Goal: Task Accomplishment & Management: Manage account settings

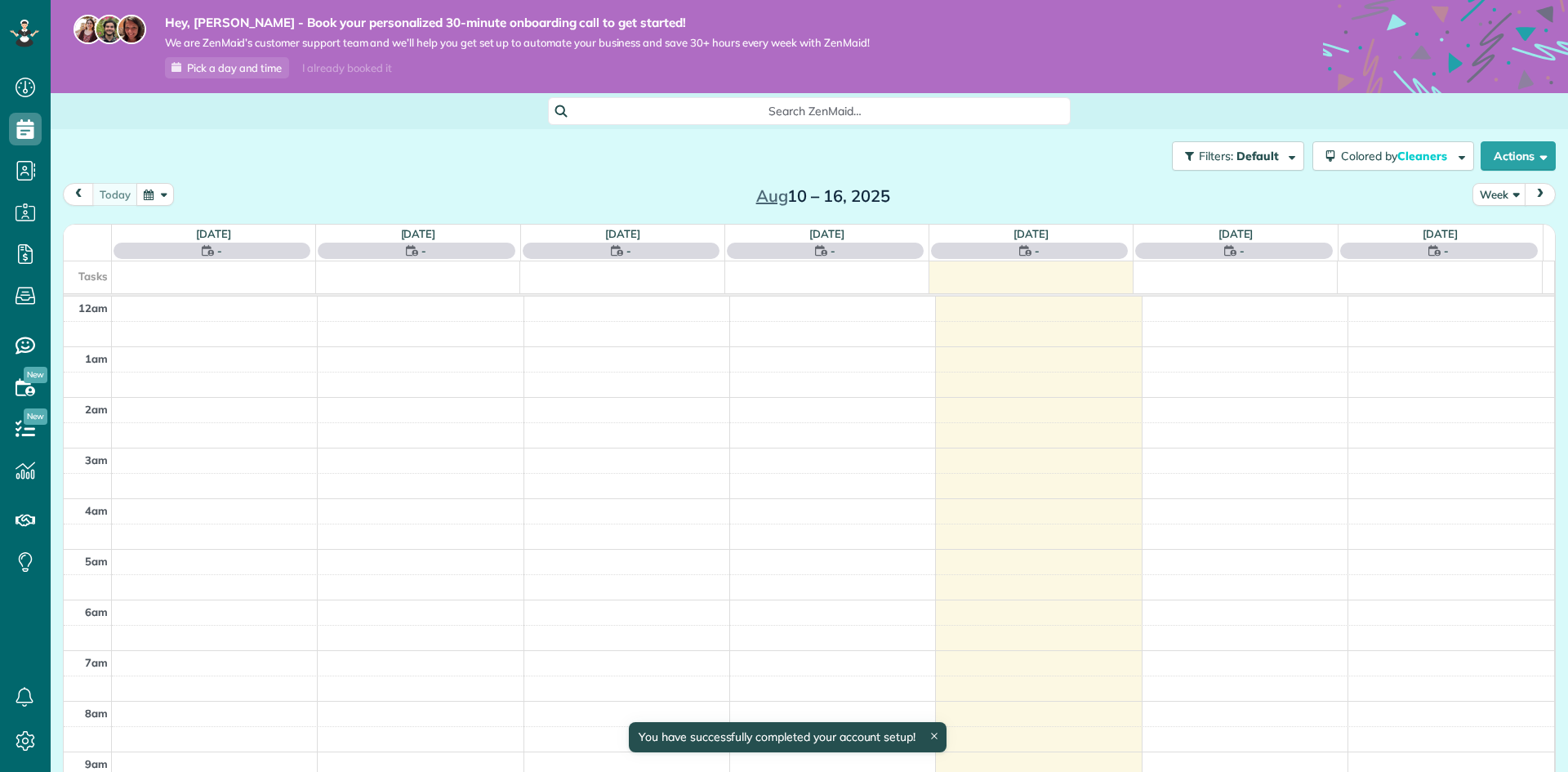
scroll to position [355, 0]
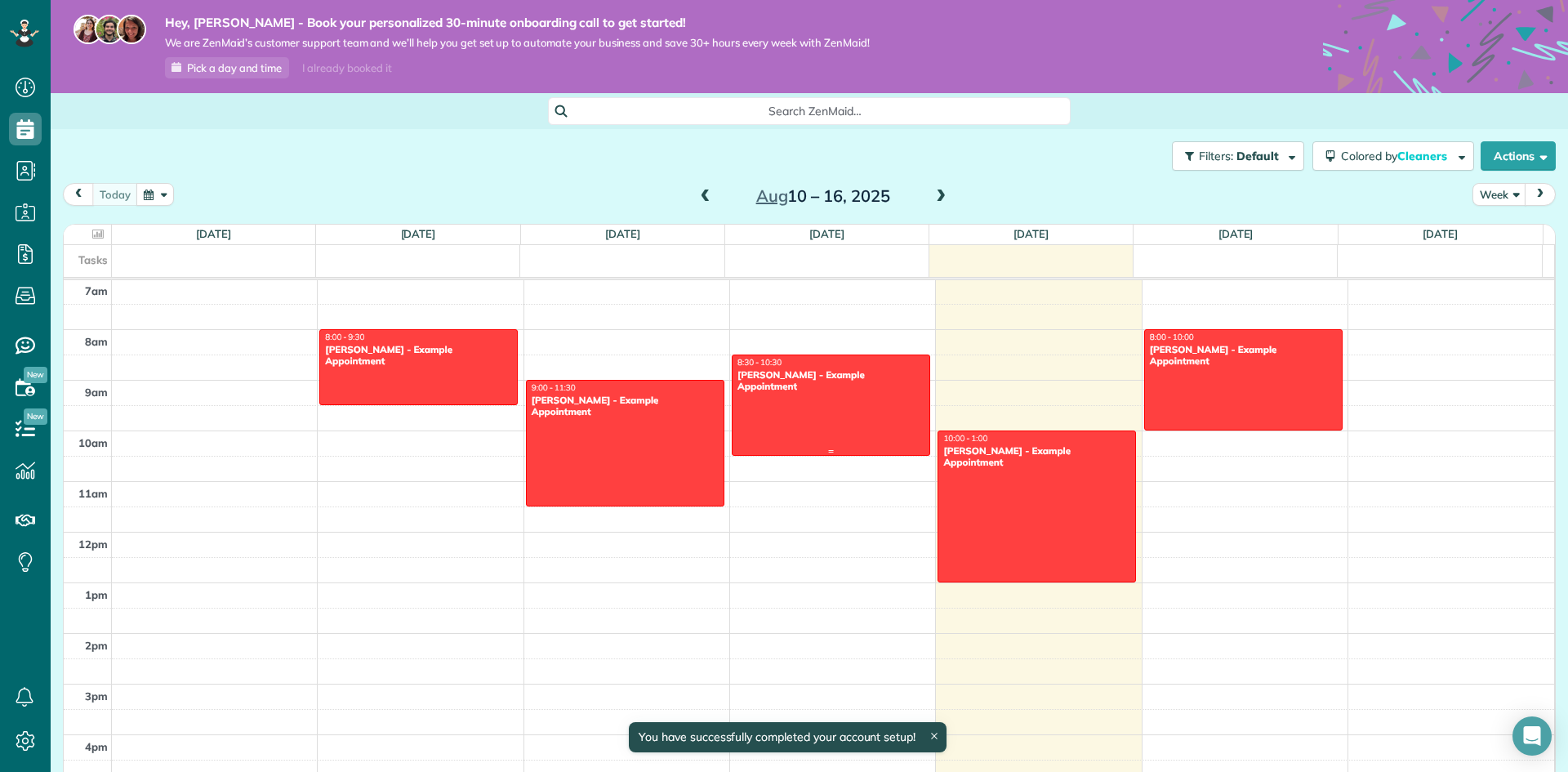
drag, startPoint x: 797, startPoint y: 434, endPoint x: 798, endPoint y: 413, distance: 21.0
click at [797, 432] on div at bounding box center [831, 405] width 197 height 99
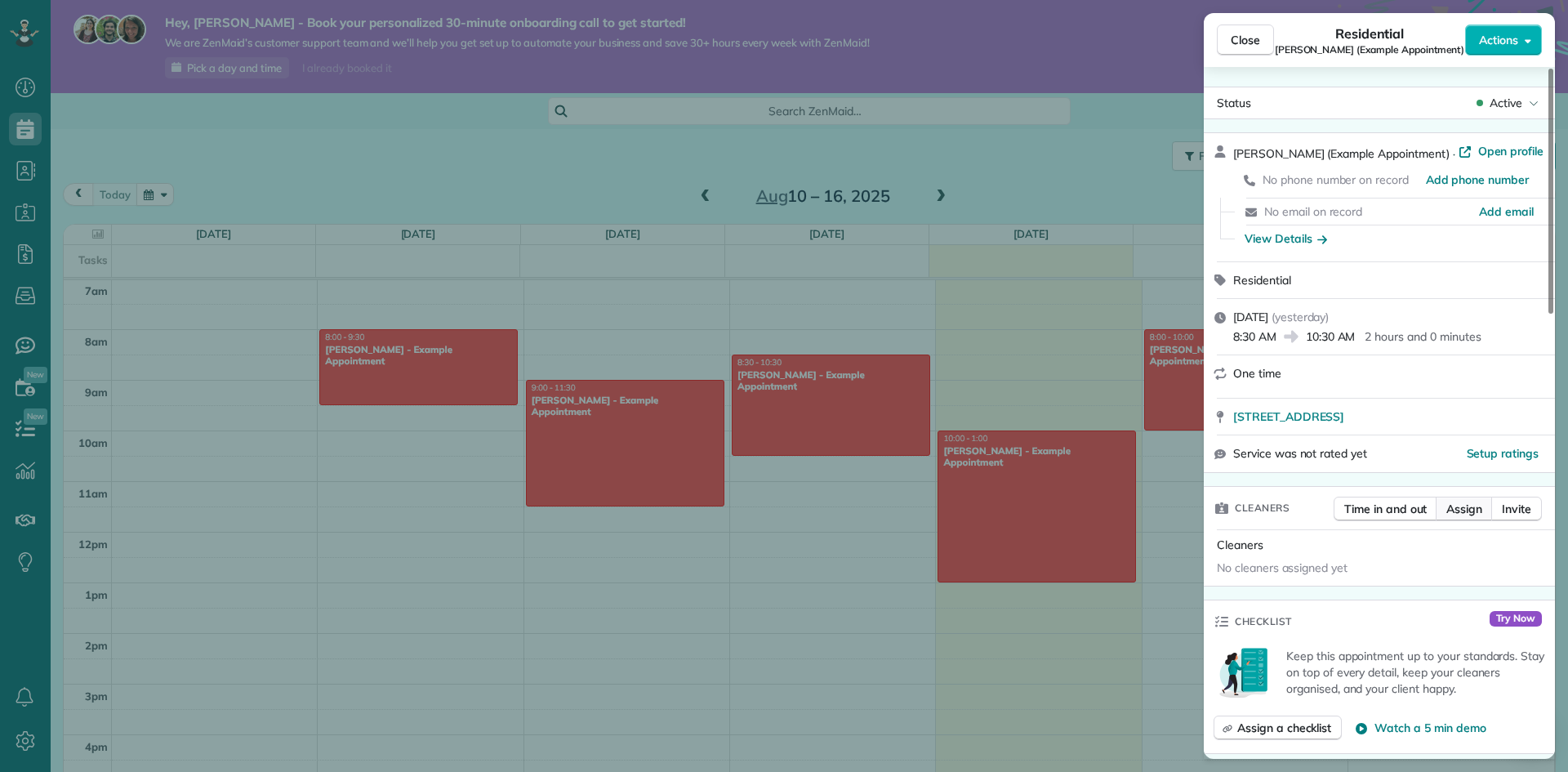
click at [1446, 517] on button "Assign" at bounding box center [1464, 508] width 57 height 24
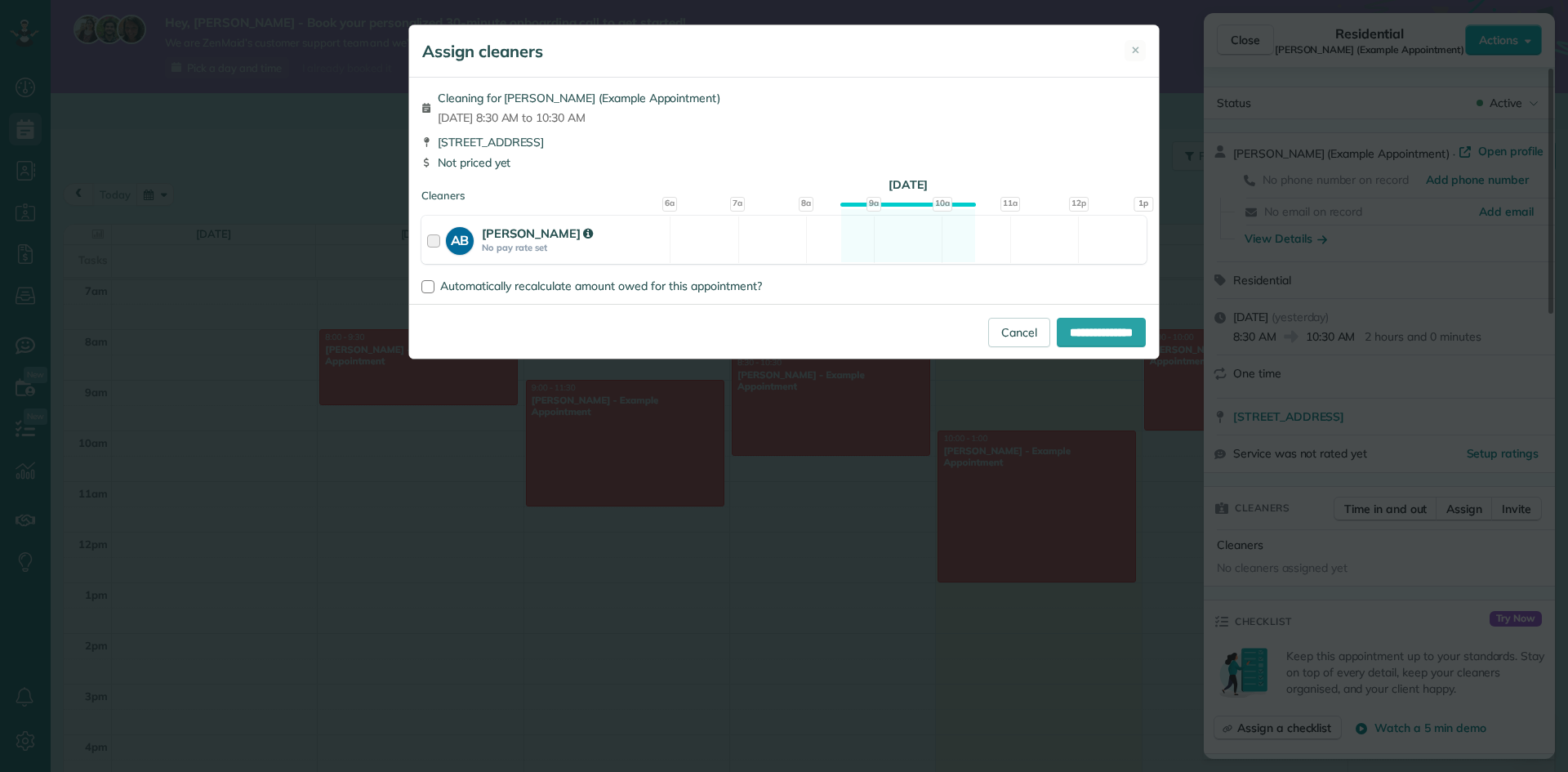
click at [480, 246] on div "AB" at bounding box center [464, 240] width 36 height 30
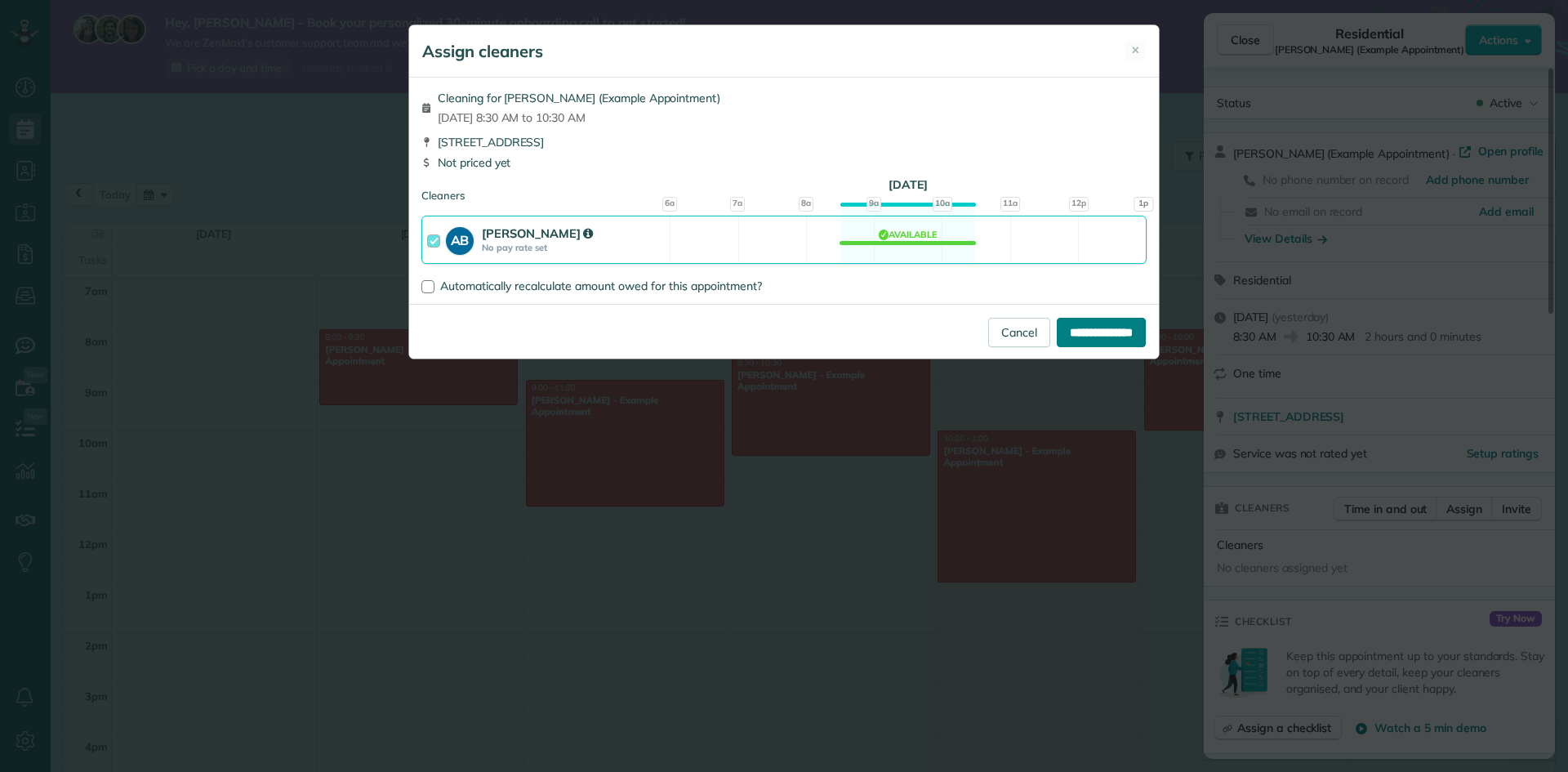
click at [1066, 329] on input "**********" at bounding box center [1101, 332] width 89 height 29
type input "**********"
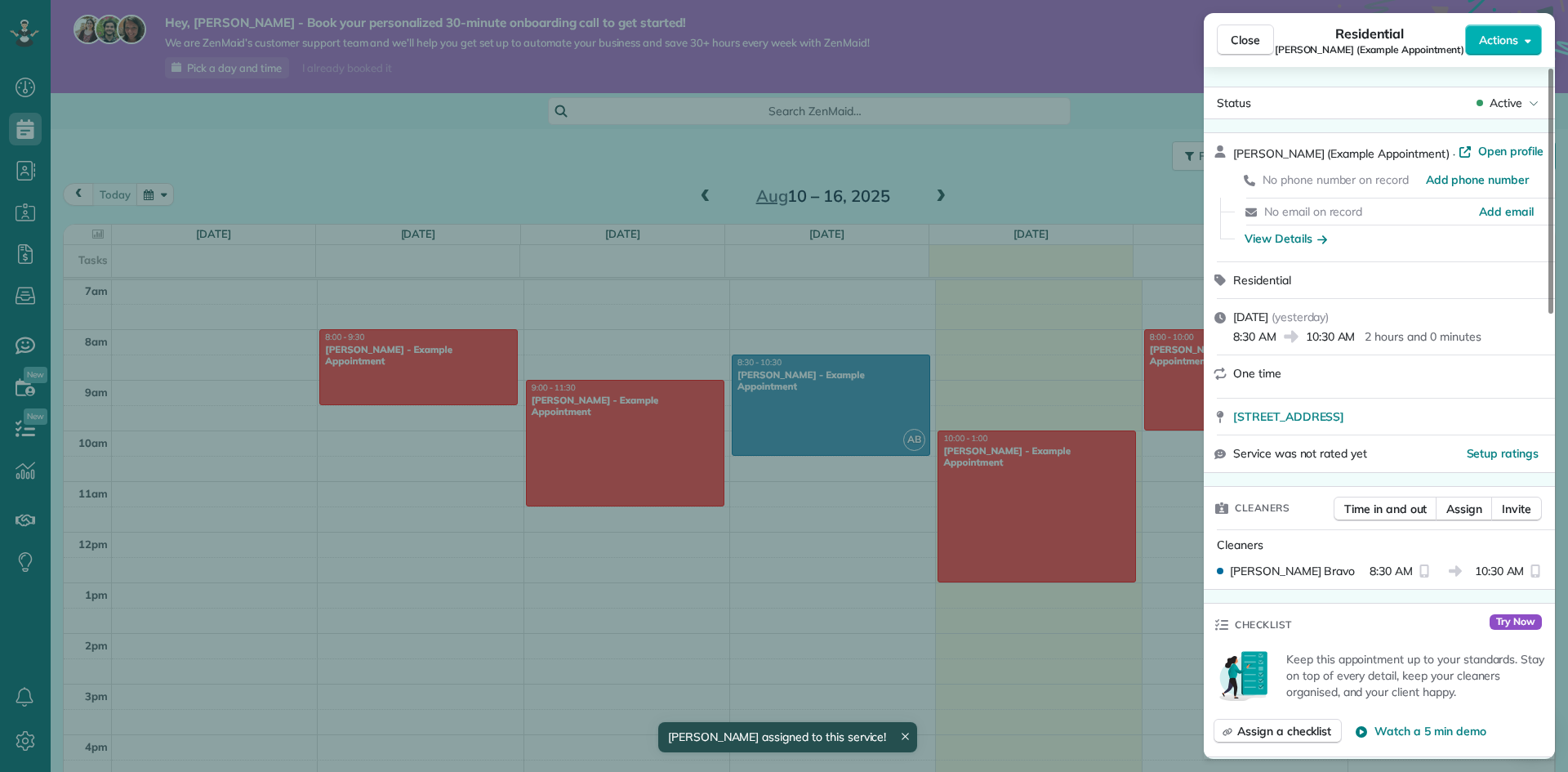
scroll to position [163, 0]
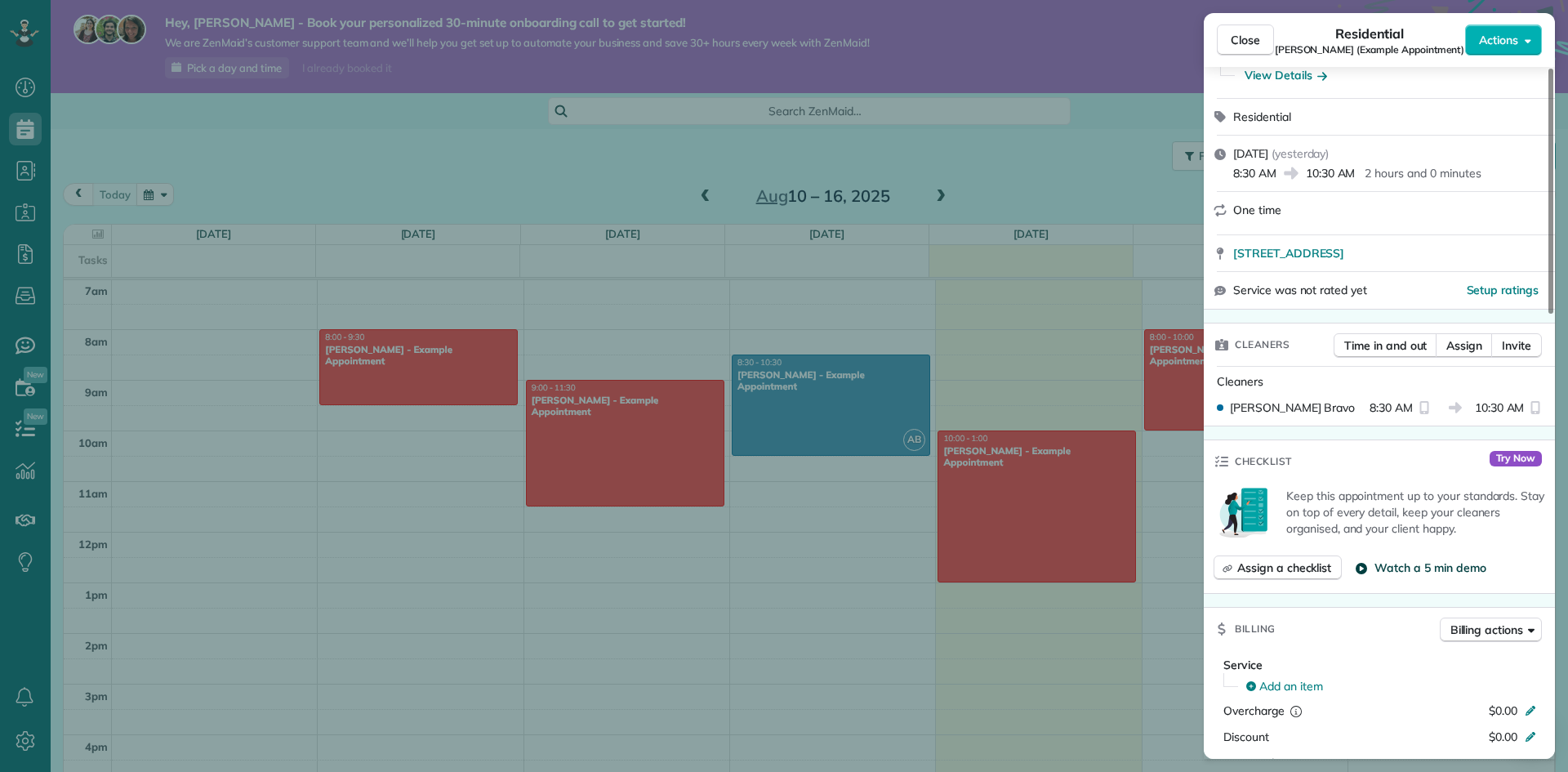
click at [1381, 565] on span "Watch a 5 min demo" at bounding box center [1430, 567] width 111 height 16
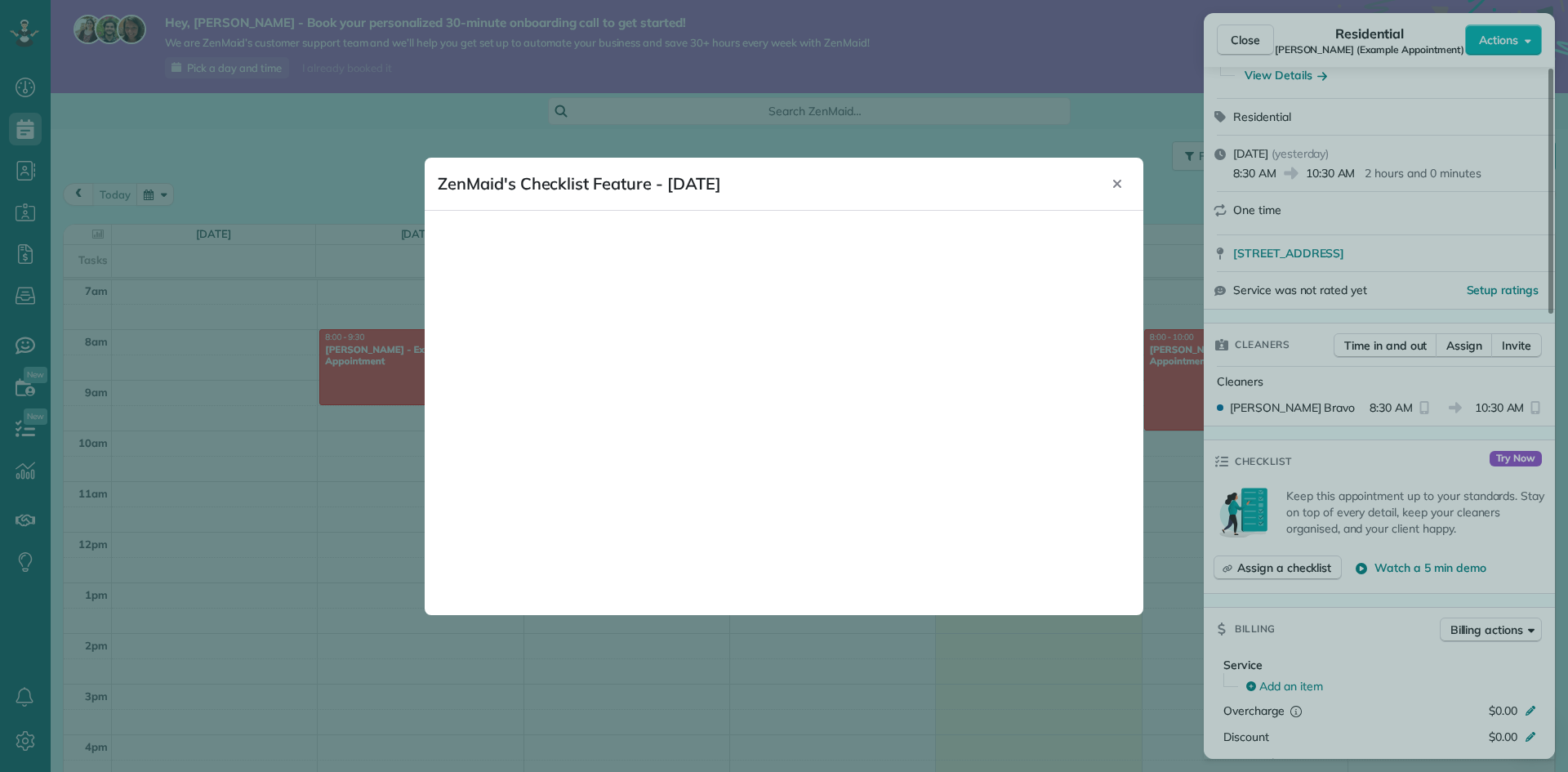
click at [817, 671] on div at bounding box center [784, 386] width 1568 height 772
drag, startPoint x: 954, startPoint y: 643, endPoint x: 965, endPoint y: 614, distance: 31.0
click at [958, 631] on div at bounding box center [784, 386] width 1568 height 772
click at [1115, 178] on icon "Close" at bounding box center [1117, 184] width 13 height 13
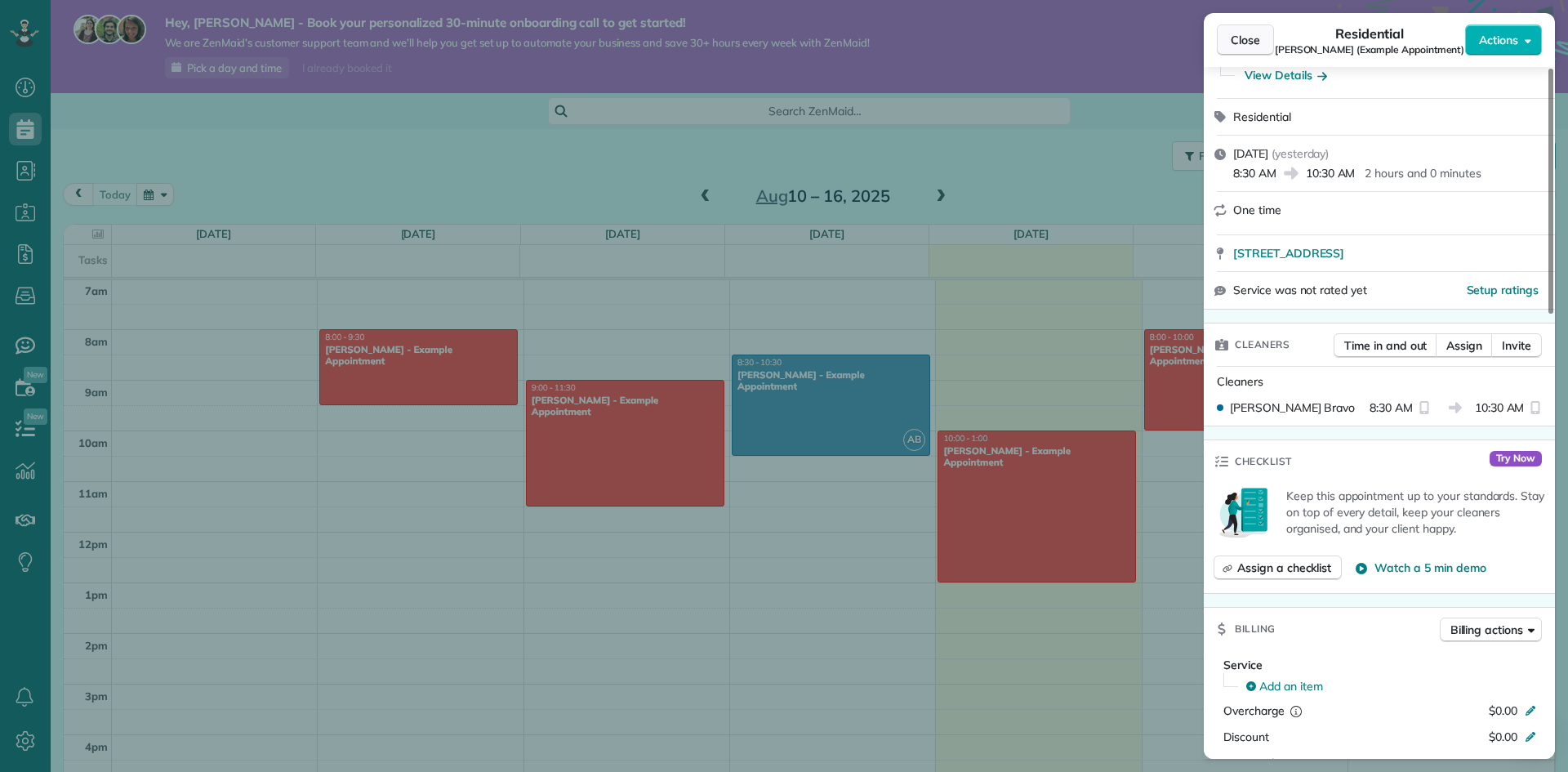
click at [1246, 34] on button "Close" at bounding box center [1246, 40] width 57 height 31
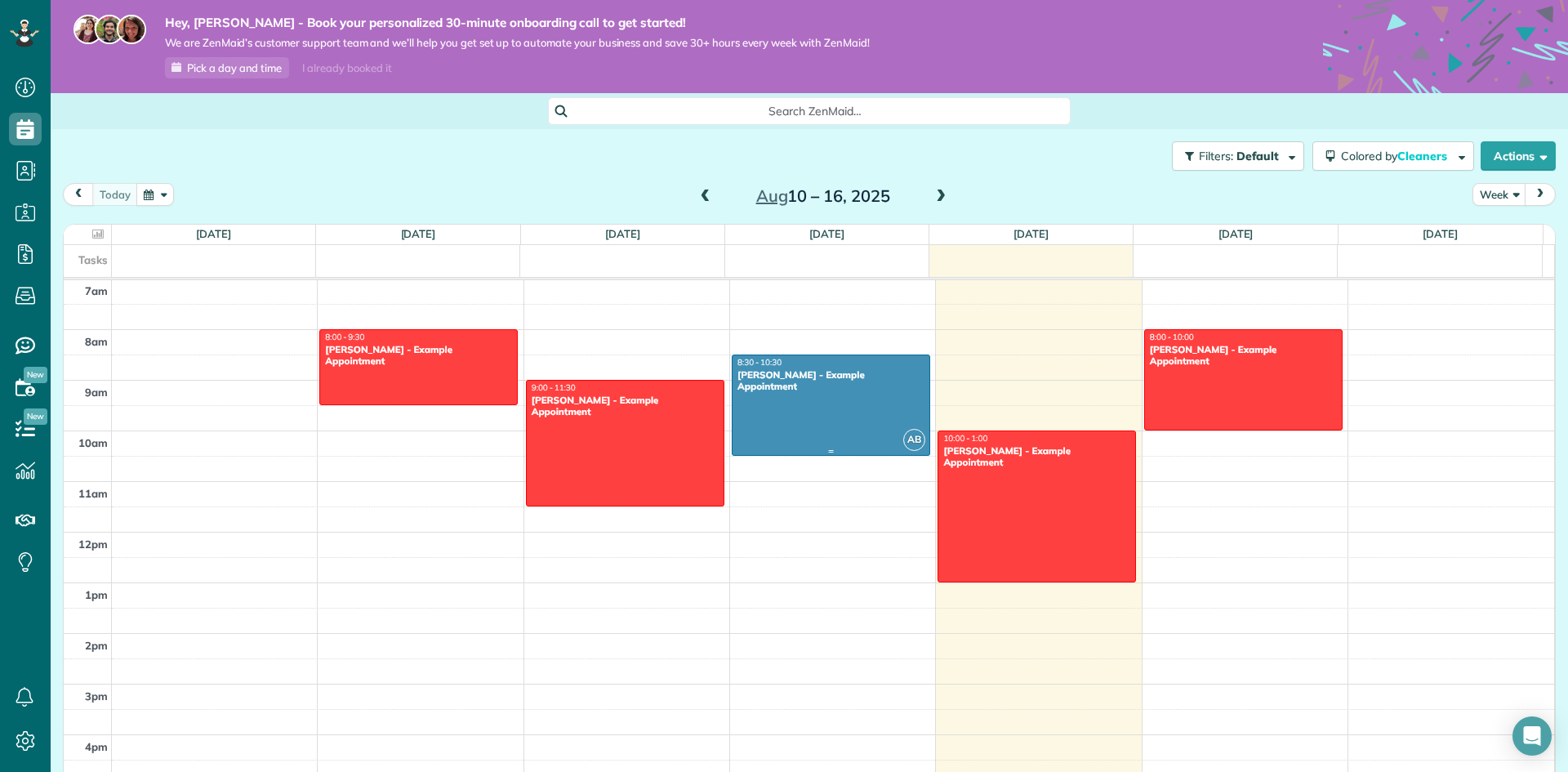
click at [802, 407] on div at bounding box center [831, 405] width 197 height 99
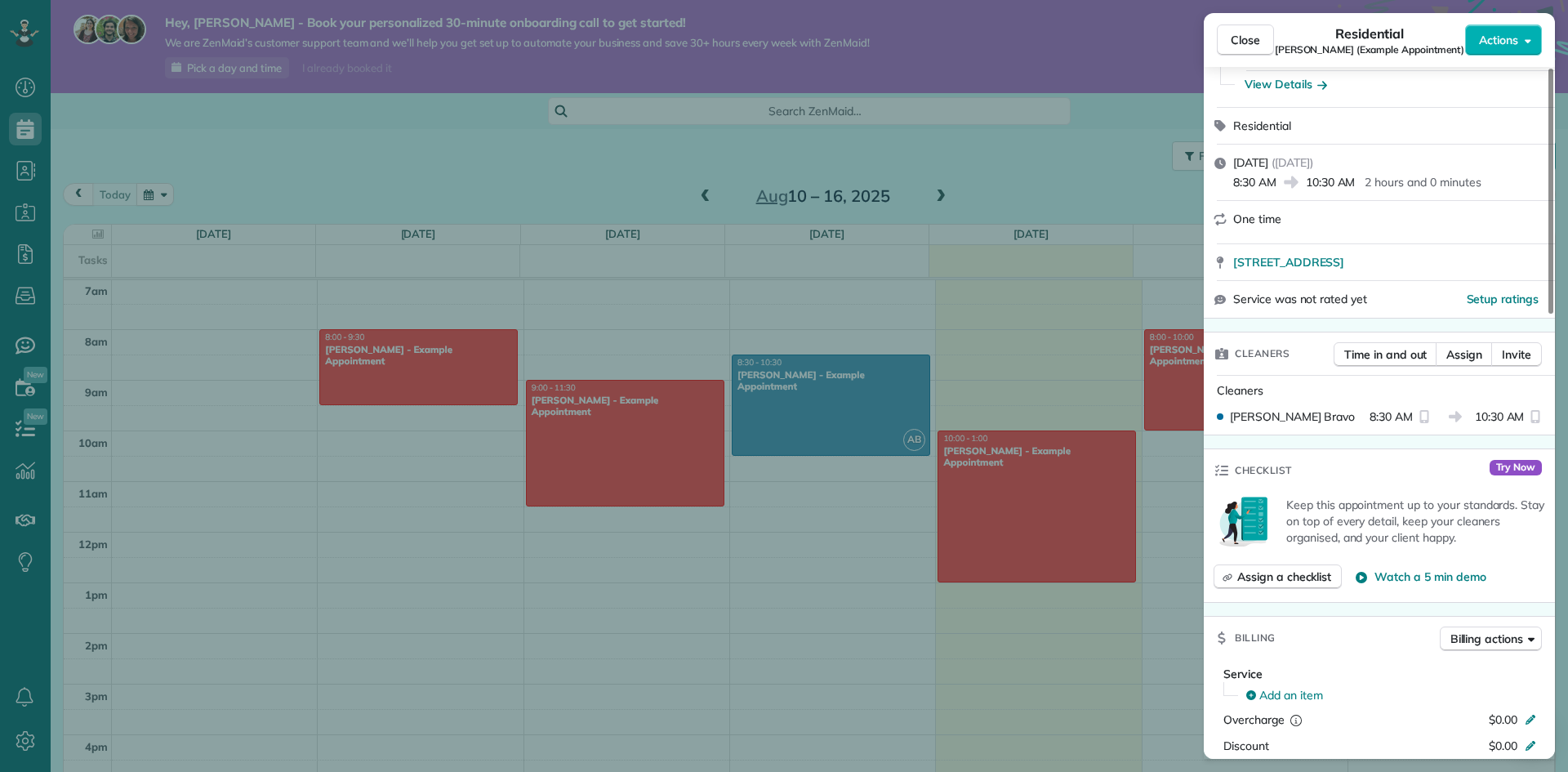
scroll to position [163, 0]
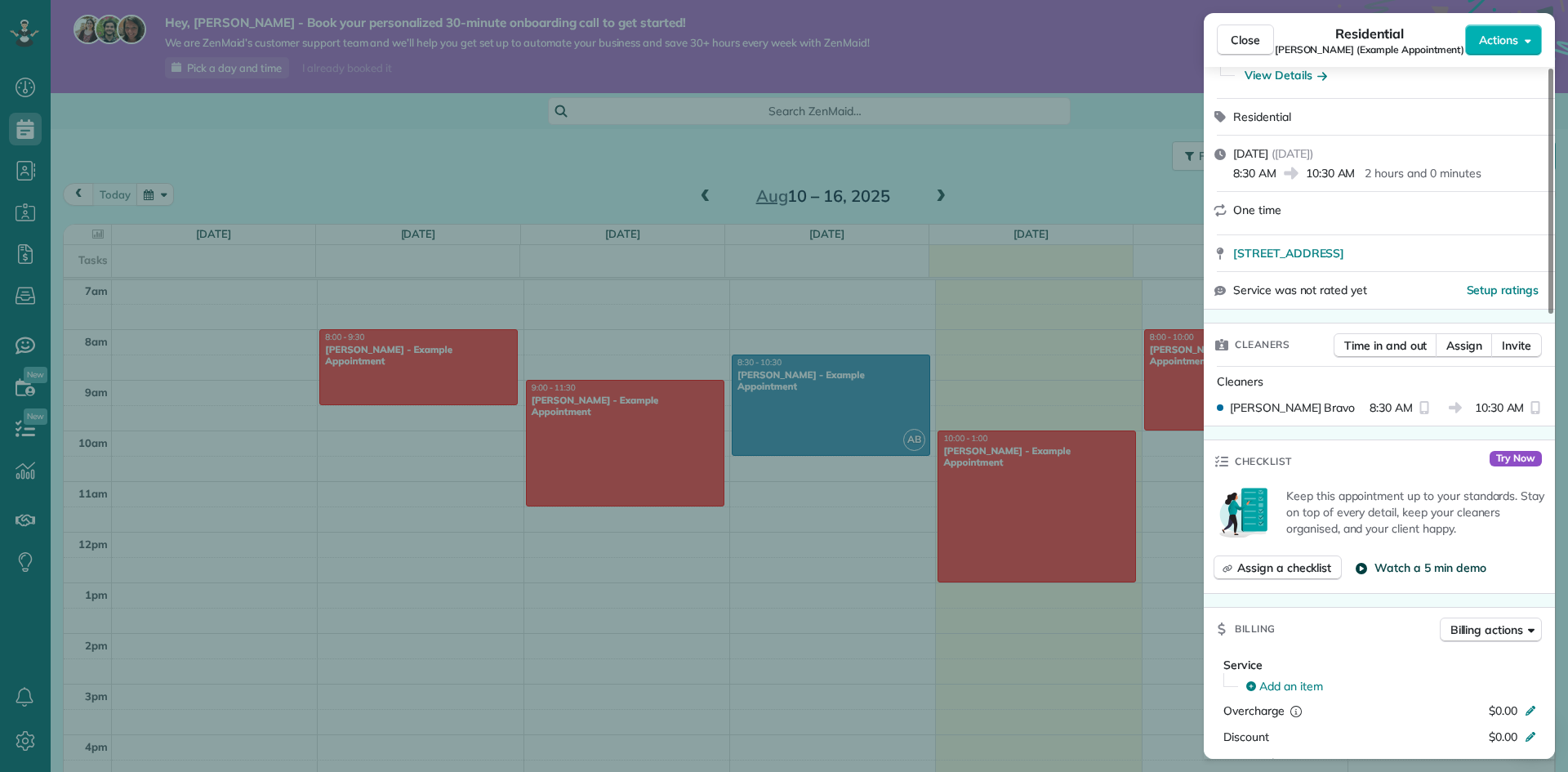
click at [1411, 568] on span "Watch a 5 min demo" at bounding box center [1430, 567] width 111 height 16
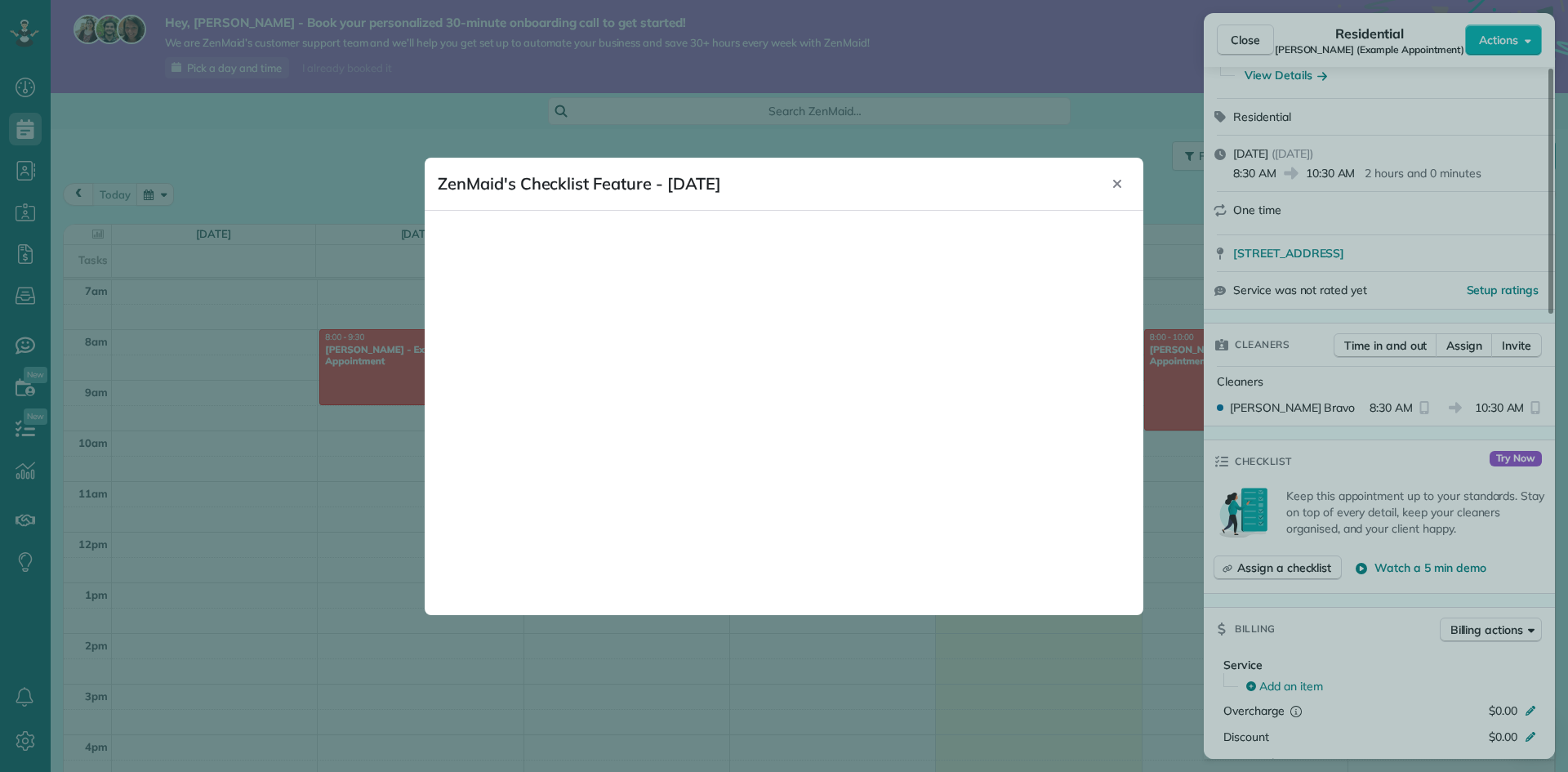
click at [1128, 173] on div "ZenMaid's Checklist Feature - February 2025 Close" at bounding box center [784, 184] width 693 height 26
click at [1118, 181] on icon "Close" at bounding box center [1117, 184] width 13 height 13
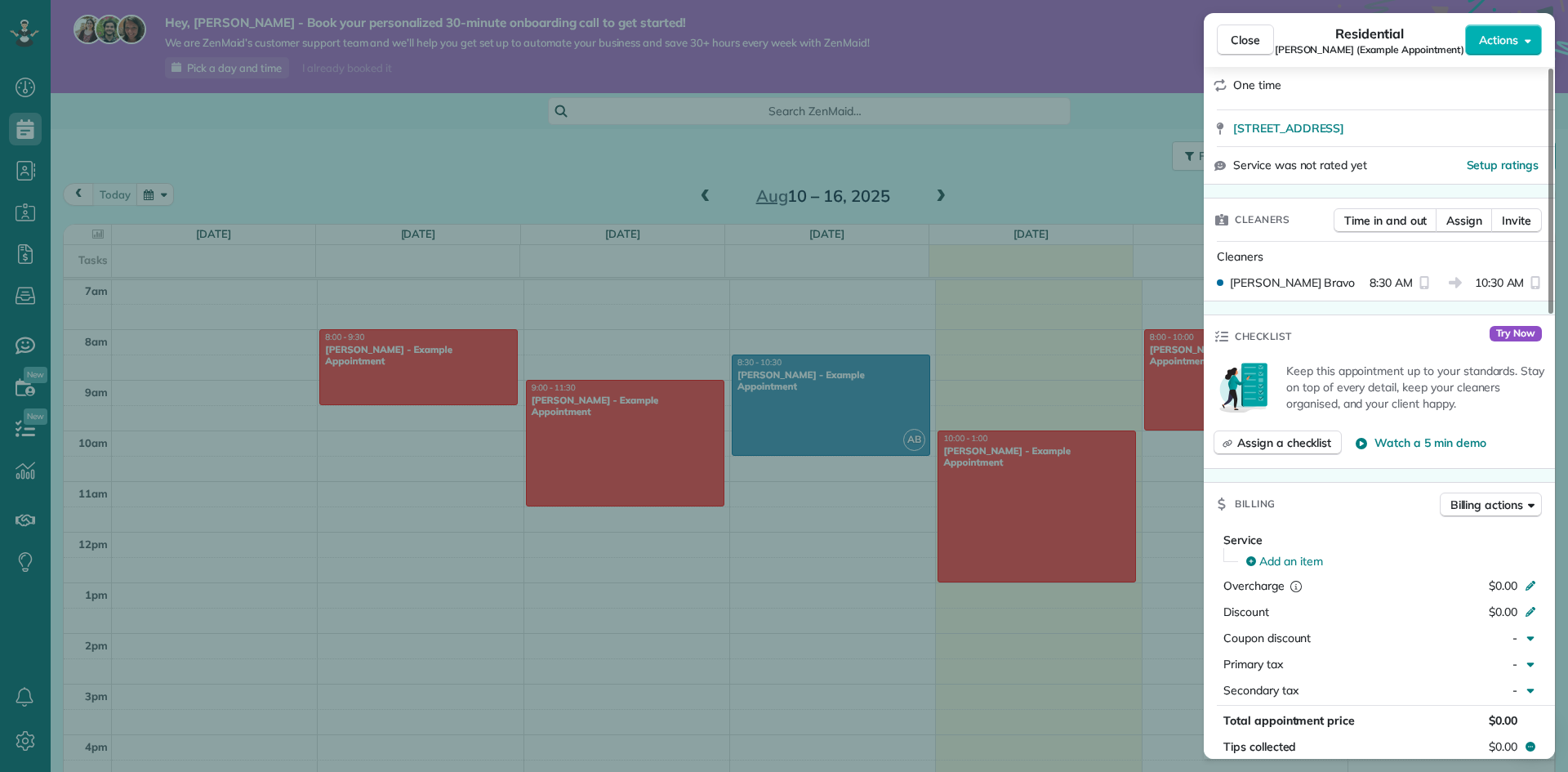
scroll to position [327, 0]
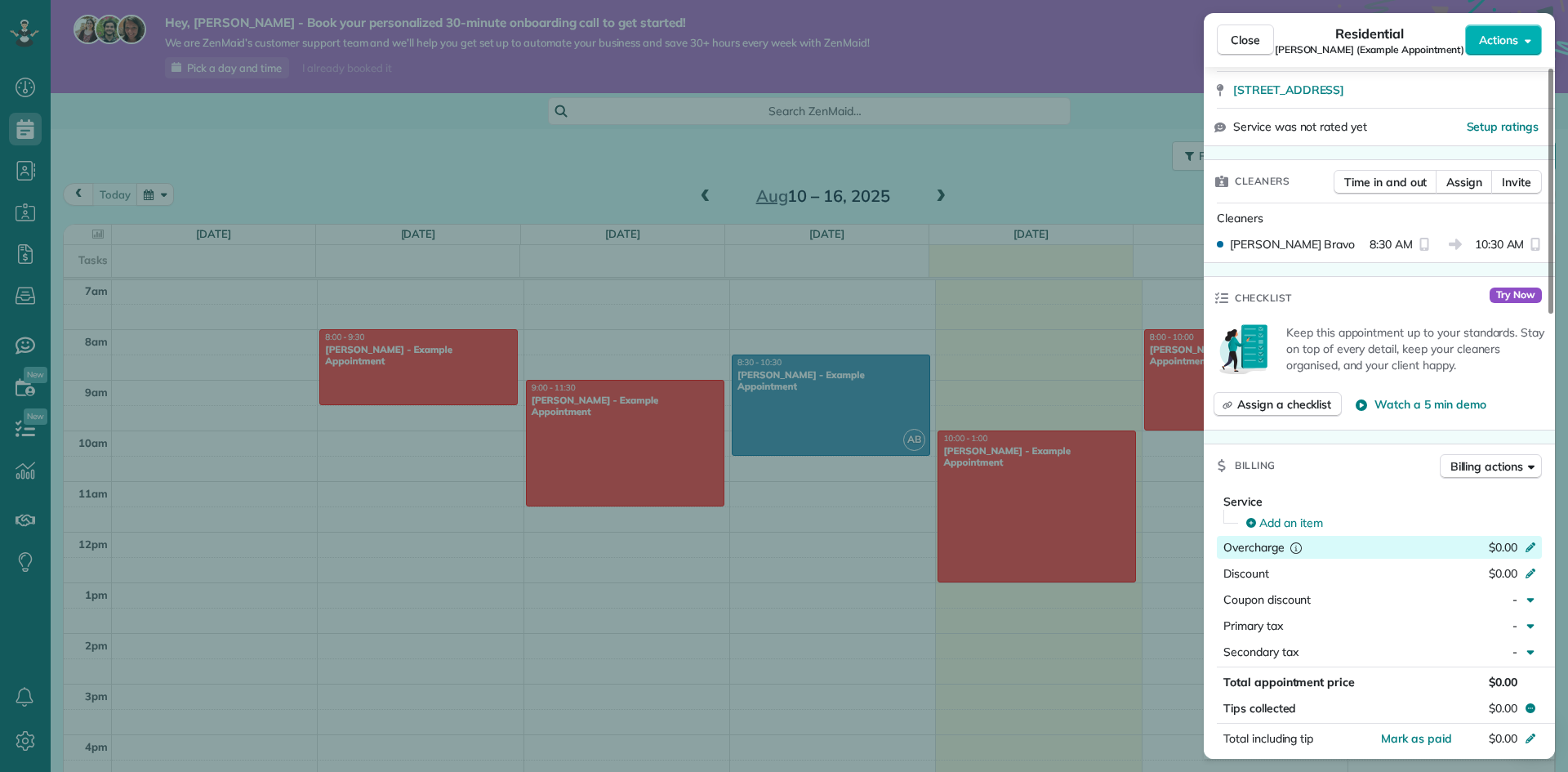
click at [1527, 552] on div at bounding box center [1532, 548] width 18 height 19
click at [1417, 565] on div "$0.00" at bounding box center [1443, 574] width 159 height 19
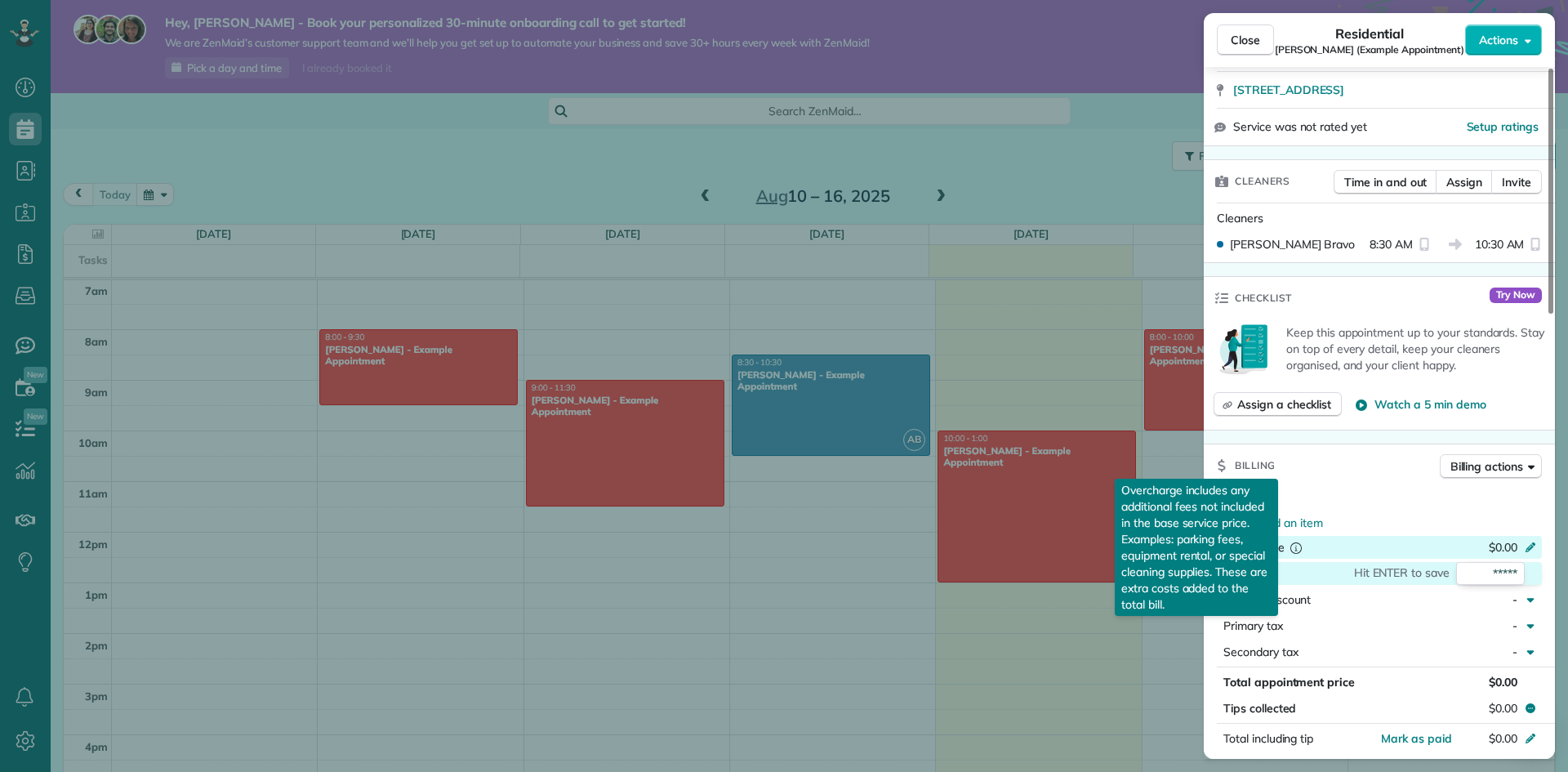
click at [1296, 544] on icon "reset" at bounding box center [1295, 546] width 16 height 16
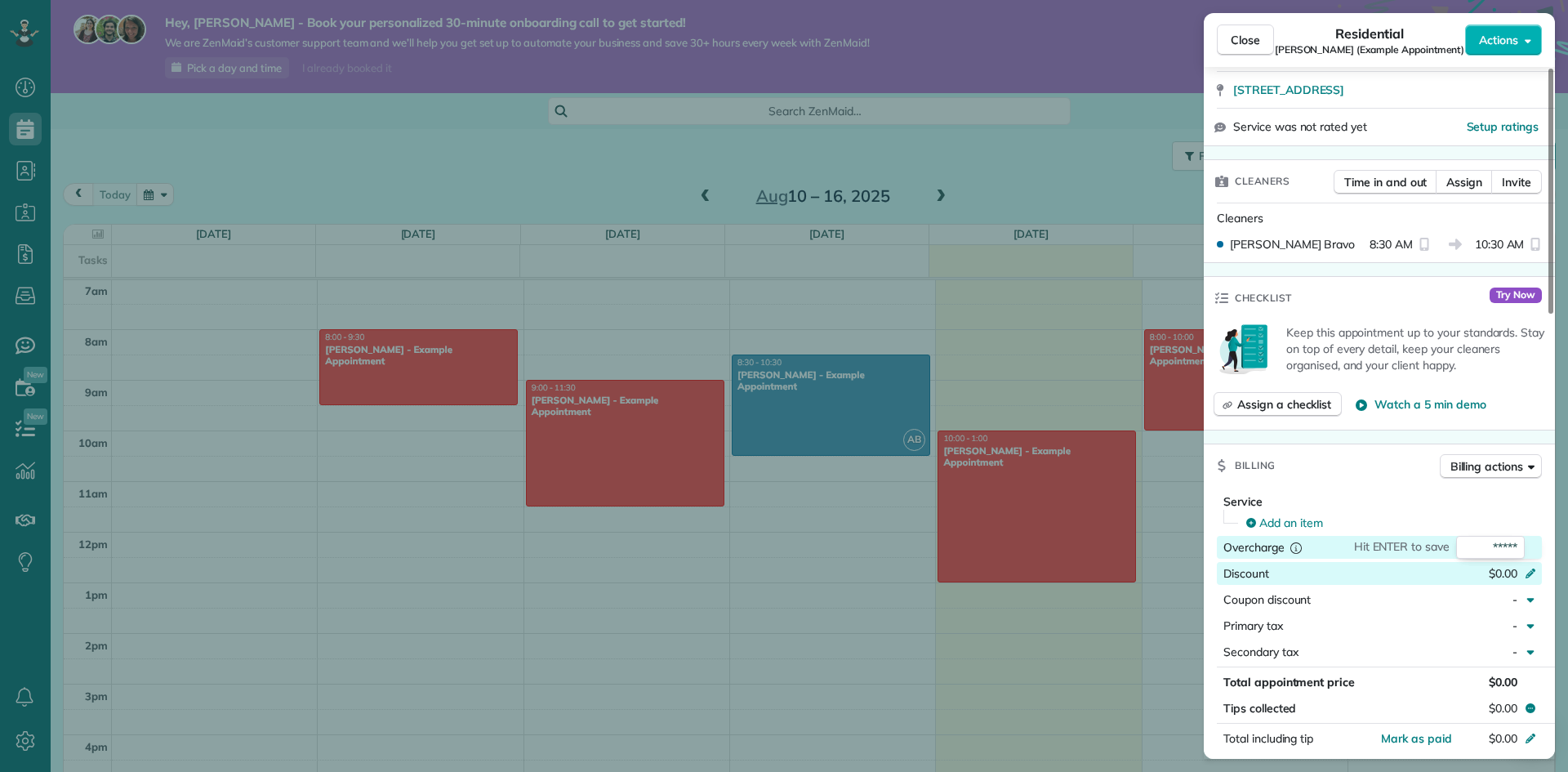
click at [1296, 544] on icon "reset" at bounding box center [1295, 546] width 16 height 16
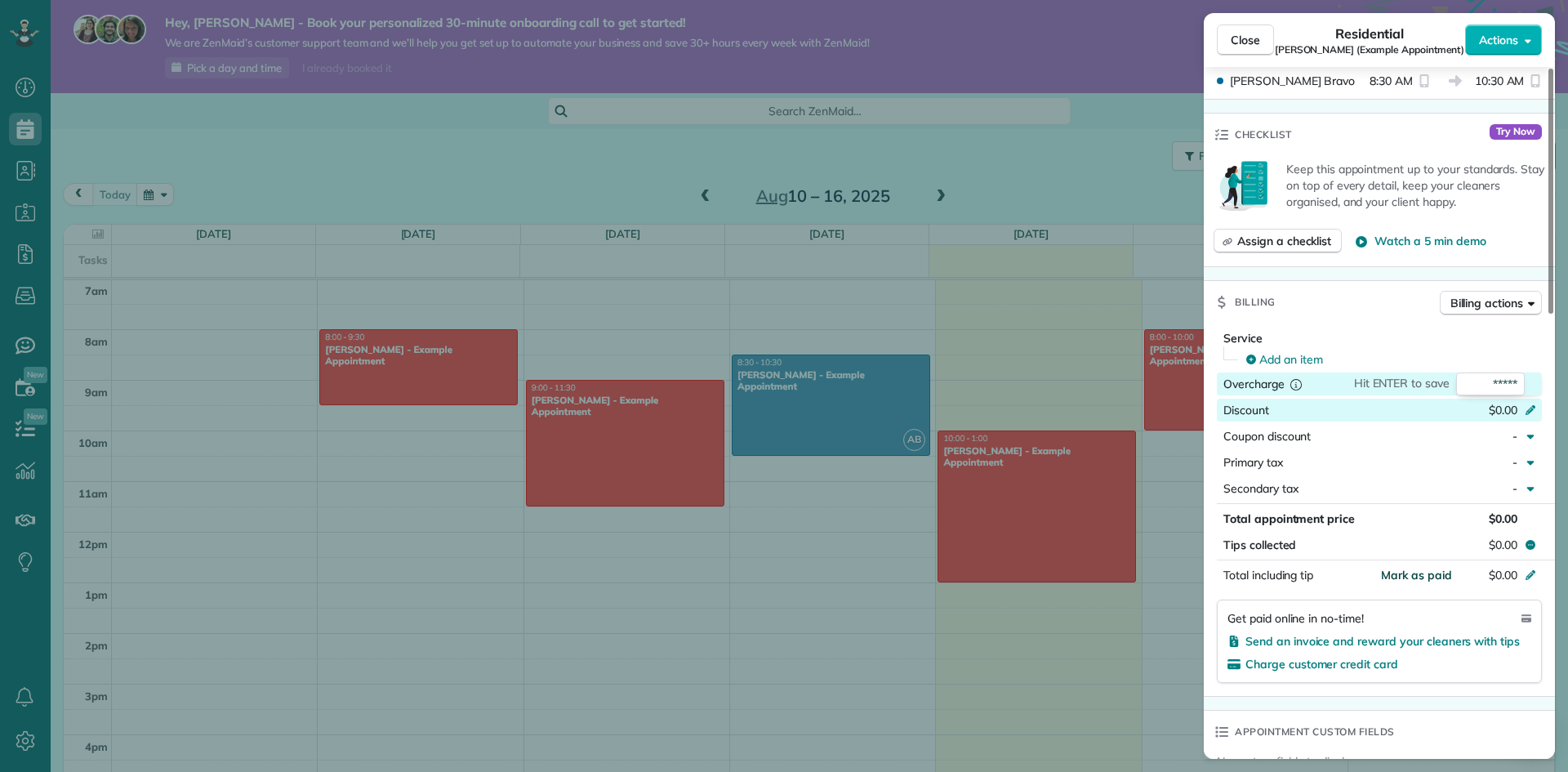
click at [1411, 575] on span "Mark as paid" at bounding box center [1417, 574] width 71 height 14
click at [1439, 576] on span "Paid" at bounding box center [1436, 574] width 32 height 17
click at [1356, 663] on span "Charge customer credit card" at bounding box center [1321, 663] width 152 height 14
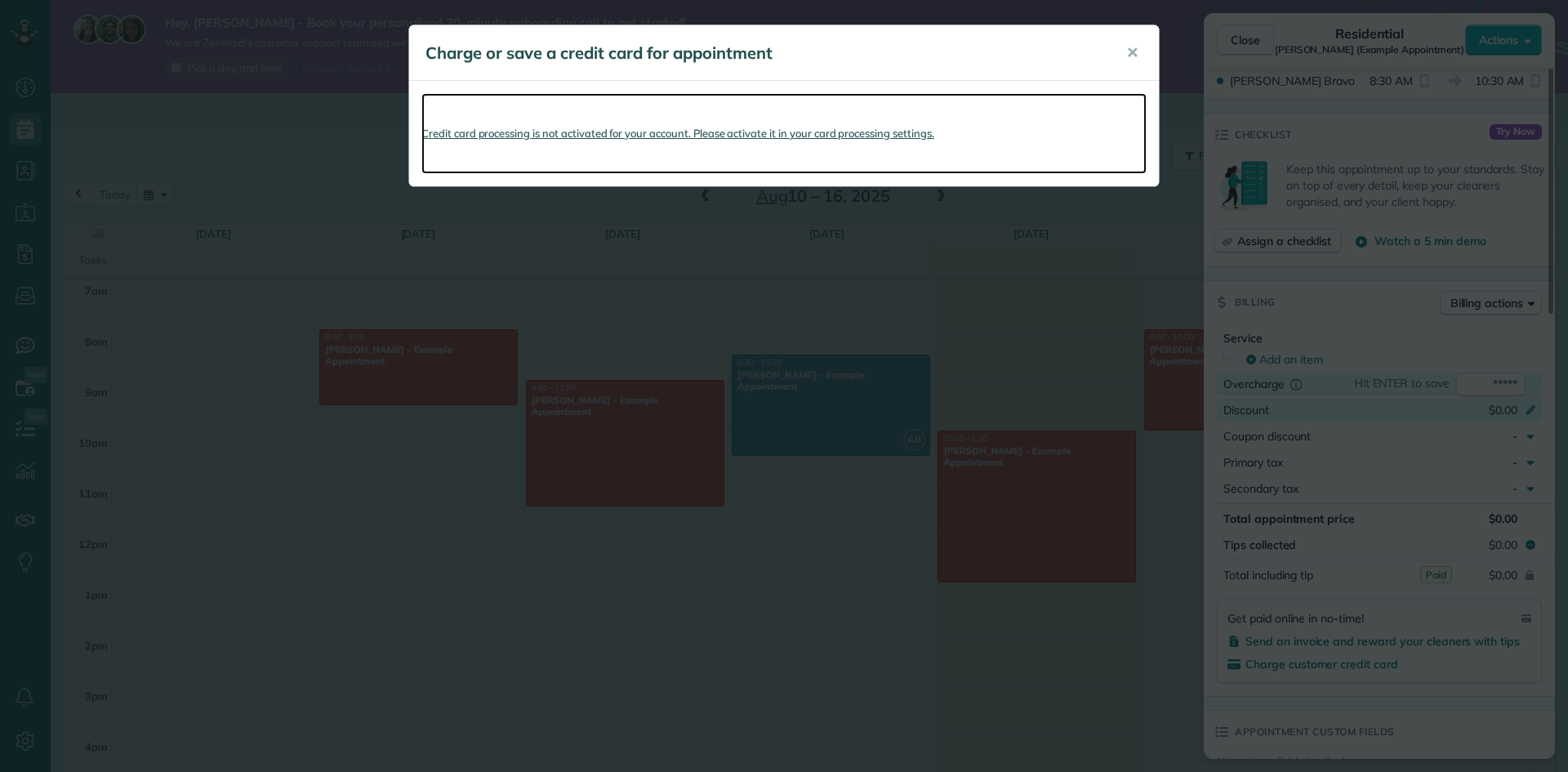
click at [533, 135] on link "Credit card processing is not activated for your account. Please activate it in…" at bounding box center [784, 134] width 726 height 81
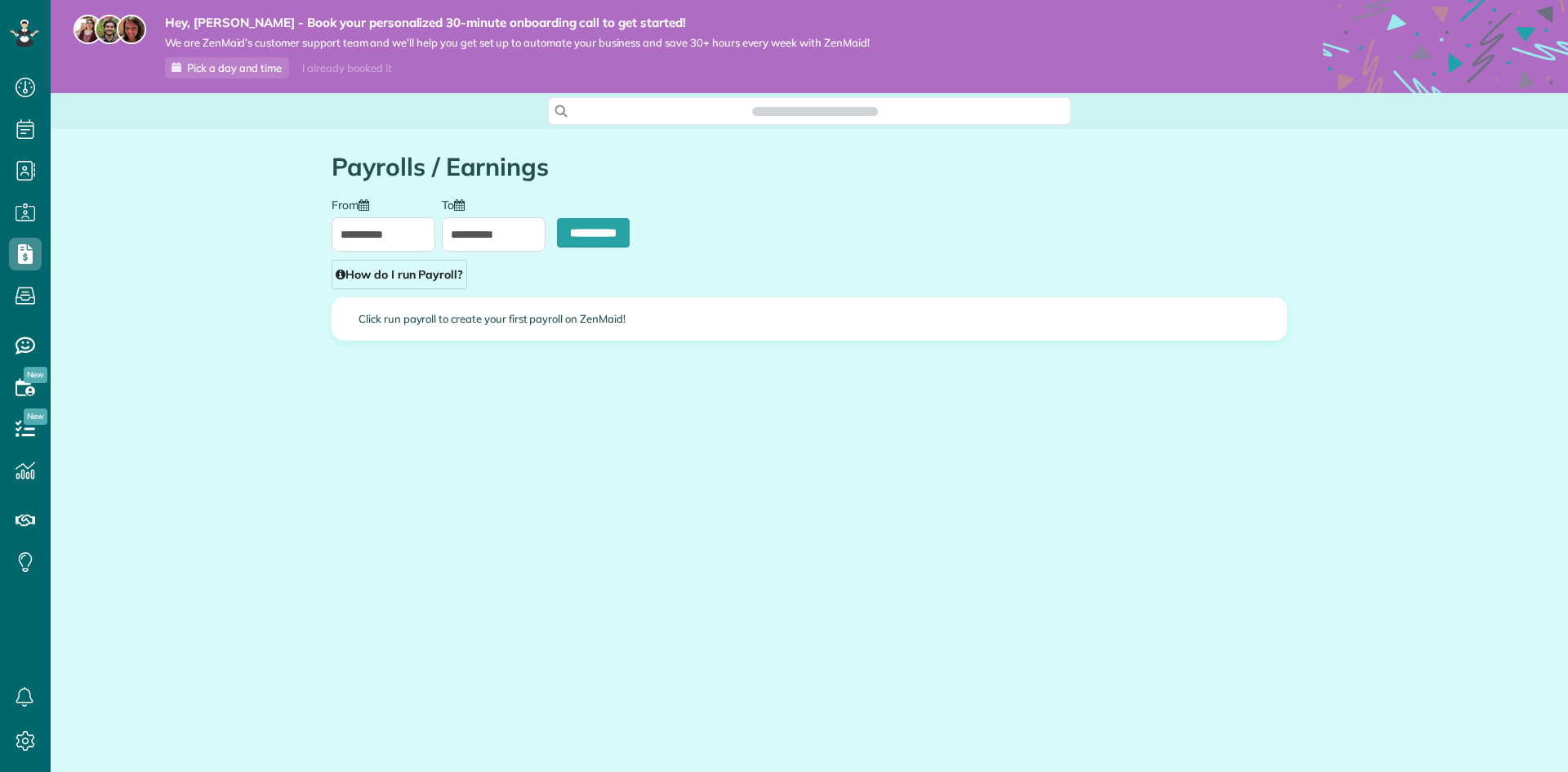
scroll to position [8, 8]
type input "**********"
click at [437, 285] on link "How do I run Payroll?" at bounding box center [399, 274] width 136 height 29
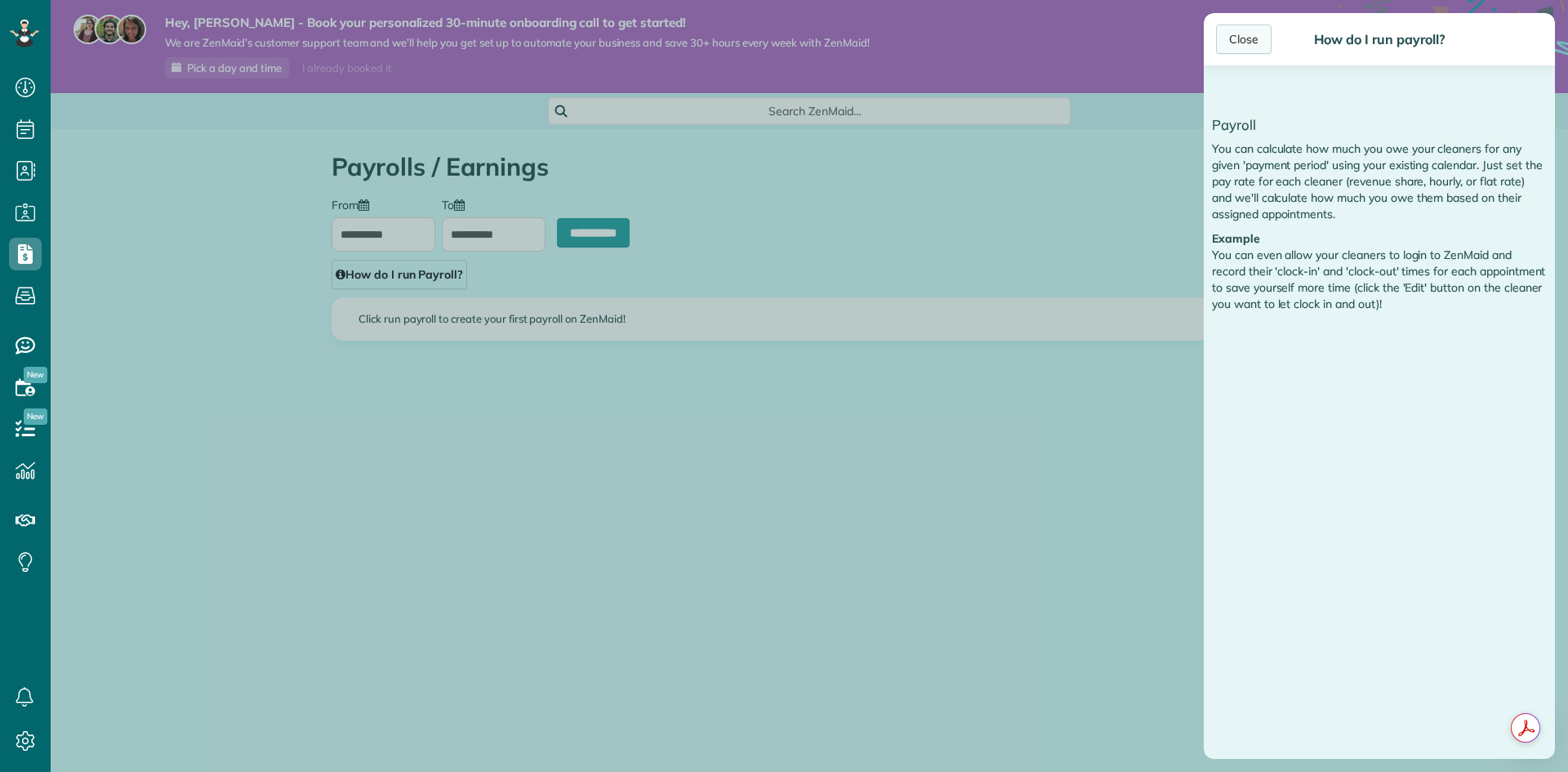
click at [1257, 48] on div "Close" at bounding box center [1244, 39] width 56 height 29
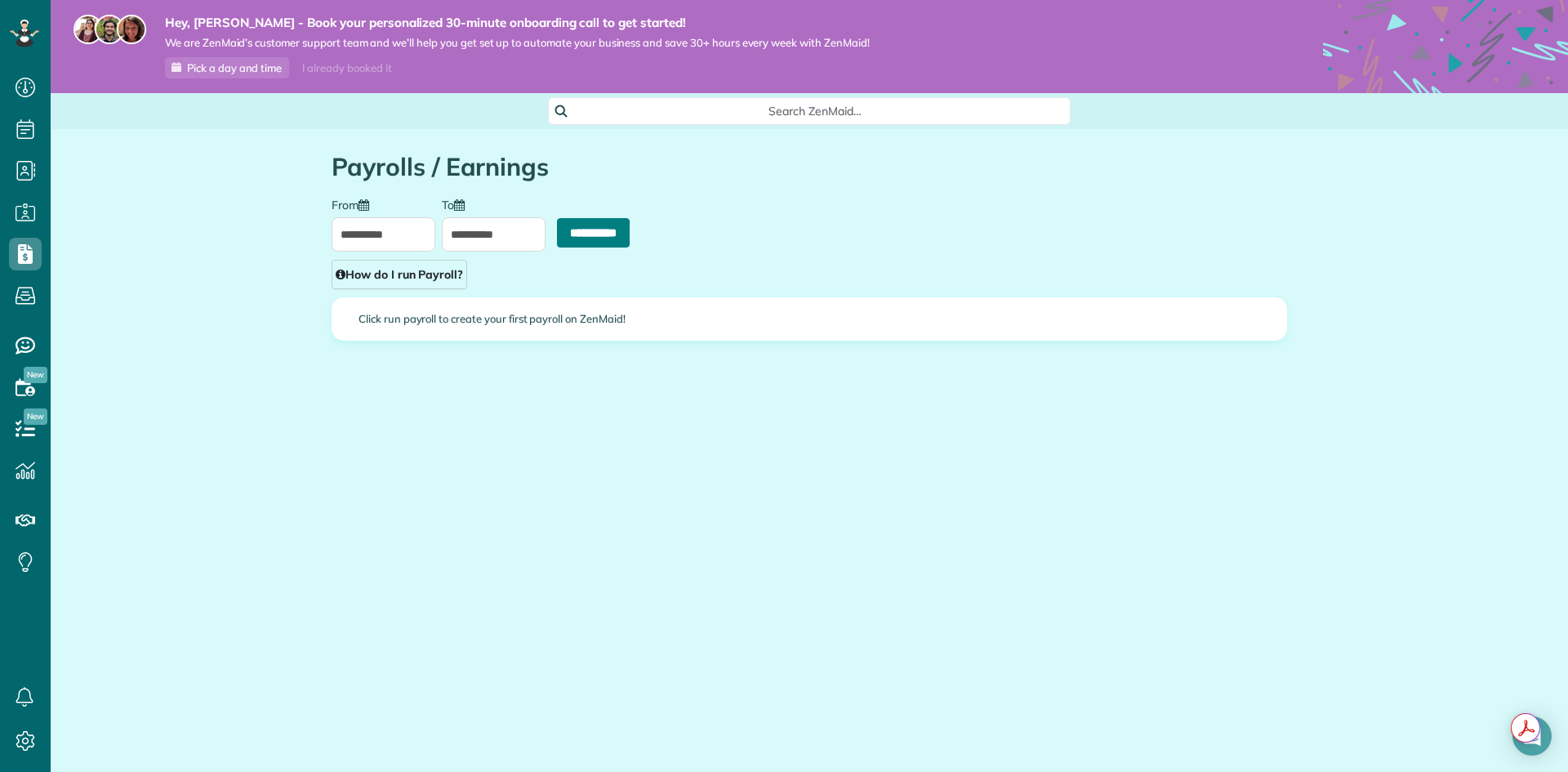
click at [607, 227] on input "**********" at bounding box center [593, 232] width 72 height 29
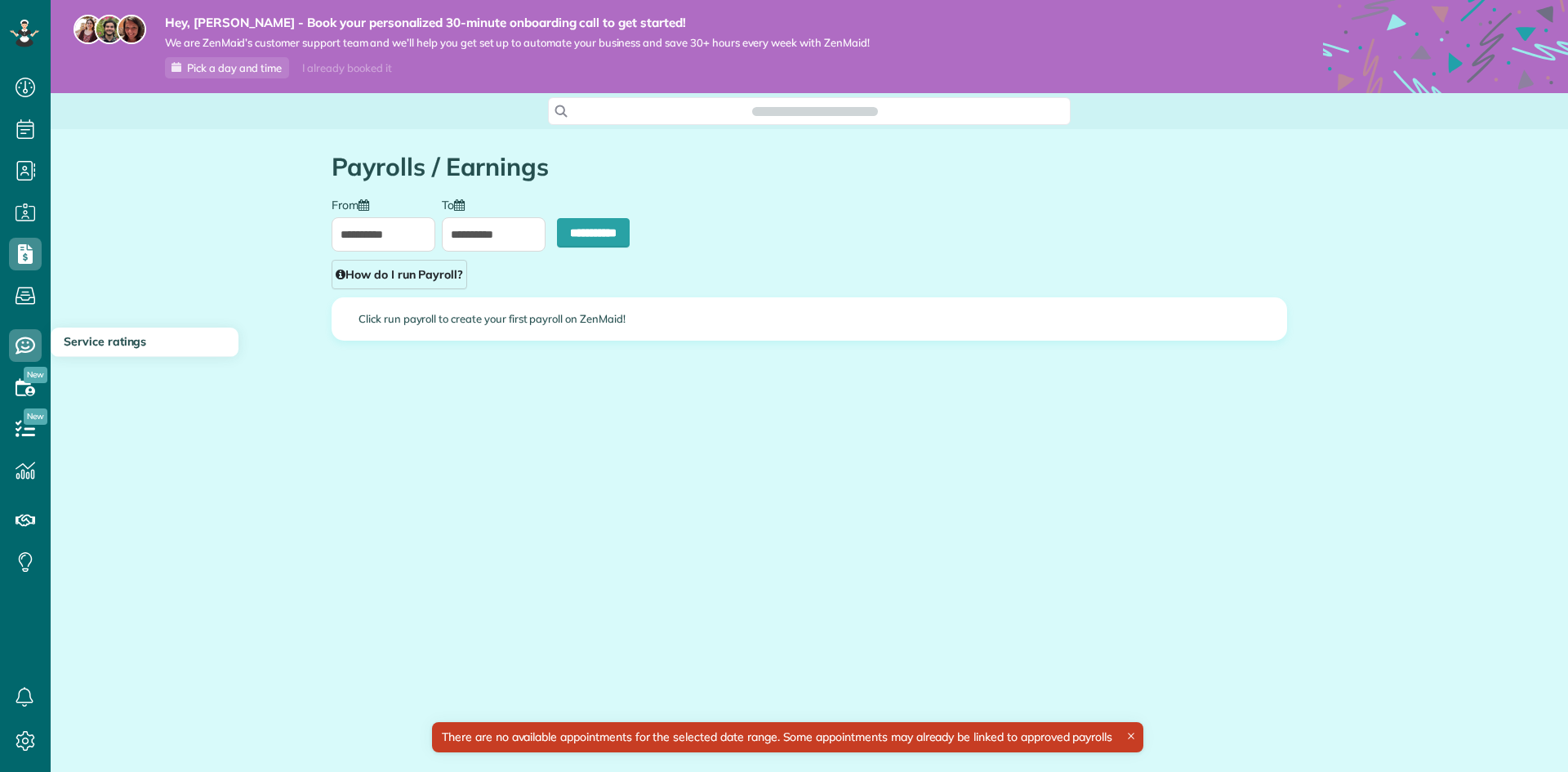
scroll to position [8, 8]
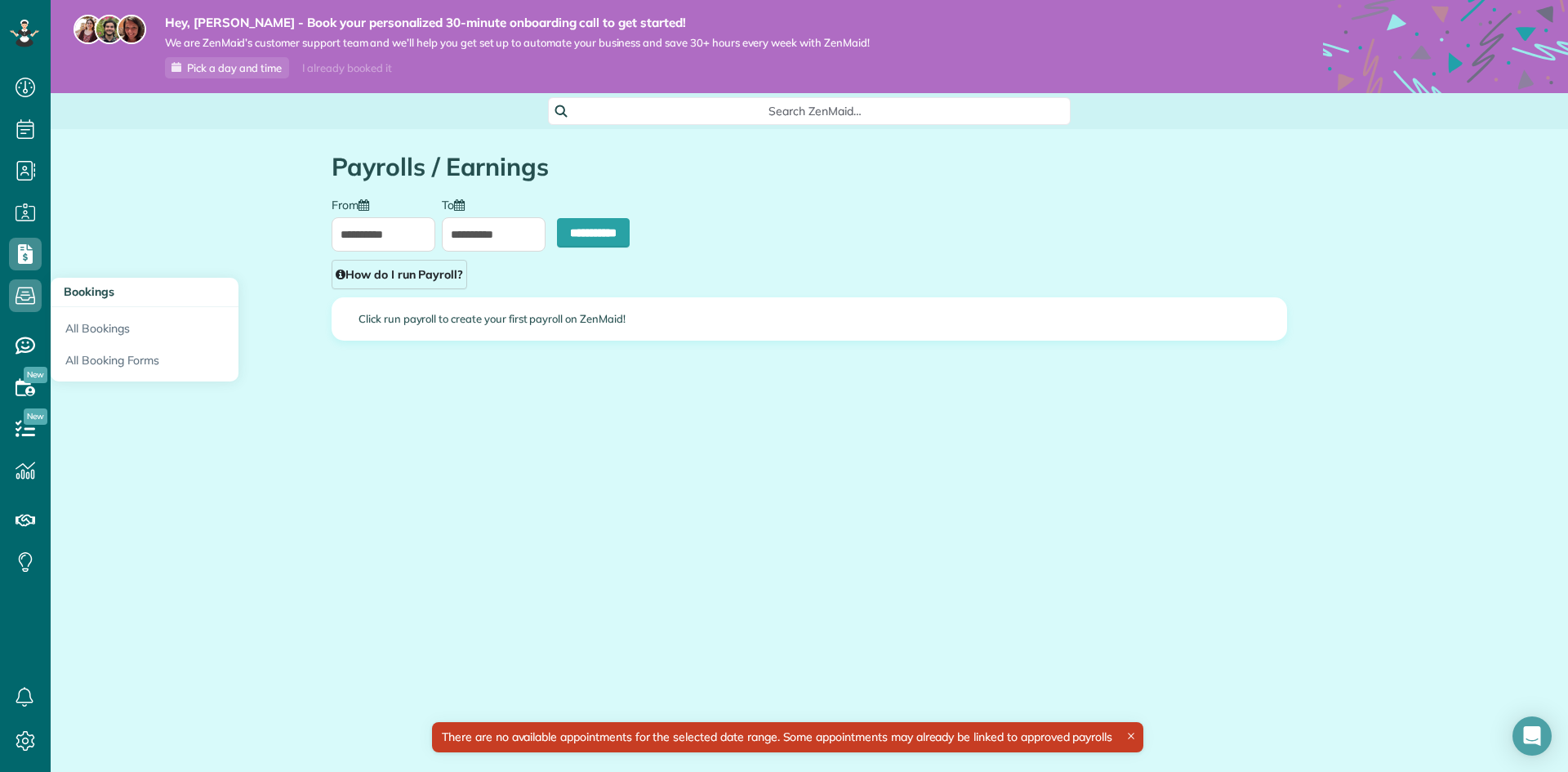
type input "**********"
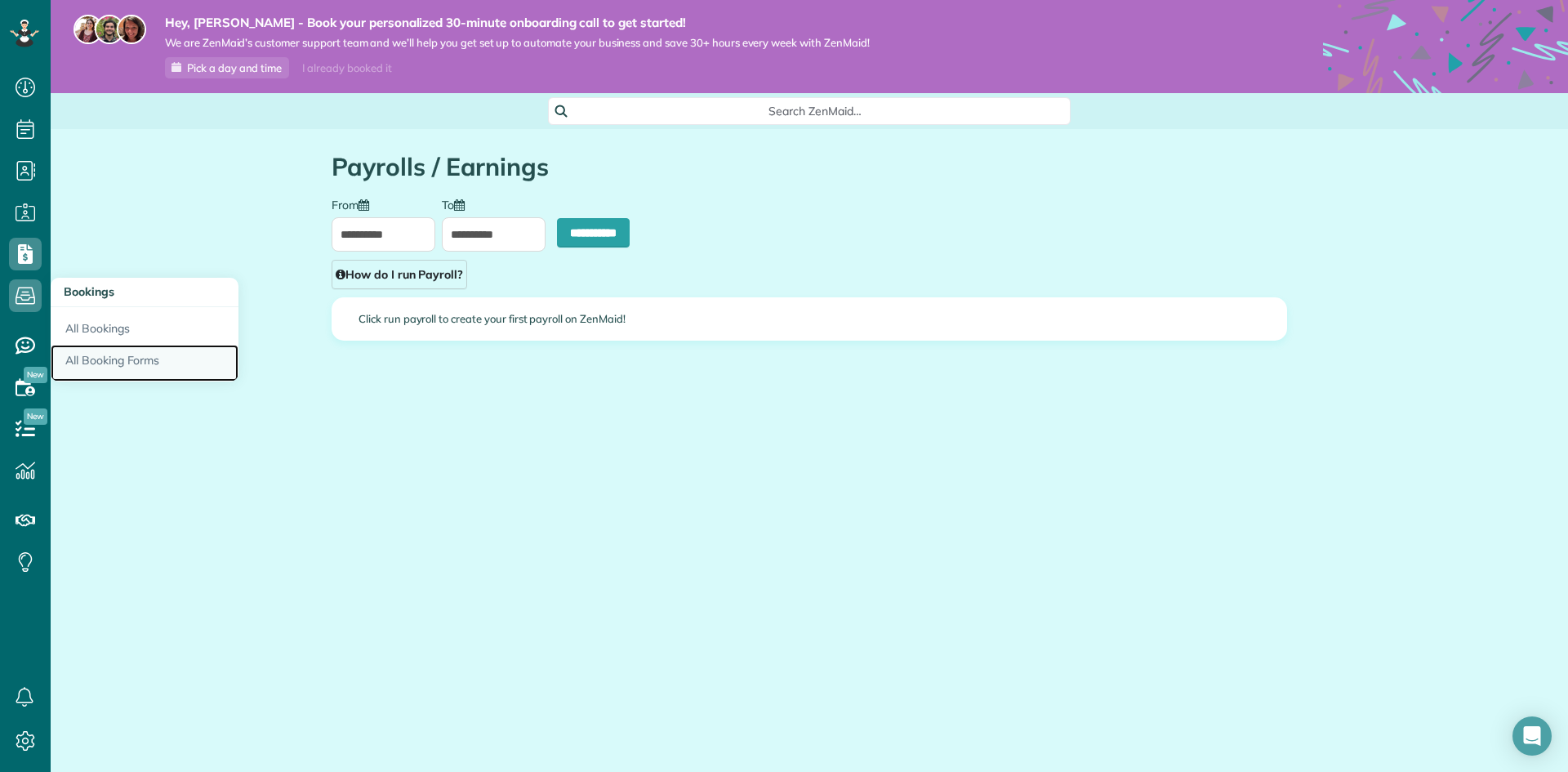
click at [109, 365] on link "All Booking Forms" at bounding box center [144, 363] width 188 height 38
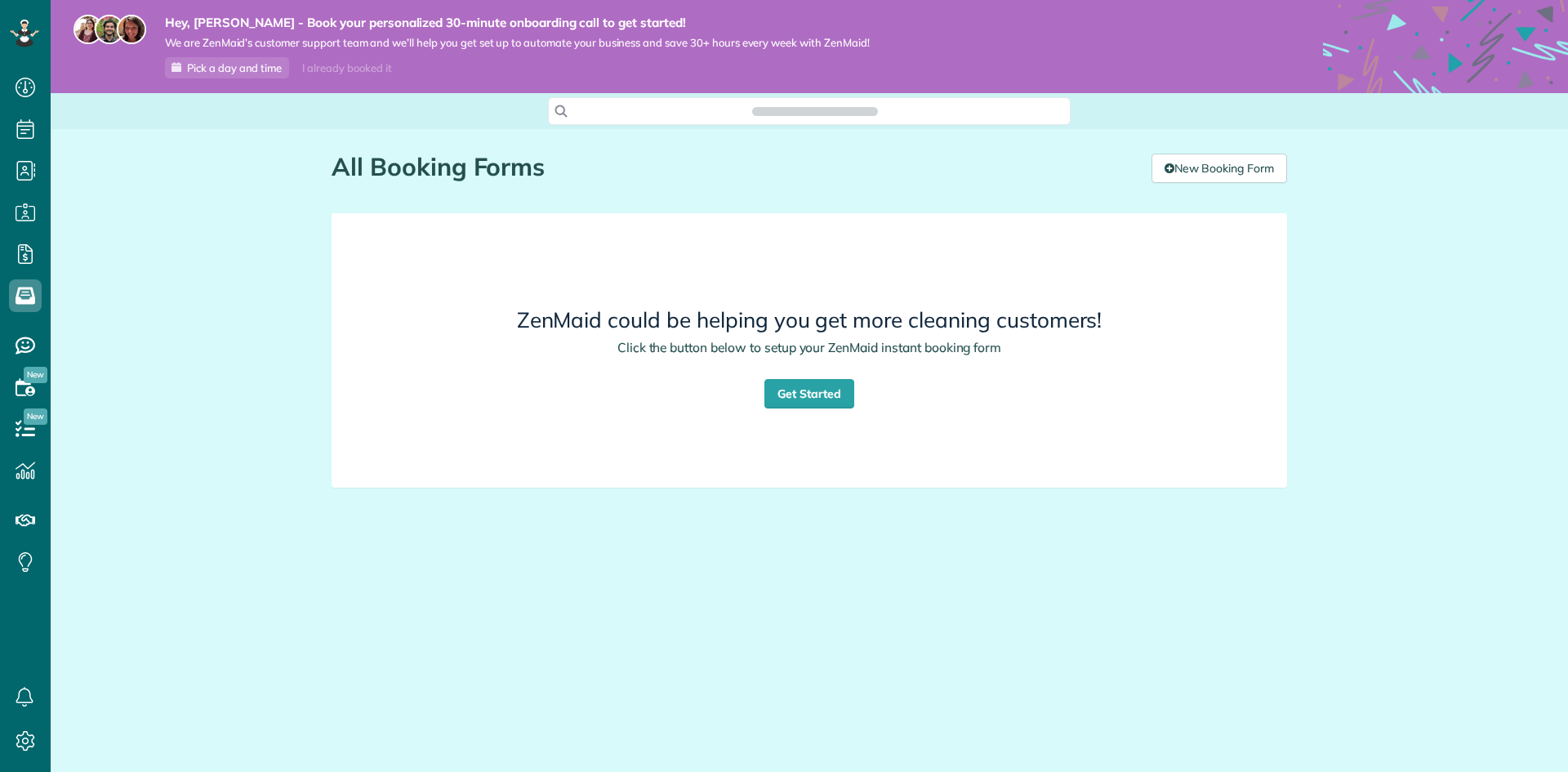
scroll to position [8, 8]
click at [821, 393] on link "Get Started" at bounding box center [809, 393] width 90 height 29
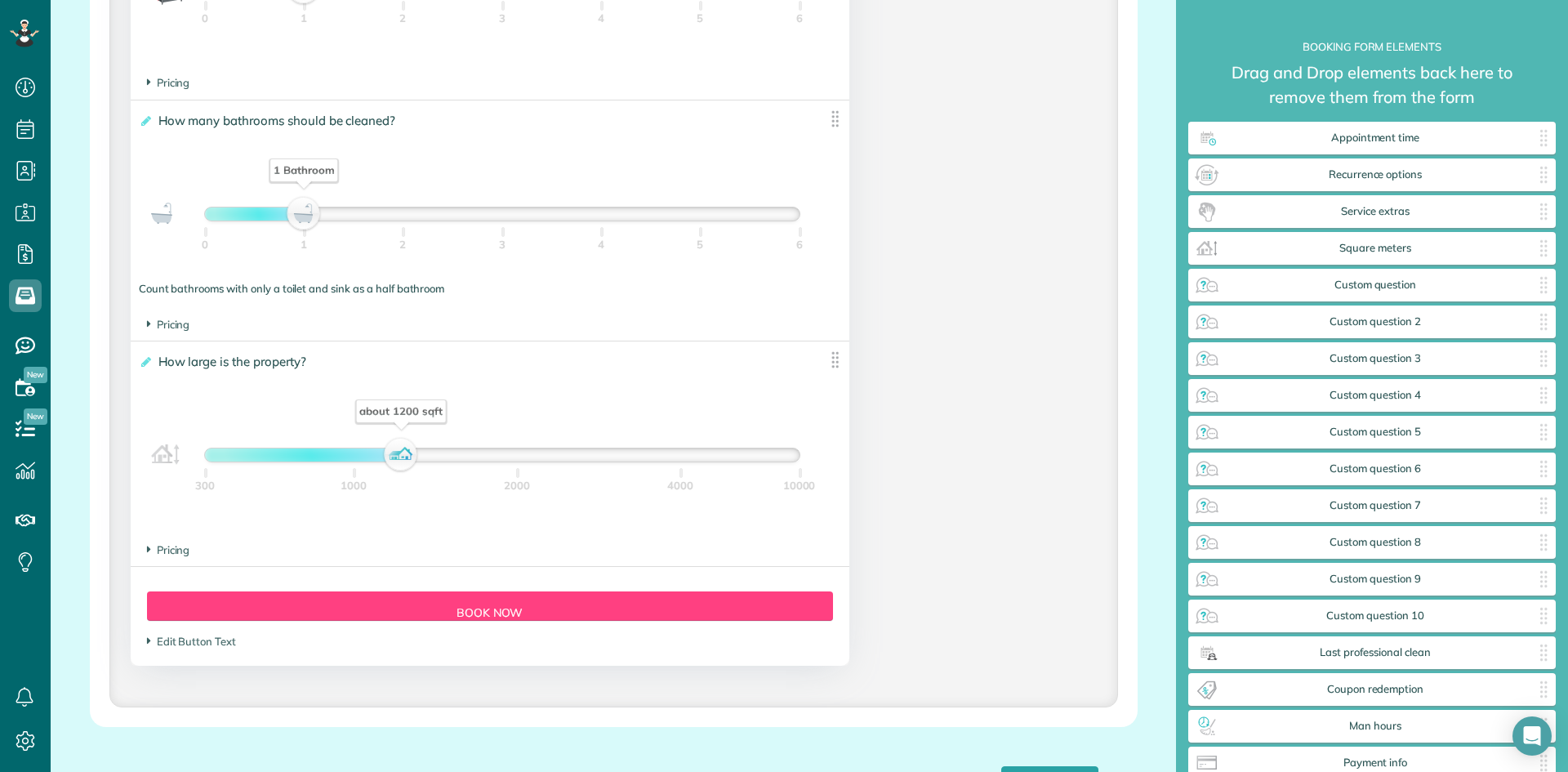
scroll to position [1307, 0]
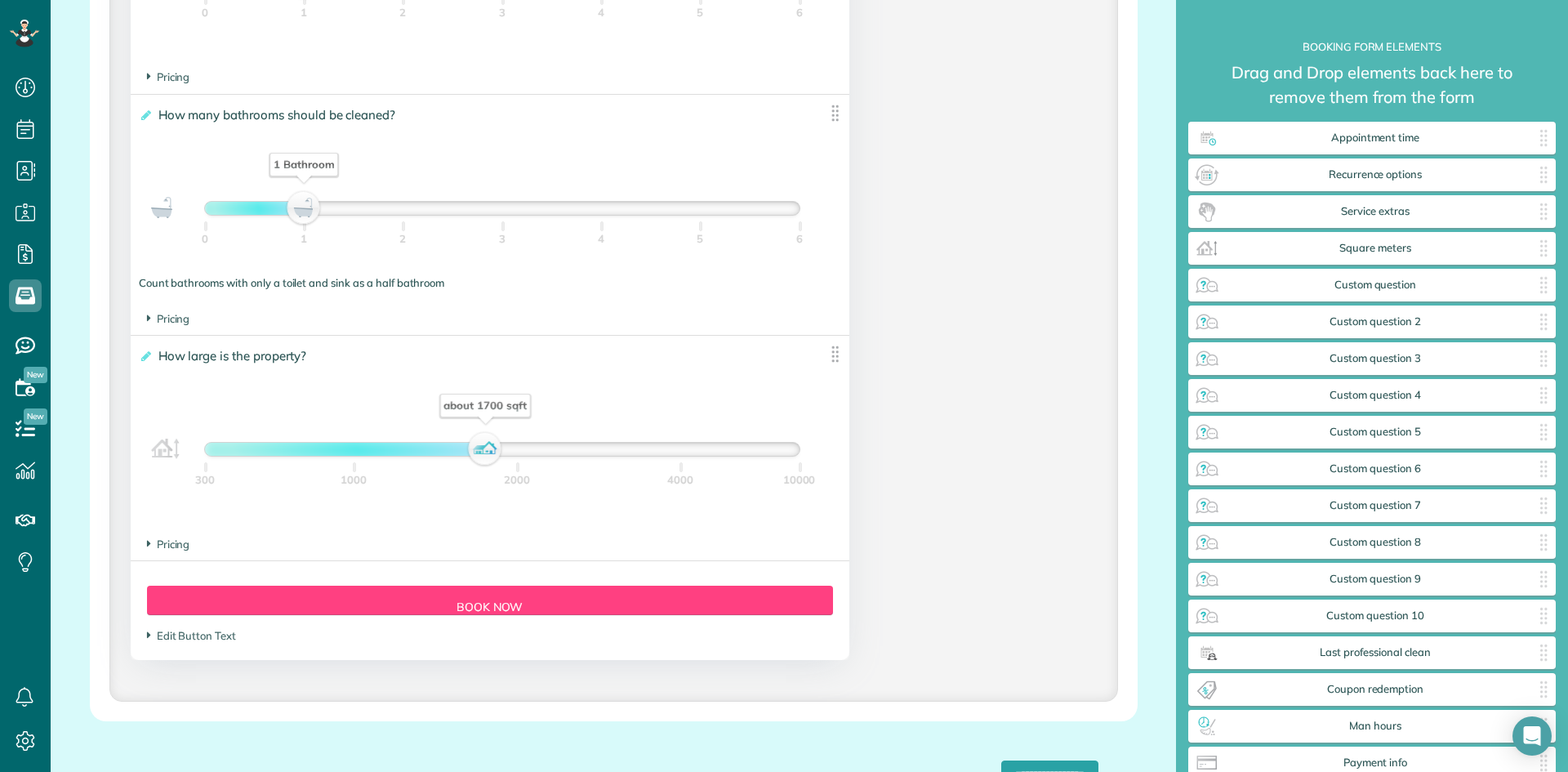
drag, startPoint x: 404, startPoint y: 448, endPoint x: 488, endPoint y: 452, distance: 84.1
click at [488, 452] on div "about 1700 sqft" at bounding box center [485, 449] width 28 height 23
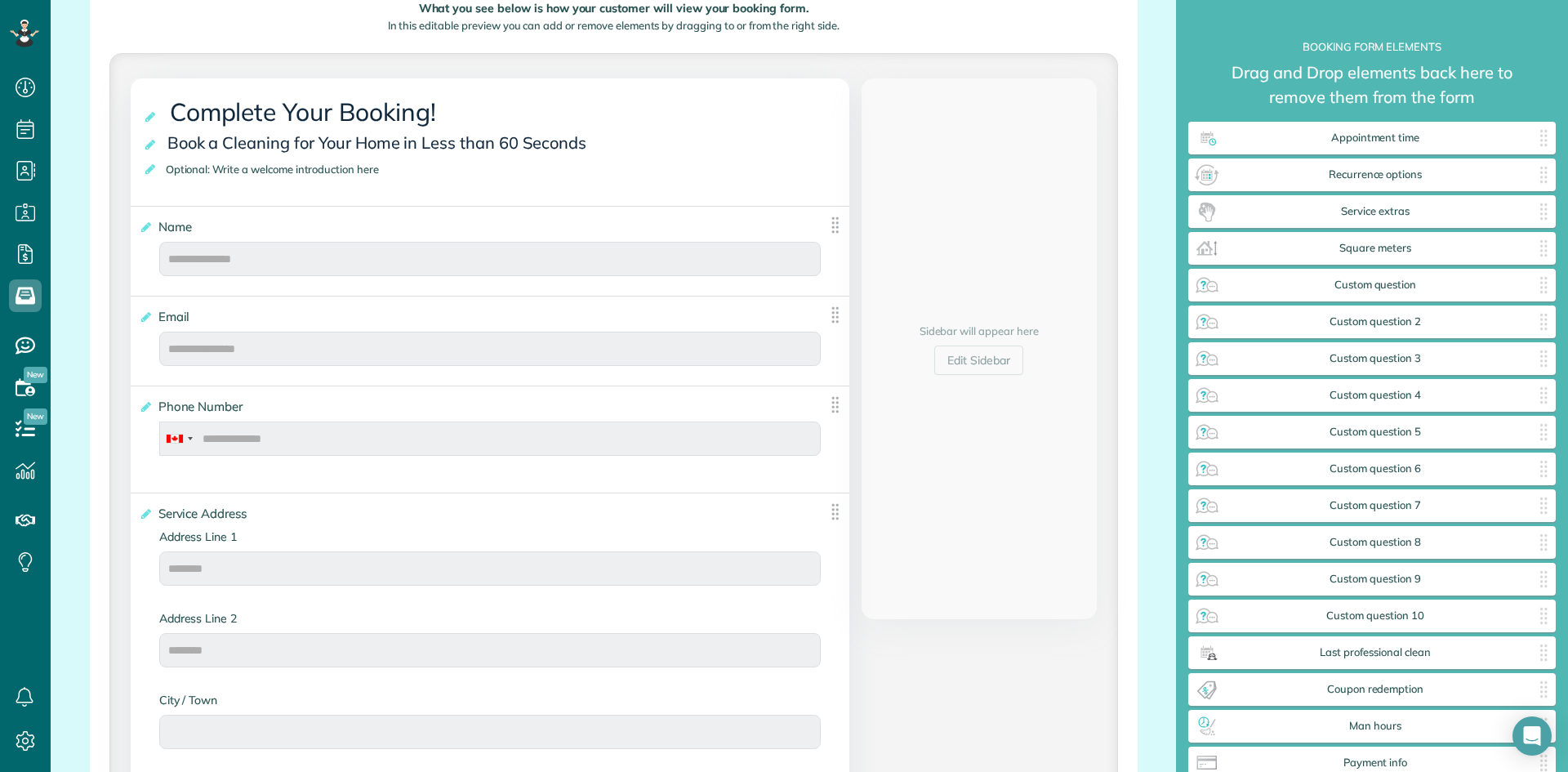
scroll to position [57, 0]
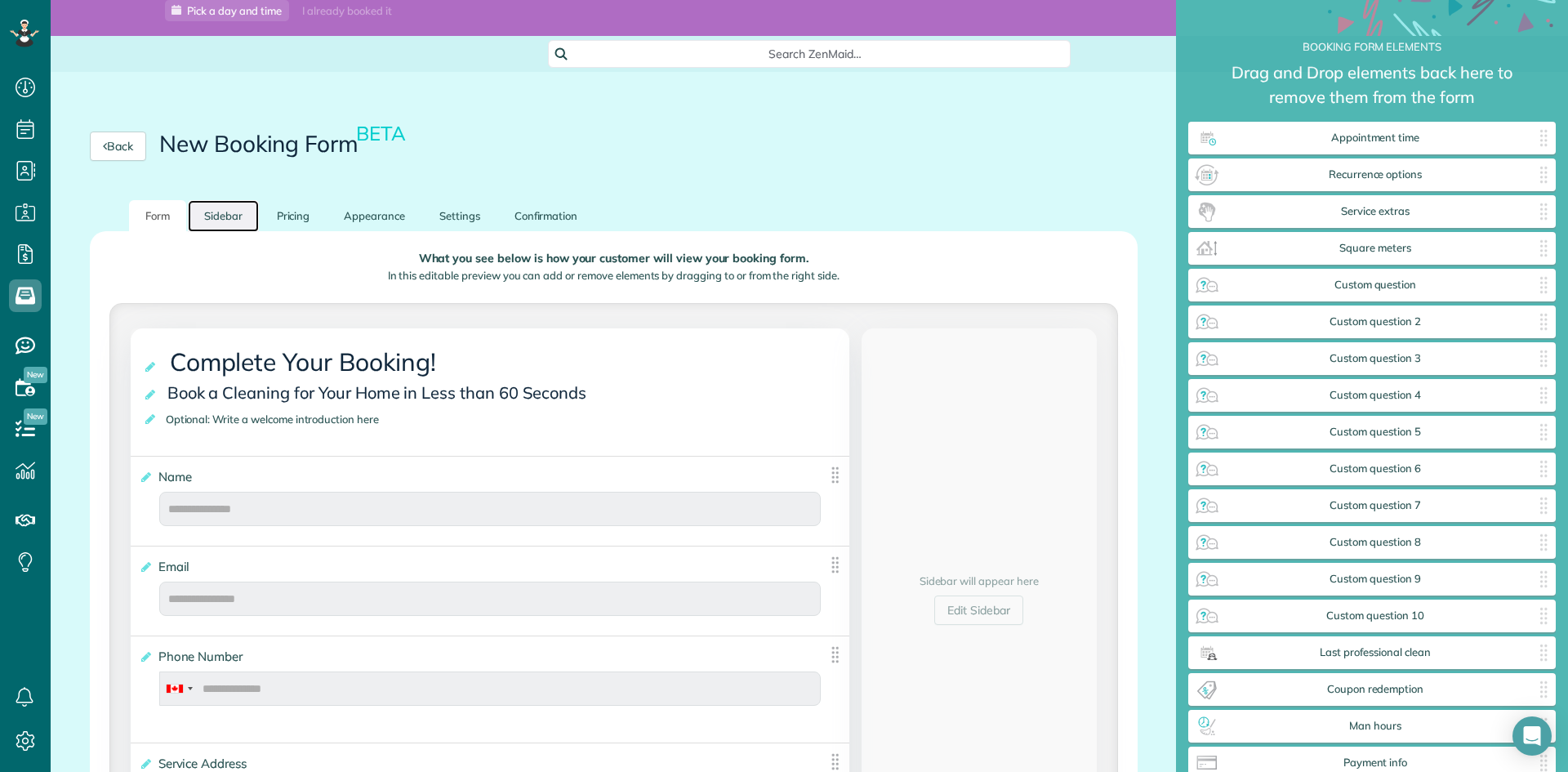
click at [235, 216] on link "Sidebar" at bounding box center [223, 216] width 71 height 32
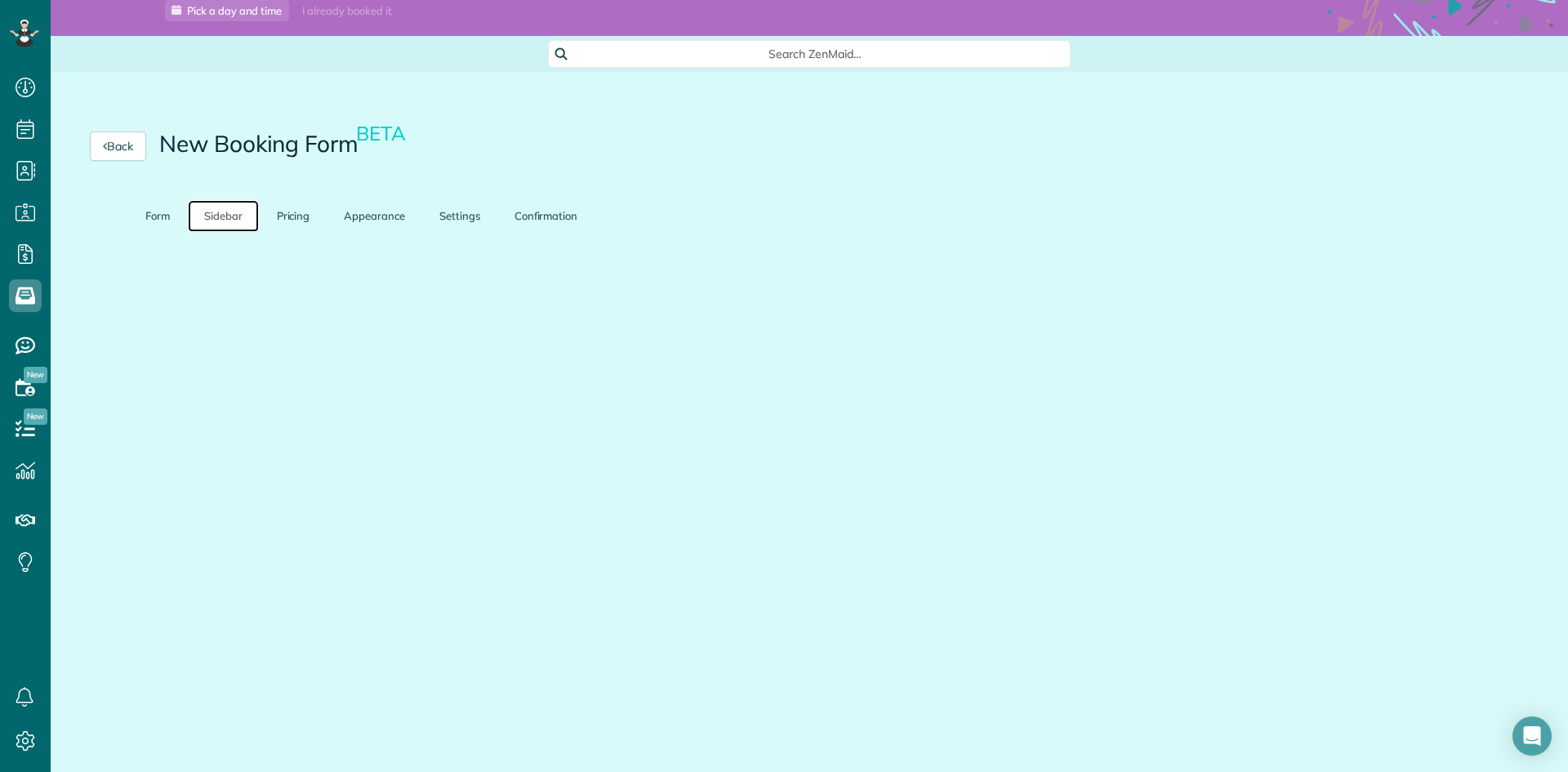
scroll to position [19, 0]
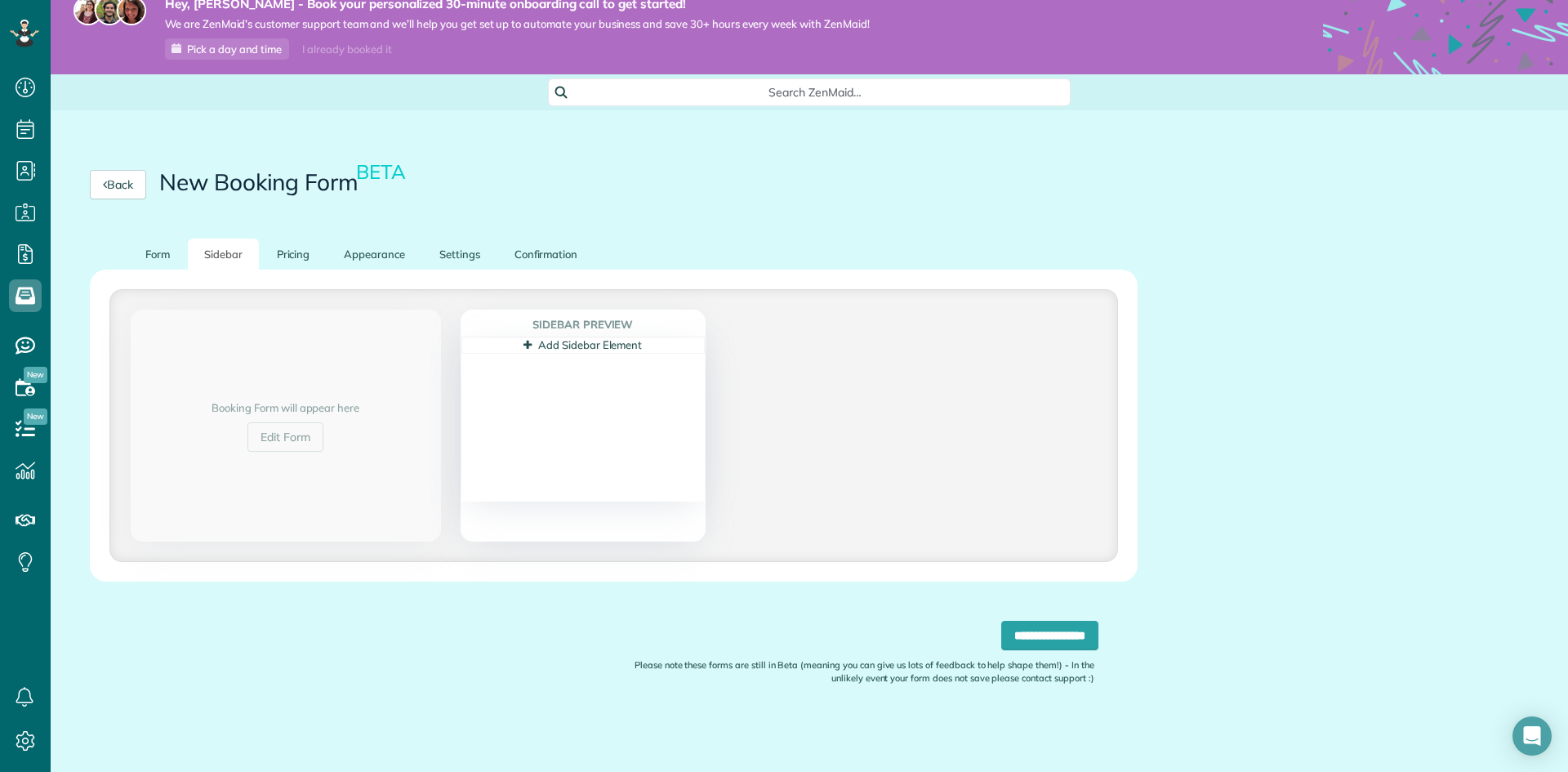
click at [279, 214] on div "Back New Booking Form BETA" at bounding box center [614, 184] width 1126 height 108
click at [296, 244] on link "Pricing" at bounding box center [293, 254] width 66 height 32
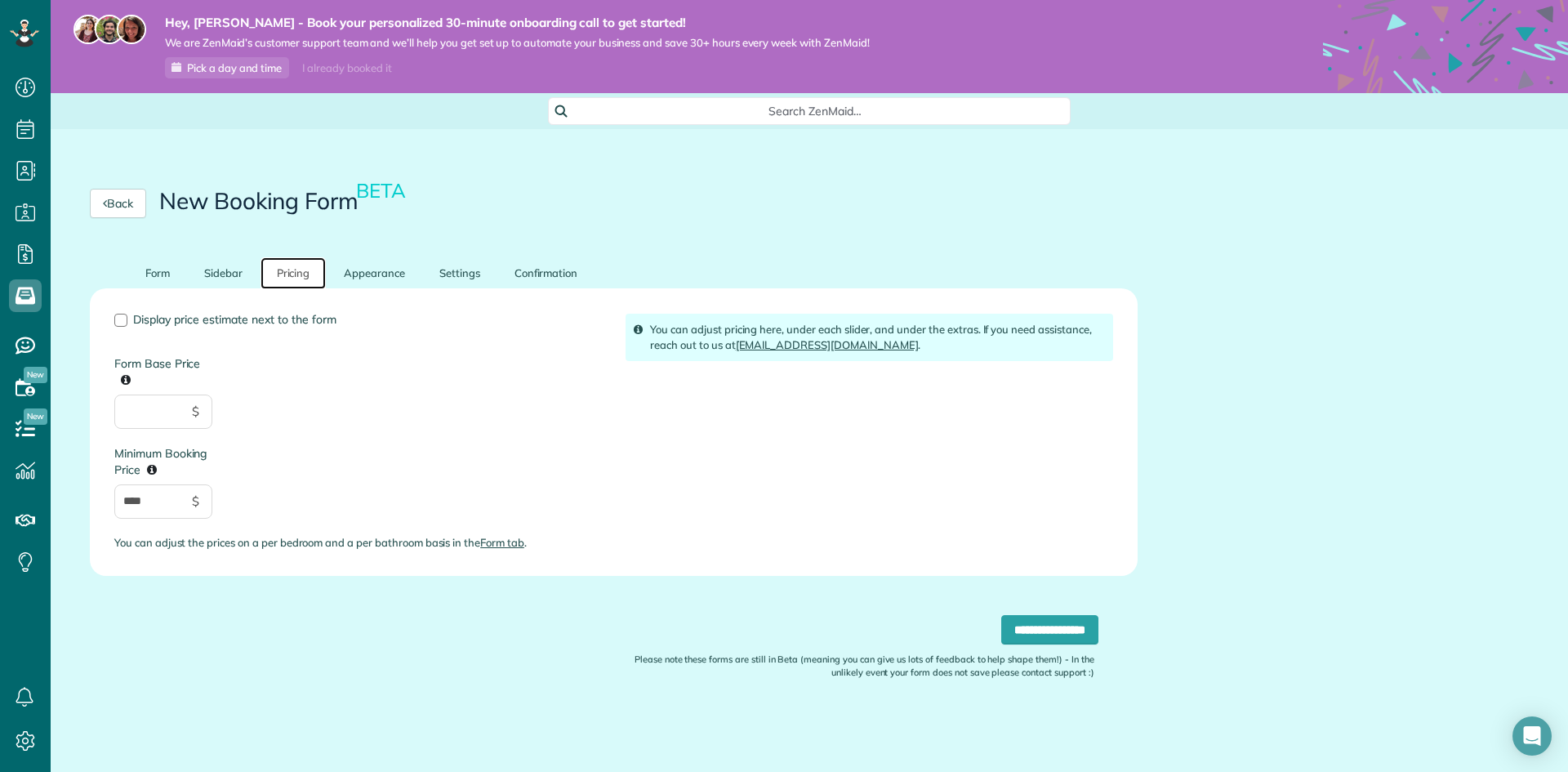
scroll to position [0, 0]
click at [189, 414] on input "Form Base Price" at bounding box center [163, 412] width 98 height 35
click at [159, 470] on link at bounding box center [150, 469] width 19 height 21
click at [159, 484] on input "****" at bounding box center [163, 501] width 98 height 35
click at [162, 509] on input "****" at bounding box center [163, 501] width 98 height 35
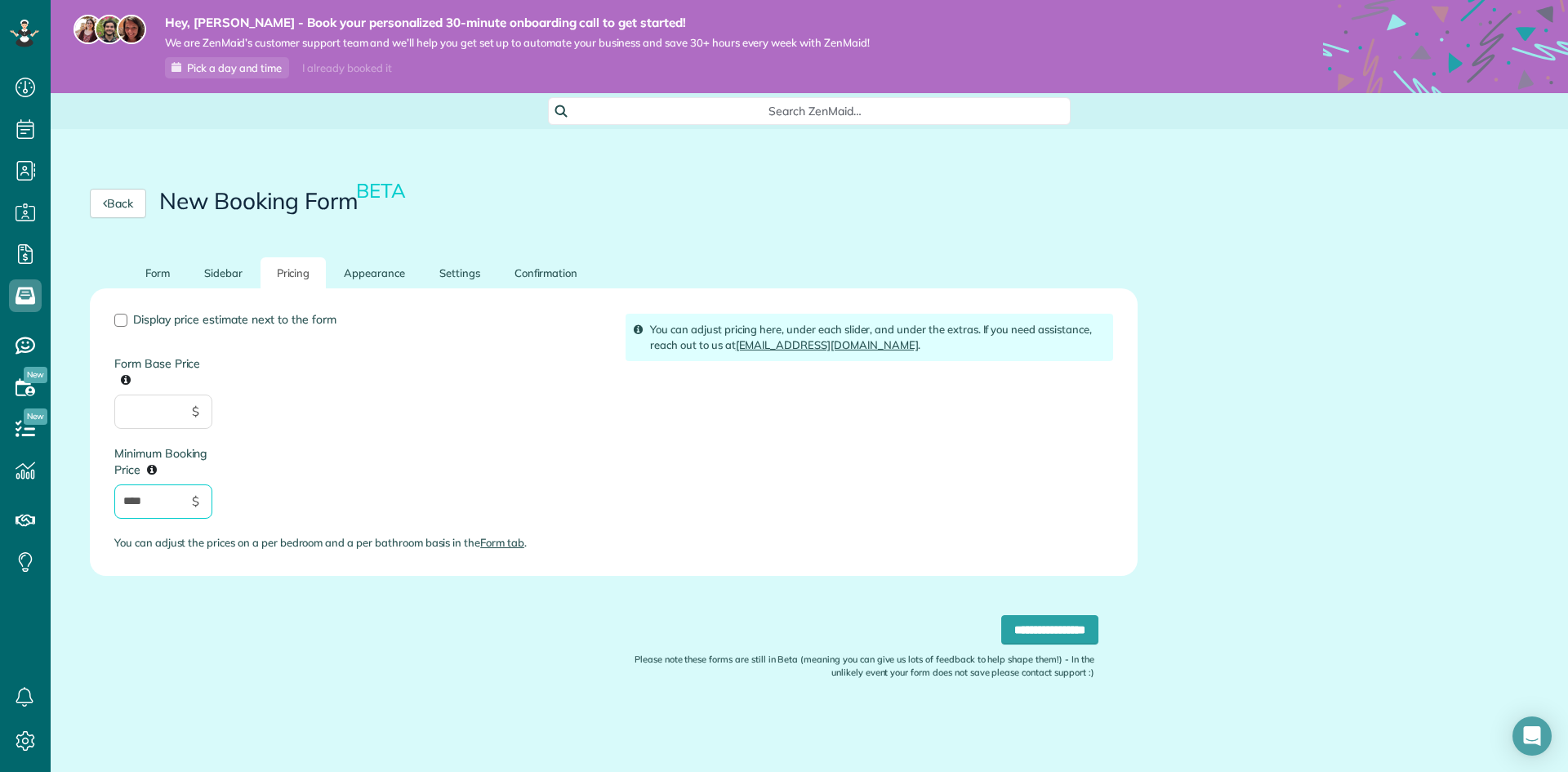
click at [165, 508] on input "****" at bounding box center [163, 501] width 98 height 35
type input "***"
click at [273, 484] on div "Display price estimate next to the form Form Base Price $ Minimum Booking Price…" at bounding box center [357, 439] width 511 height 250
click at [352, 277] on link "Appearance" at bounding box center [375, 274] width 94 height 32
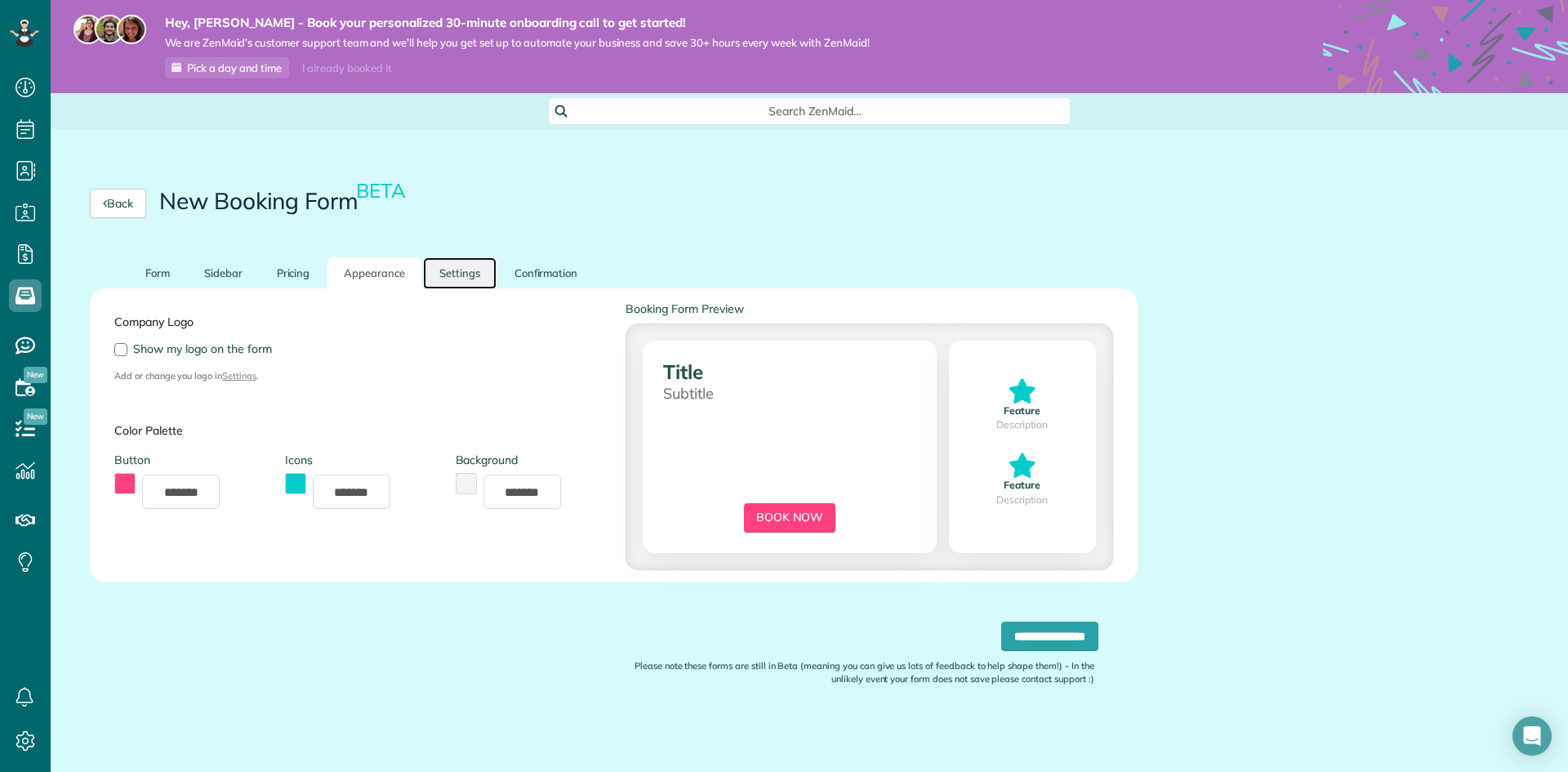
click at [432, 269] on link "Settings" at bounding box center [460, 274] width 73 height 32
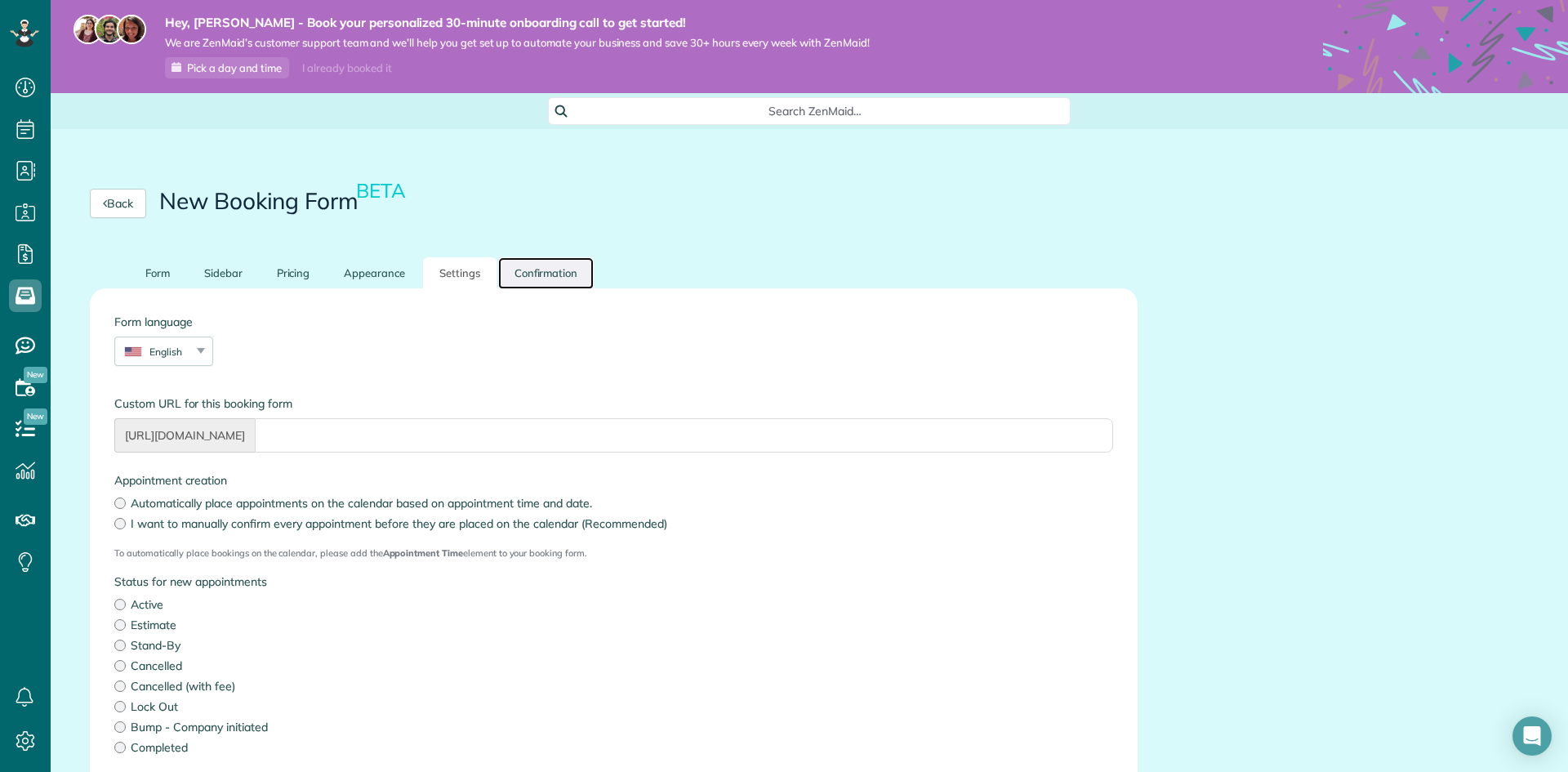
click at [554, 272] on link "Confirmation" at bounding box center [546, 274] width 96 height 32
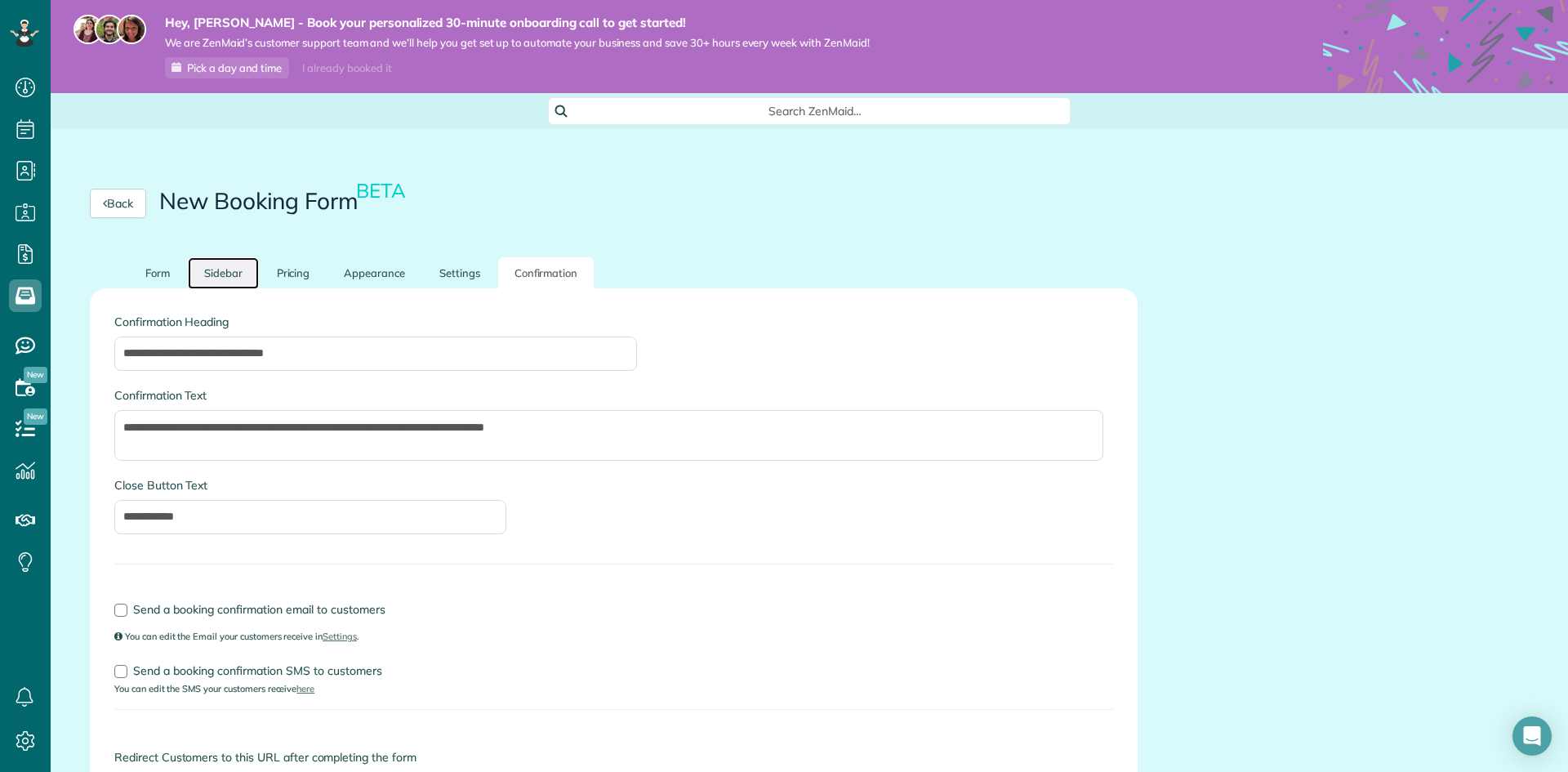
click at [256, 264] on link "Sidebar" at bounding box center [223, 274] width 71 height 32
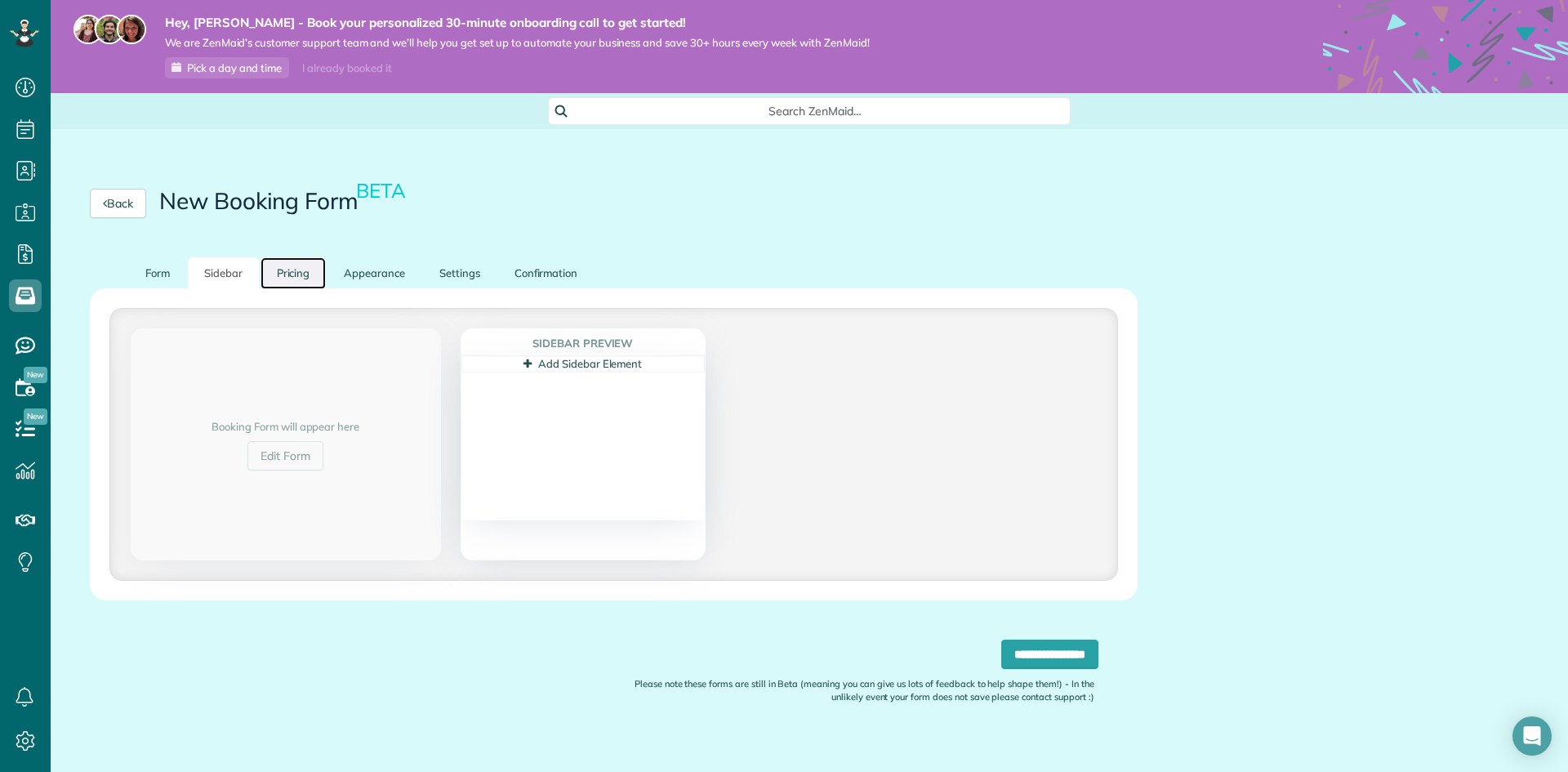
click at [311, 268] on link "Pricing" at bounding box center [293, 274] width 66 height 32
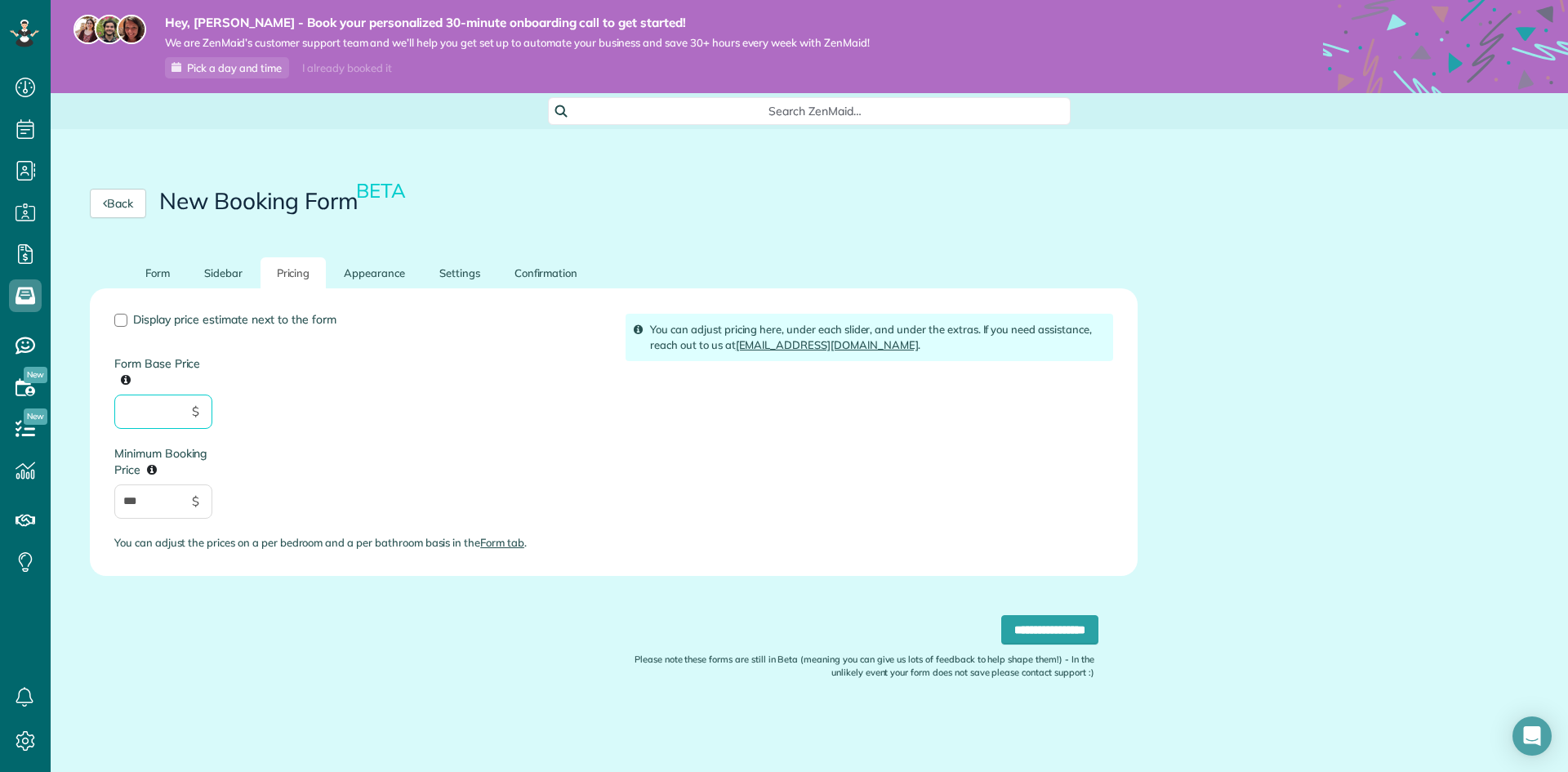
click at [171, 407] on input "Form Base Price" at bounding box center [163, 412] width 98 height 35
click at [132, 315] on label "Display price estimate next to the form" at bounding box center [358, 320] width 486 height 12
click at [136, 315] on span "Display price estimate next to the form" at bounding box center [235, 319] width 204 height 14
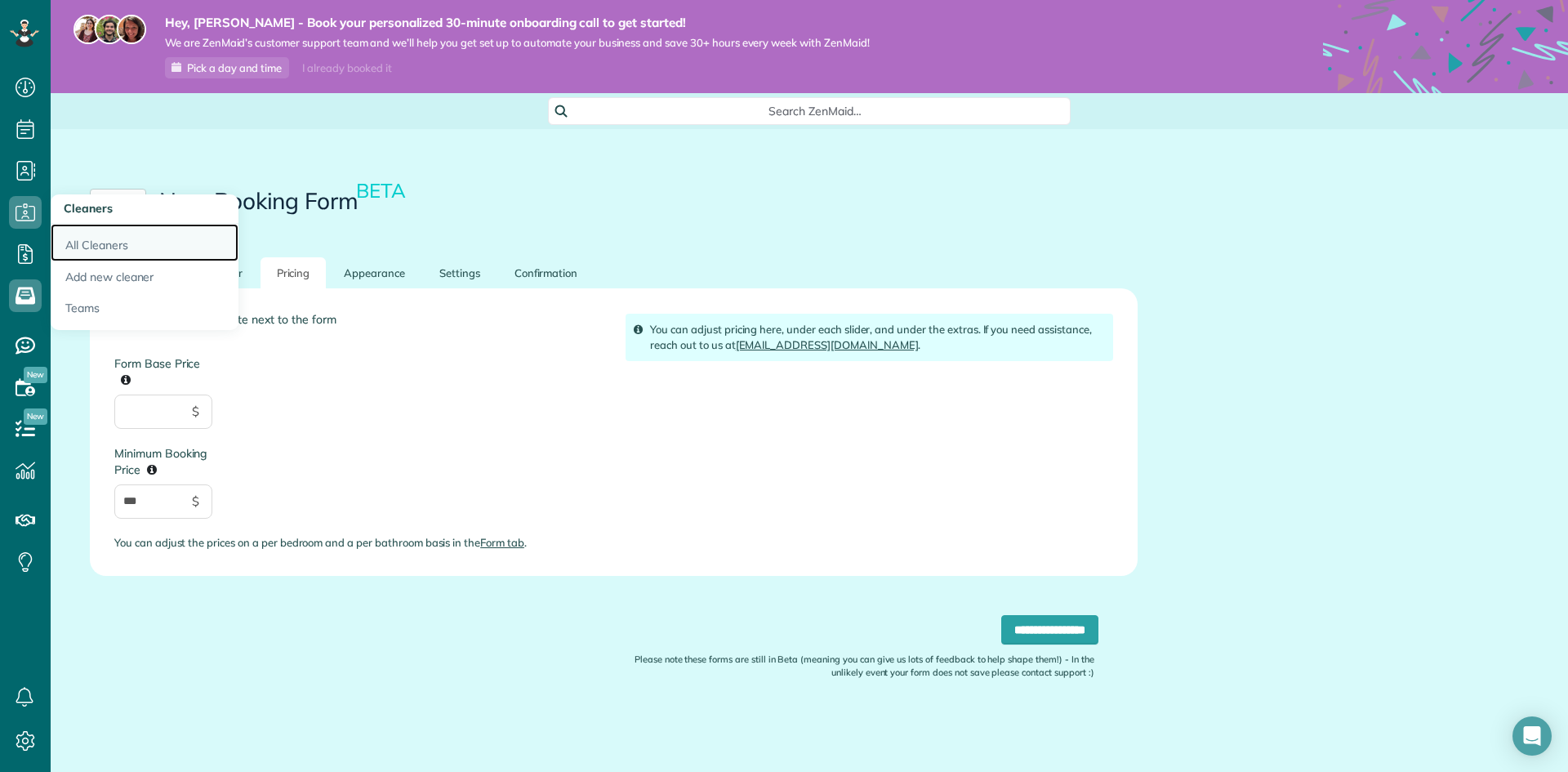
click at [112, 246] on link "All Cleaners" at bounding box center [144, 242] width 188 height 38
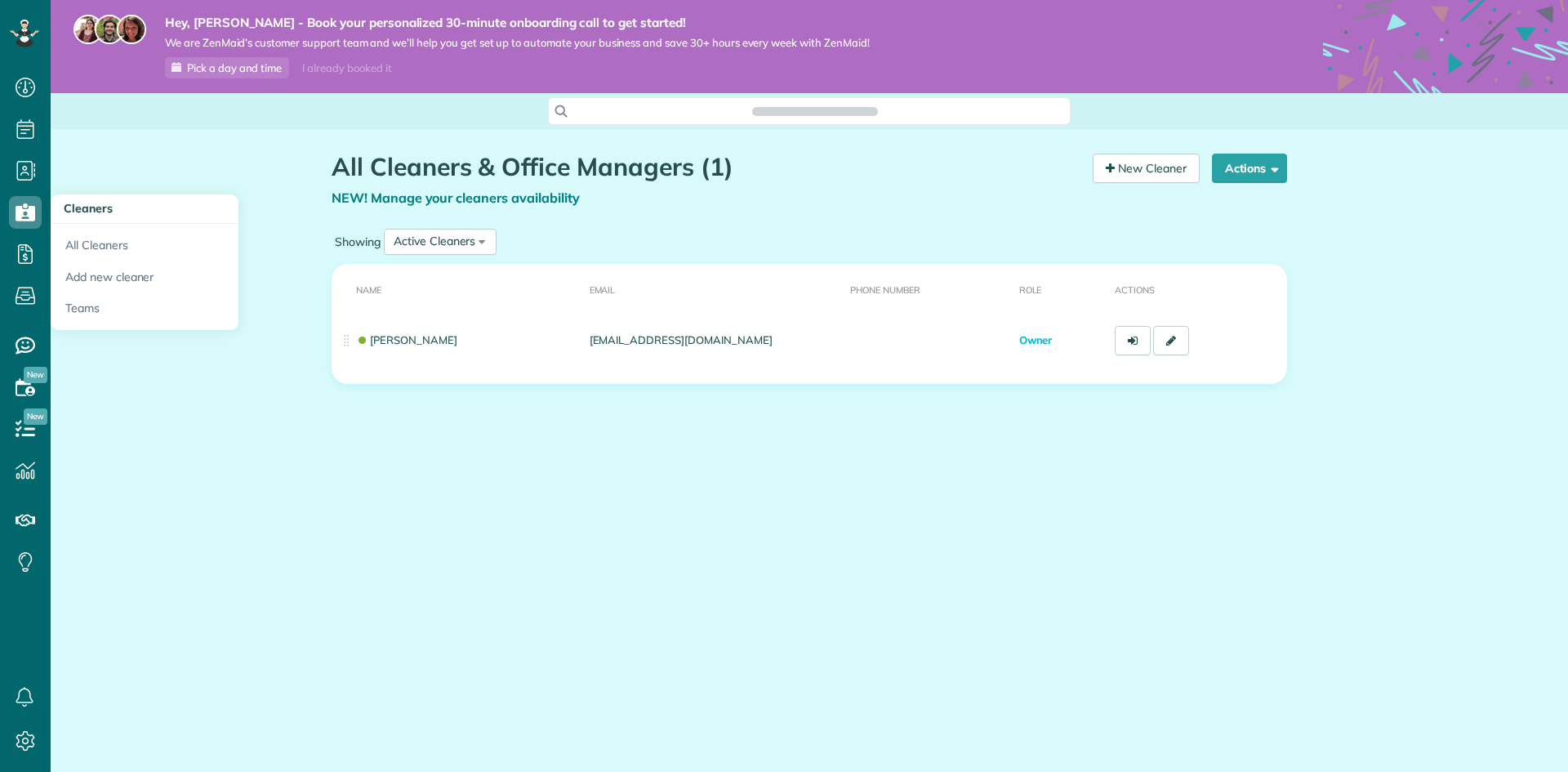
scroll to position [8, 8]
click at [104, 299] on link "Teams" at bounding box center [144, 311] width 188 height 38
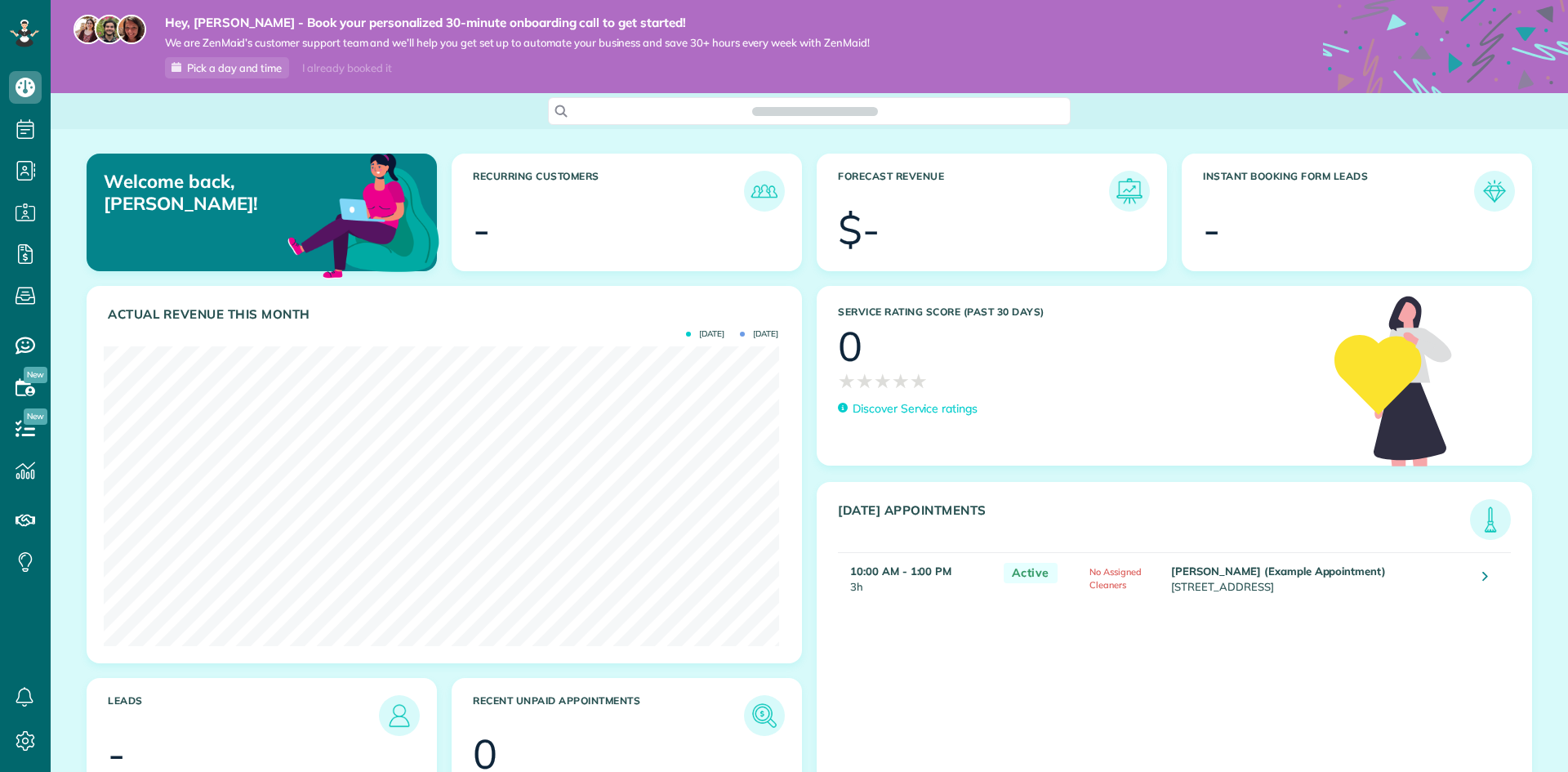
scroll to position [300, 674]
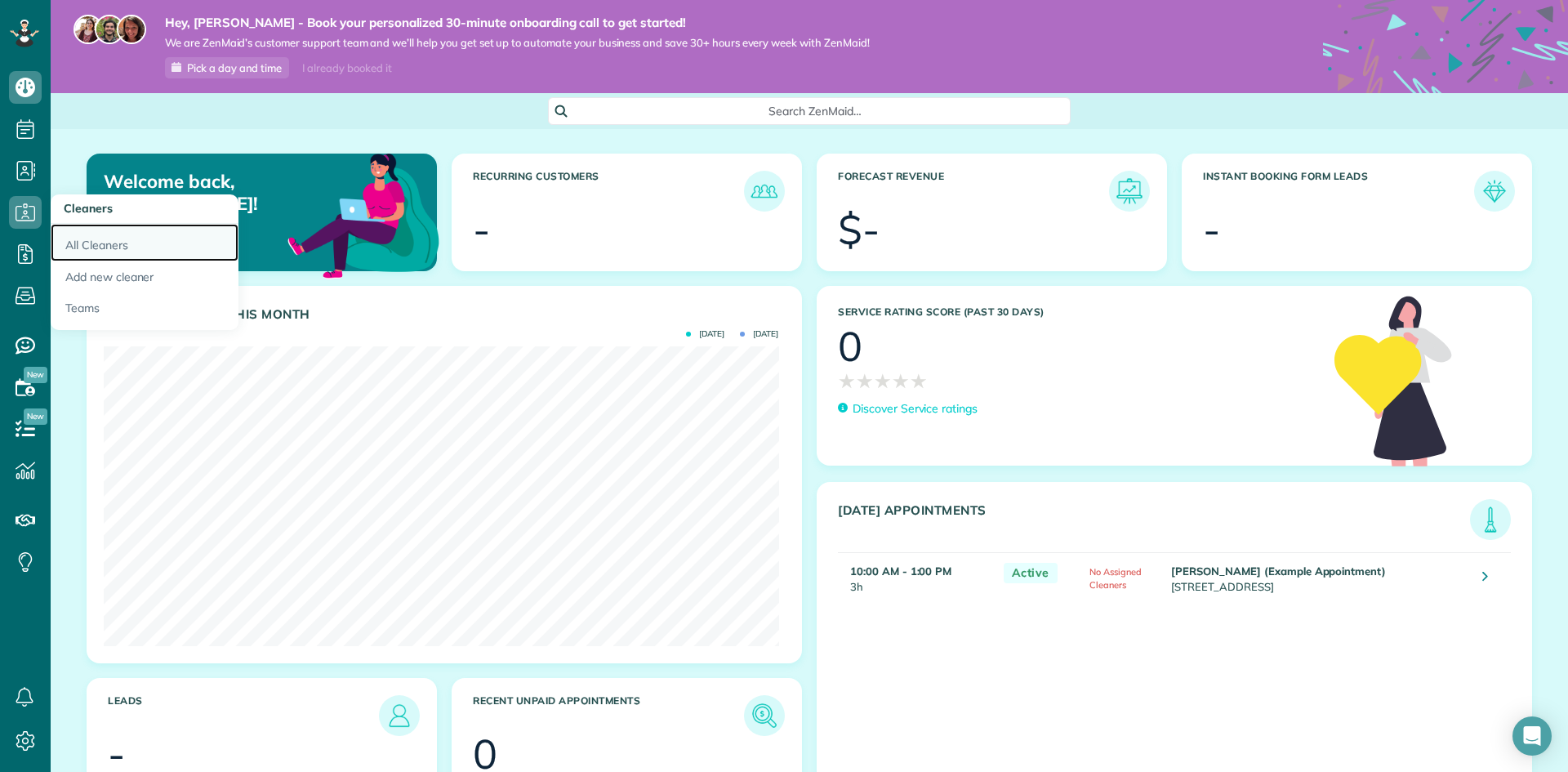
click at [79, 232] on link "All Cleaners" at bounding box center [144, 242] width 188 height 38
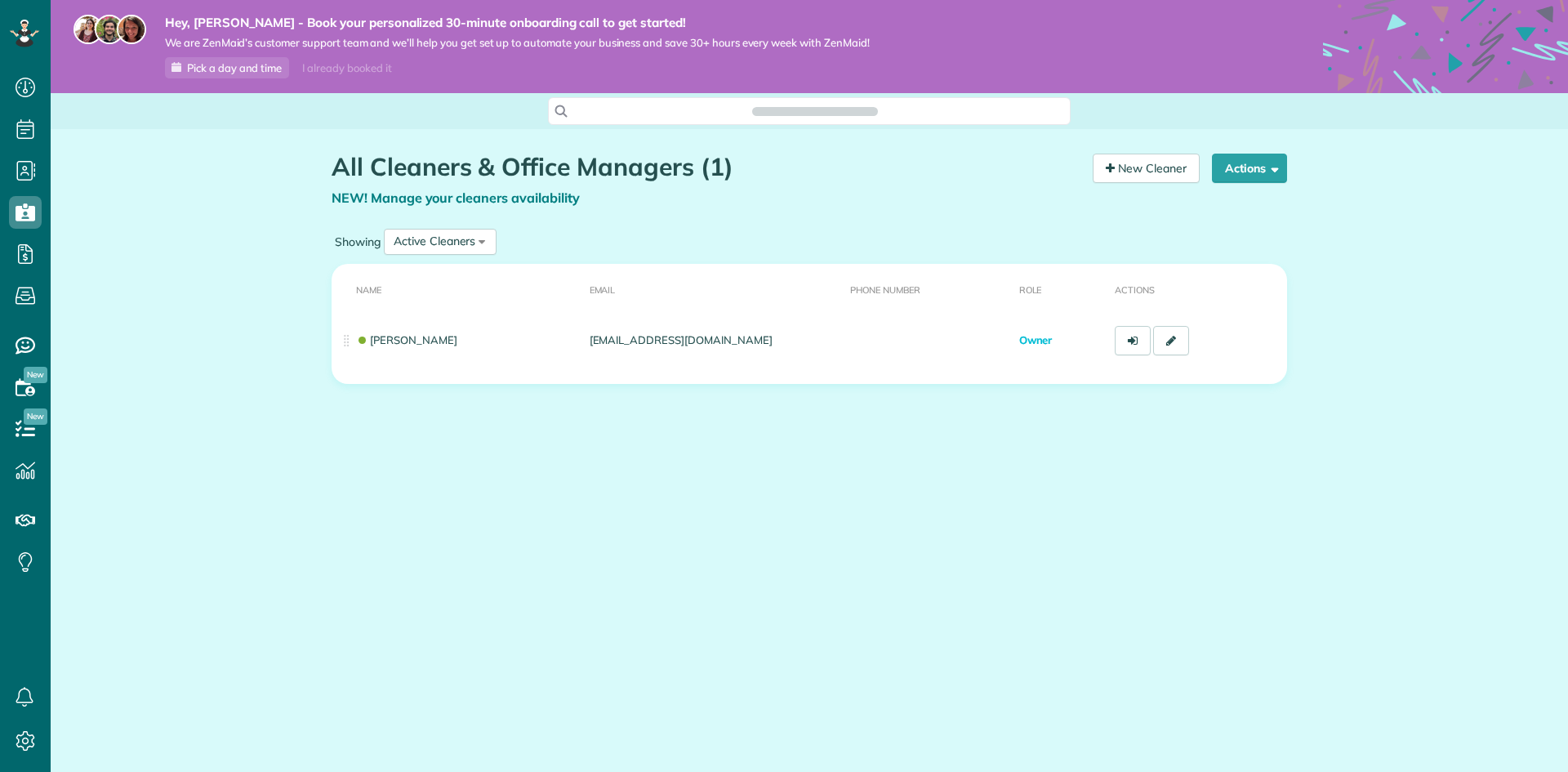
scroll to position [8, 8]
click at [1140, 165] on link "New Cleaner" at bounding box center [1145, 168] width 107 height 29
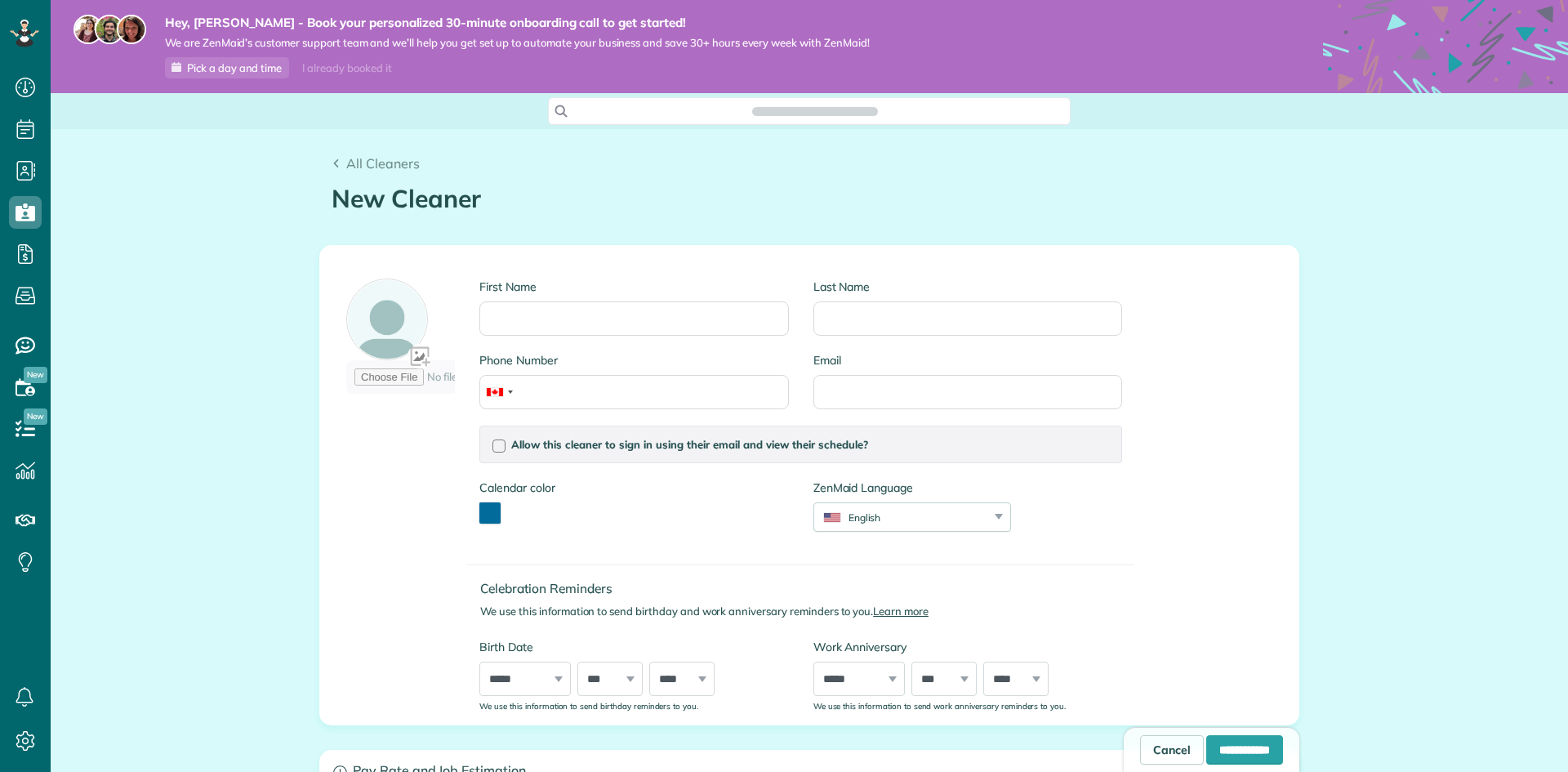
scroll to position [8, 8]
click at [577, 318] on input "First Name" at bounding box center [633, 318] width 309 height 35
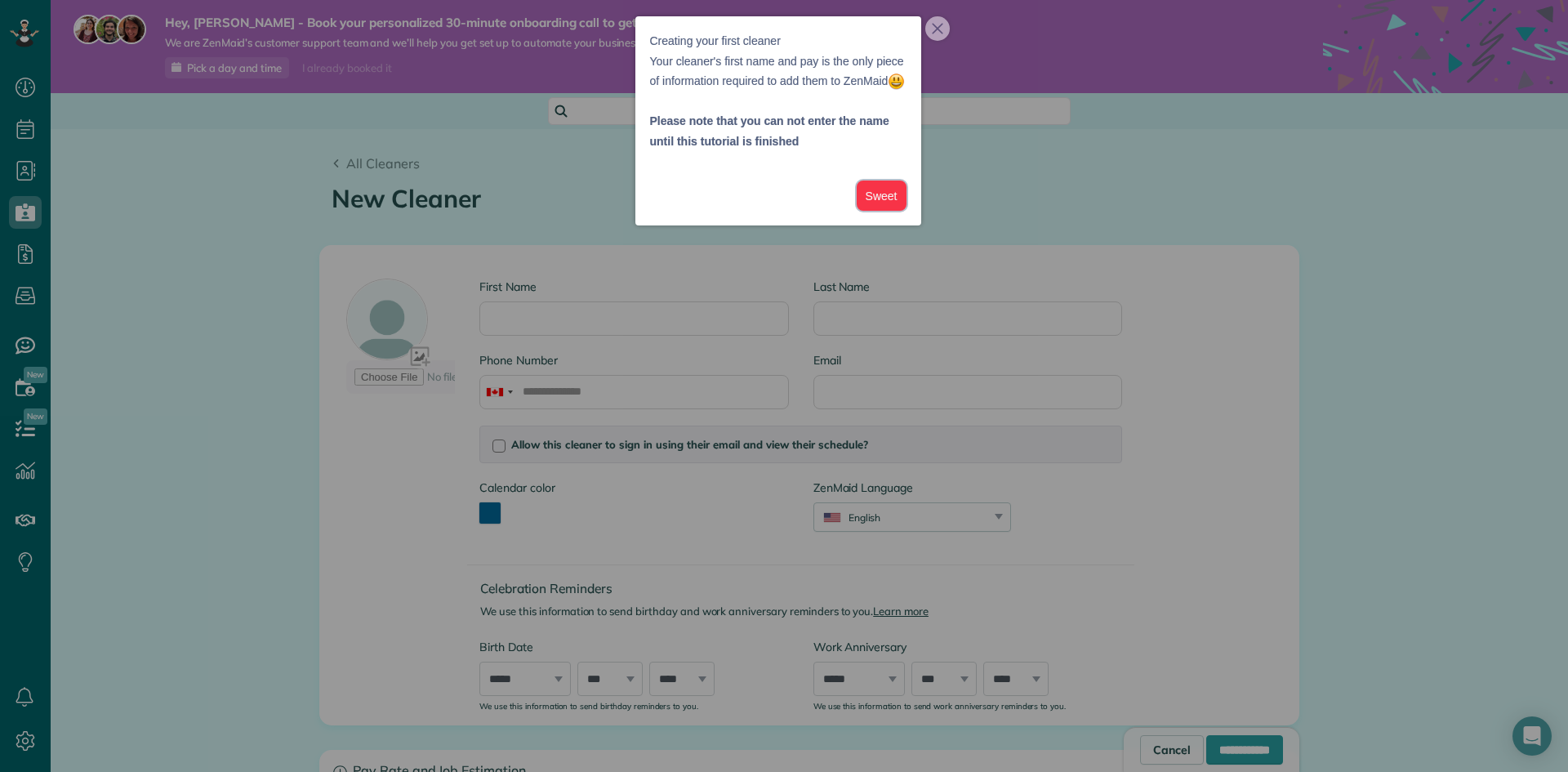
click at [866, 210] on button "Sweet" at bounding box center [881, 195] width 50 height 30
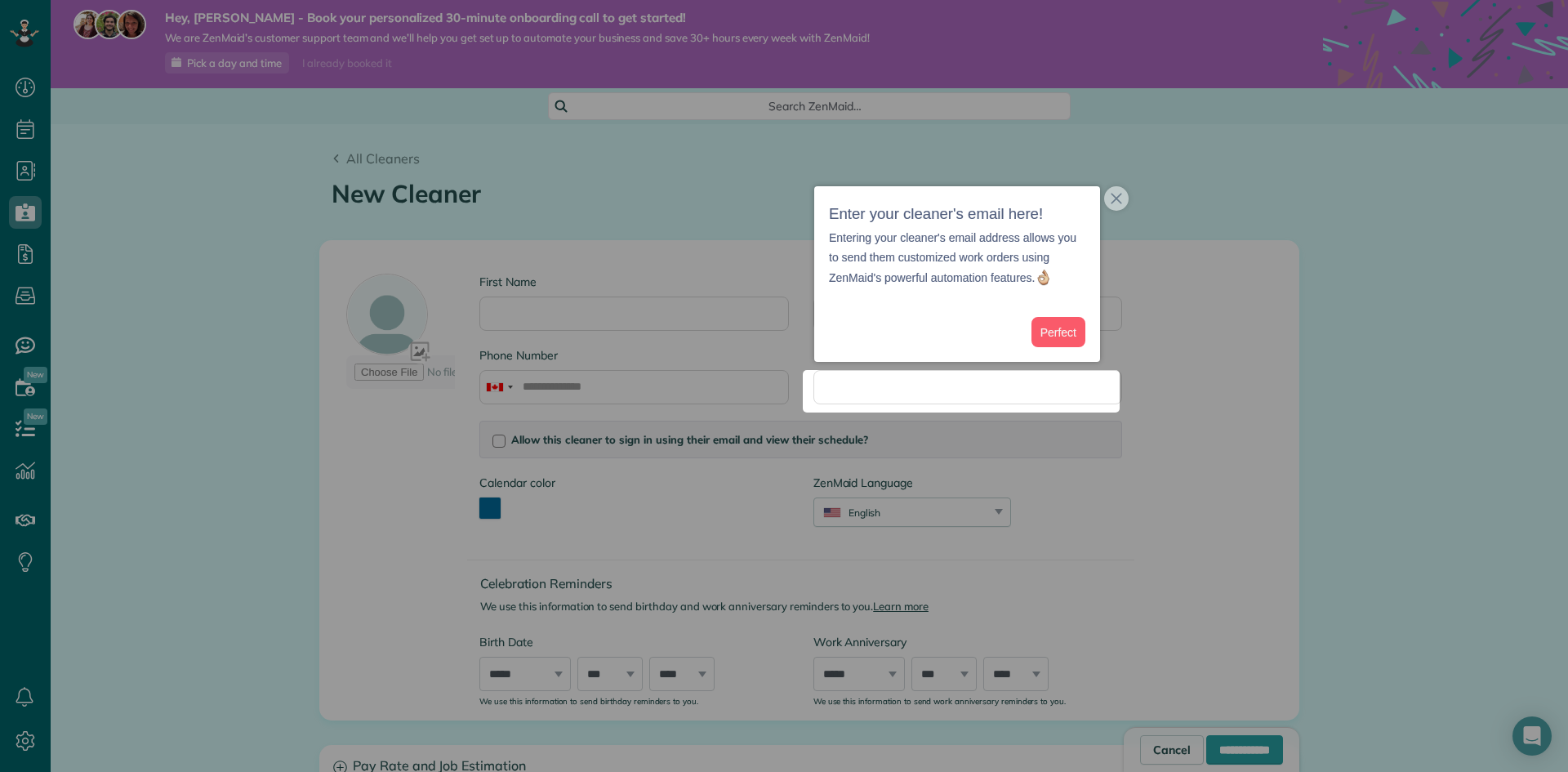
scroll to position [6, 0]
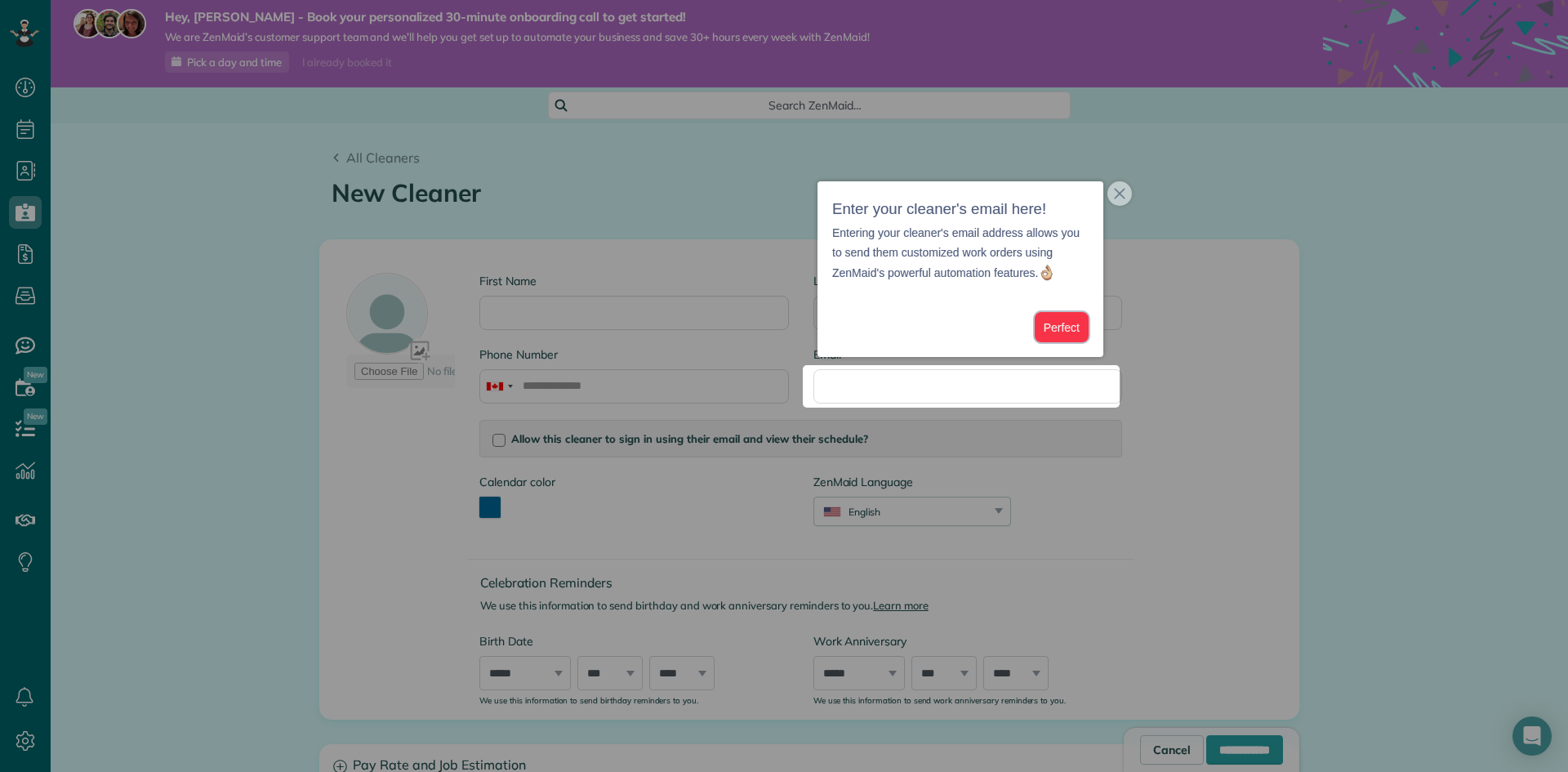
click at [1073, 322] on button "Perfect" at bounding box center [1061, 327] width 54 height 30
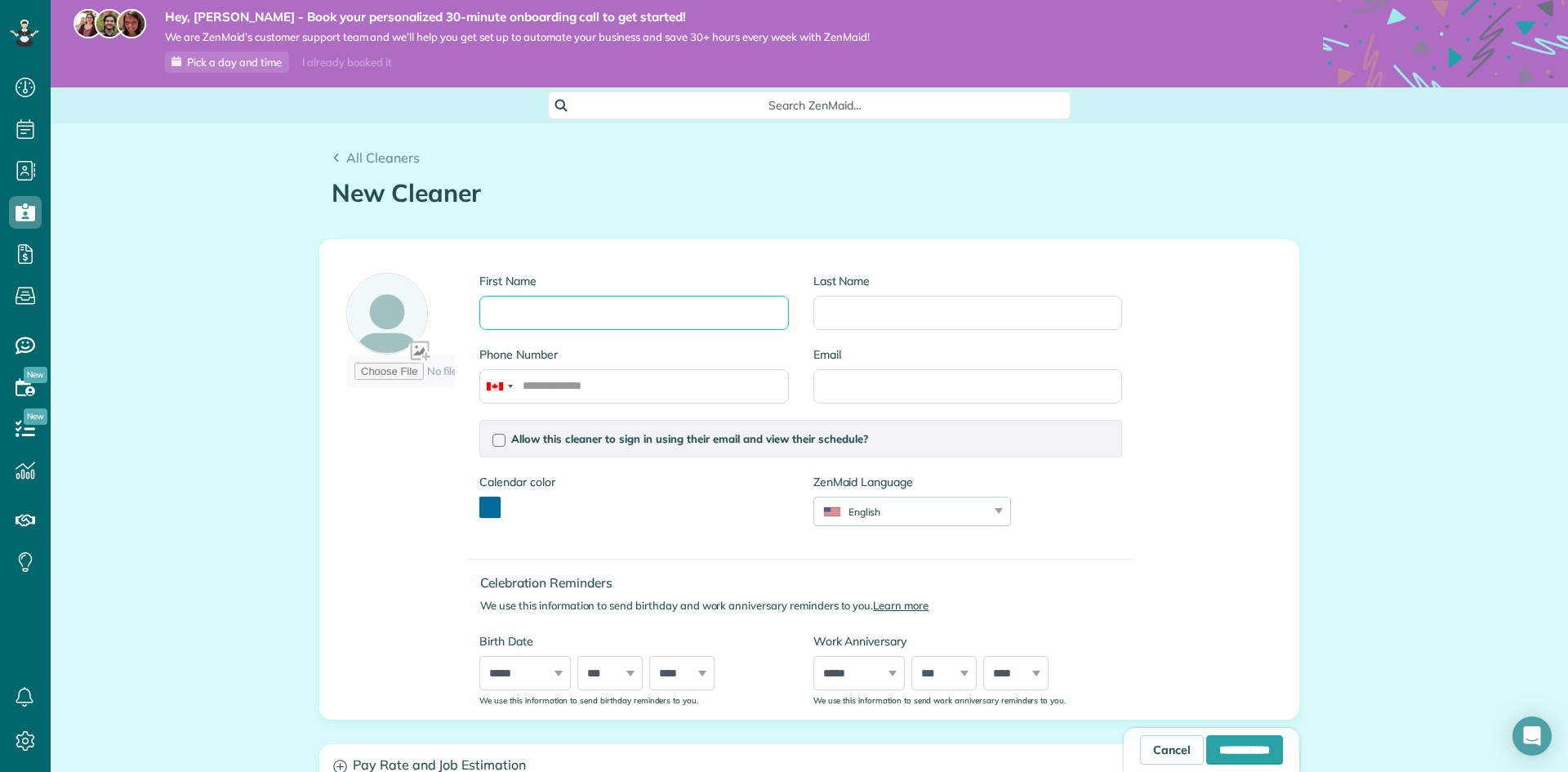
click at [685, 311] on input "First Name" at bounding box center [633, 312] width 309 height 35
type input "***"
click at [864, 315] on input "Last Name" at bounding box center [967, 312] width 309 height 35
type input "*"
click at [882, 385] on input "Email" at bounding box center [967, 386] width 309 height 35
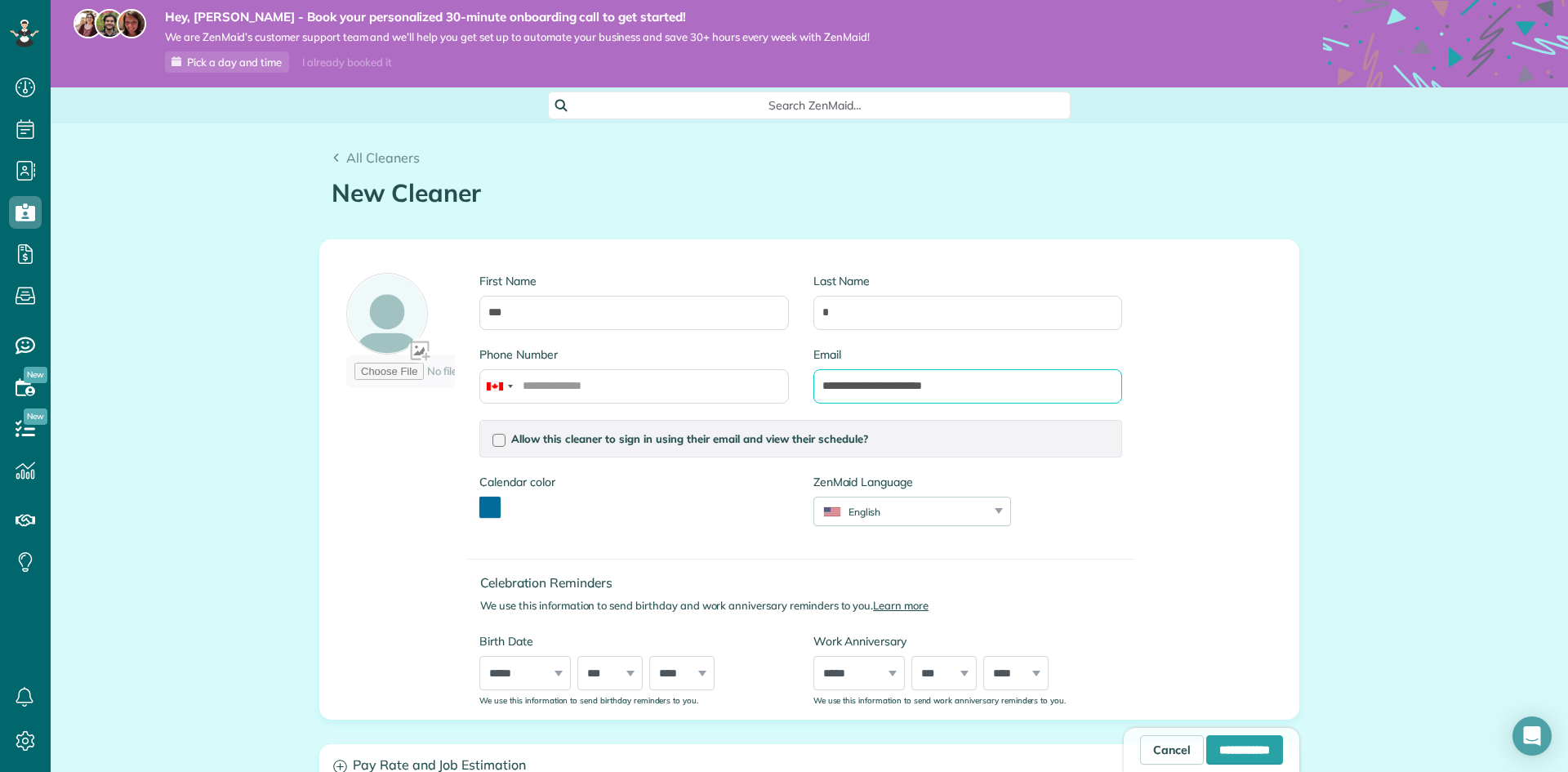
type input "**********"
click at [479, 502] on button "toggle color picker dialog" at bounding box center [489, 507] width 21 height 21
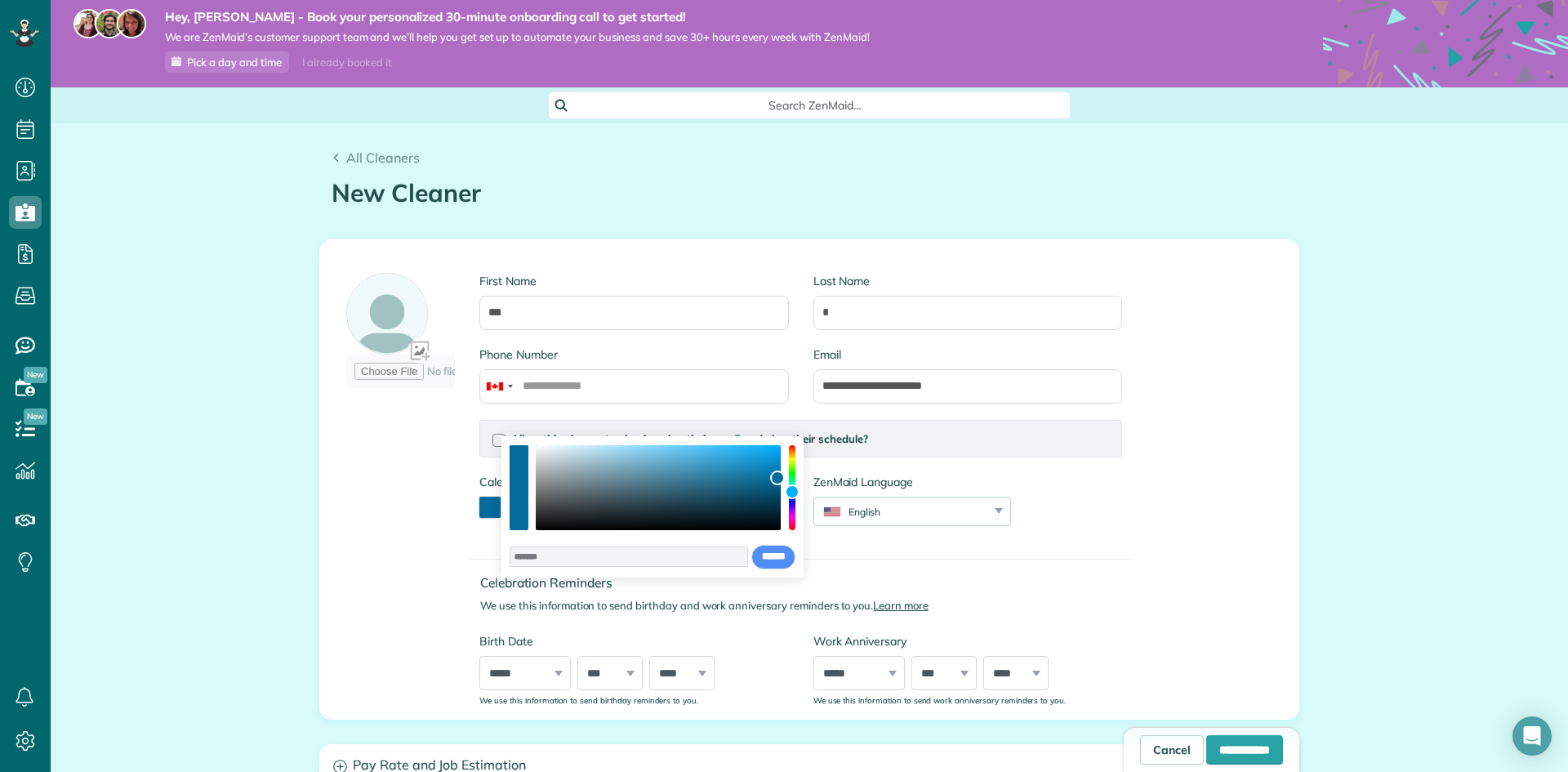
drag, startPoint x: 795, startPoint y: 503, endPoint x: 790, endPoint y: 515, distance: 13.0
click at [791, 515] on div "******* **** **** **** **** **** ****** ****** *****" at bounding box center [653, 507] width 303 height 141
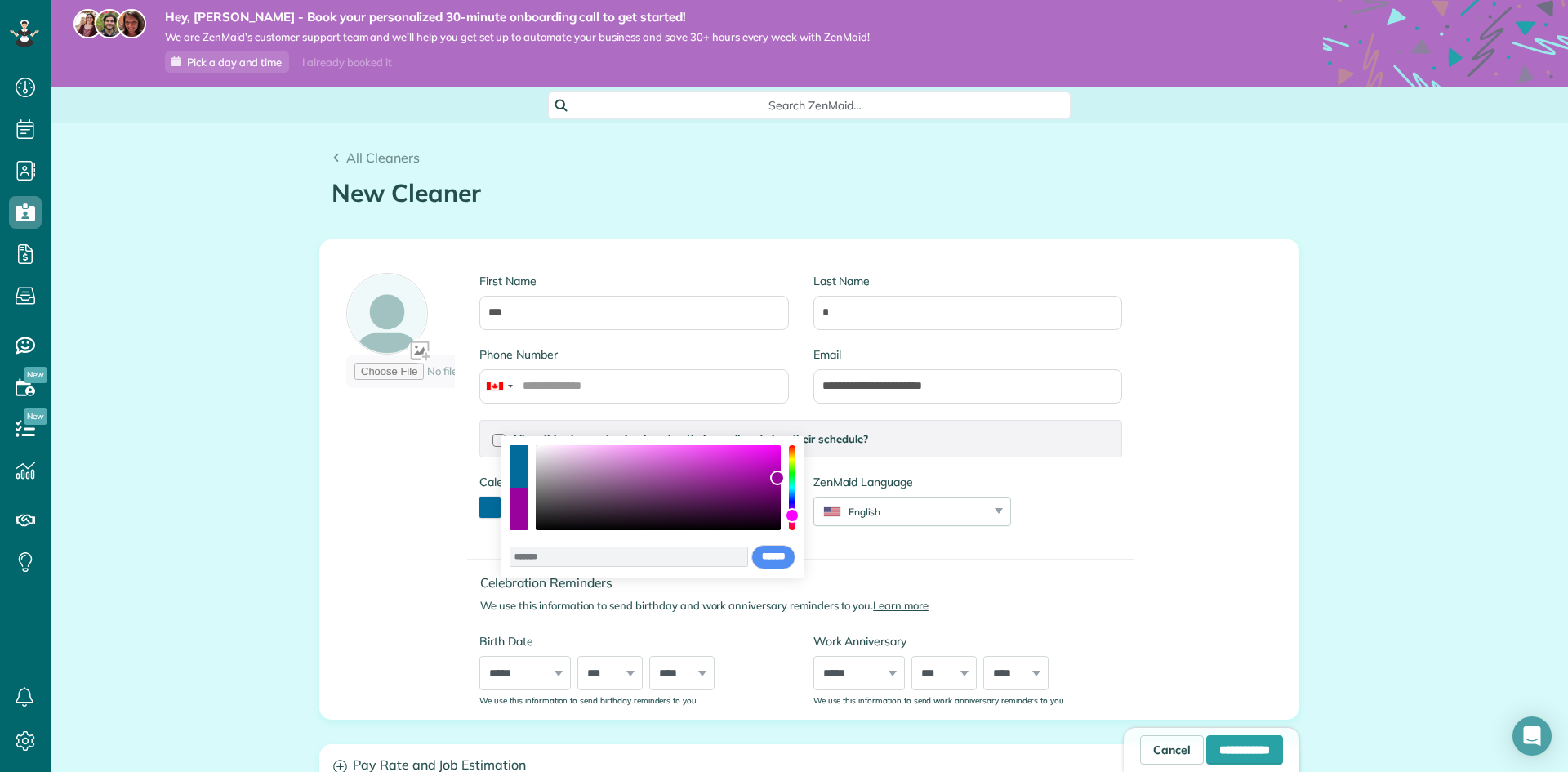
click at [790, 515] on div "color picker dialog" at bounding box center [792, 487] width 7 height 85
click at [759, 477] on div "color picker dialog" at bounding box center [657, 487] width 245 height 85
type input "*******"
drag, startPoint x: 759, startPoint y: 477, endPoint x: 637, endPoint y: 445, distance: 126.1
click at [637, 445] on div "color picker dialog" at bounding box center [636, 445] width 14 height 14
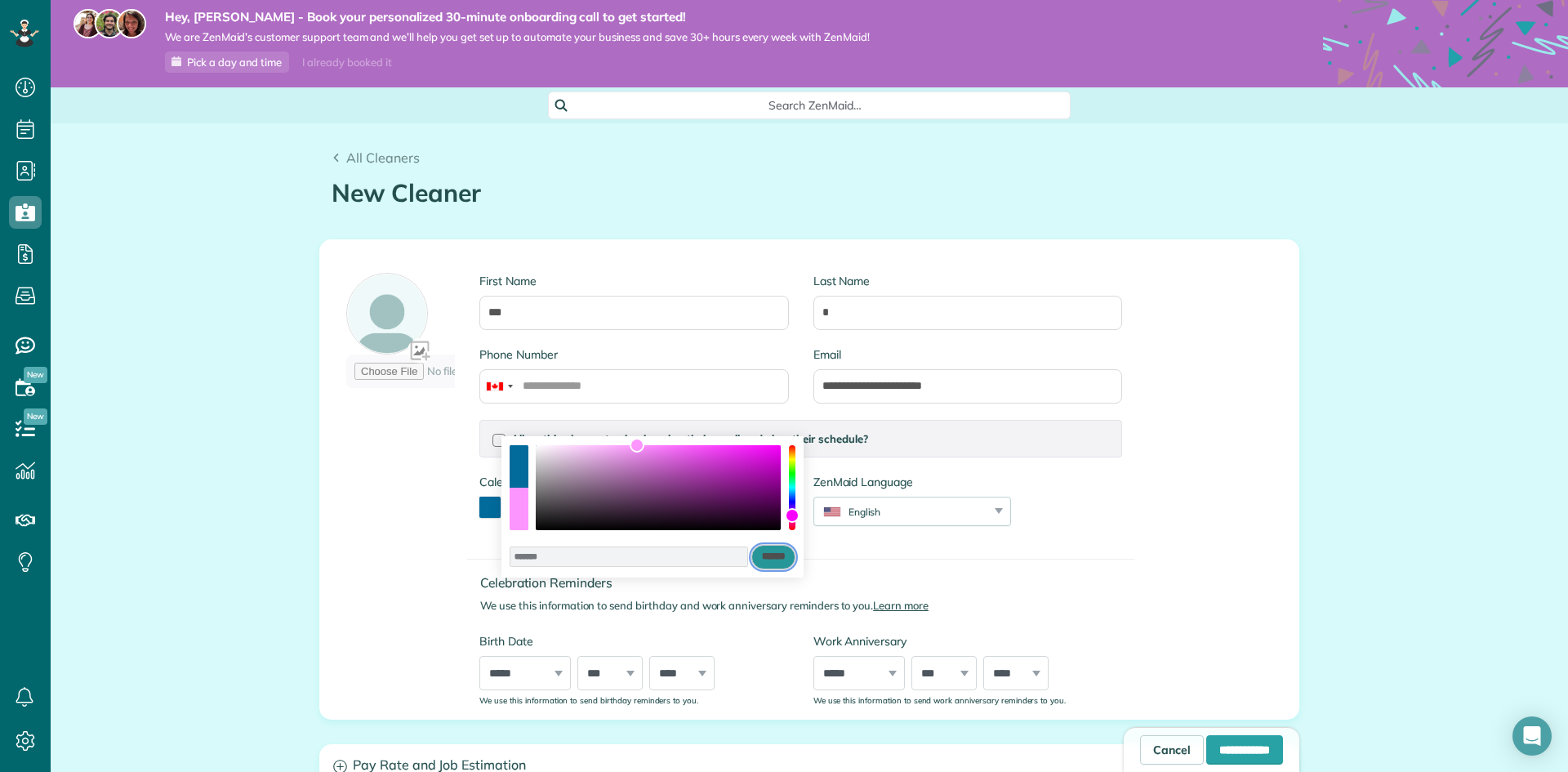
click at [763, 564] on input "******" at bounding box center [773, 556] width 44 height 24
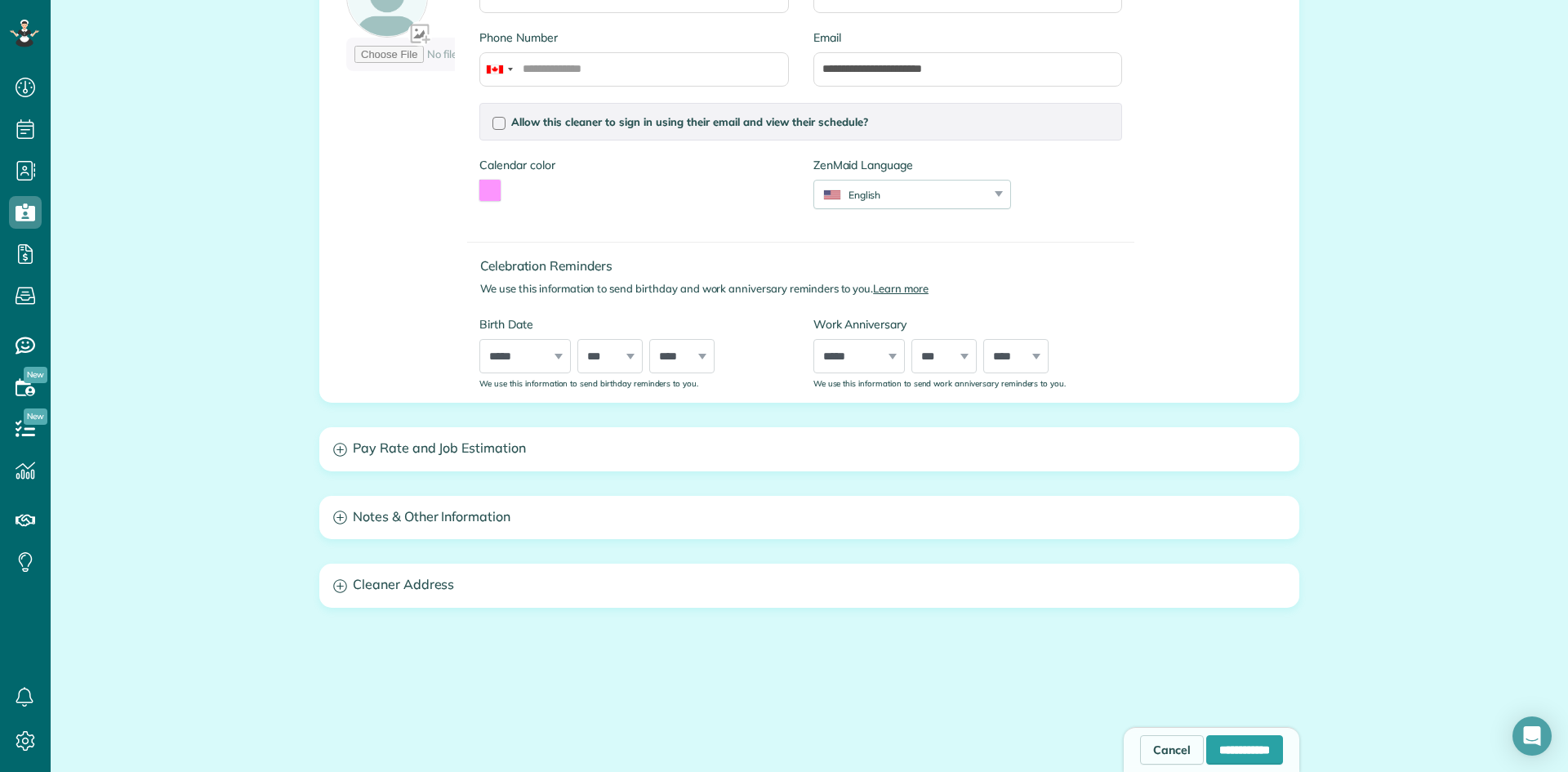
scroll to position [333, 0]
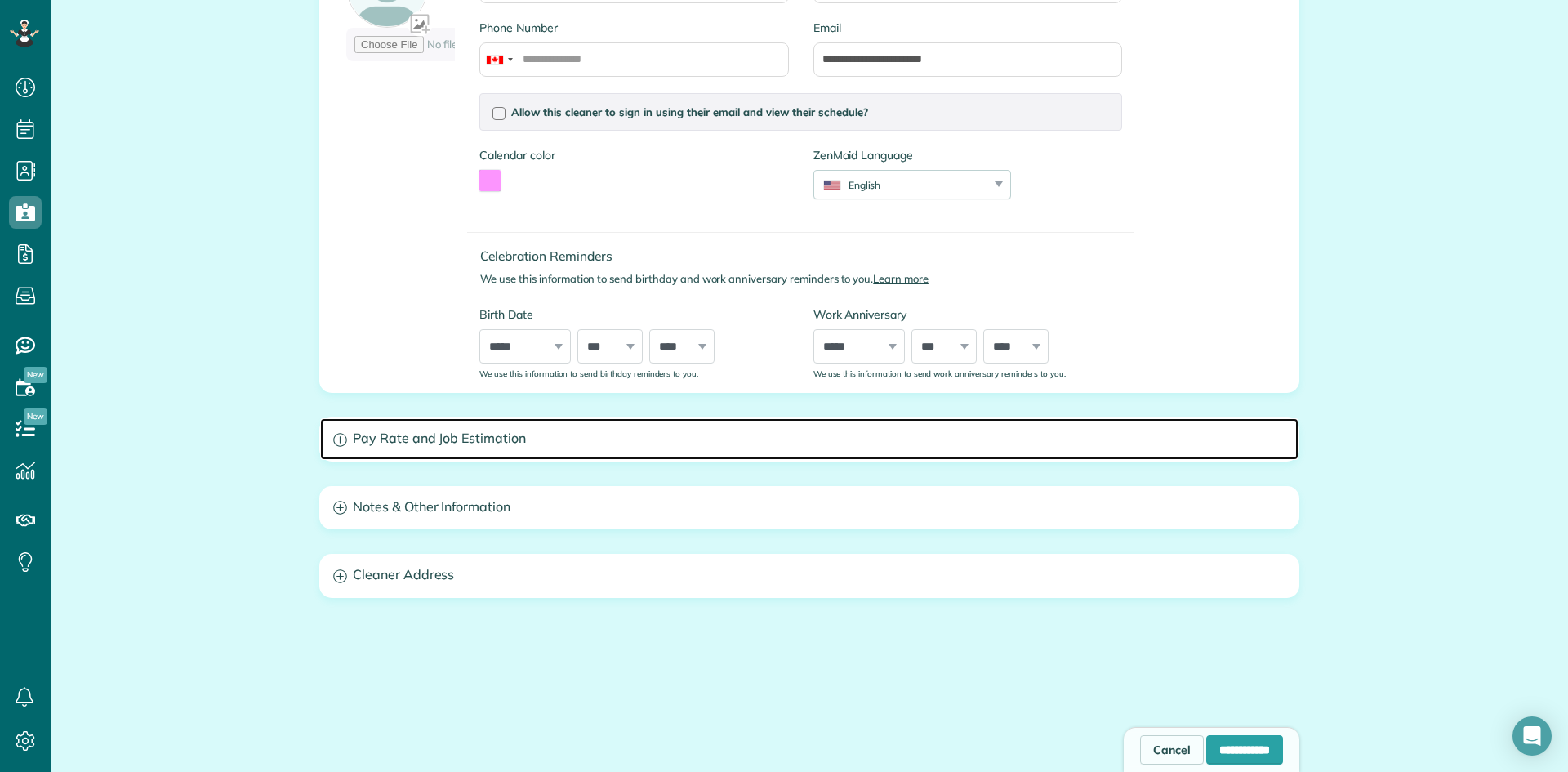
click at [345, 442] on h3 "Pay Rate and Job Estimation" at bounding box center [809, 439] width 978 height 41
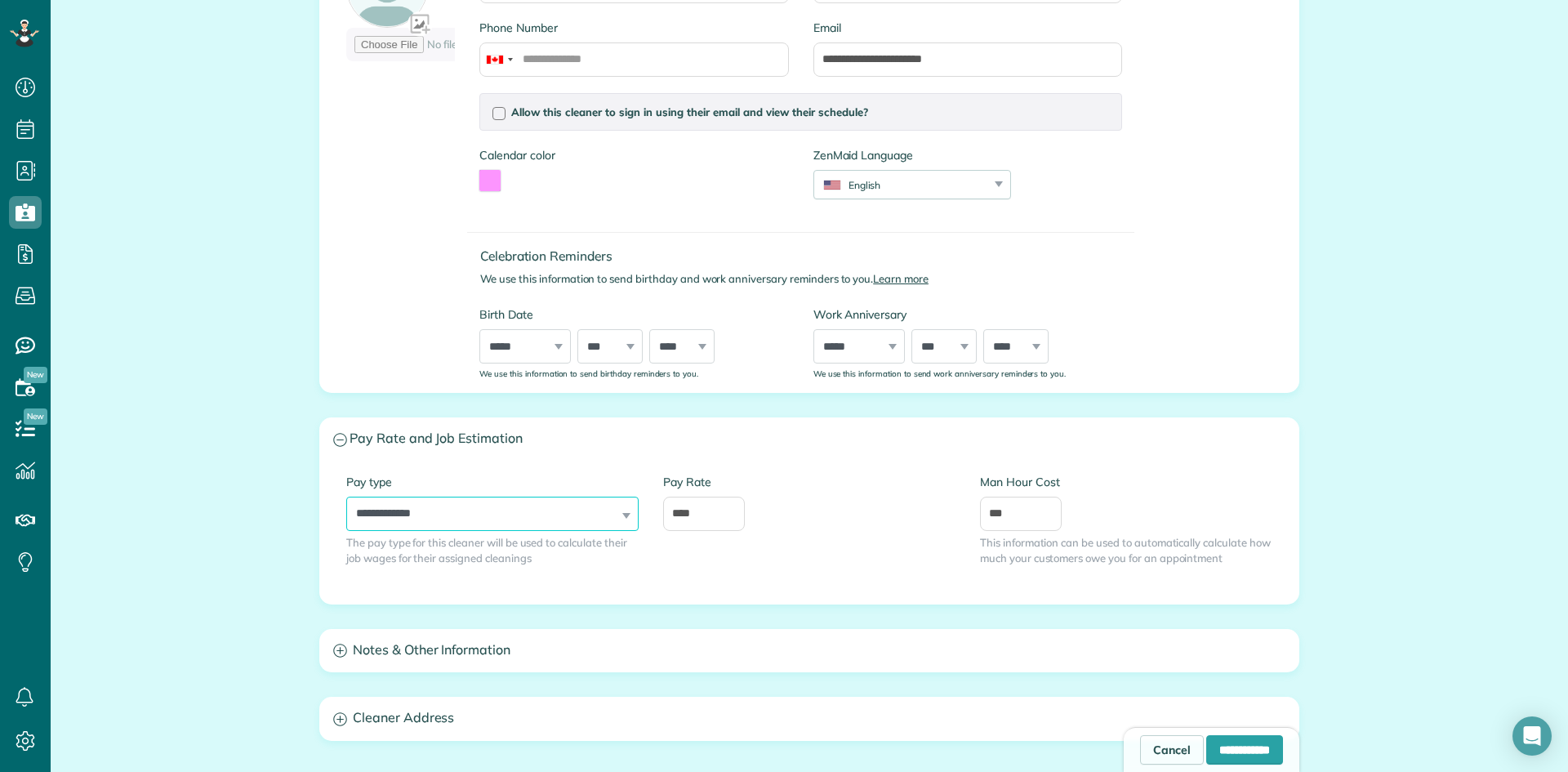
click at [611, 522] on select "**********" at bounding box center [492, 514] width 292 height 35
select select "******"
click at [346, 497] on select "**********" at bounding box center [492, 514] width 292 height 35
click at [692, 514] on input "****" at bounding box center [704, 514] width 82 height 35
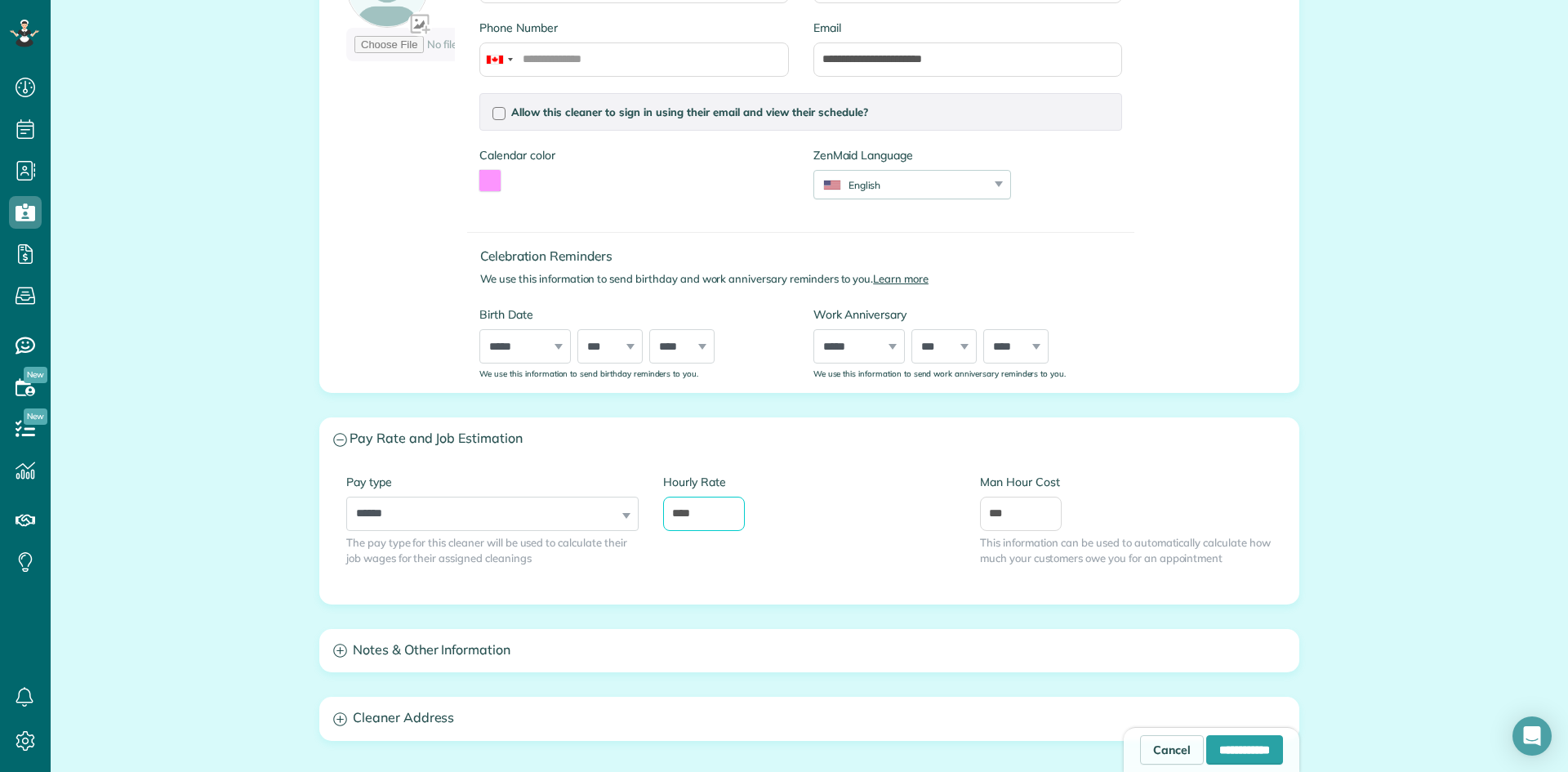
click at [692, 514] on input "****" at bounding box center [704, 514] width 82 height 35
type input "**"
click at [786, 619] on div "**********" at bounding box center [809, 387] width 980 height 950
click at [994, 510] on input "***" at bounding box center [1020, 514] width 82 height 35
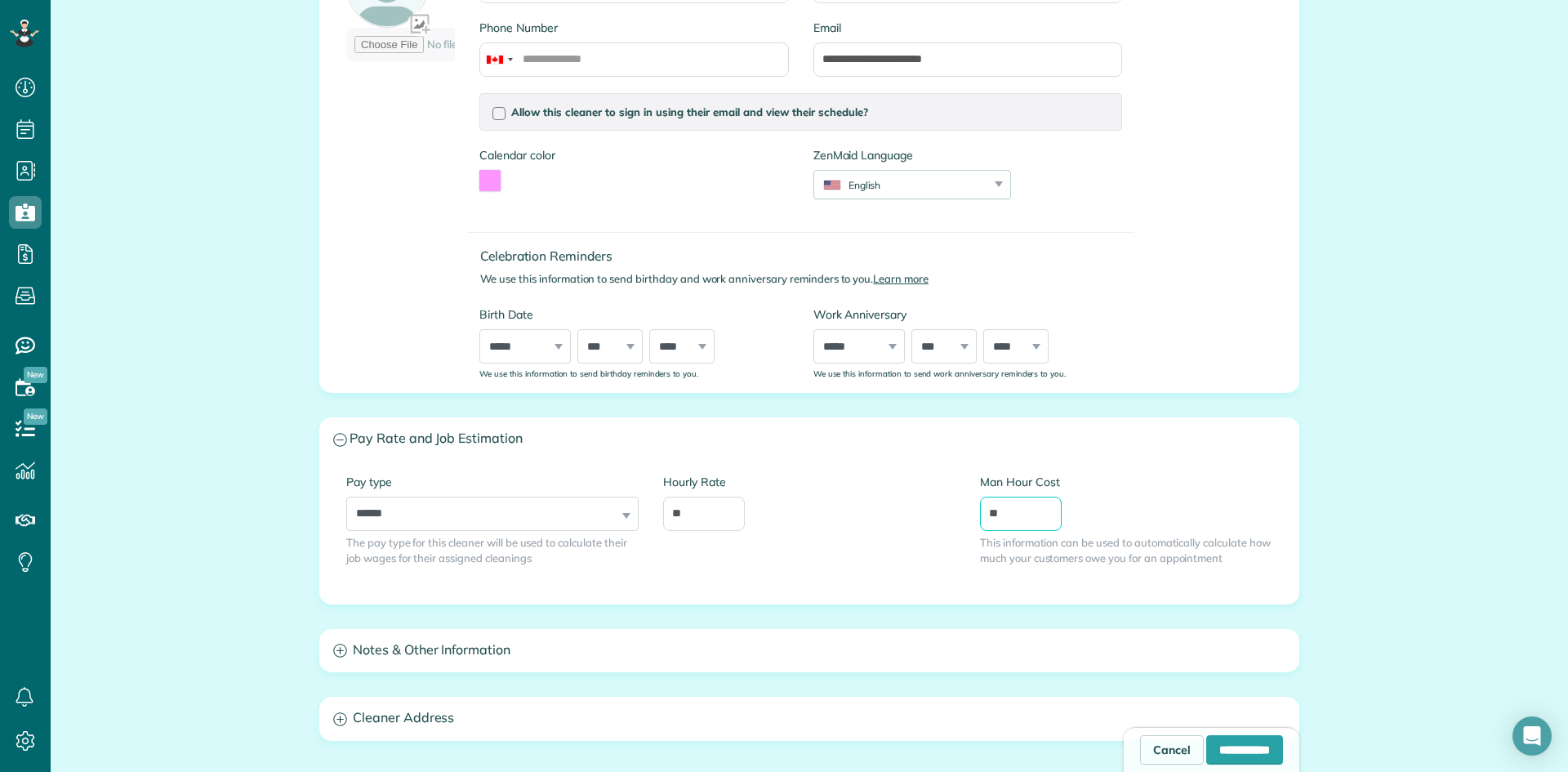
type input "**"
click at [943, 540] on div "Hourly Rate **" at bounding box center [809, 510] width 316 height 73
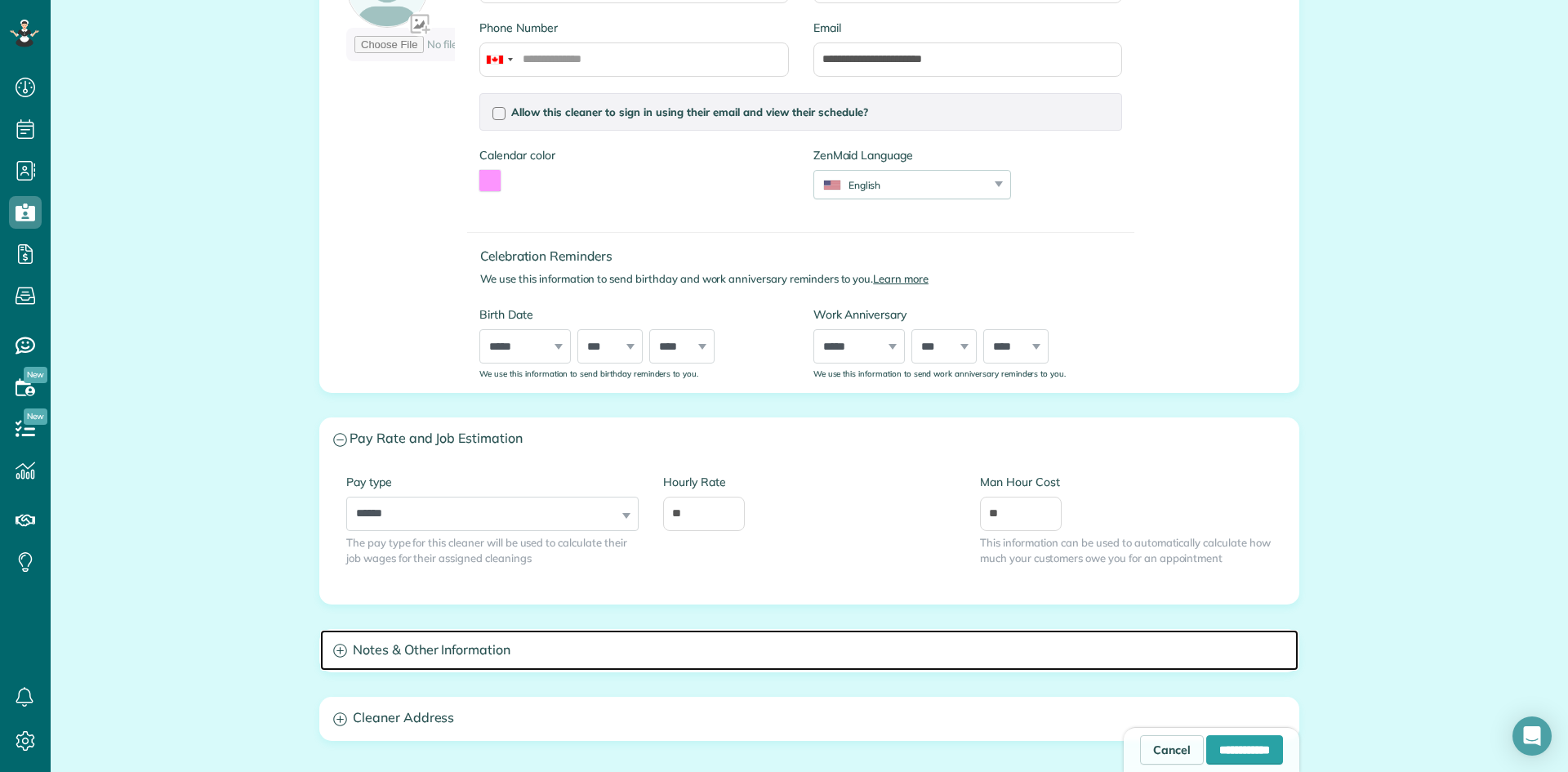
click at [563, 637] on h3 "Notes & Other Information" at bounding box center [809, 650] width 978 height 41
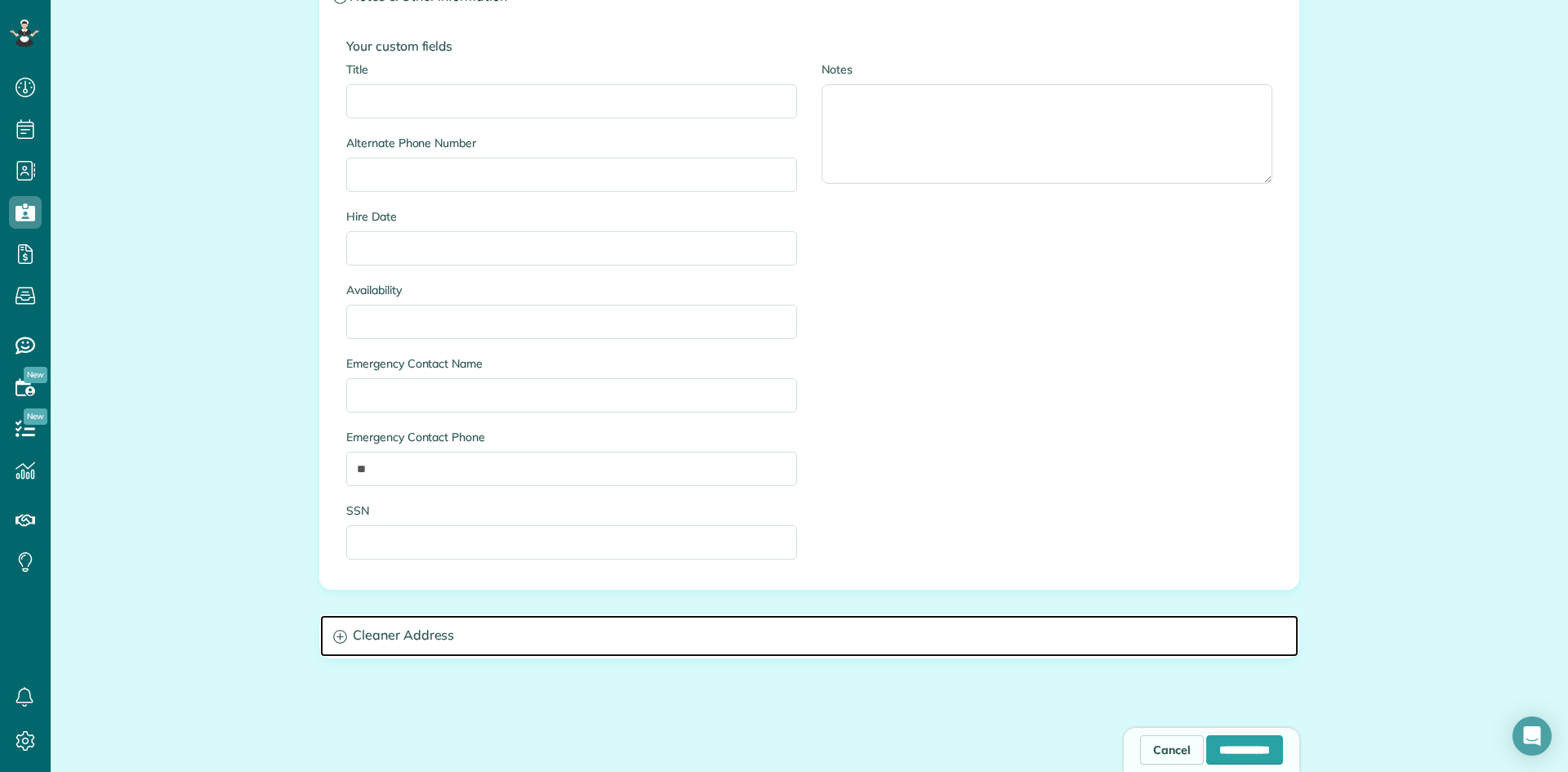
click at [555, 632] on h3 "Cleaner Address" at bounding box center [809, 636] width 978 height 41
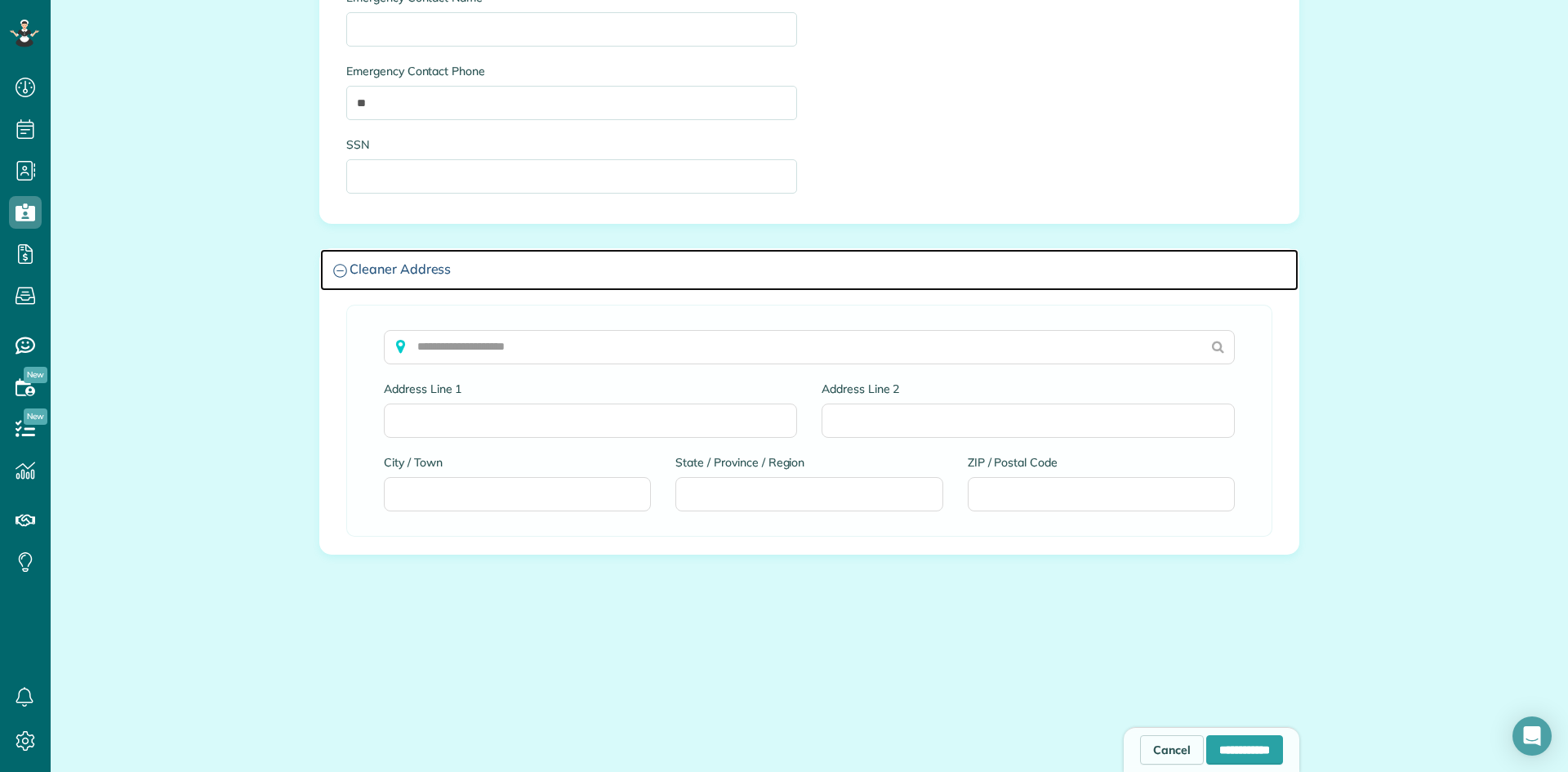
scroll to position [1355, 0]
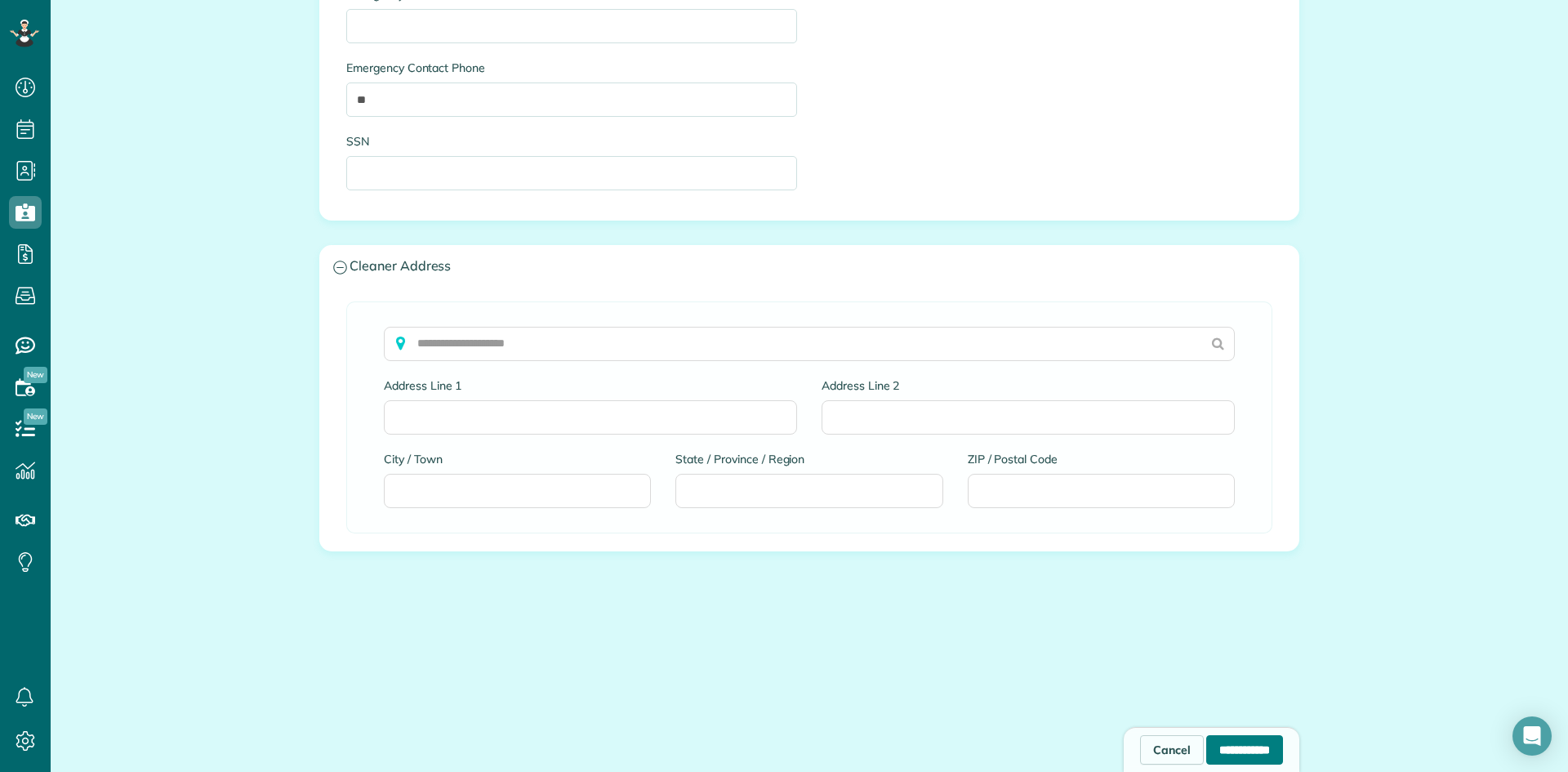
click at [1257, 743] on input "**********" at bounding box center [1244, 749] width 77 height 29
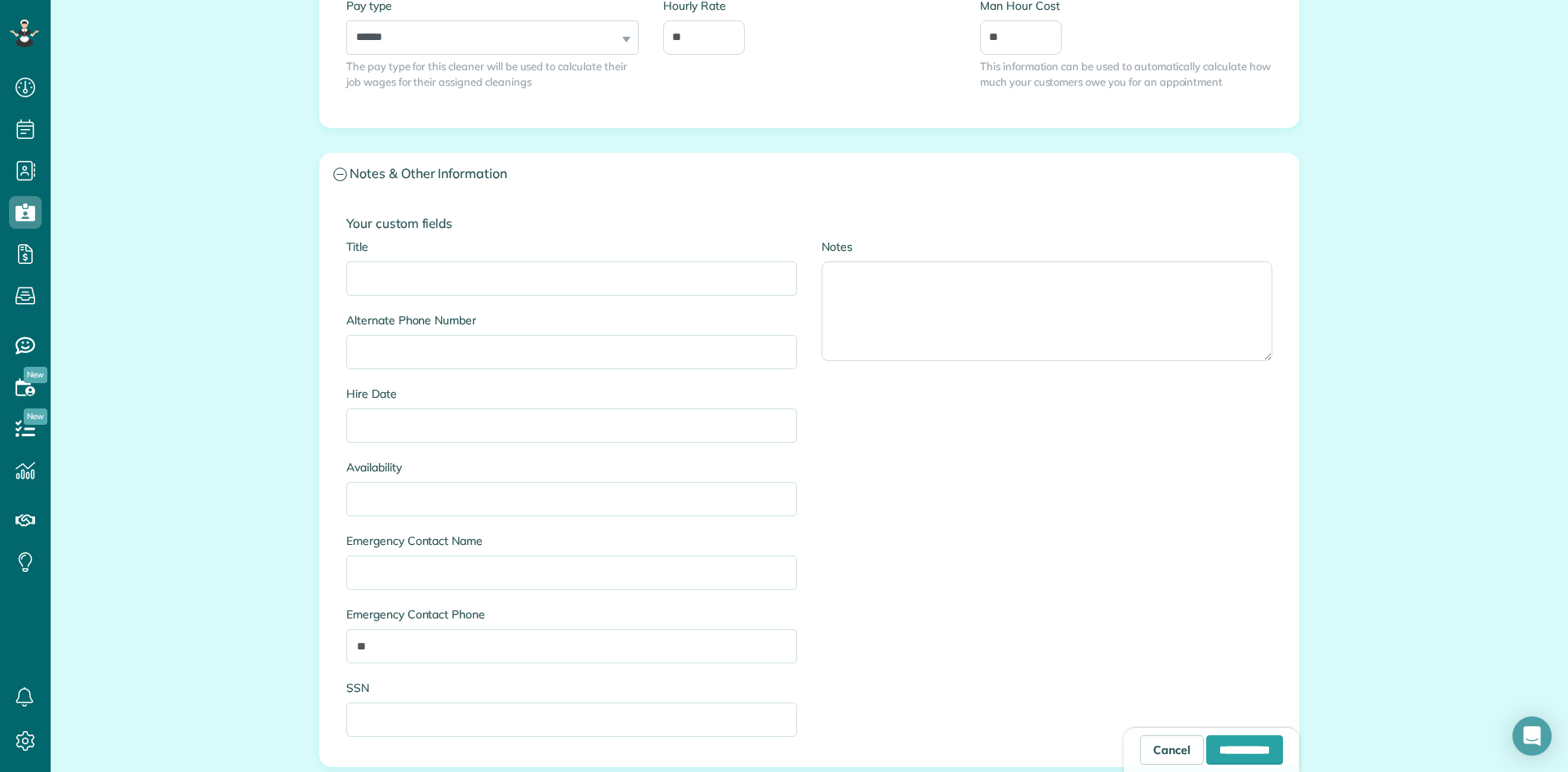
scroll to position [783, 0]
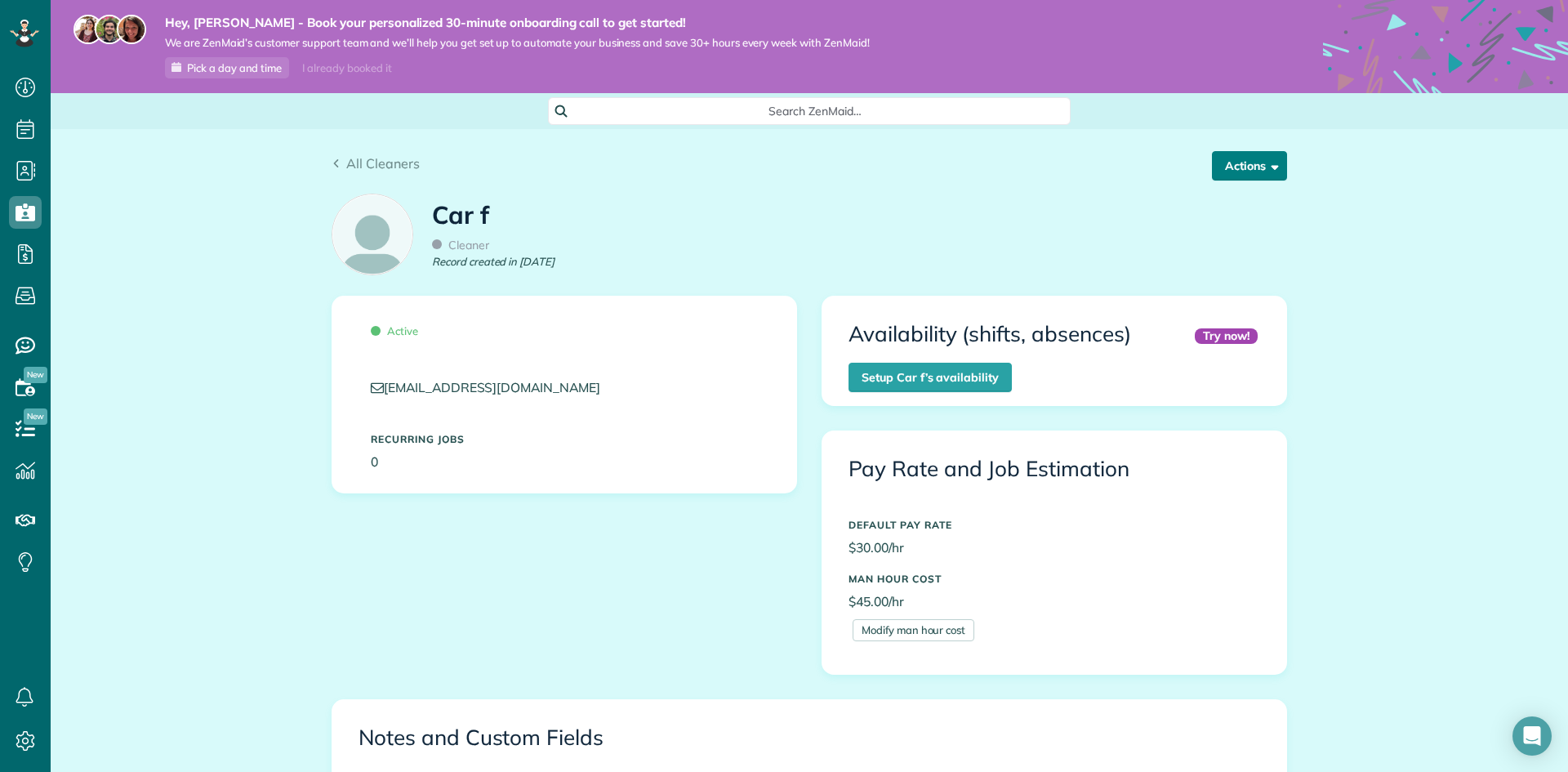
click at [1224, 162] on button "Actions" at bounding box center [1249, 165] width 75 height 29
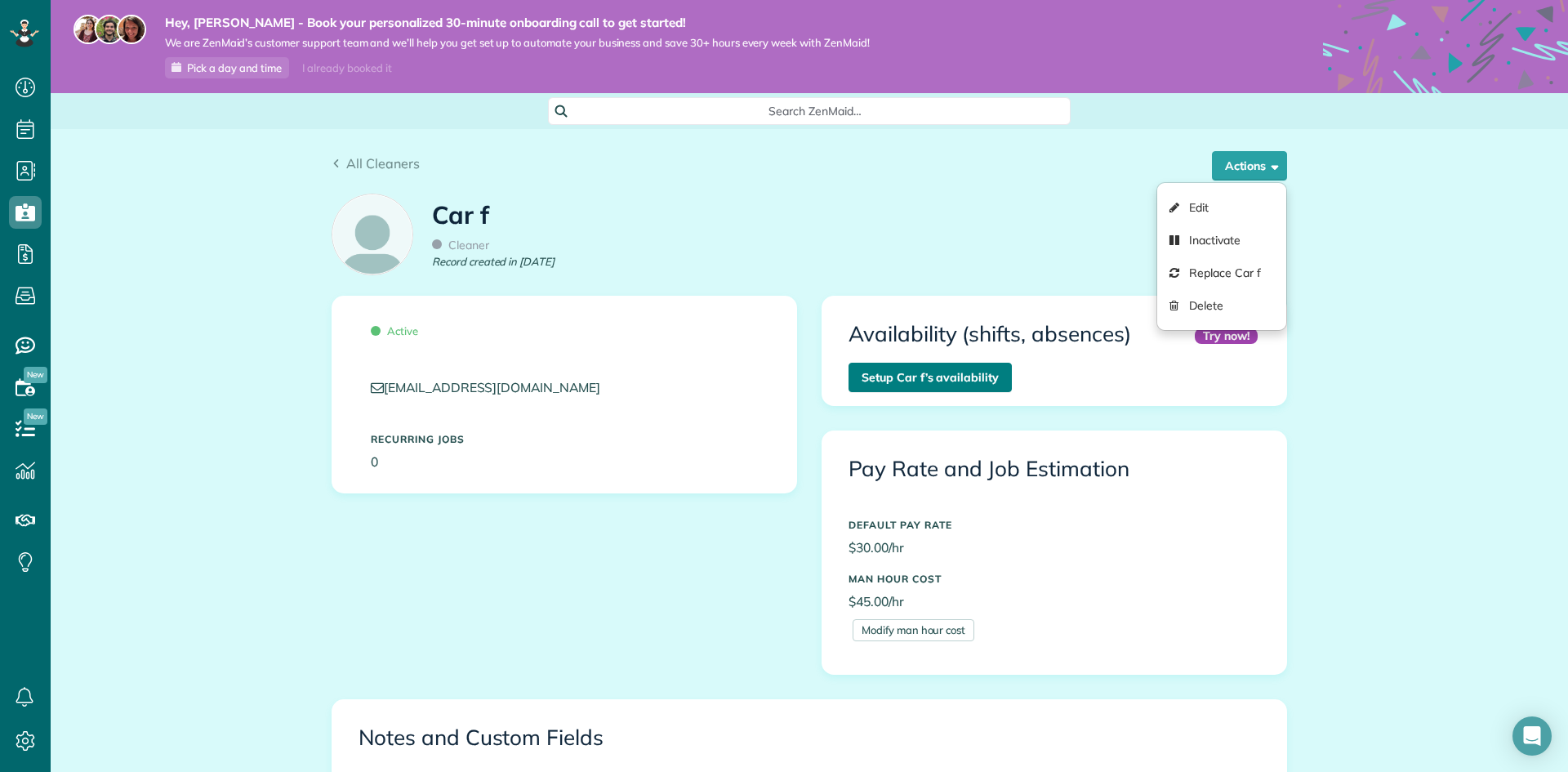
click at [966, 384] on link "Setup Car f’s availability" at bounding box center [930, 377] width 163 height 29
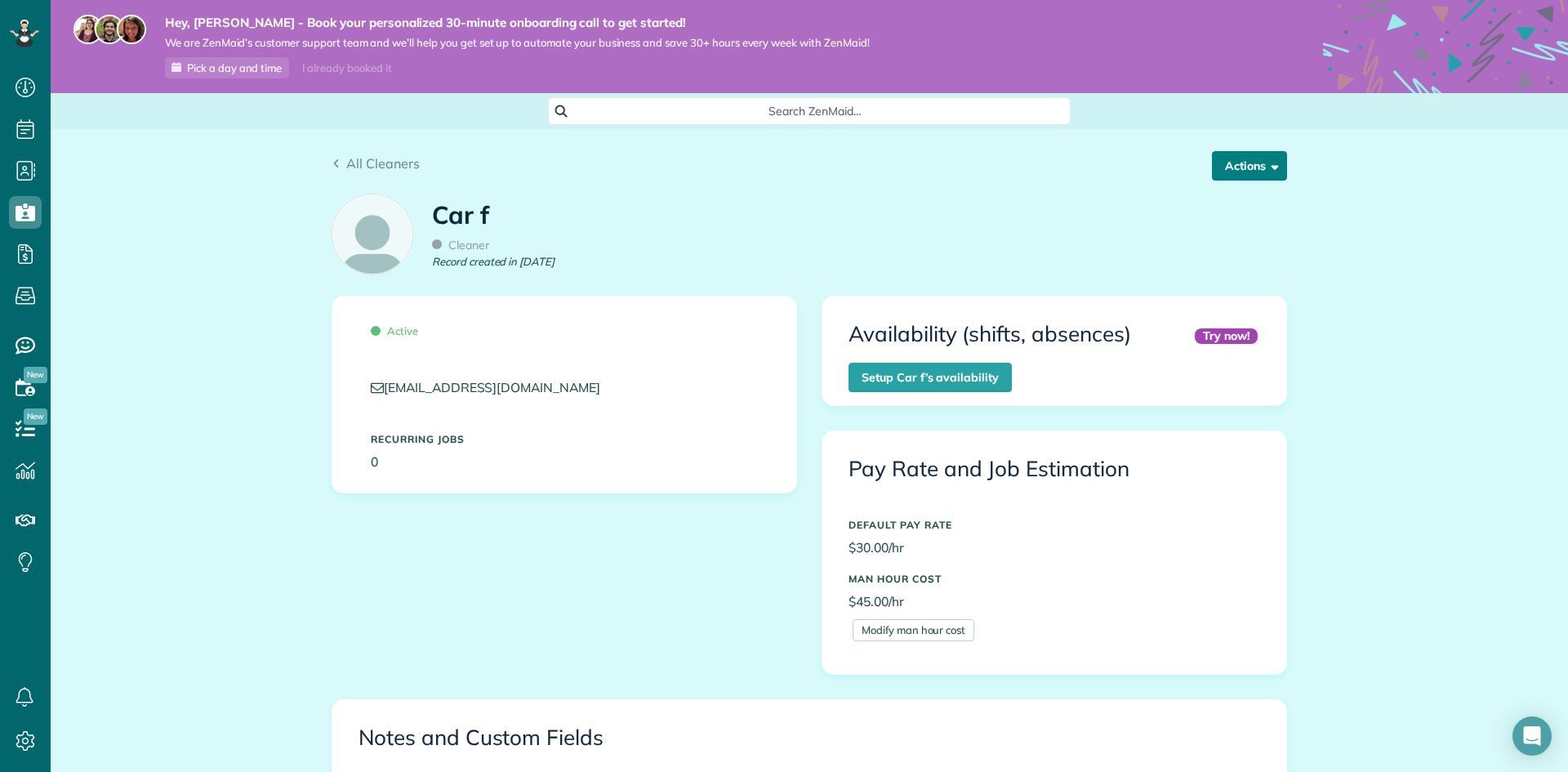
click at [1257, 158] on button "Actions" at bounding box center [1249, 165] width 75 height 29
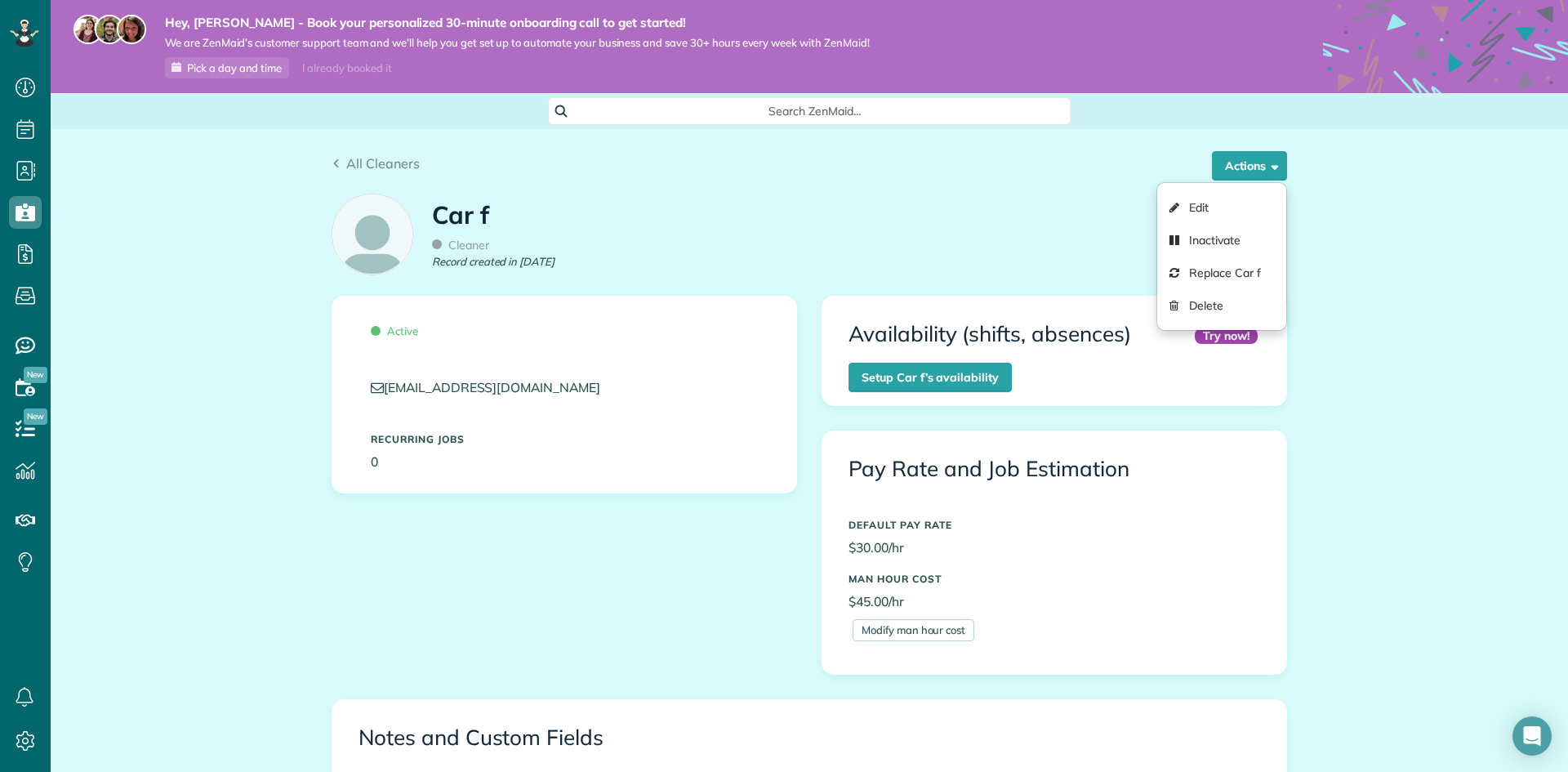
click at [341, 152] on div "All Cleaners Actions Edit Inactivate Replace Car f Delete" at bounding box center [809, 157] width 980 height 56
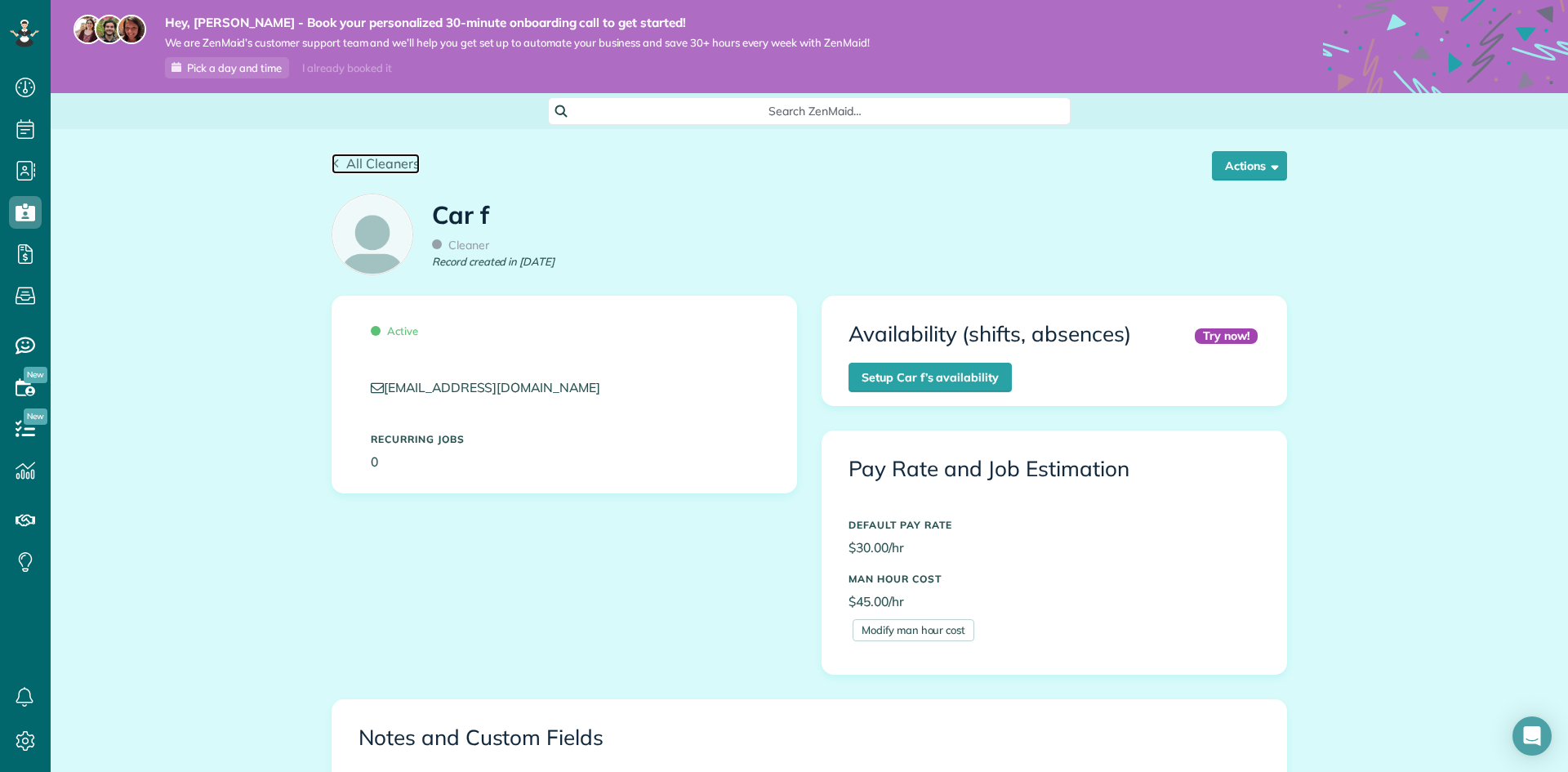
click at [357, 169] on span "All Cleaners" at bounding box center [382, 162] width 73 height 16
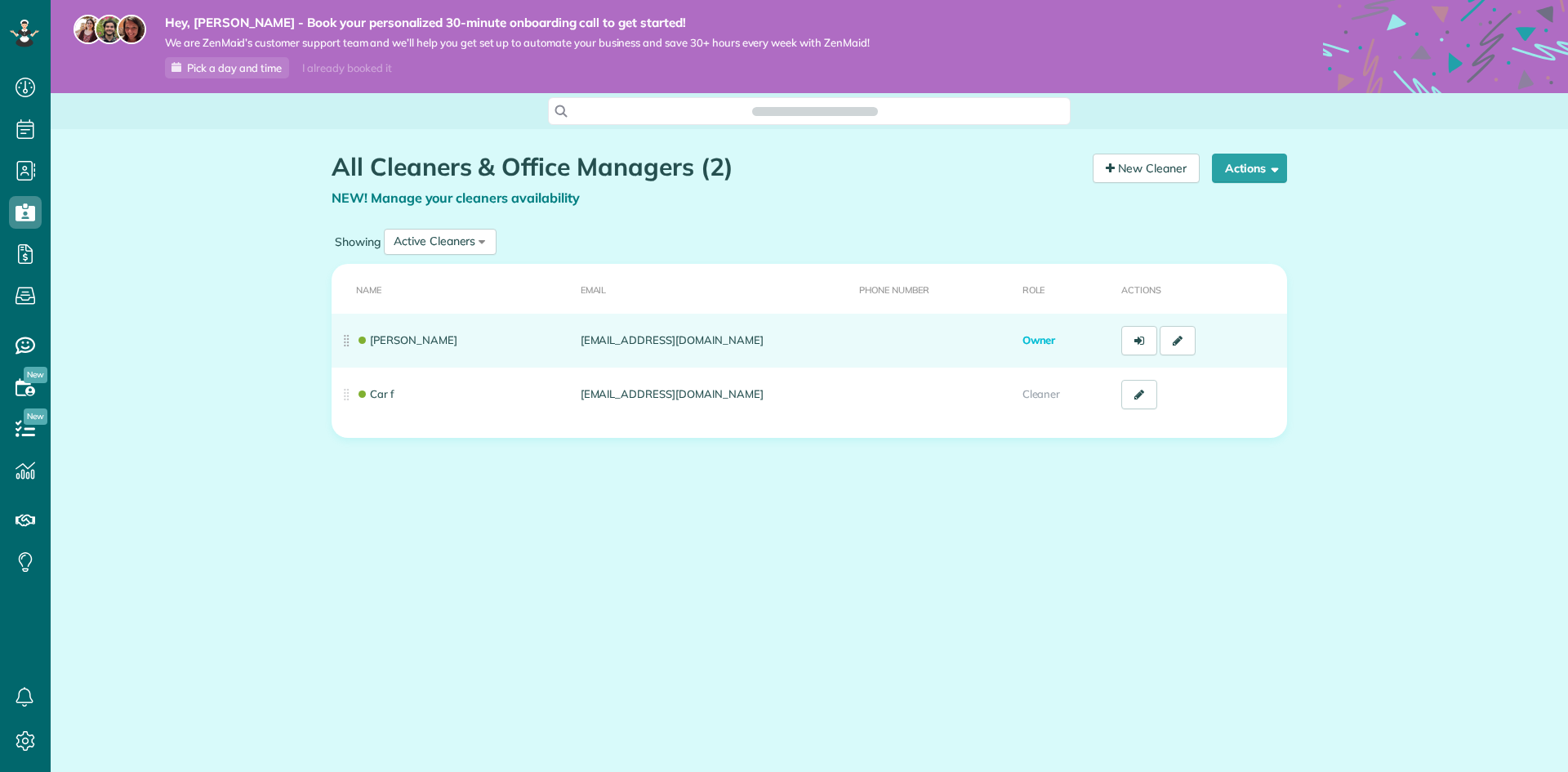
scroll to position [8, 8]
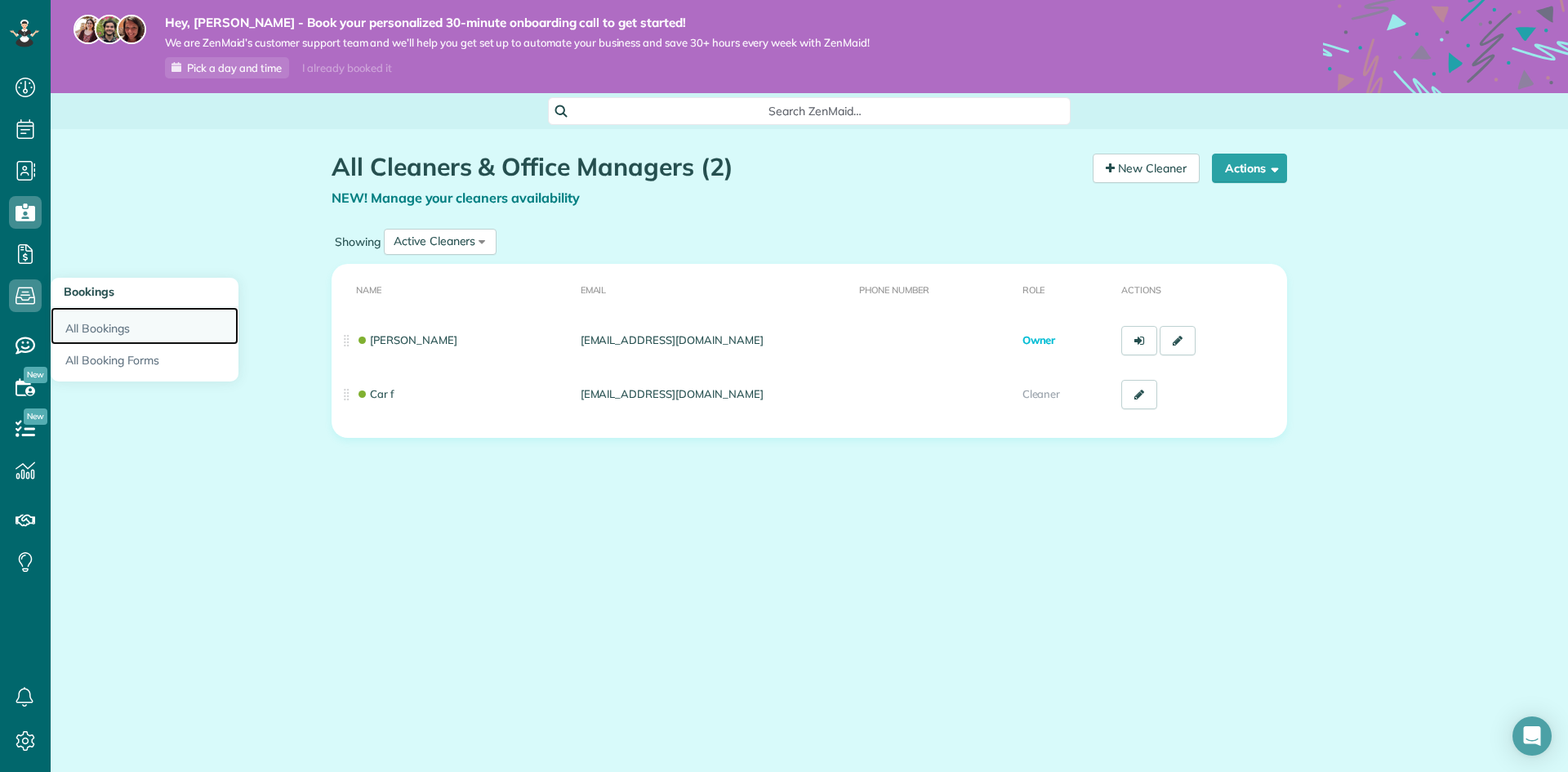
click at [75, 317] on link "All Bookings" at bounding box center [144, 326] width 188 height 38
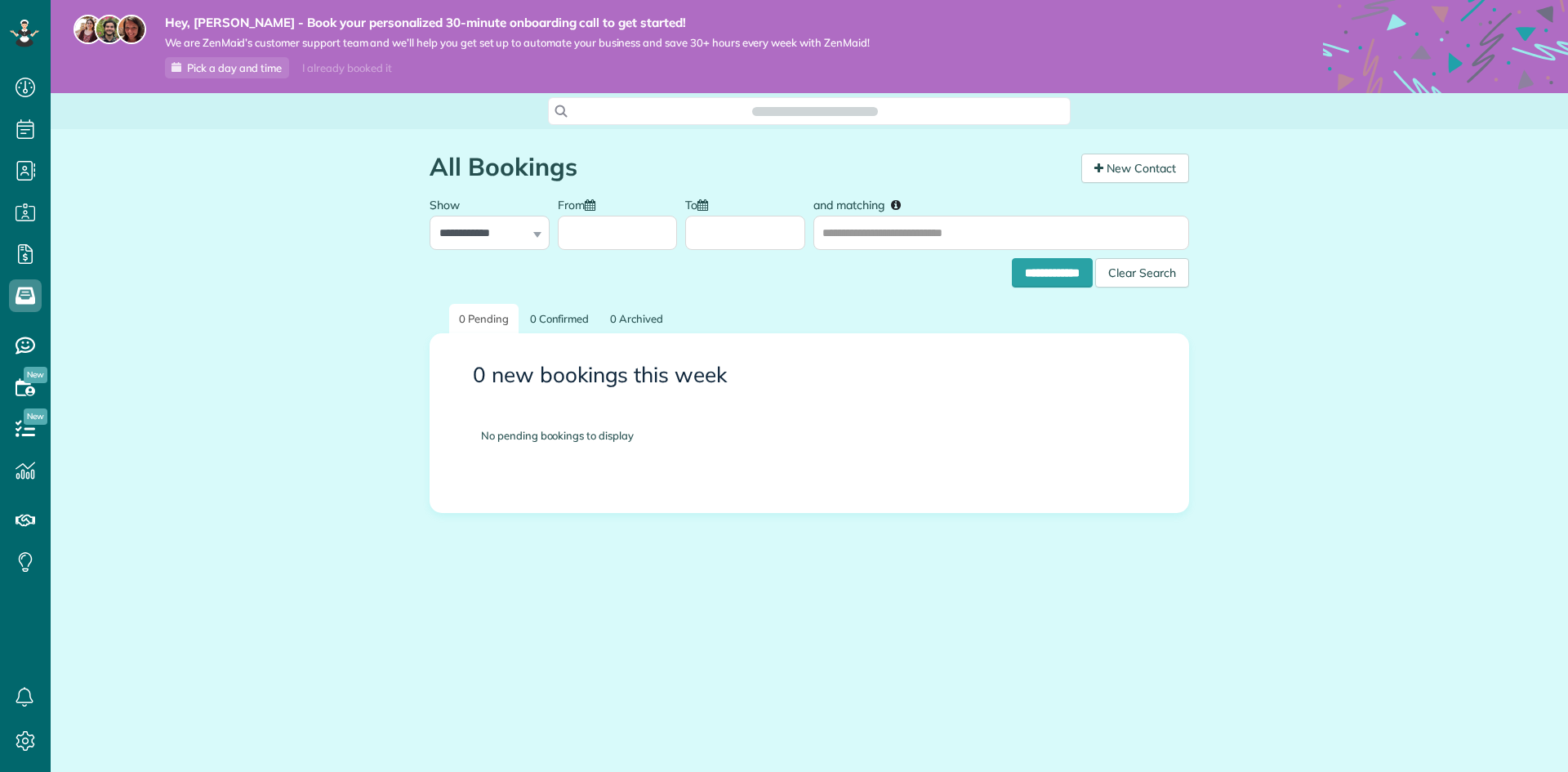
scroll to position [8, 8]
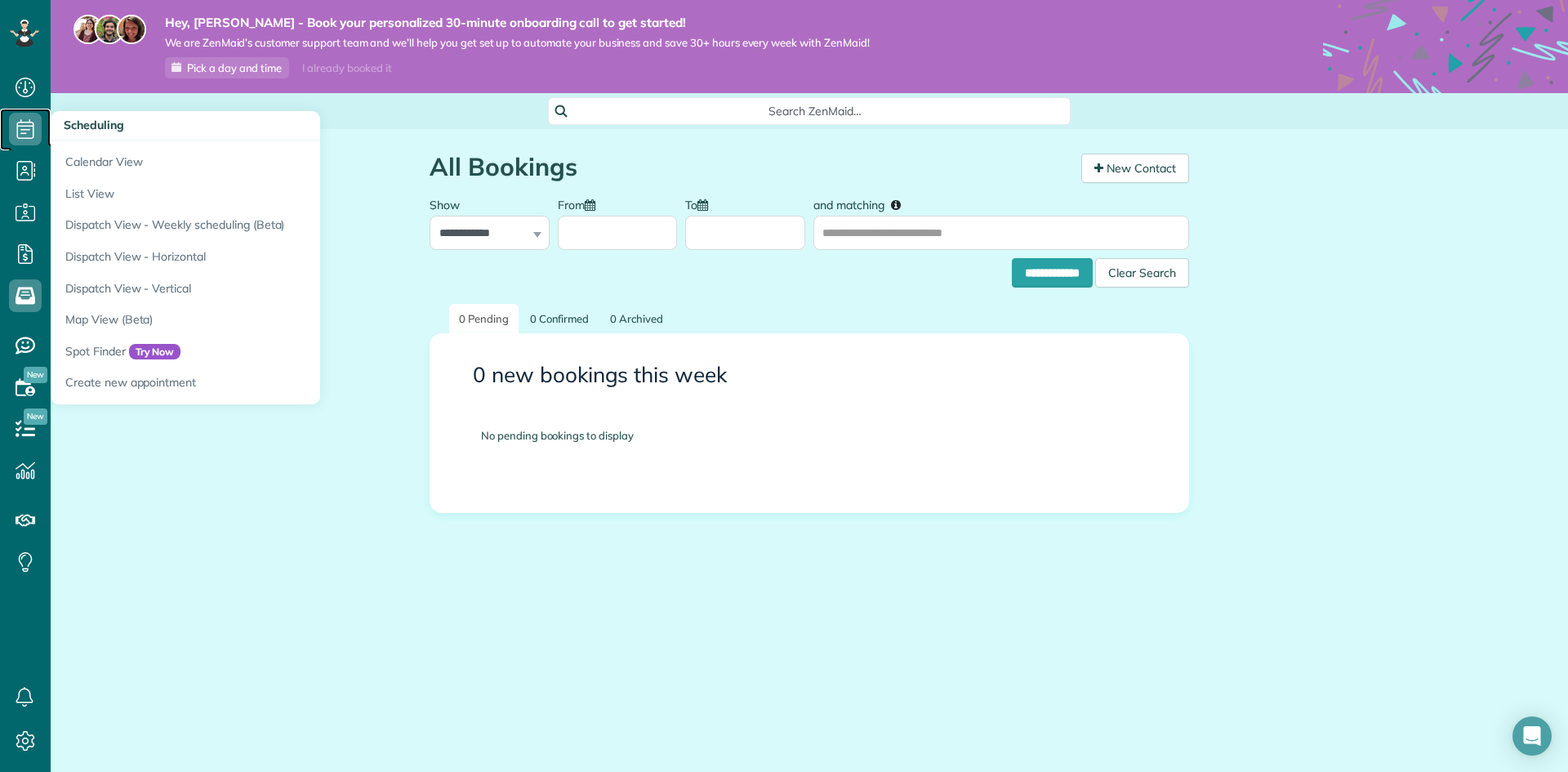
click at [31, 136] on icon at bounding box center [25, 129] width 33 height 33
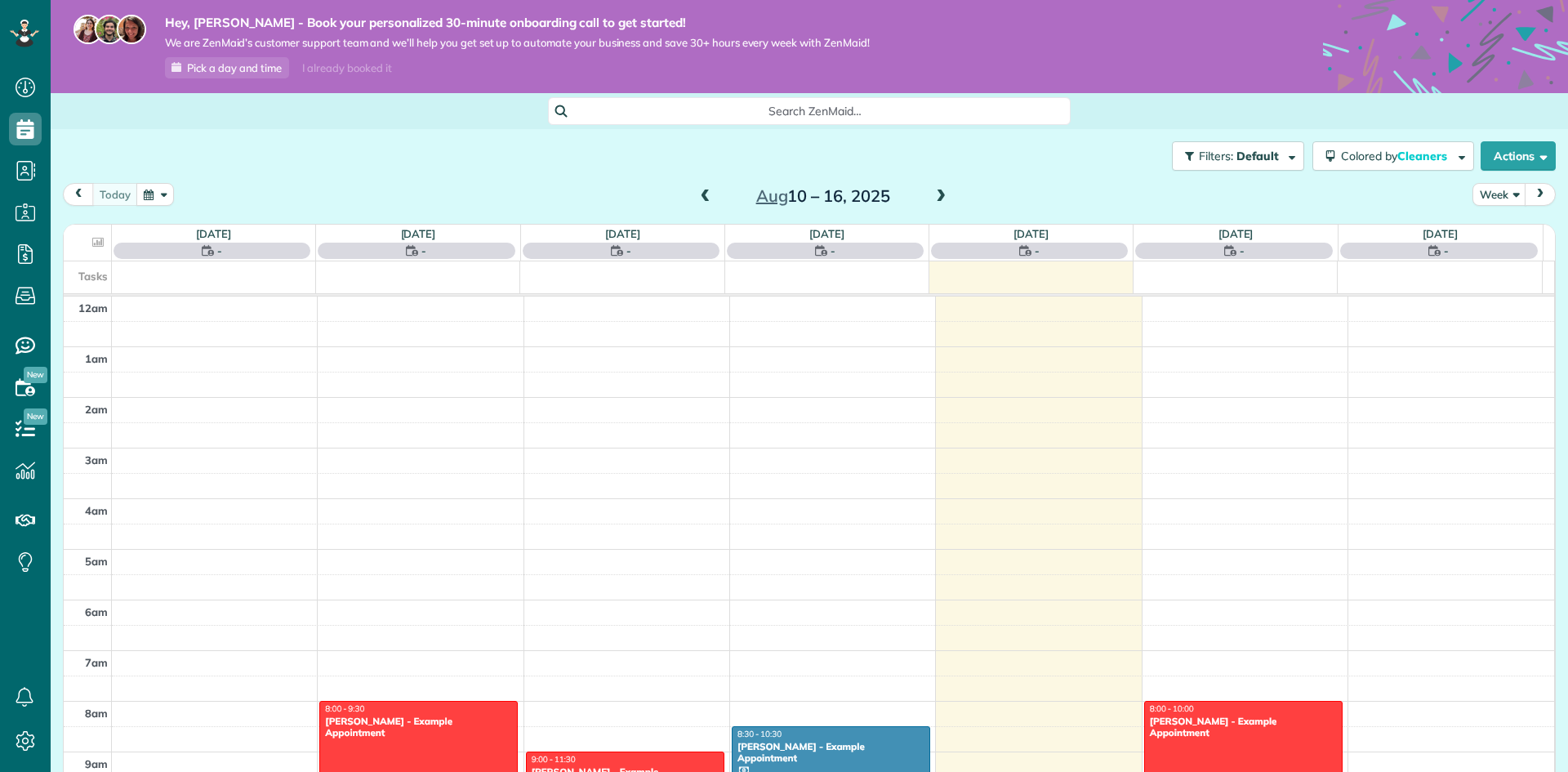
scroll to position [355, 0]
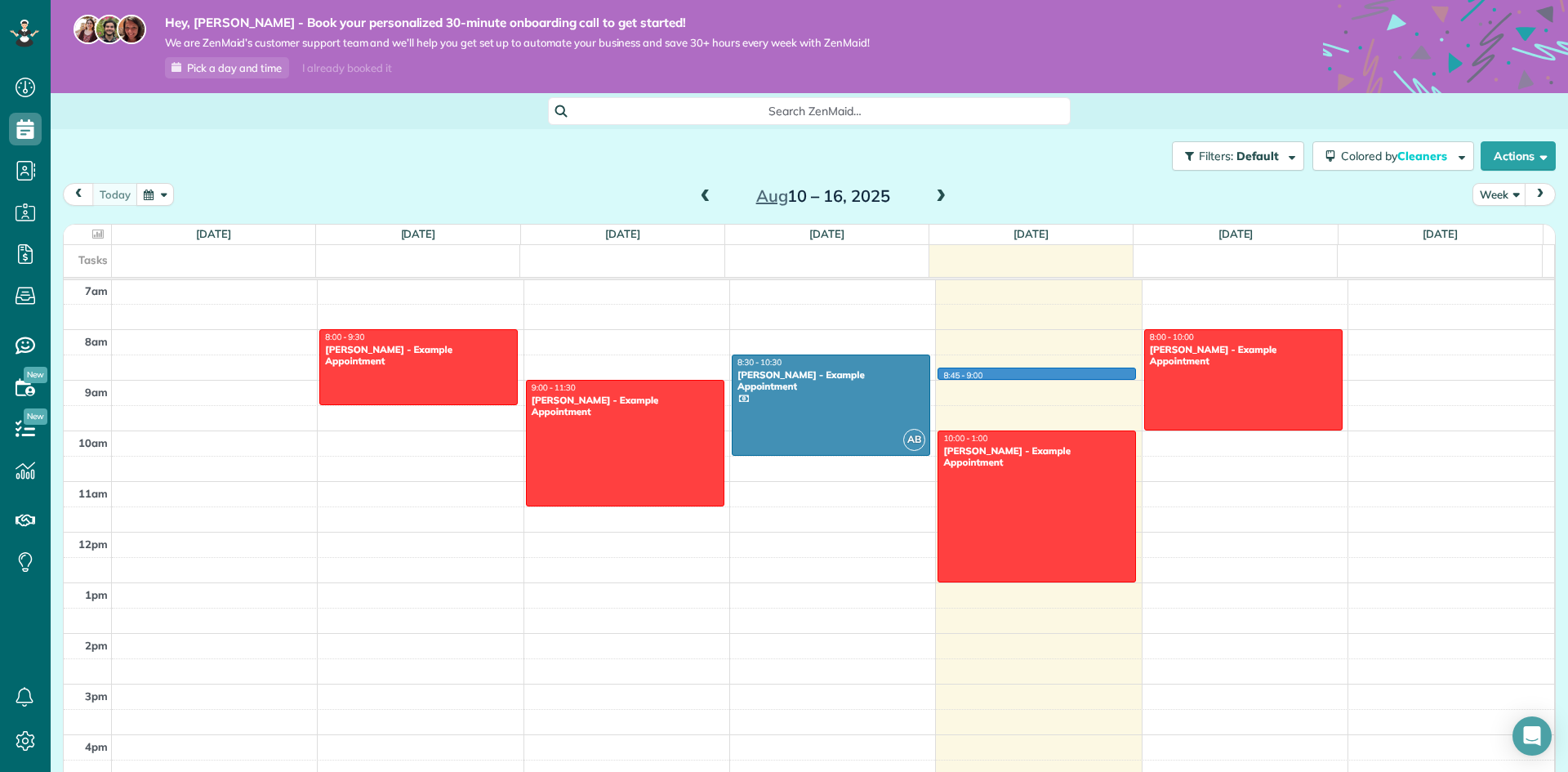
click at [1089, 374] on div "12am 1am 2am 3am 4am 5am 6am 7am 8am 9am 10am 11am 12pm 1pm 2pm 3pm 4pm 5pm 6pm…" at bounding box center [809, 532] width 1491 height 1215
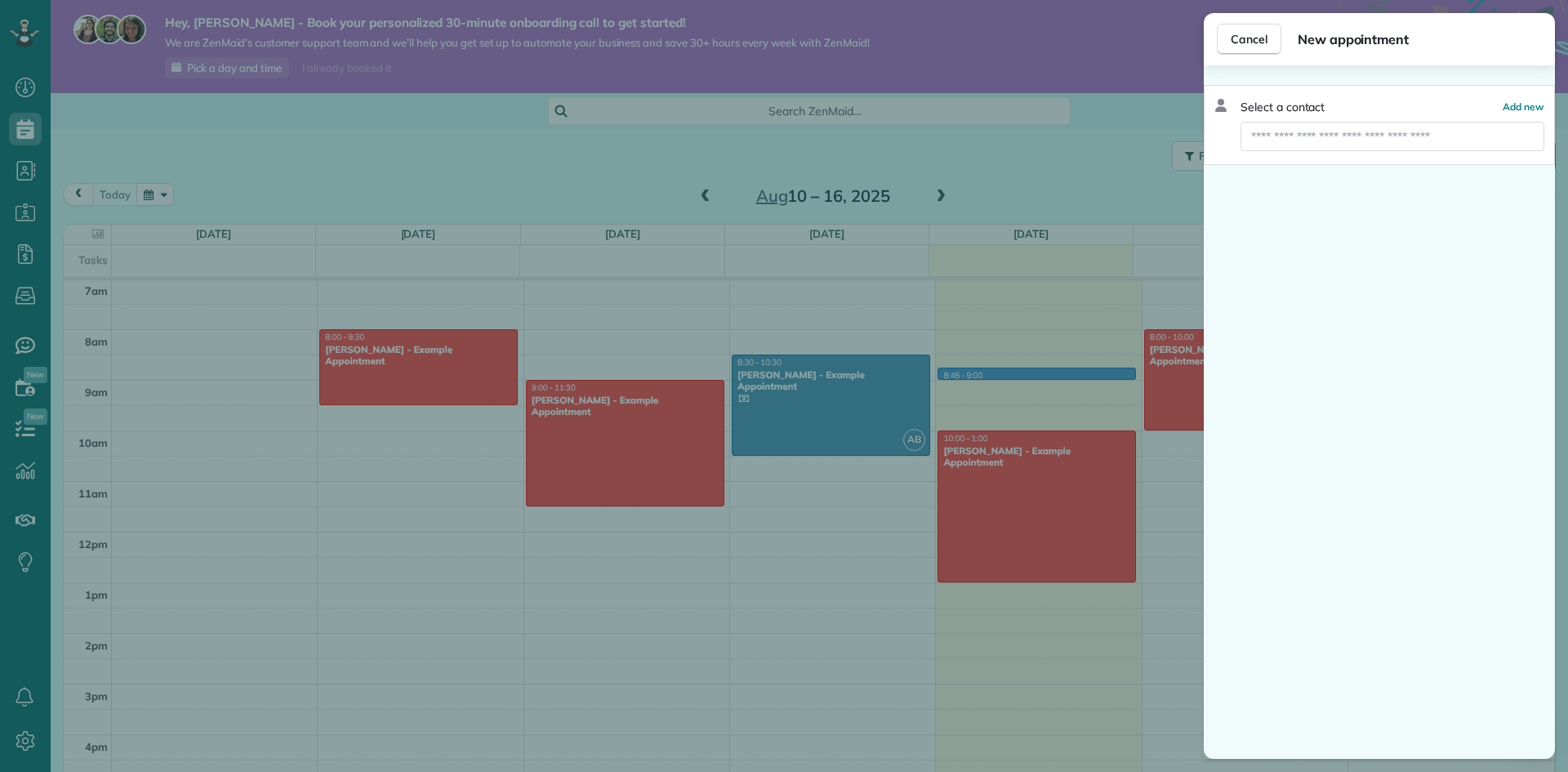
click at [1189, 471] on div "Cancel New appointment Select a contact Add new" at bounding box center [784, 386] width 1568 height 772
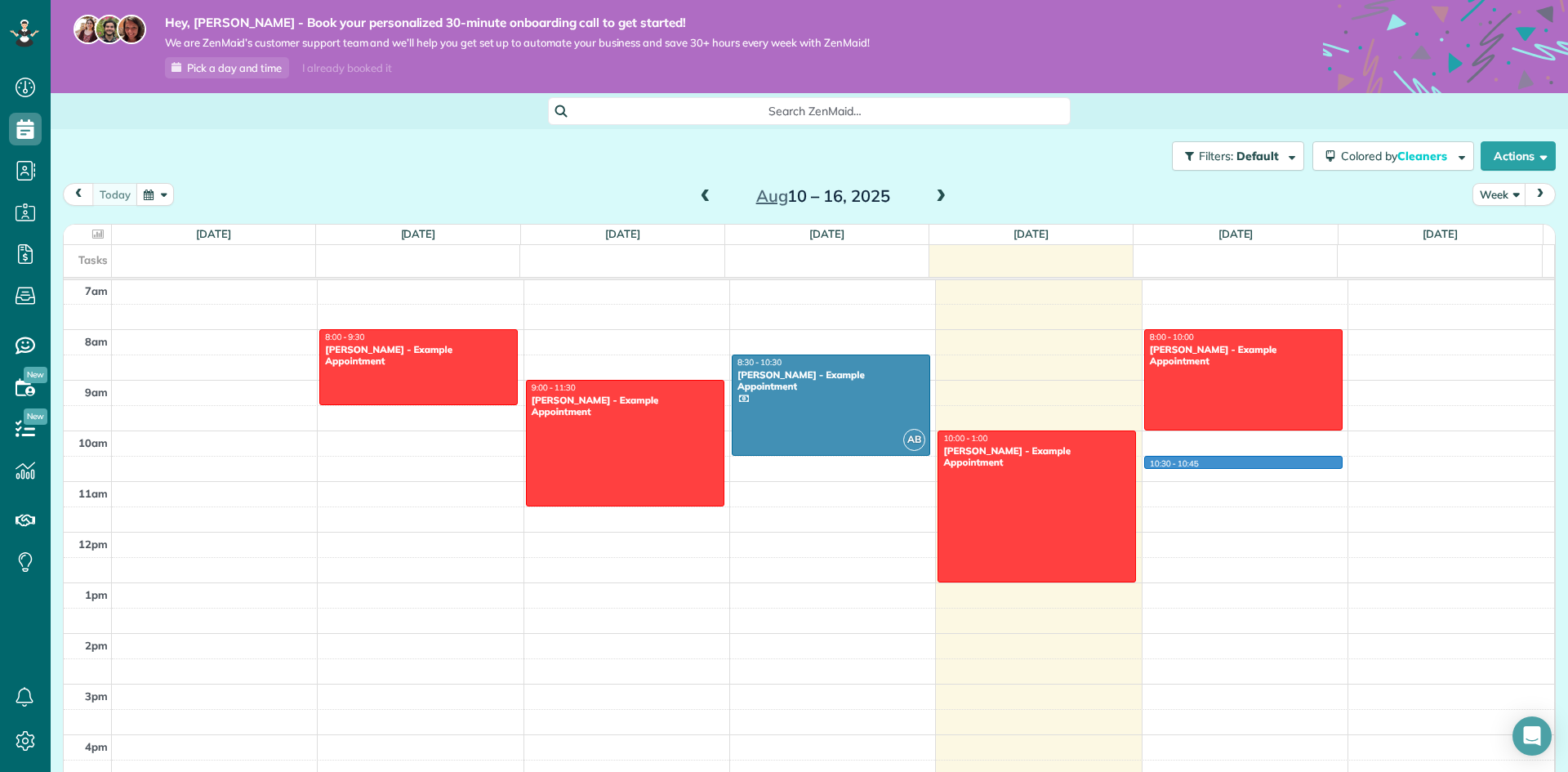
click at [1184, 461] on div "12am 1am 2am 3am 4am 5am 6am 7am 8am 9am 10am 11am 12pm 1pm 2pm 3pm 4pm 5pm 6pm…" at bounding box center [809, 532] width 1491 height 1215
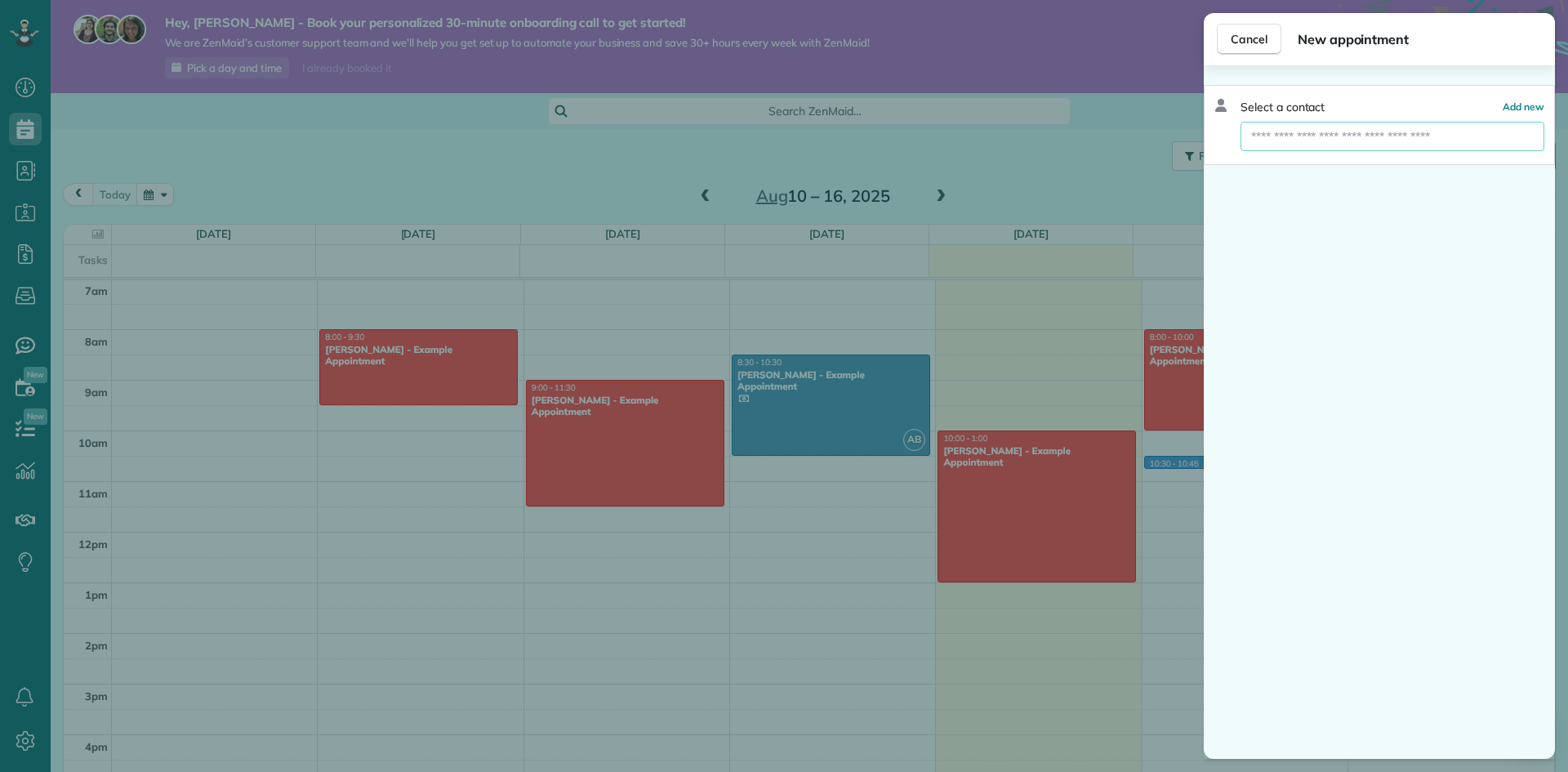
click at [1299, 133] on input "text" at bounding box center [1392, 136] width 304 height 29
type input "****"
click at [1534, 116] on div "Select a contact Add new **** Create new contact" at bounding box center [1379, 125] width 351 height 80
click at [1438, 169] on span "Create new contact" at bounding box center [1400, 165] width 105 height 16
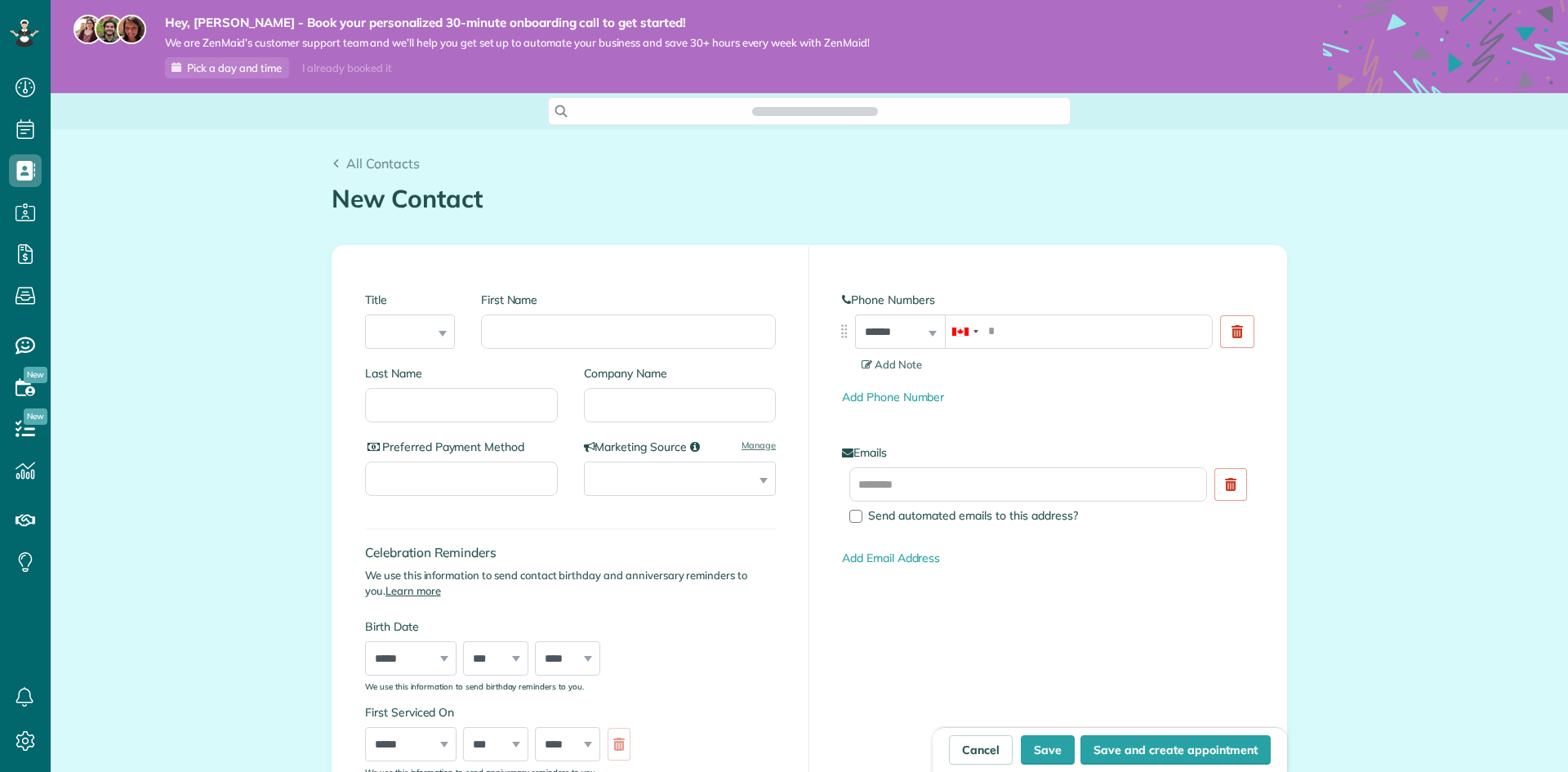
scroll to position [8, 8]
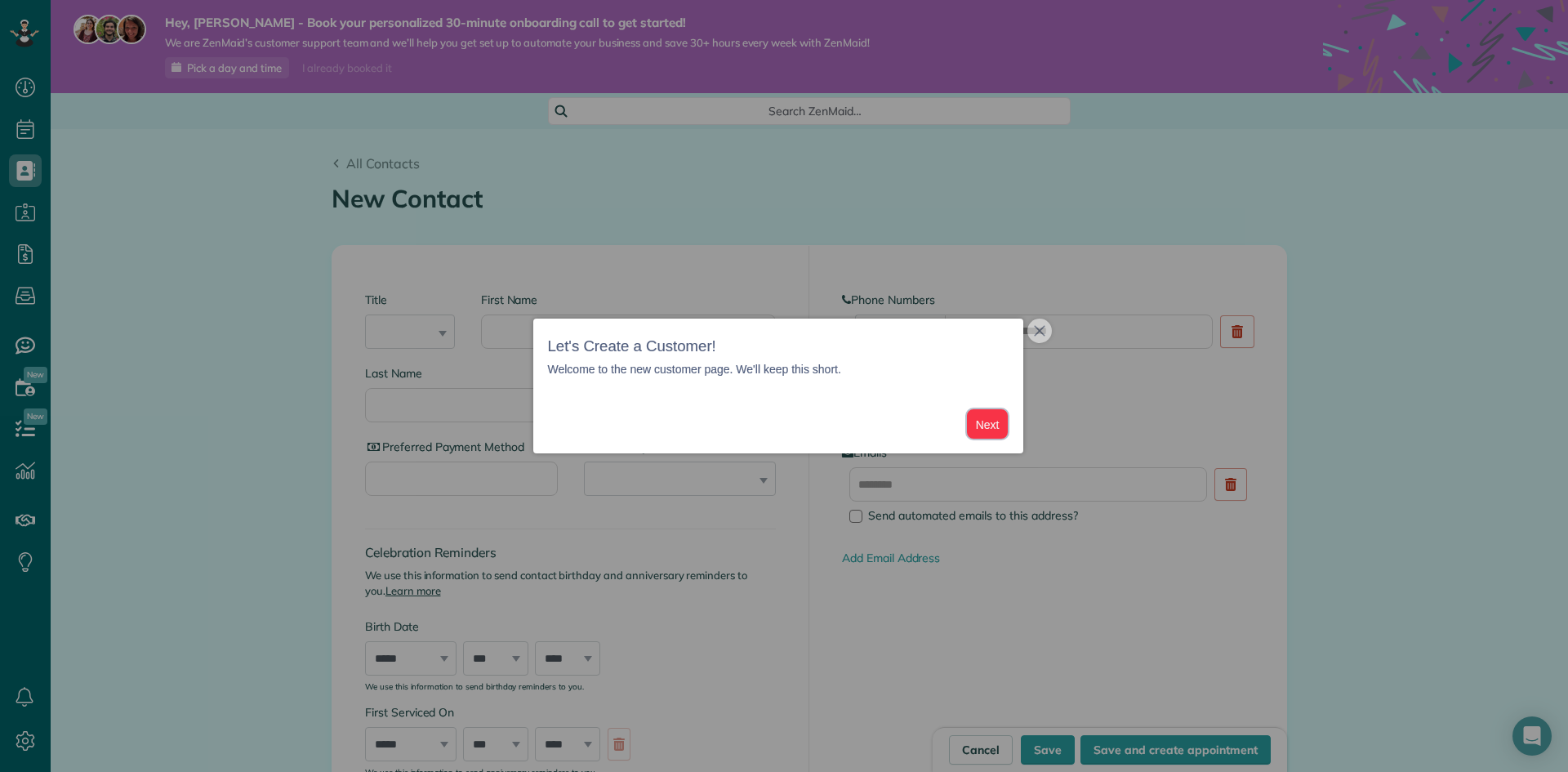
click at [982, 422] on button "Next" at bounding box center [987, 424] width 41 height 30
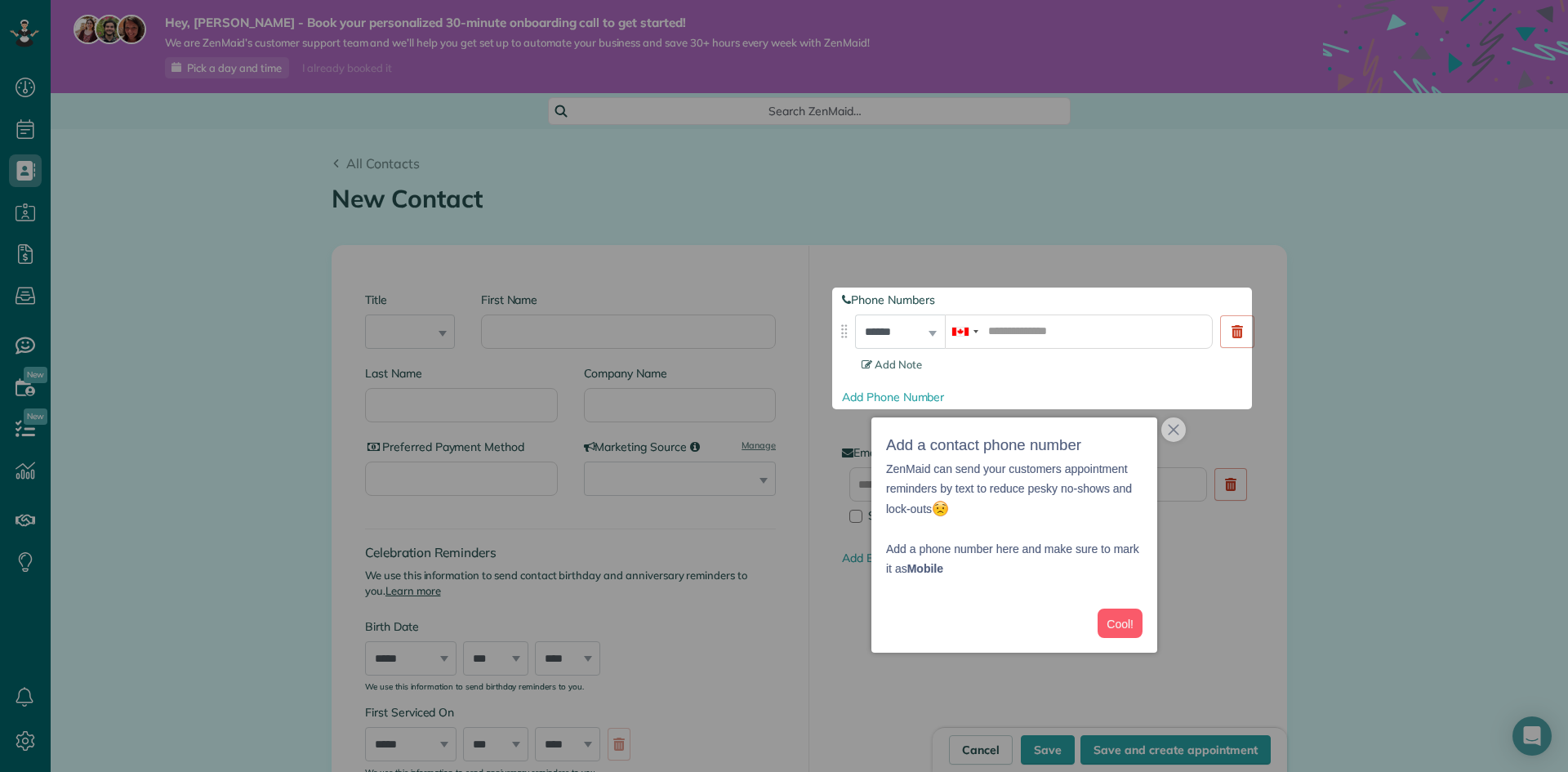
click at [563, 311] on div at bounding box center [416, 349] width 832 height 123
click at [1125, 620] on button "Cool!" at bounding box center [1119, 624] width 45 height 30
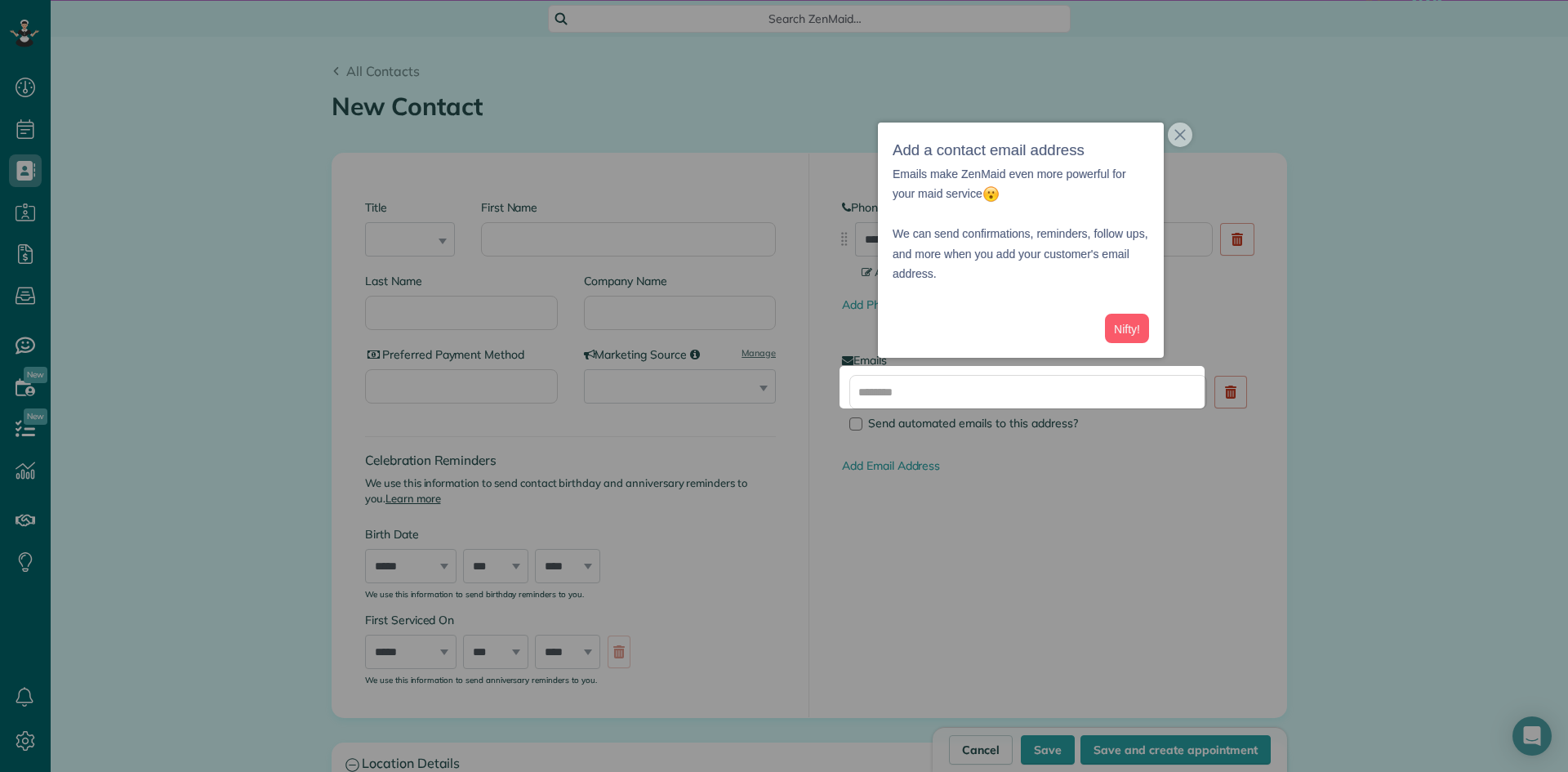
scroll to position [98, 0]
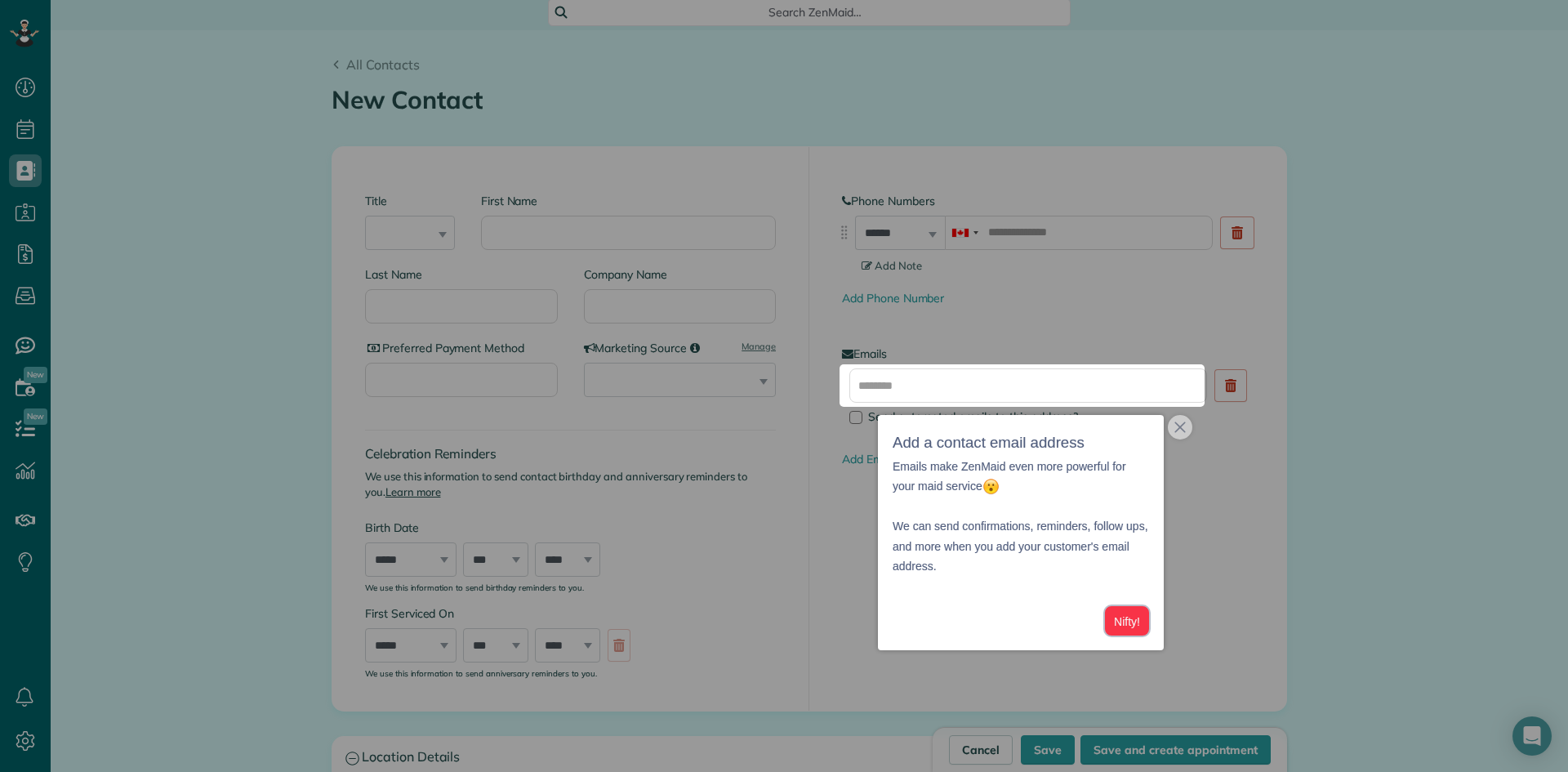
click at [1138, 626] on button "Nifty!" at bounding box center [1127, 621] width 44 height 30
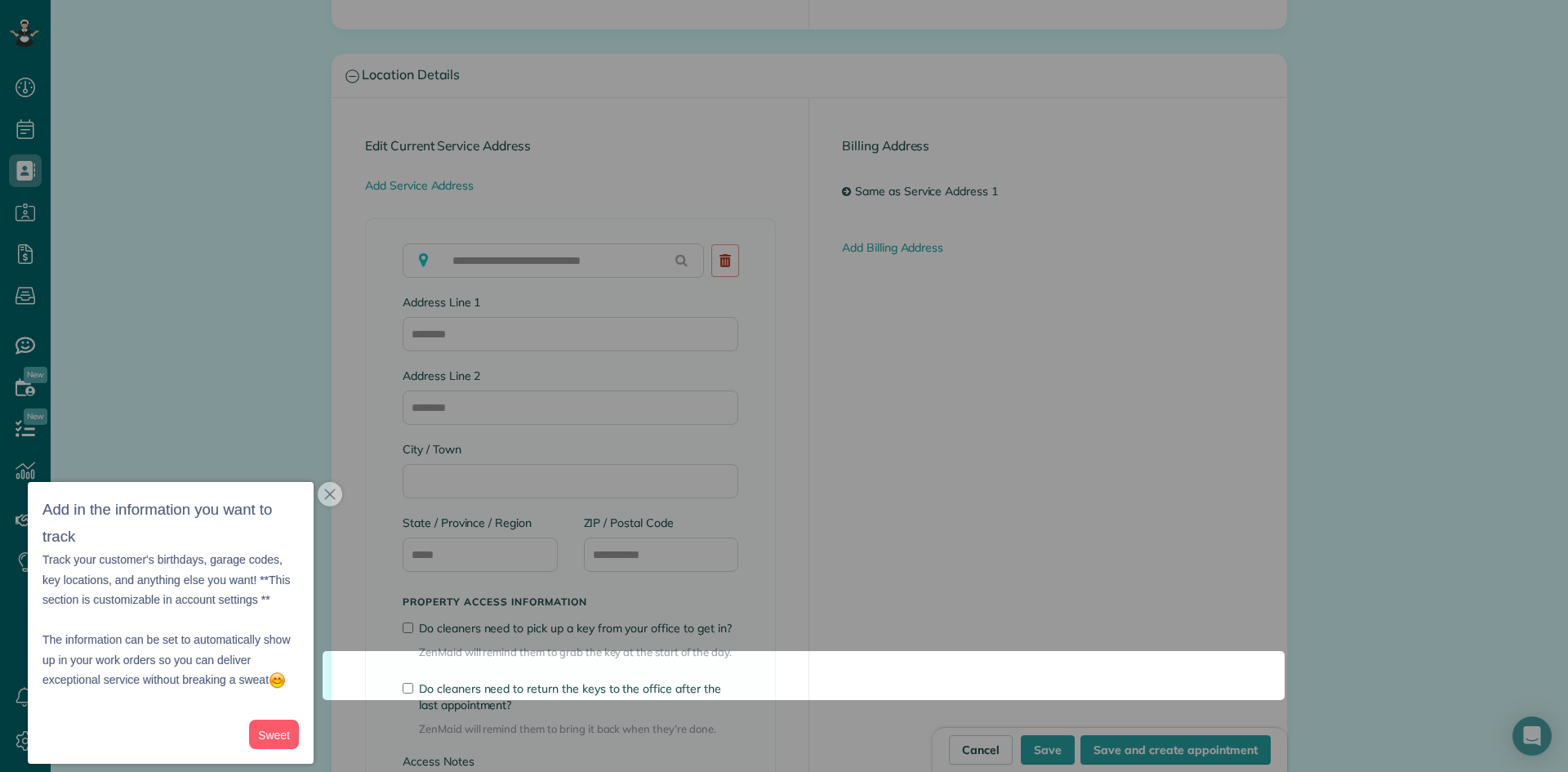
scroll to position [1289, 0]
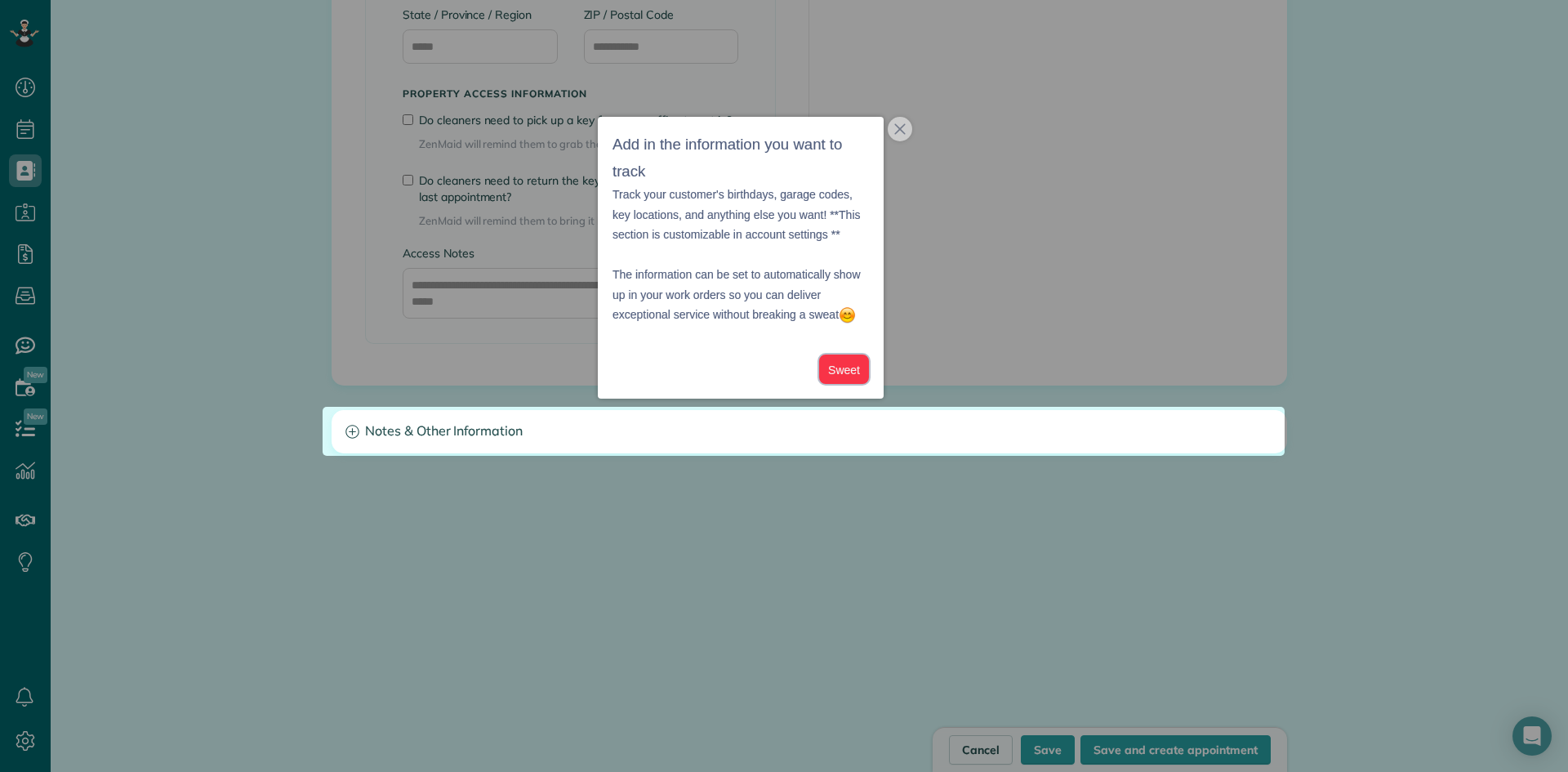
click at [842, 367] on button "Sweet" at bounding box center [843, 370] width 50 height 30
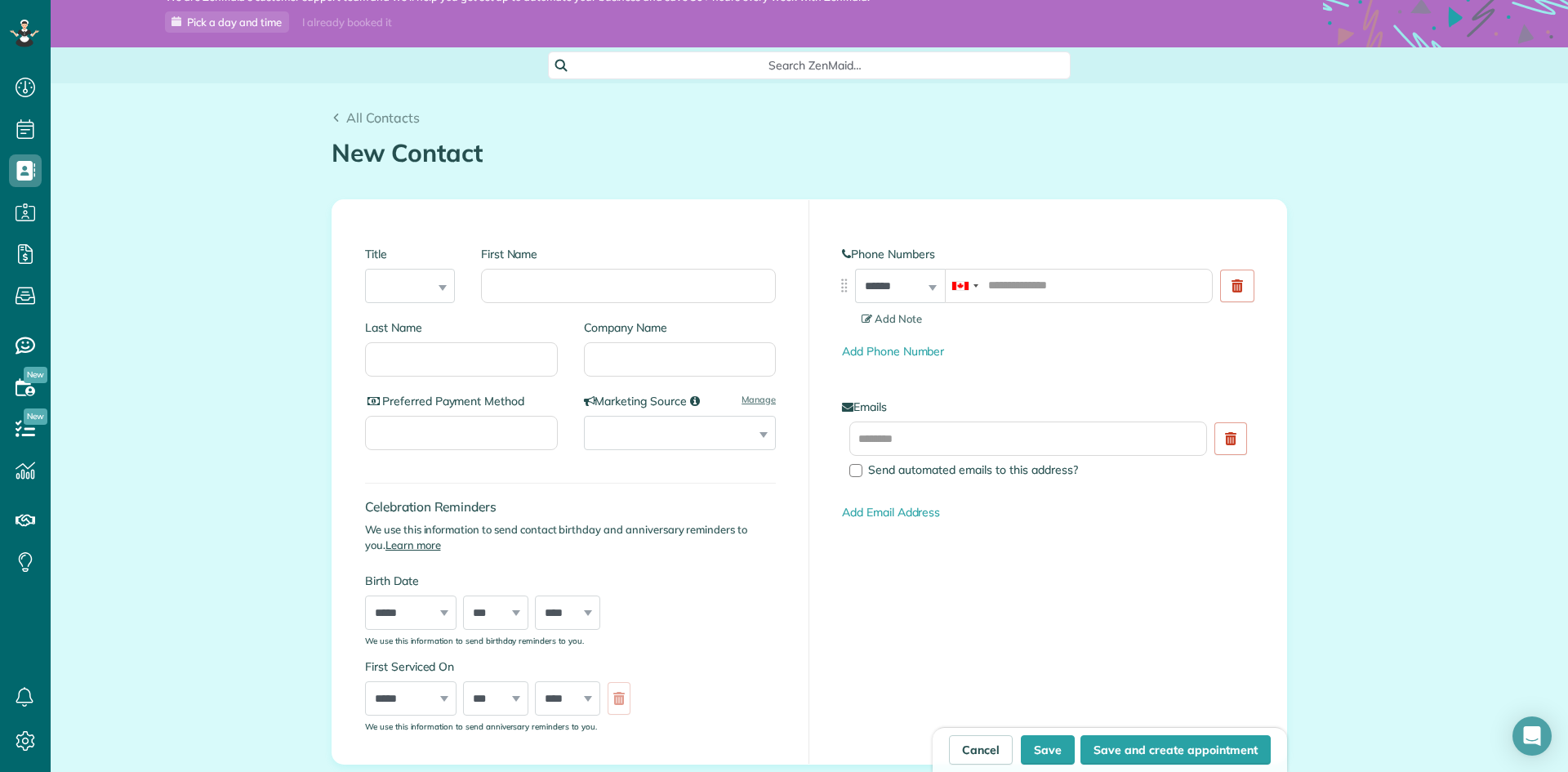
scroll to position [0, 0]
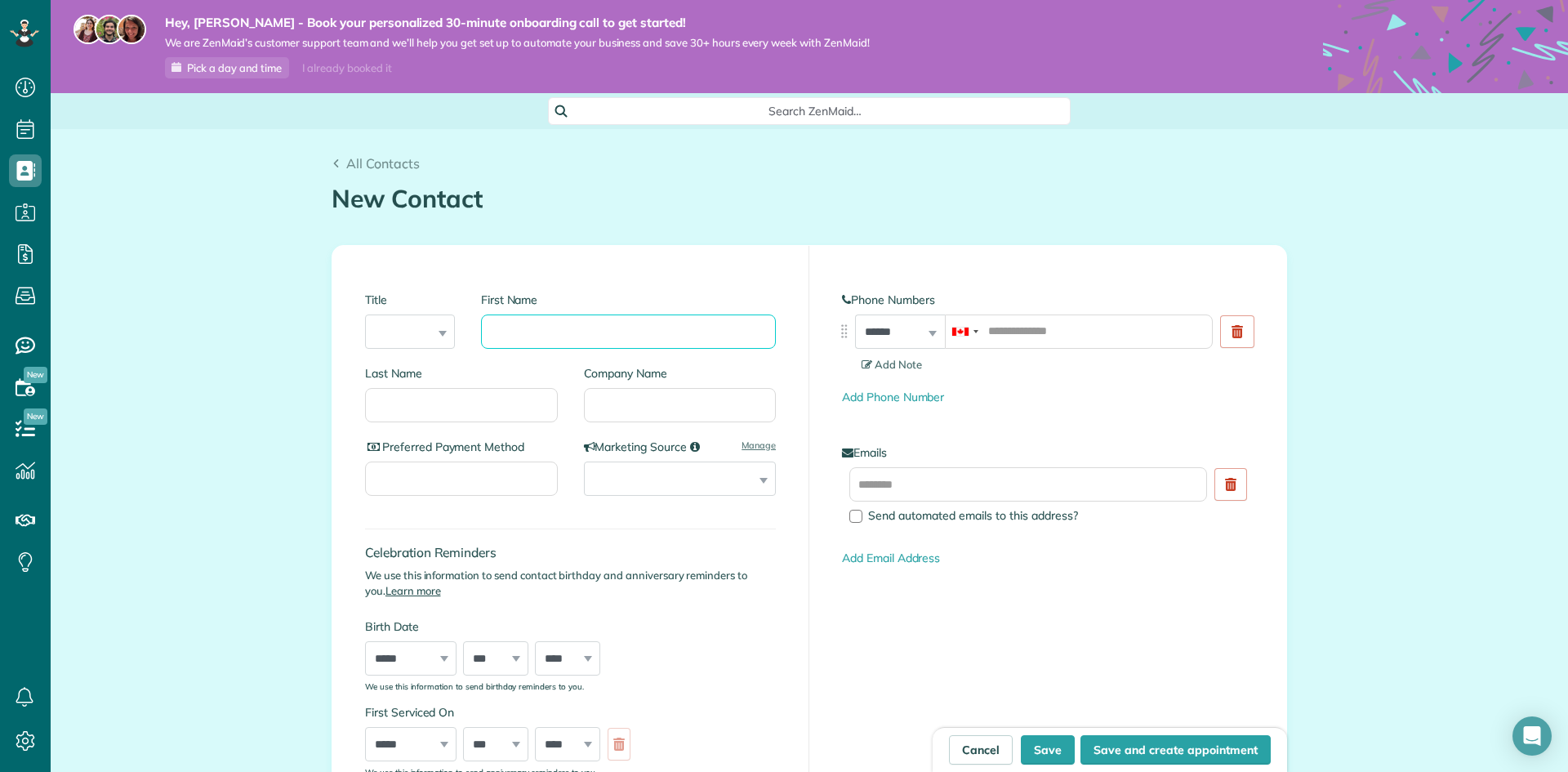
click at [641, 334] on input "First Name" at bounding box center [628, 332] width 295 height 35
type input "**"
drag, startPoint x: 660, startPoint y: 402, endPoint x: 605, endPoint y: 390, distance: 56.3
click at [659, 402] on input "Company Name" at bounding box center [680, 405] width 193 height 35
click at [415, 393] on input "Last Name" at bounding box center [461, 405] width 193 height 35
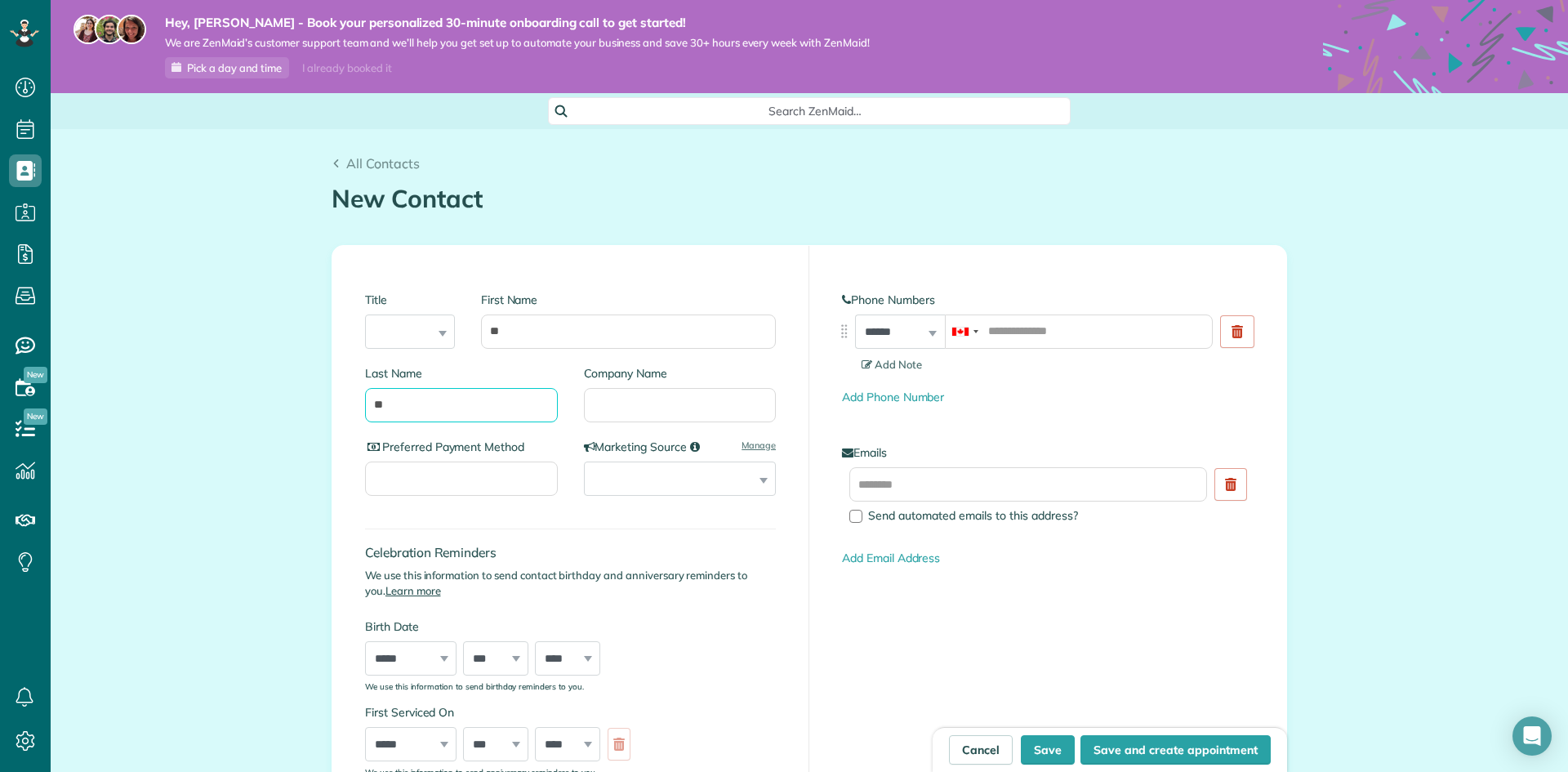
type input "**"
click at [1049, 340] on input "tel" at bounding box center [1078, 332] width 268 height 35
type input "*"
drag, startPoint x: 1275, startPoint y: 421, endPoint x: 1269, endPoint y: 426, distance: 7.8
click at [1273, 423] on div "**********" at bounding box center [1047, 527] width 477 height 563
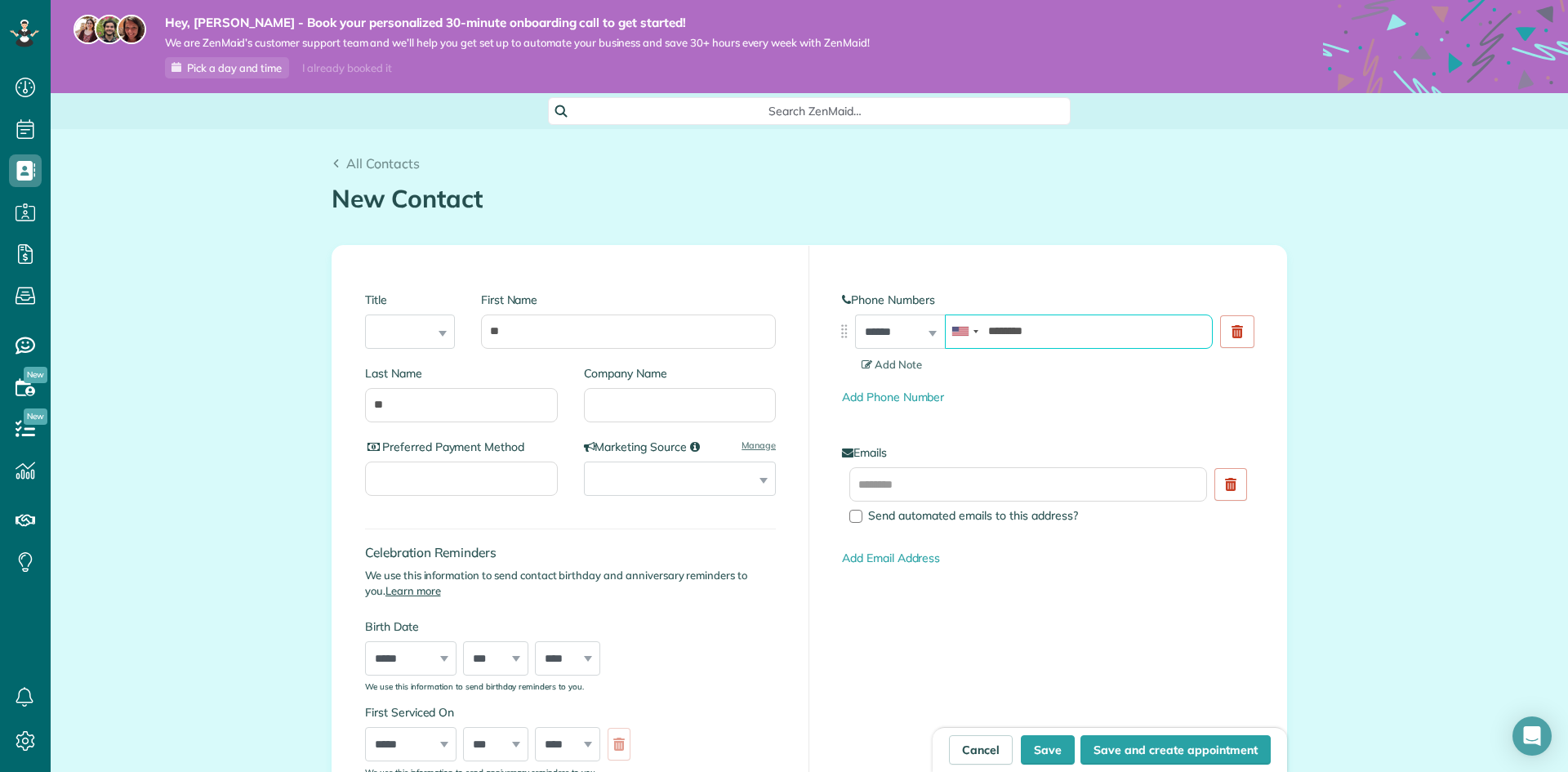
drag, startPoint x: 1086, startPoint y: 327, endPoint x: 1074, endPoint y: 349, distance: 25.1
click at [1085, 323] on input "********" at bounding box center [1078, 332] width 268 height 35
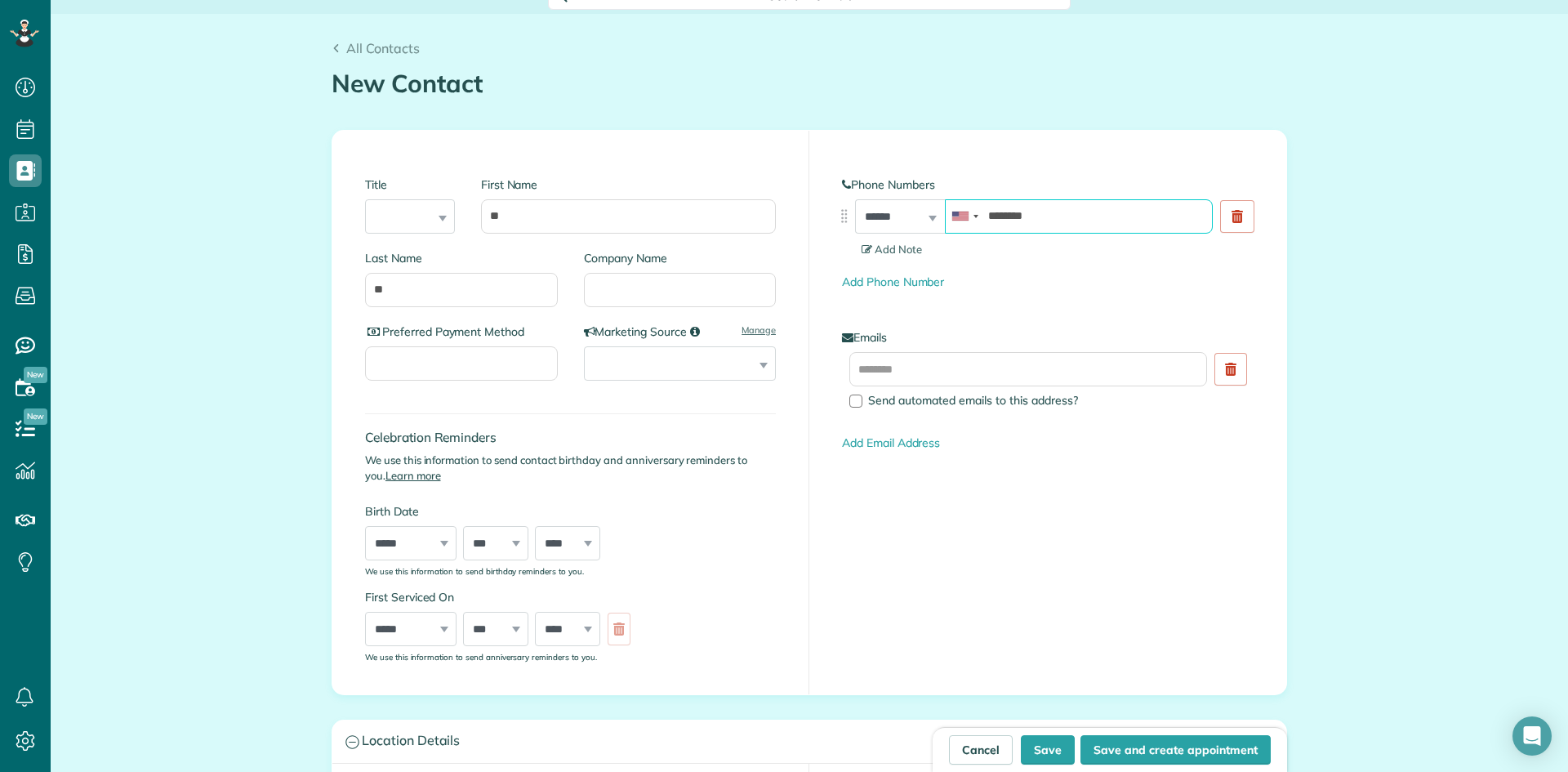
scroll to position [163, 0]
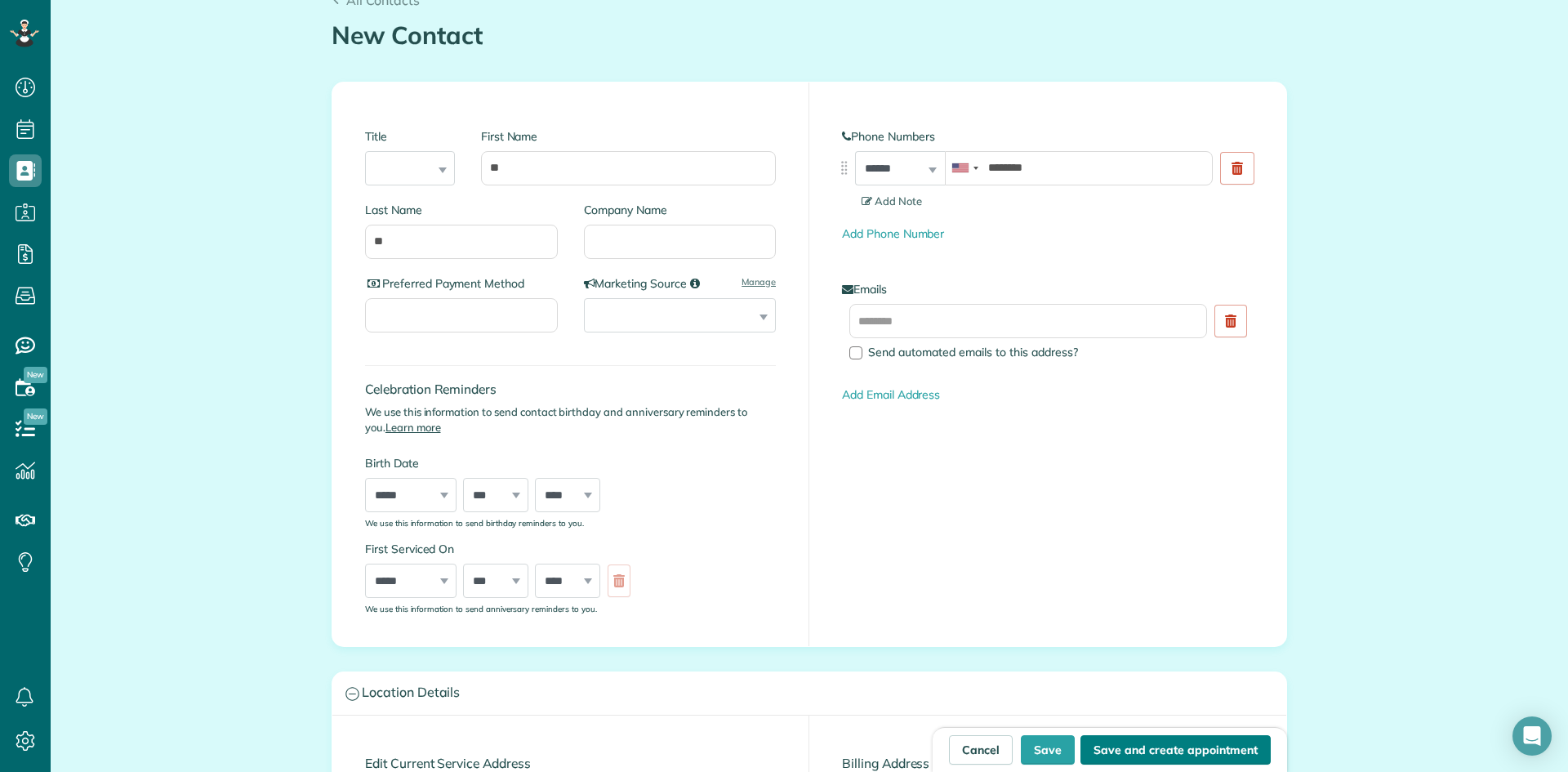
click at [1174, 745] on button "Save and create appointment" at bounding box center [1176, 749] width 190 height 29
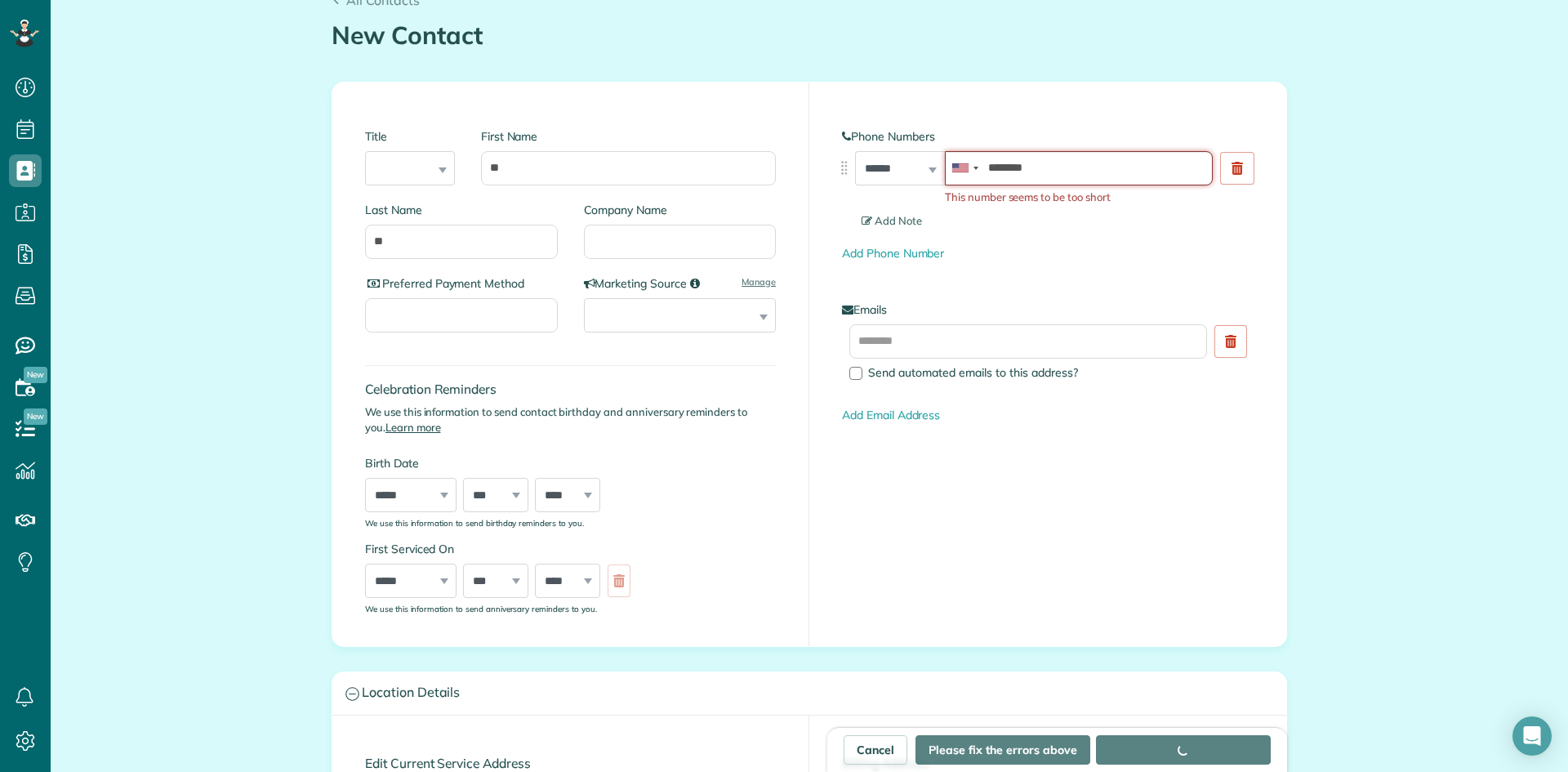
click at [1029, 169] on input "********" at bounding box center [1078, 168] width 268 height 35
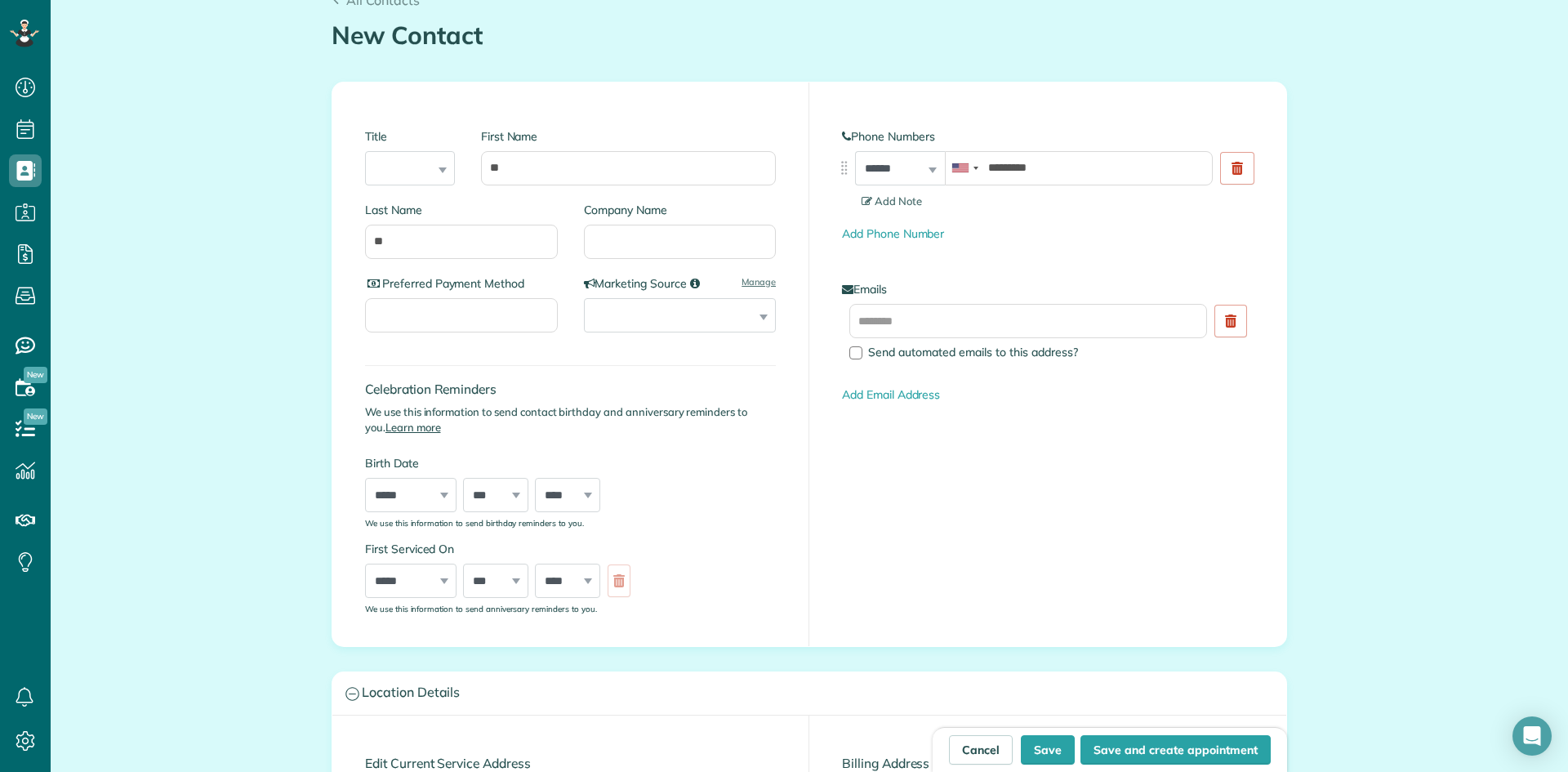
click at [1037, 212] on div "**********" at bounding box center [1047, 185] width 412 height 114
click at [1129, 740] on button "Save and create appointment" at bounding box center [1176, 749] width 190 height 29
click at [1024, 165] on input "*********" at bounding box center [1078, 168] width 268 height 35
click at [1163, 751] on button "Save and create appointment" at bounding box center [1176, 749] width 190 height 29
type input "**********"
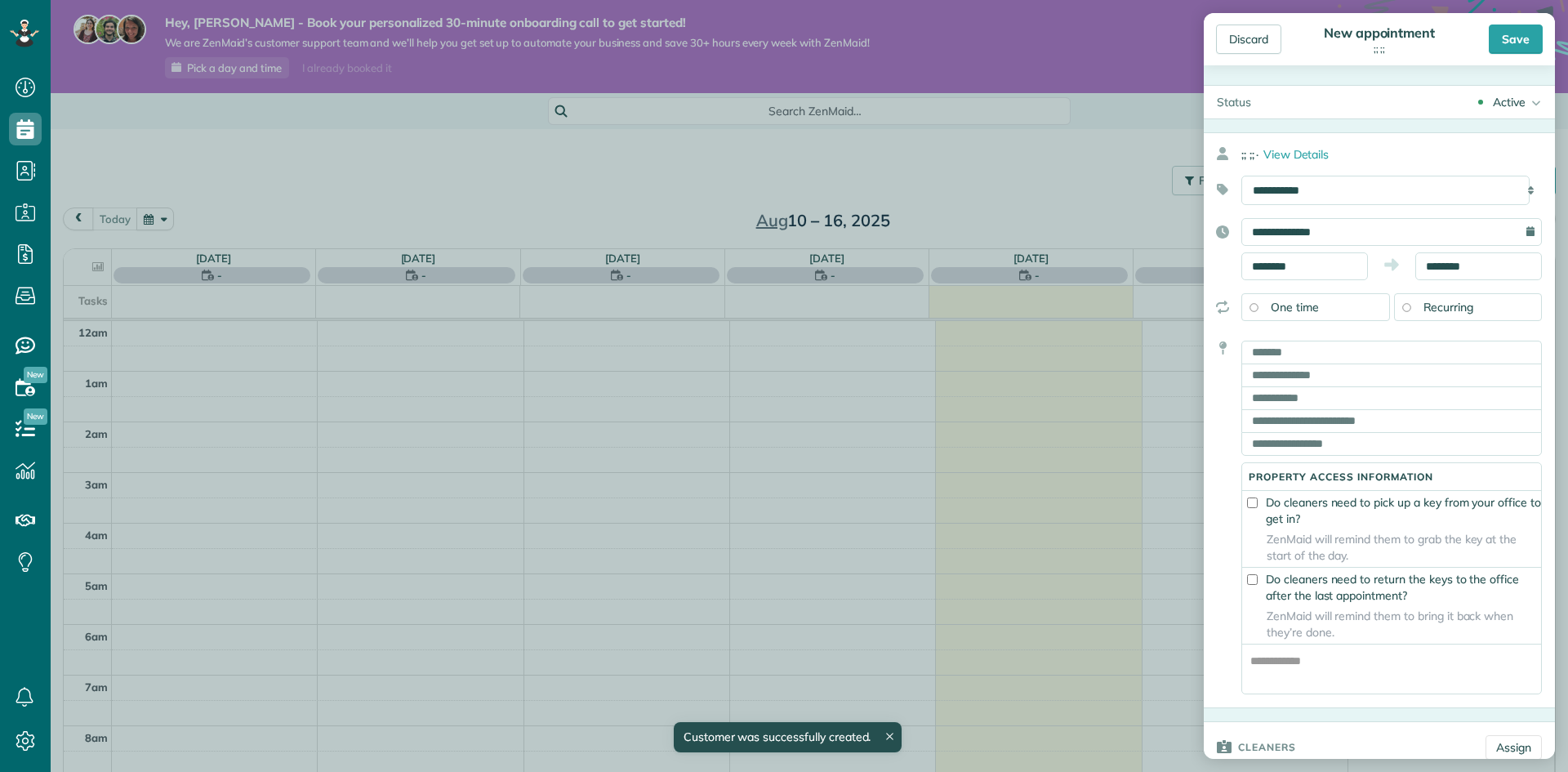
scroll to position [355, 0]
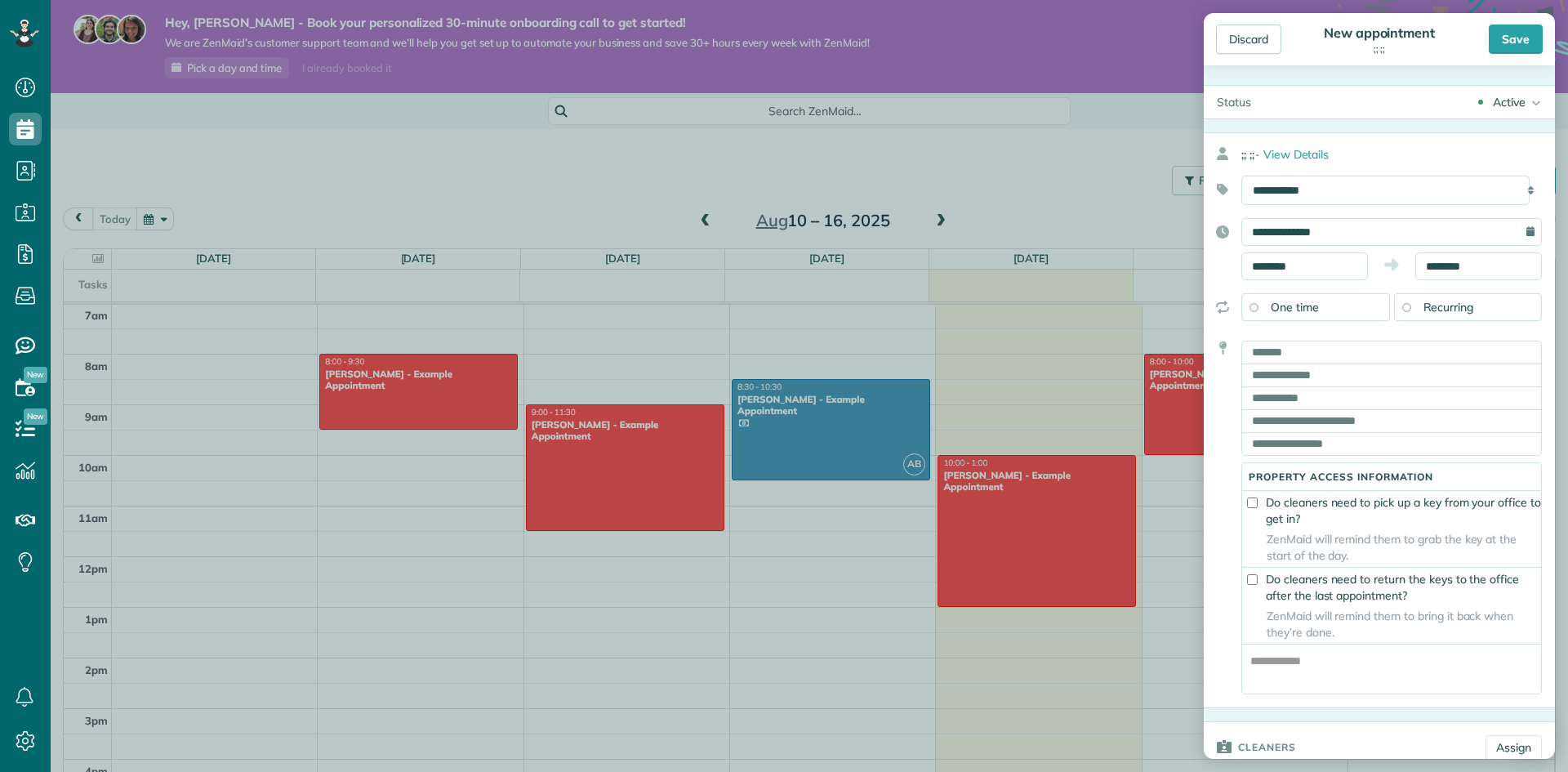
click at [1433, 303] on span "Recurring" at bounding box center [1448, 306] width 50 height 14
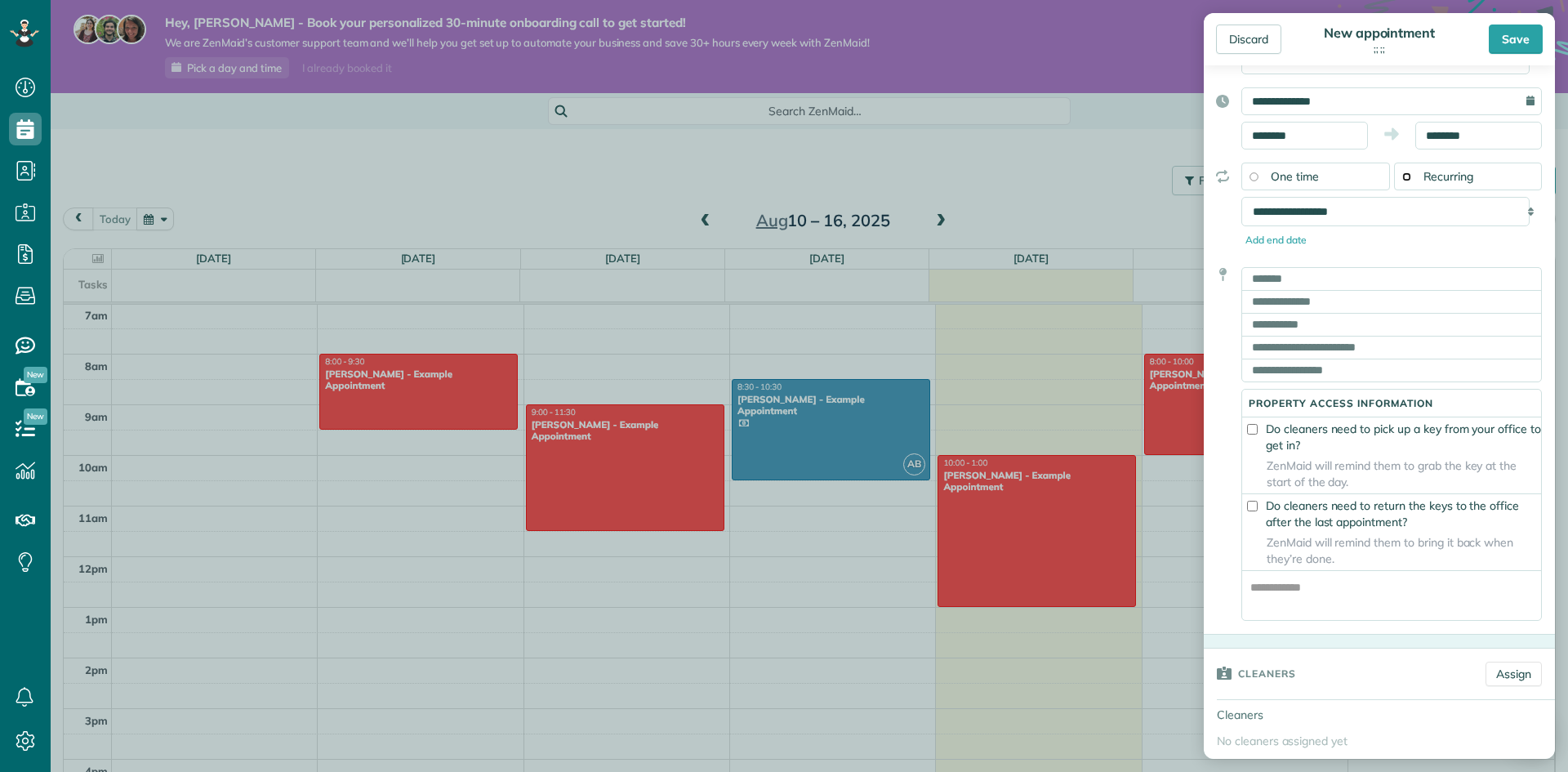
scroll to position [163, 0]
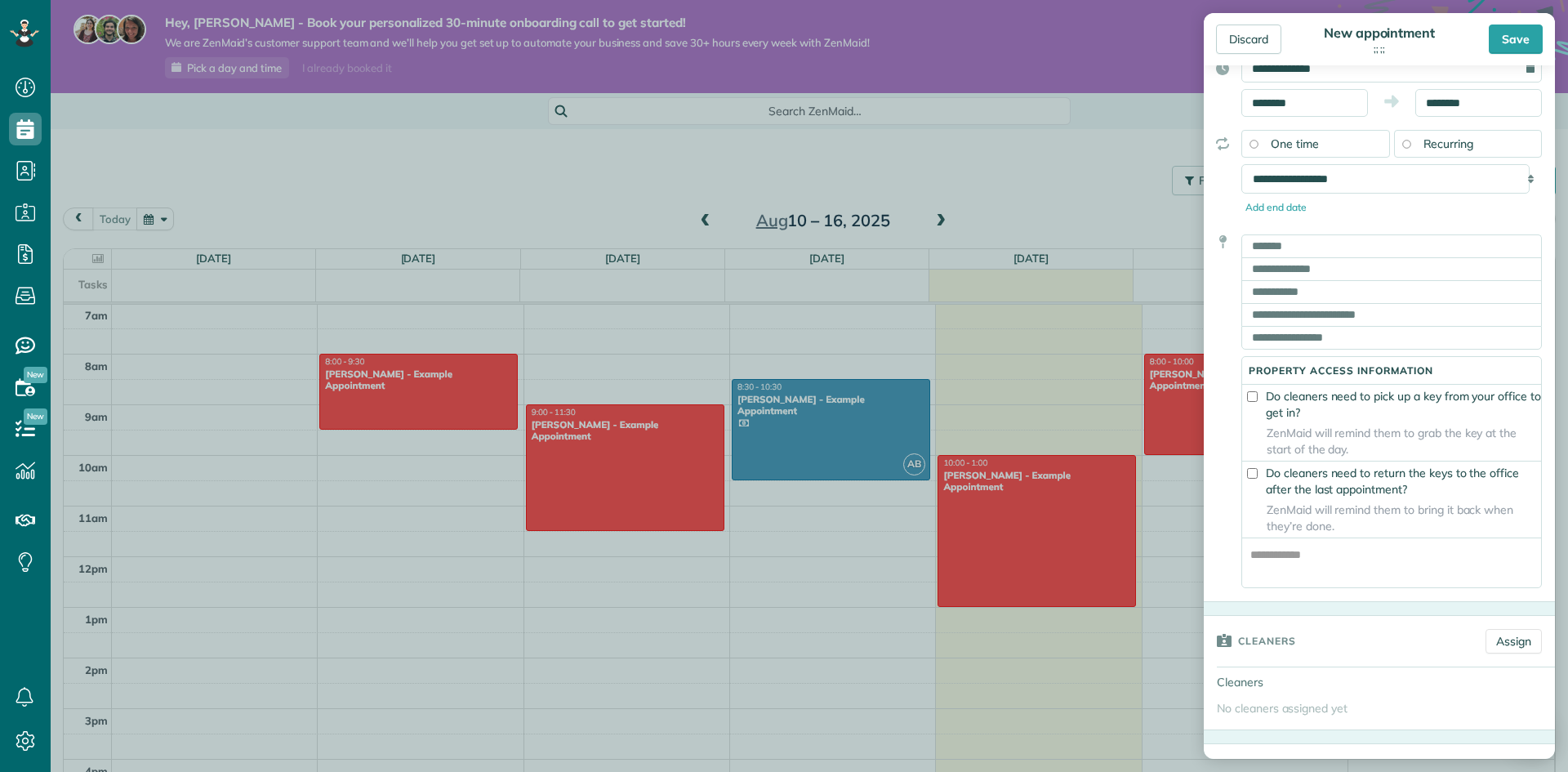
click at [1276, 421] on label "Do cleaners need to pick up a key from your office to get in?" at bounding box center [1391, 404] width 299 height 33
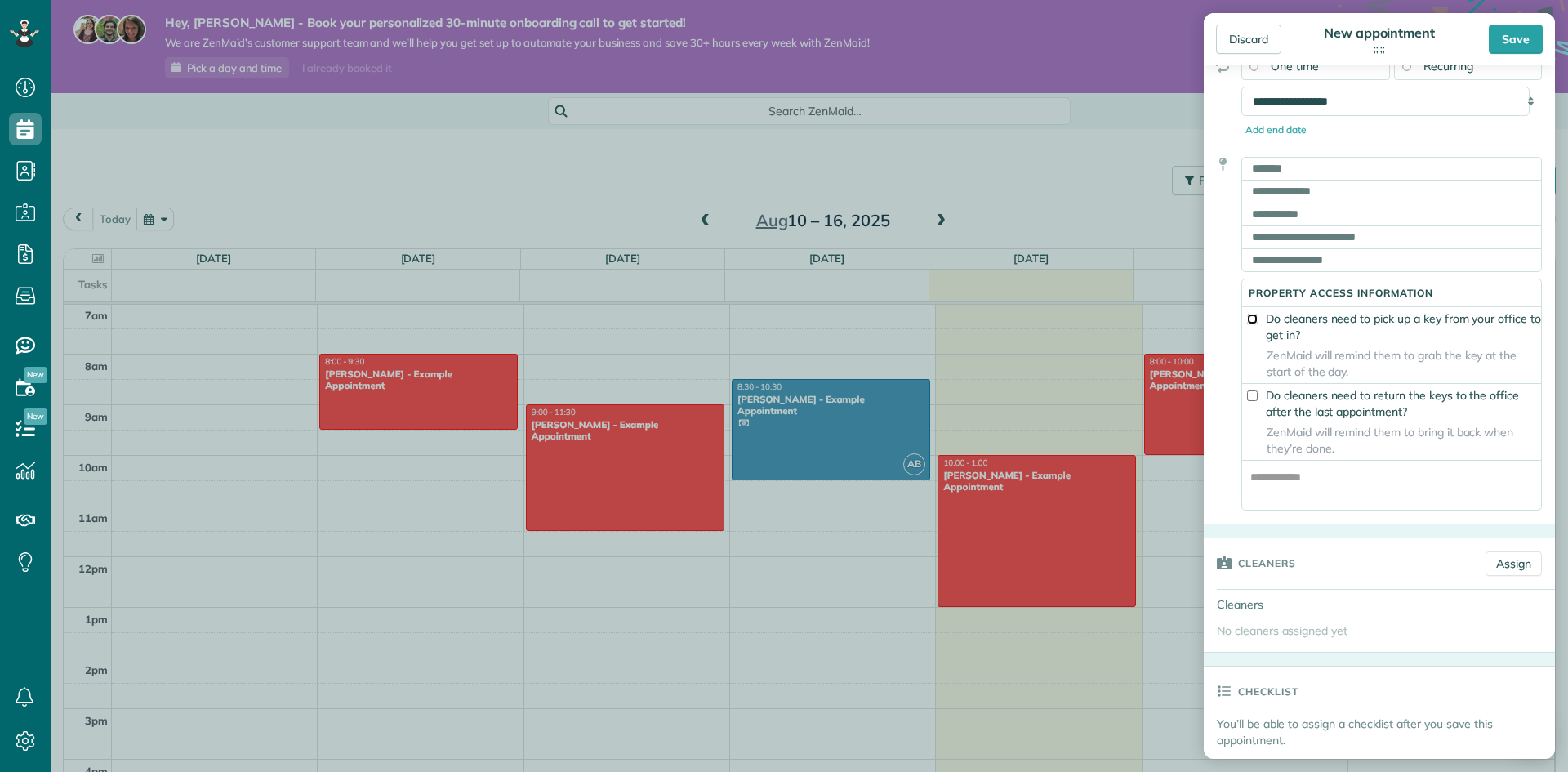
scroll to position [245, 0]
click at [1272, 416] on label "Do cleaners need to return the keys to the office after the last appointment?" at bounding box center [1391, 399] width 299 height 33
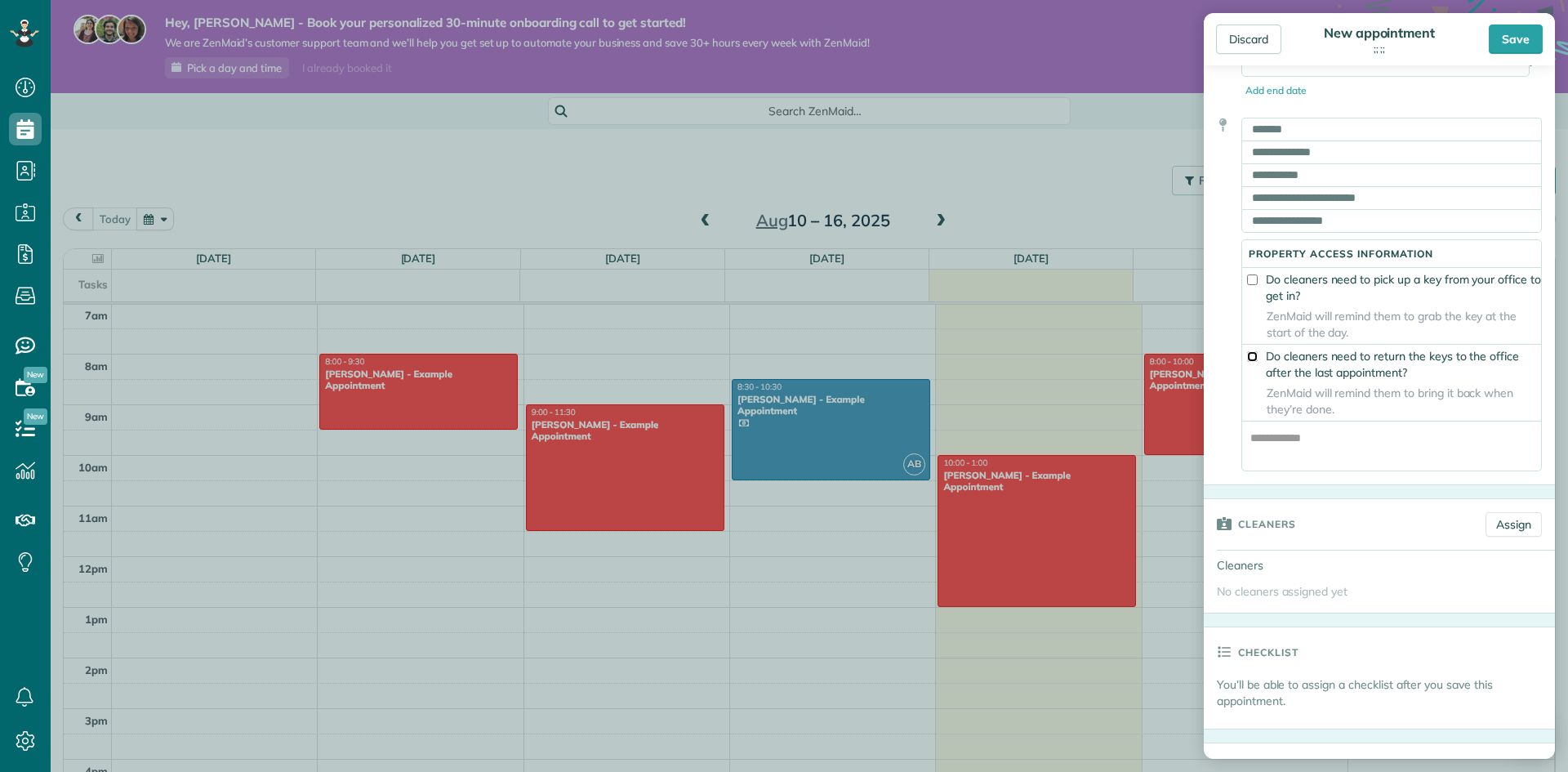
scroll to position [327, 0]
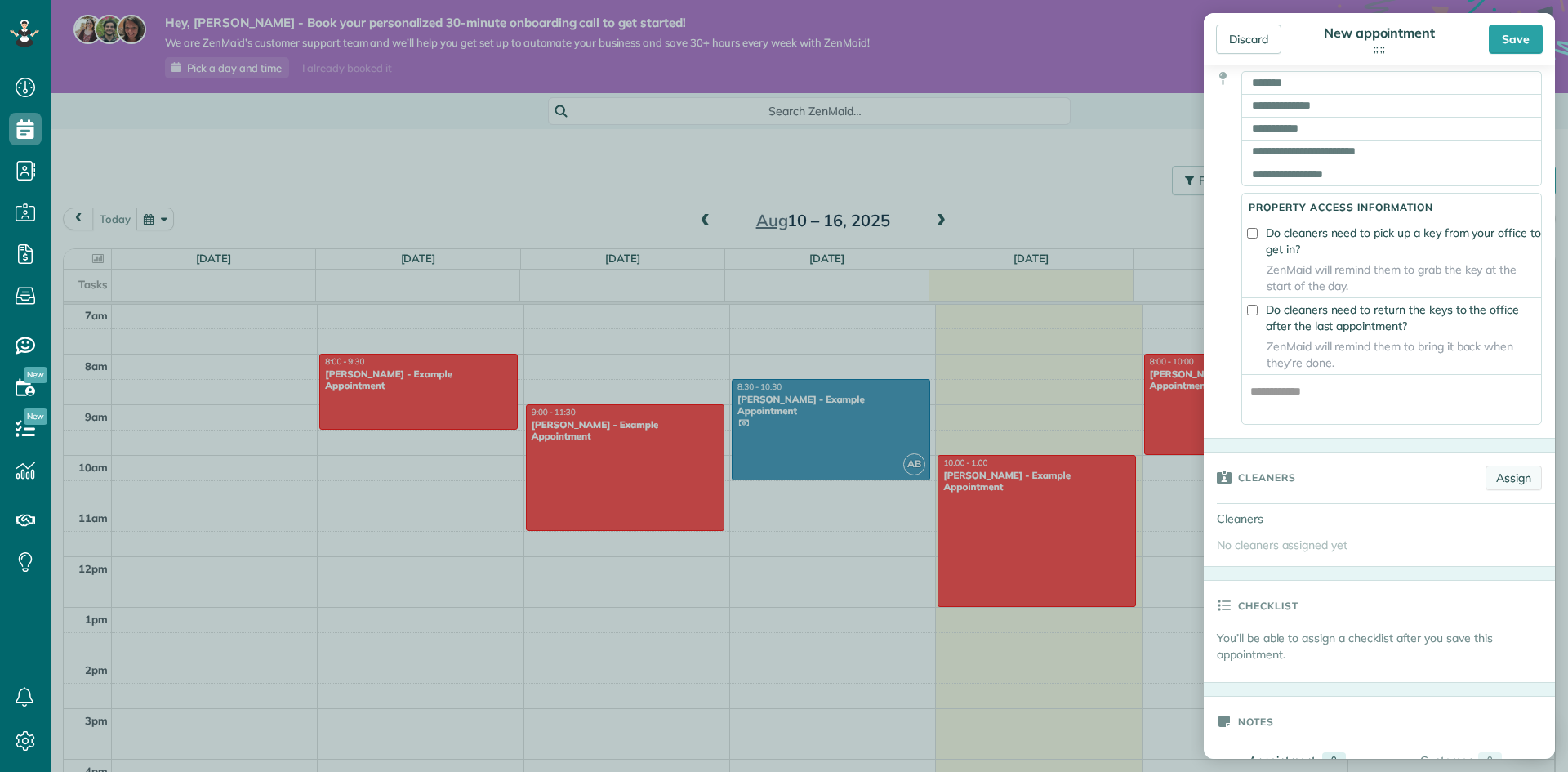
click at [1486, 490] on link "Assign" at bounding box center [1513, 477] width 56 height 24
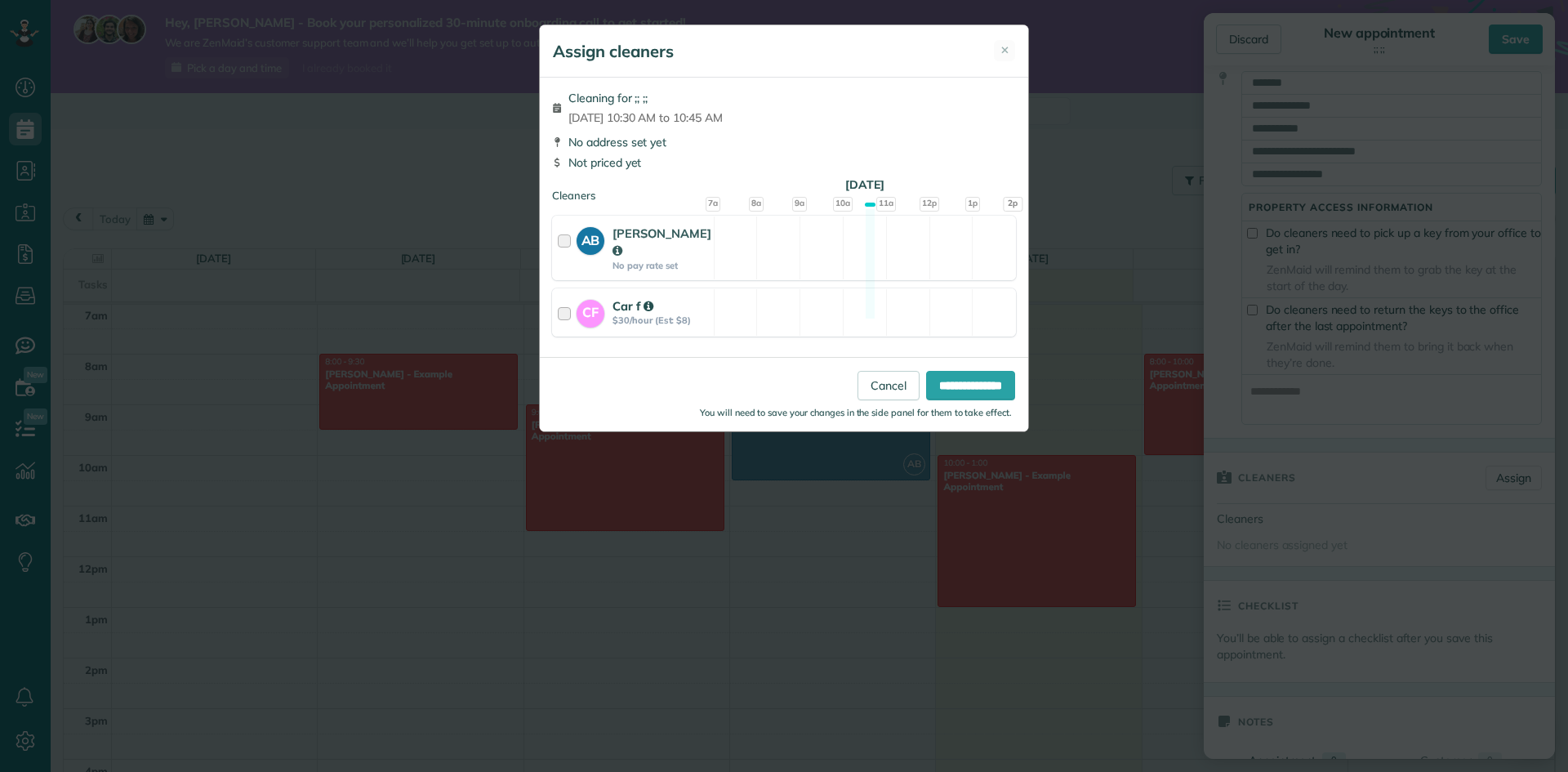
click at [675, 315] on strong "$30/hour (Est: $8)" at bounding box center [661, 321] width 96 height 12
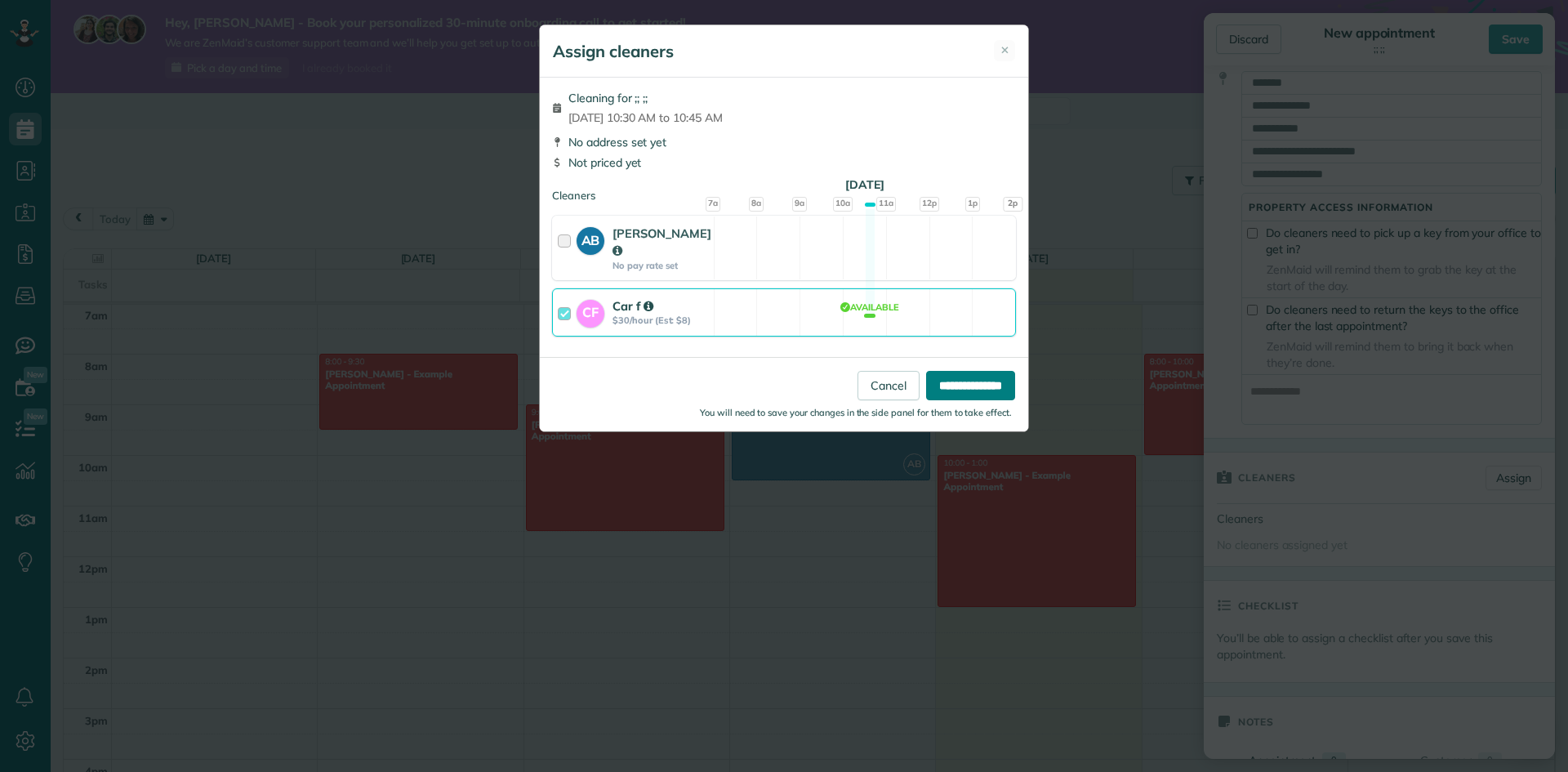
click at [979, 370] on input "**********" at bounding box center [970, 385] width 89 height 29
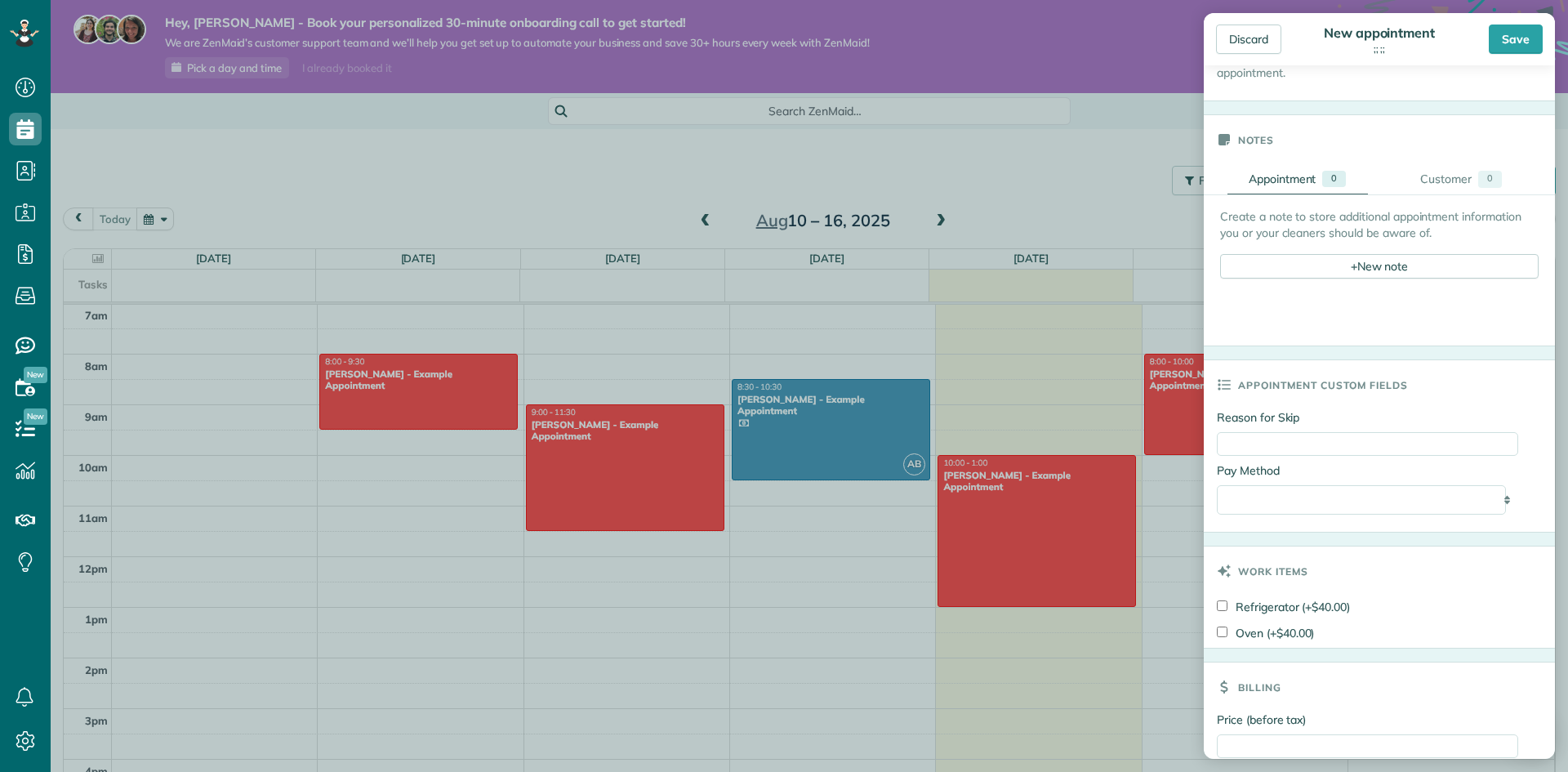
scroll to position [980, 0]
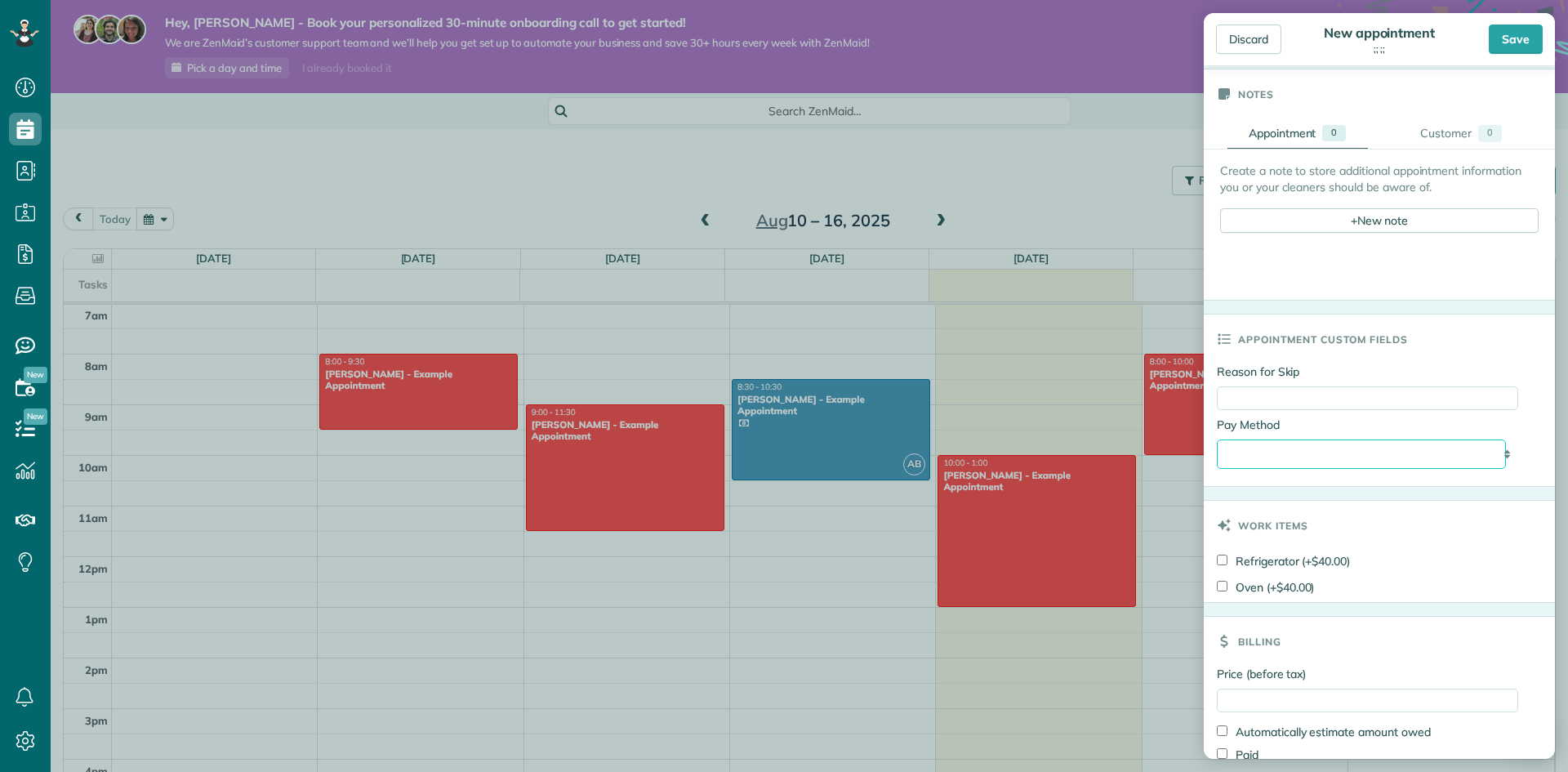
click at [1357, 469] on select "**********" at bounding box center [1361, 454] width 289 height 29
select select "****"
click at [1217, 454] on select "**********" at bounding box center [1361, 454] width 289 height 29
click at [1323, 409] on input "Reason for Skip" at bounding box center [1368, 398] width 301 height 24
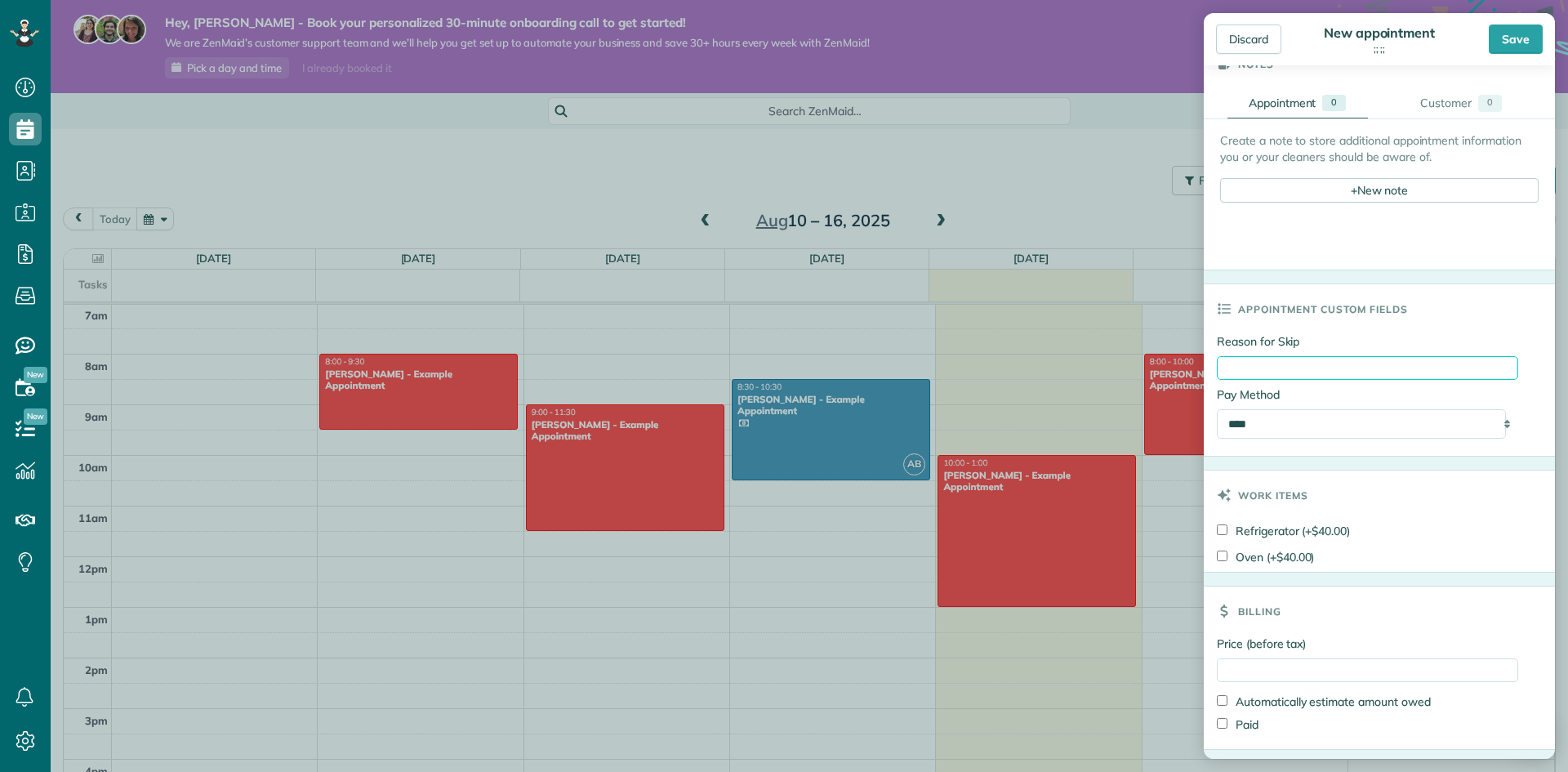
scroll to position [1062, 0]
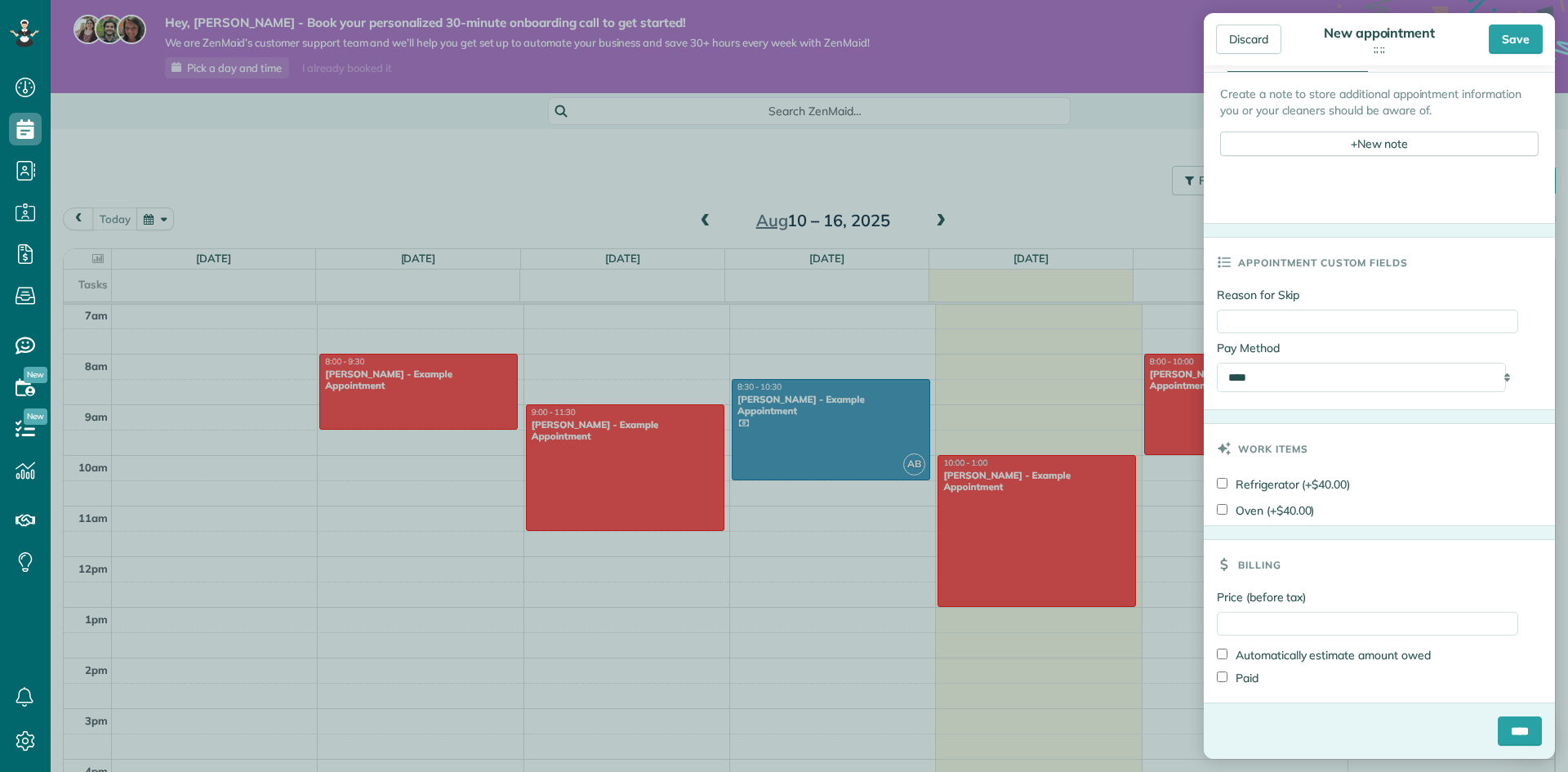
click at [1307, 492] on label "Refrigerator (+$40.00)" at bounding box center [1284, 484] width 133 height 16
click at [1300, 519] on label "Oven (+$40.00)" at bounding box center [1265, 510] width 97 height 16
click at [1289, 489] on label "Refrigerator (+$40.00)" at bounding box center [1284, 484] width 133 height 16
click at [1285, 519] on label "Oven (+$40.00)" at bounding box center [1265, 510] width 97 height 16
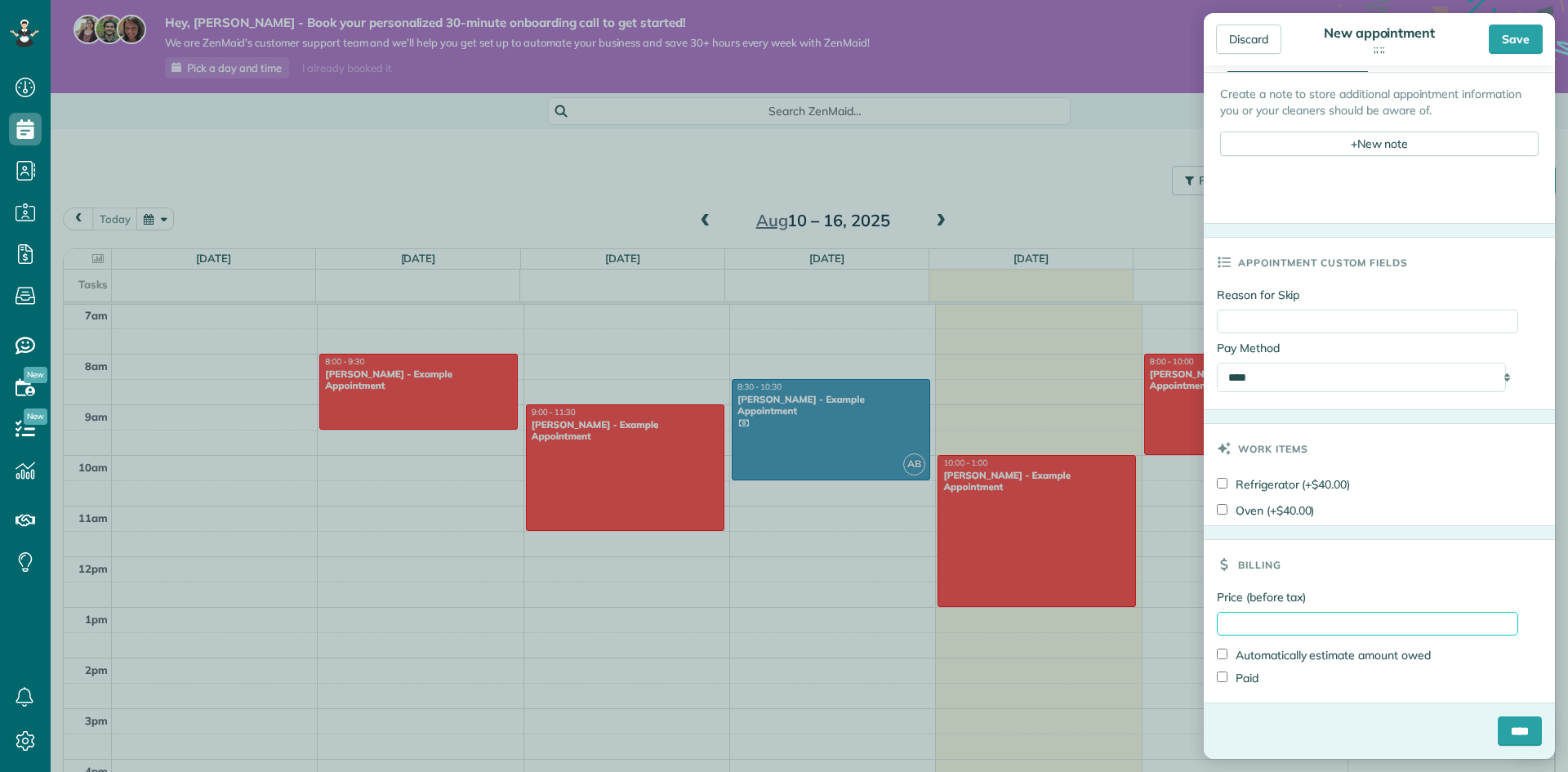
click at [1350, 620] on input "Price (before tax)" at bounding box center [1368, 624] width 301 height 24
type input "***"
click at [1309, 674] on div "Paid" at bounding box center [1368, 678] width 301 height 23
click at [1497, 727] on input "****" at bounding box center [1519, 731] width 44 height 29
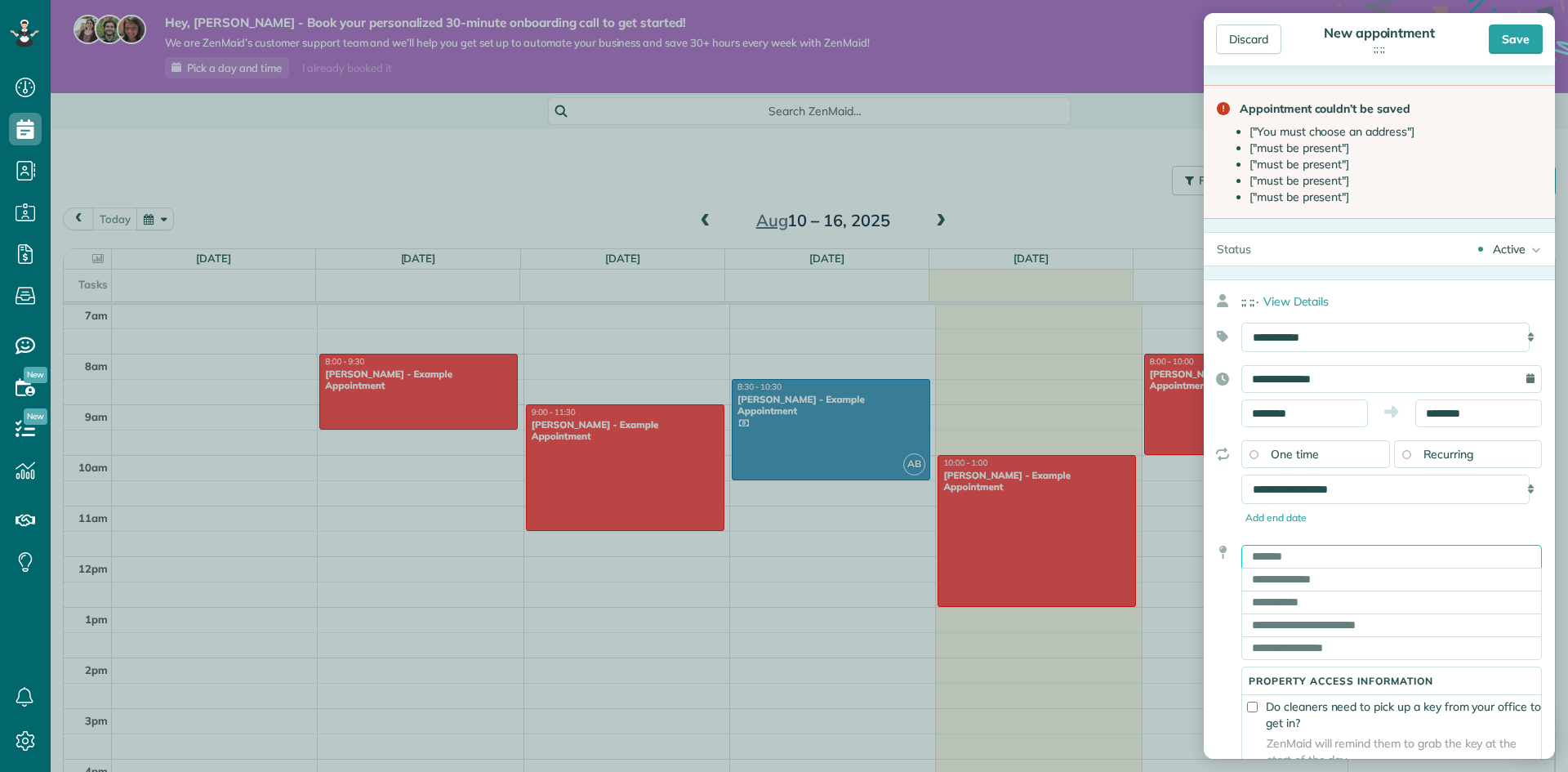
click at [1355, 554] on input "text" at bounding box center [1391, 556] width 300 height 23
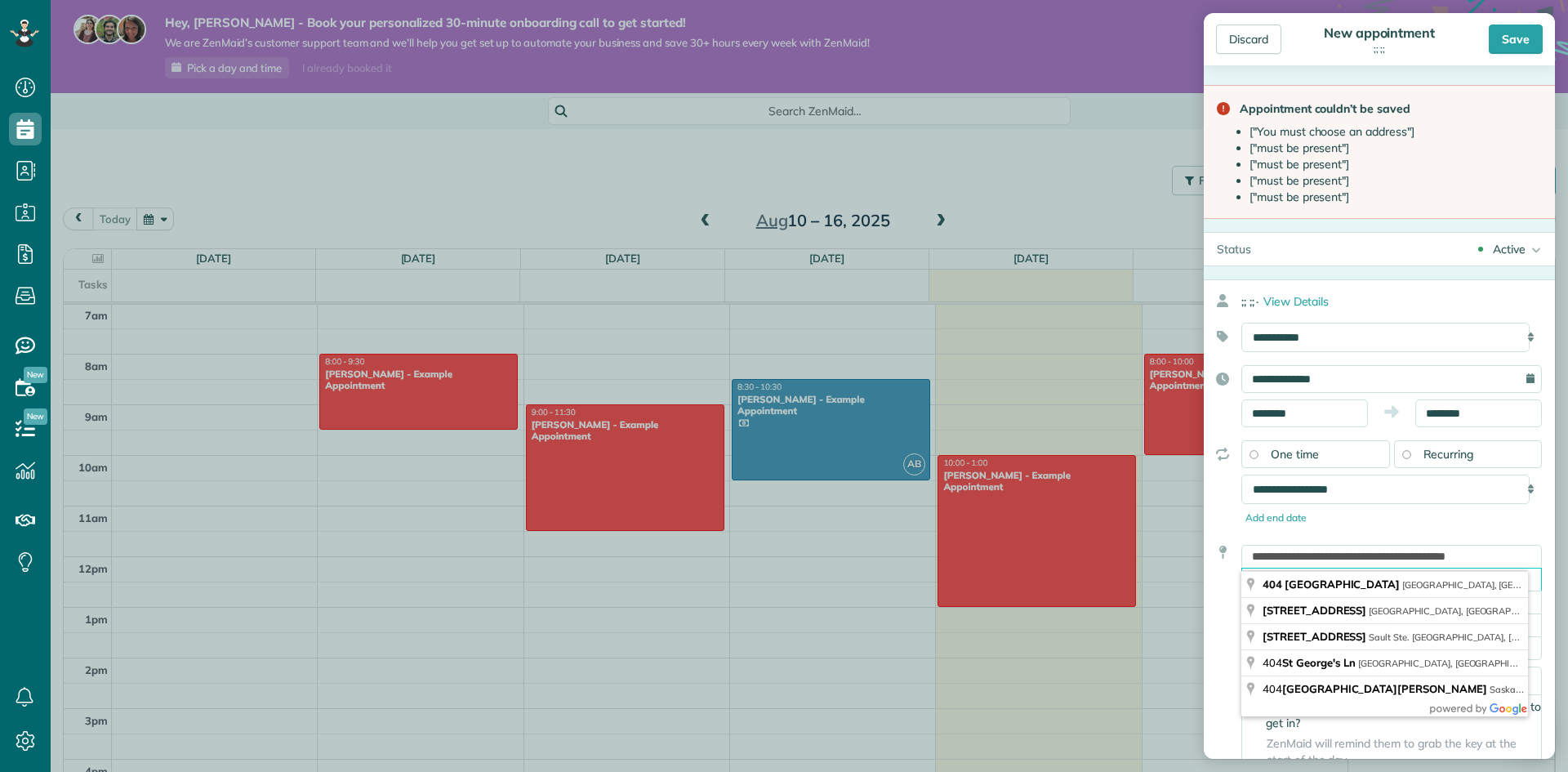
type input "**********"
type input "**"
type input "*******"
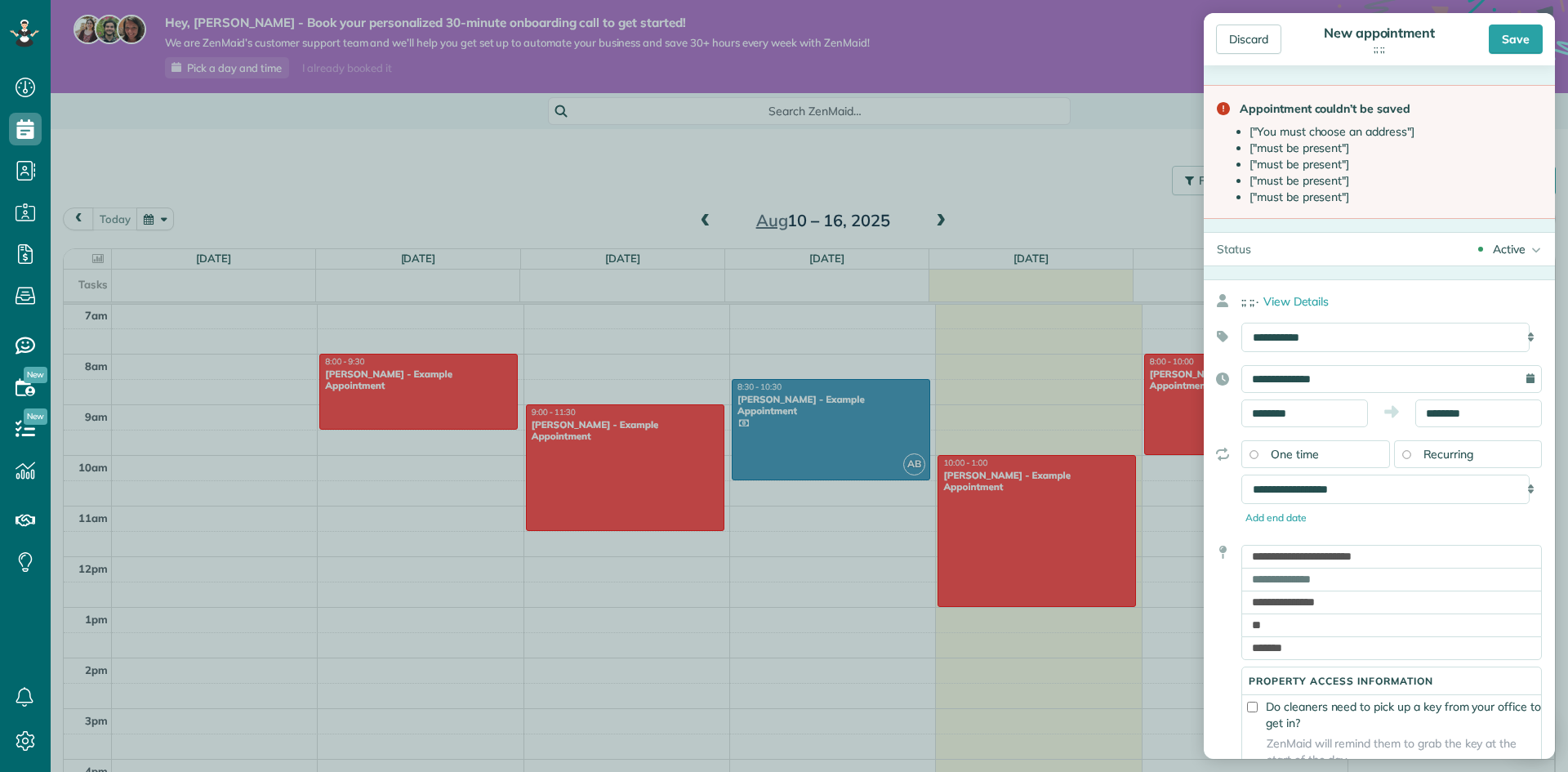
click at [1429, 543] on div "**********" at bounding box center [1391, 718] width 300 height 360
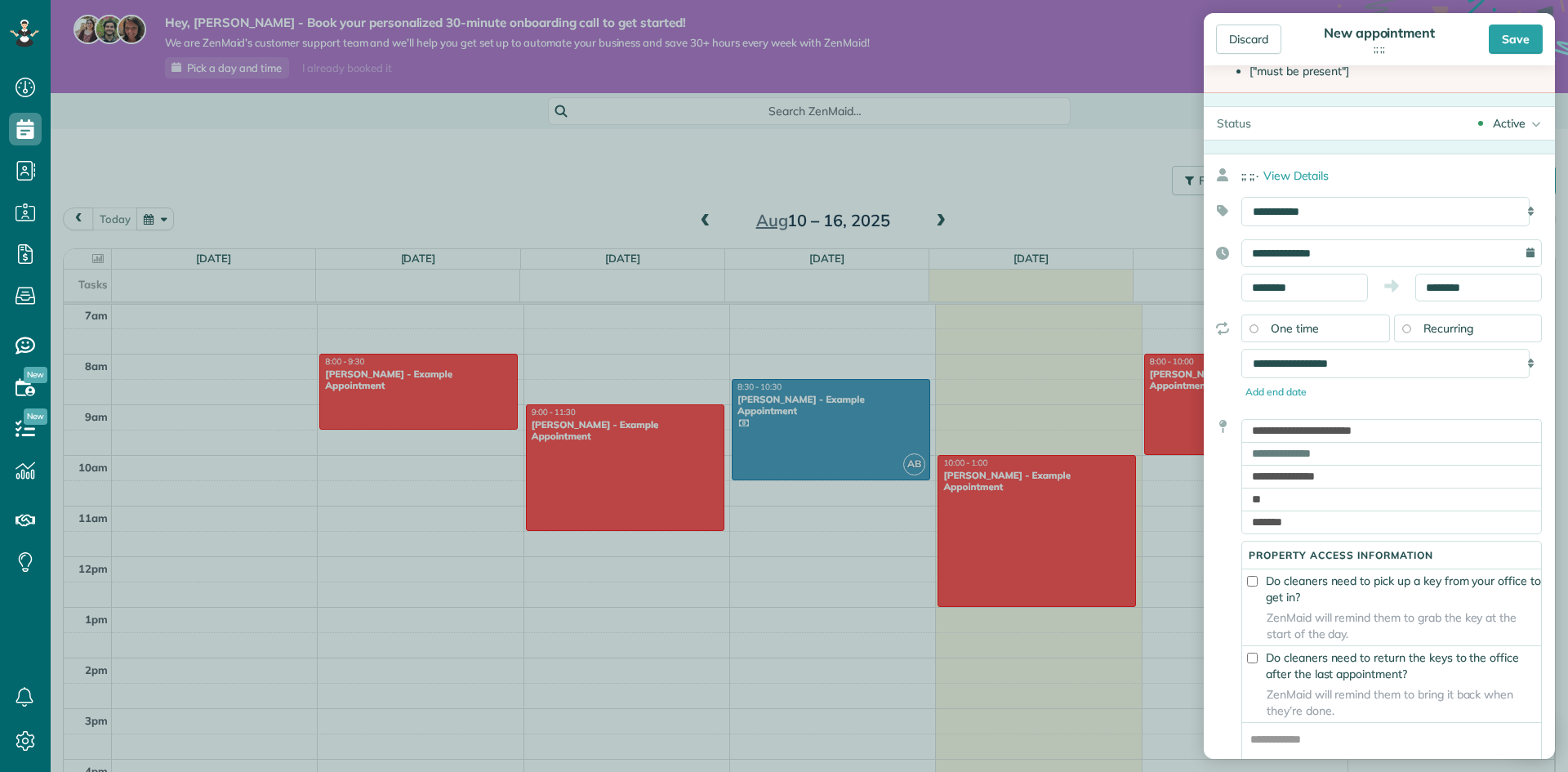
scroll to position [163, 0]
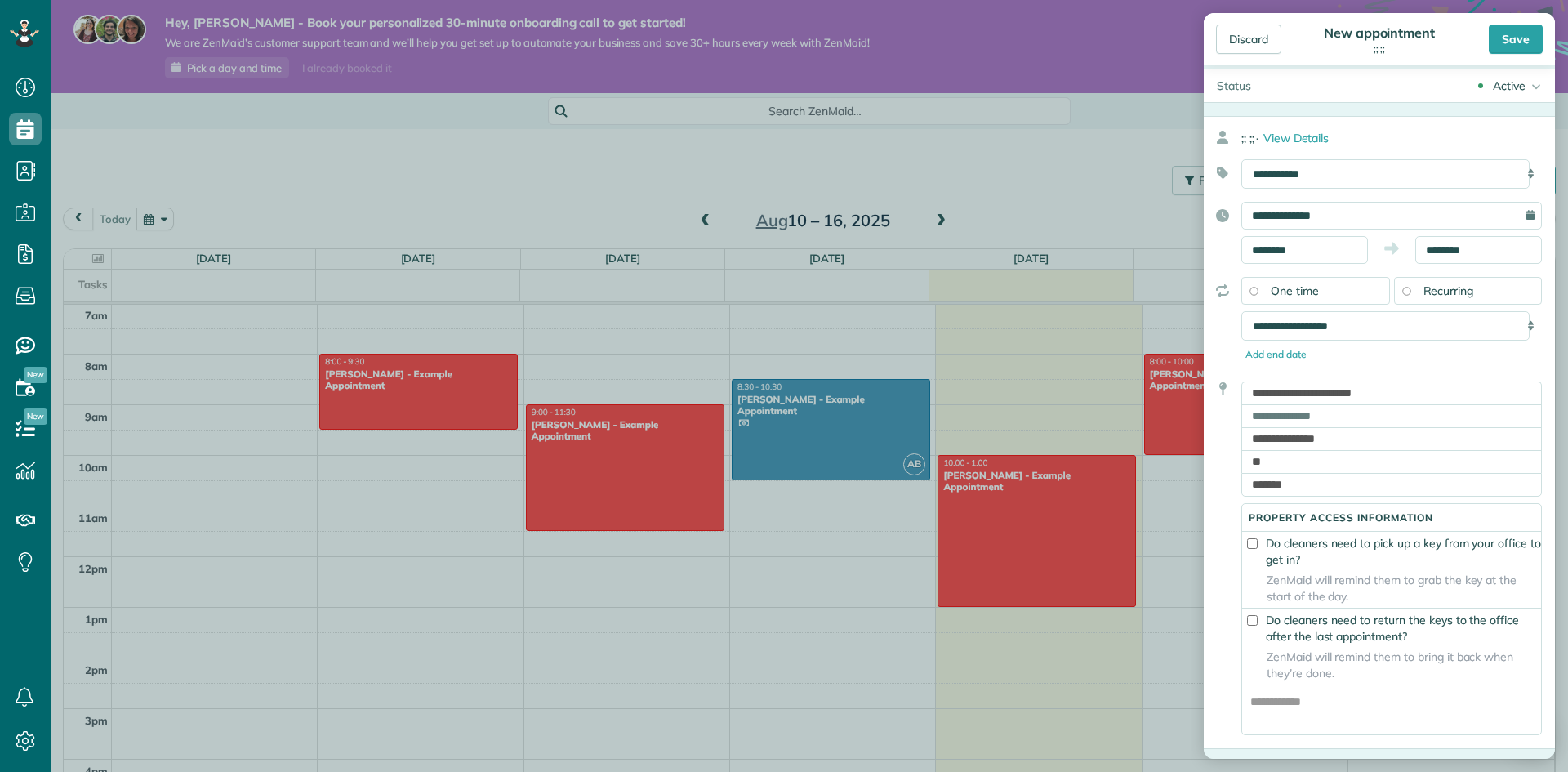
click at [1407, 563] on label "Do cleaners need to pick up a key from your office to get in?" at bounding box center [1391, 551] width 299 height 33
click at [1305, 681] on span "ZenMaid will remind them to bring it back when they’re done." at bounding box center [1391, 664] width 299 height 33
click at [1305, 644] on label "Do cleaners need to return the keys to the office after the last appointment?" at bounding box center [1391, 628] width 299 height 33
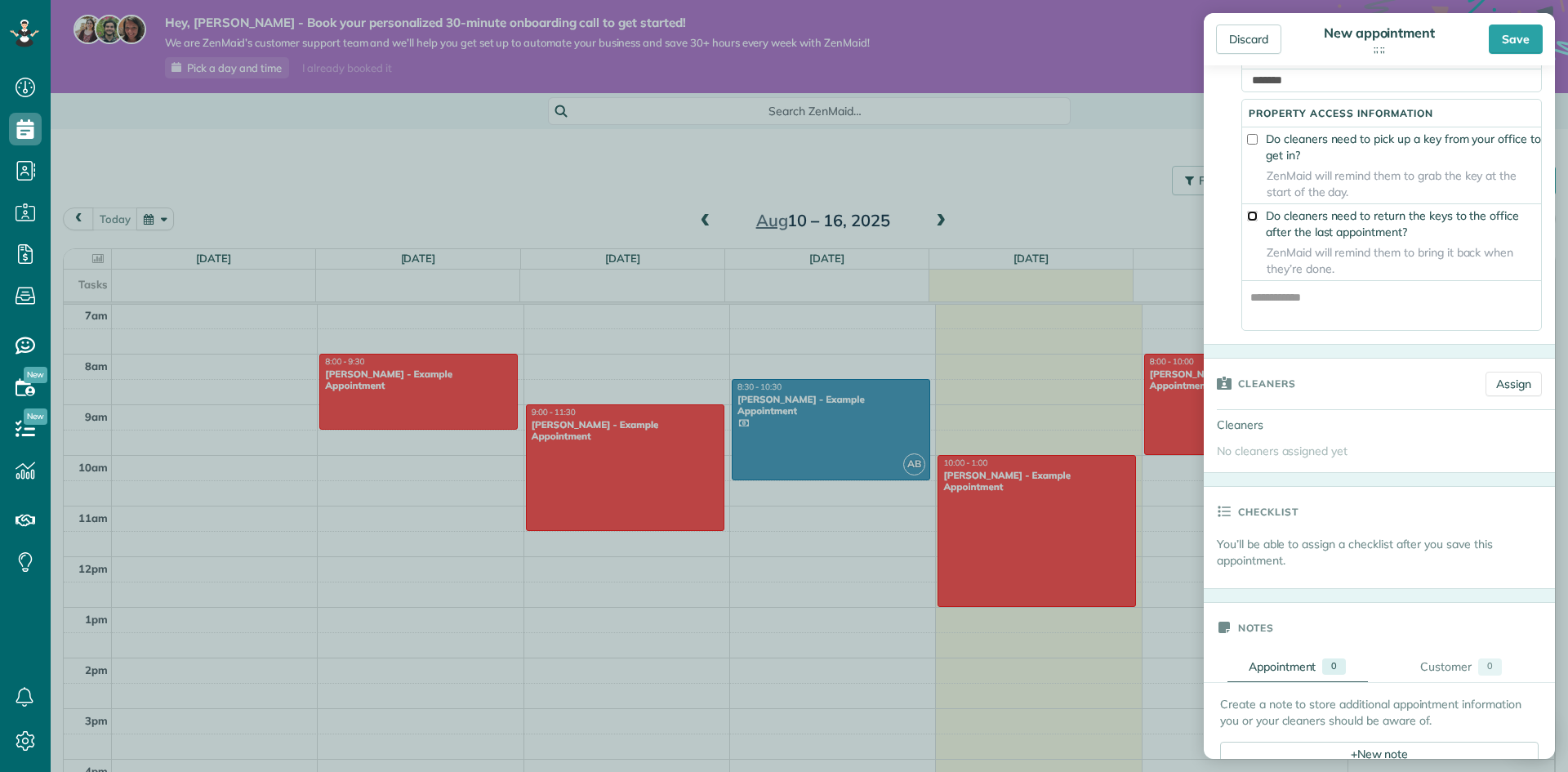
scroll to position [572, 0]
click at [1514, 29] on div "Save" at bounding box center [1516, 39] width 54 height 29
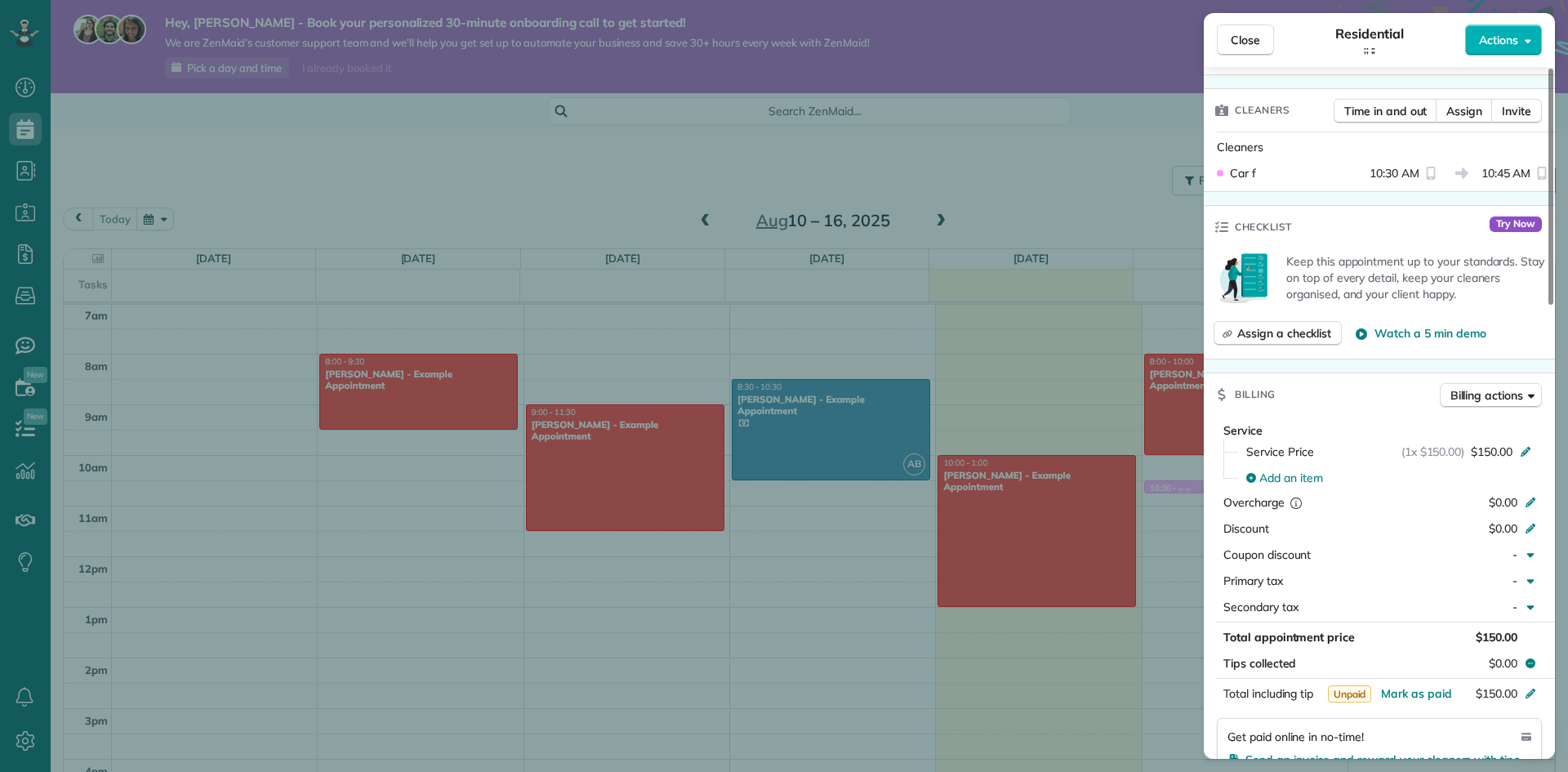
scroll to position [572, 0]
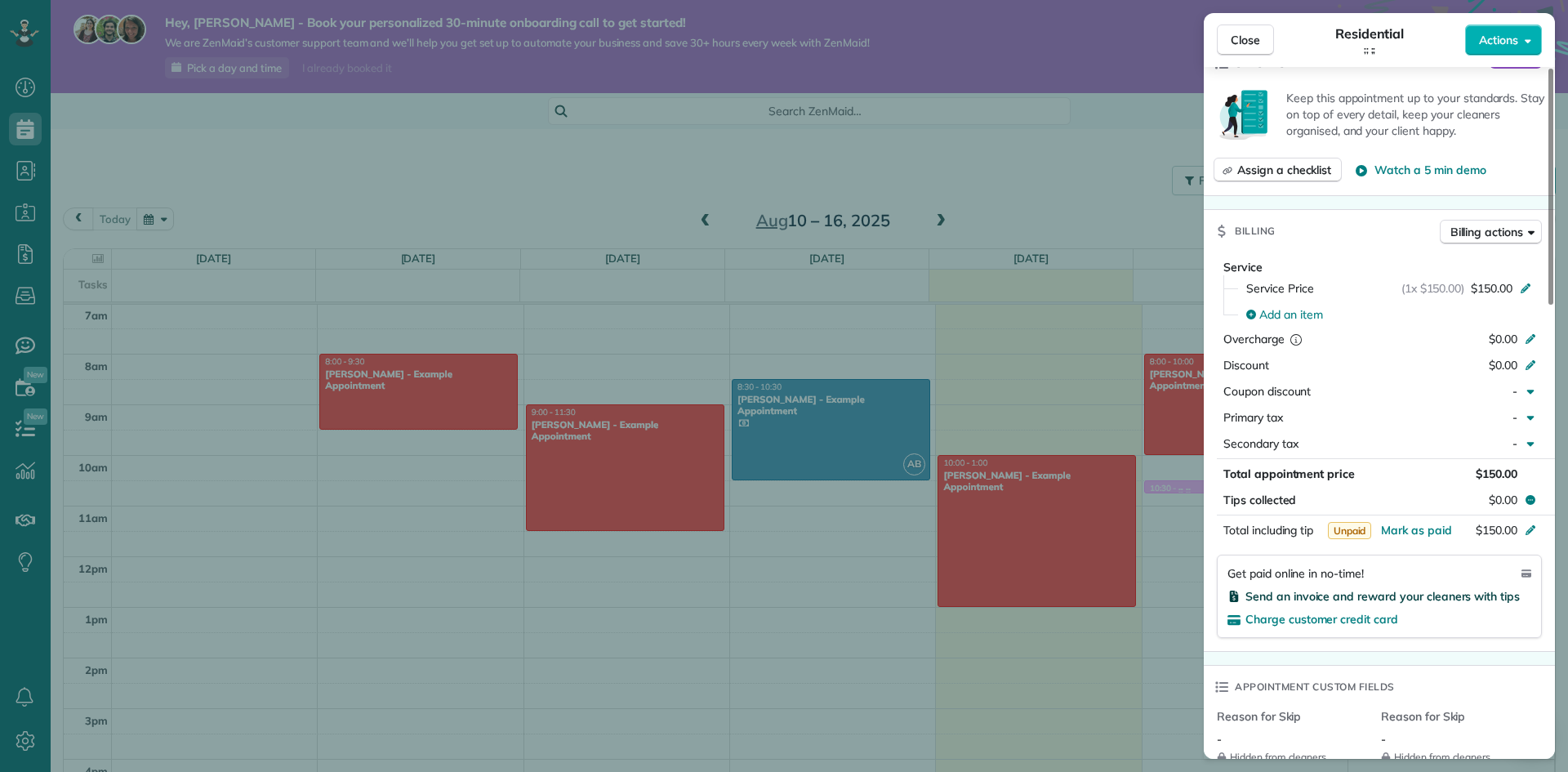
click at [1372, 598] on span "Send an invoice and reward your cleaners with tips" at bounding box center [1383, 595] width 274 height 14
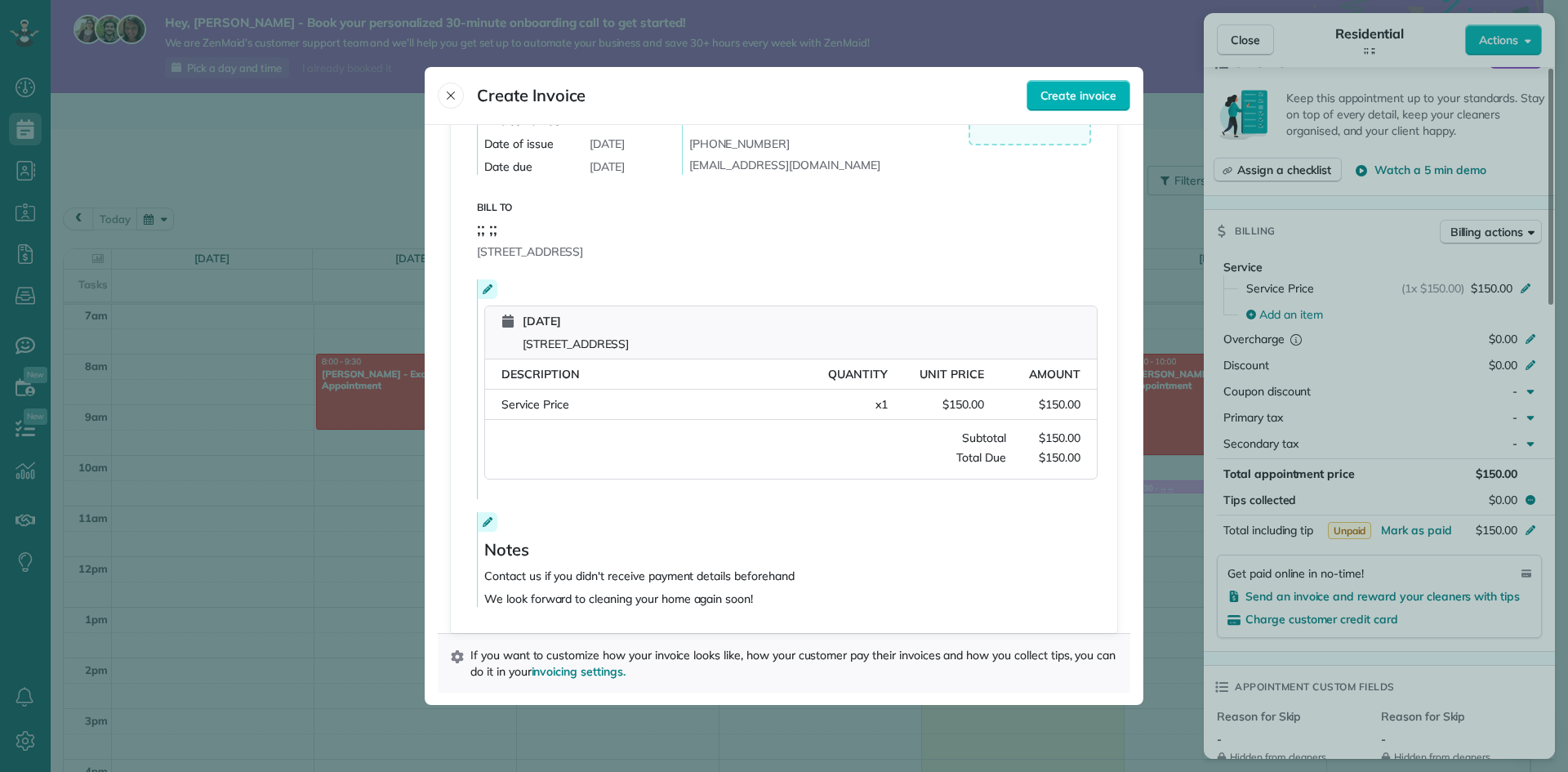
scroll to position [0, 0]
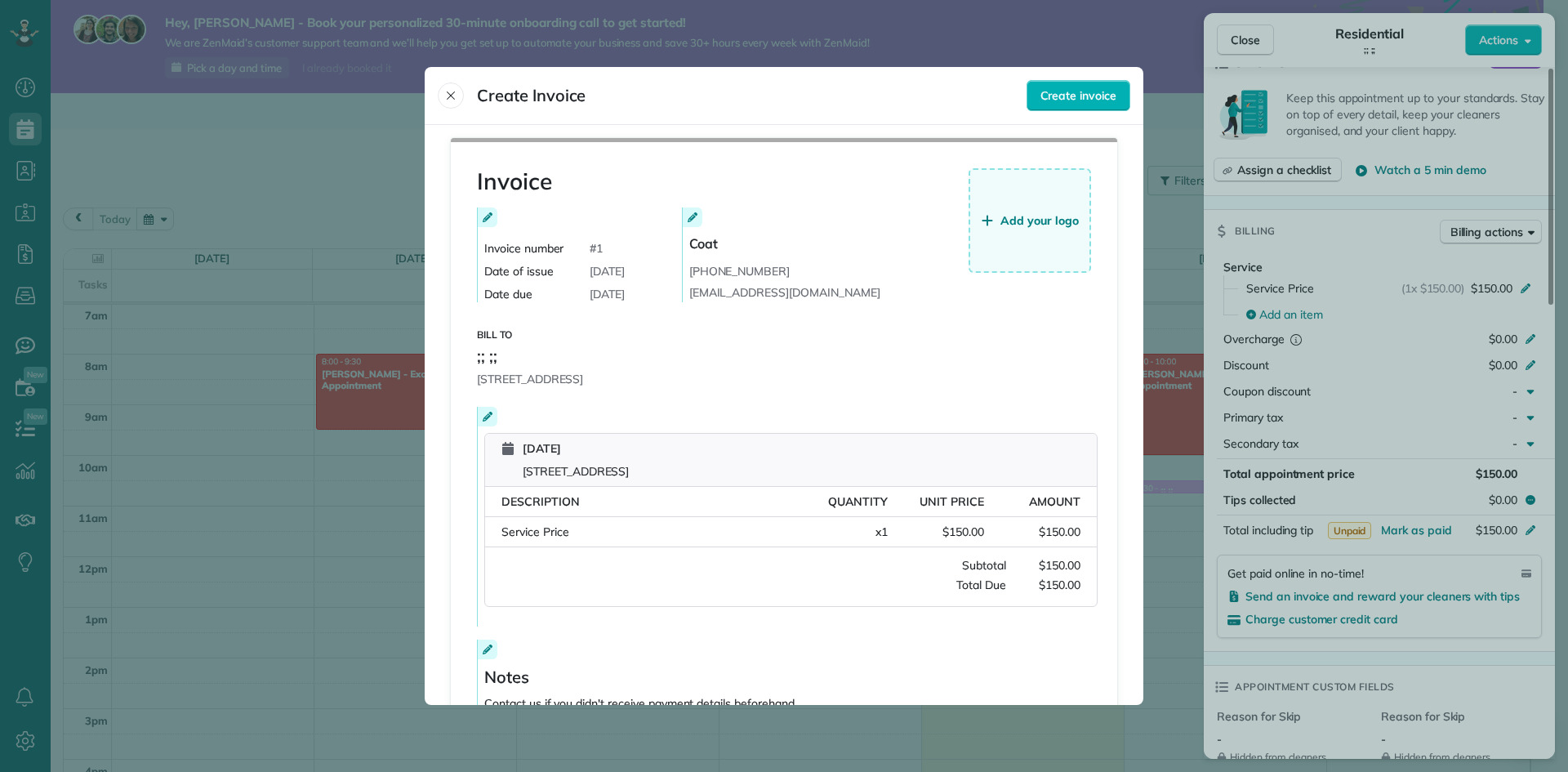
click at [1054, 205] on button "Add your logo" at bounding box center [1030, 221] width 123 height 104
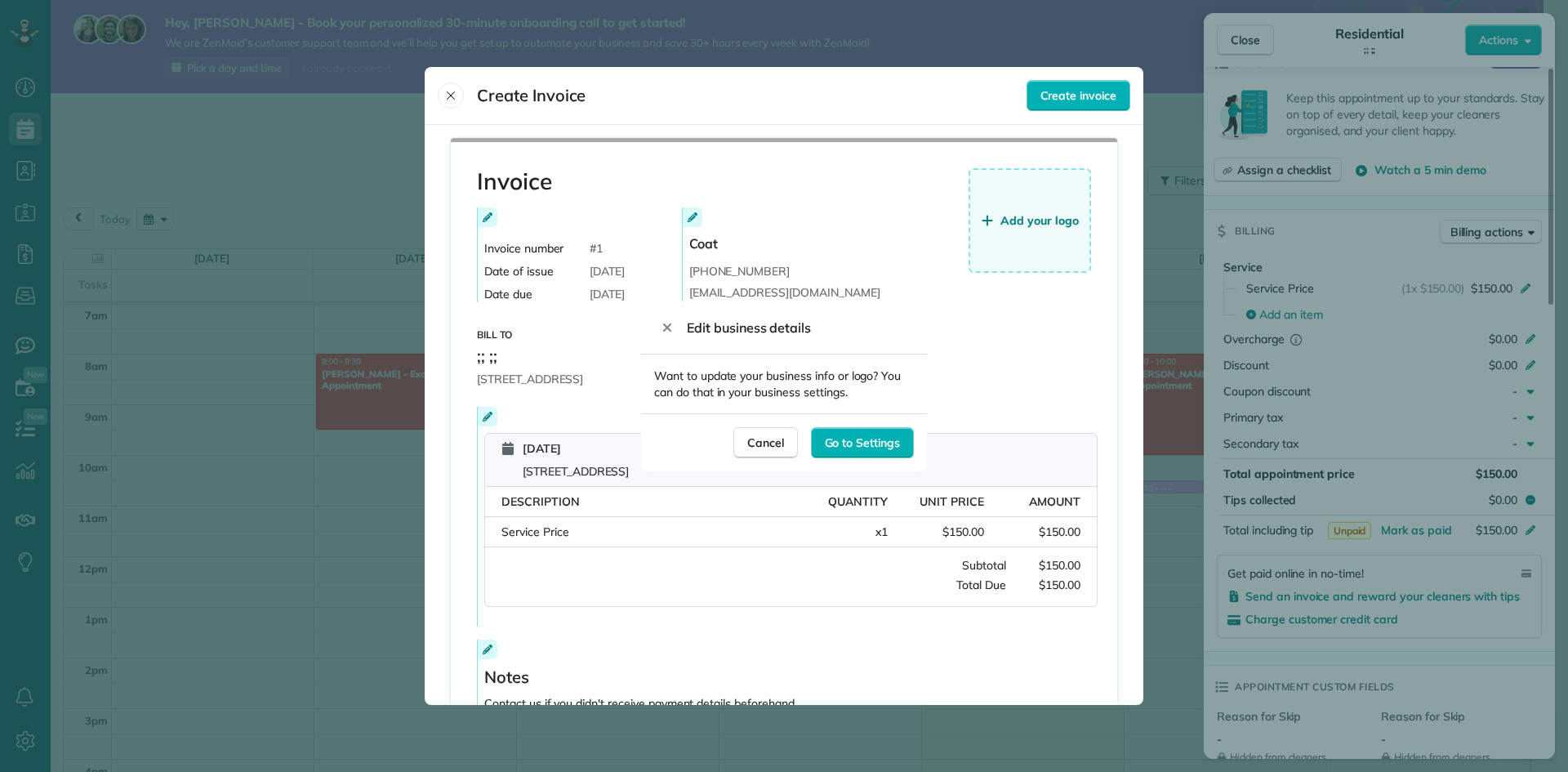
click at [1075, 98] on div at bounding box center [784, 386] width 1568 height 772
click at [1066, 275] on div at bounding box center [784, 386] width 1568 height 772
click at [752, 446] on span "Cancel" at bounding box center [766, 442] width 37 height 16
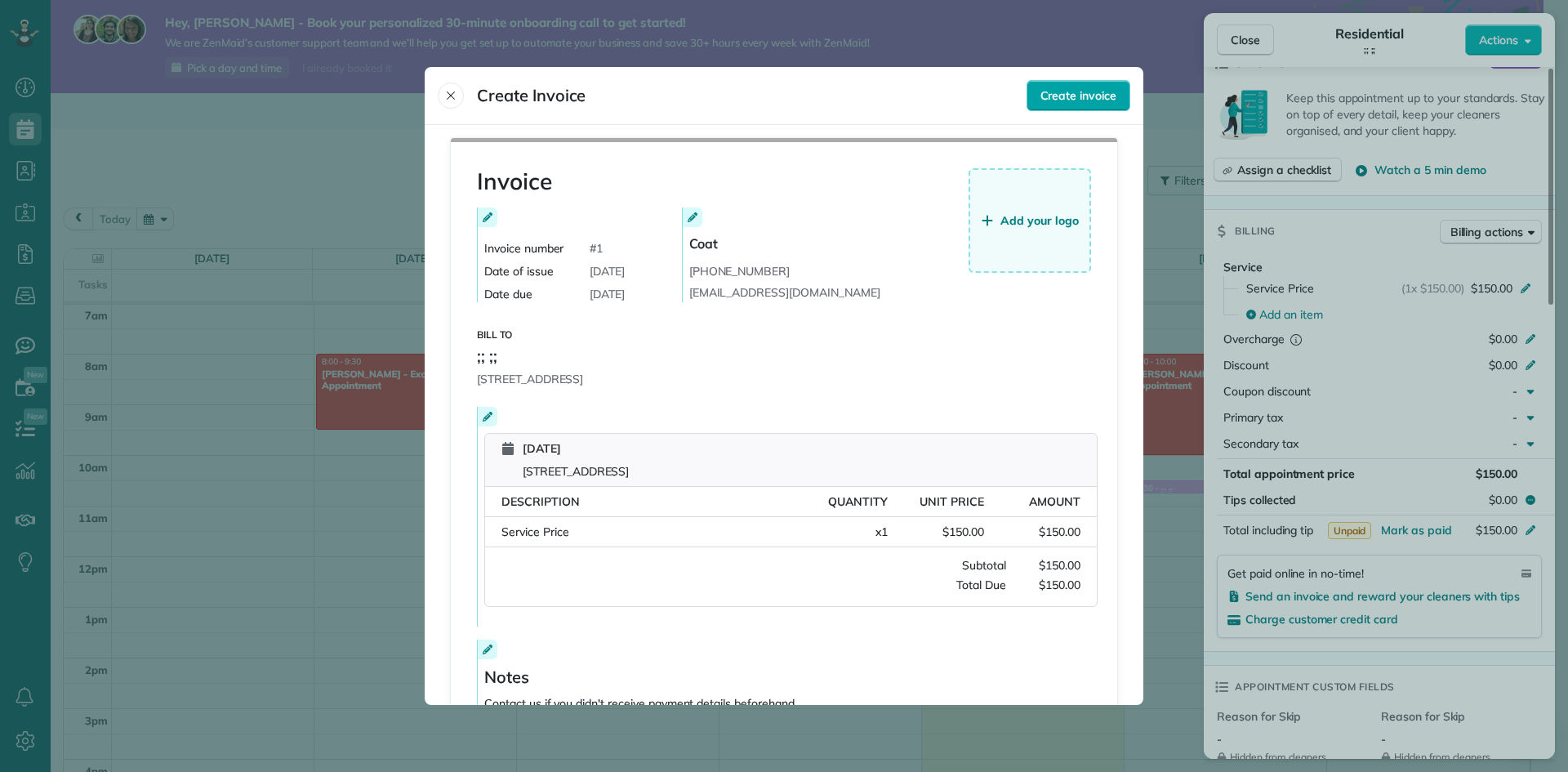
click at [1061, 93] on span "Create invoice" at bounding box center [1078, 95] width 76 height 16
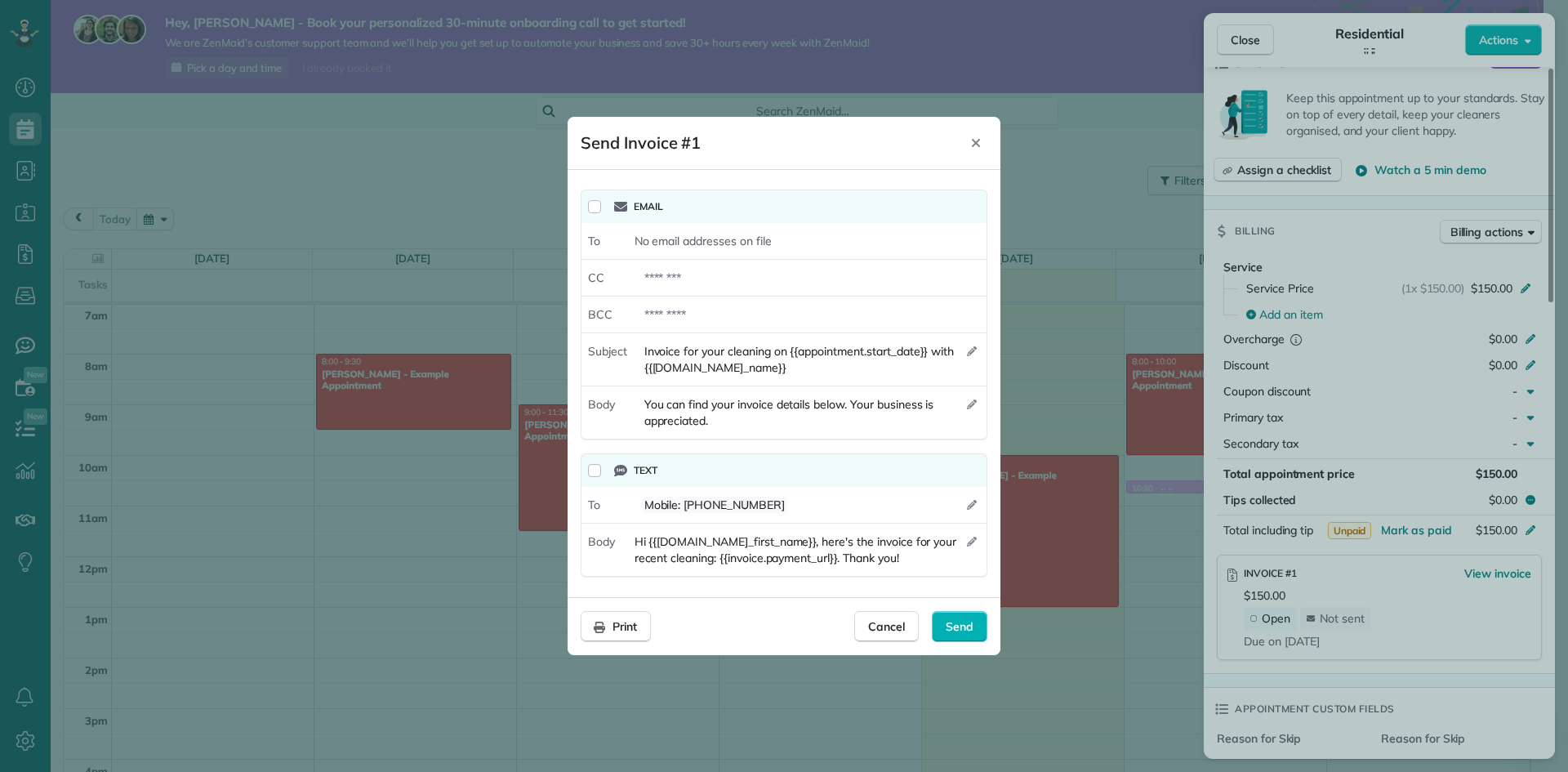
click at [726, 207] on div "Email" at bounding box center [797, 206] width 366 height 19
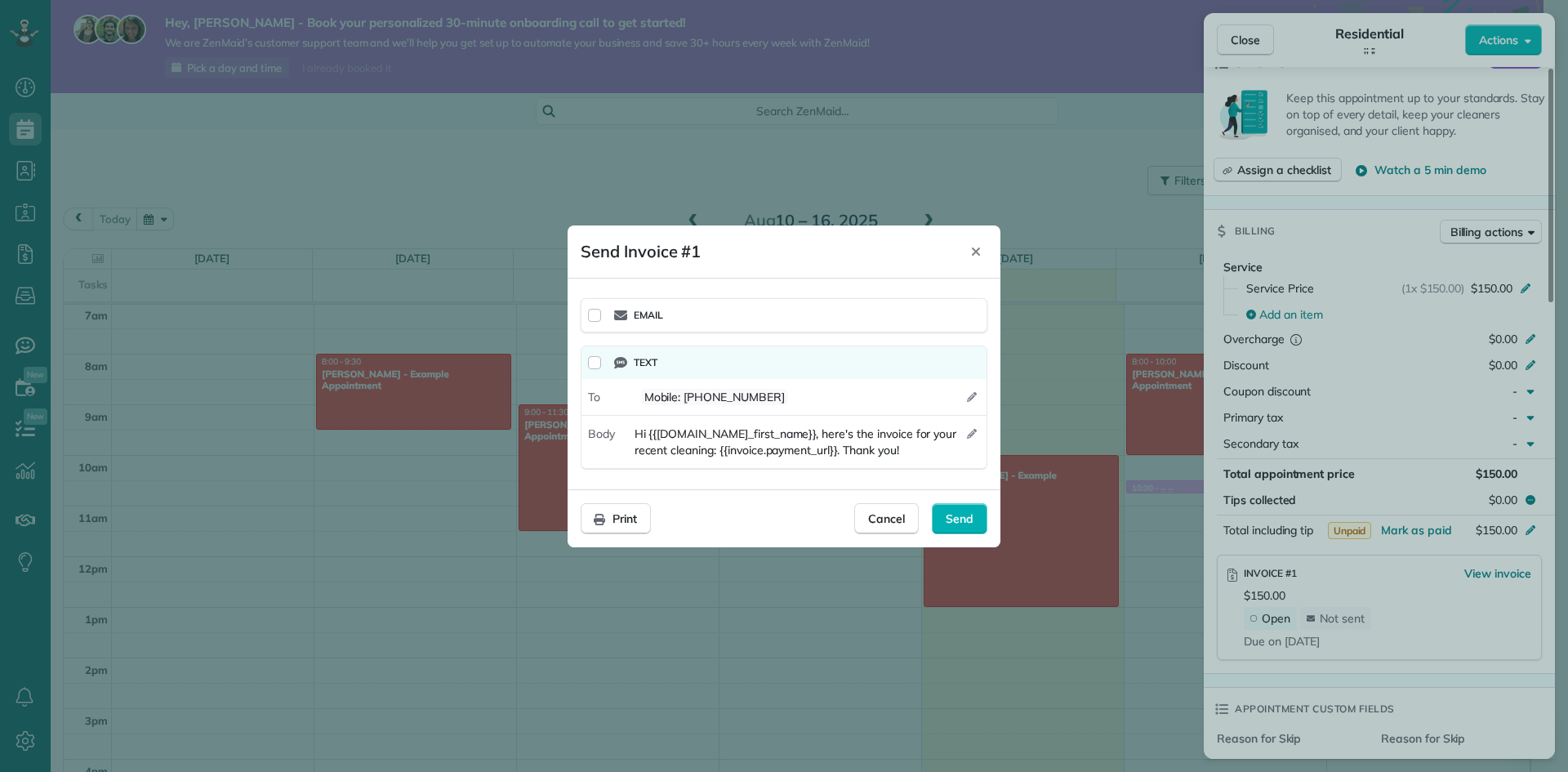
click at [736, 249] on div "Send Invoice #1" at bounding box center [772, 251] width 382 height 26
click at [801, 322] on div "Email" at bounding box center [797, 315] width 366 height 19
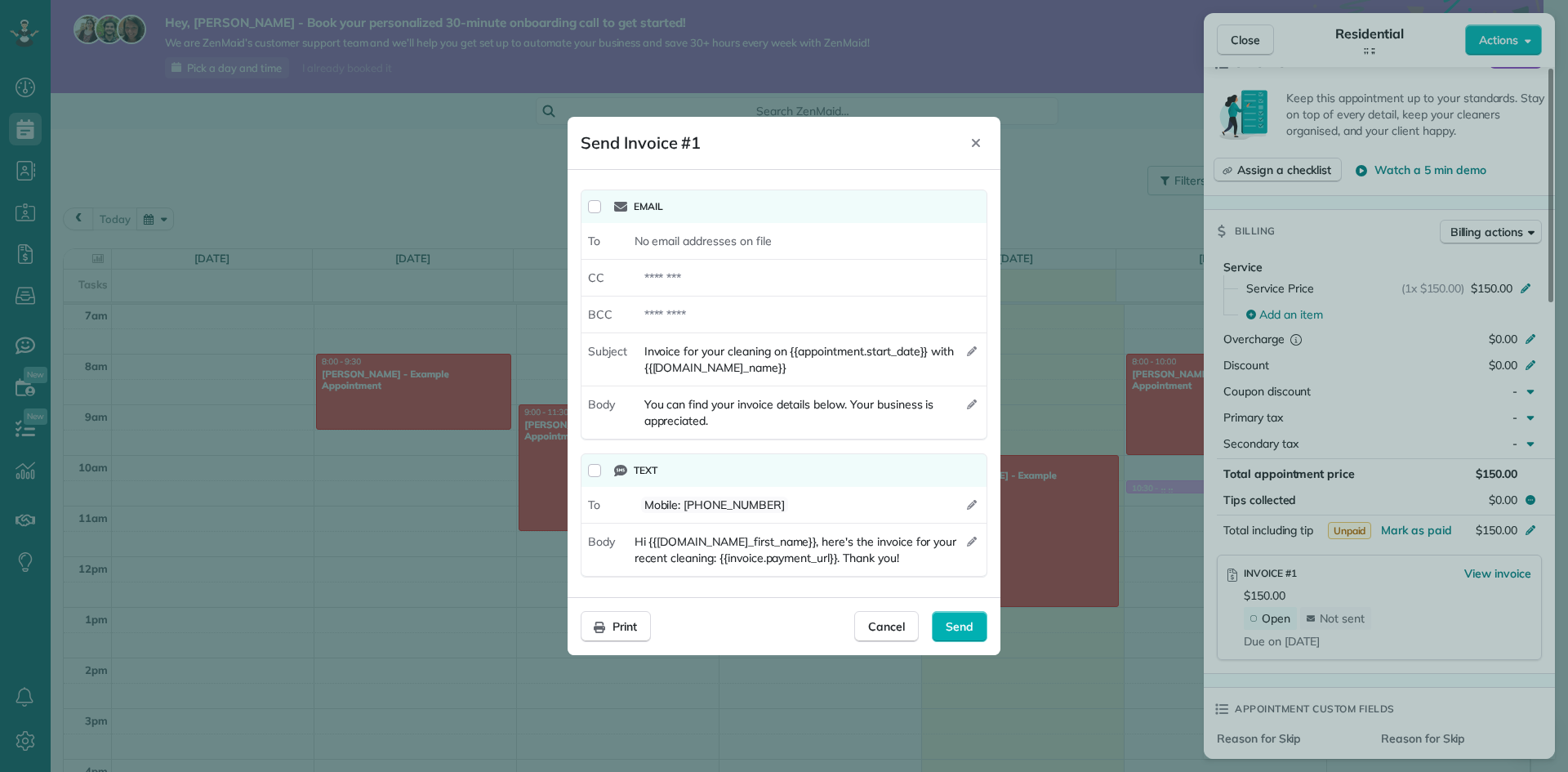
click at [749, 221] on div "Email" at bounding box center [797, 206] width 379 height 33
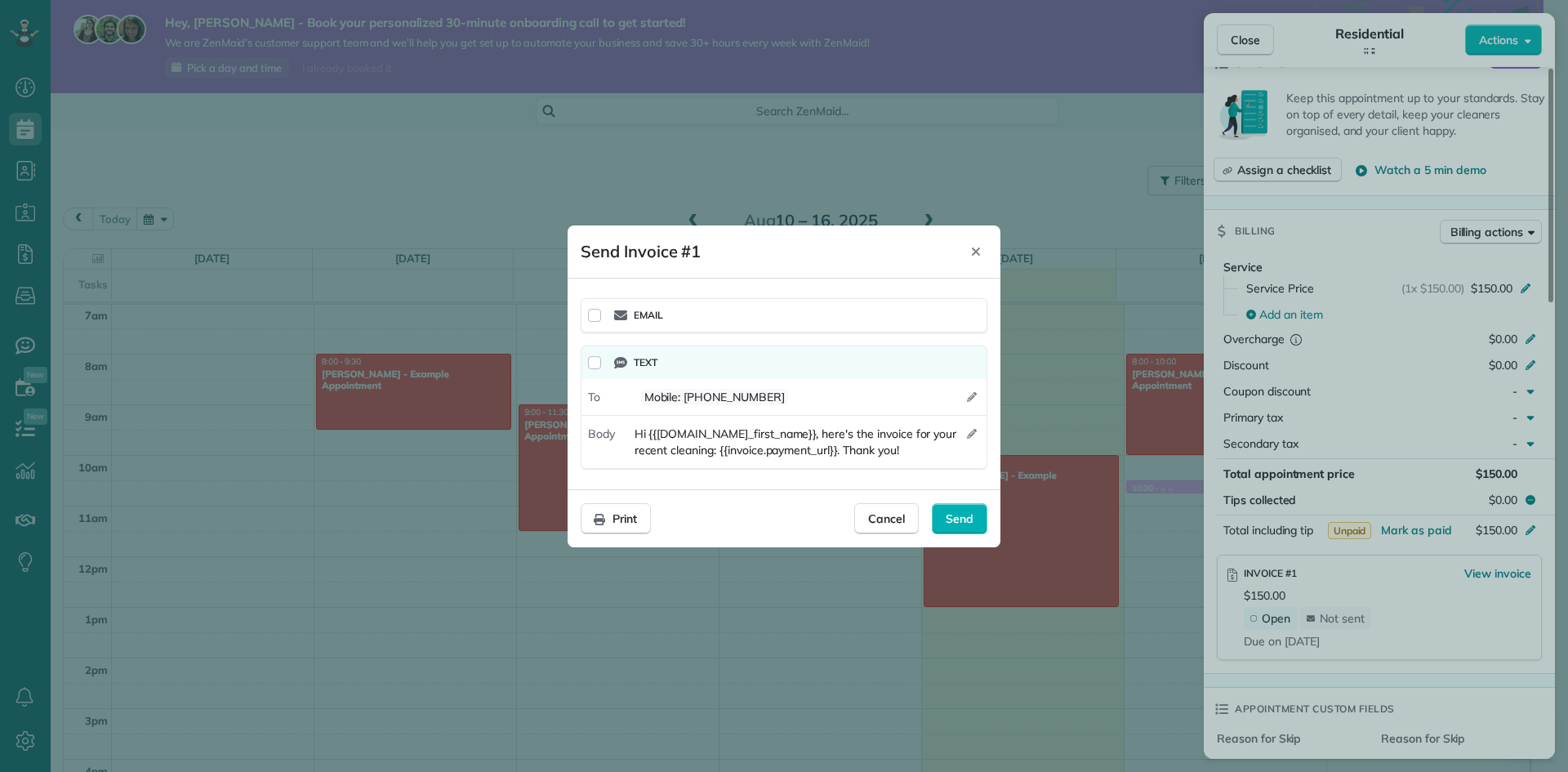
click at [745, 306] on div "Email" at bounding box center [797, 315] width 366 height 19
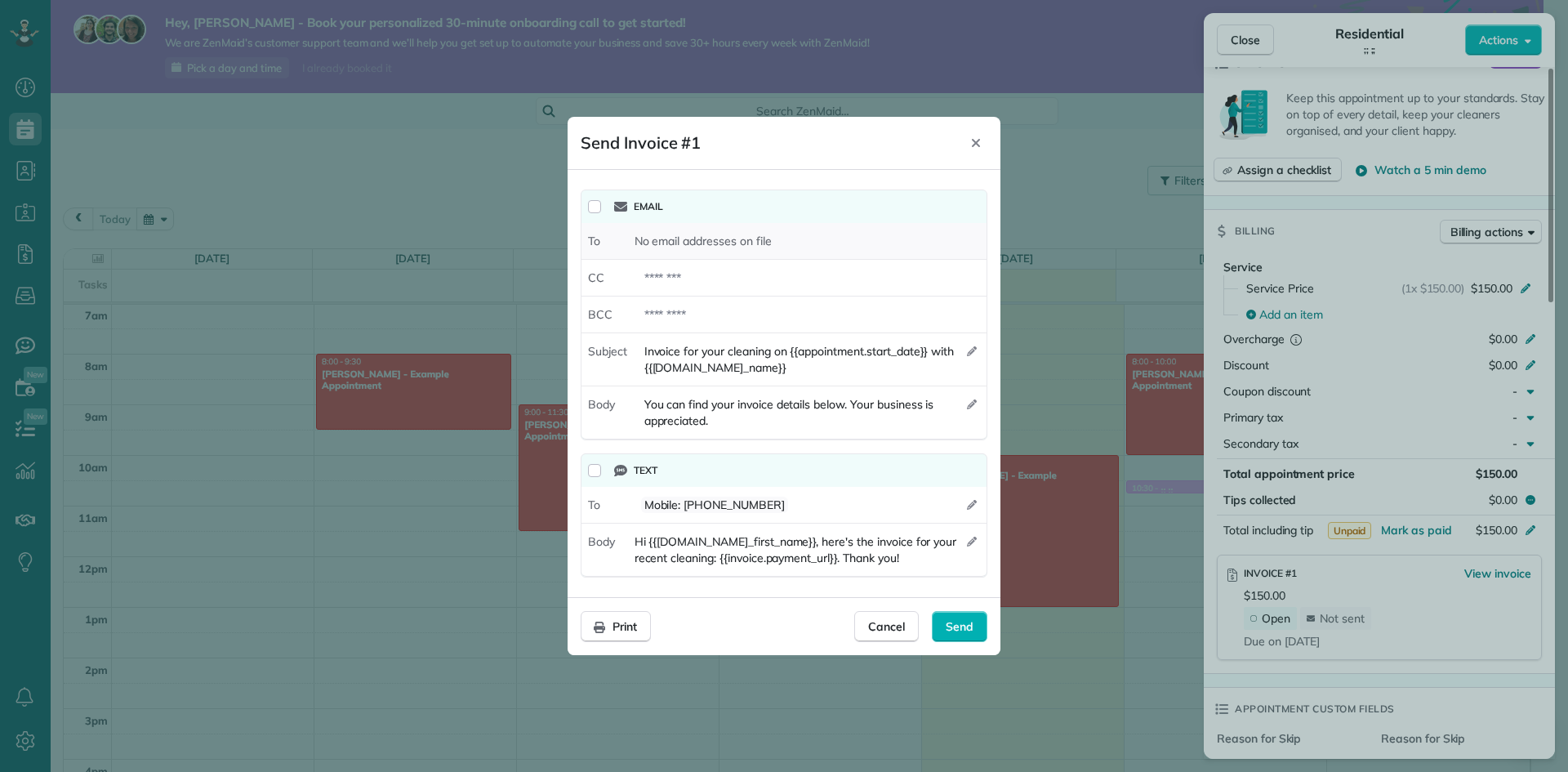
click at [716, 245] on span "No email addresses on file" at bounding box center [703, 240] width 137 height 16
click at [704, 278] on div at bounding box center [811, 277] width 352 height 29
type div "**********"
click at [938, 624] on div "Send" at bounding box center [959, 626] width 56 height 31
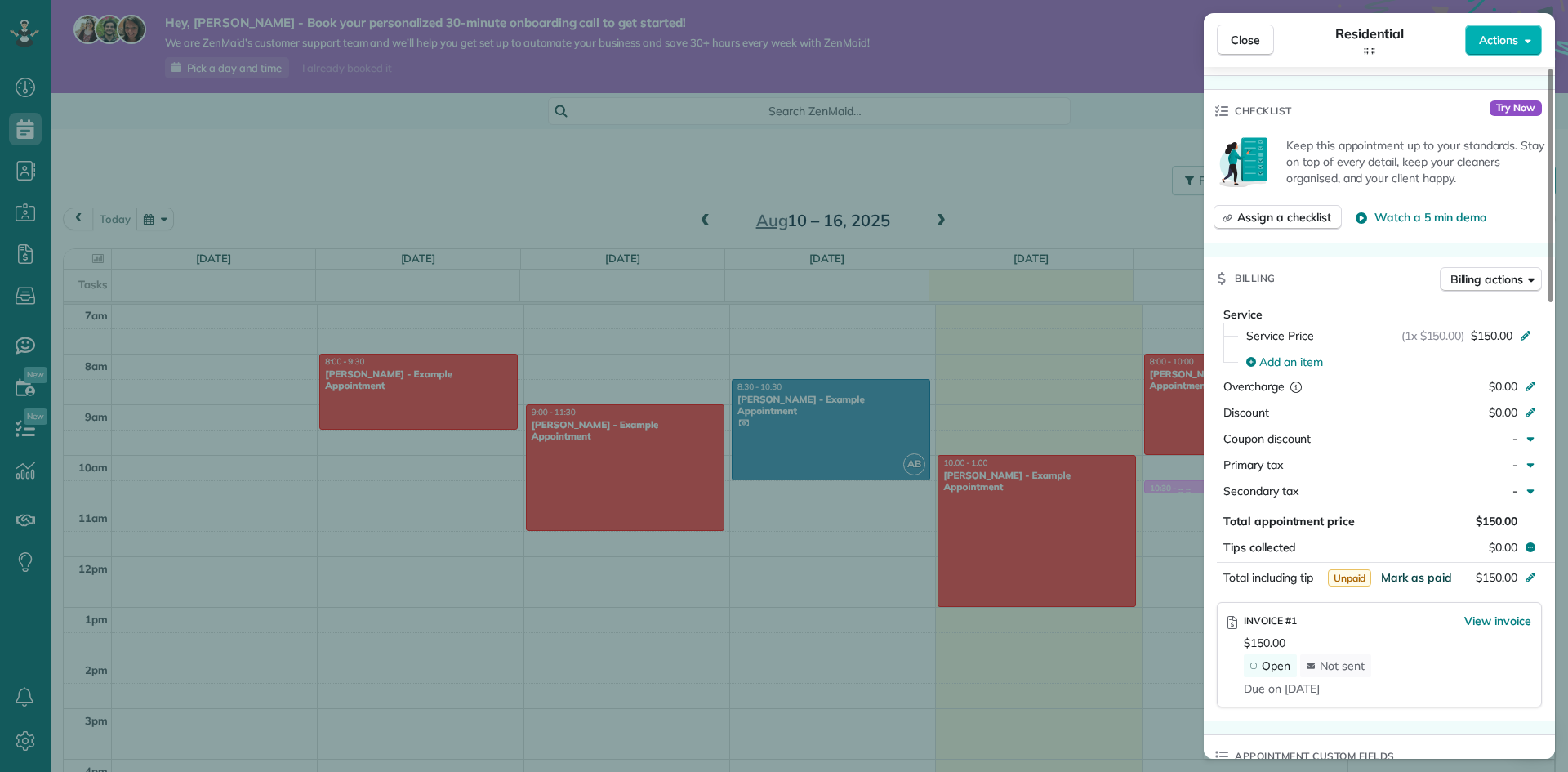
scroll to position [529, 0]
click at [1519, 614] on span "View invoice" at bounding box center [1498, 616] width 67 height 16
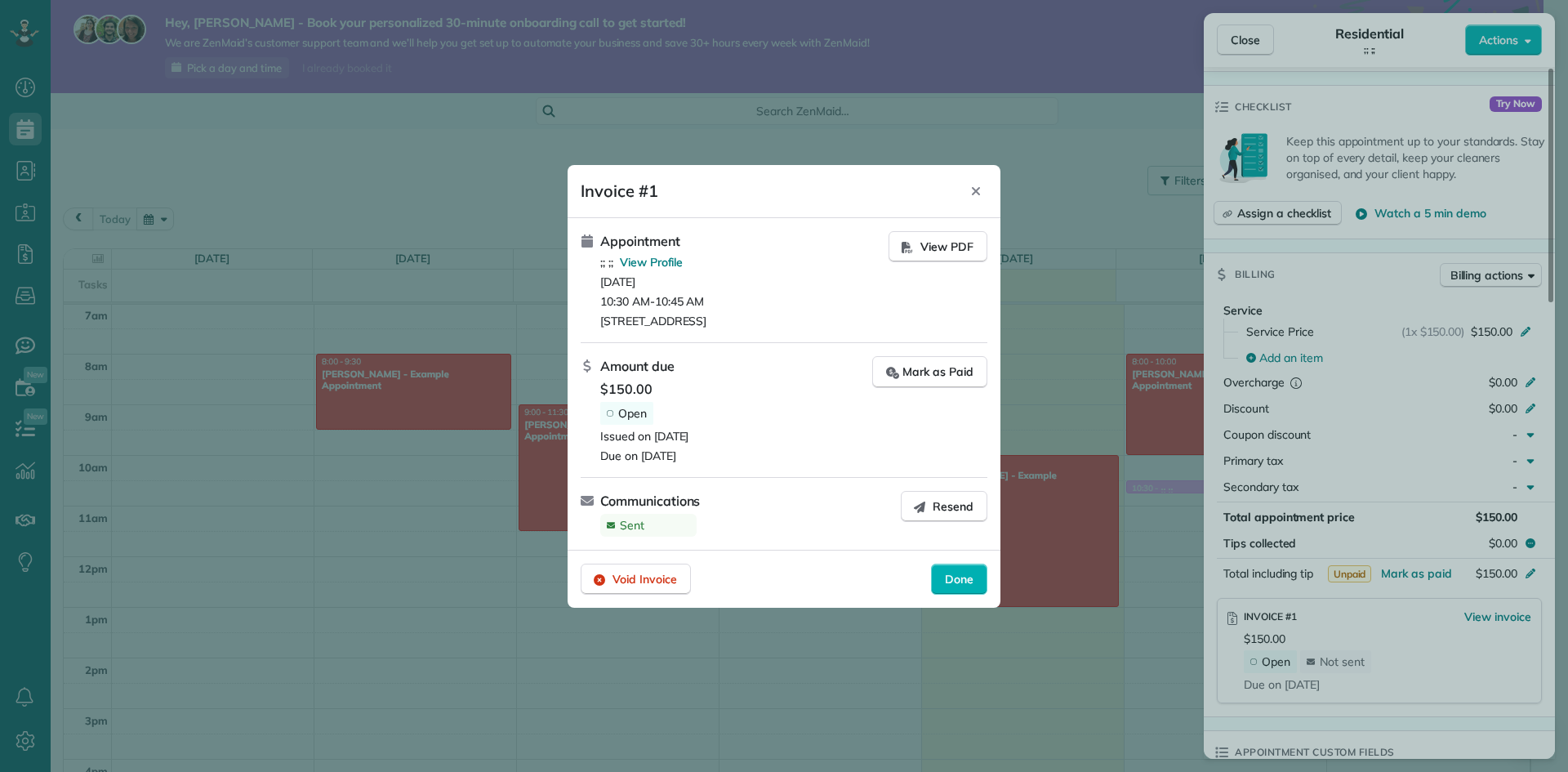
drag, startPoint x: 633, startPoint y: 598, endPoint x: 748, endPoint y: 577, distance: 116.9
click at [748, 577] on footer "Void Invoice Done" at bounding box center [784, 578] width 433 height 58
click at [613, 588] on span "Void Invoice" at bounding box center [645, 578] width 65 height 16
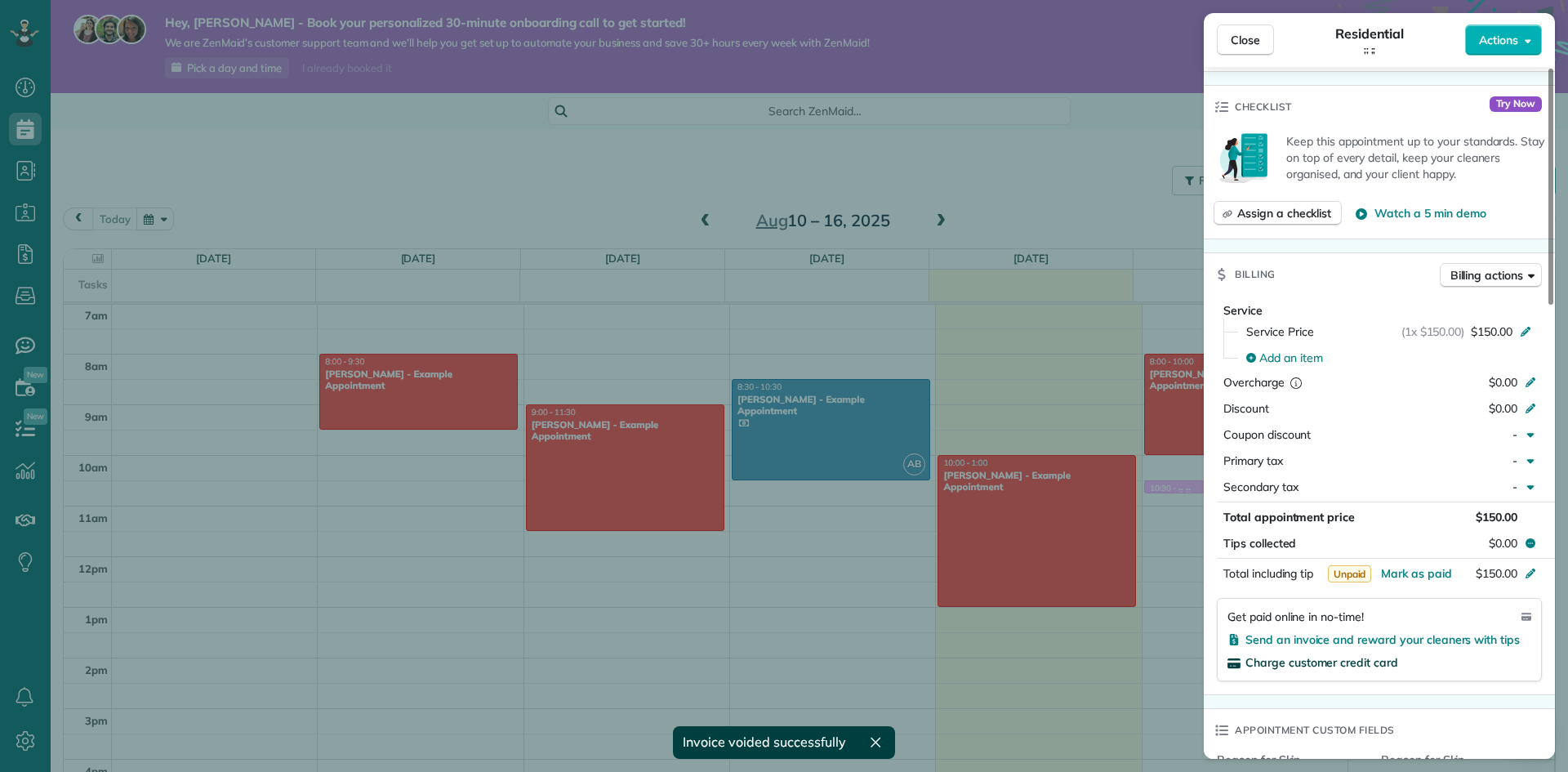
click at [1321, 658] on span "Charge customer credit card" at bounding box center [1321, 662] width 152 height 14
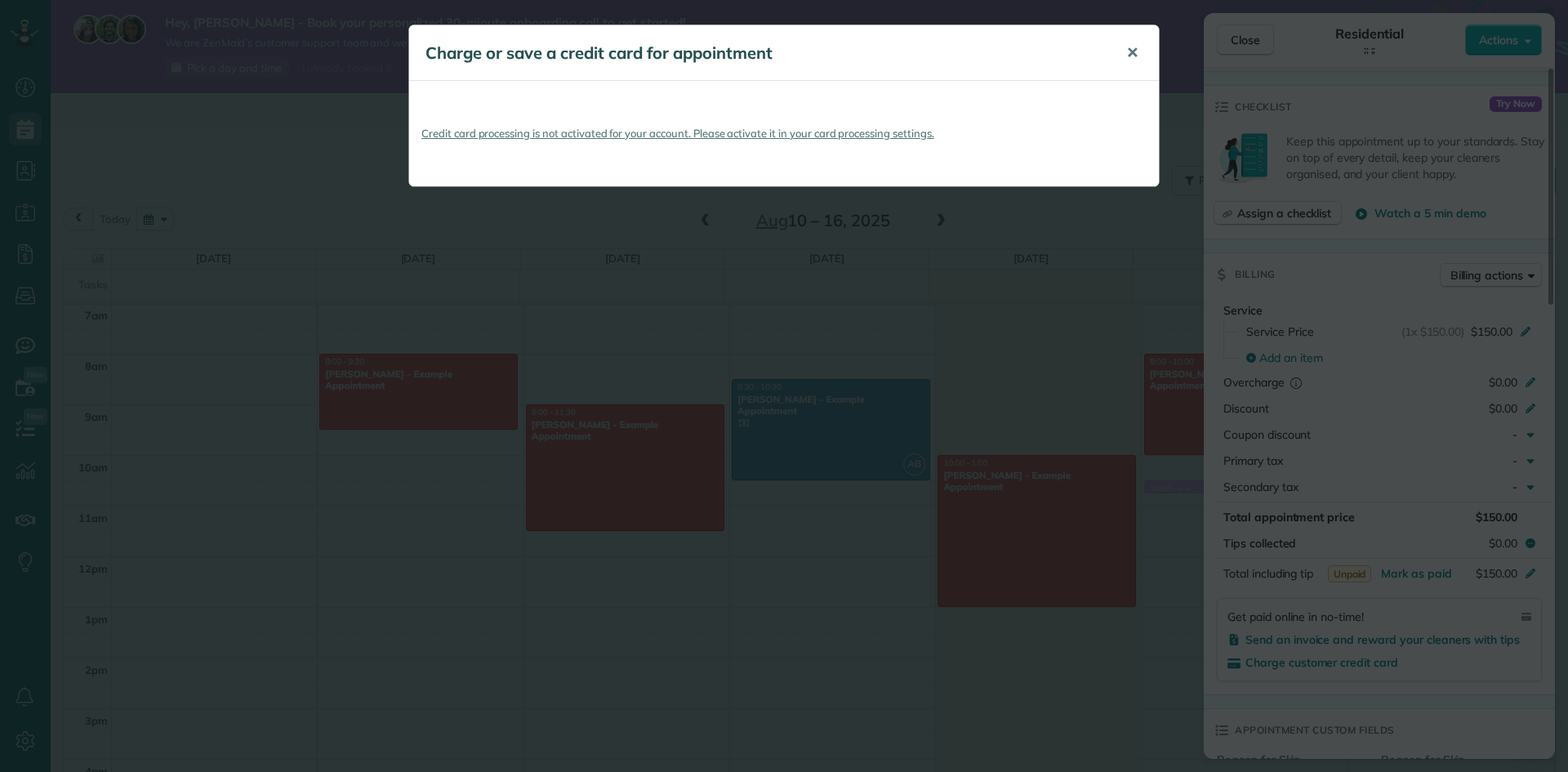
click at [1127, 48] on span "✕" at bounding box center [1132, 52] width 13 height 19
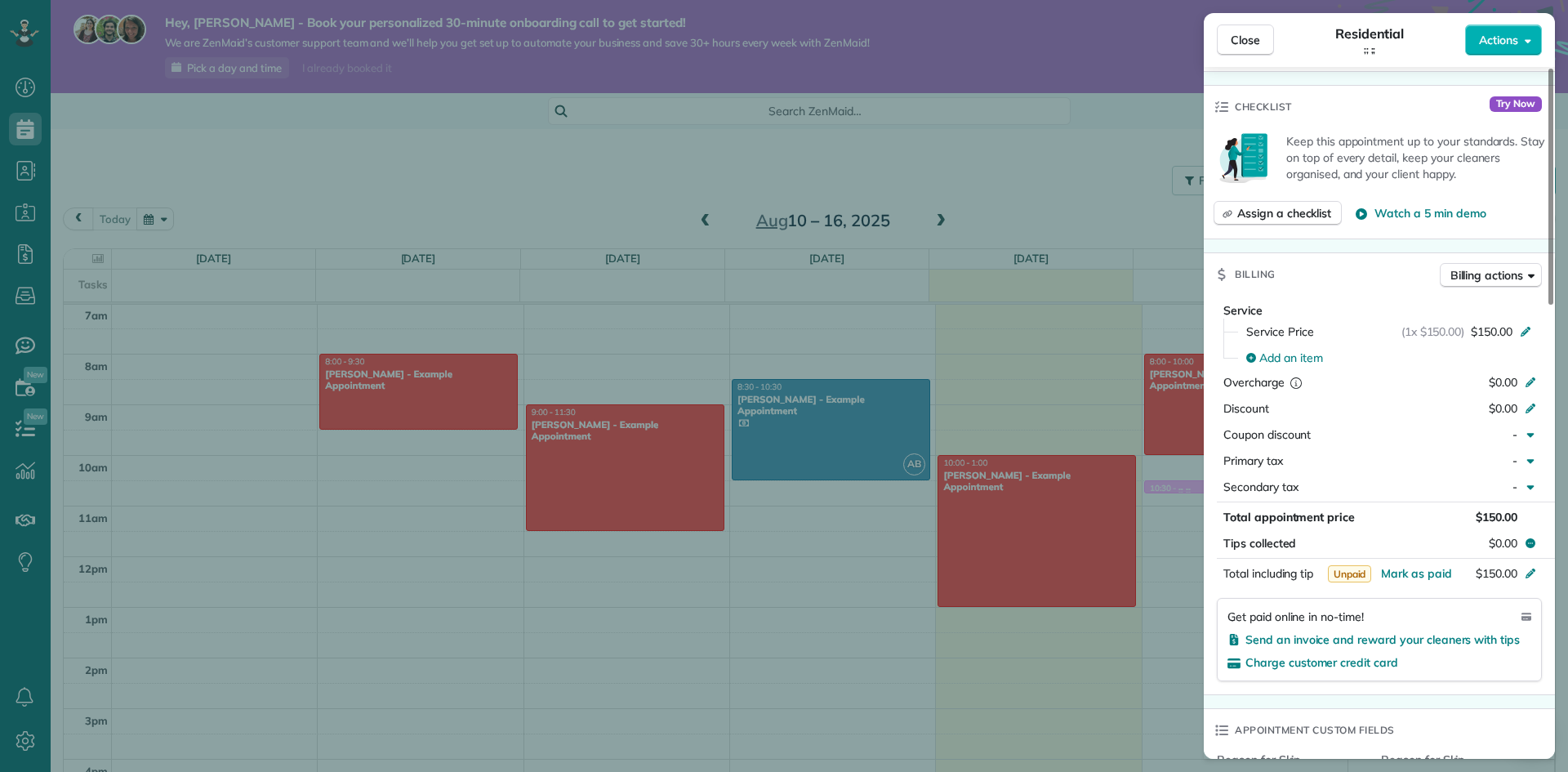
click at [1323, 652] on div "Get paid online in no-time! Send an invoice and reward your cleaners with tips …" at bounding box center [1379, 639] width 325 height 83
click at [1323, 646] on span "Send an invoice and reward your cleaners with tips" at bounding box center [1383, 639] width 274 height 14
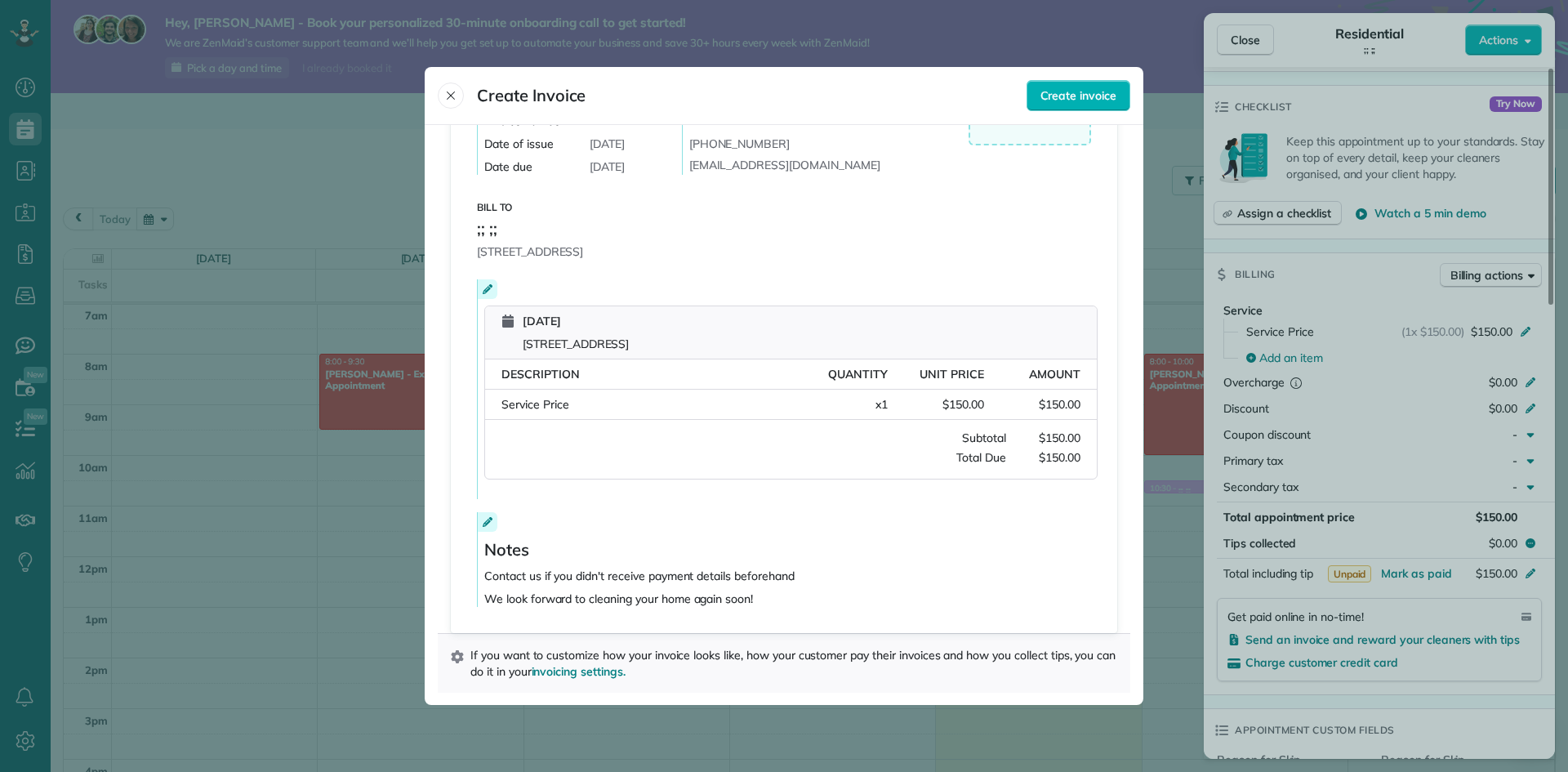
scroll to position [0, 0]
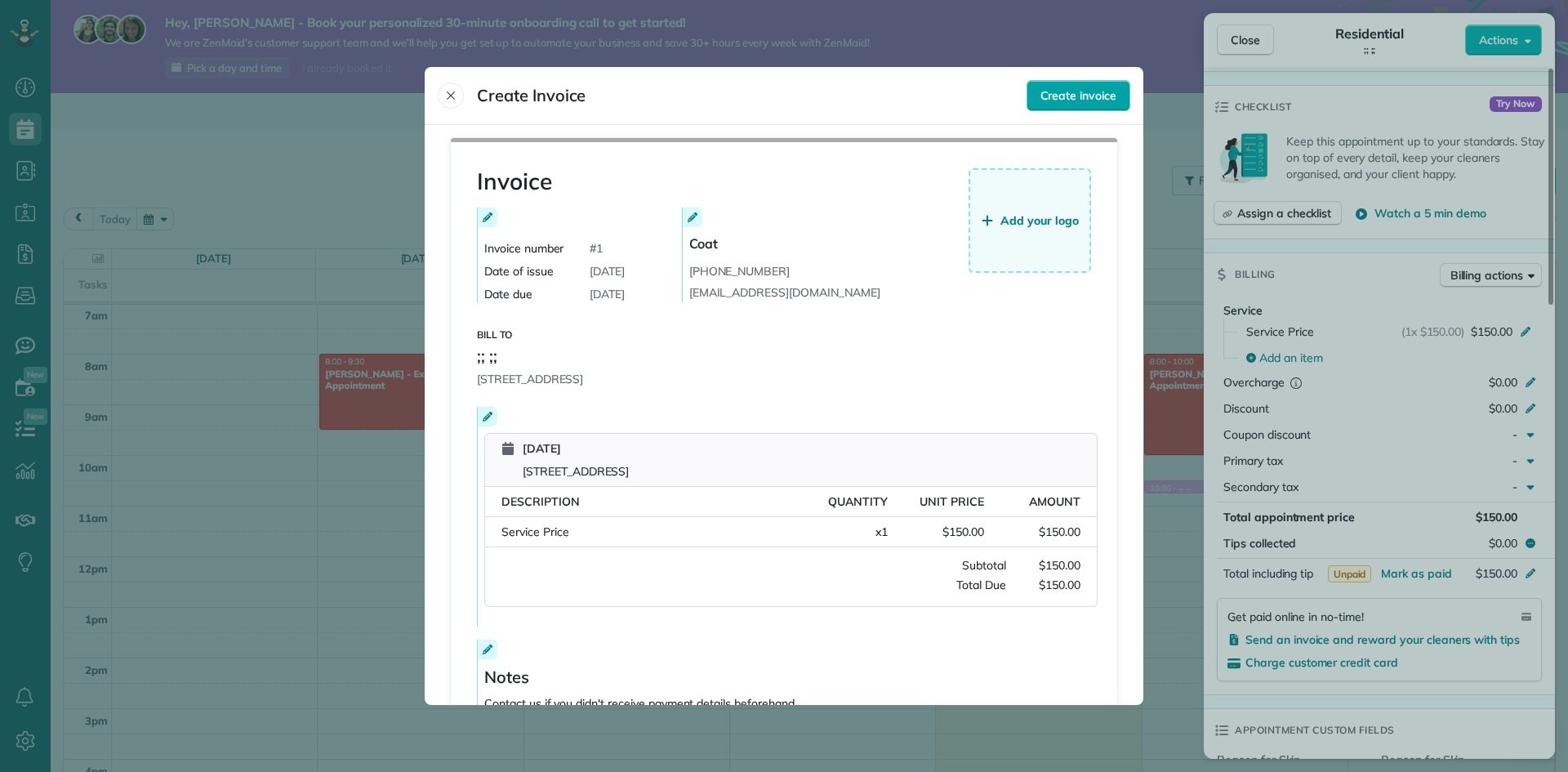
click at [1082, 88] on span "Create invoice" at bounding box center [1078, 95] width 76 height 16
click at [616, 245] on div "Invoice number # 1" at bounding box center [586, 248] width 205 height 16
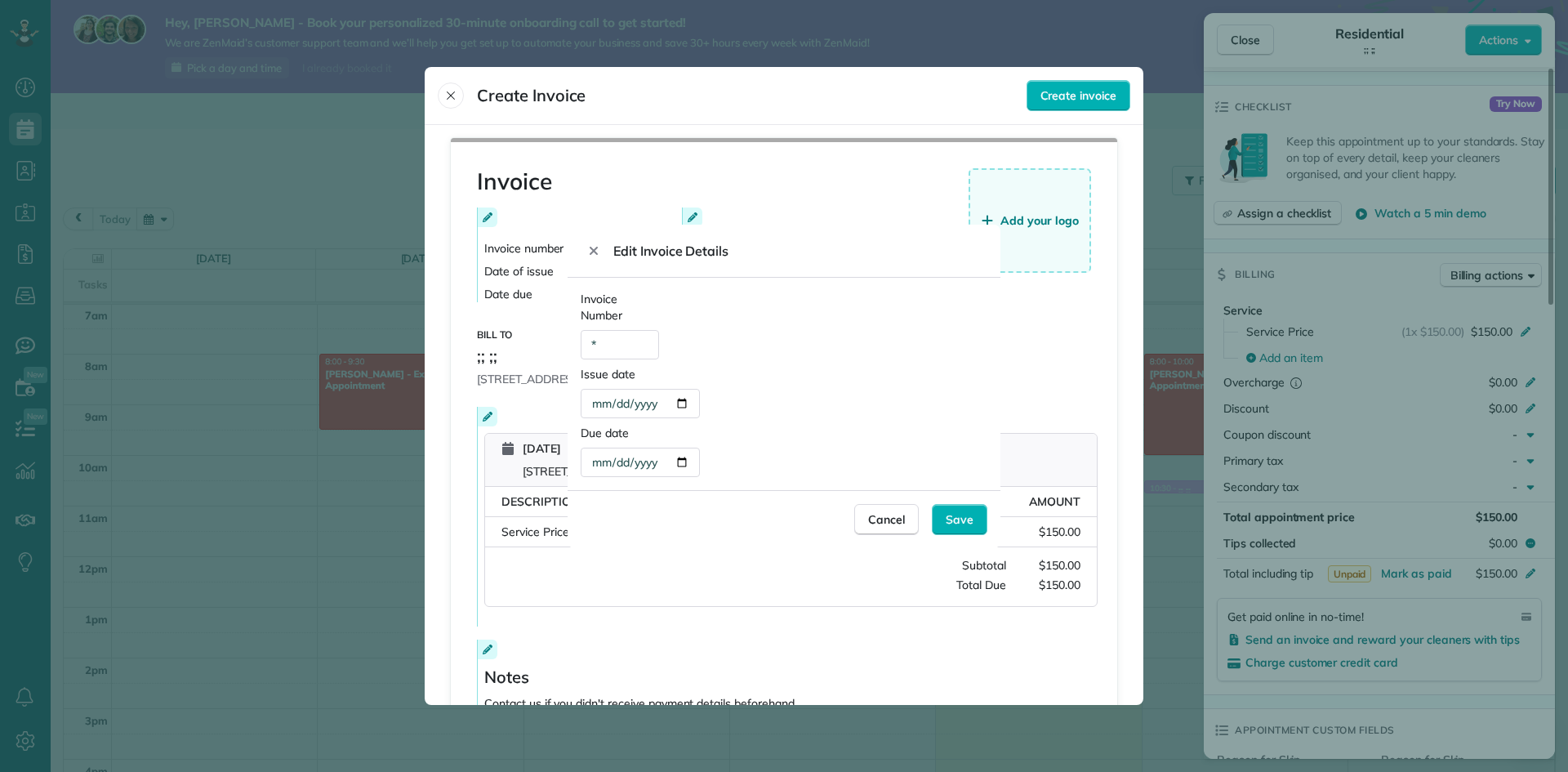
click at [627, 340] on div "*" at bounding box center [619, 344] width 78 height 29
drag, startPoint x: 633, startPoint y: 343, endPoint x: 583, endPoint y: 343, distance: 50.0
click at [583, 343] on div "*" at bounding box center [619, 344] width 78 height 29
type div "*"
click at [981, 536] on footer "Cancel Save" at bounding box center [784, 519] width 433 height 58
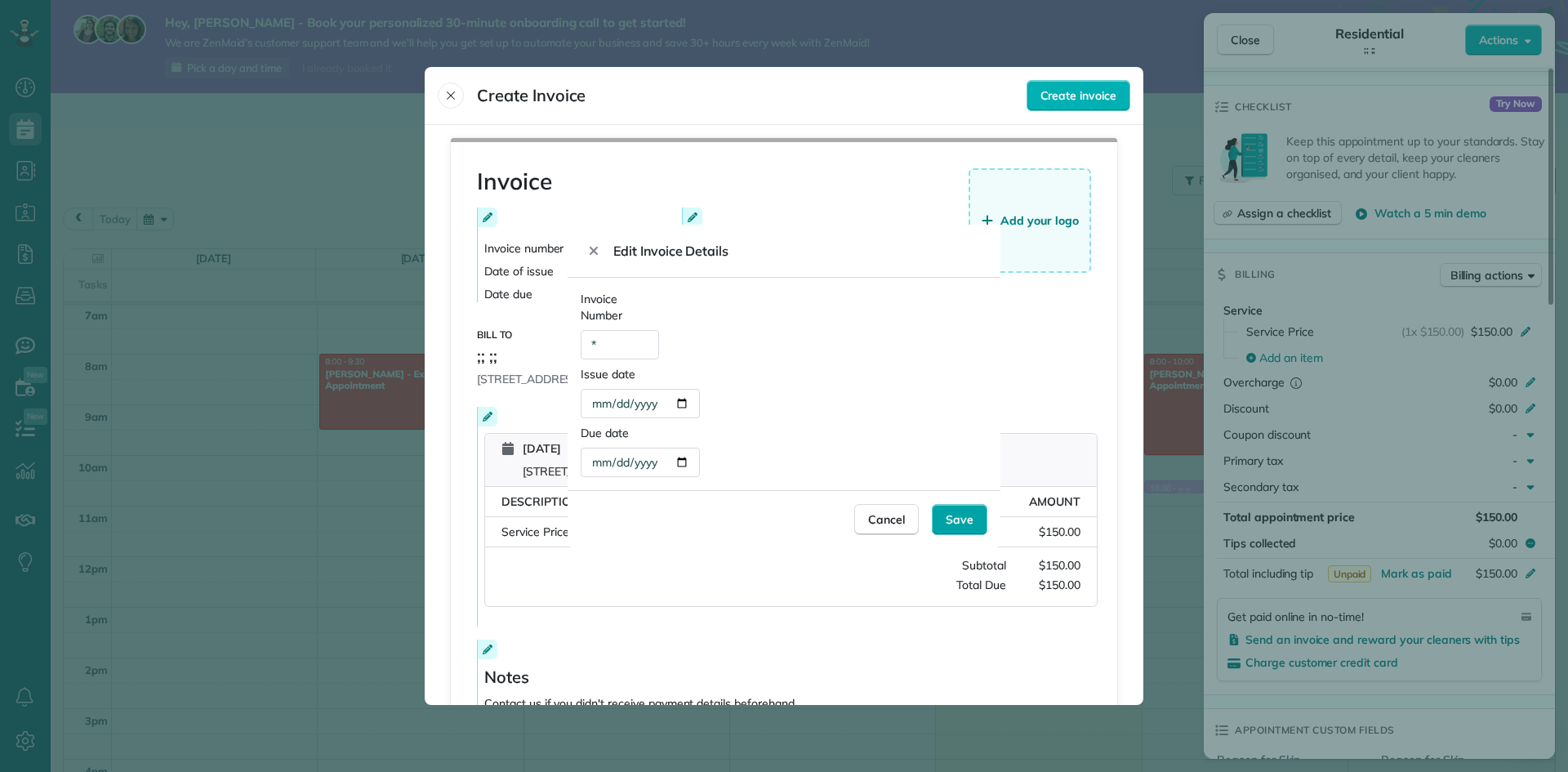
click at [979, 530] on div "Save" at bounding box center [959, 519] width 56 height 31
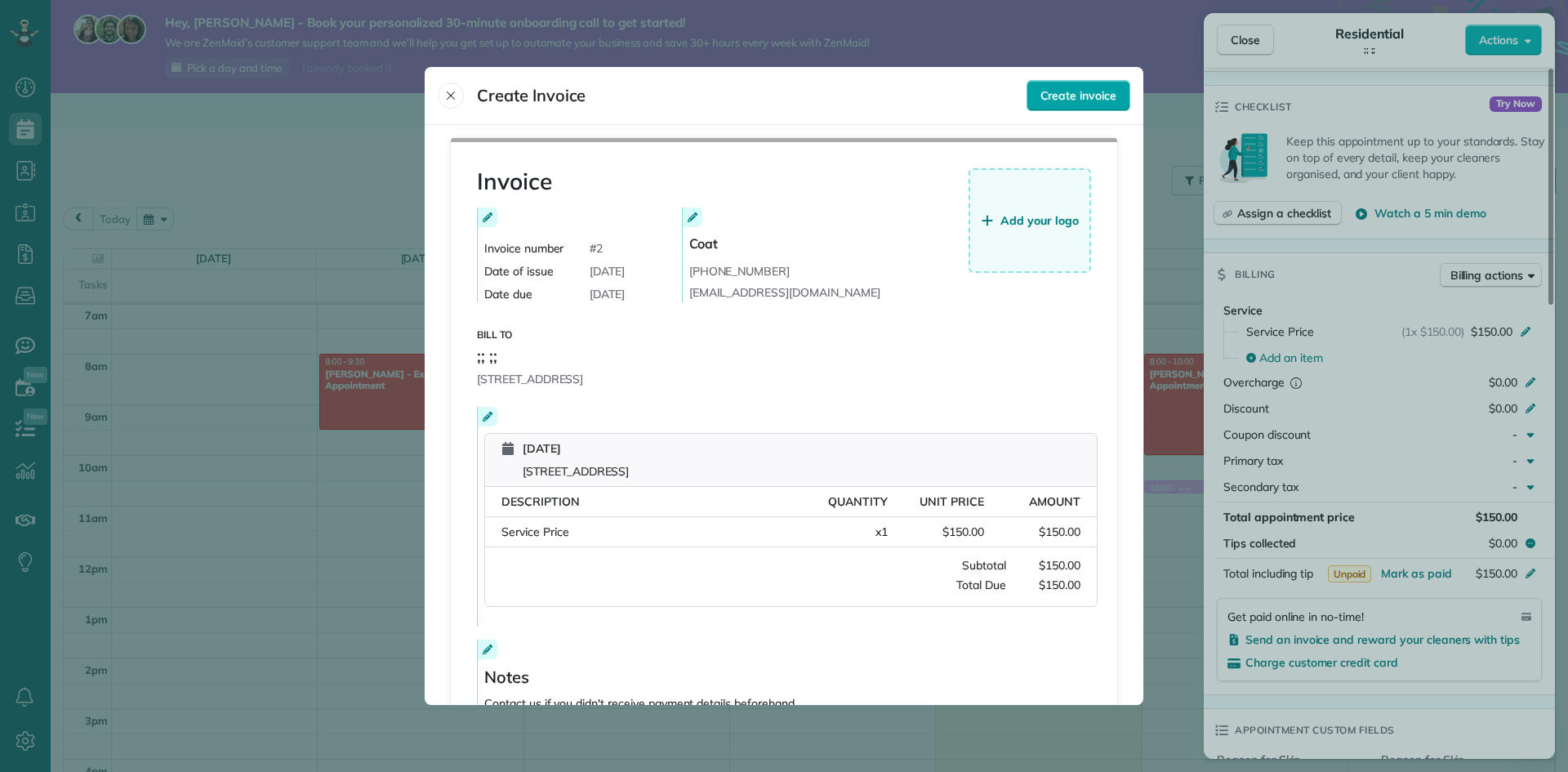
click at [1054, 84] on div "Create invoice" at bounding box center [1078, 95] width 104 height 31
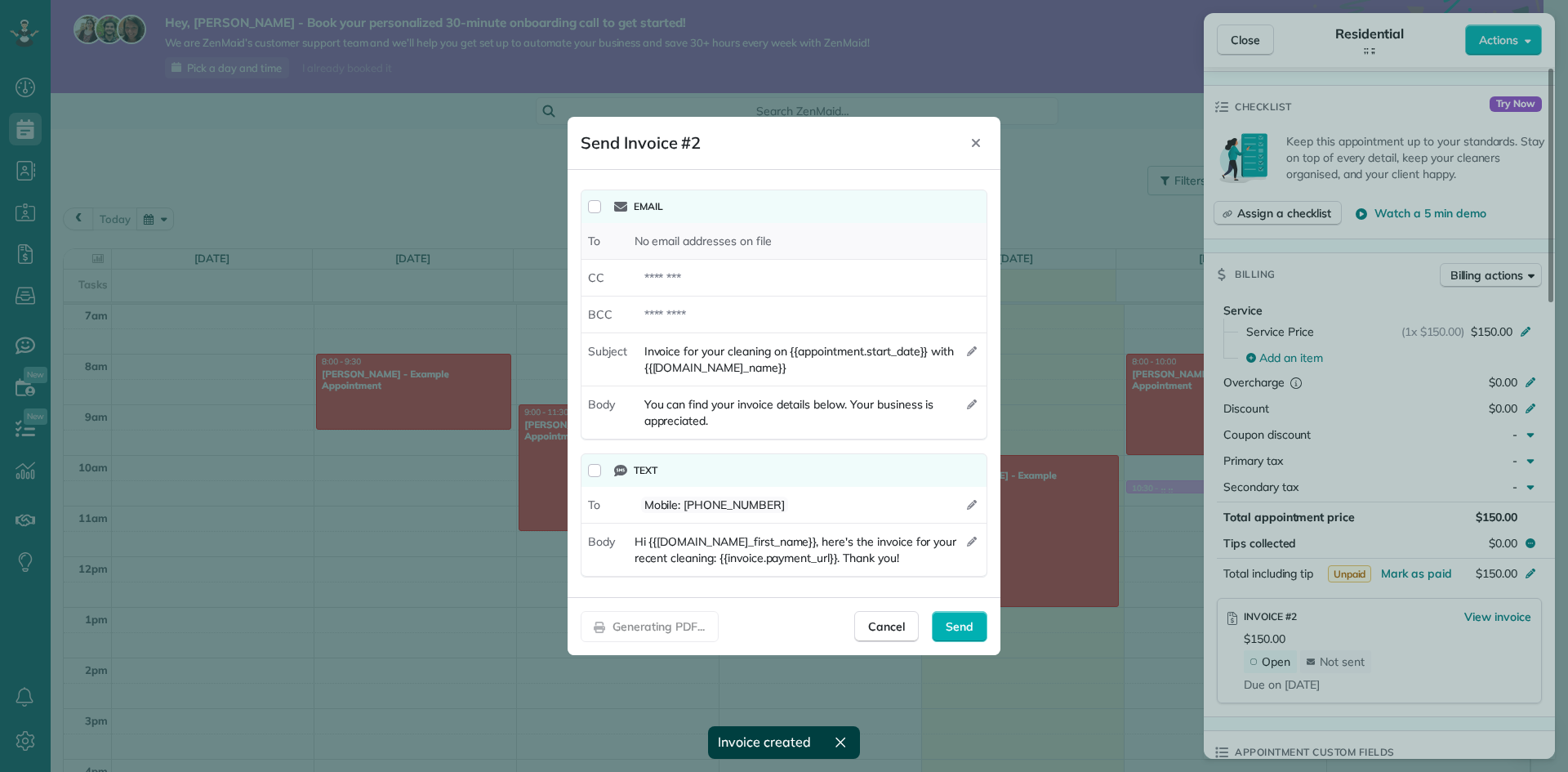
click at [751, 242] on span "No email addresses on file" at bounding box center [703, 240] width 137 height 16
click at [616, 242] on span "To" at bounding box center [611, 240] width 46 height 16
click at [593, 232] on div "To No email addresses on file" at bounding box center [784, 242] width 405 height 37
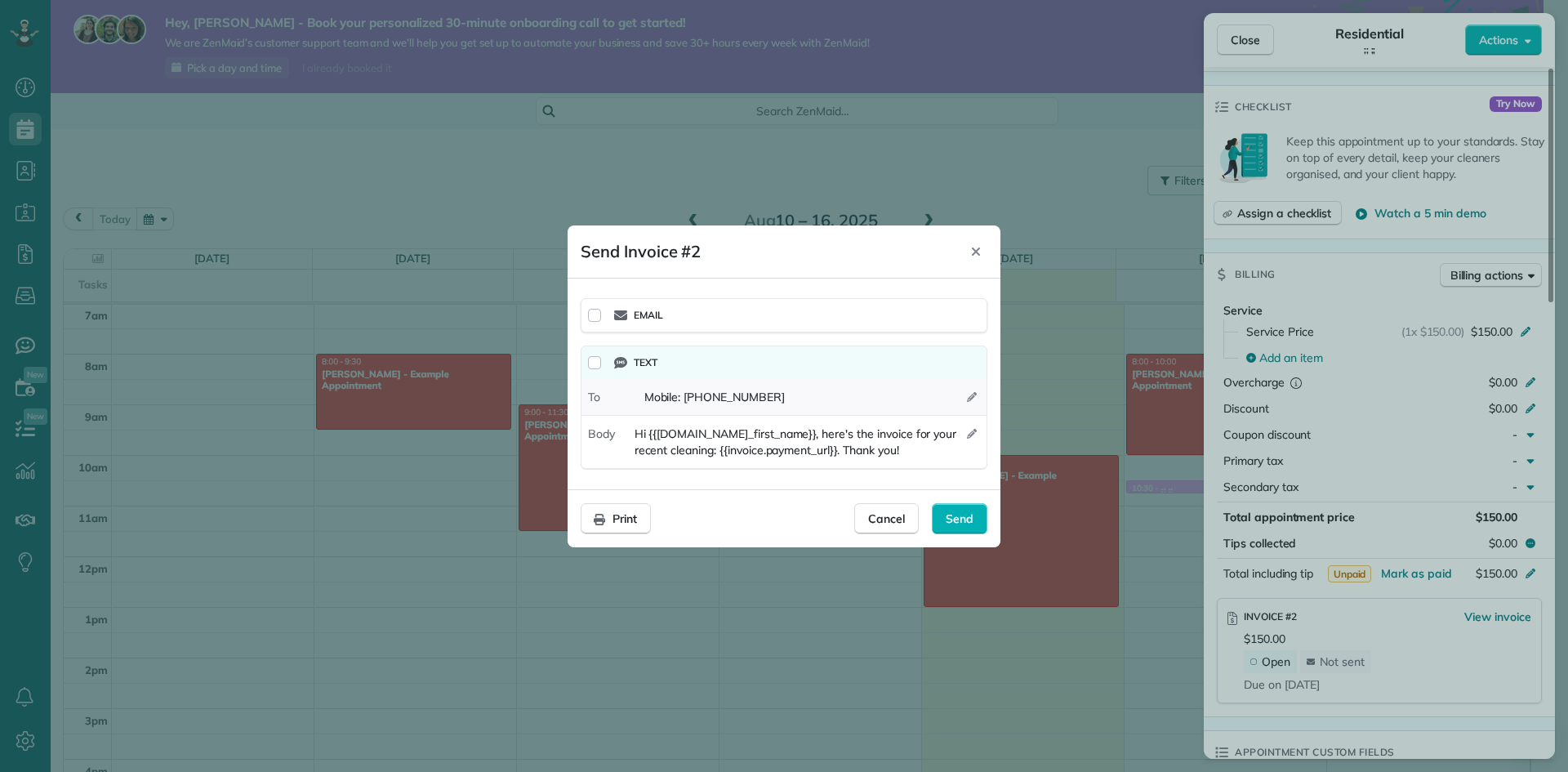
click at [854, 412] on div "To Mobile : (555) 555-2525" at bounding box center [784, 397] width 405 height 37
click at [978, 397] on div "Mobile : (555) 555-2525" at bounding box center [811, 397] width 352 height 29
click at [825, 424] on label "mobile (555) 555-2525" at bounding box center [791, 431] width 312 height 31
click at [765, 429] on span "[PHONE_NUMBER]" at bounding box center [763, 431] width 100 height 18
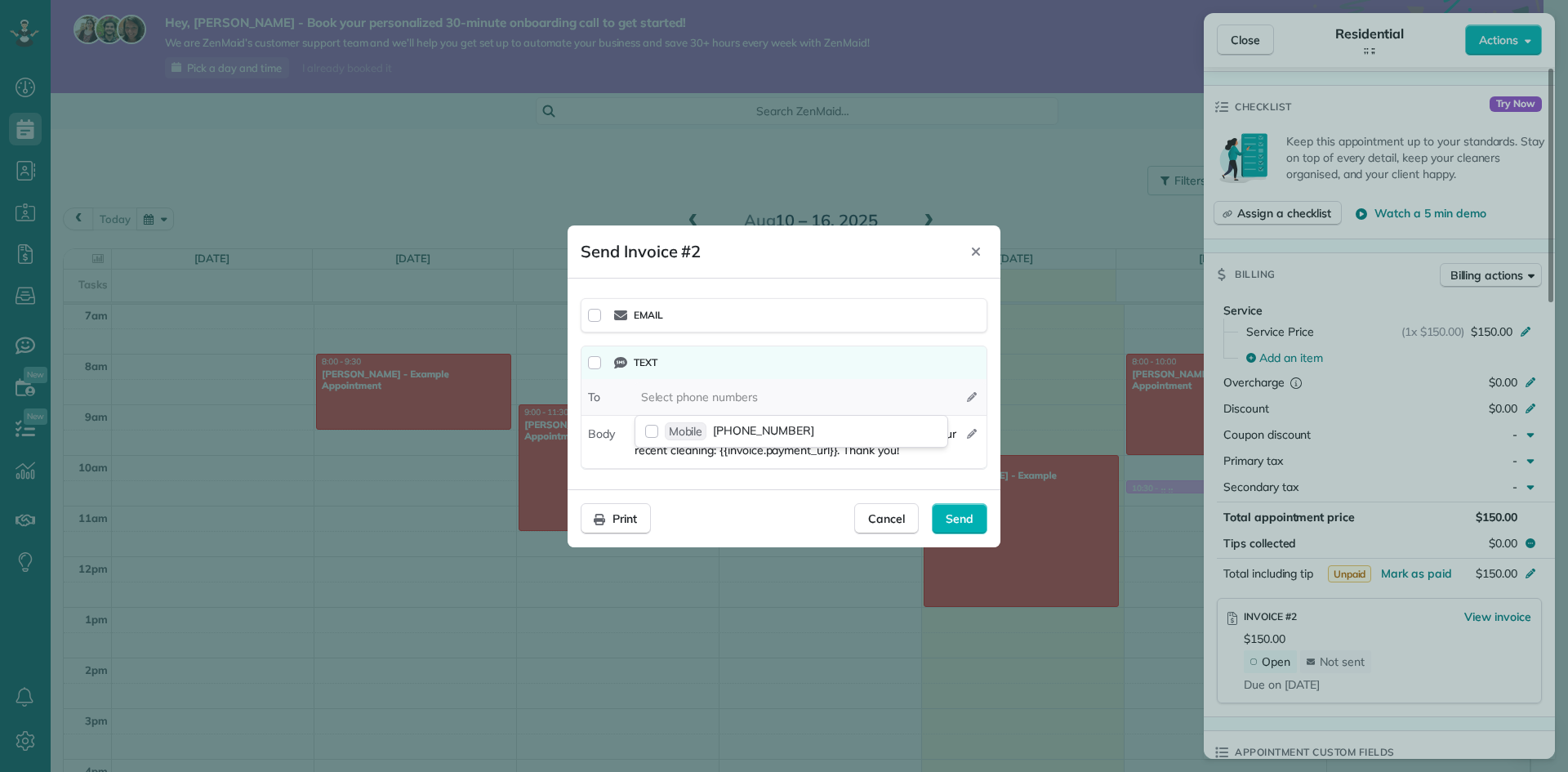
click at [758, 395] on div "Select phone numbers" at bounding box center [708, 397] width 133 height 16
click at [758, 391] on div "Select phone numbers" at bounding box center [708, 397] width 133 height 16
click at [1328, 235] on div at bounding box center [784, 386] width 1568 height 772
click at [874, 524] on span "Cancel" at bounding box center [886, 518] width 37 height 16
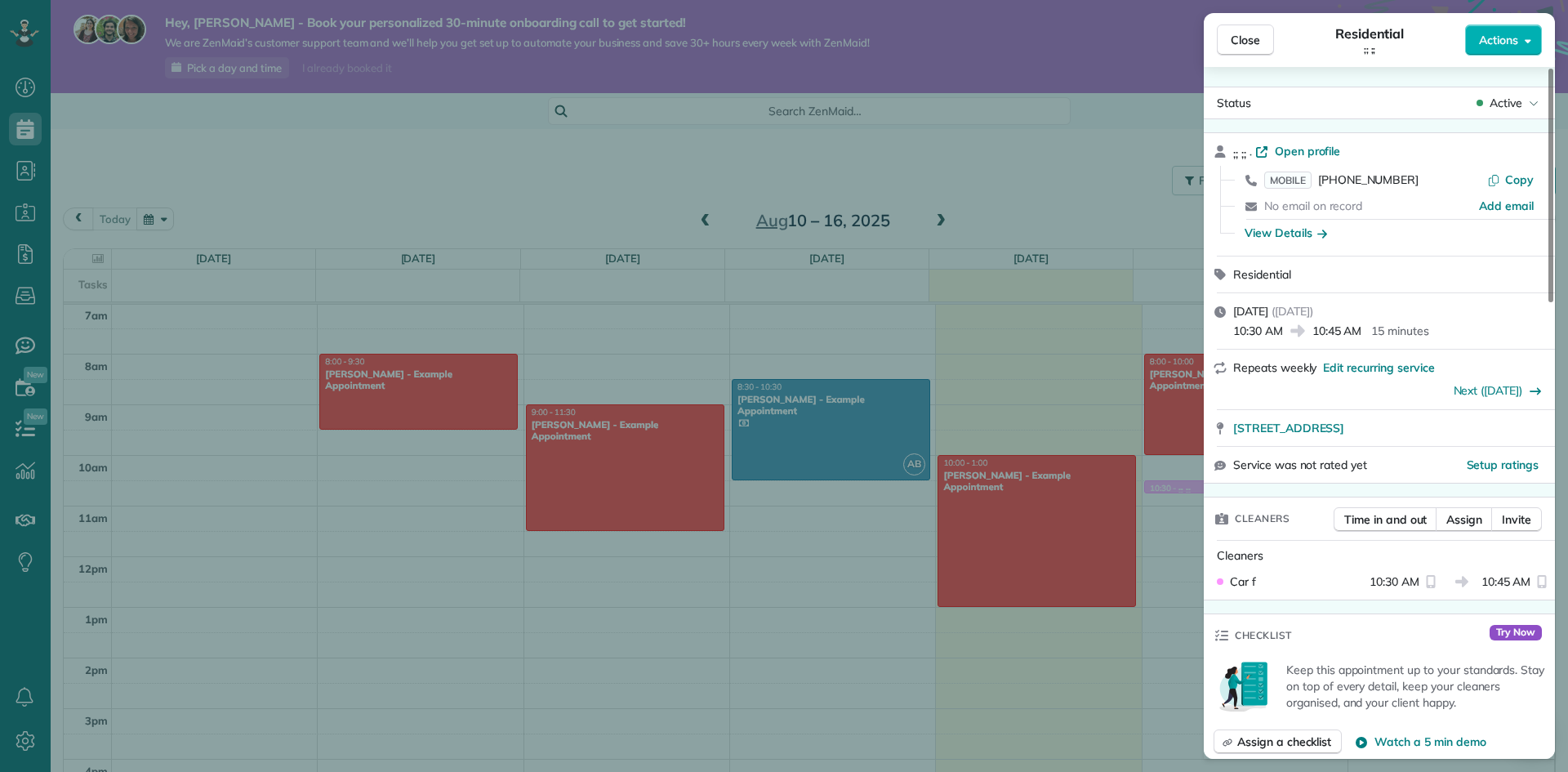
click at [1337, 202] on span "No email on record" at bounding box center [1313, 205] width 98 height 14
click at [1492, 207] on span "Add email" at bounding box center [1506, 205] width 55 height 16
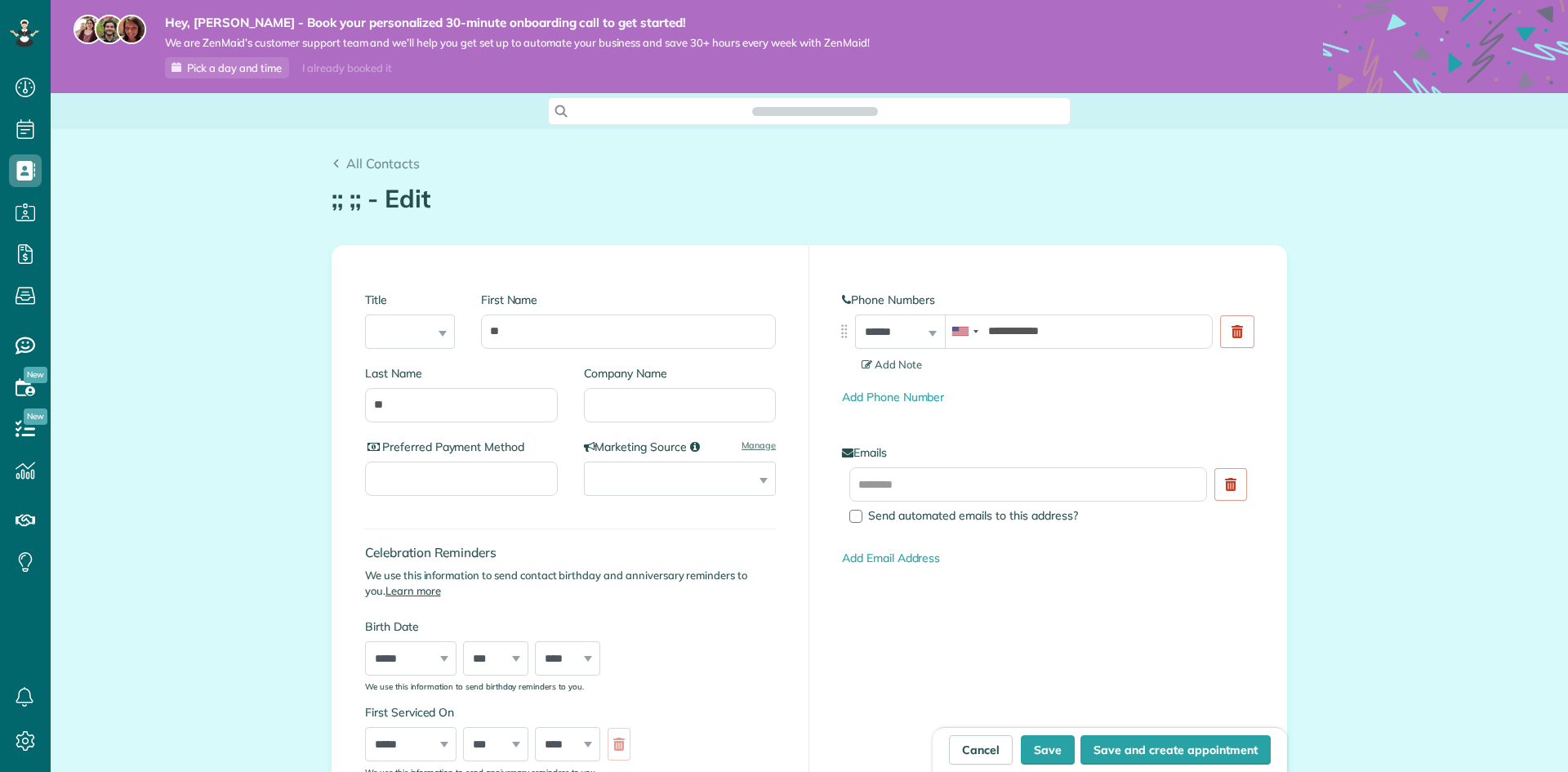
scroll to position [8, 8]
type input "**********"
click at [976, 480] on input "text" at bounding box center [1028, 484] width 358 height 35
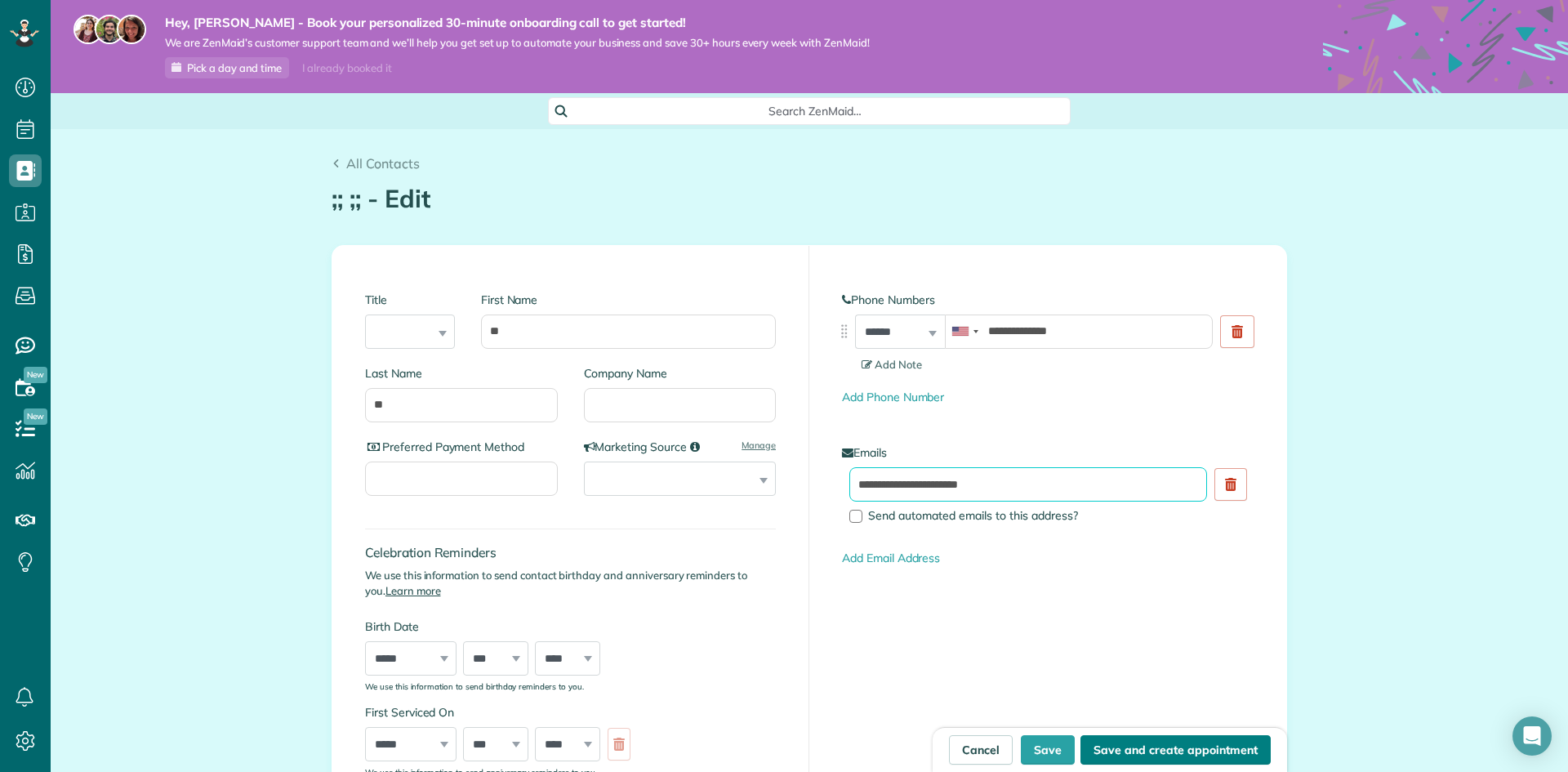
type input "**********"
click at [1178, 741] on button "Save and create appointment" at bounding box center [1176, 749] width 190 height 29
type input "**********"
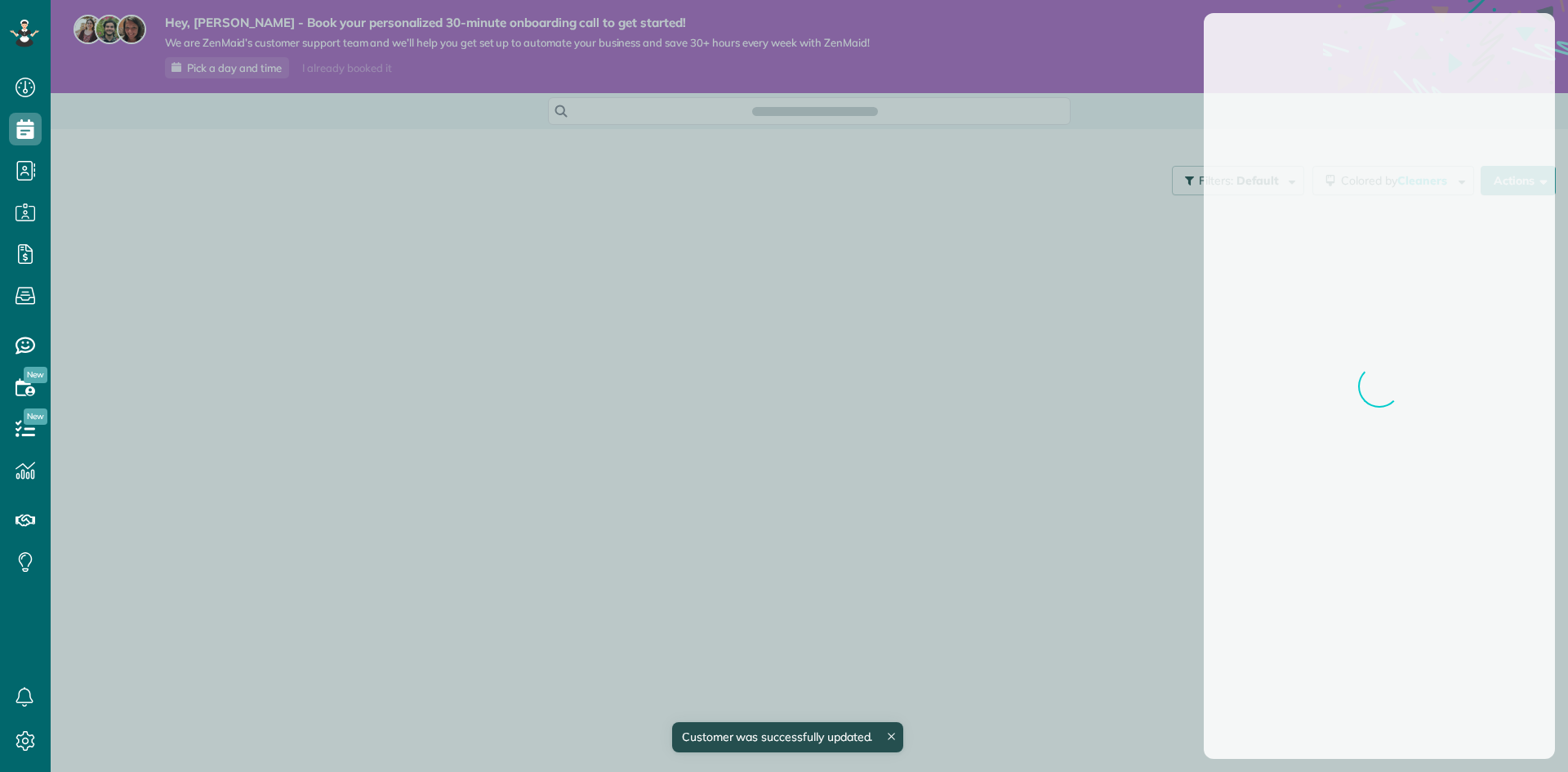
scroll to position [8, 8]
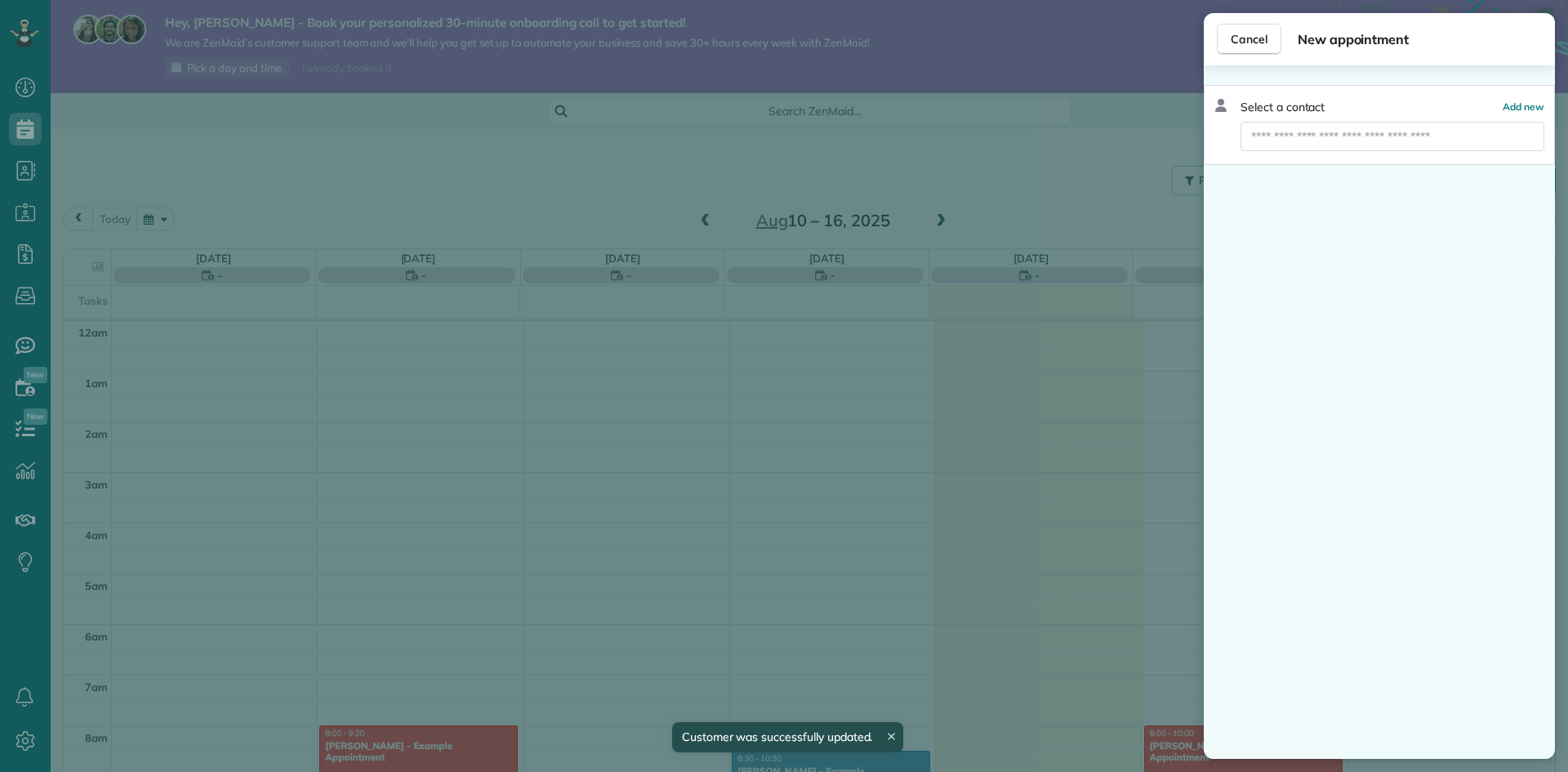
scroll to position [355, 0]
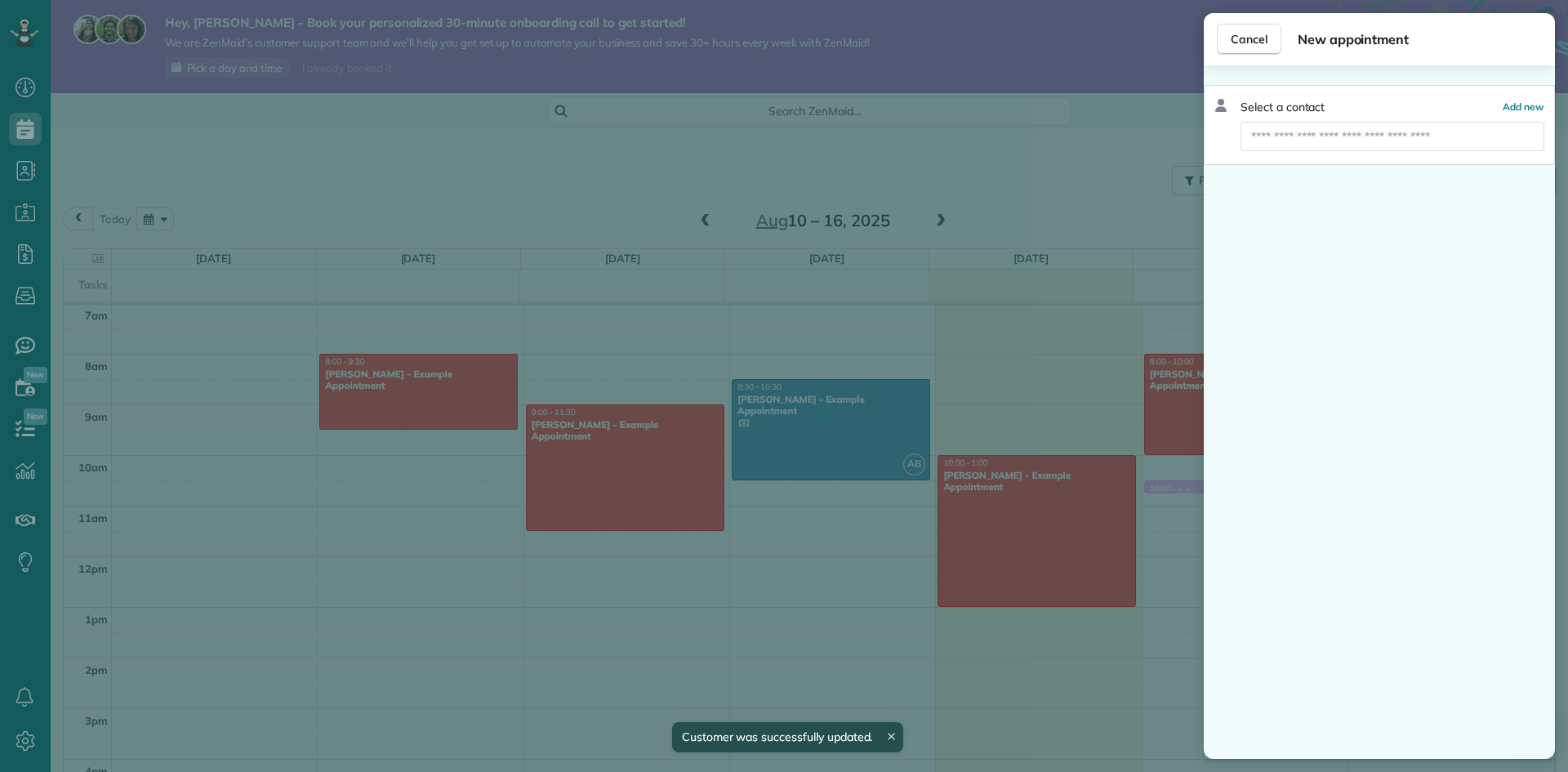
click at [1146, 503] on div "Cancel New appointment Select a contact Add new" at bounding box center [784, 386] width 1568 height 772
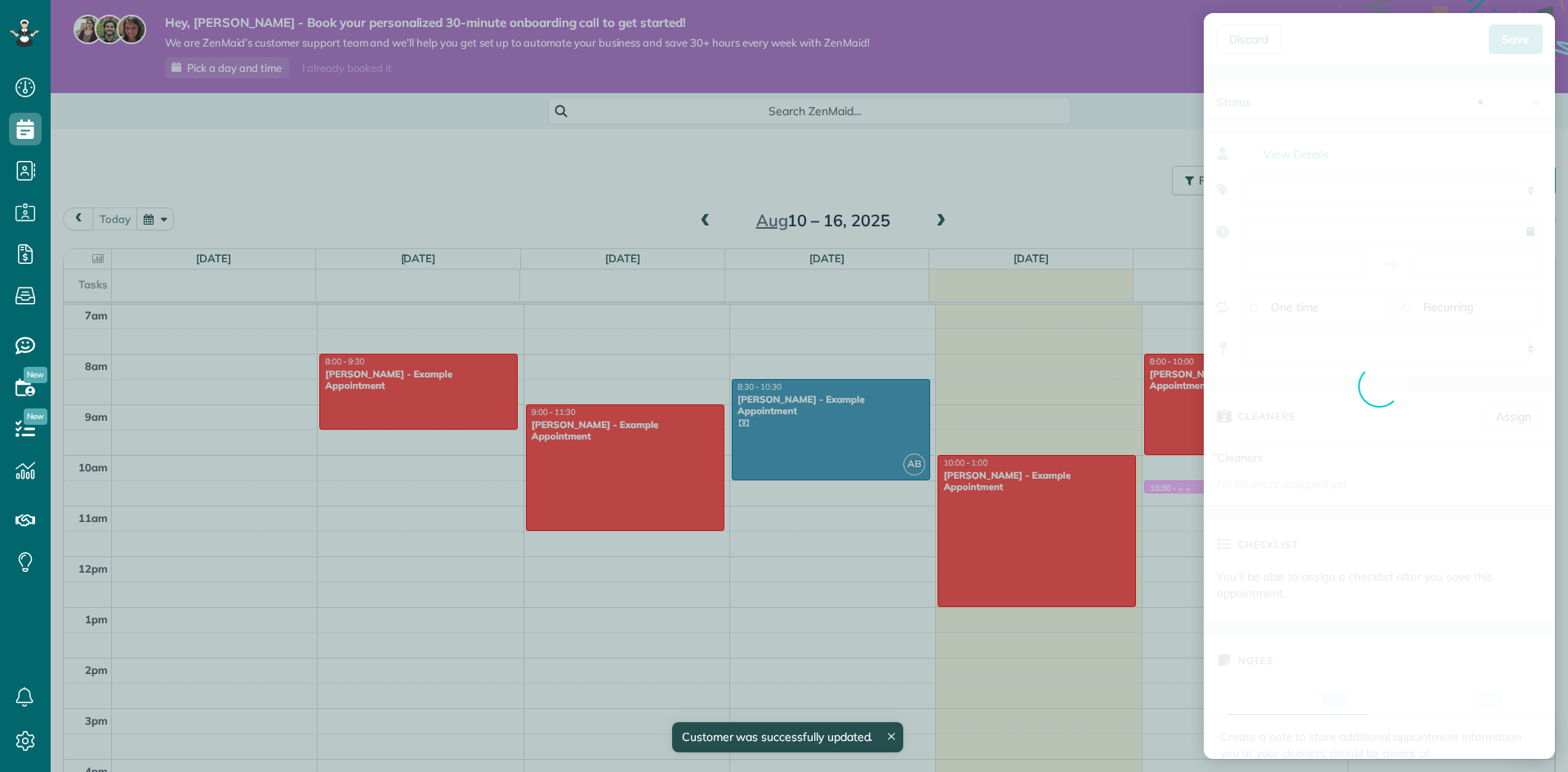
click at [1176, 482] on div "Discard New appointment ;; ;; Save Status Active Active Estimate Stand-By" at bounding box center [784, 386] width 1568 height 772
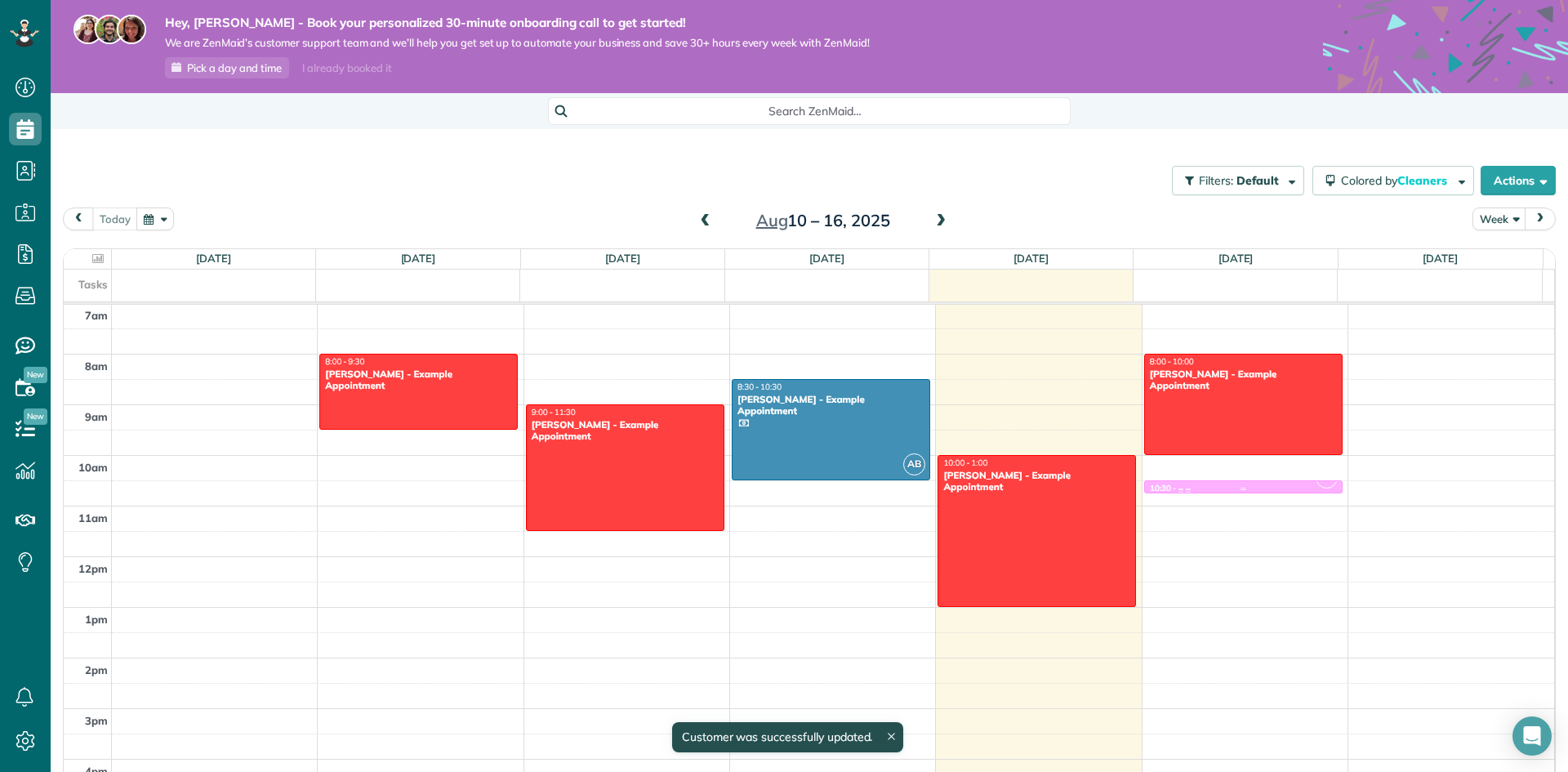
click at [1176, 482] on div "10:30 - 10:45 ;; ;;" at bounding box center [1243, 489] width 189 height 13
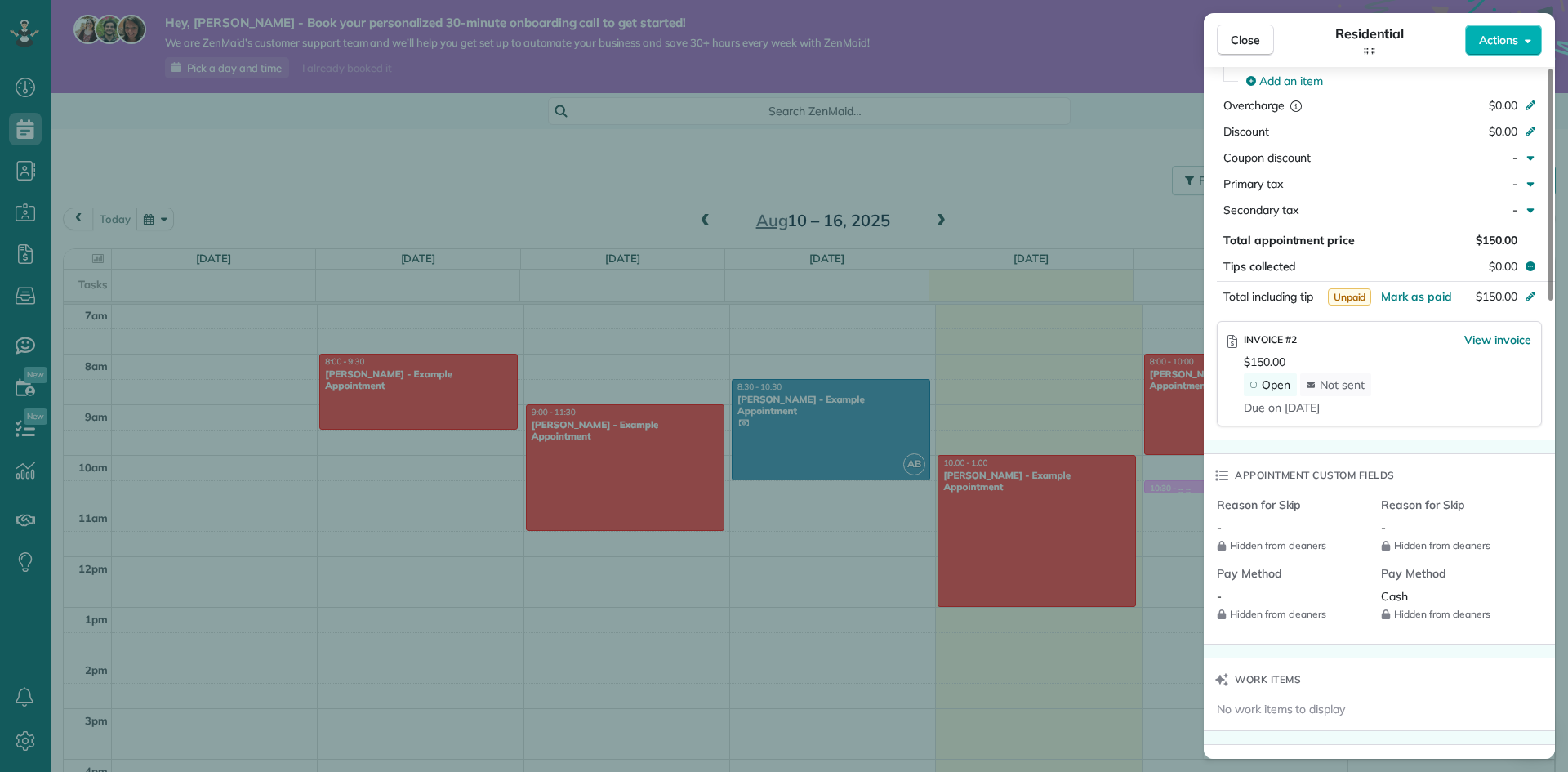
scroll to position [817, 0]
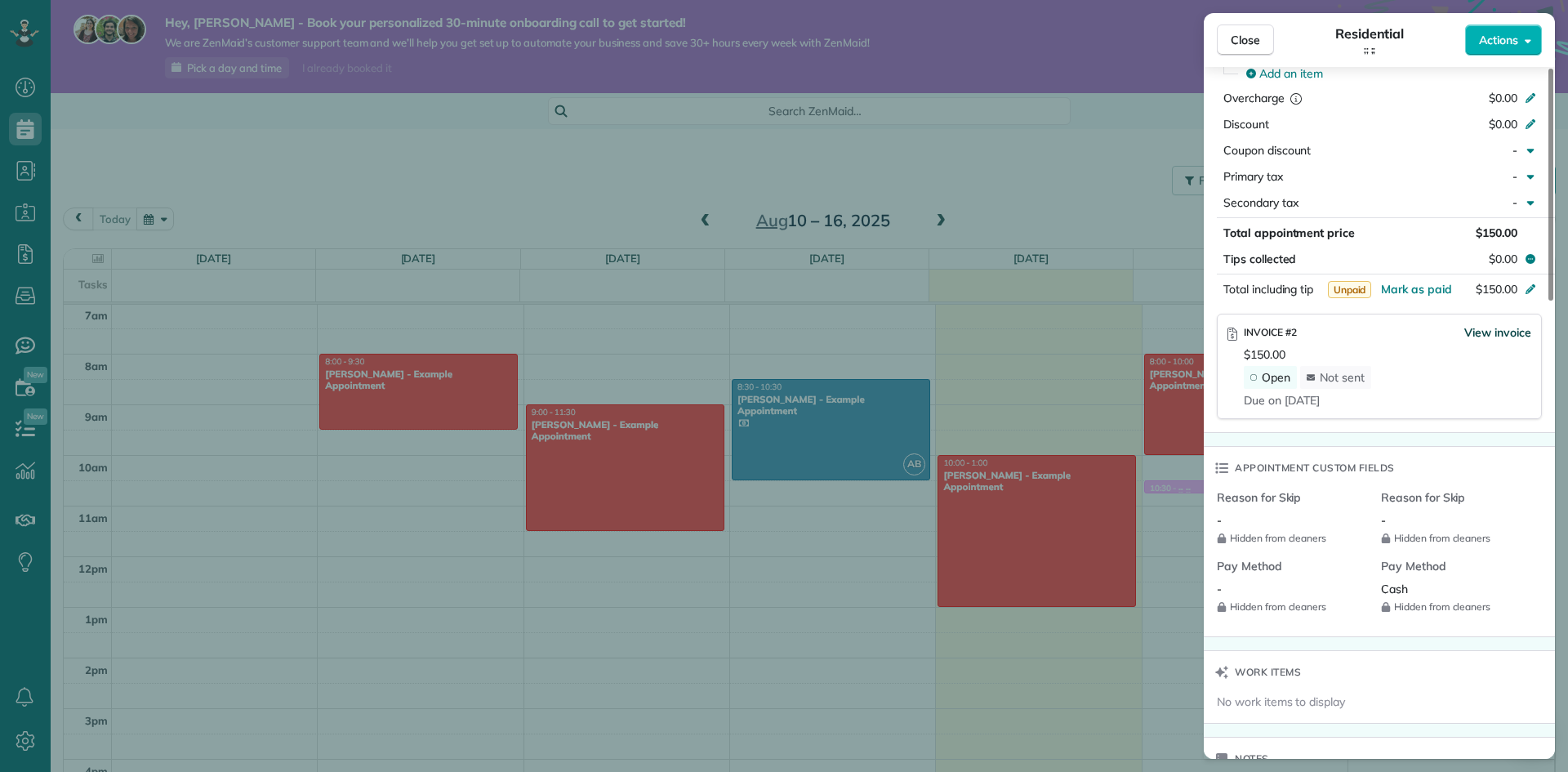
click at [1499, 341] on span "View invoice" at bounding box center [1498, 332] width 67 height 16
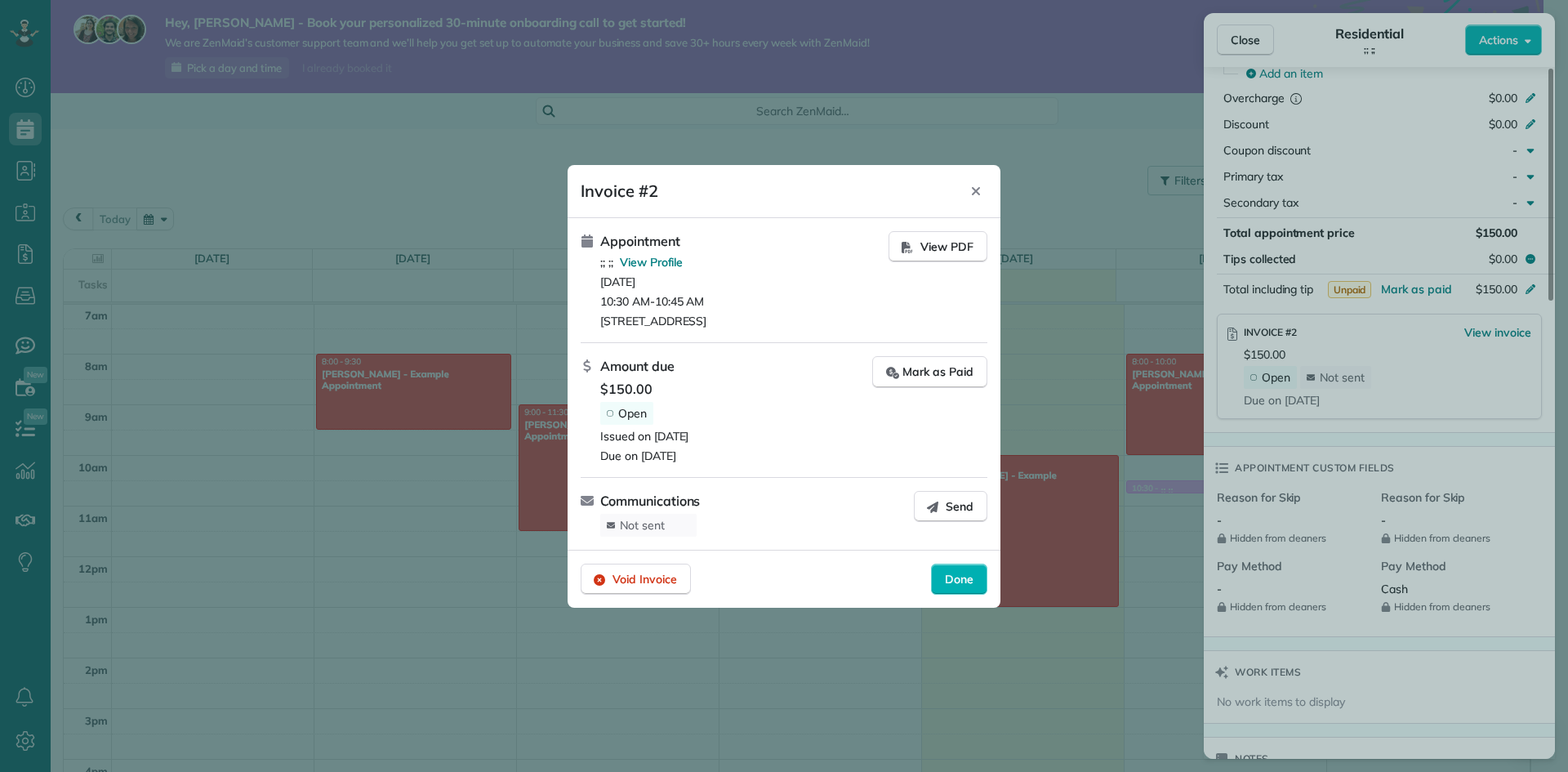
click at [598, 412] on div "Amount due $150.00 Open Issued on 08/15/2025 Due on 08/22/2025" at bounding box center [726, 410] width 291 height 108
drag, startPoint x: 597, startPoint y: 588, endPoint x: 666, endPoint y: 587, distance: 69.0
click at [598, 586] on icon "button" at bounding box center [599, 580] width 12 height 12
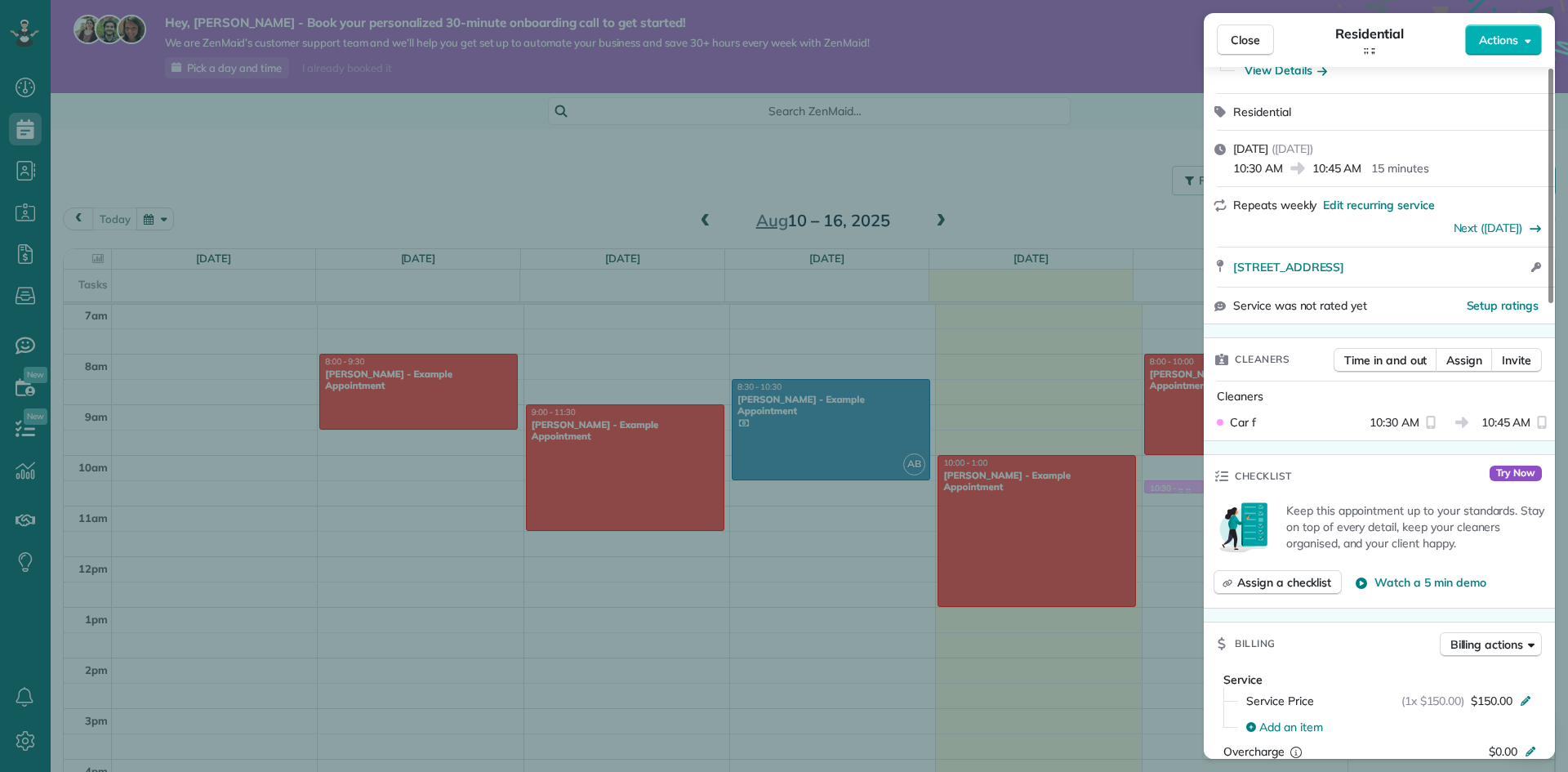
scroll to position [246, 0]
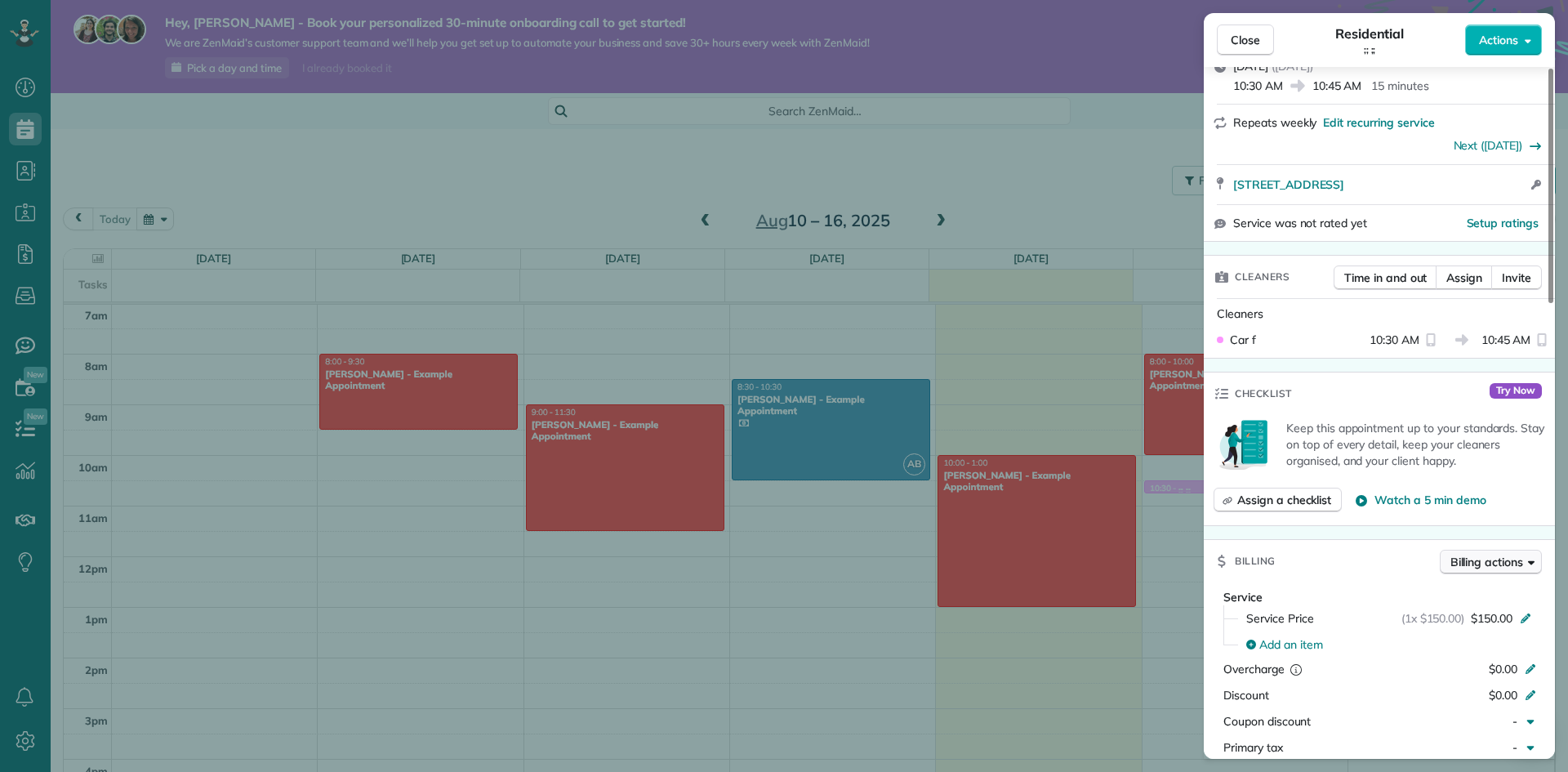
click at [1486, 570] on span "Billing actions" at bounding box center [1486, 562] width 72 height 16
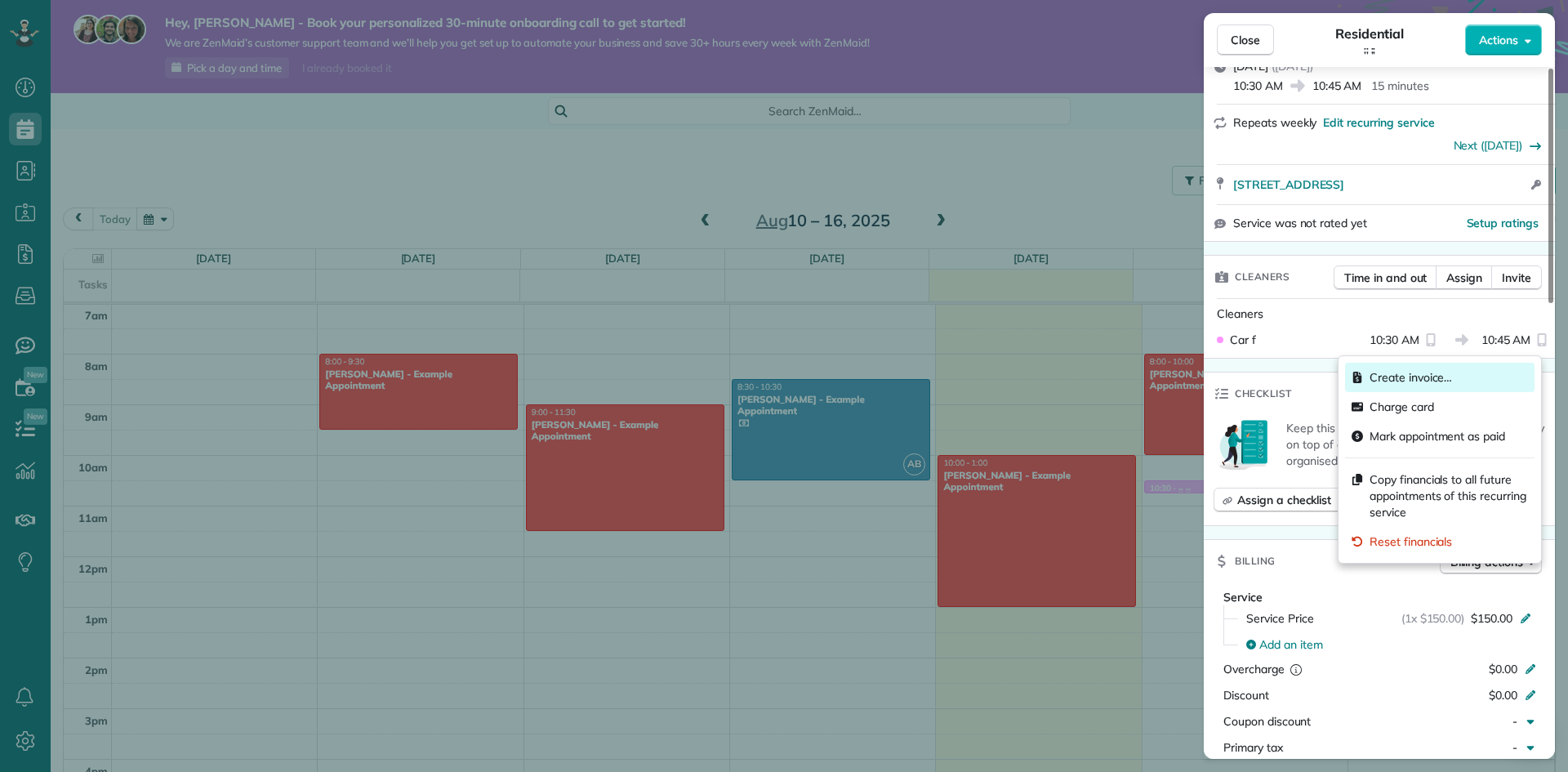
click at [1385, 376] on span "Create invoice…" at bounding box center [1411, 377] width 82 height 16
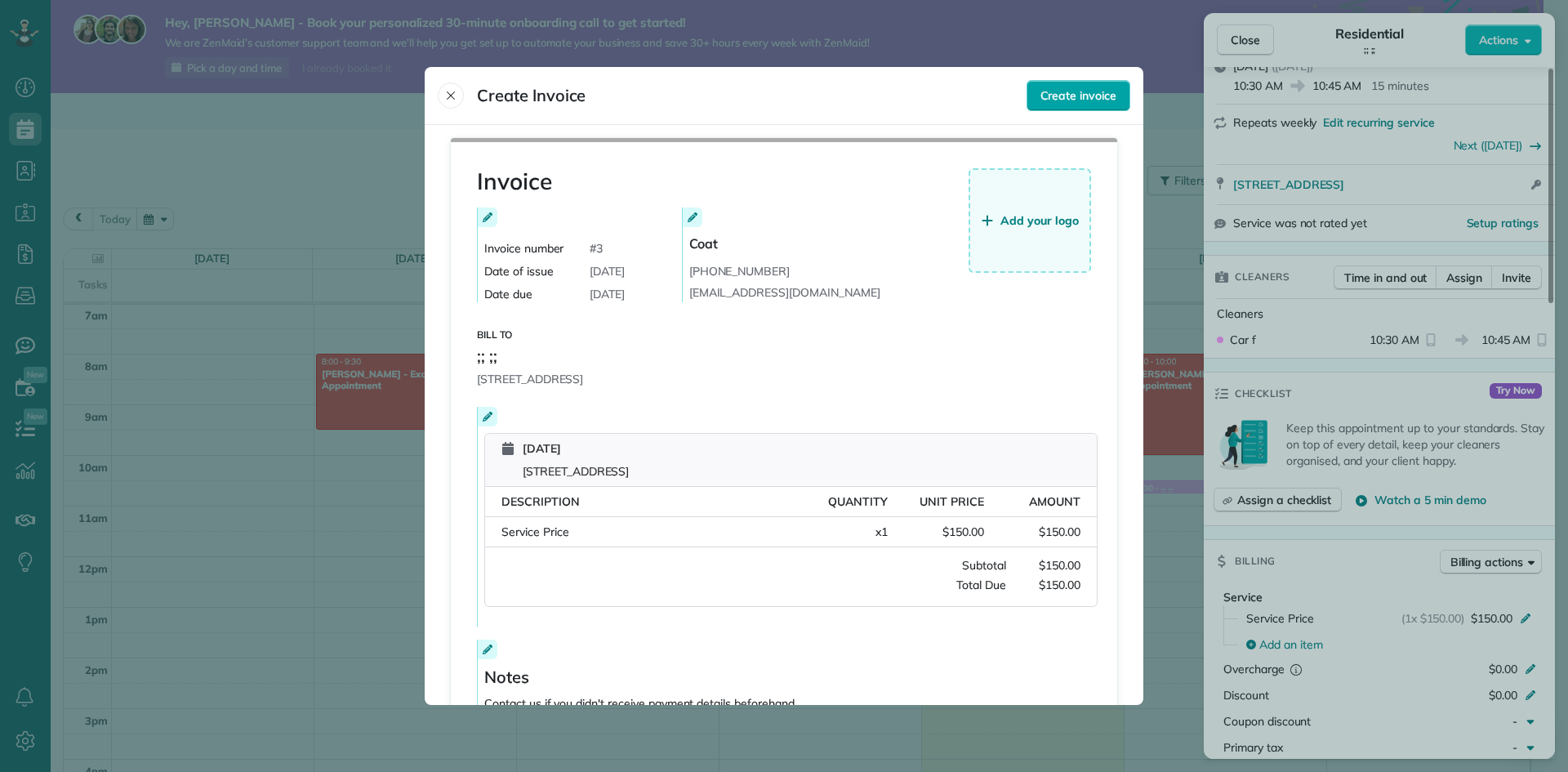
click at [1078, 101] on span "Create invoice" at bounding box center [1078, 95] width 76 height 16
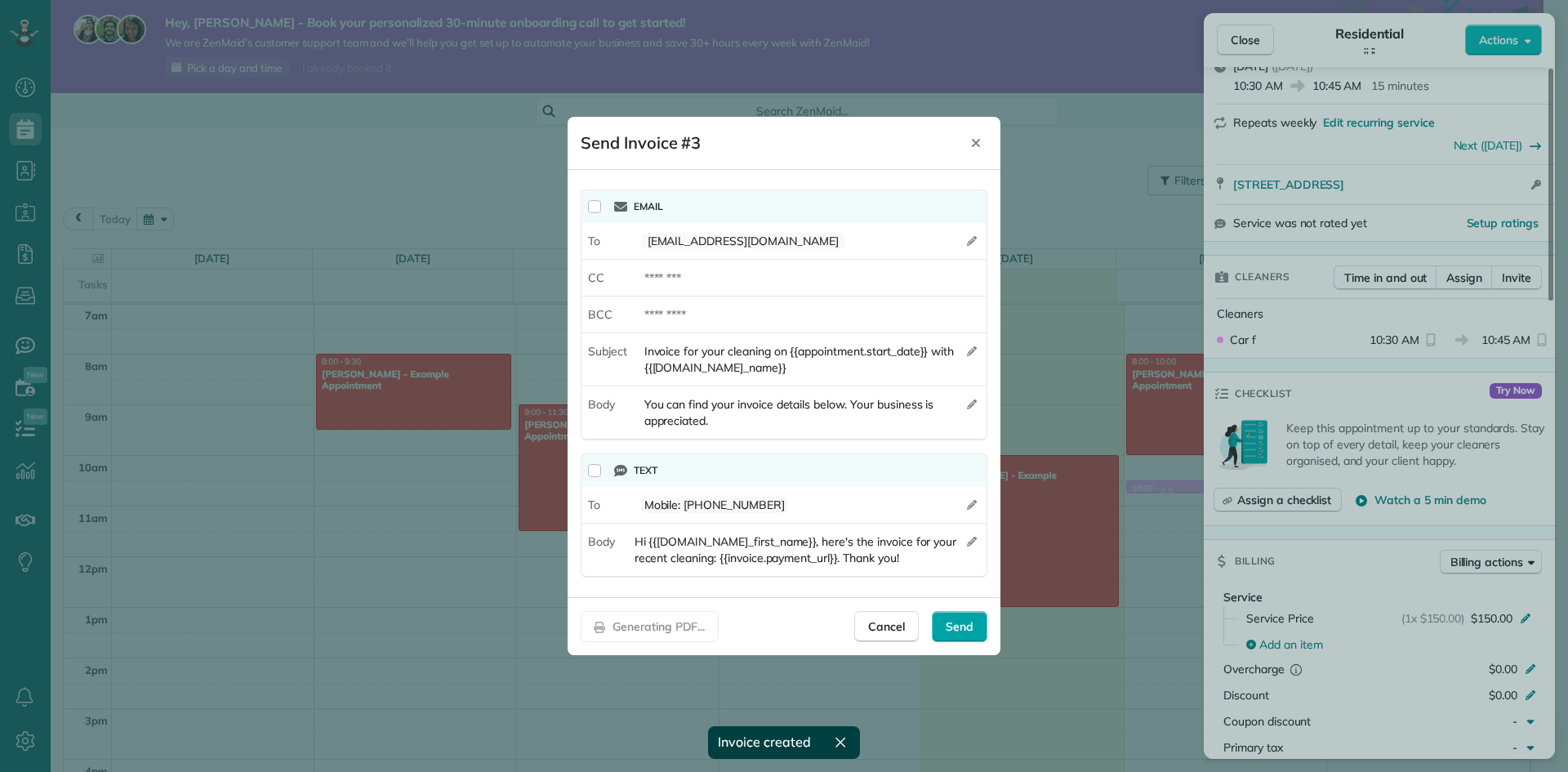
click at [960, 631] on span "Send" at bounding box center [959, 626] width 28 height 16
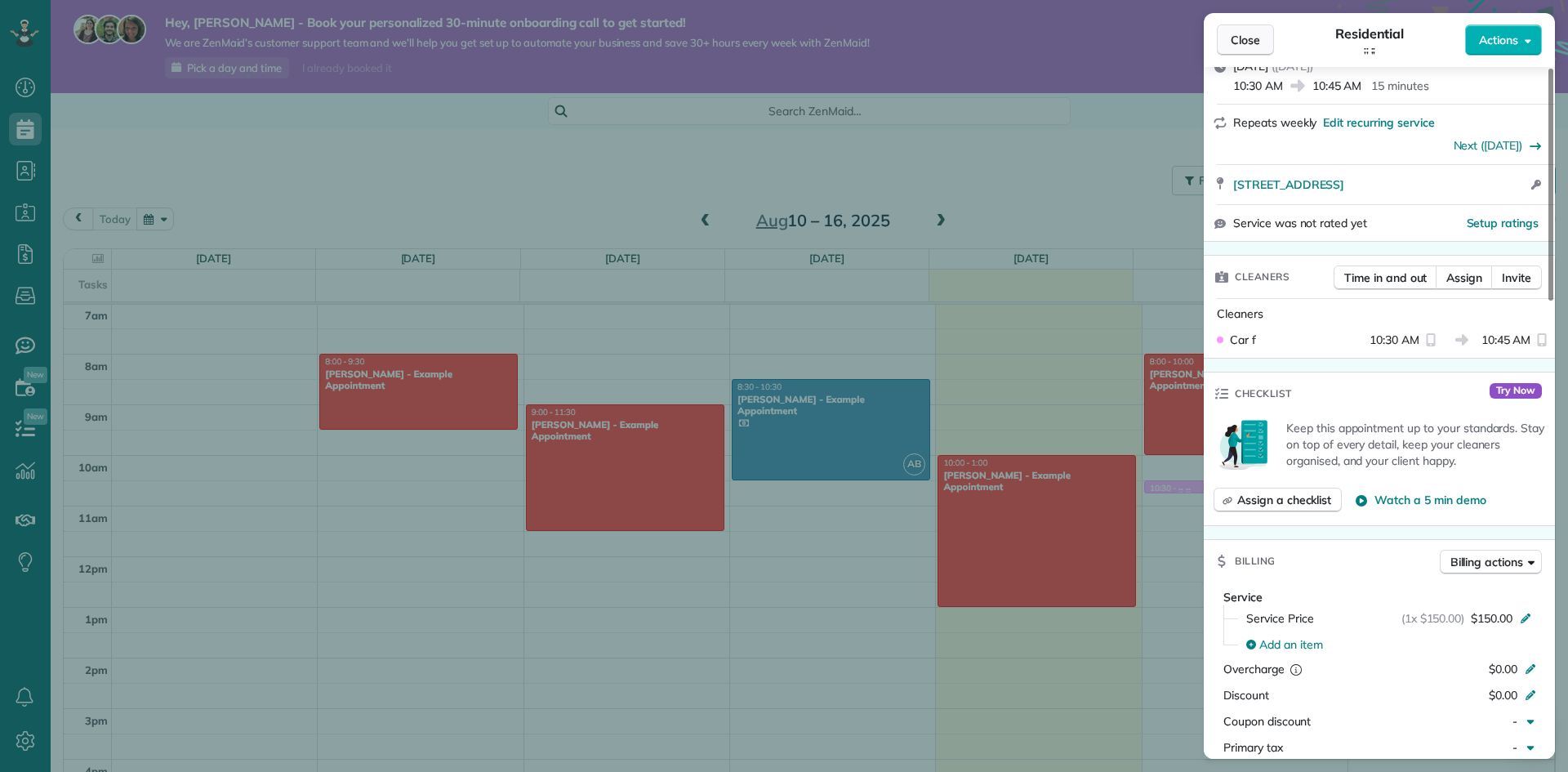
click at [1238, 29] on button "Close" at bounding box center [1246, 40] width 57 height 31
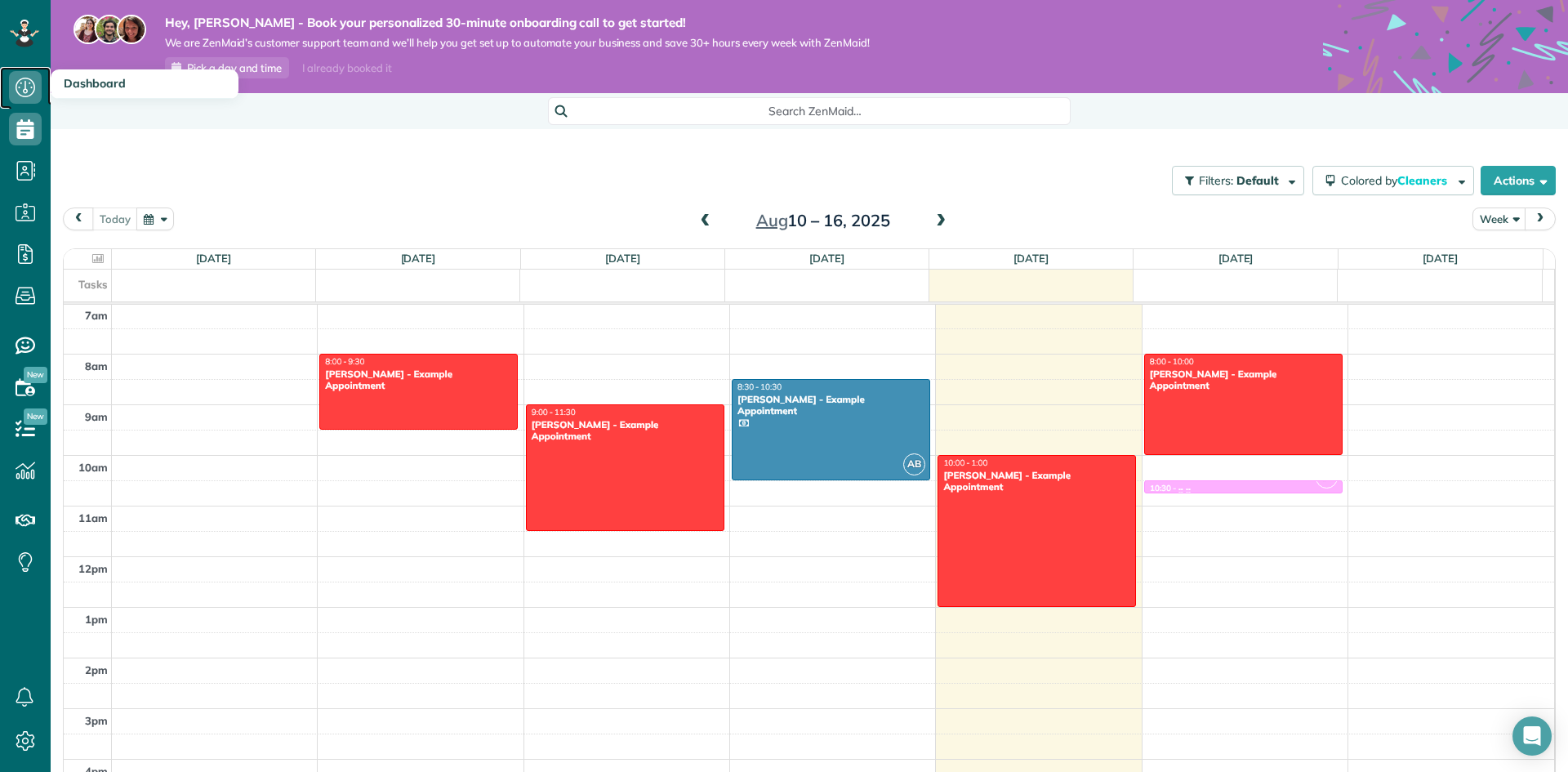
click at [38, 89] on icon at bounding box center [25, 87] width 33 height 33
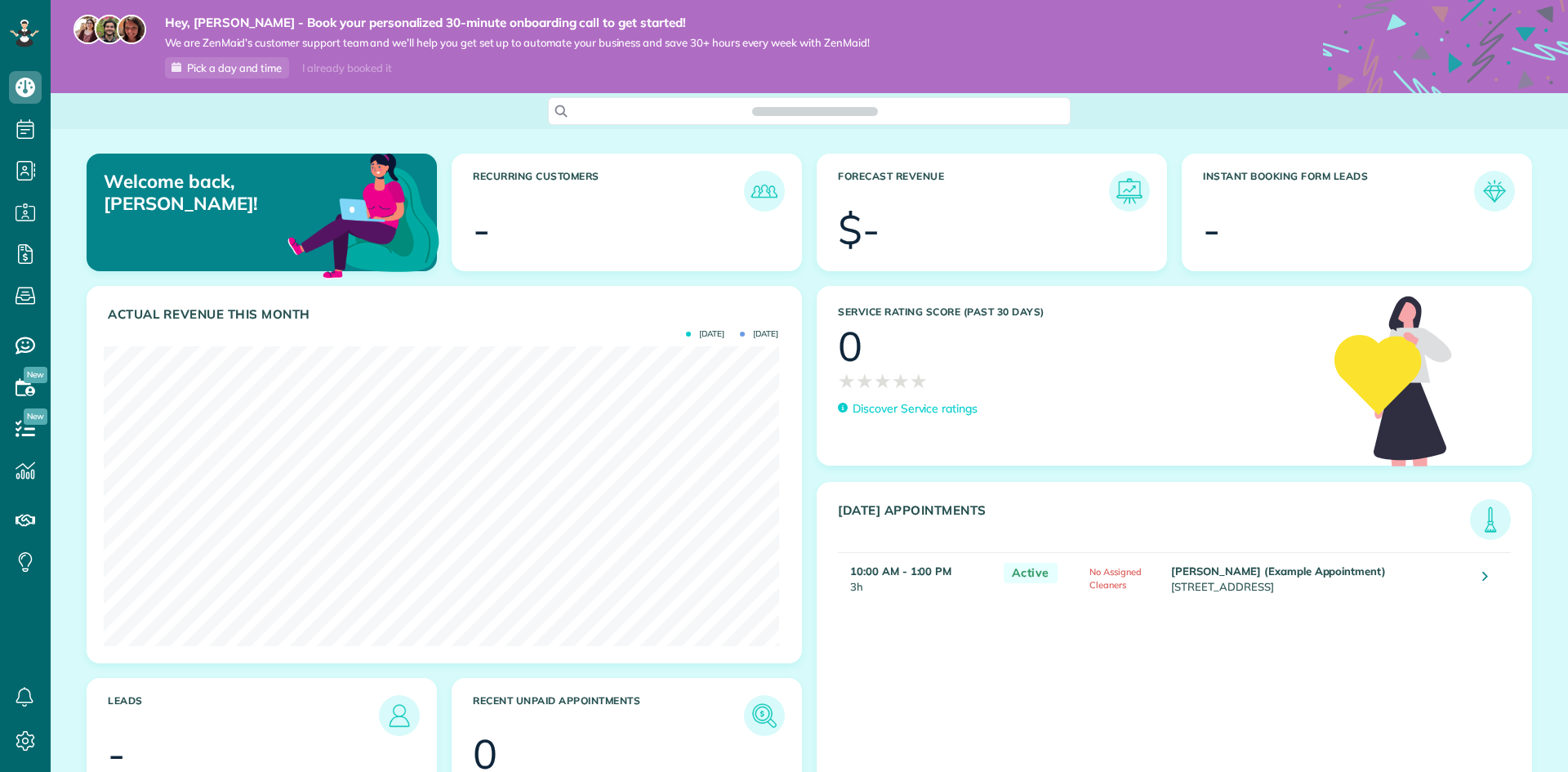
scroll to position [300, 674]
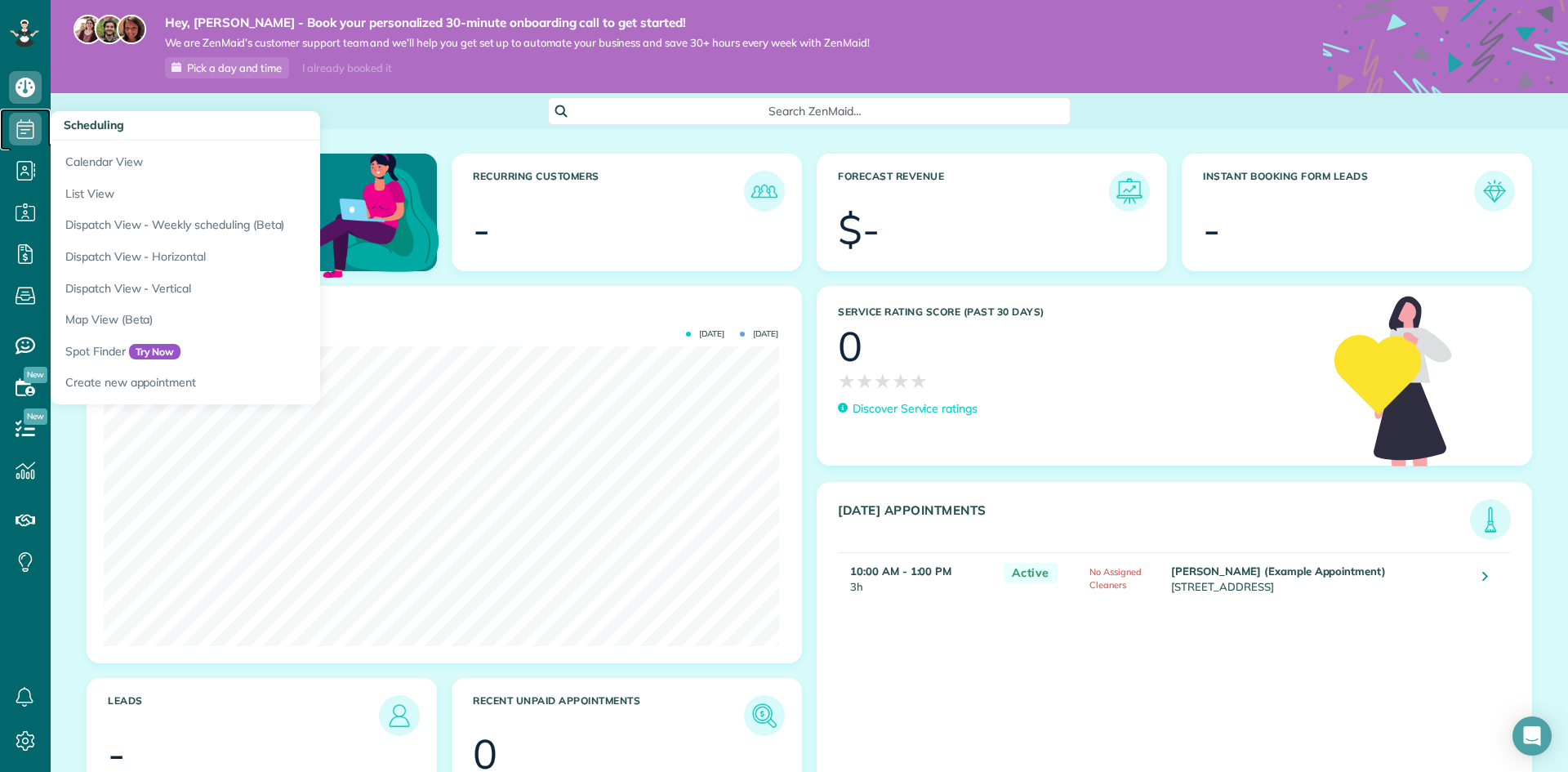
click at [39, 128] on icon at bounding box center [25, 129] width 33 height 33
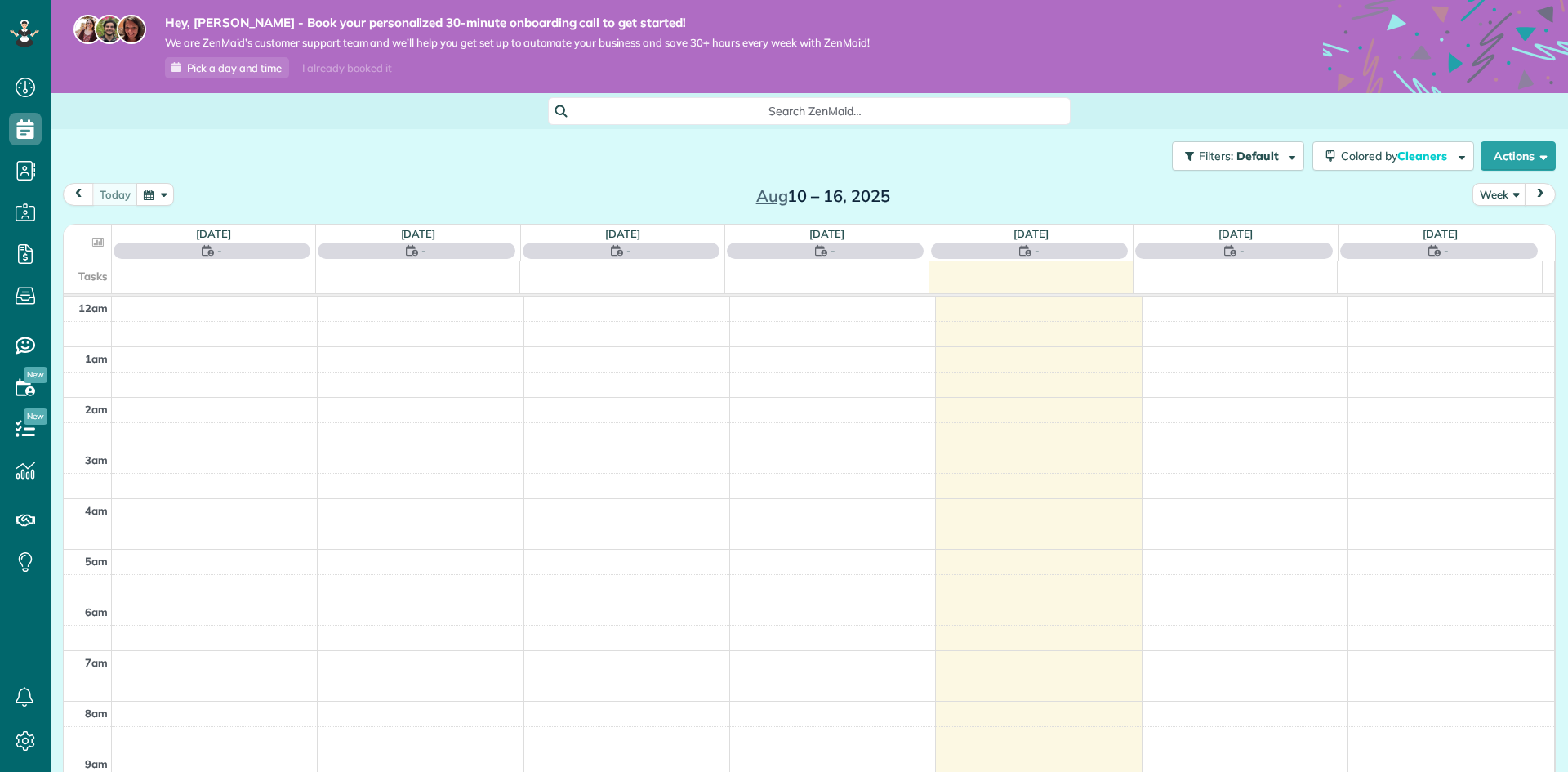
scroll to position [355, 0]
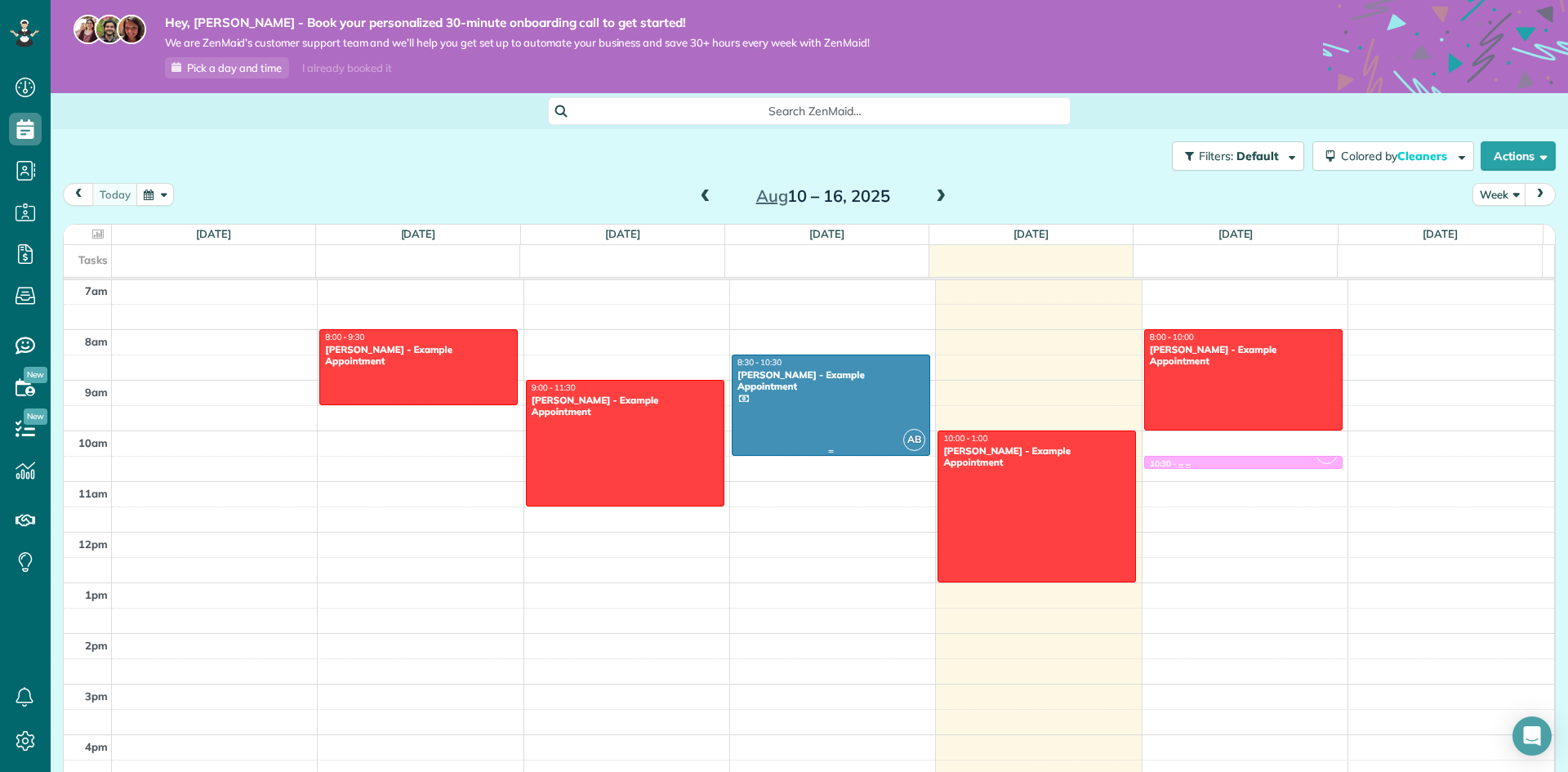
click at [876, 393] on div at bounding box center [831, 405] width 197 height 99
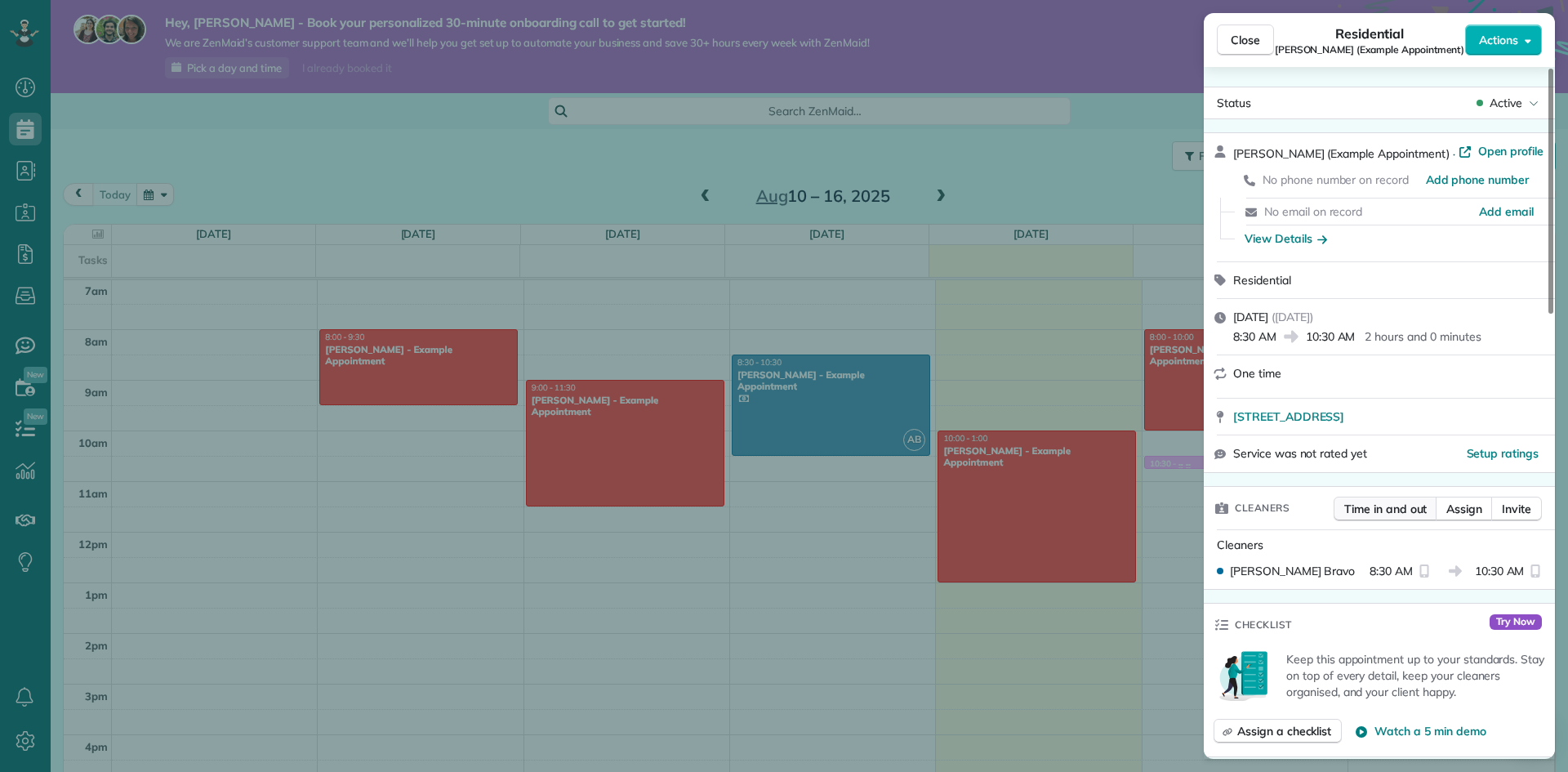
click at [1393, 502] on span "Time in and out" at bounding box center [1385, 508] width 82 height 16
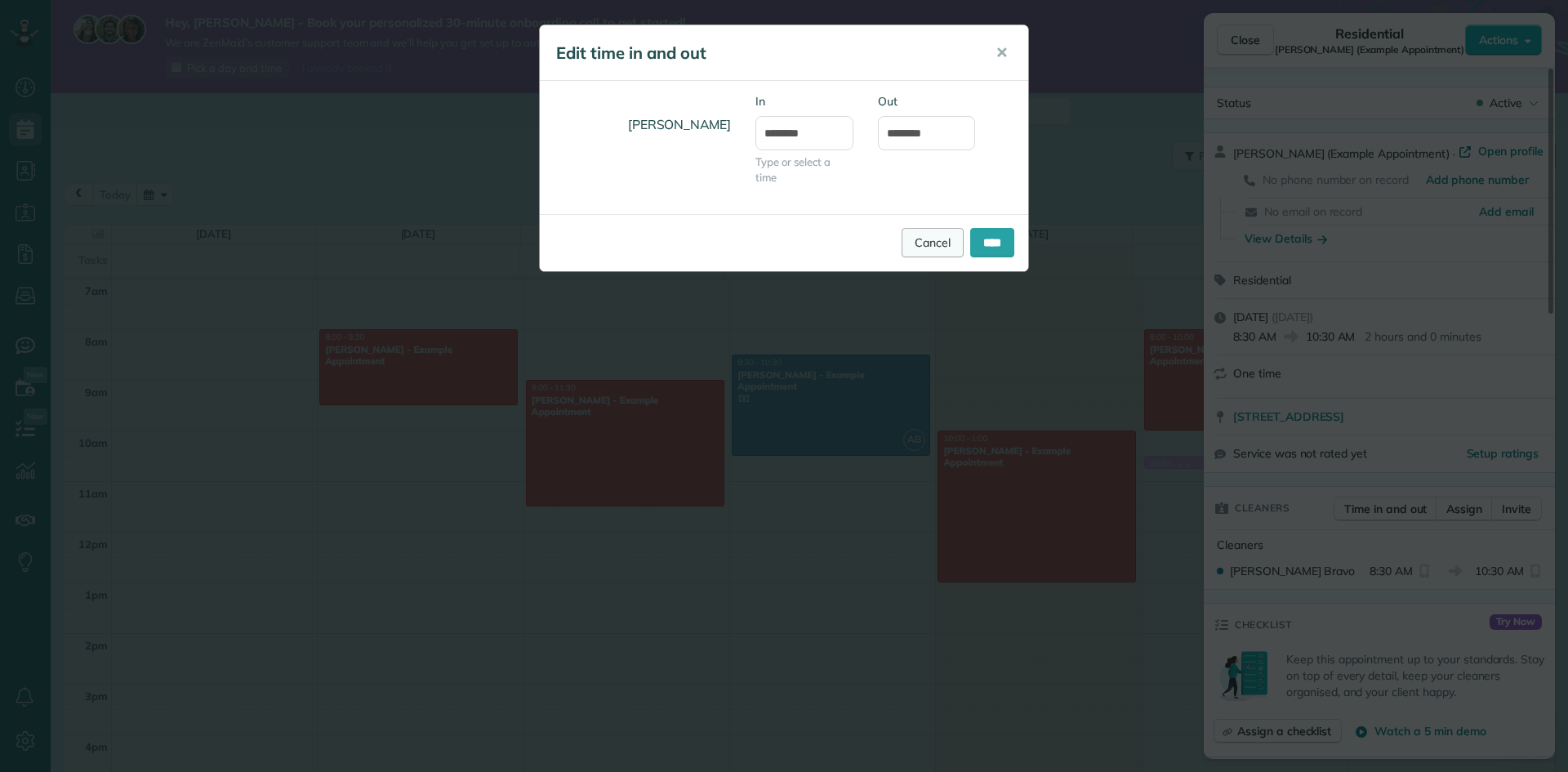
click at [935, 242] on link "Cancel" at bounding box center [933, 242] width 62 height 29
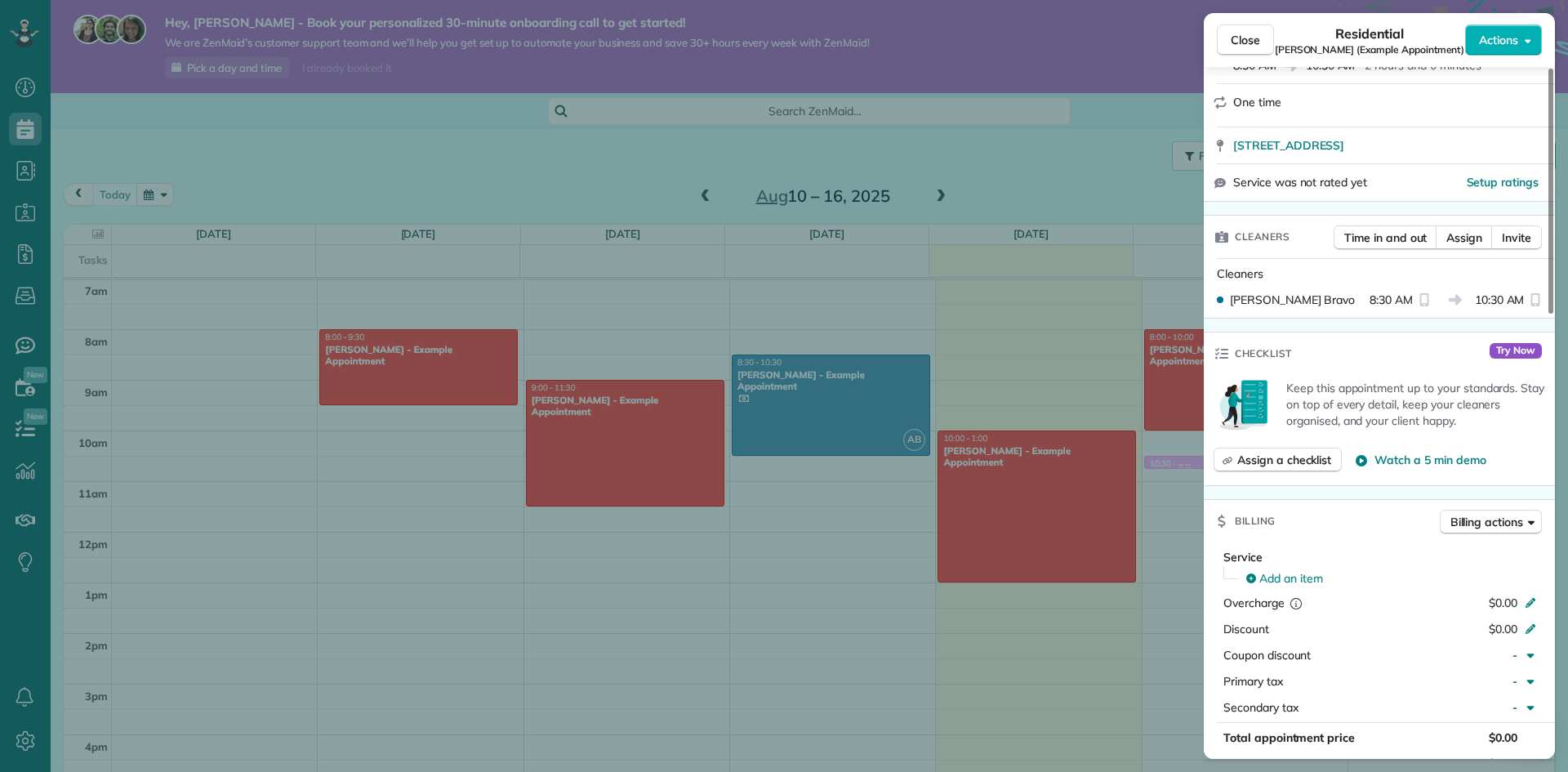
scroll to position [327, 0]
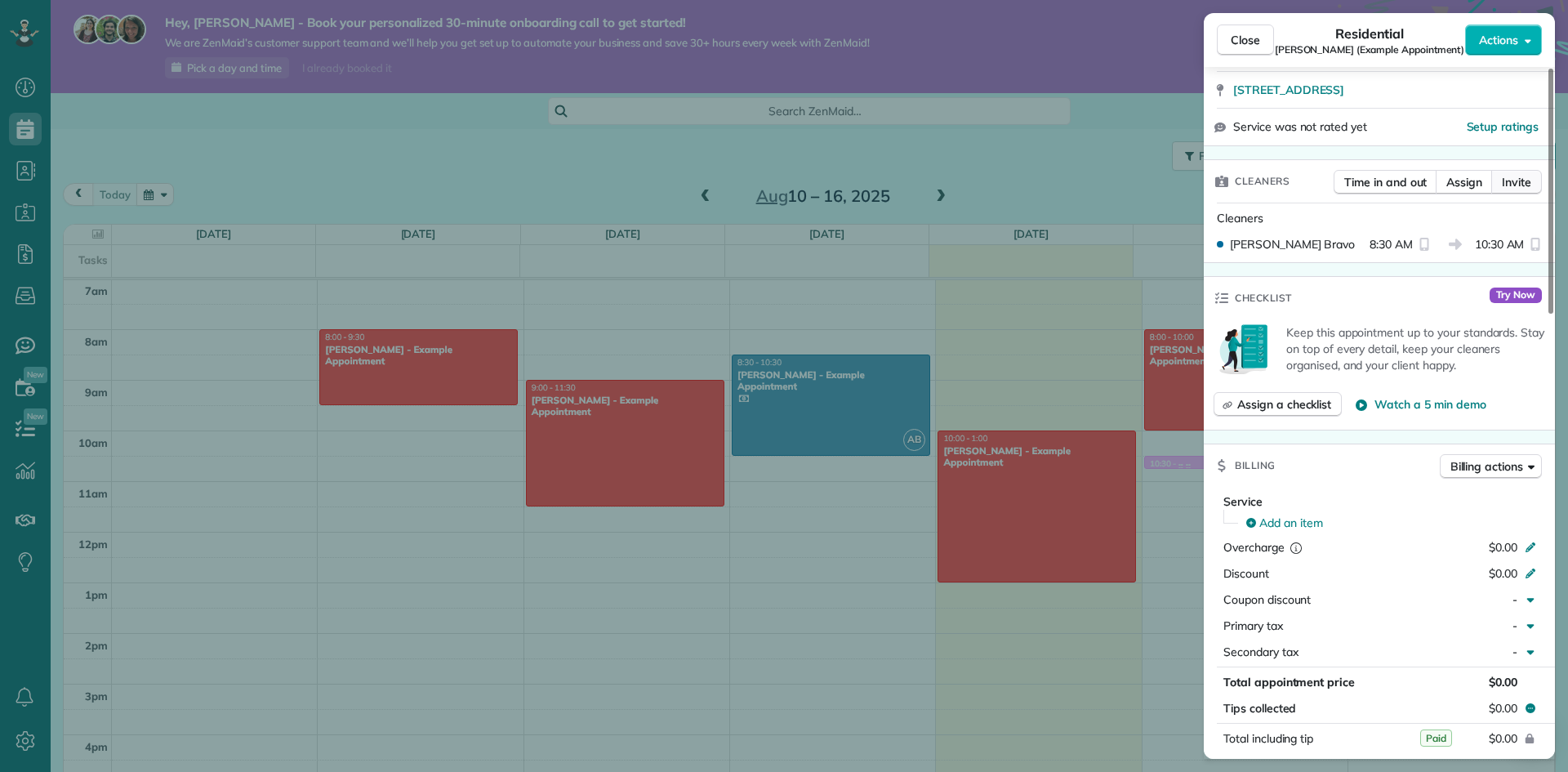
click at [1507, 185] on span "Invite" at bounding box center [1516, 182] width 29 height 16
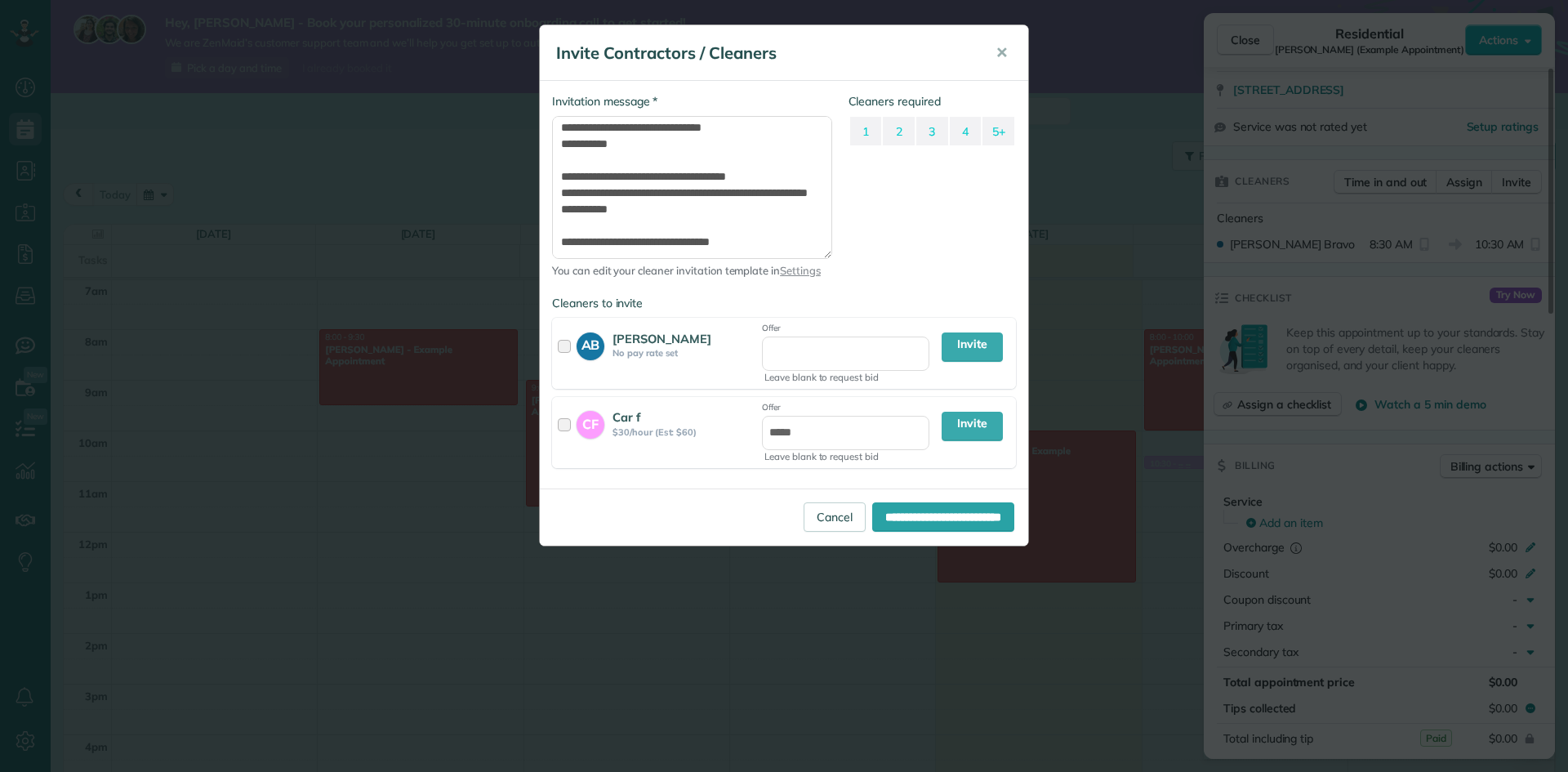
scroll to position [163, 0]
click at [577, 439] on div "CF" at bounding box center [594, 432] width 36 height 47
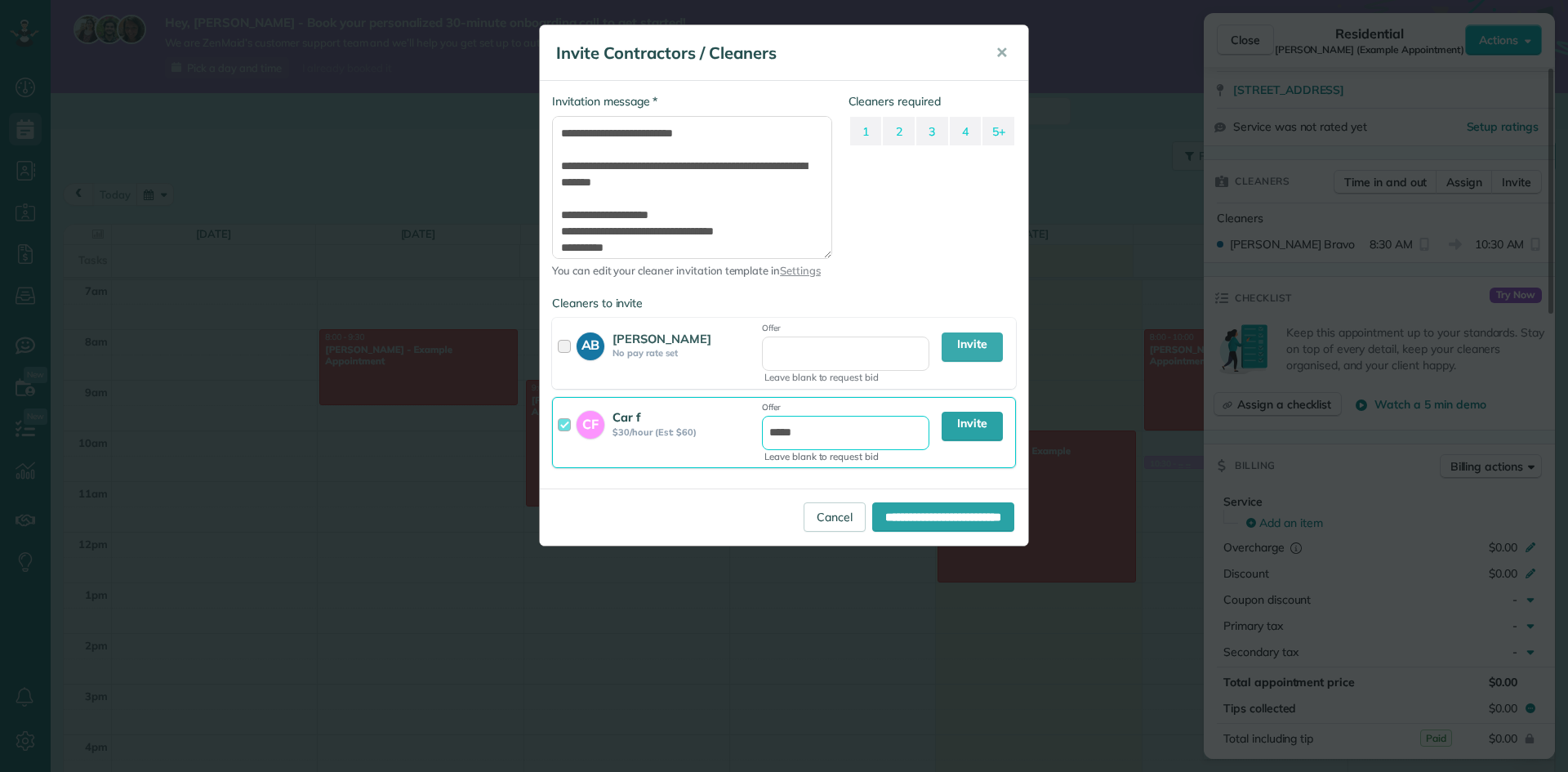
click at [885, 442] on input "*****" at bounding box center [845, 433] width 167 height 35
click at [988, 434] on link "Invite" at bounding box center [972, 426] width 61 height 29
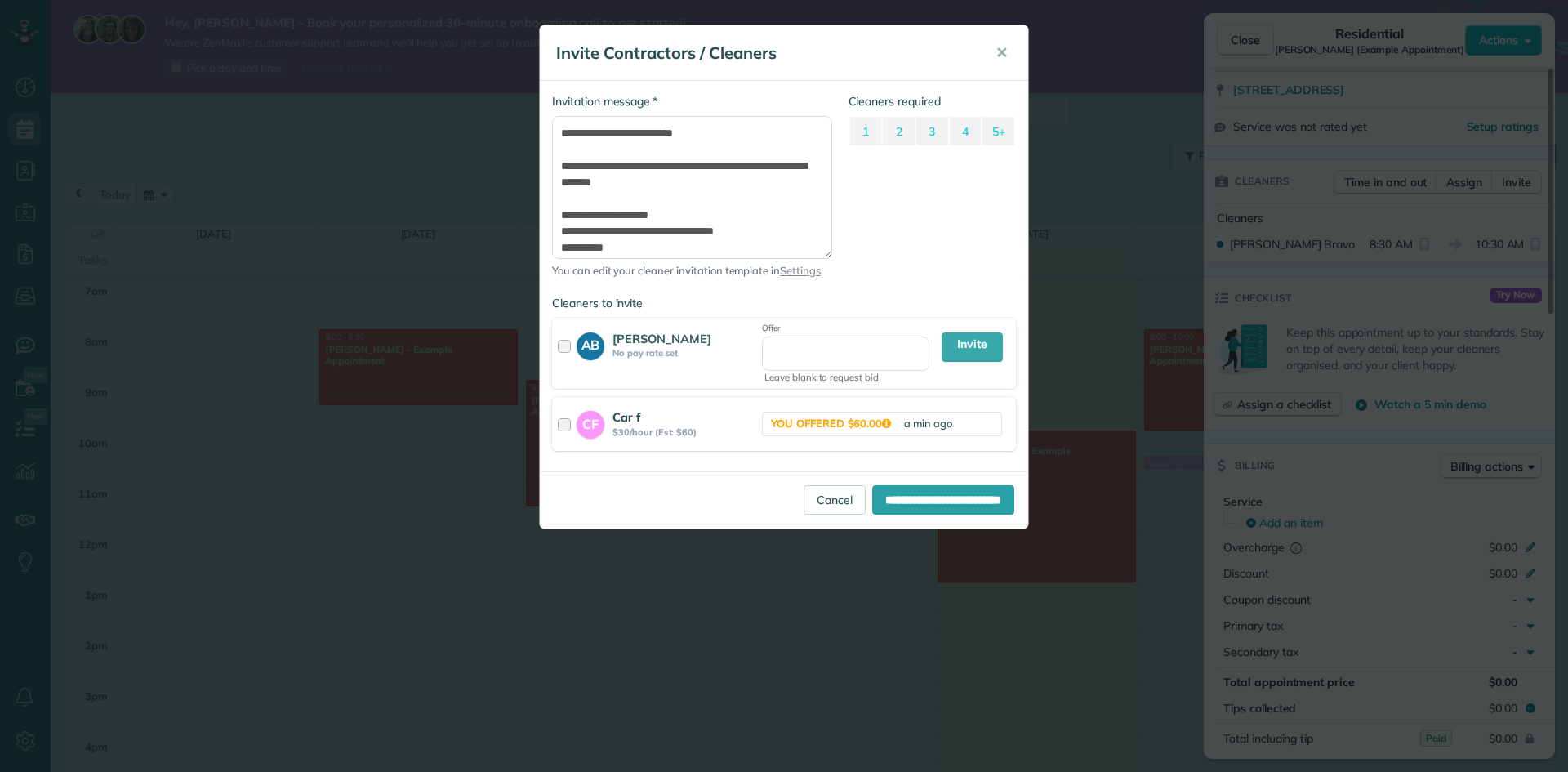
click at [839, 423] on strong "You Offered $60.00" at bounding box center [831, 423] width 120 height 13
click at [910, 424] on link "a min ago" at bounding box center [928, 423] width 48 height 13
click at [880, 396] on div "**********" at bounding box center [784, 276] width 488 height 391
click at [922, 135] on label "3" at bounding box center [933, 131] width 32 height 29
click at [867, 129] on label "1" at bounding box center [866, 131] width 32 height 29
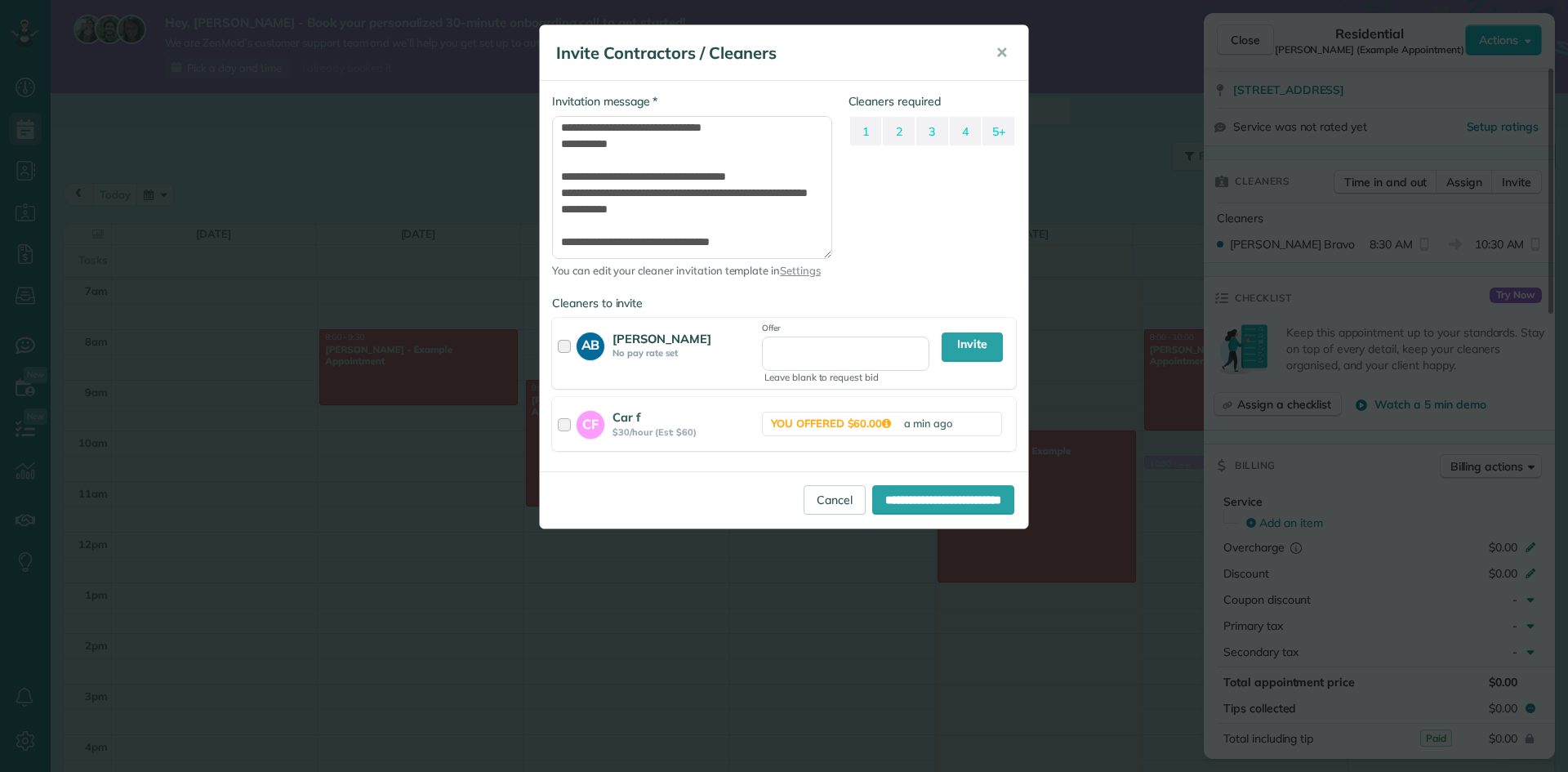
scroll to position [169, 0]
click at [804, 487] on link "Cancel" at bounding box center [835, 499] width 62 height 29
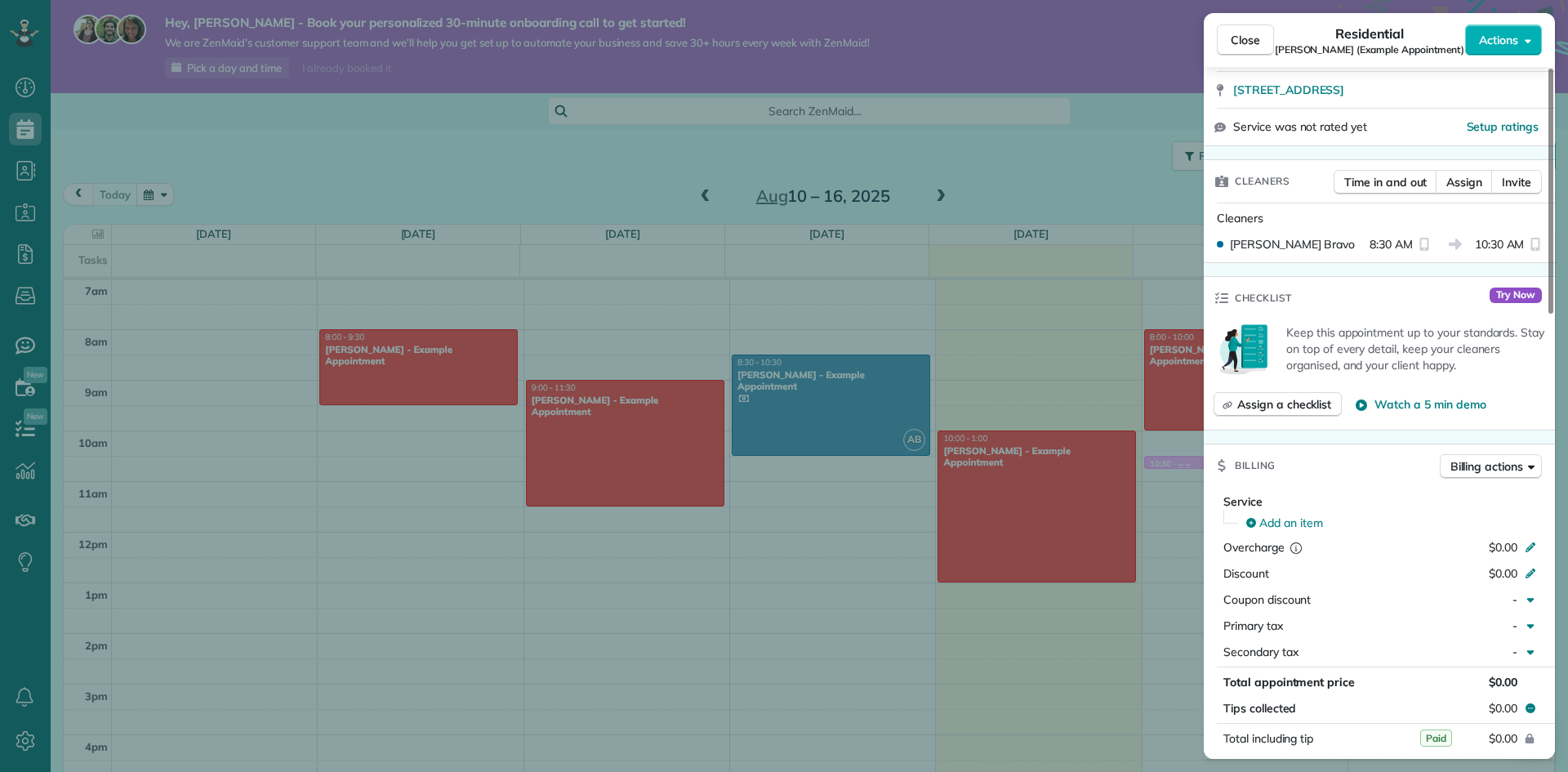
click at [838, 416] on div "Close Residential Sharon Tinberg (Example Appointment) Actions Status Active Sh…" at bounding box center [784, 386] width 1568 height 772
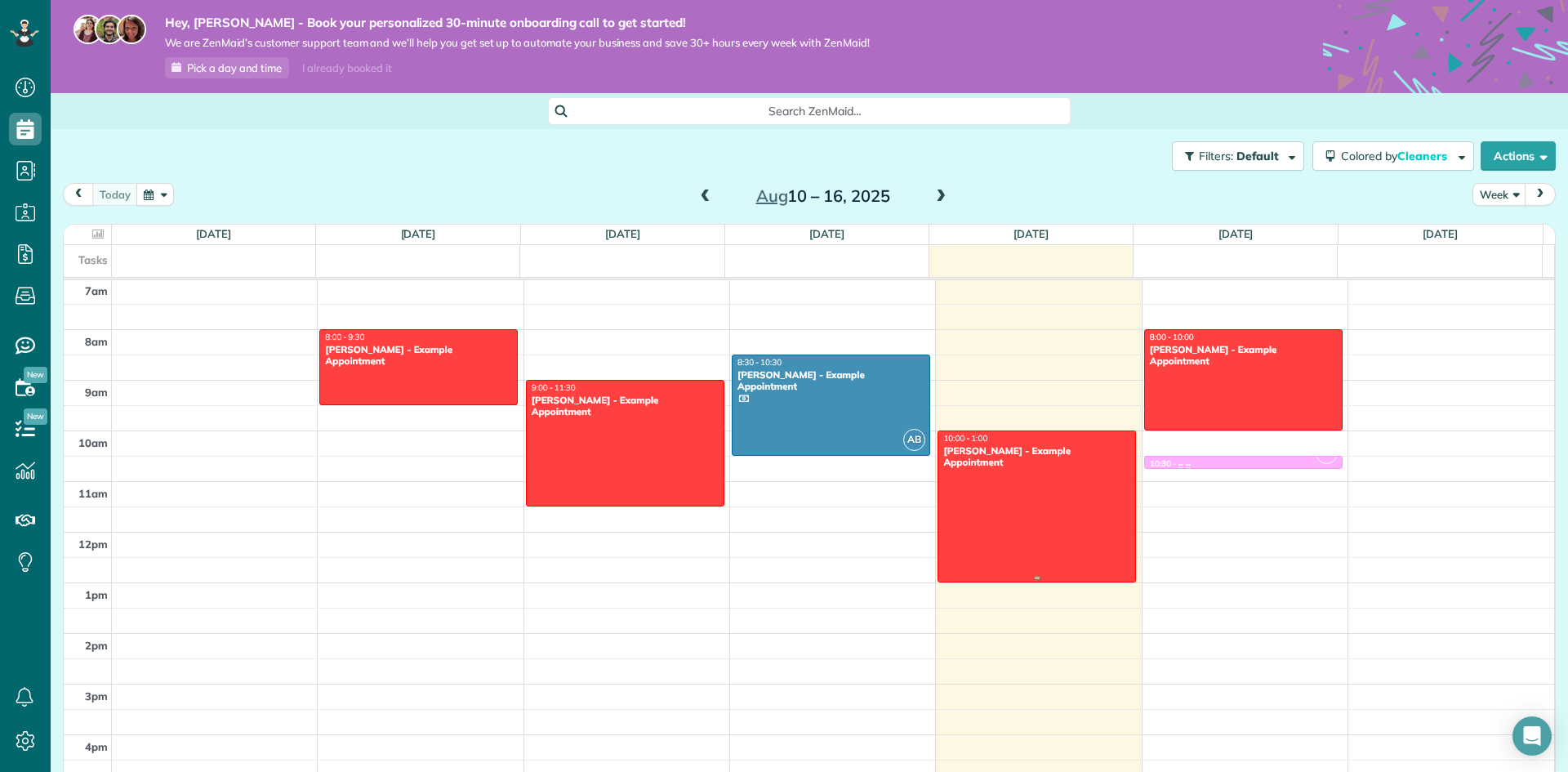
click at [1012, 464] on div at bounding box center [1037, 506] width 197 height 151
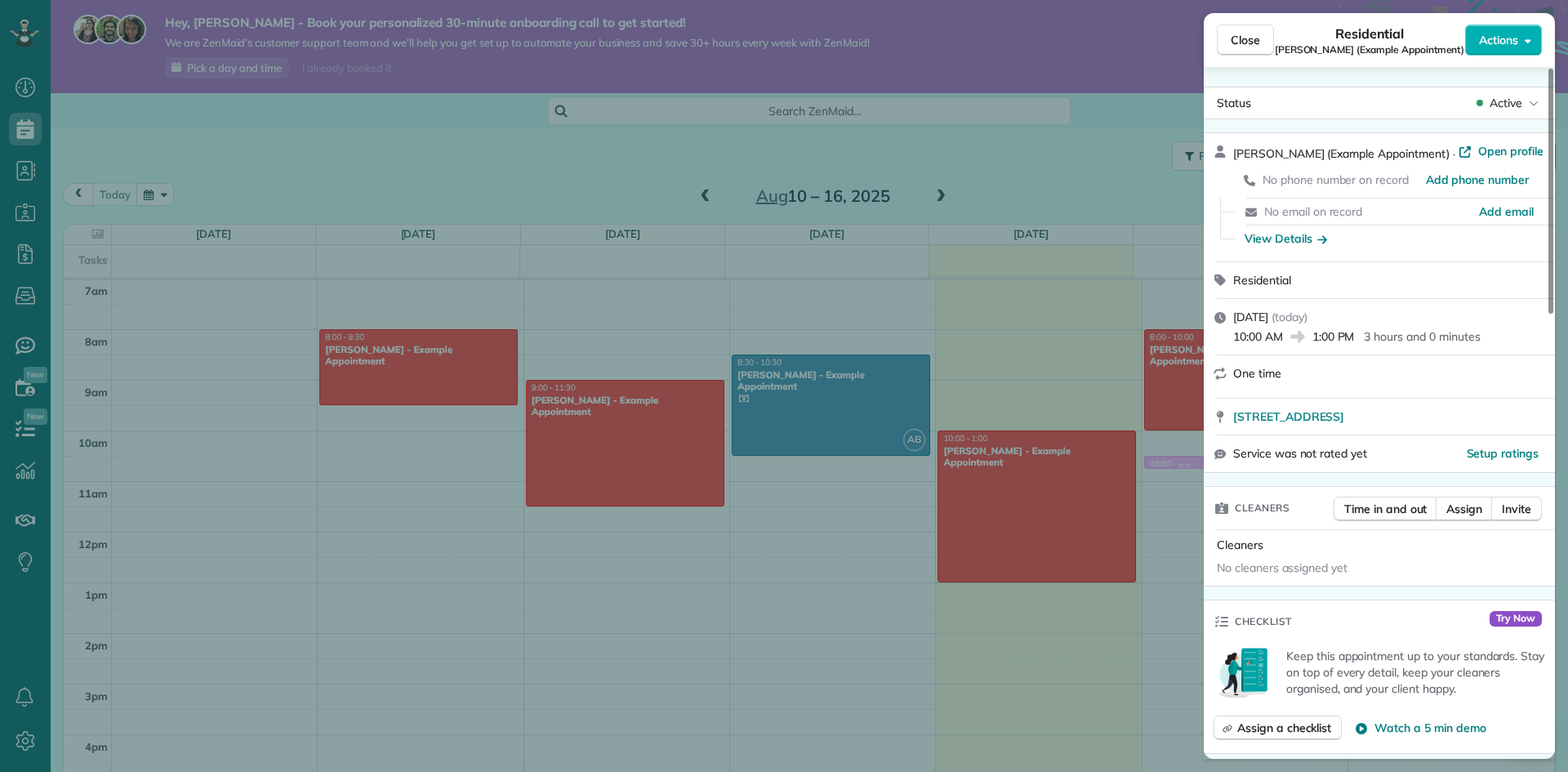
click at [872, 390] on div "Close Residential Amar Ghose (Example Appointment) Actions Status Active Amar G…" at bounding box center [784, 386] width 1568 height 772
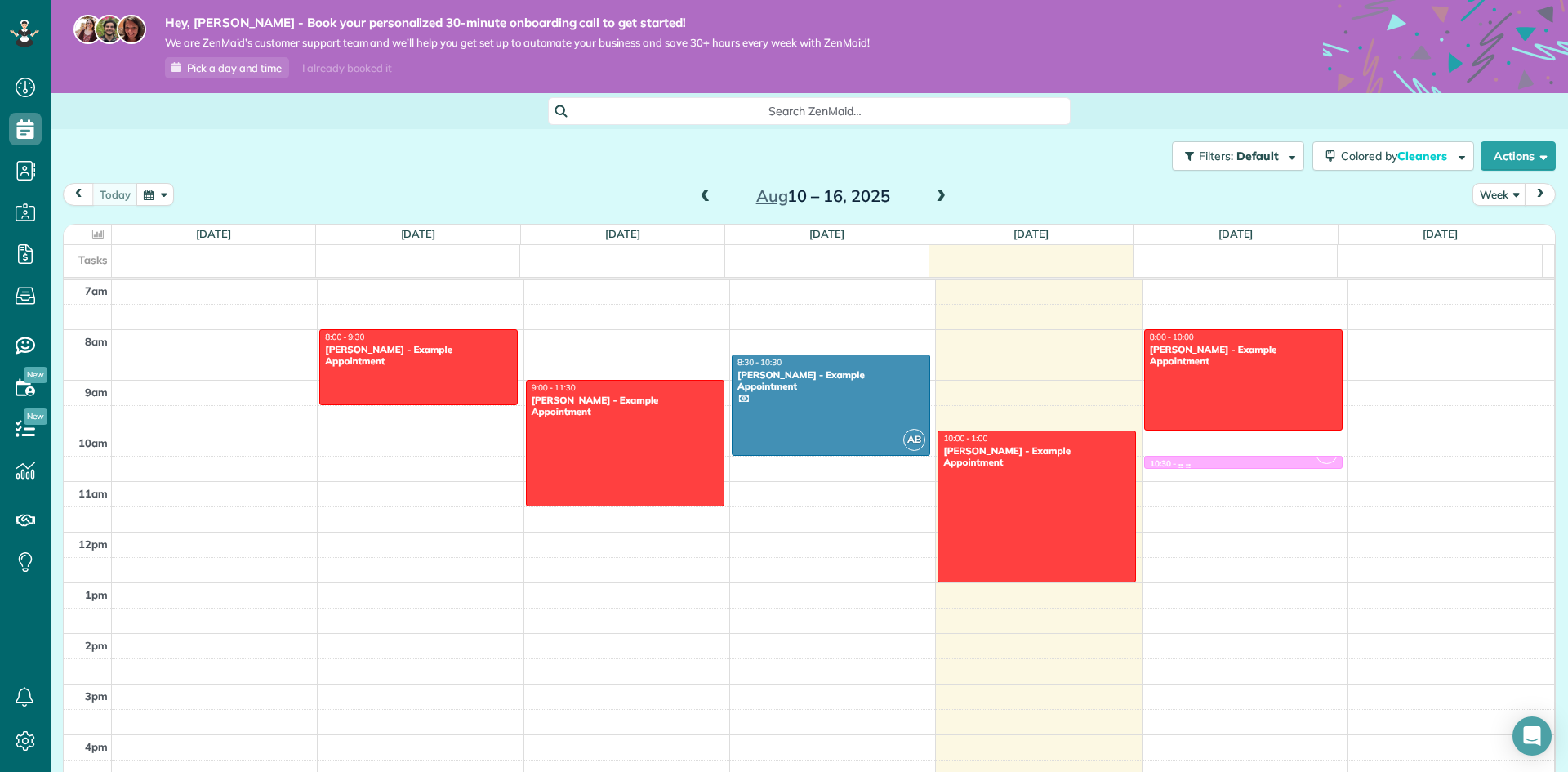
click at [872, 390] on div at bounding box center [831, 405] width 197 height 99
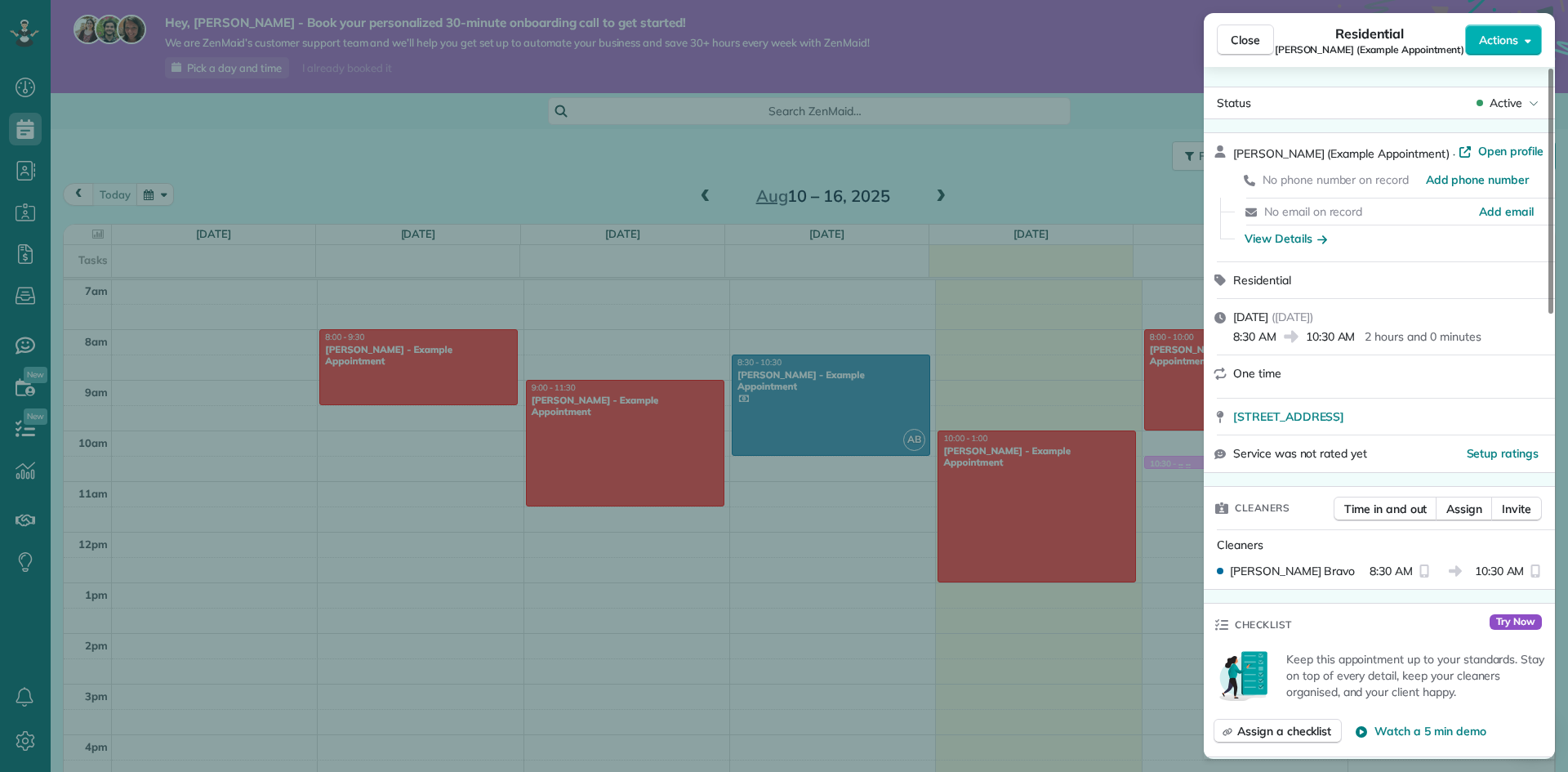
click at [1040, 503] on div "Close Residential Sharon Tinberg (Example Appointment) Actions Status Active Sh…" at bounding box center [784, 386] width 1568 height 772
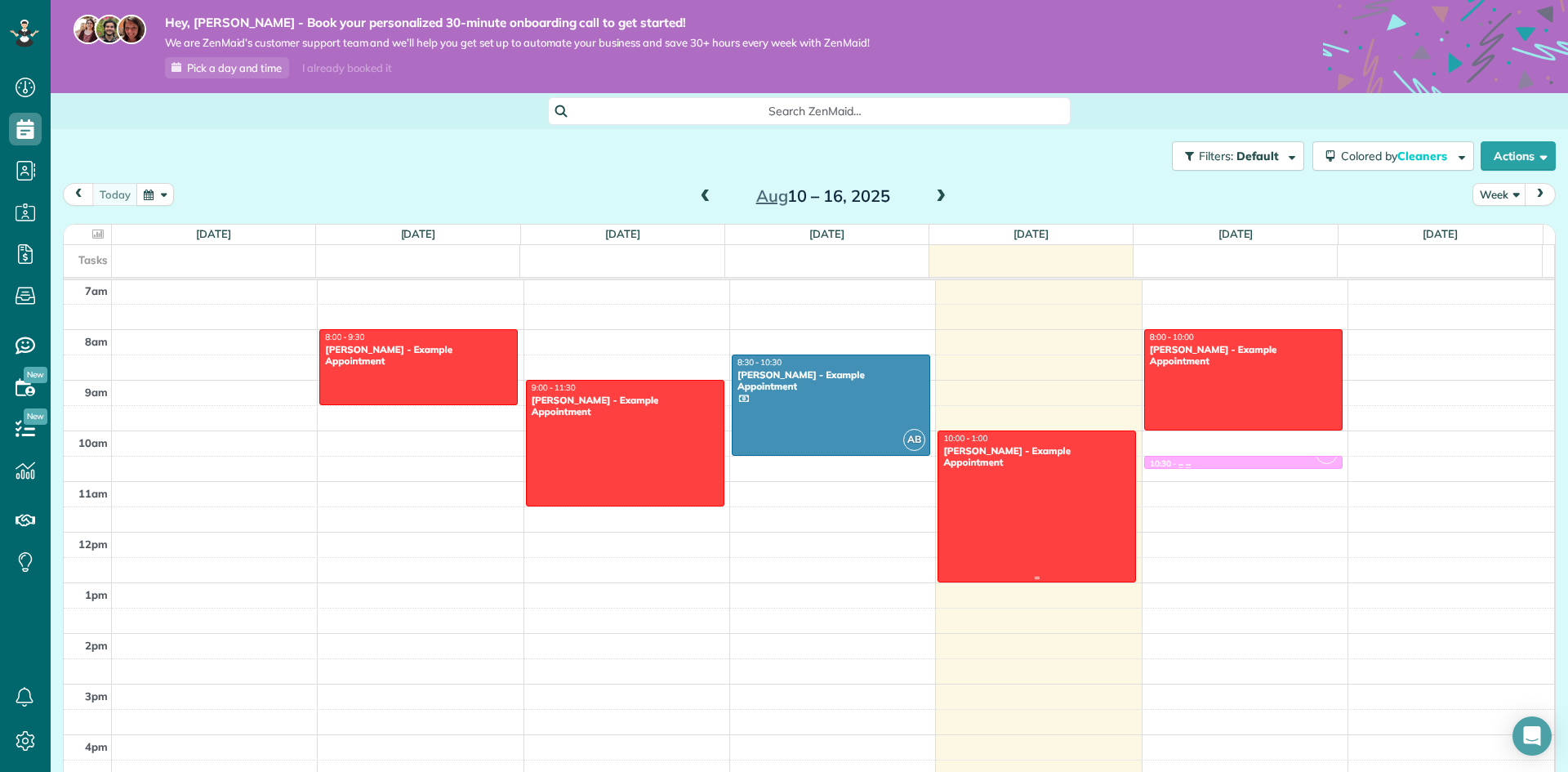
click at [1040, 503] on div at bounding box center [1037, 506] width 197 height 151
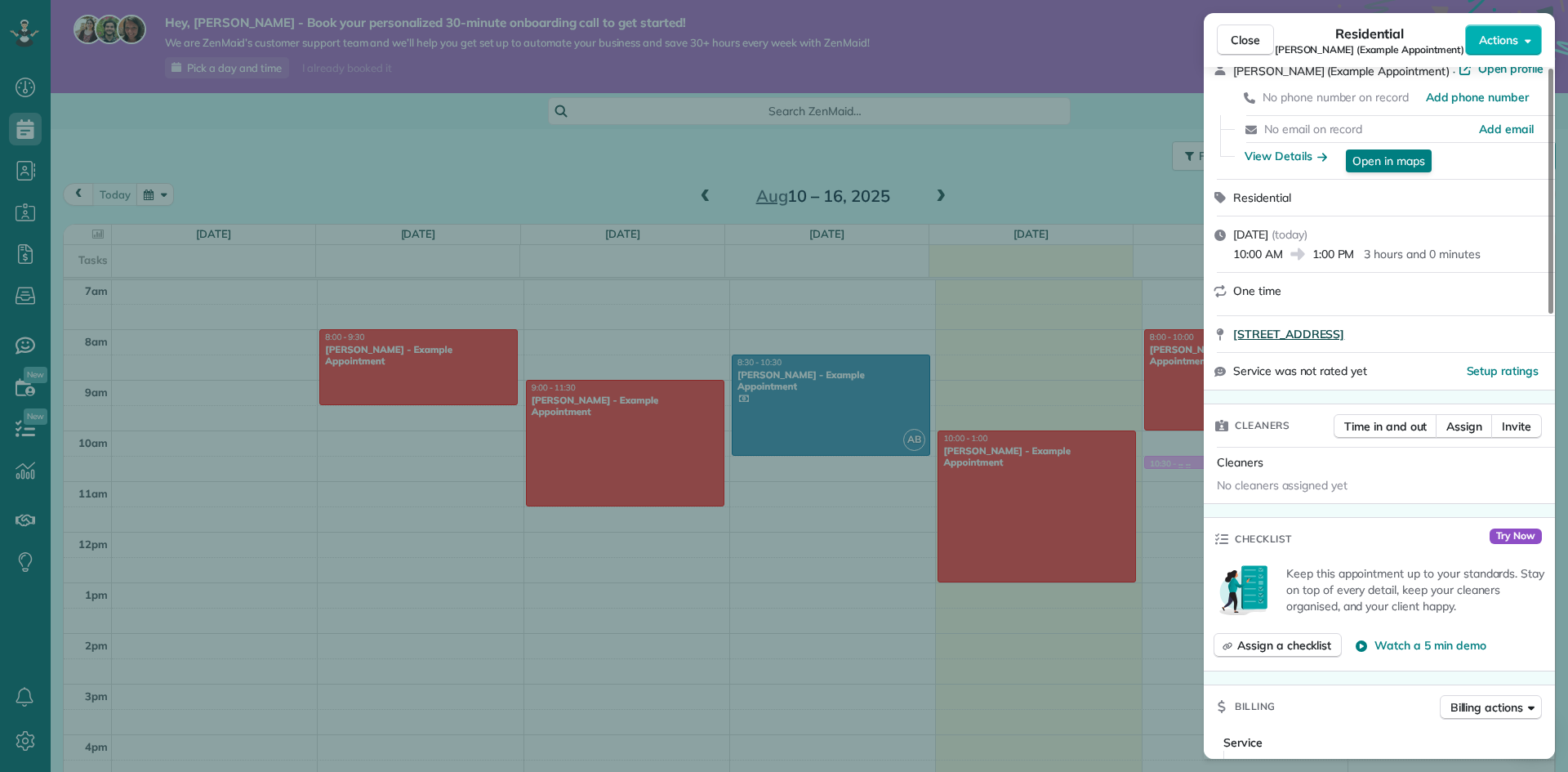
scroll to position [82, 0]
click at [1515, 424] on span "Invite" at bounding box center [1516, 427] width 29 height 16
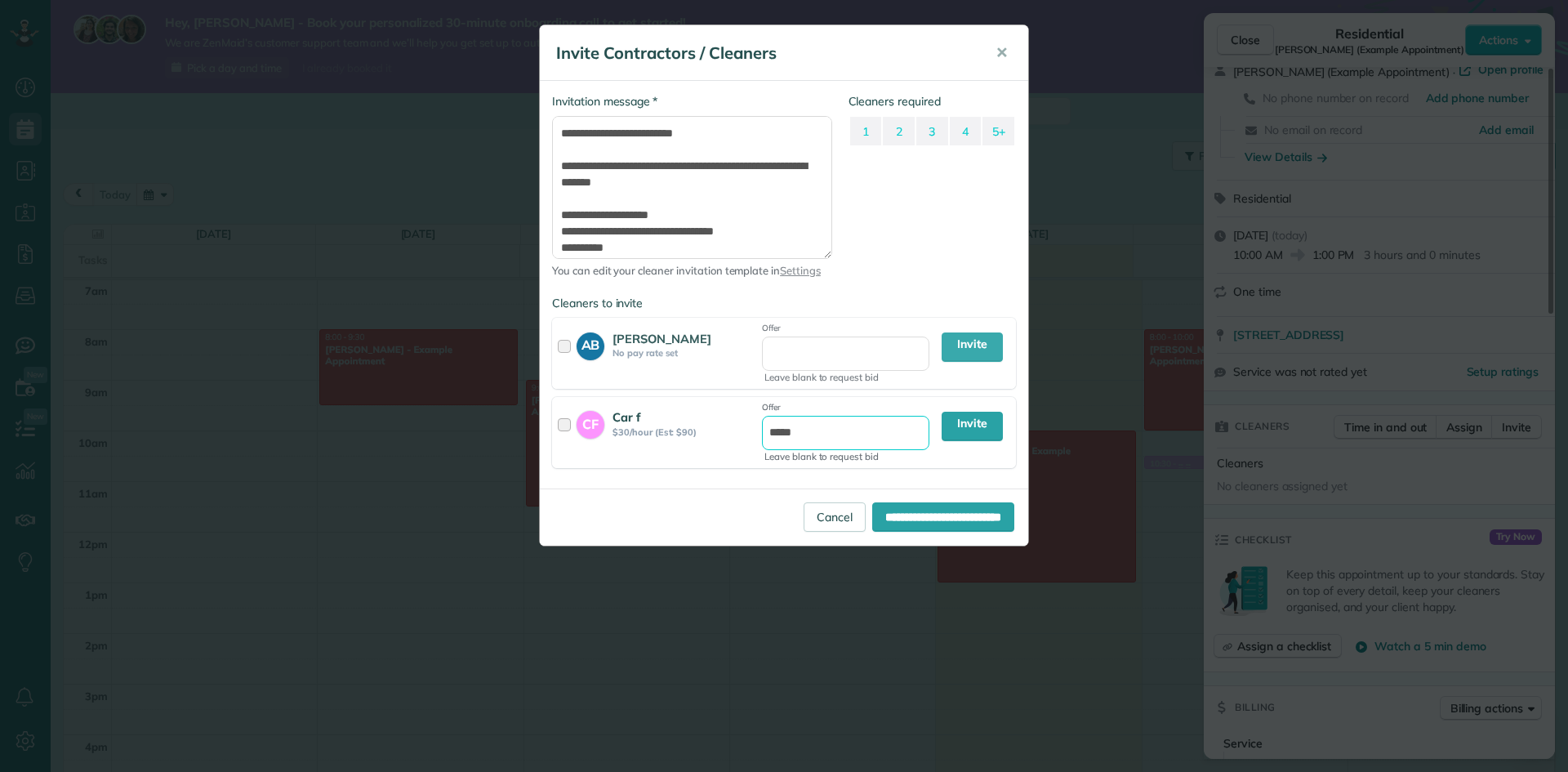
click at [891, 436] on input "*****" at bounding box center [845, 433] width 167 height 35
click at [842, 438] on input "*****" at bounding box center [845, 433] width 167 height 35
click at [1002, 437] on link "Invite" at bounding box center [972, 426] width 61 height 29
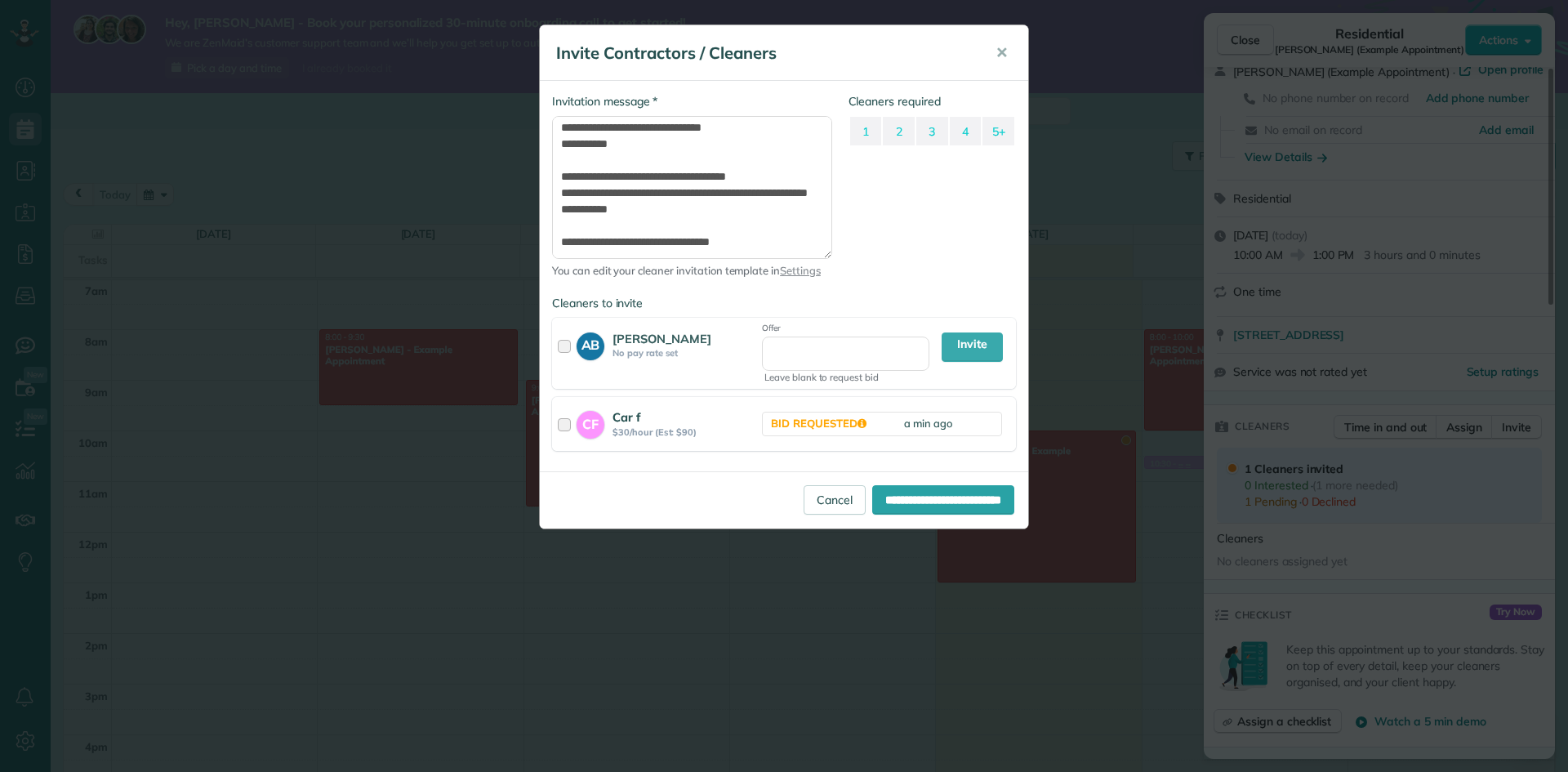
scroll to position [169, 0]
click at [1006, 61] on span "✕" at bounding box center [1002, 52] width 13 height 19
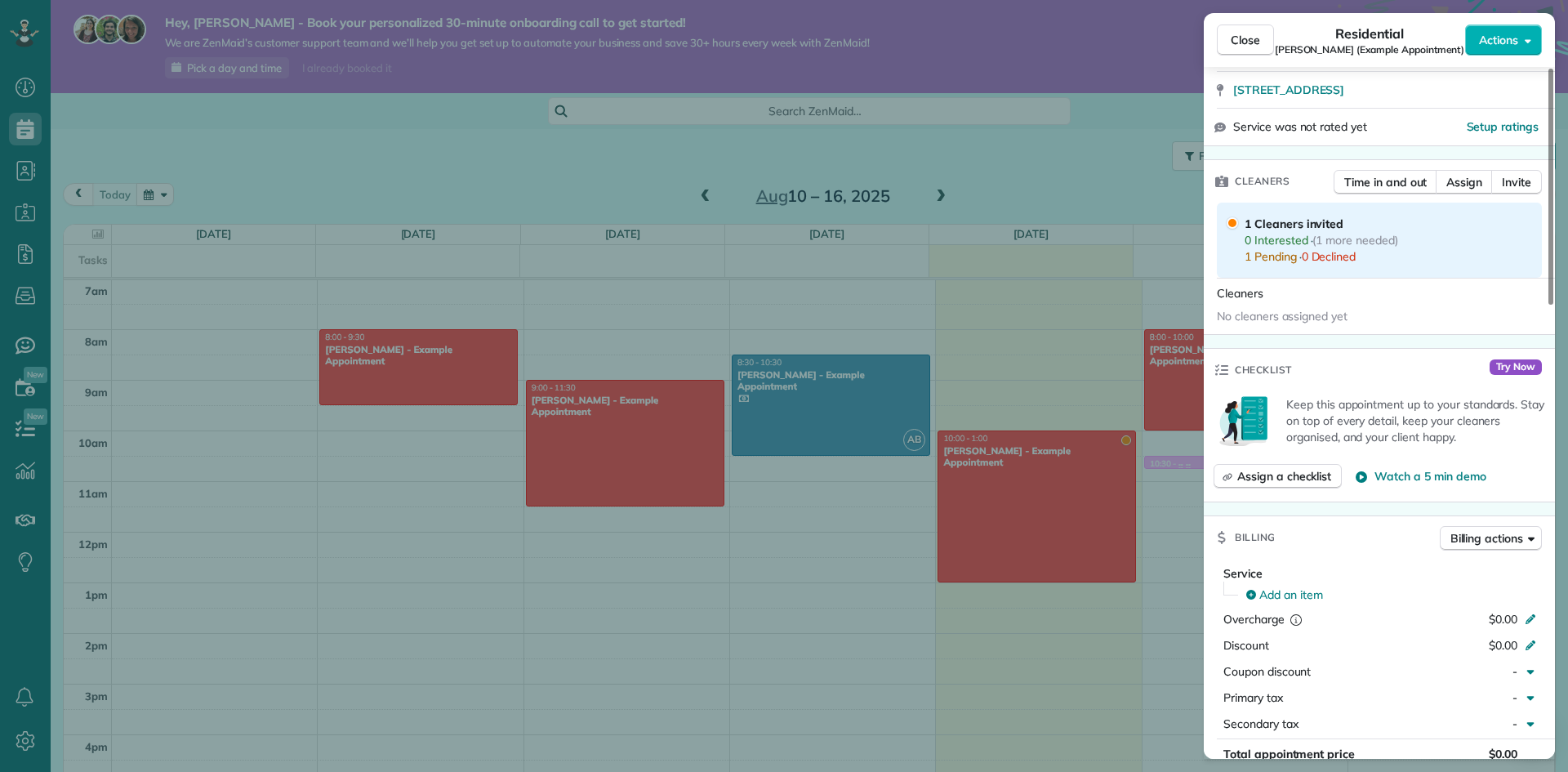
scroll to position [409, 0]
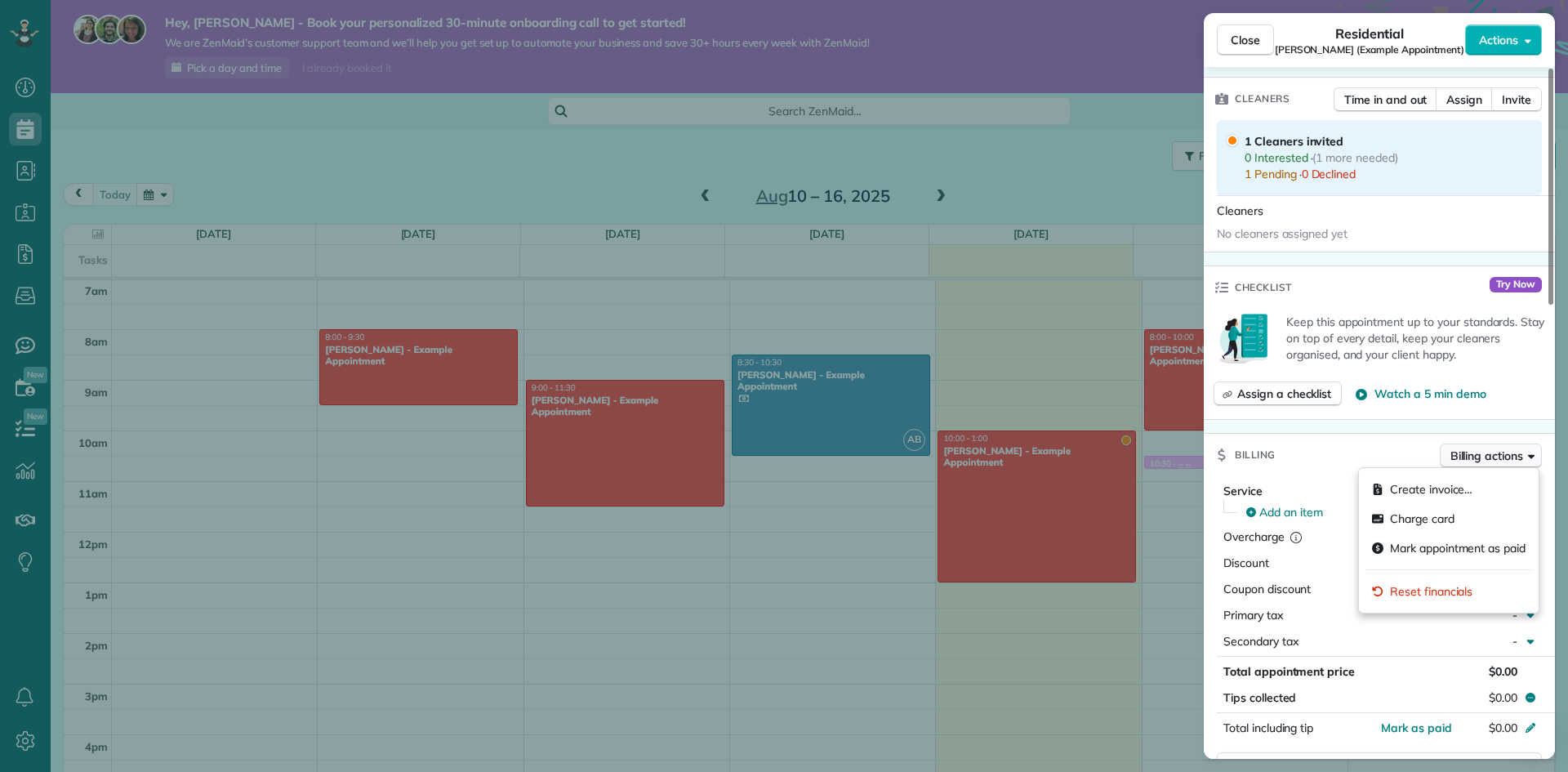
click at [1496, 457] on span "Billing actions" at bounding box center [1486, 455] width 72 height 16
click at [1485, 539] on div "Mark appointment as paid" at bounding box center [1448, 548] width 167 height 29
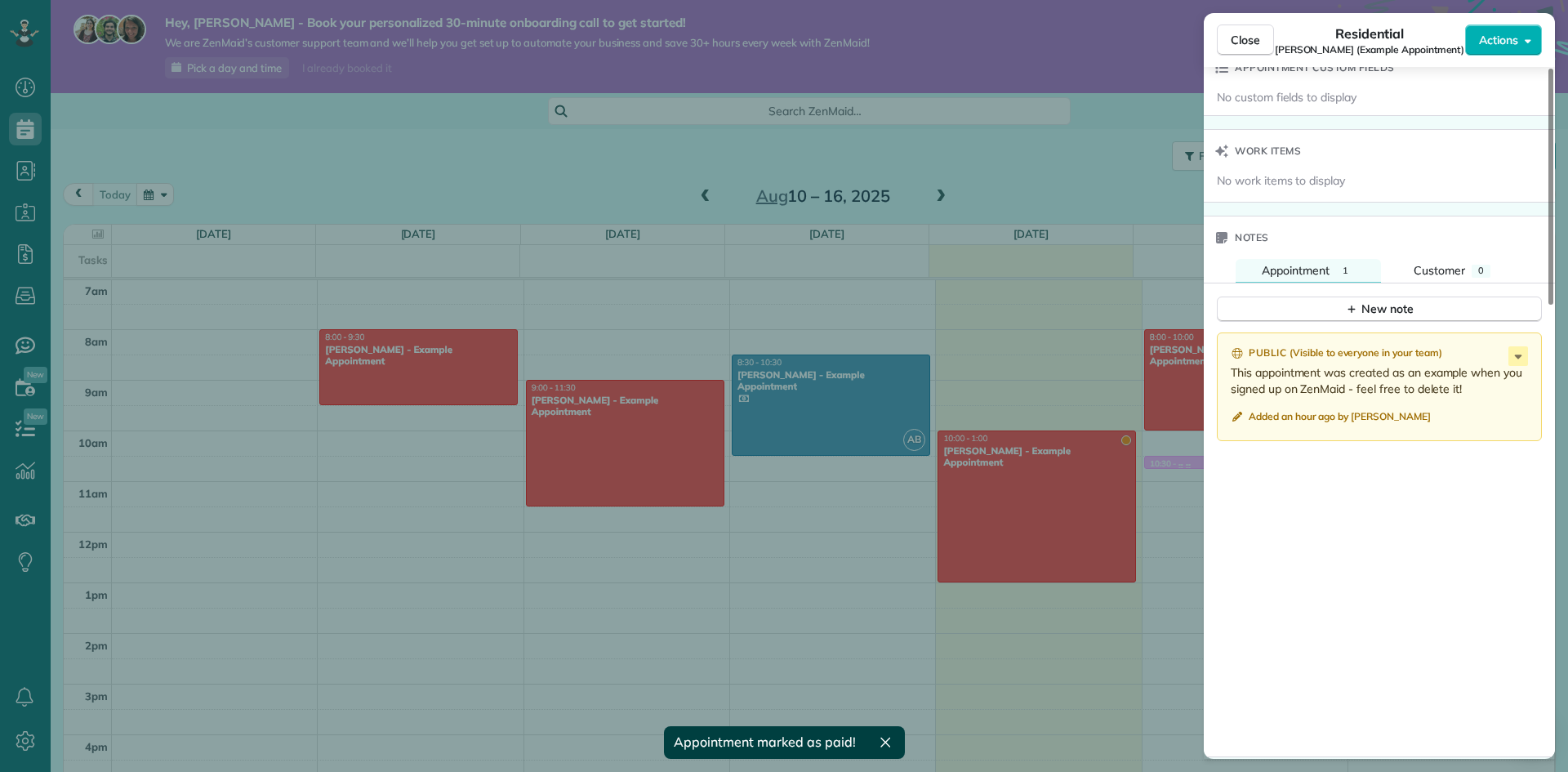
scroll to position [1328, 0]
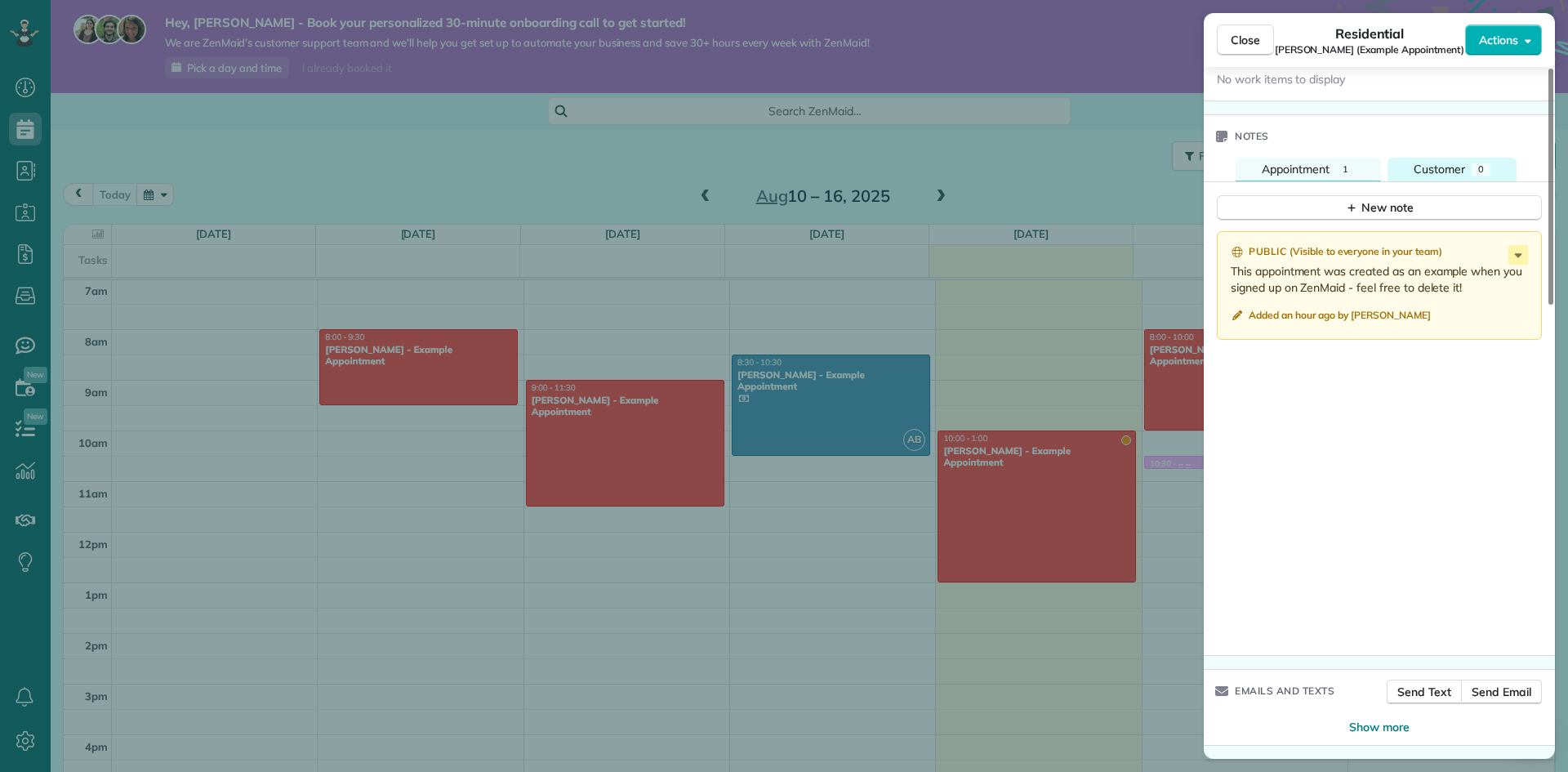
click at [1466, 168] on button "Customer 0" at bounding box center [1451, 169] width 129 height 24
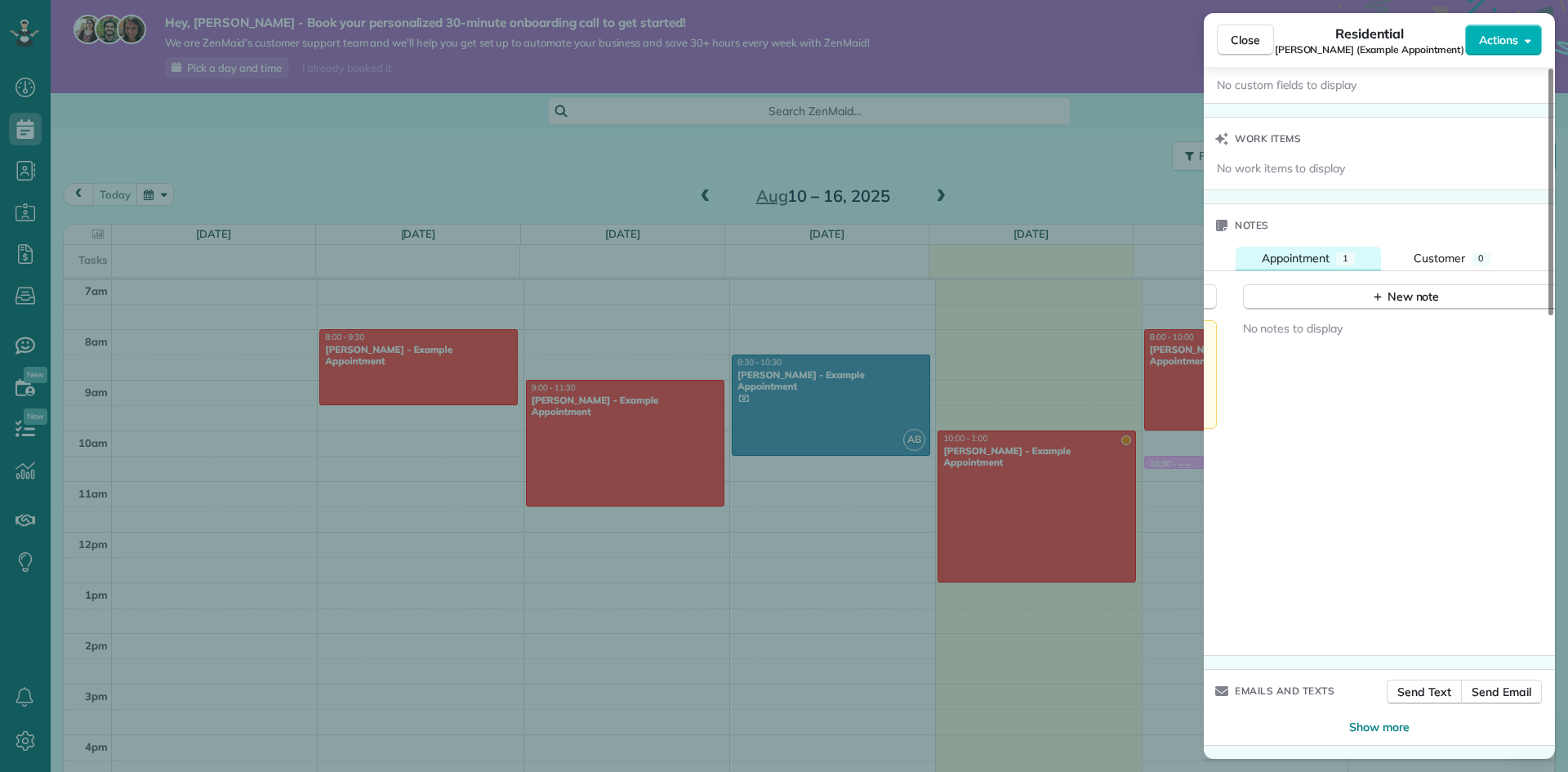
click at [1293, 252] on span "Appointment" at bounding box center [1295, 258] width 68 height 14
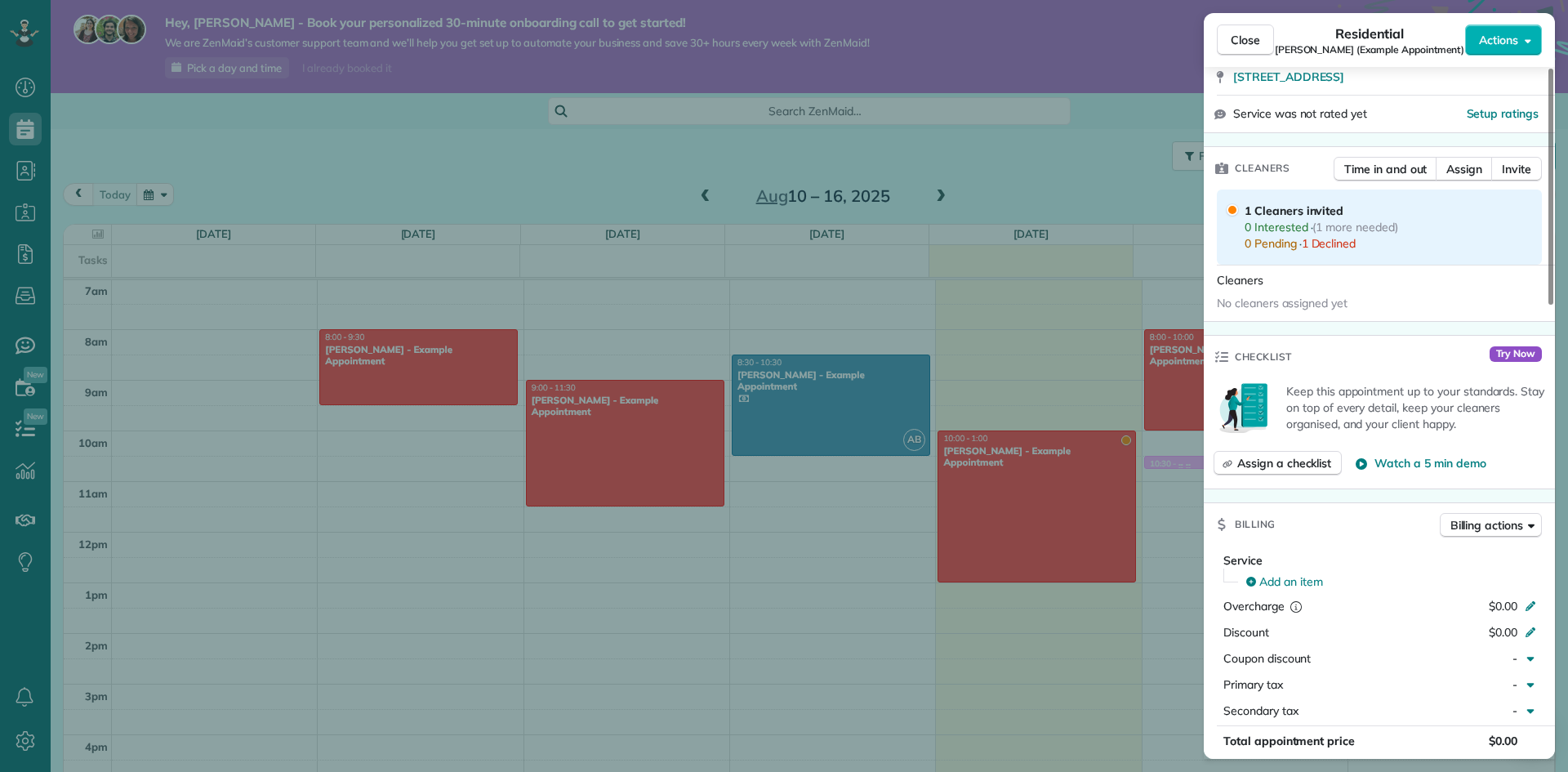
scroll to position [0, 0]
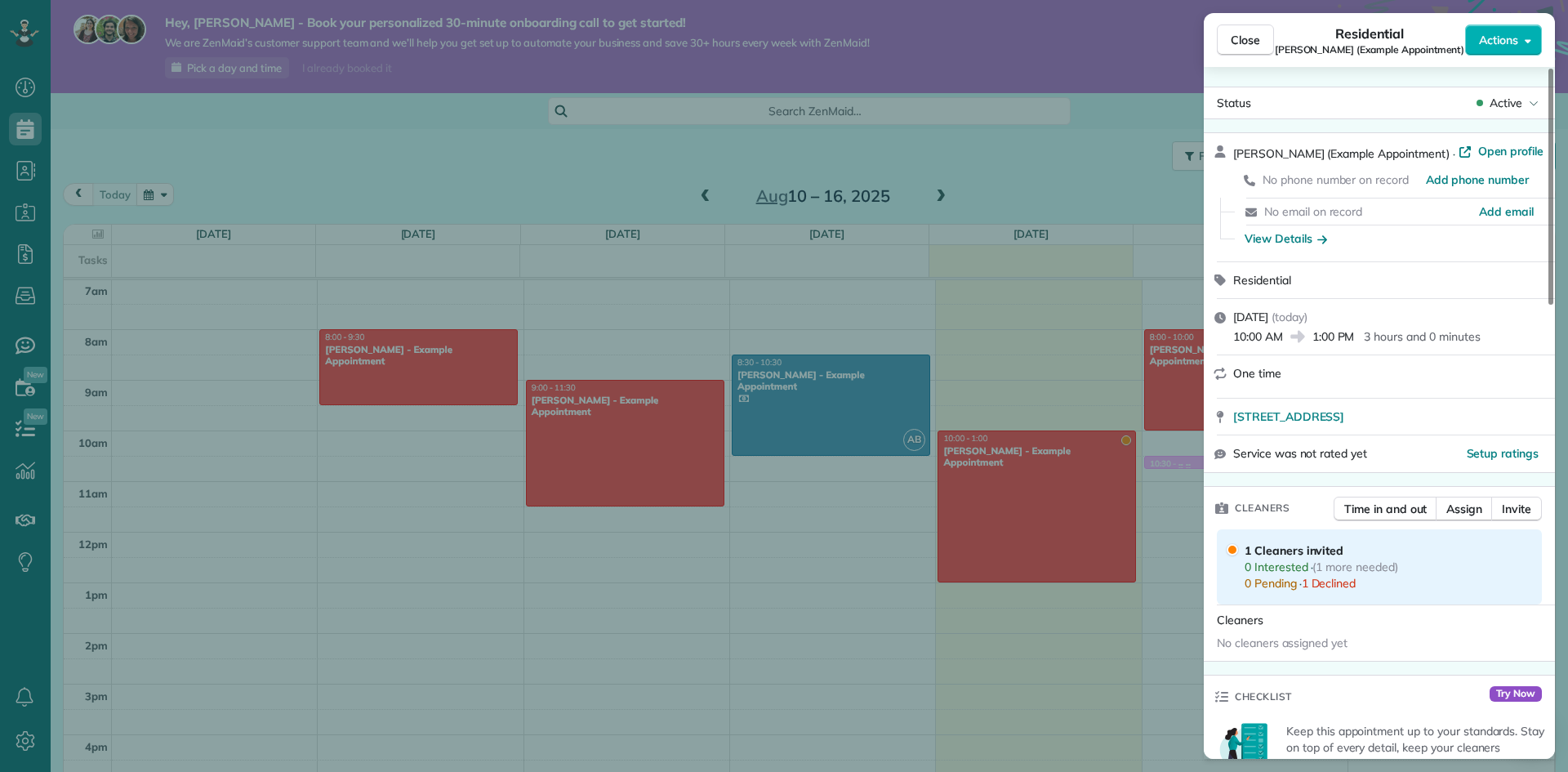
click at [1295, 150] on span "Amar Ghose (Example Appointment)" at bounding box center [1341, 153] width 216 height 14
click at [1204, 210] on div "Amar Ghose (Example Appointment) · Open profile No phone number on record Add p…" at bounding box center [1379, 197] width 351 height 128
click at [1480, 41] on span "Actions" at bounding box center [1498, 40] width 40 height 16
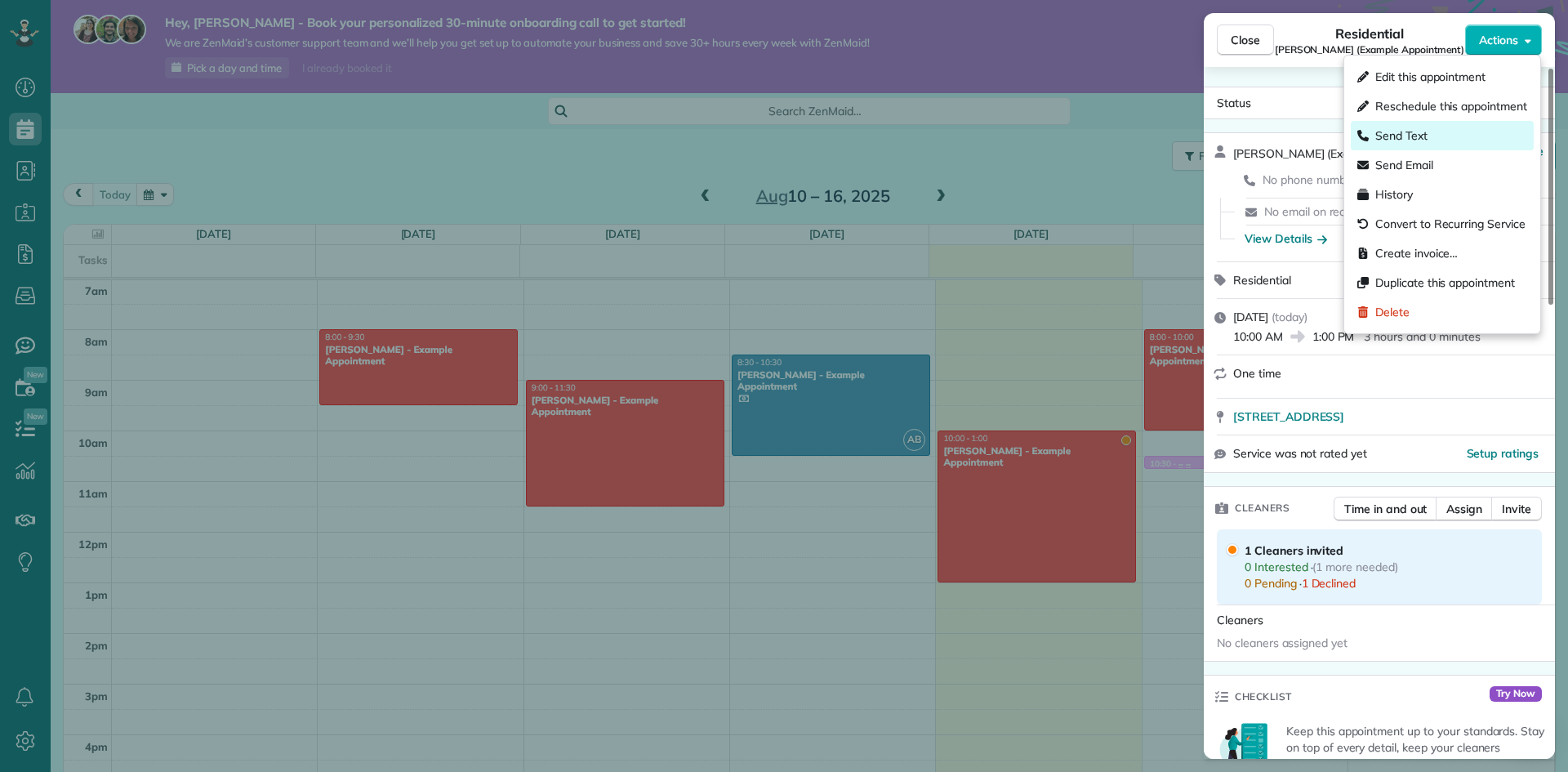
click at [1500, 137] on div "Send Text" at bounding box center [1442, 136] width 183 height 29
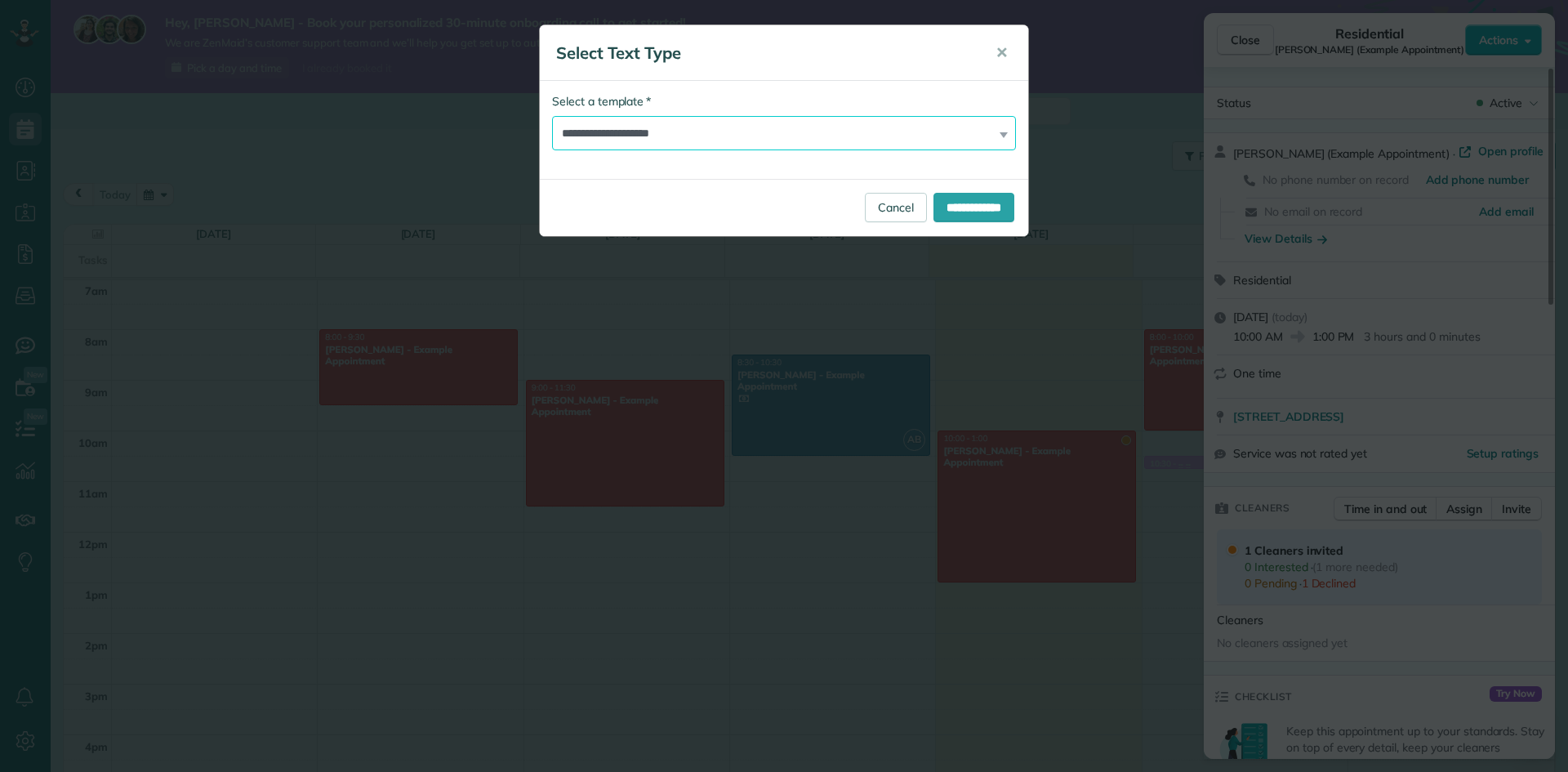
click at [887, 139] on select "**********" at bounding box center [784, 133] width 464 height 35
click at [552, 116] on select "**********" at bounding box center [784, 133] width 464 height 35
click at [900, 142] on select "**********" at bounding box center [784, 133] width 464 height 35
select select "*******"
click at [552, 116] on select "**********" at bounding box center [784, 133] width 464 height 35
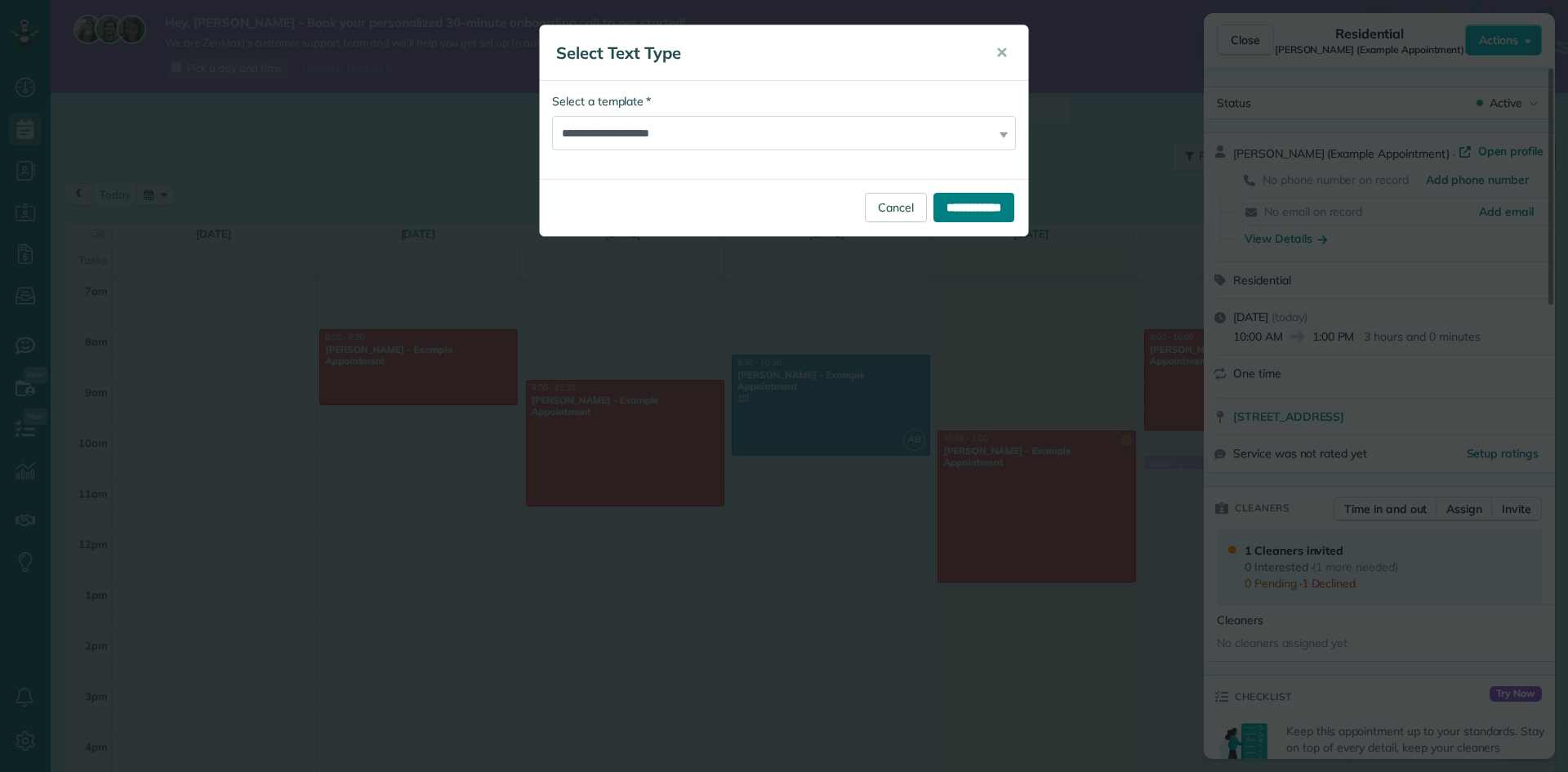
click at [943, 202] on input "**********" at bounding box center [974, 207] width 81 height 29
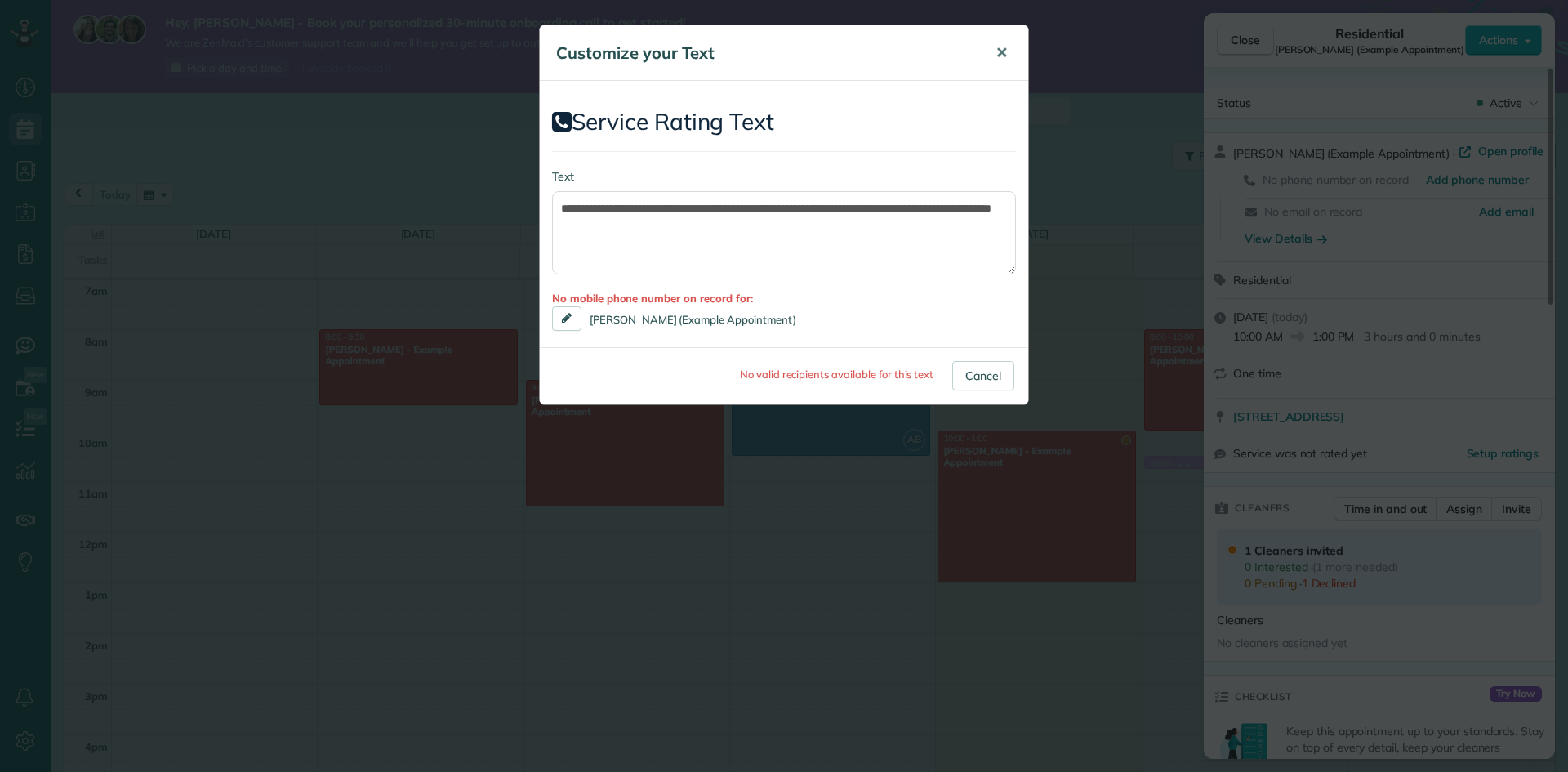
click at [1003, 55] on span "✕" at bounding box center [1002, 52] width 13 height 19
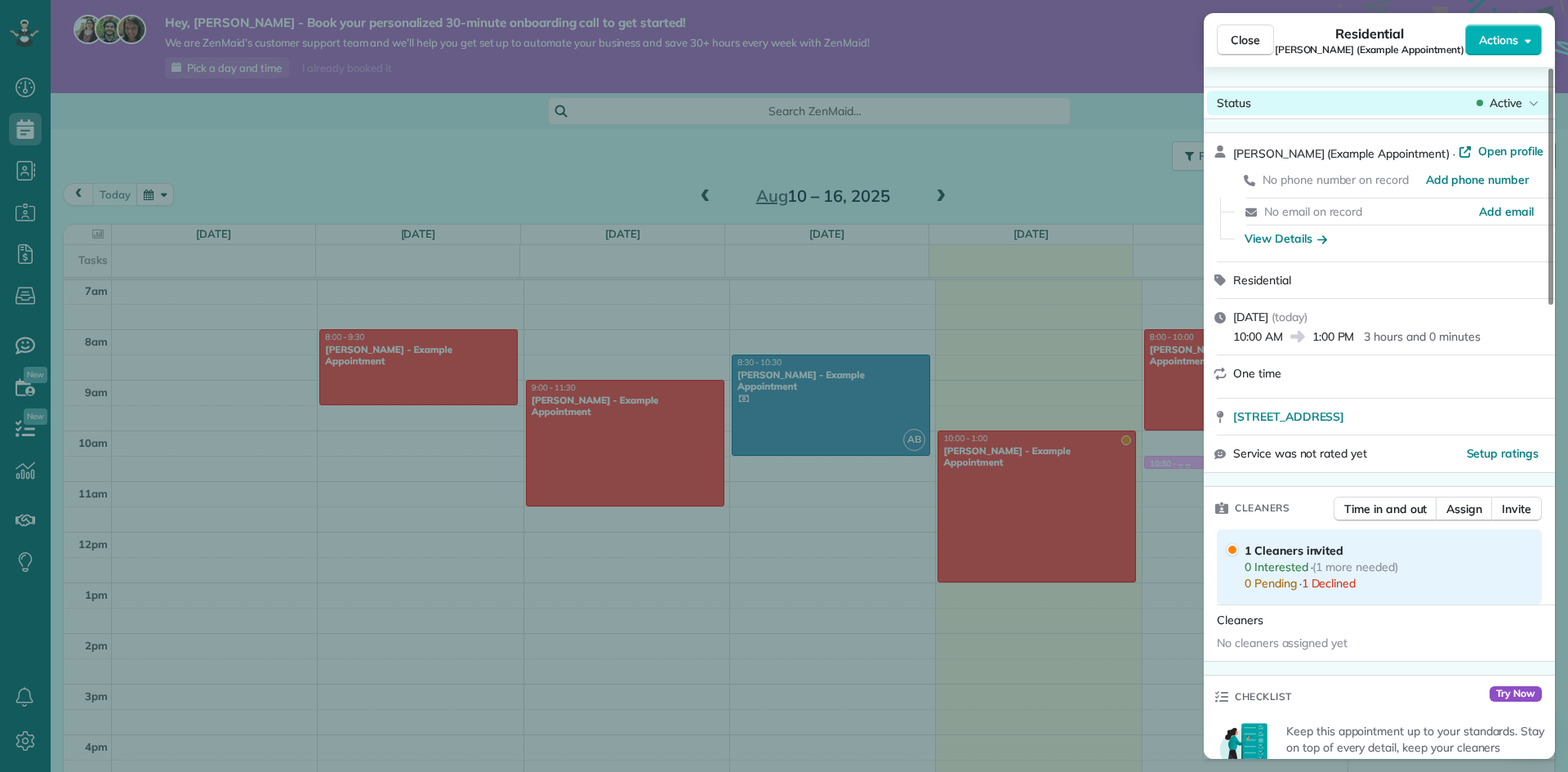
click at [1498, 108] on span "Active" at bounding box center [1506, 103] width 33 height 16
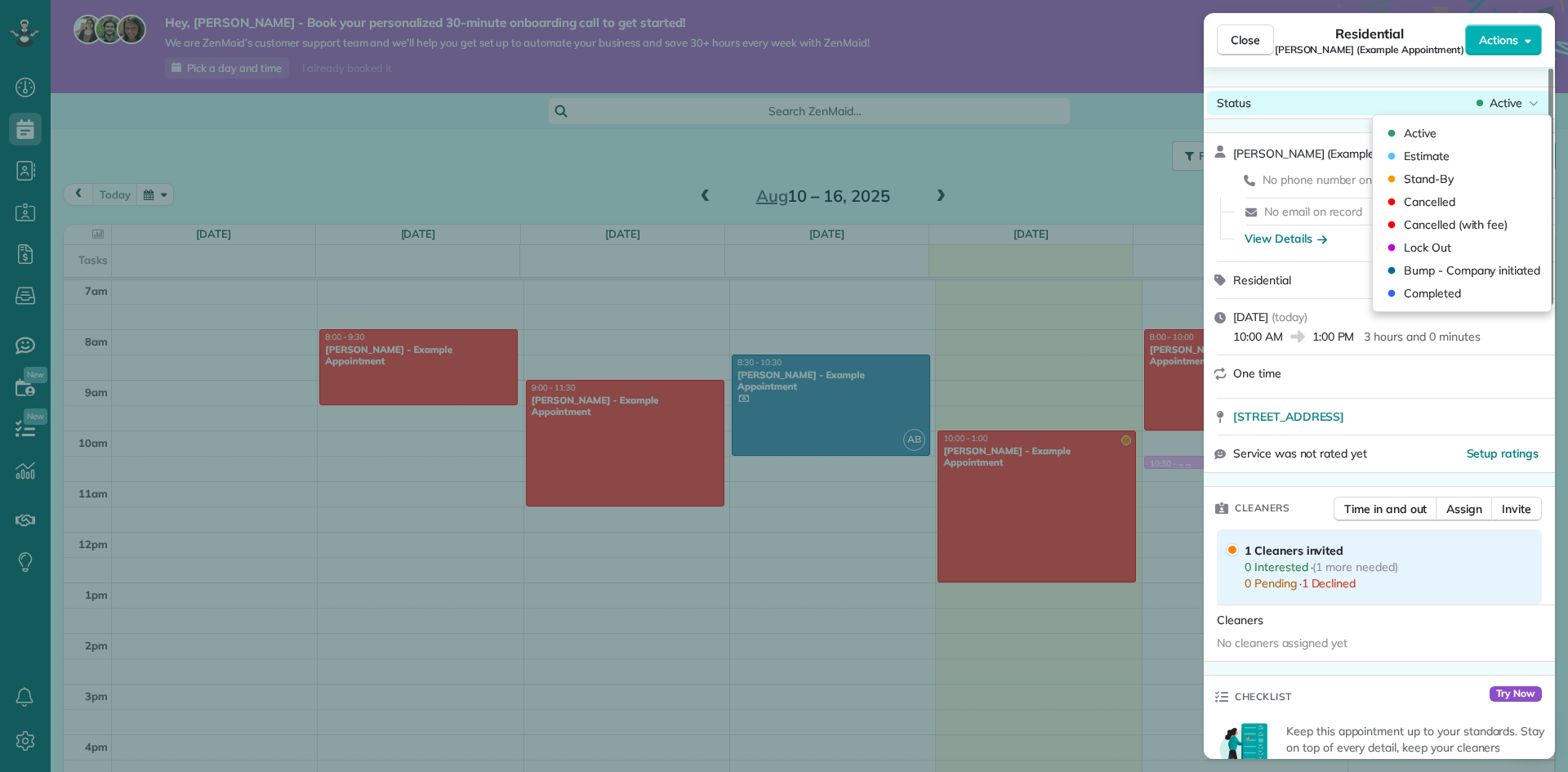
click at [1498, 108] on span "Active" at bounding box center [1506, 103] width 33 height 16
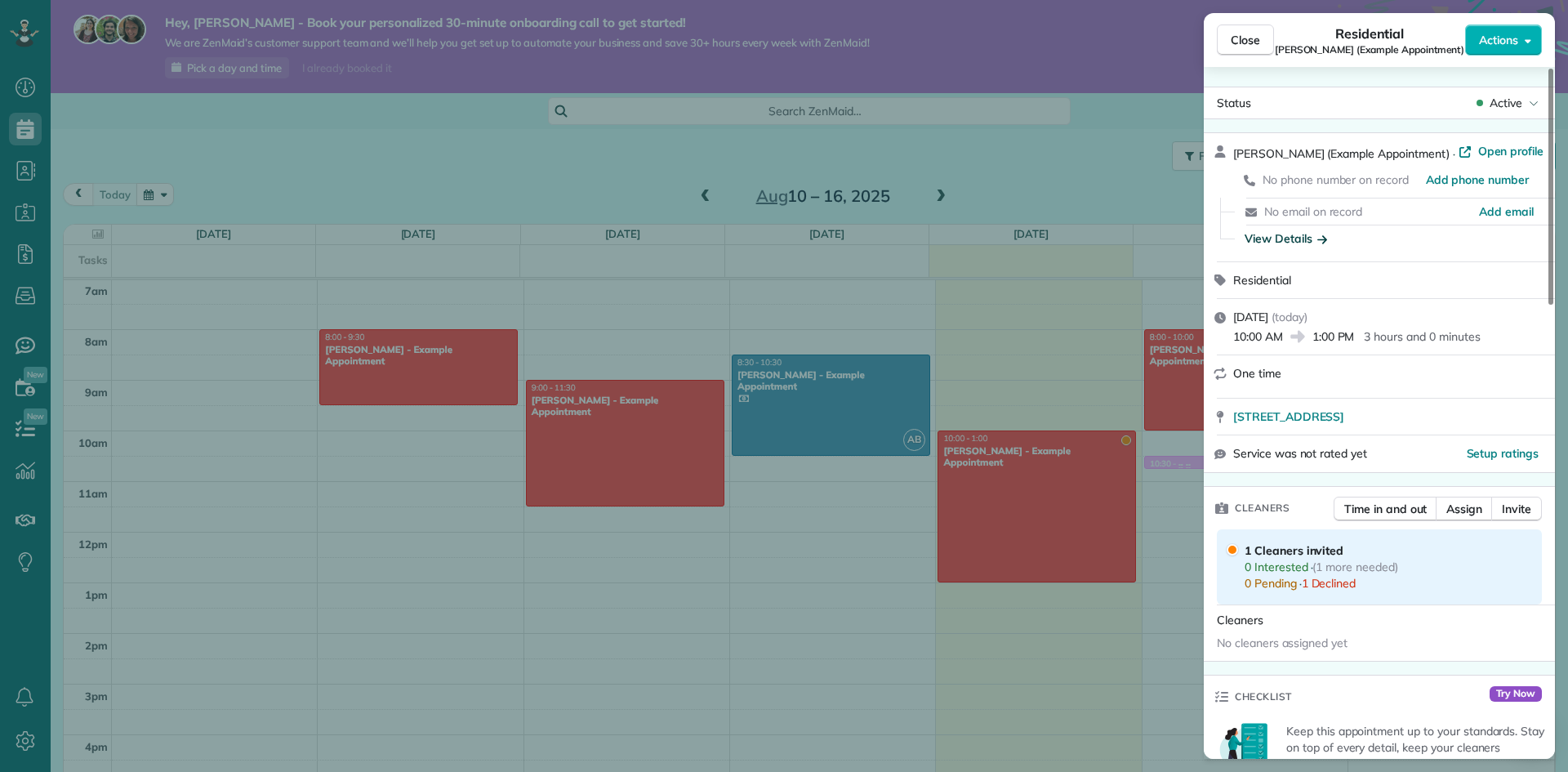
click at [1276, 231] on div "View Details" at bounding box center [1286, 238] width 82 height 16
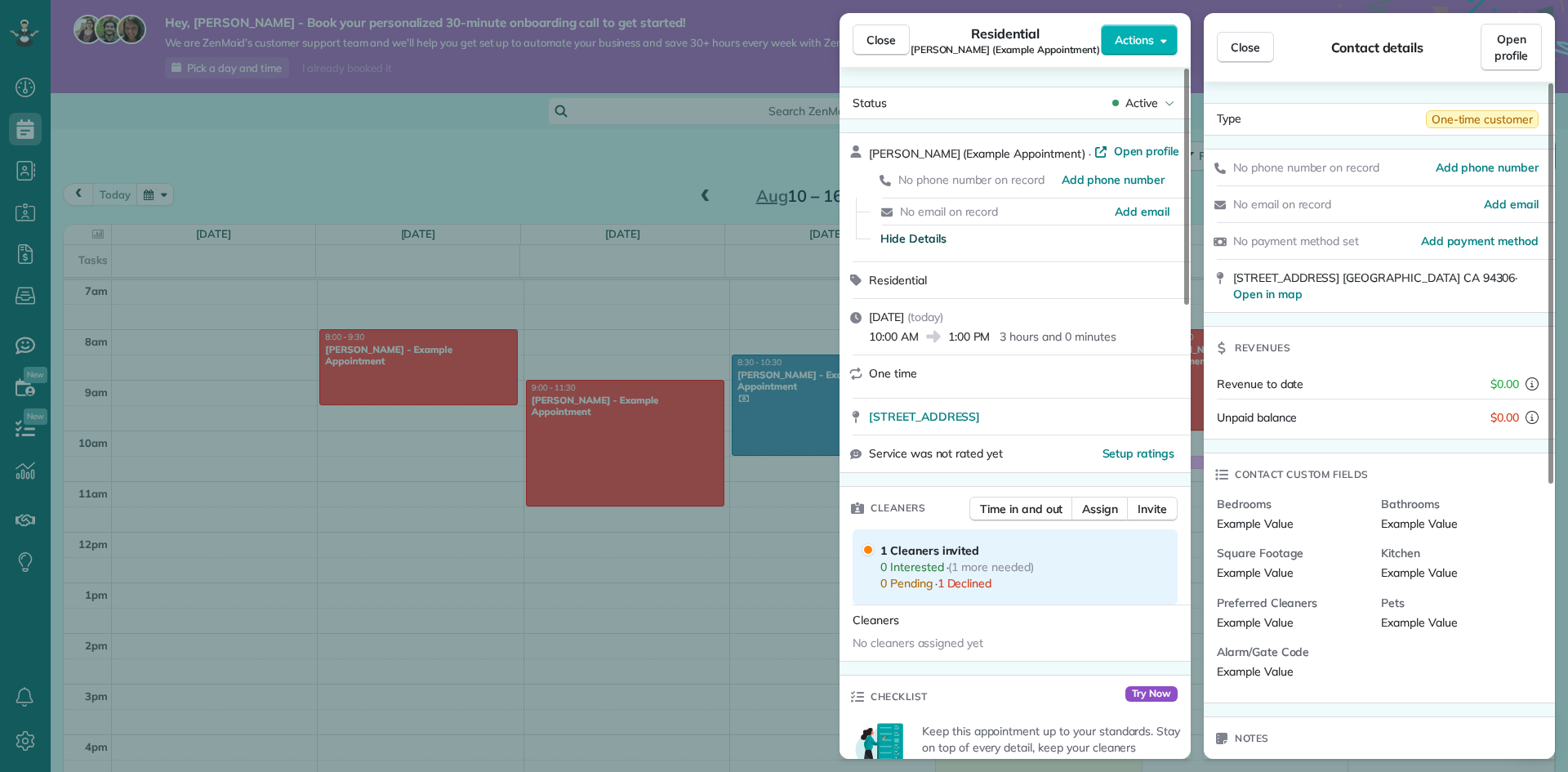
click at [1295, 564] on div "Example Value" at bounding box center [1292, 572] width 151 height 16
click at [1268, 48] on button "Close" at bounding box center [1246, 47] width 57 height 31
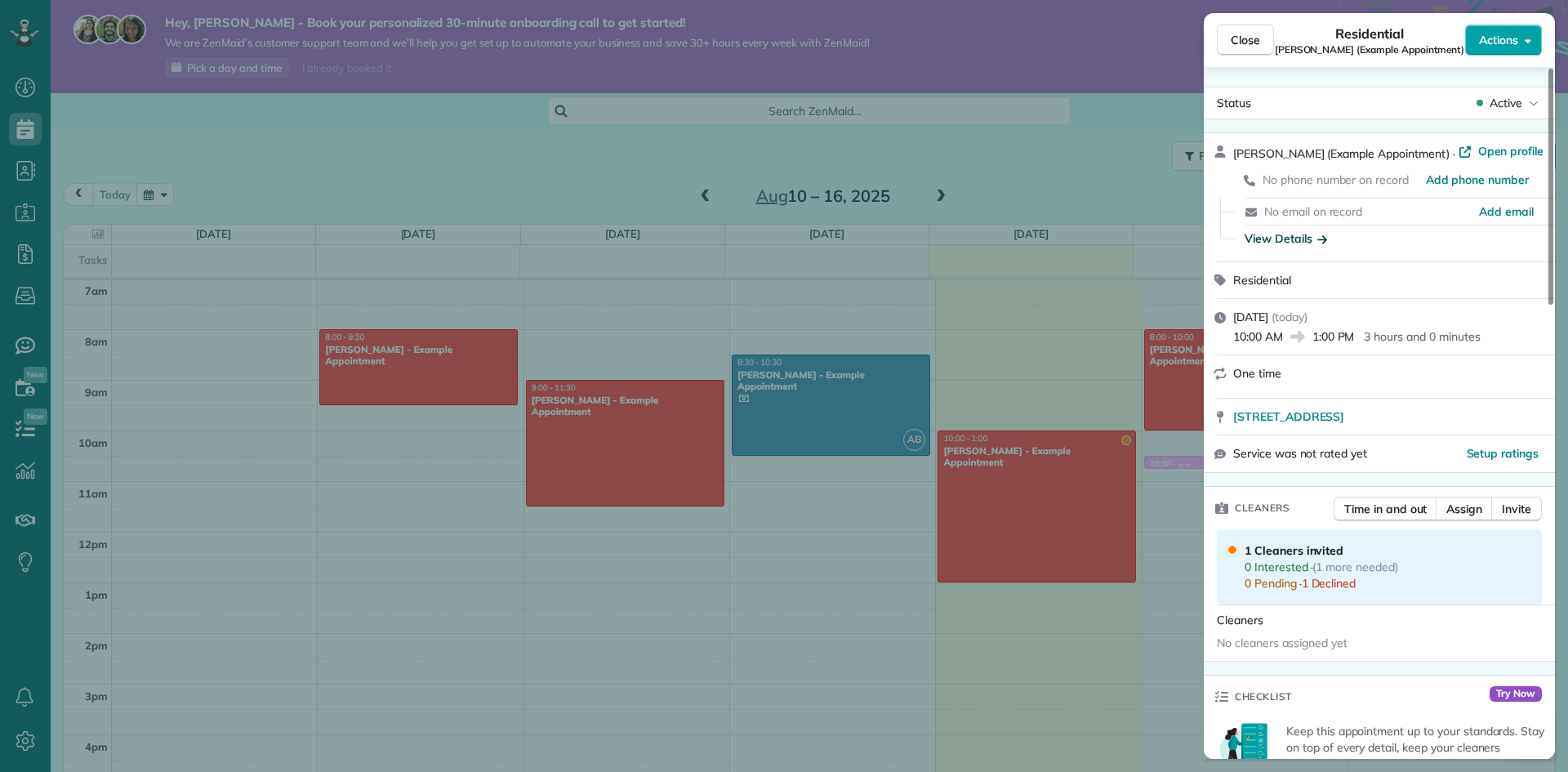
click at [1506, 40] on span "Actions" at bounding box center [1498, 40] width 40 height 16
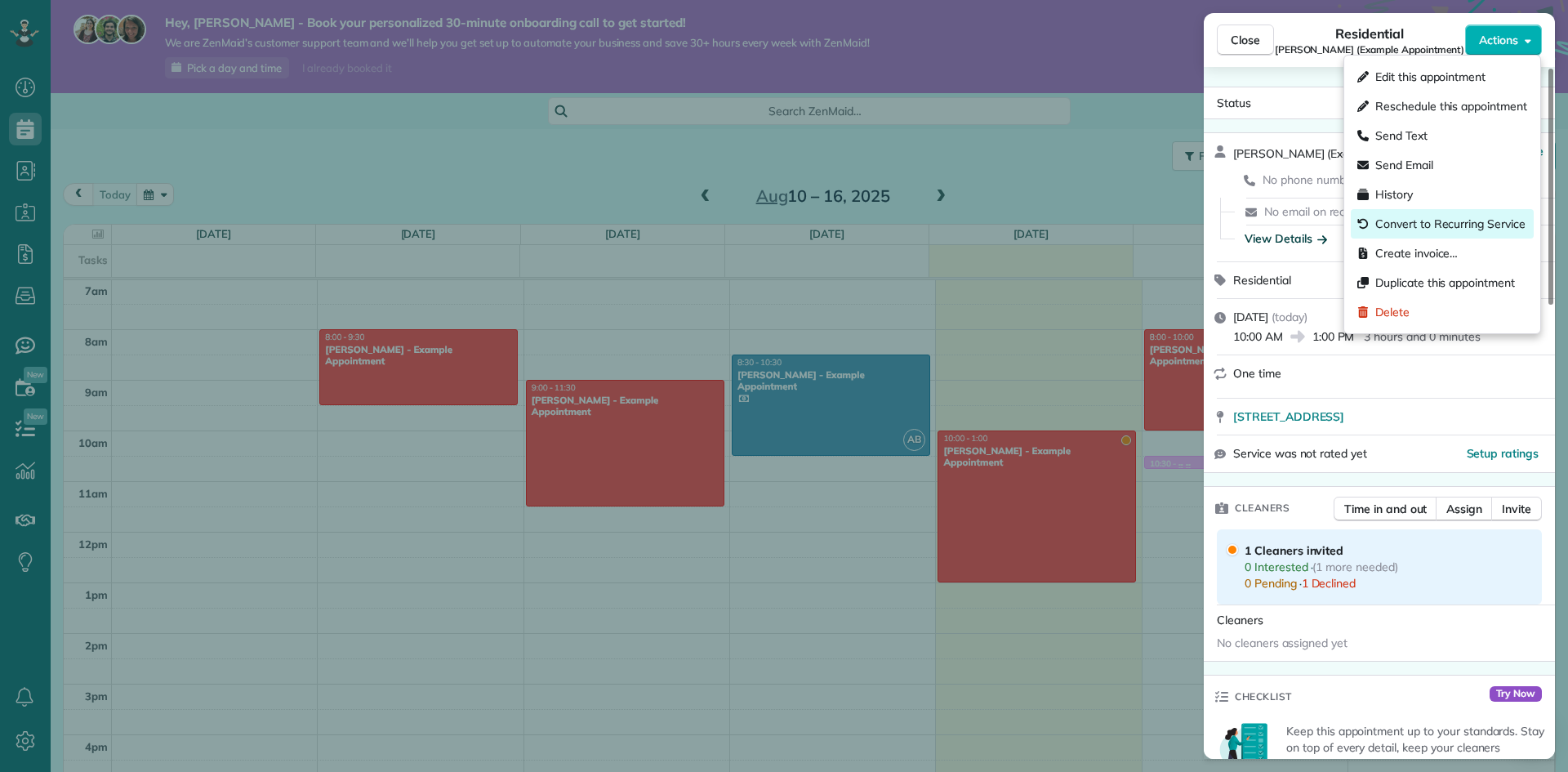
click at [1517, 216] on span "Convert to Recurring Service" at bounding box center [1450, 223] width 151 height 16
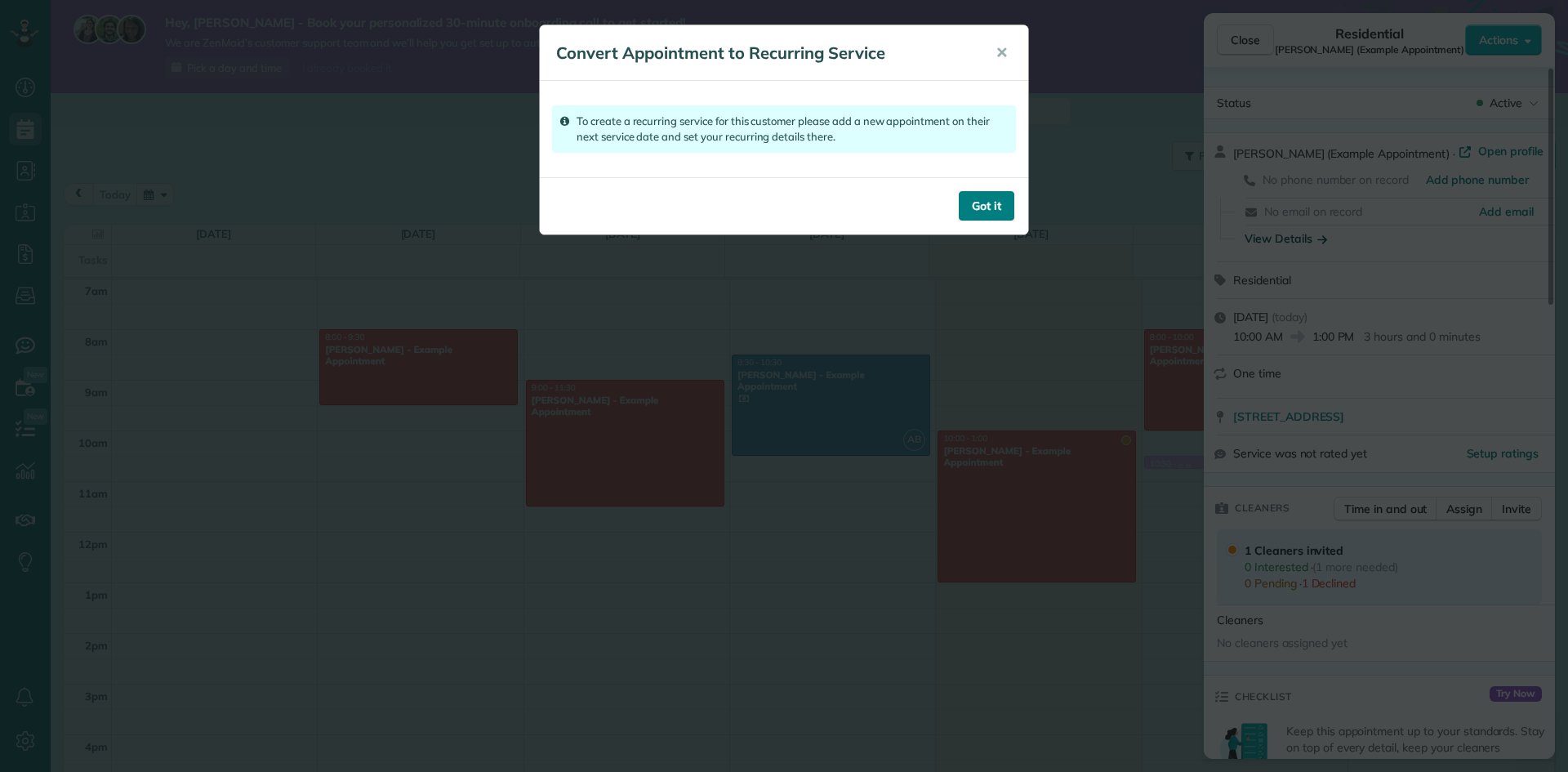
click at [978, 211] on button "Got it" at bounding box center [986, 205] width 56 height 29
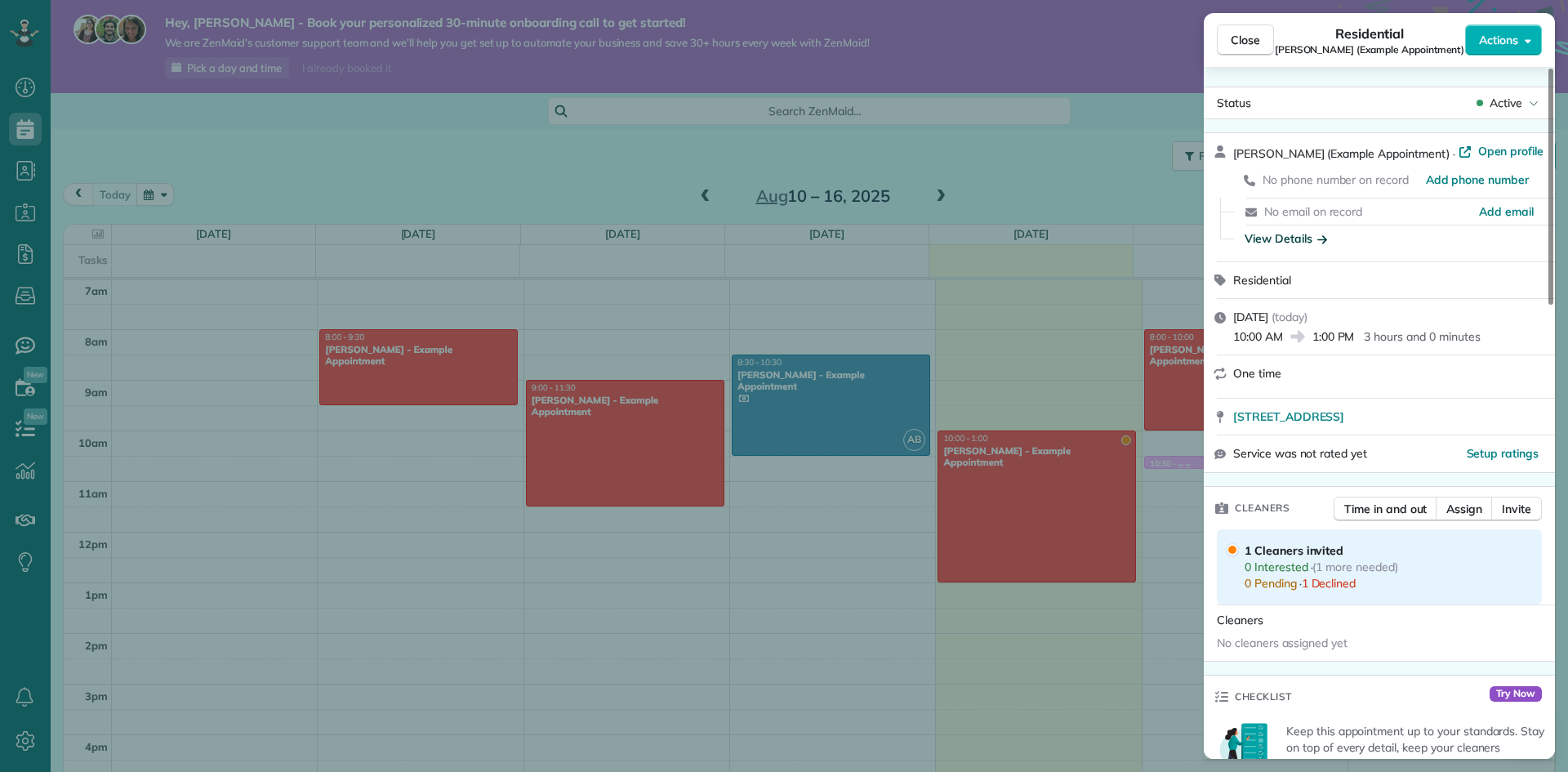
click at [1517, 19] on div "Close Residential Amar Ghose (Example Appointment) Actions" at bounding box center [1379, 40] width 351 height 54
click at [1506, 41] on span "Actions" at bounding box center [1498, 40] width 40 height 16
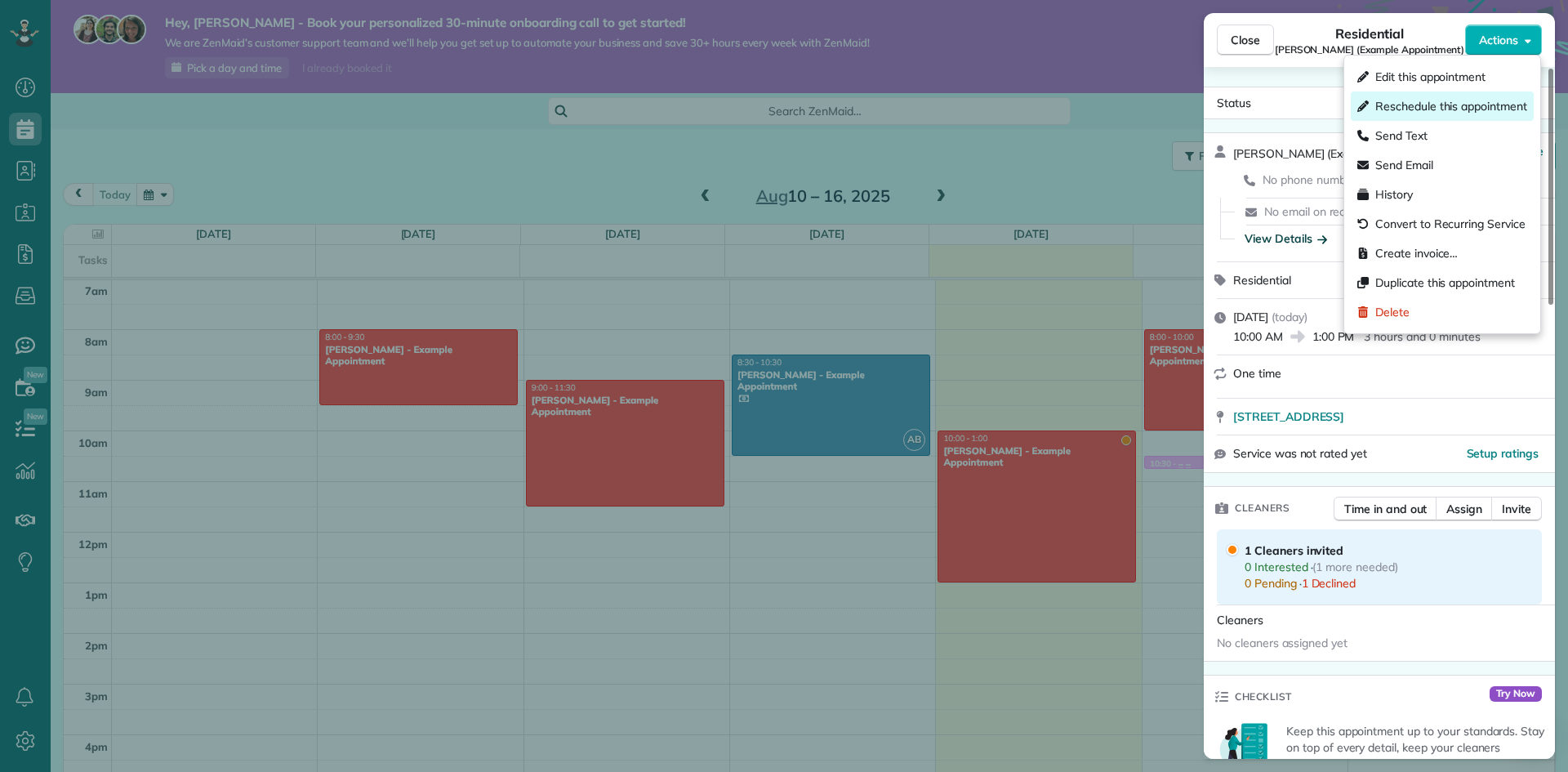
click at [1492, 115] on div "Reschedule this appointment" at bounding box center [1442, 106] width 183 height 29
select select "*"
select select "****"
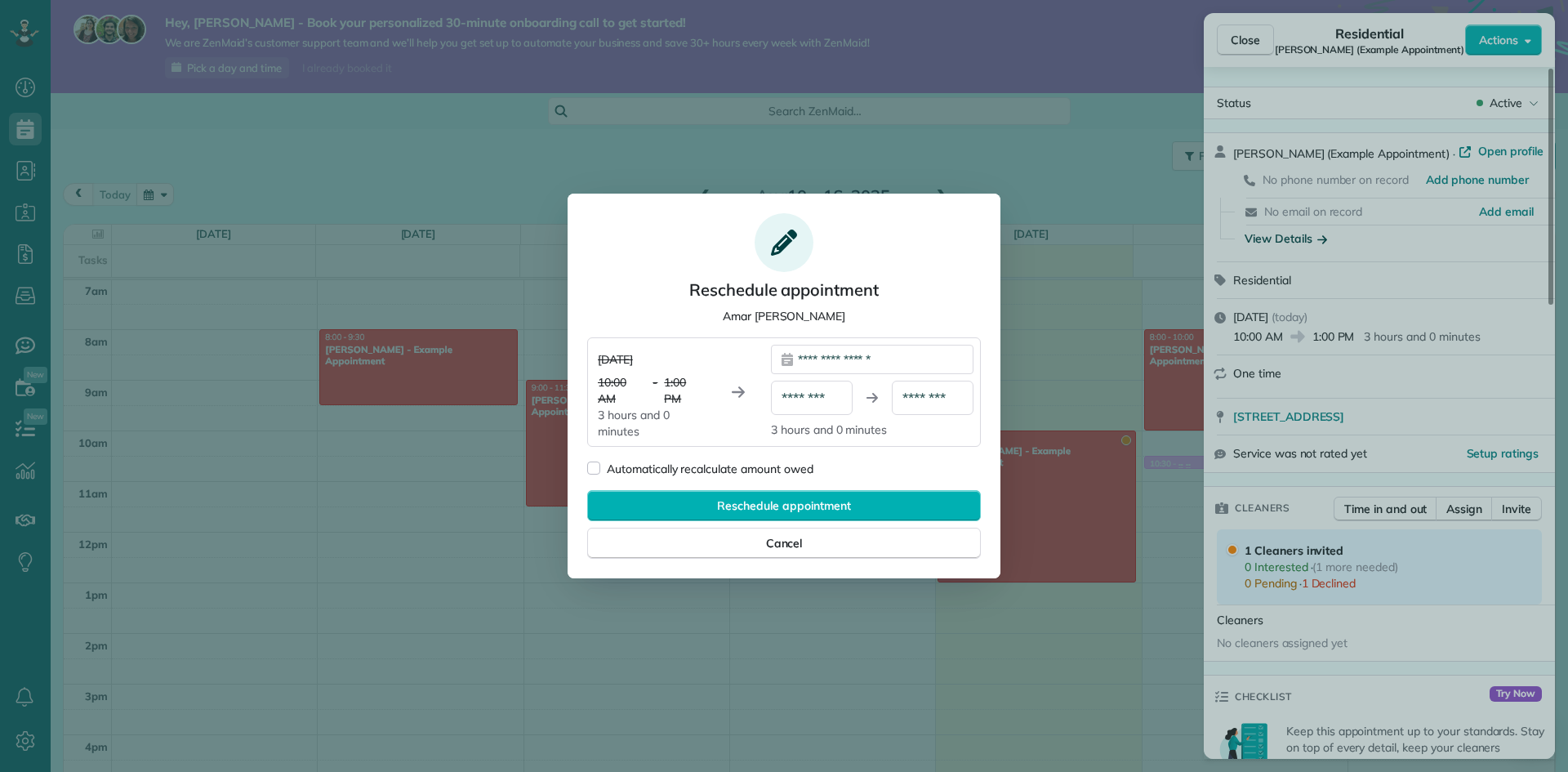
click at [897, 370] on div "**********" at bounding box center [872, 359] width 203 height 29
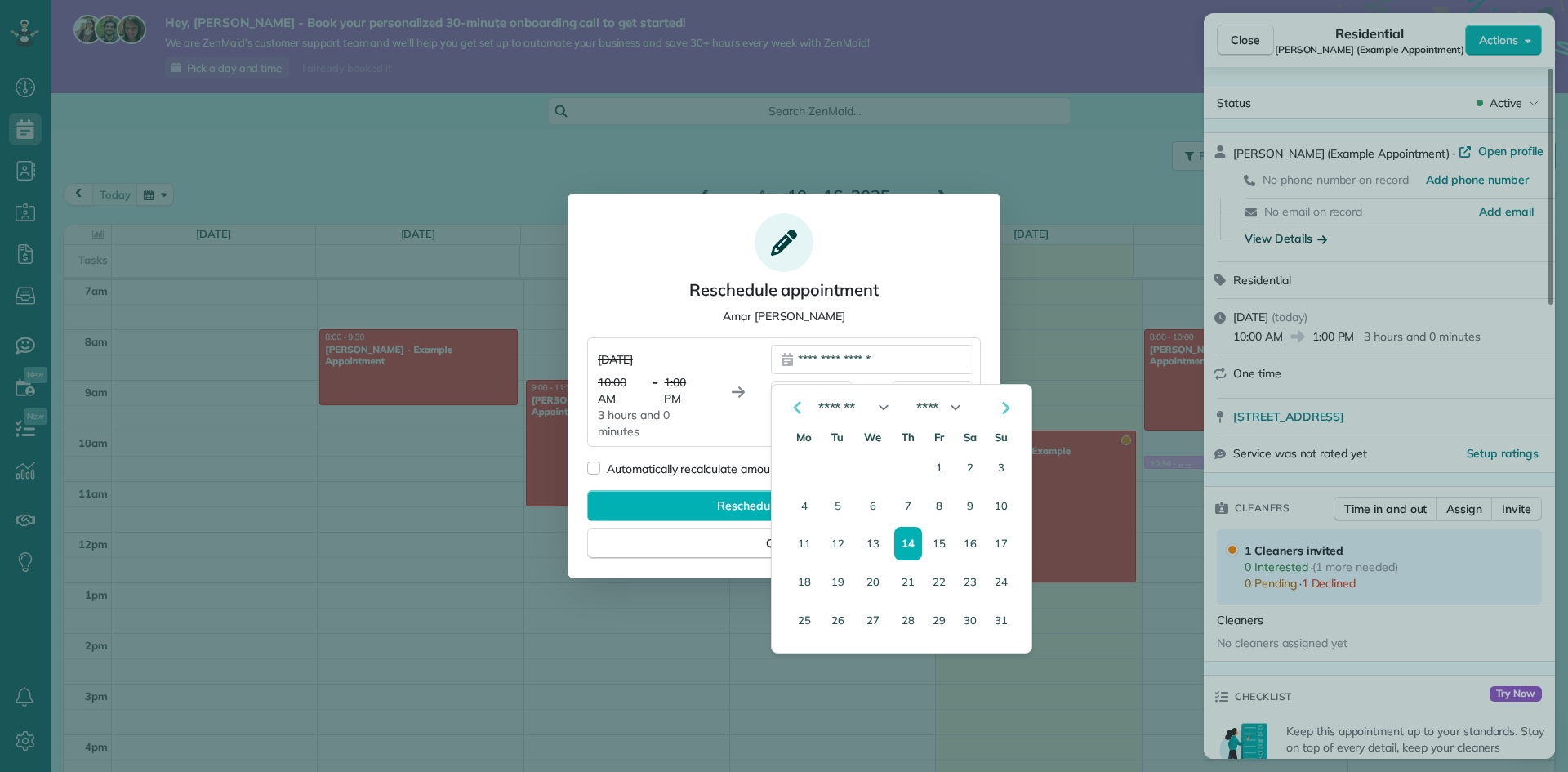
click at [897, 370] on div "**********" at bounding box center [872, 359] width 203 height 29
click at [964, 290] on div "**********" at bounding box center [784, 367] width 394 height 308
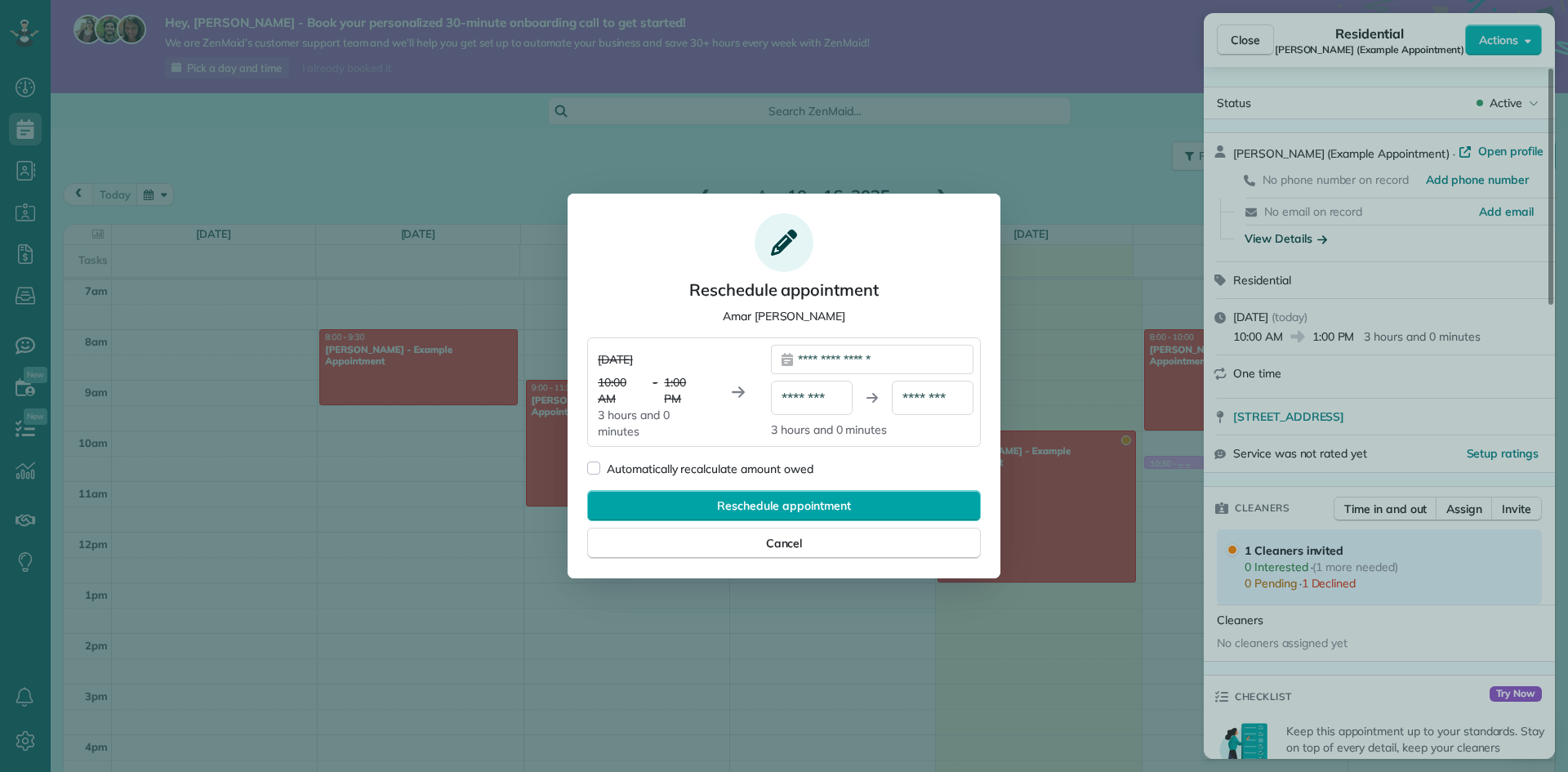
click at [909, 504] on div "Reschedule appointment" at bounding box center [784, 505] width 394 height 31
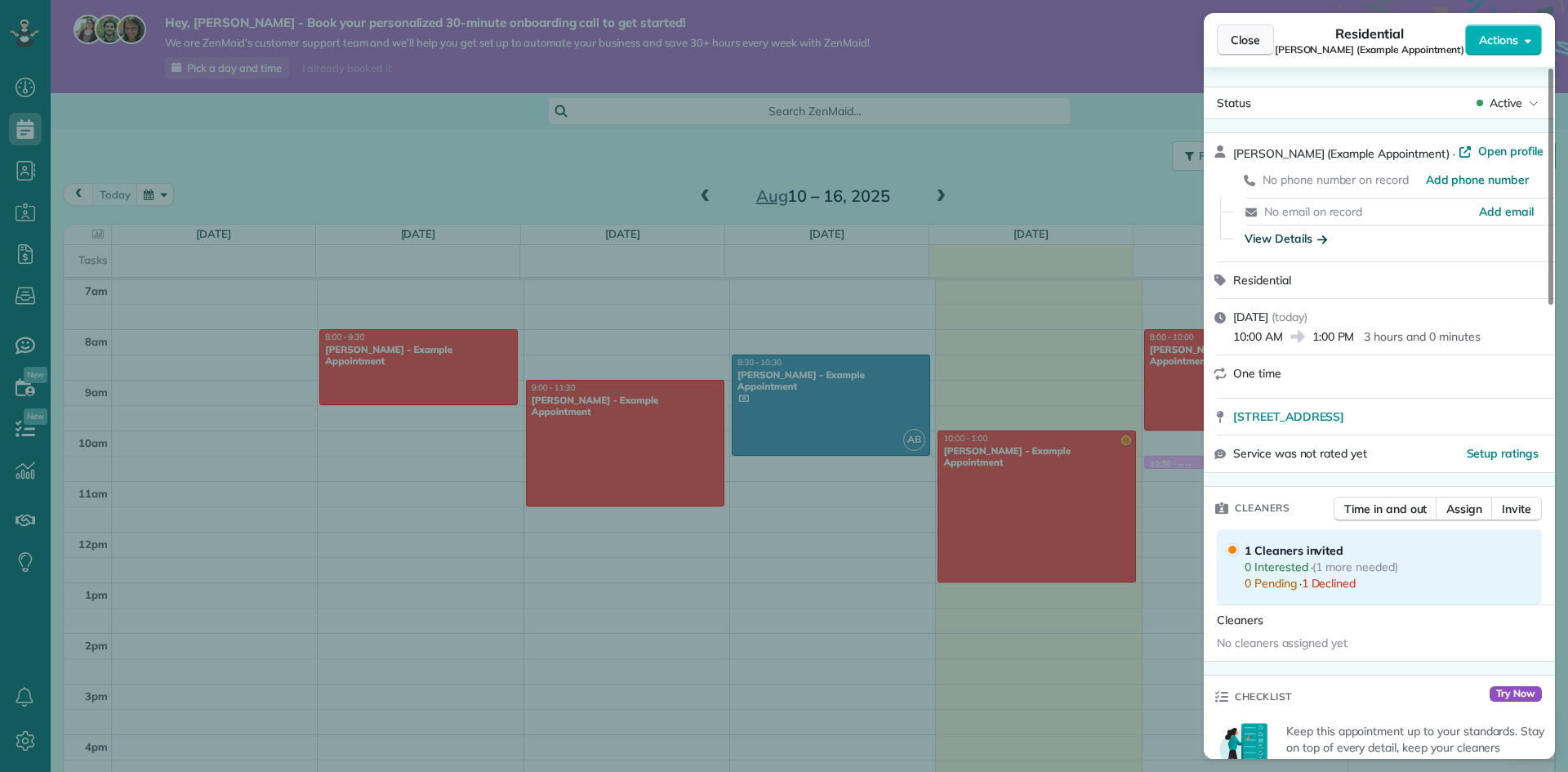
click at [1247, 29] on button "Close" at bounding box center [1246, 40] width 57 height 31
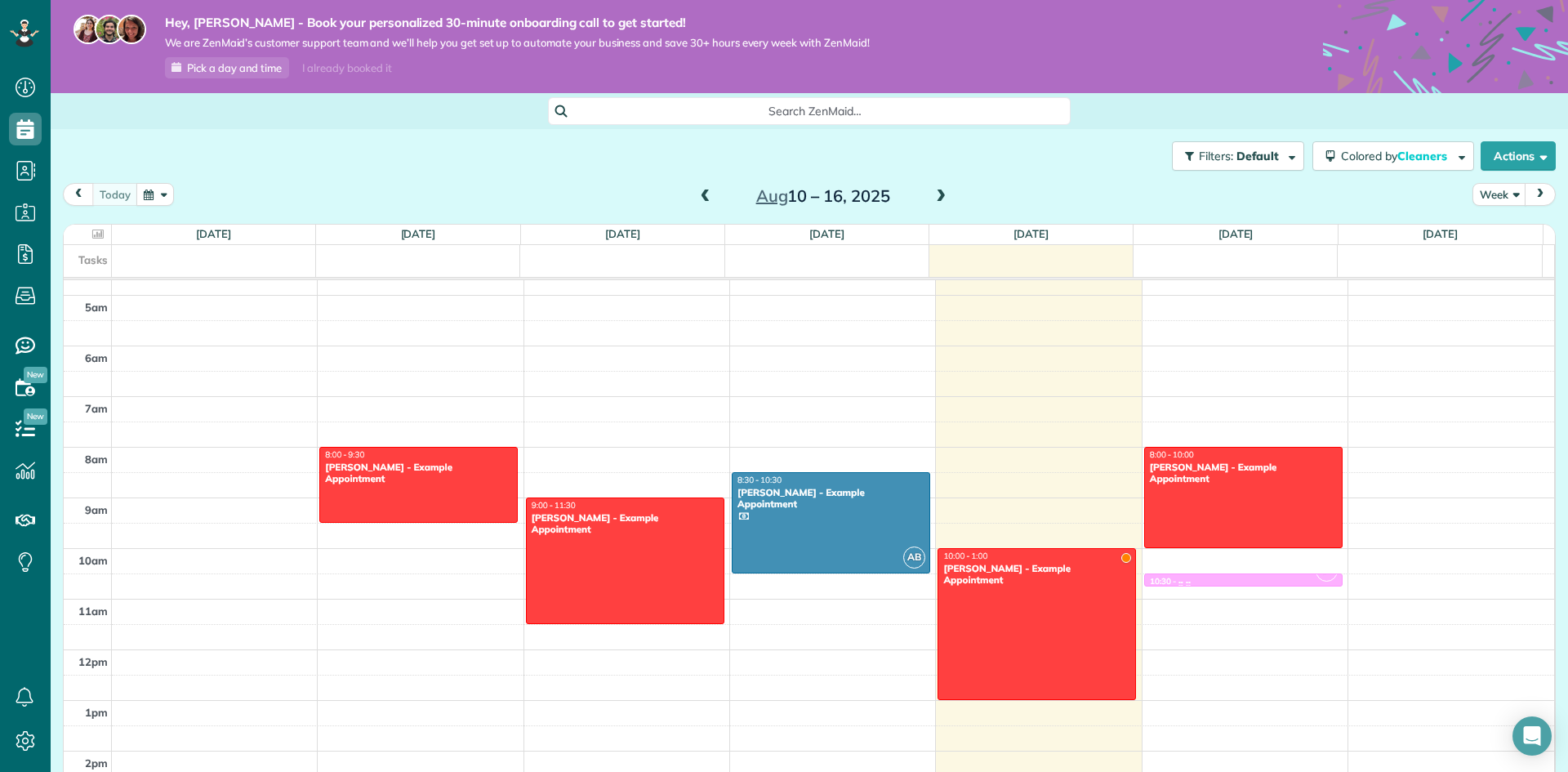
scroll to position [245, 0]
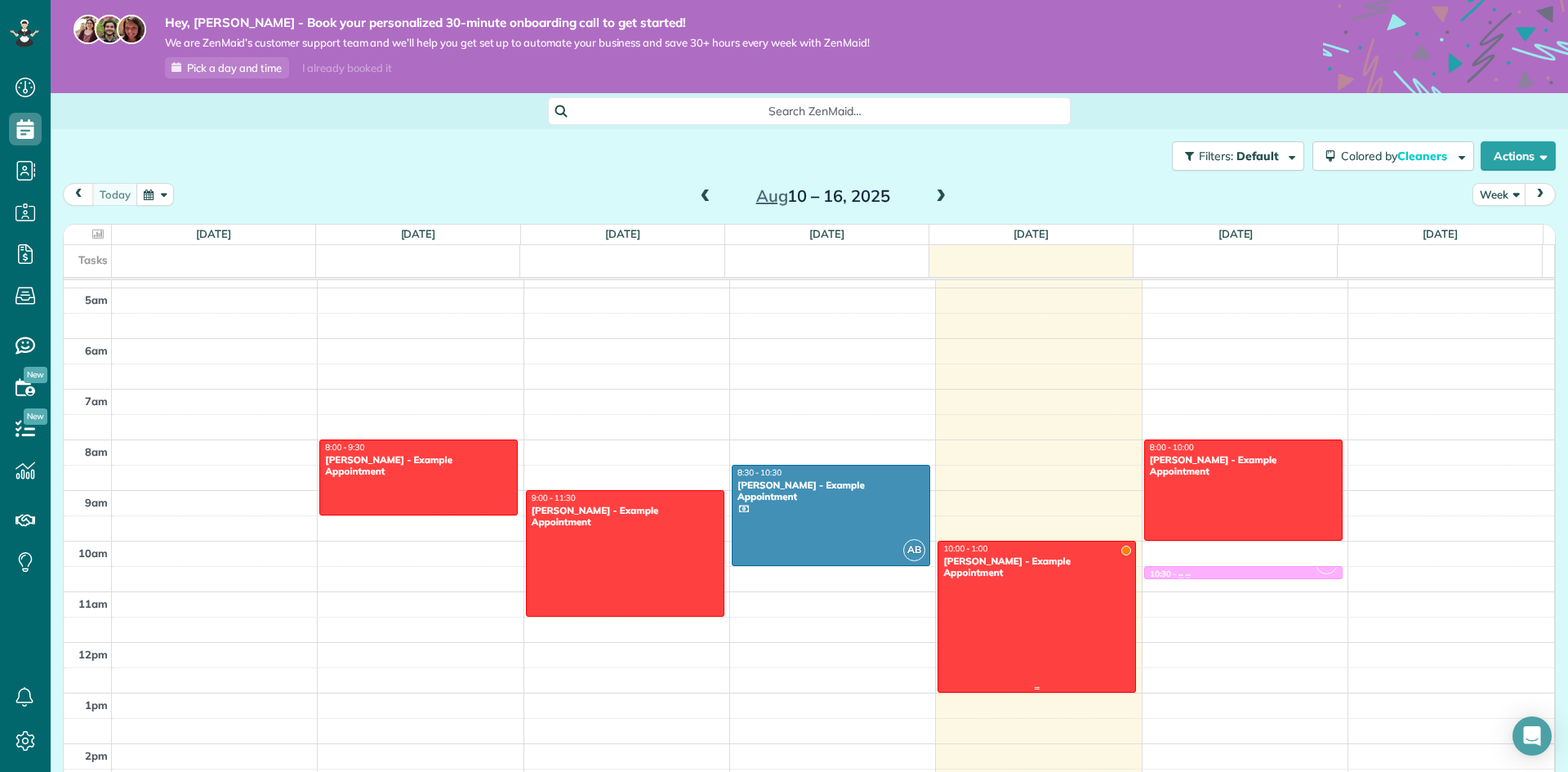
click at [1047, 564] on div "[PERSON_NAME] - Example Appointment" at bounding box center [1037, 567] width 189 height 24
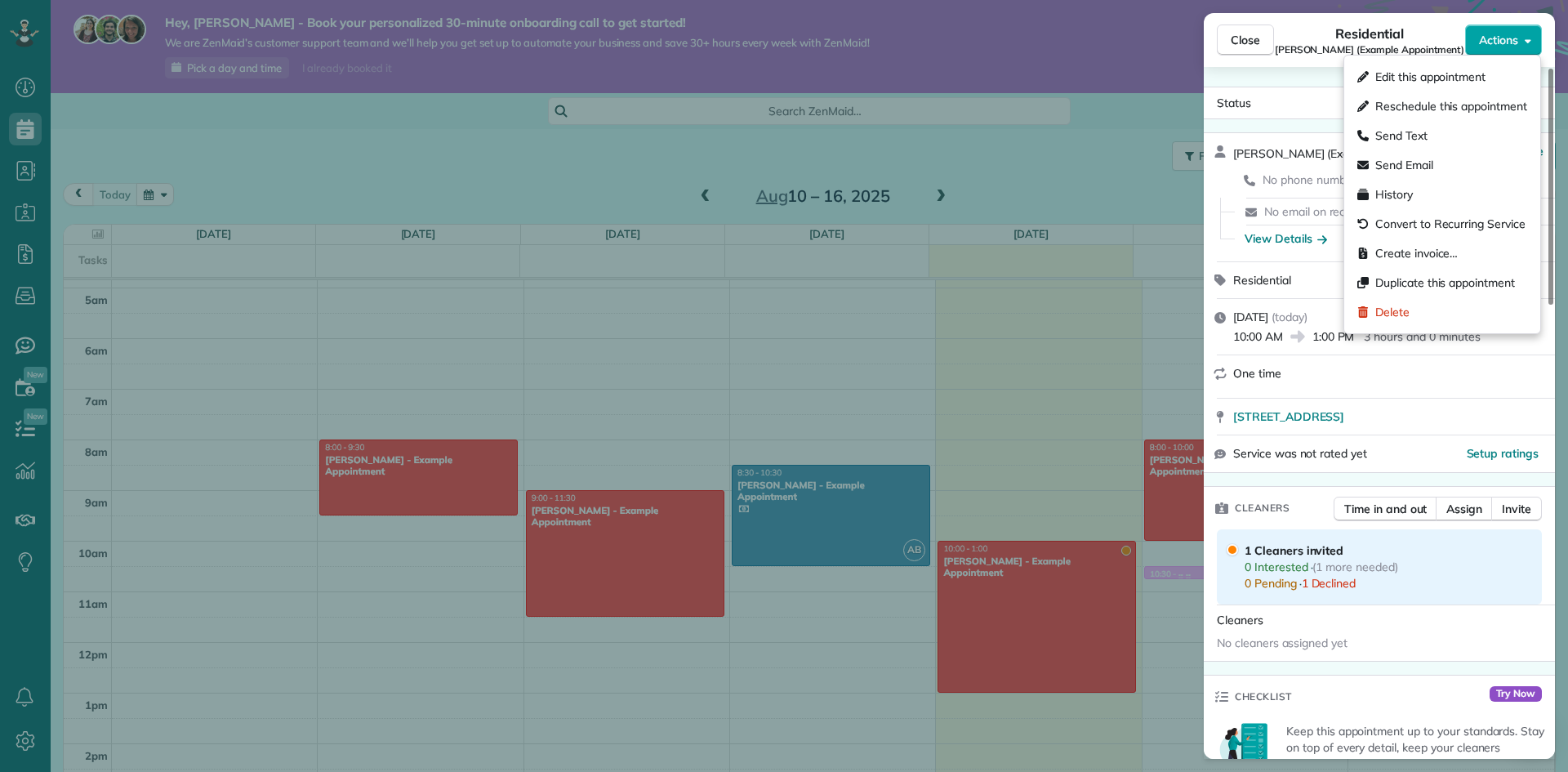
click at [1512, 53] on button "Actions" at bounding box center [1502, 40] width 77 height 31
click at [1497, 243] on div "Create invoice…" at bounding box center [1442, 253] width 183 height 29
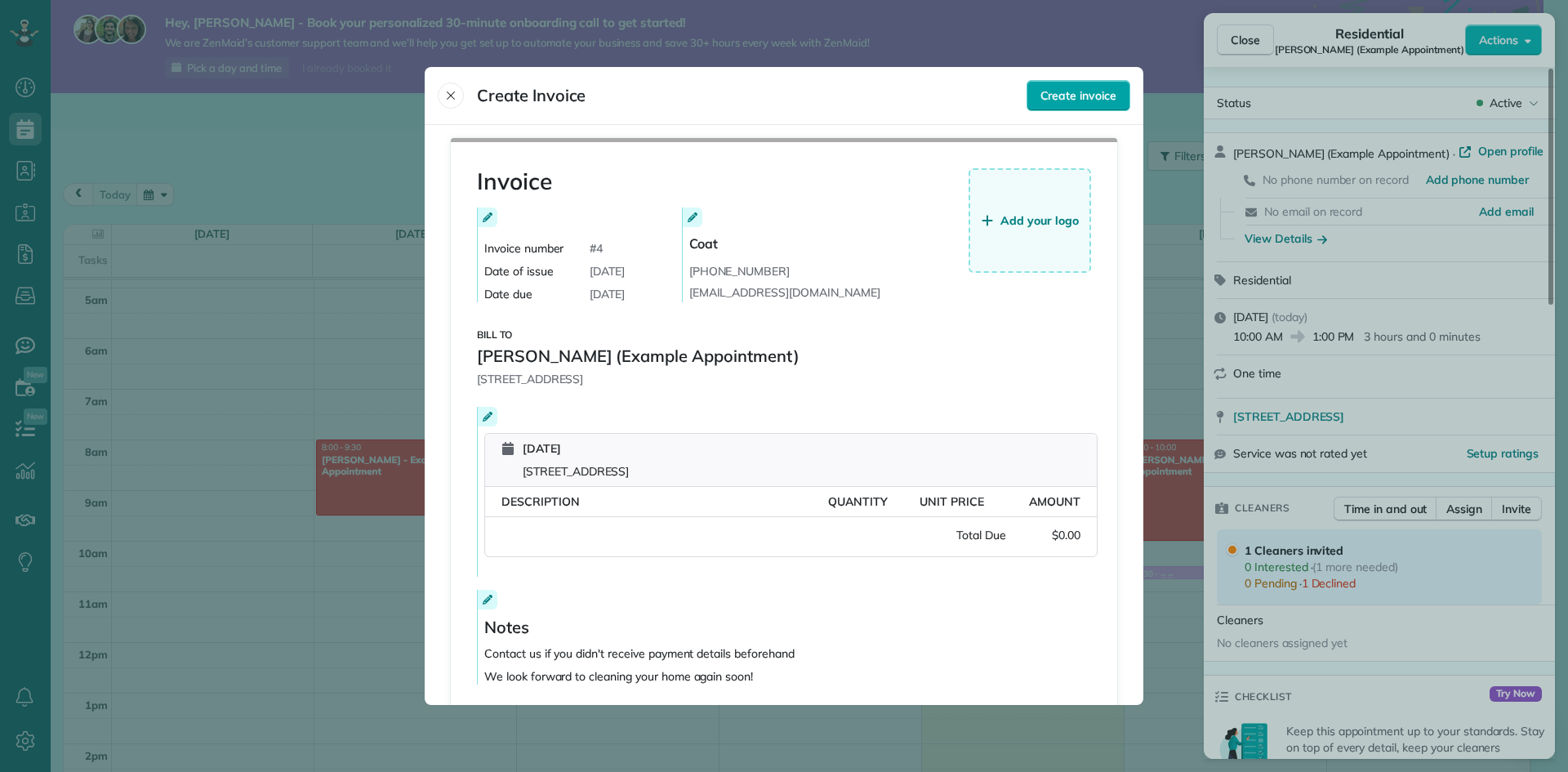
click at [1076, 93] on span "Create invoice" at bounding box center [1078, 95] width 76 height 16
drag, startPoint x: 881, startPoint y: 748, endPoint x: 890, endPoint y: 745, distance: 9.5
click at [882, 748] on button "Invoice must have a positive price" at bounding box center [784, 742] width 264 height 33
click at [890, 745] on div at bounding box center [784, 386] width 1568 height 772
click at [912, 725] on div at bounding box center [784, 386] width 1568 height 772
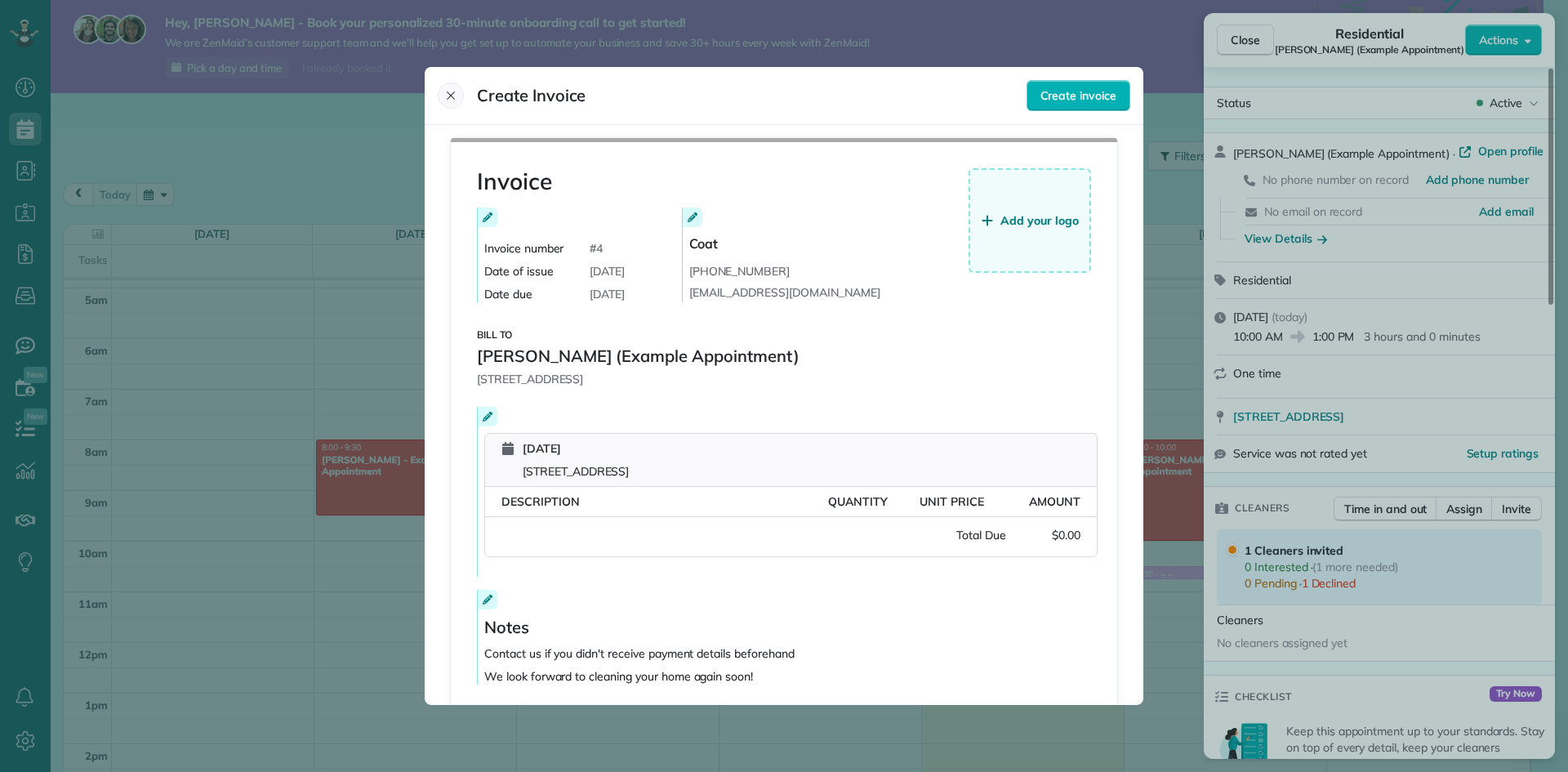
click at [452, 90] on icon "Close" at bounding box center [451, 96] width 13 height 13
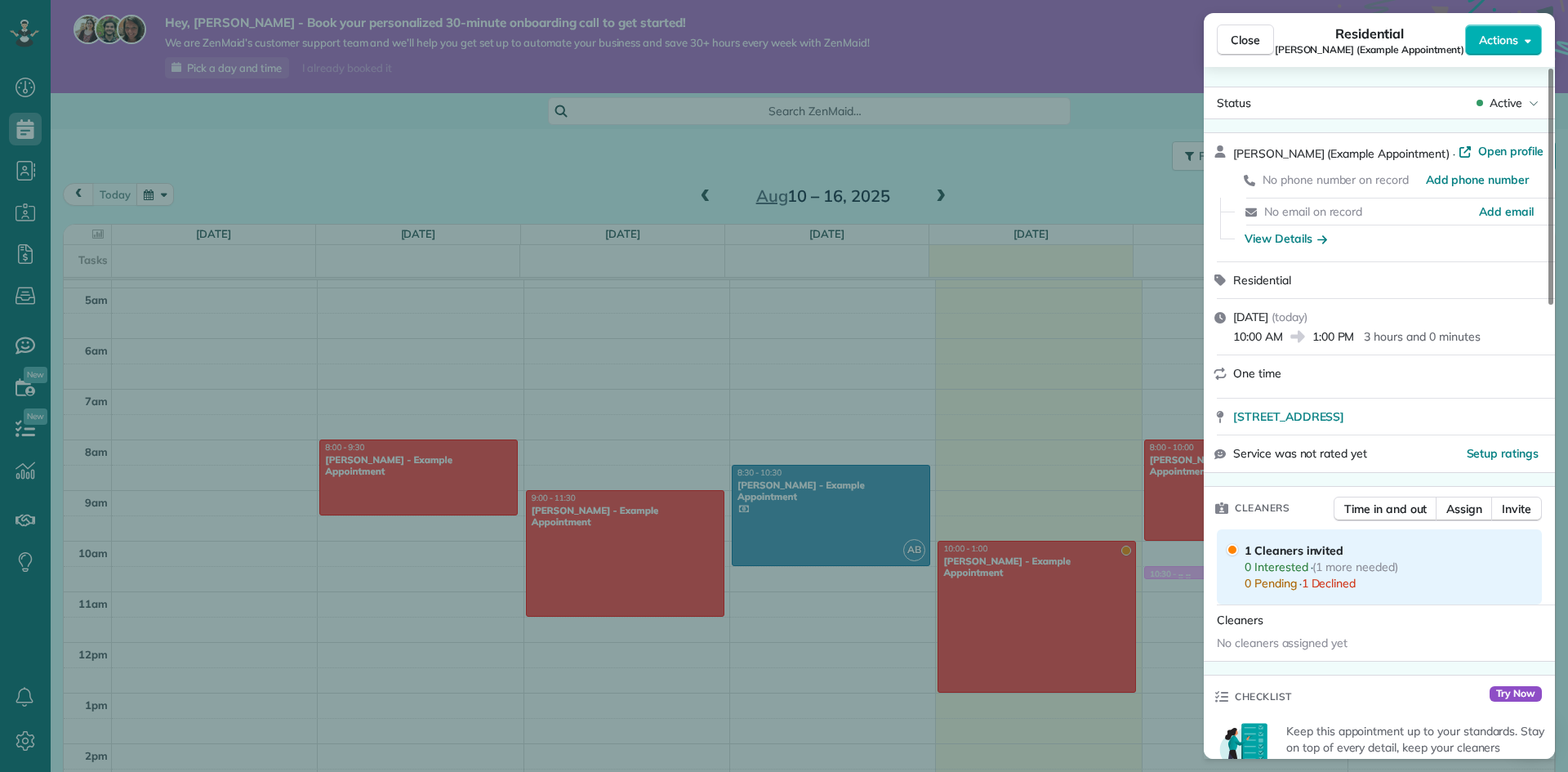
click at [1204, 600] on div "Close Residential Amar Ghose (Example Appointment) Actions Status Active Amar G…" at bounding box center [784, 386] width 1568 height 772
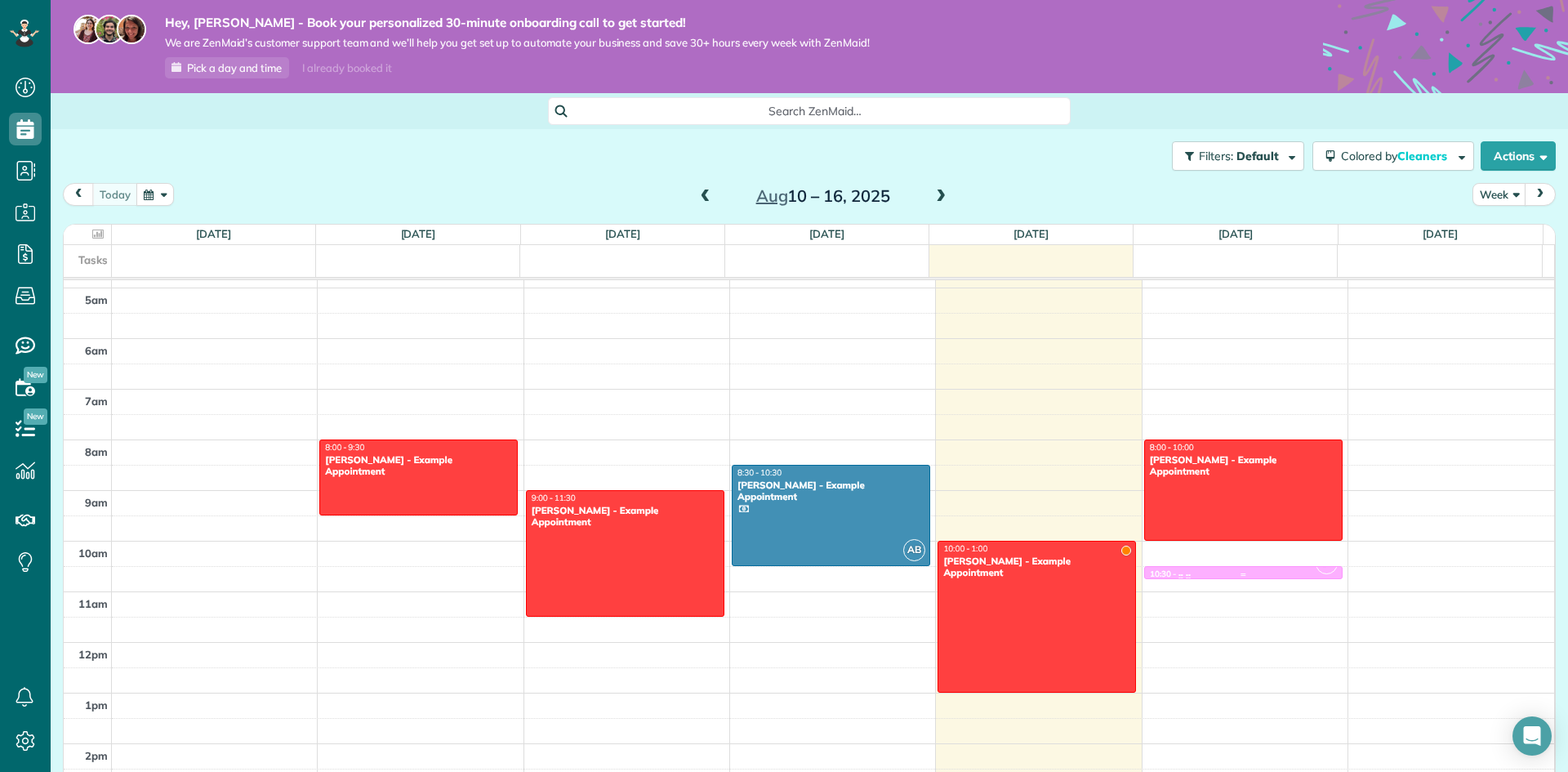
click at [1173, 572] on div at bounding box center [1243, 575] width 197 height 7
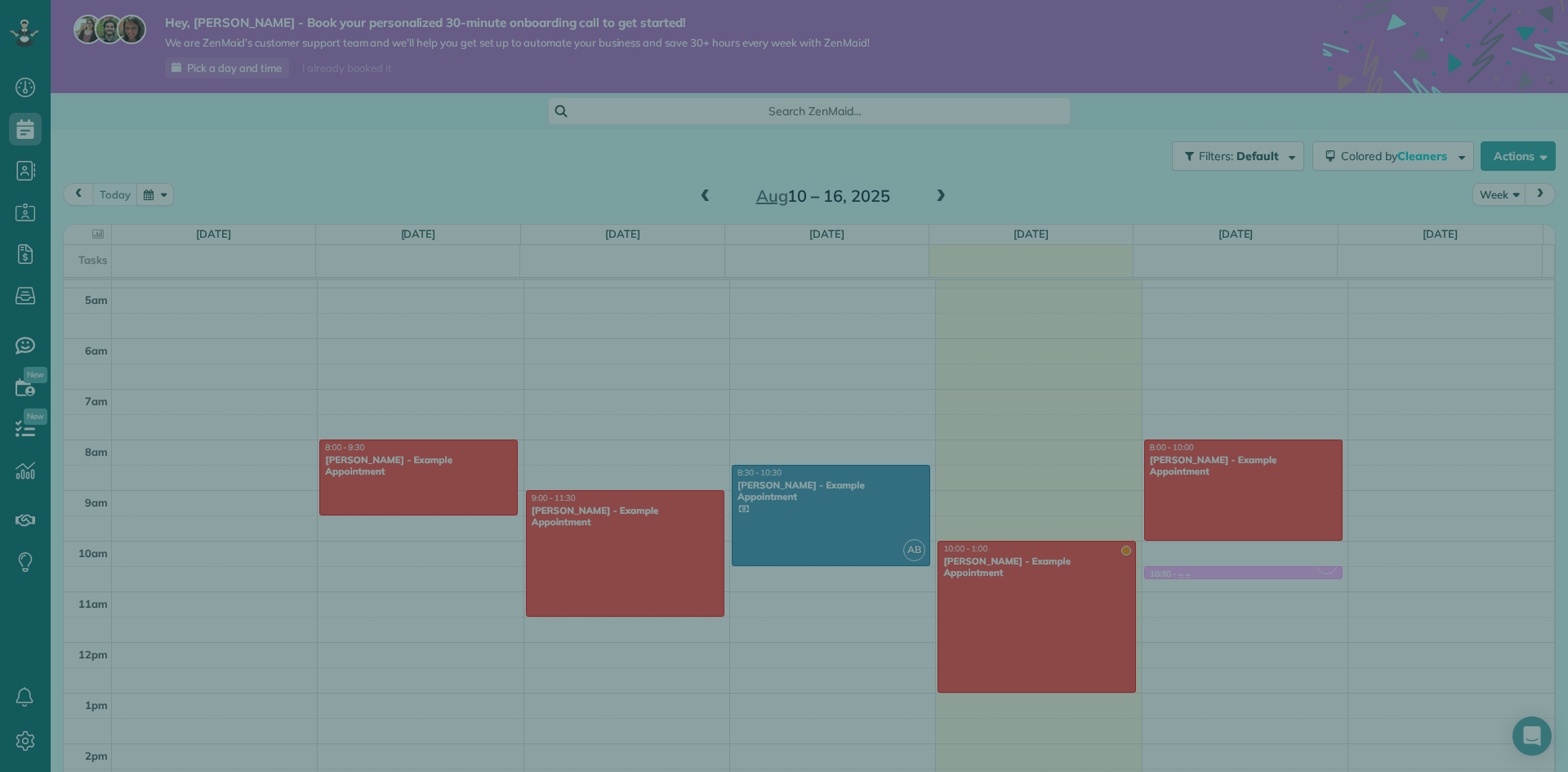
click at [1173, 571] on div "Close Cleaners" at bounding box center [784, 386] width 1568 height 772
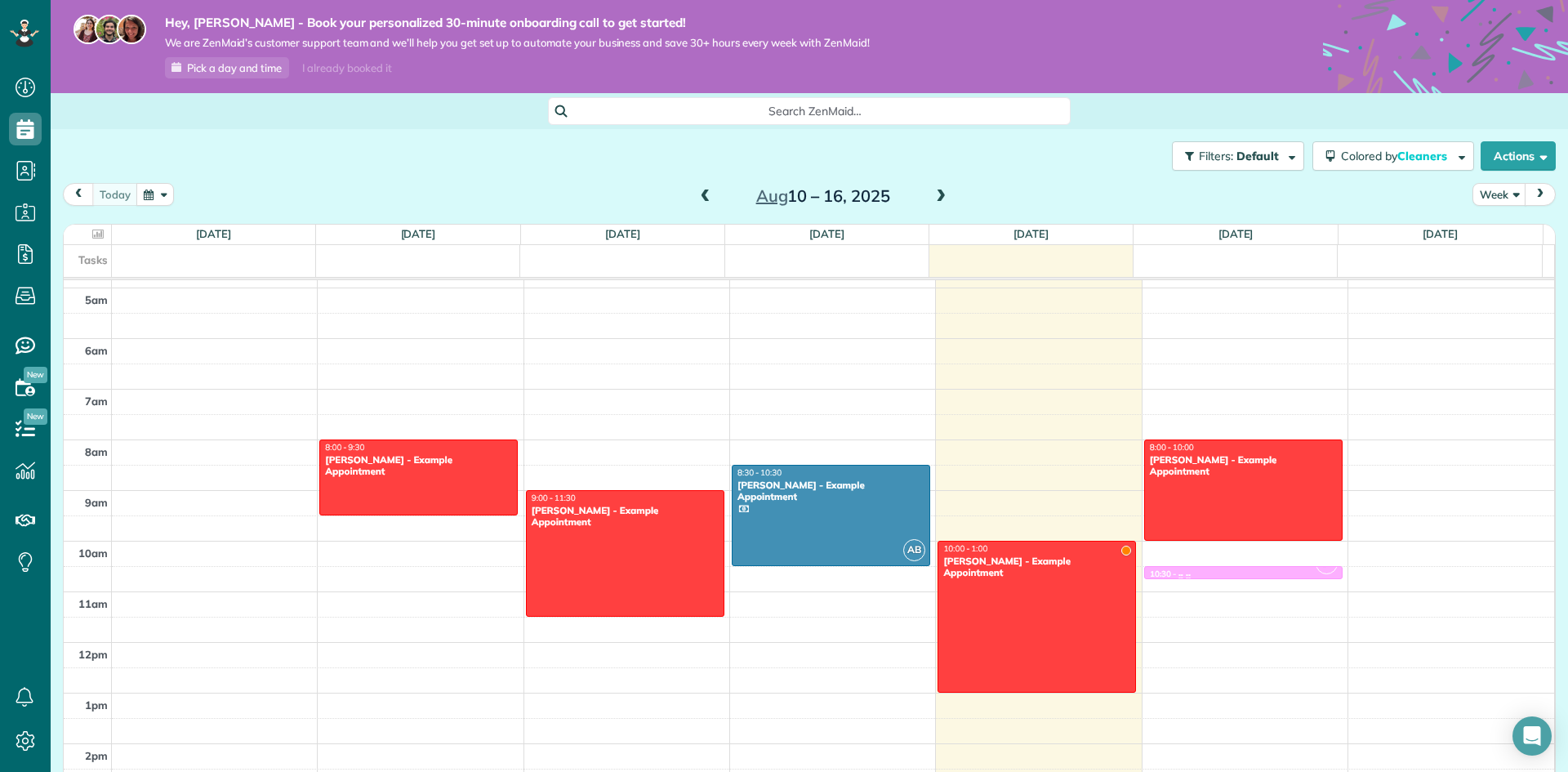
click at [0, 0] on div at bounding box center [0, 0] width 0 height 0
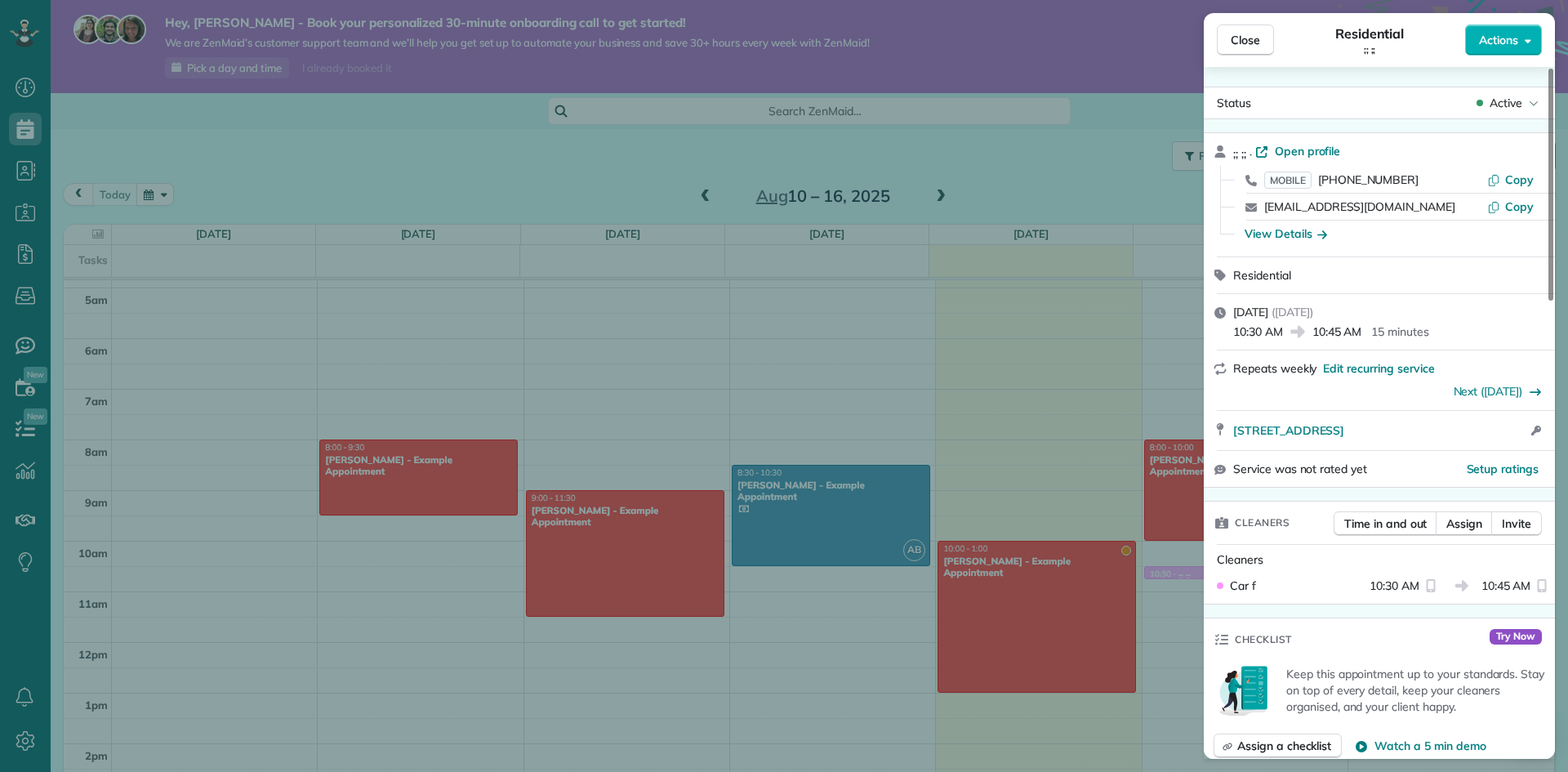
click at [1496, 295] on div "Friday, August 15, 2025 ( tomorrow ) 10:30 AM 10:45 AM 15 minutes" at bounding box center [1379, 322] width 351 height 56
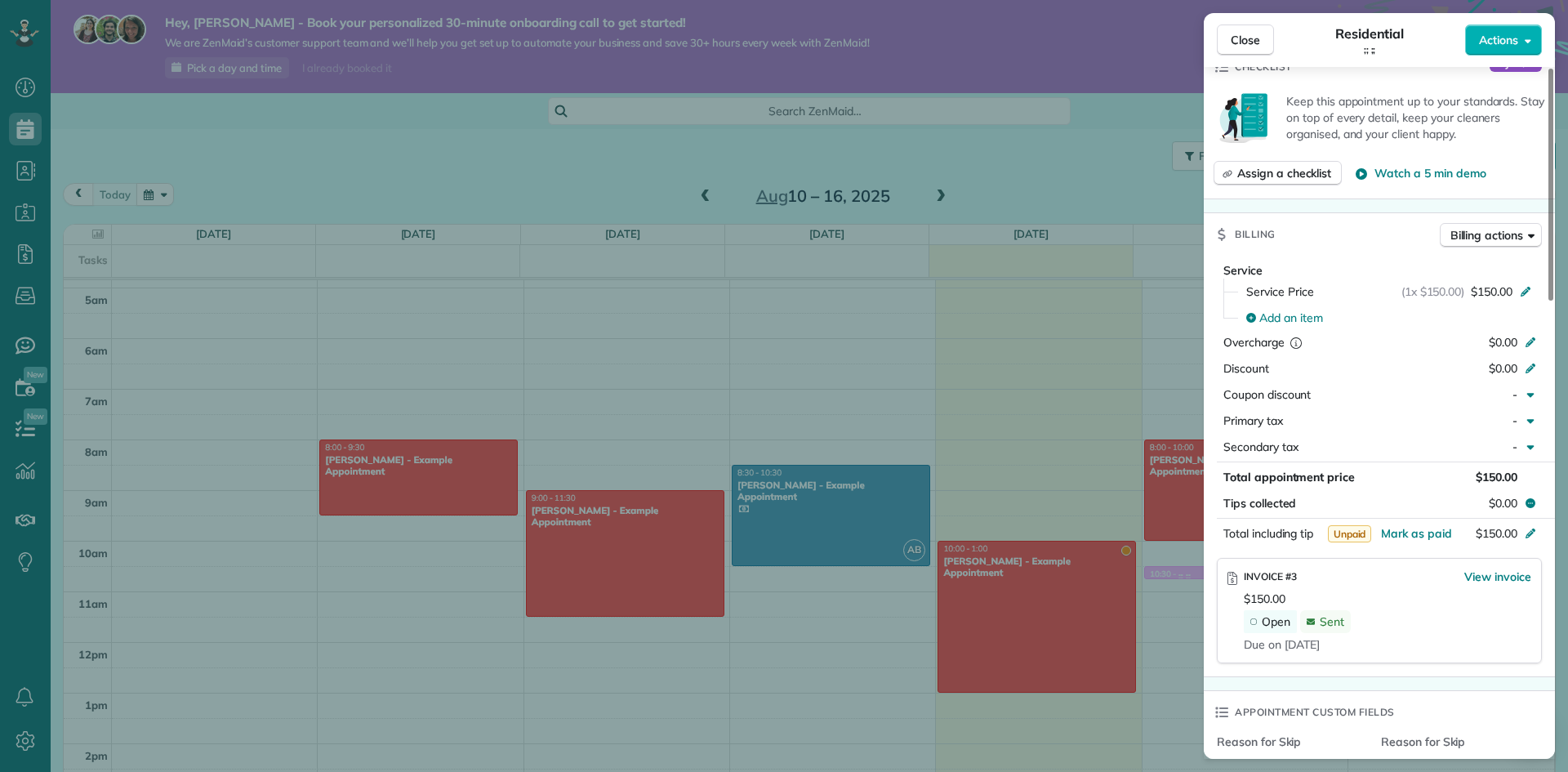
scroll to position [736, 0]
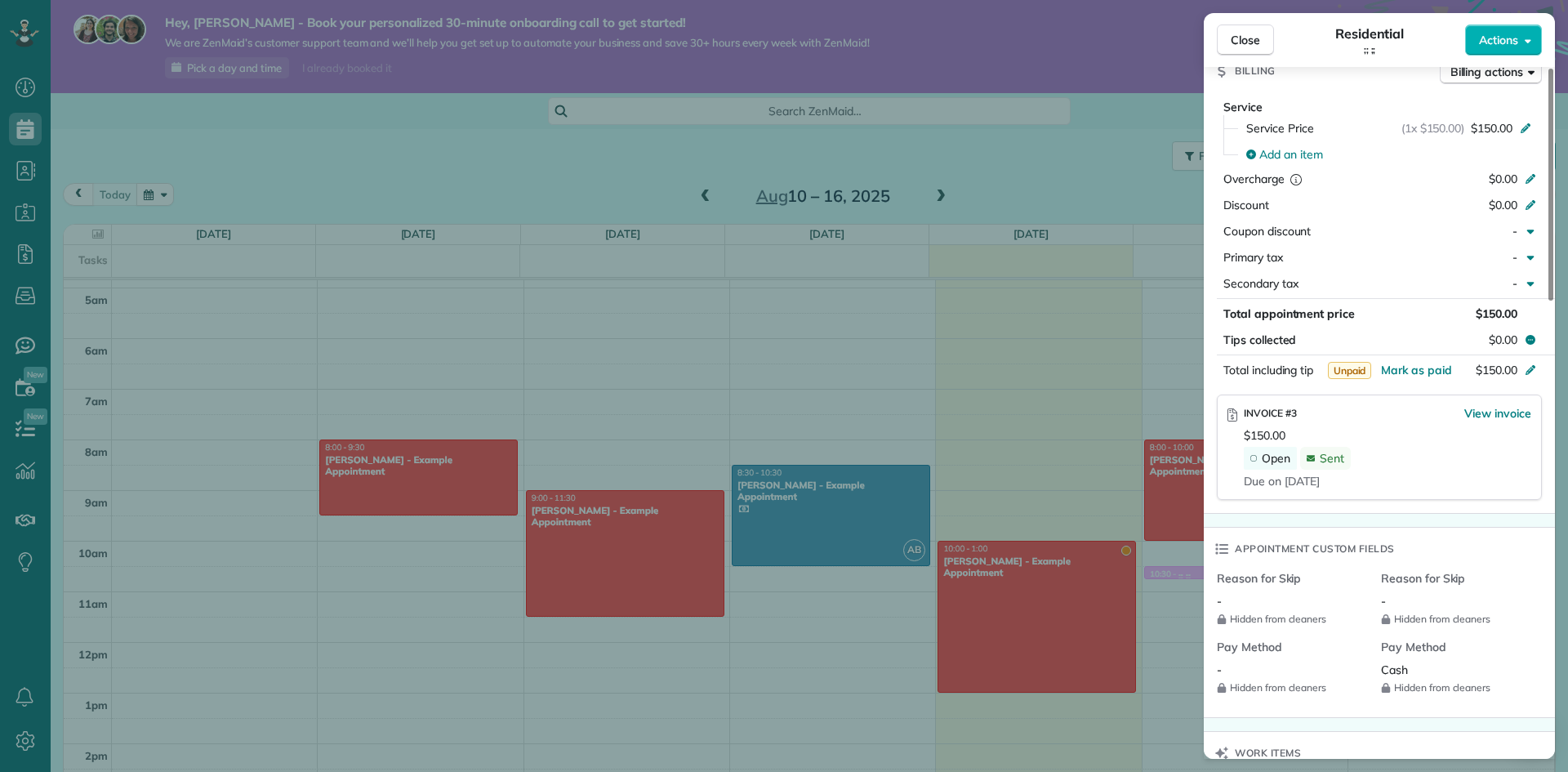
click at [1427, 462] on div "Open Sent" at bounding box center [1388, 458] width 288 height 23
click at [1531, 429] on div "INVOICE #3 View invoice $150.00 Open Sent Due on Aug 22" at bounding box center [1379, 447] width 325 height 105
click at [1336, 470] on div "Sent" at bounding box center [1326, 458] width 50 height 23
click at [1284, 419] on span "INVOICE #3" at bounding box center [1270, 413] width 53 height 13
click at [1489, 422] on span "View invoice" at bounding box center [1498, 413] width 67 height 16
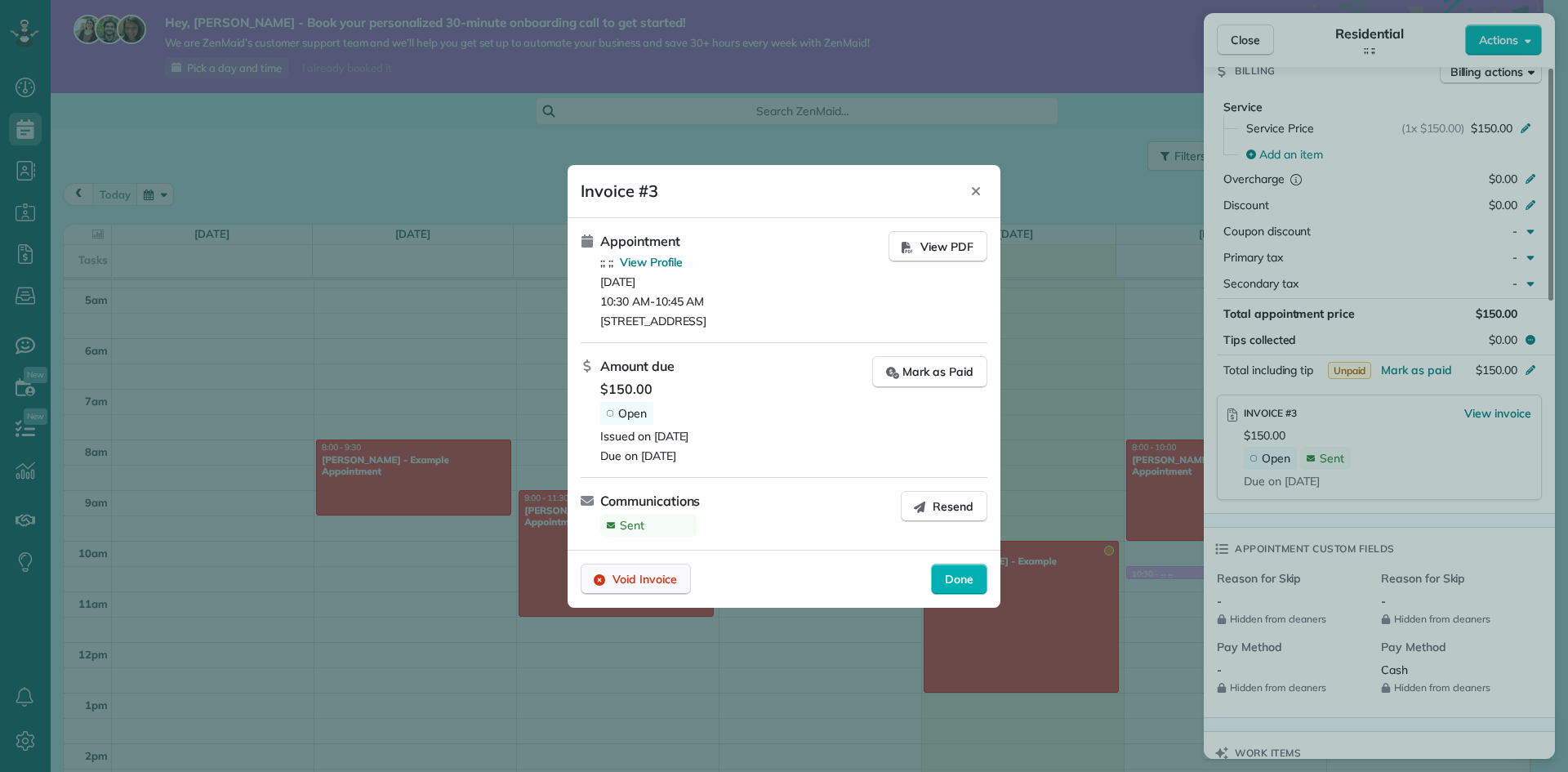
click at [662, 588] on span "Void Invoice" at bounding box center [645, 578] width 65 height 16
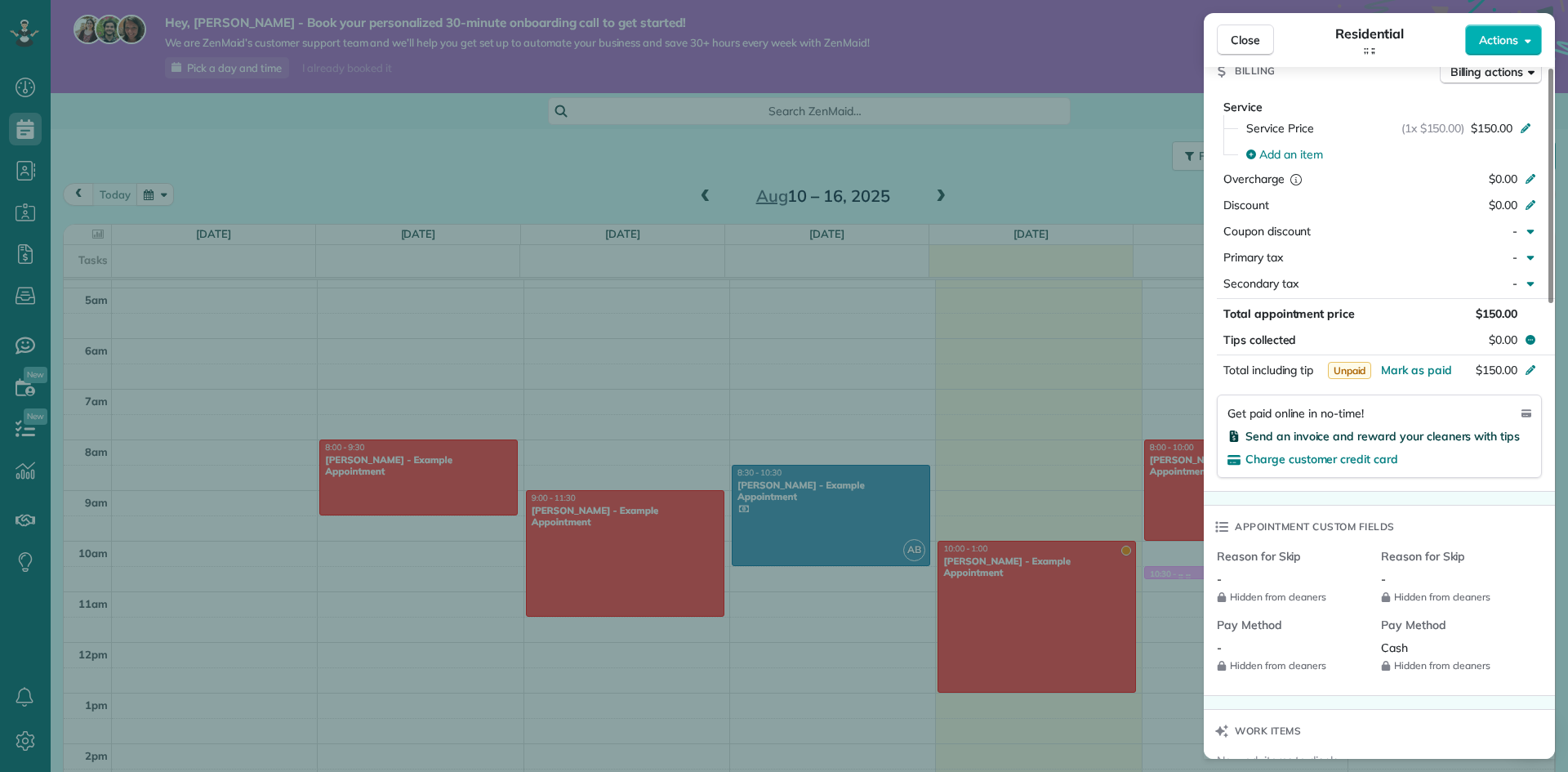
click at [1420, 444] on span "Send an invoice and reward your cleaners with tips" at bounding box center [1383, 435] width 274 height 14
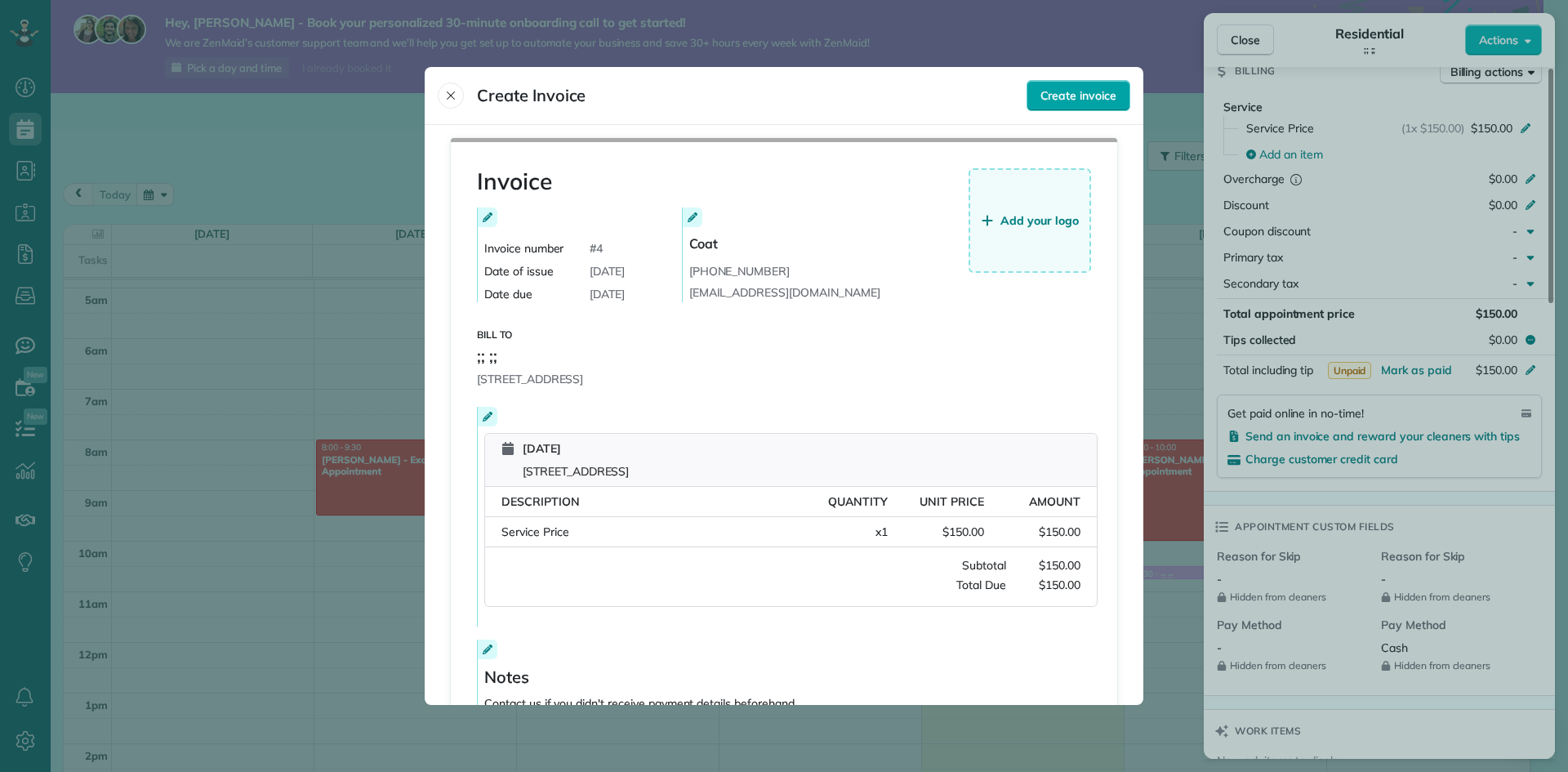
click at [1072, 91] on span "Create invoice" at bounding box center [1078, 95] width 76 height 16
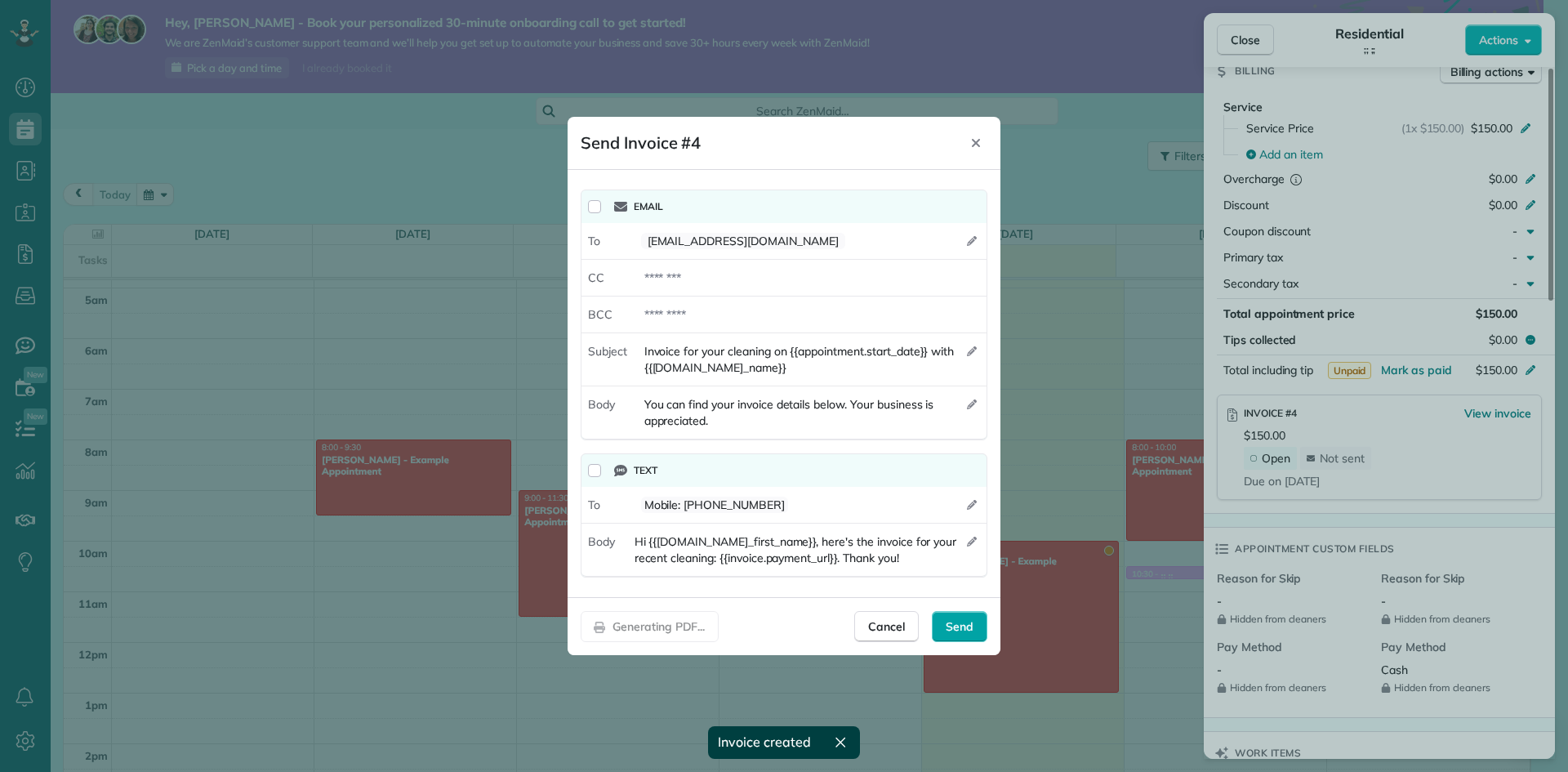
click at [951, 624] on span "Send" at bounding box center [959, 626] width 28 height 16
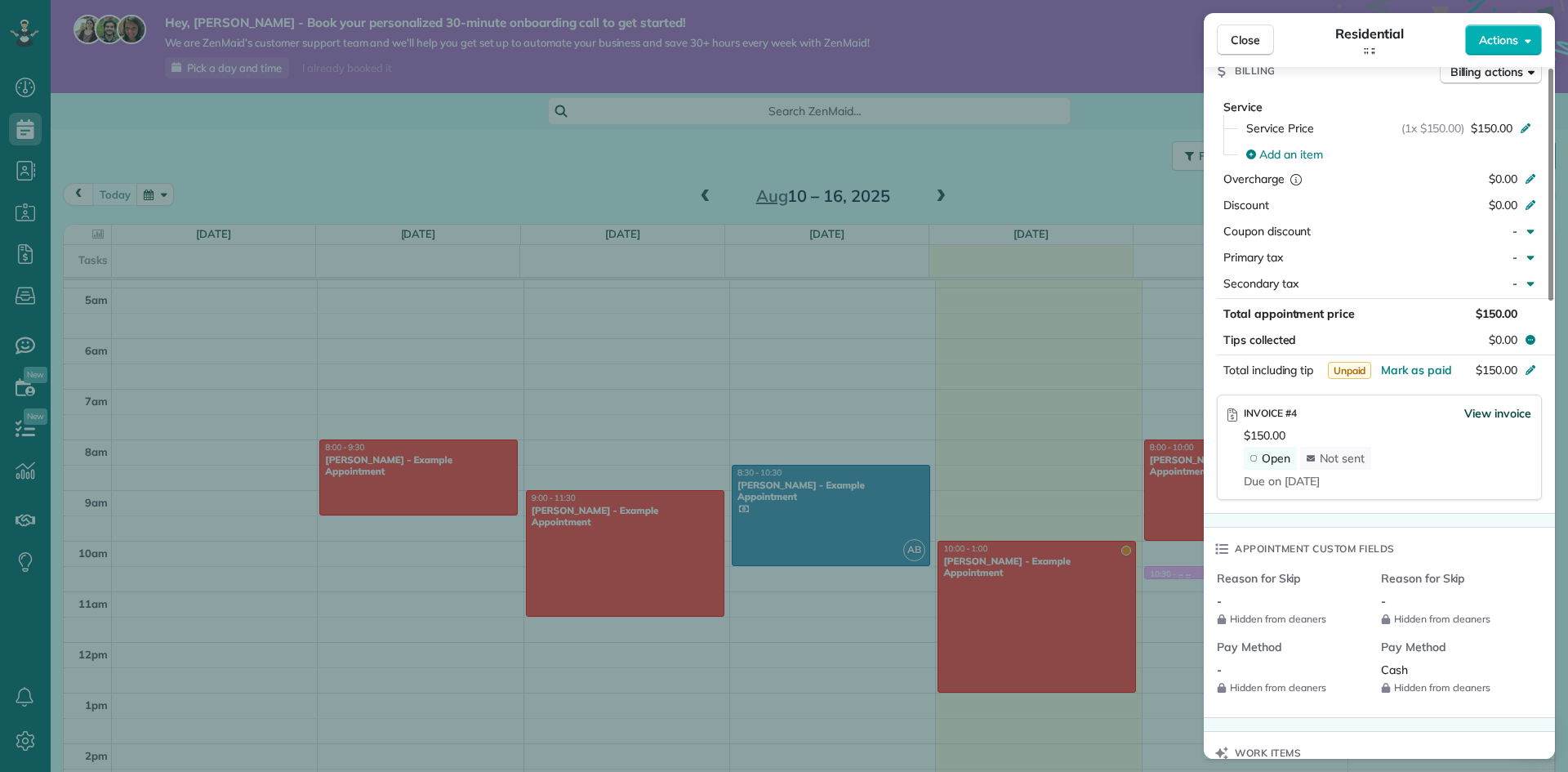
click at [1492, 422] on span "View invoice" at bounding box center [1498, 413] width 67 height 16
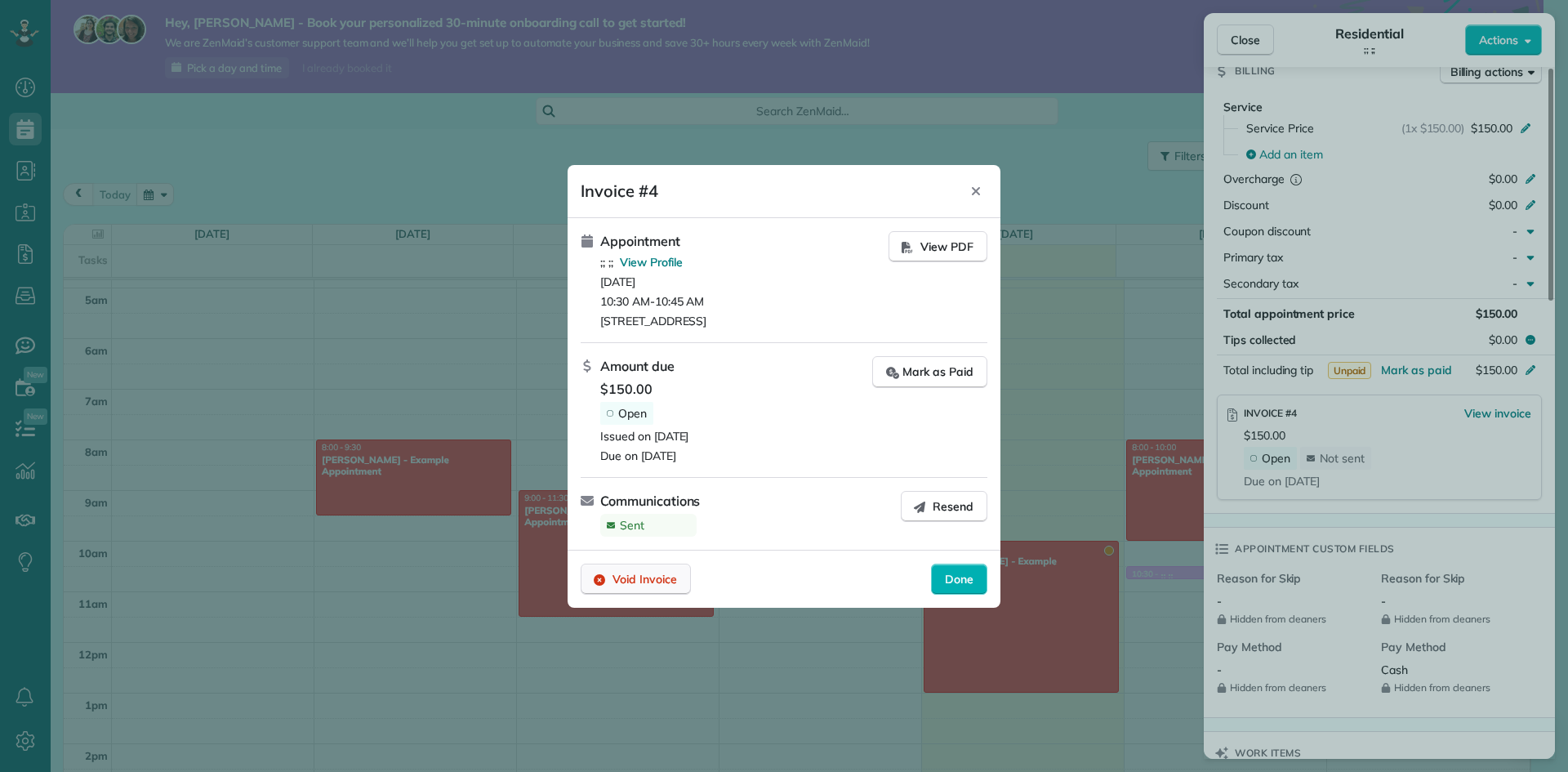
click at [640, 583] on span "Void Invoice" at bounding box center [645, 578] width 65 height 16
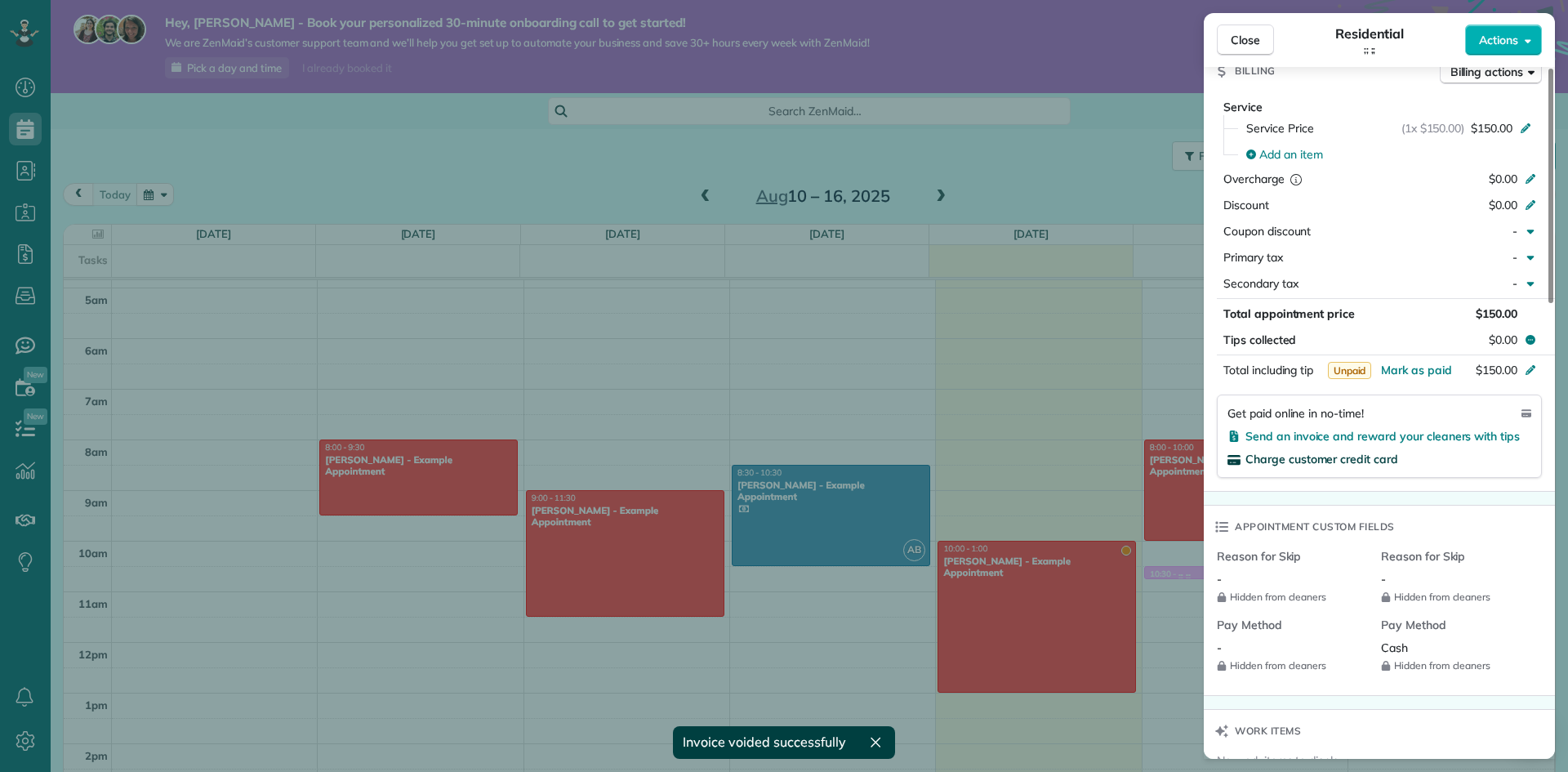
click at [1378, 466] on span "Charge customer credit card" at bounding box center [1321, 459] width 152 height 14
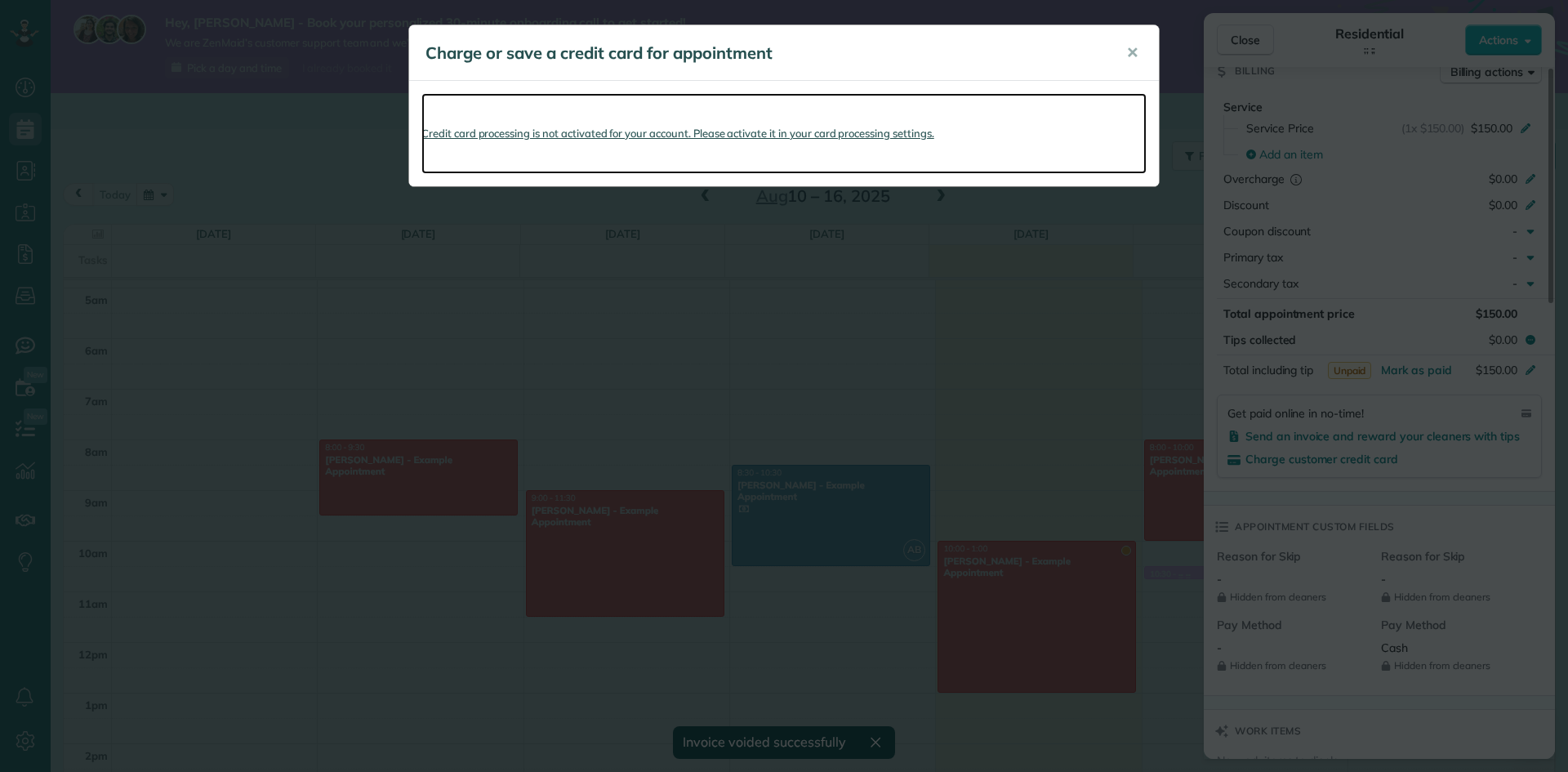
click at [464, 130] on link "Credit card processing is not activated for your account. Please activate it in…" at bounding box center [784, 134] width 726 height 81
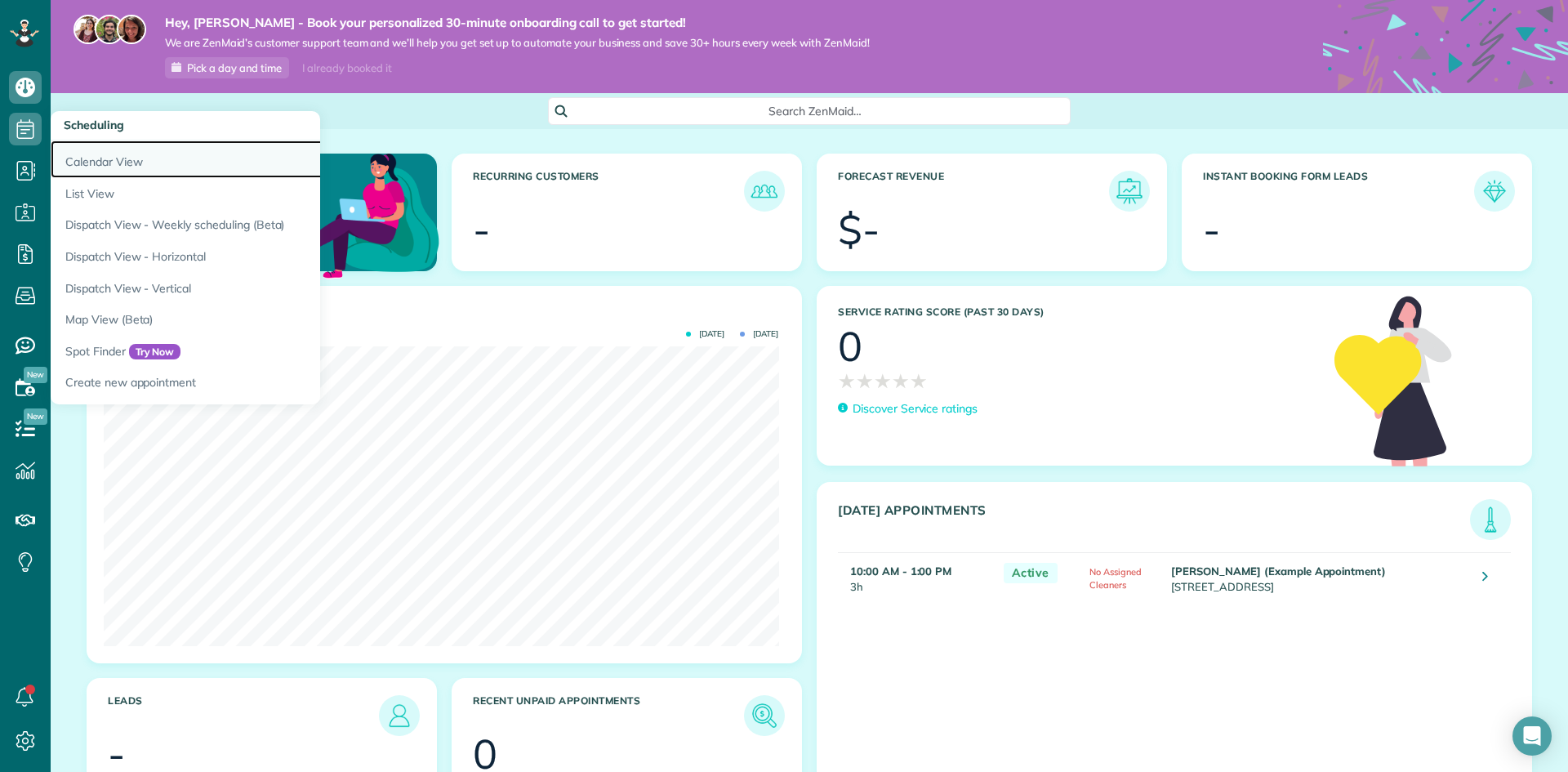
click at [77, 156] on link "Calendar View" at bounding box center [254, 159] width 408 height 38
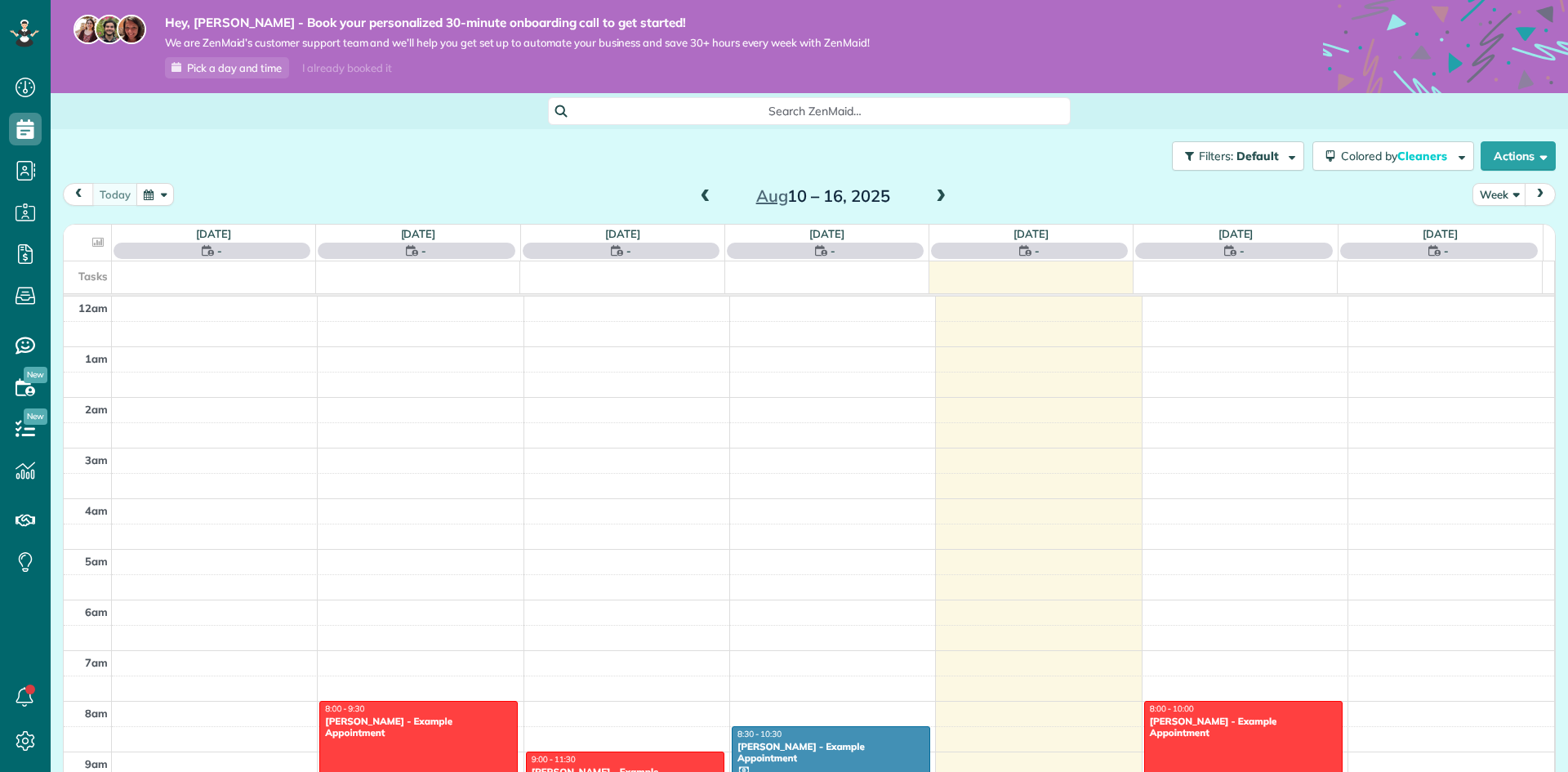
scroll to position [355, 0]
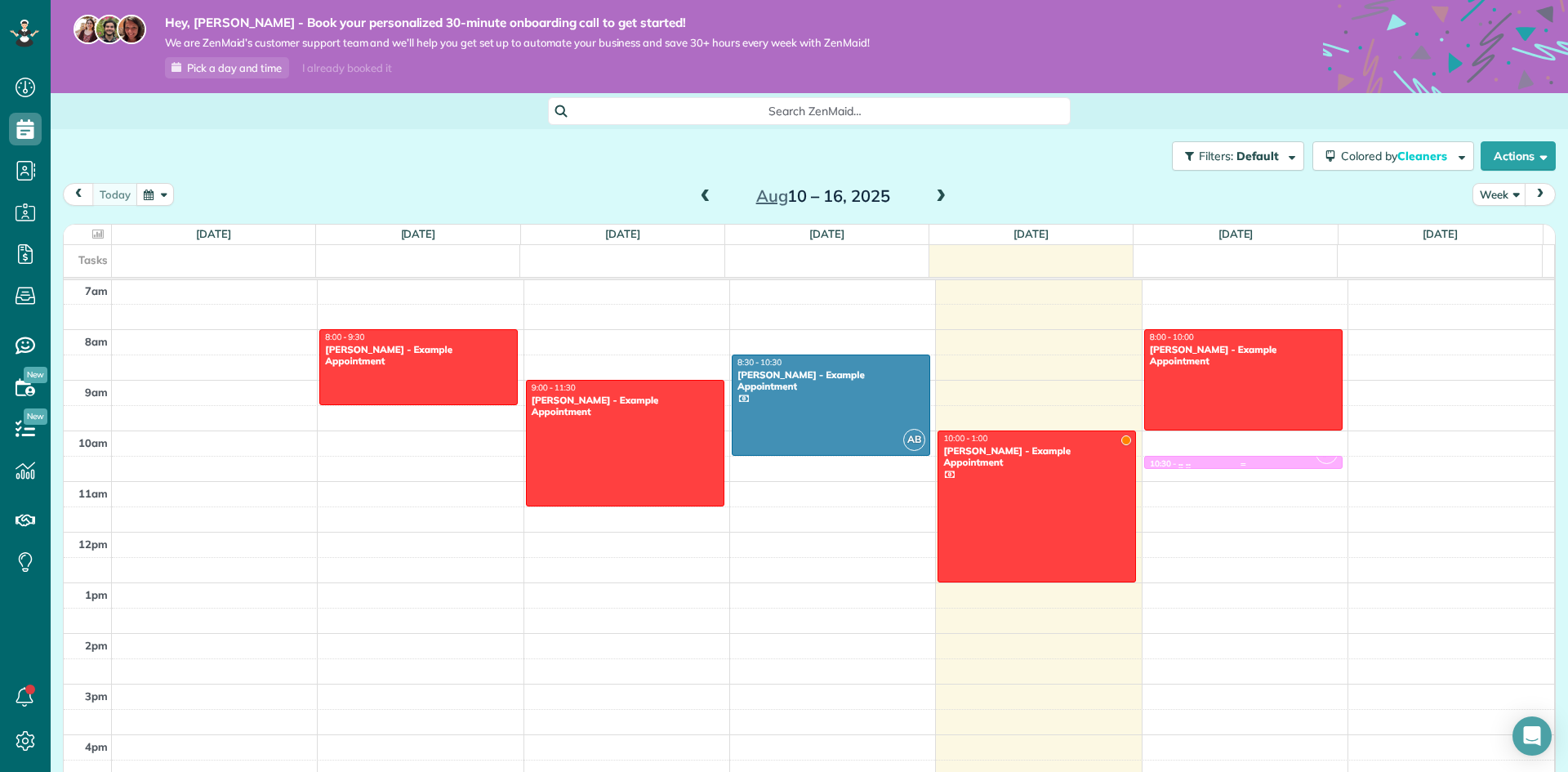
click at [1186, 458] on div "10:30 - 10:45 ;; ;;" at bounding box center [1243, 465] width 189 height 13
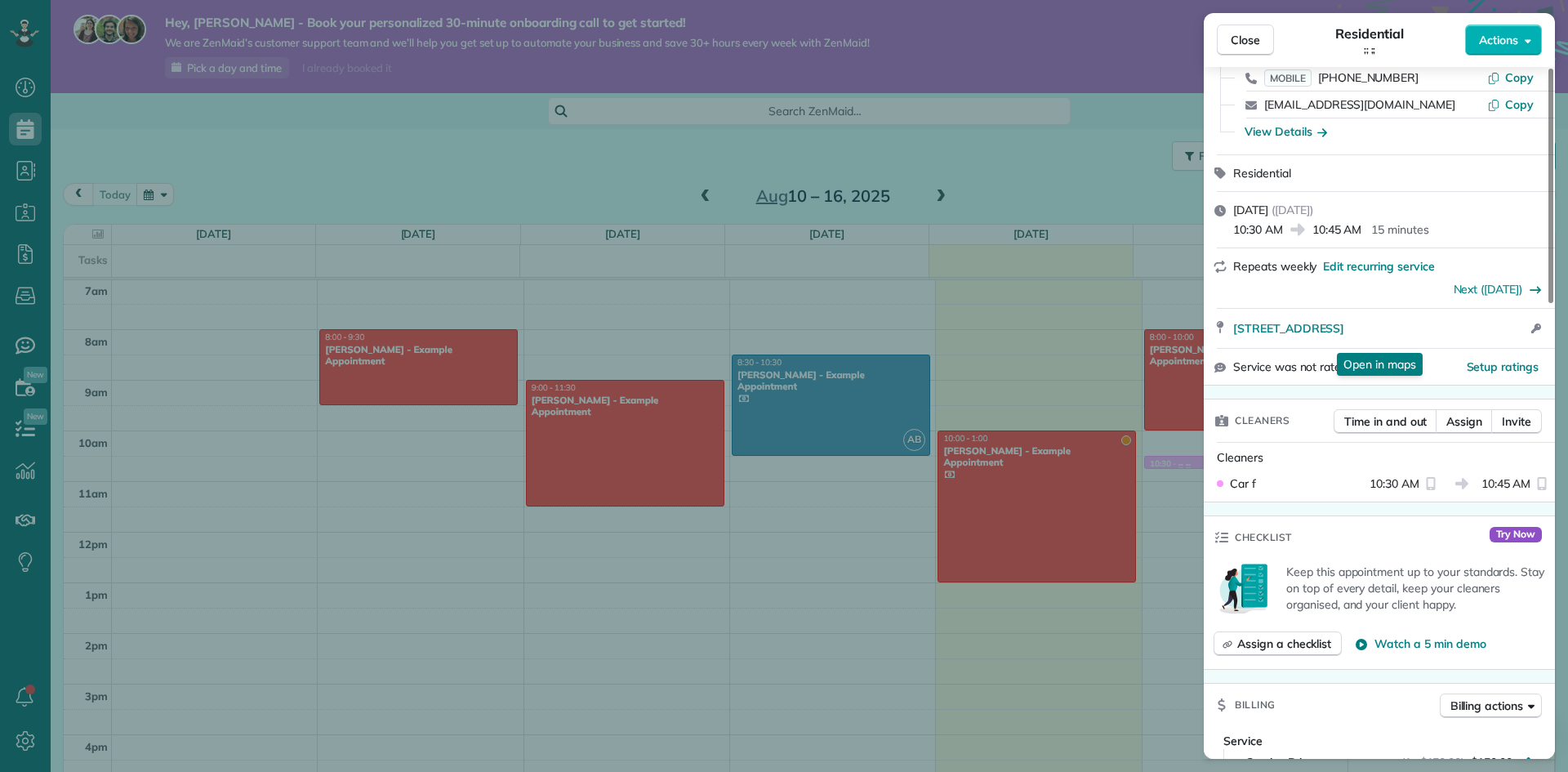
scroll to position [163, 0]
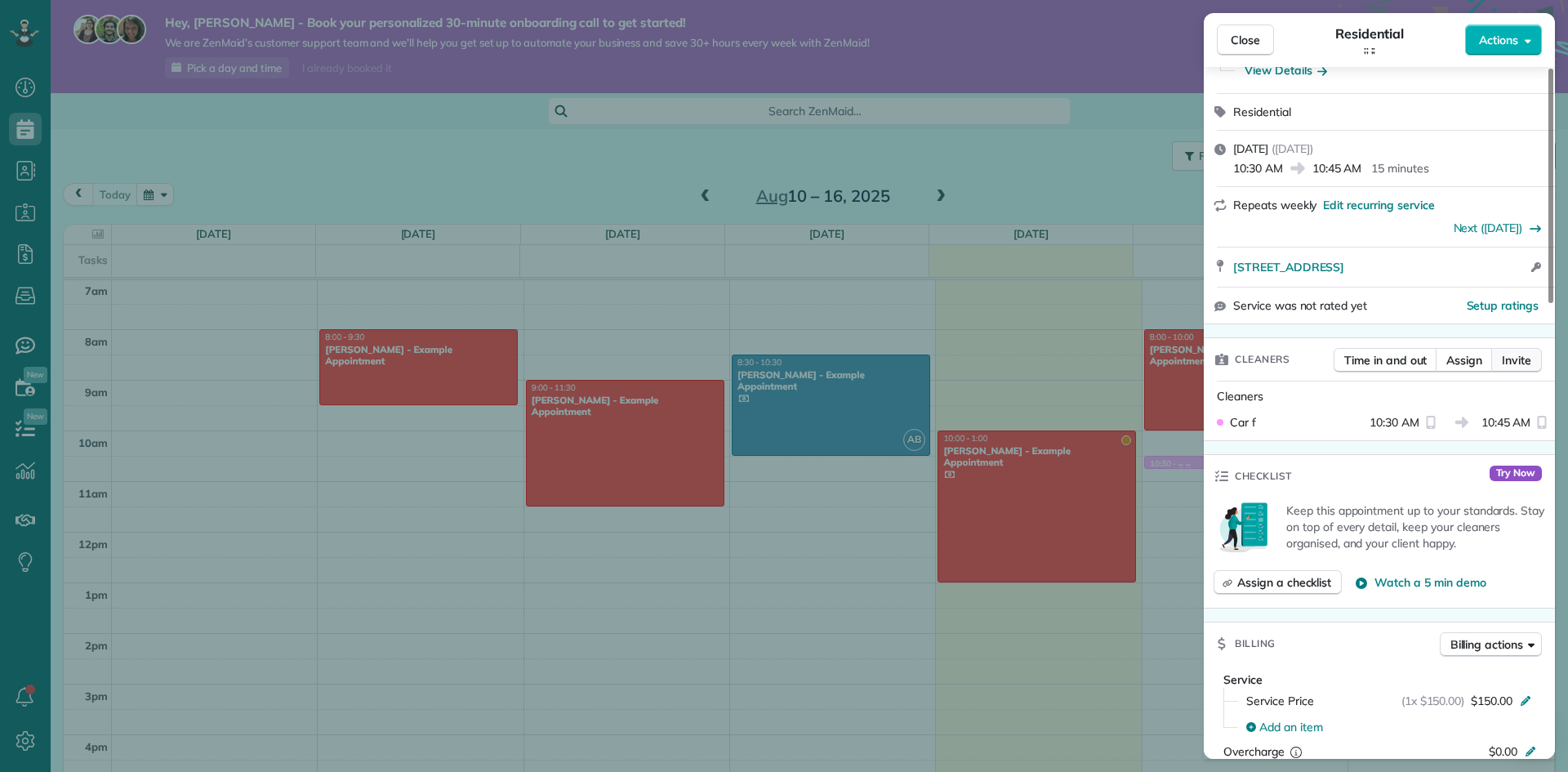
click at [1517, 369] on span "Invite" at bounding box center [1516, 359] width 29 height 16
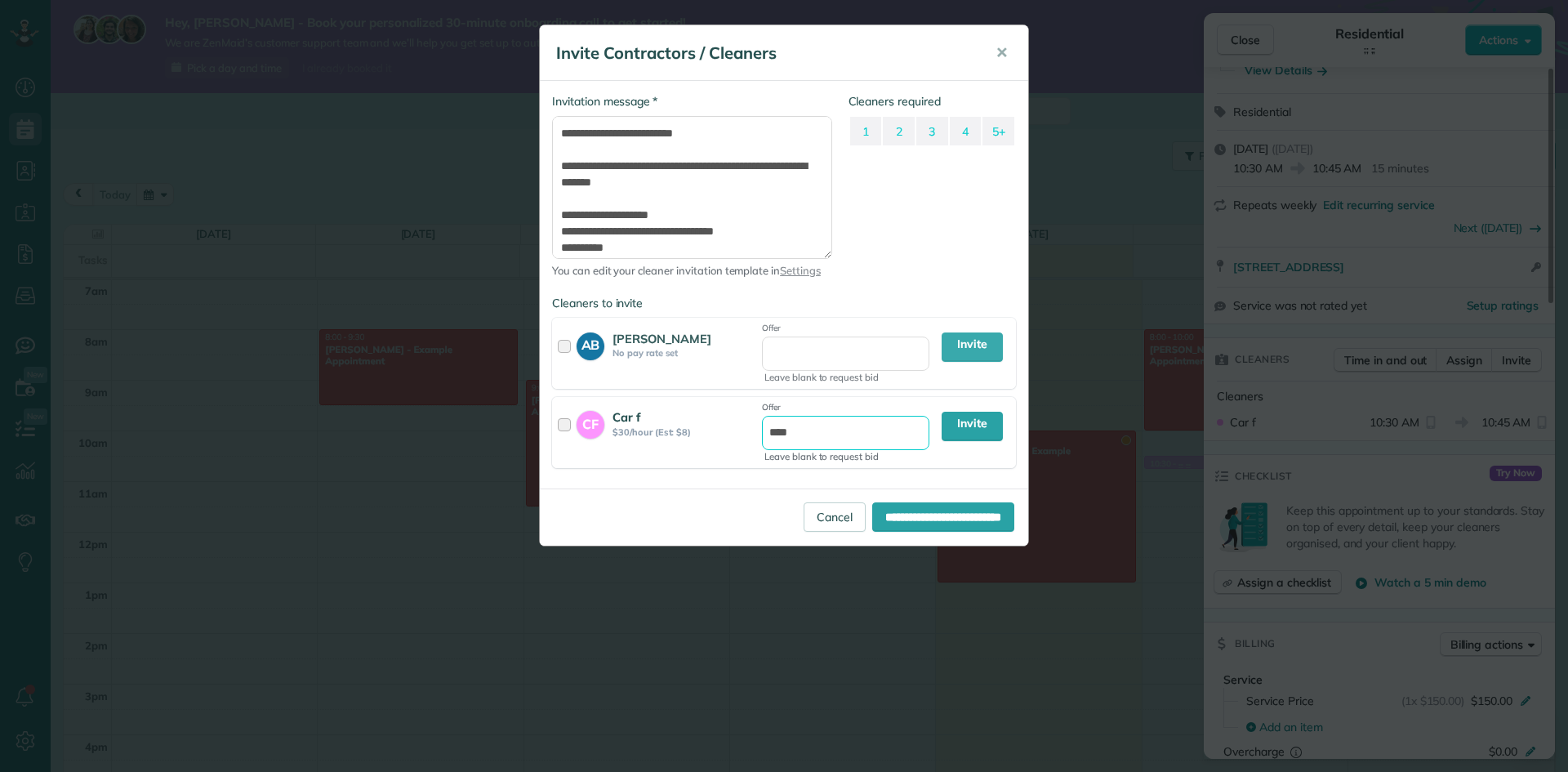
click at [879, 431] on input "****" at bounding box center [845, 433] width 167 height 35
click at [565, 418] on div at bounding box center [567, 432] width 19 height 47
click at [812, 431] on input "****" at bounding box center [845, 433] width 167 height 35
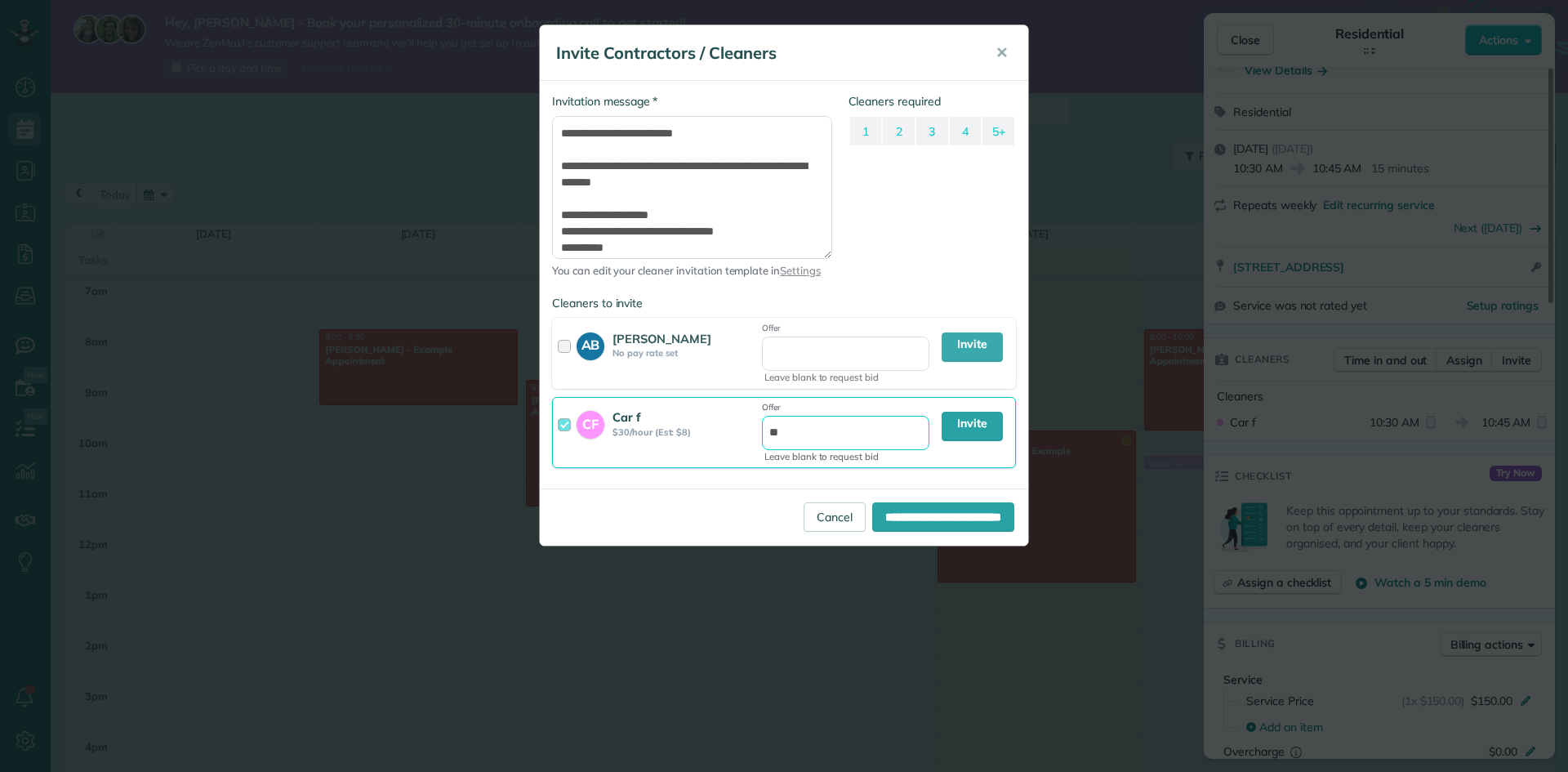
type input "**"
click at [686, 438] on div "Car f $30/hour (Est: $8)" at bounding box center [685, 432] width 145 height 47
click at [692, 429] on strong "$30/hour (Est: $8)" at bounding box center [685, 432] width 145 height 12
click at [864, 439] on input "**" at bounding box center [845, 433] width 167 height 35
click at [991, 430] on link "Invite" at bounding box center [972, 426] width 61 height 29
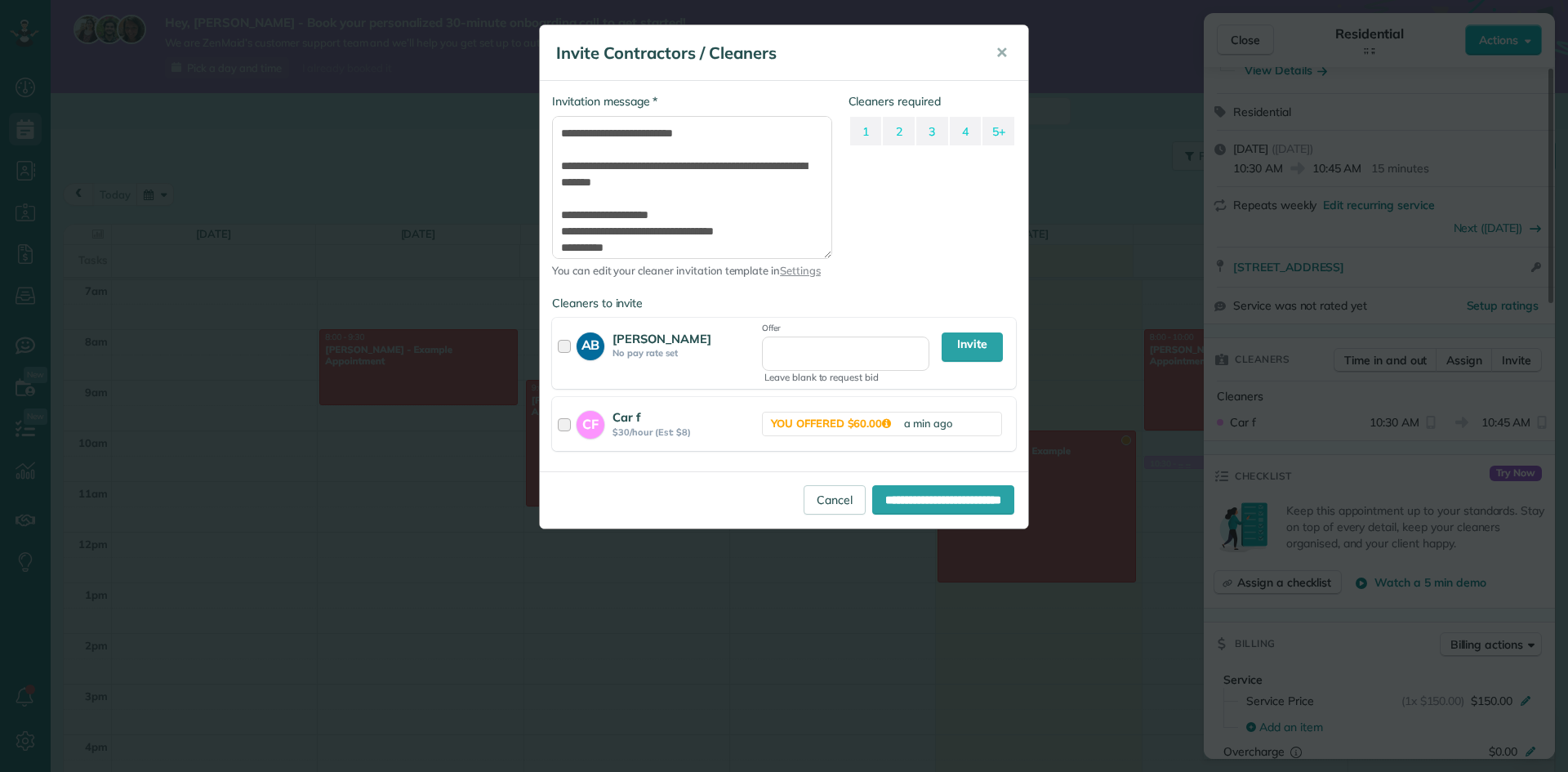
click at [580, 348] on strong "AB" at bounding box center [590, 343] width 28 height 23
click at [566, 423] on div at bounding box center [567, 423] width 19 height 30
click at [1000, 42] on button "✕" at bounding box center [1002, 53] width 37 height 40
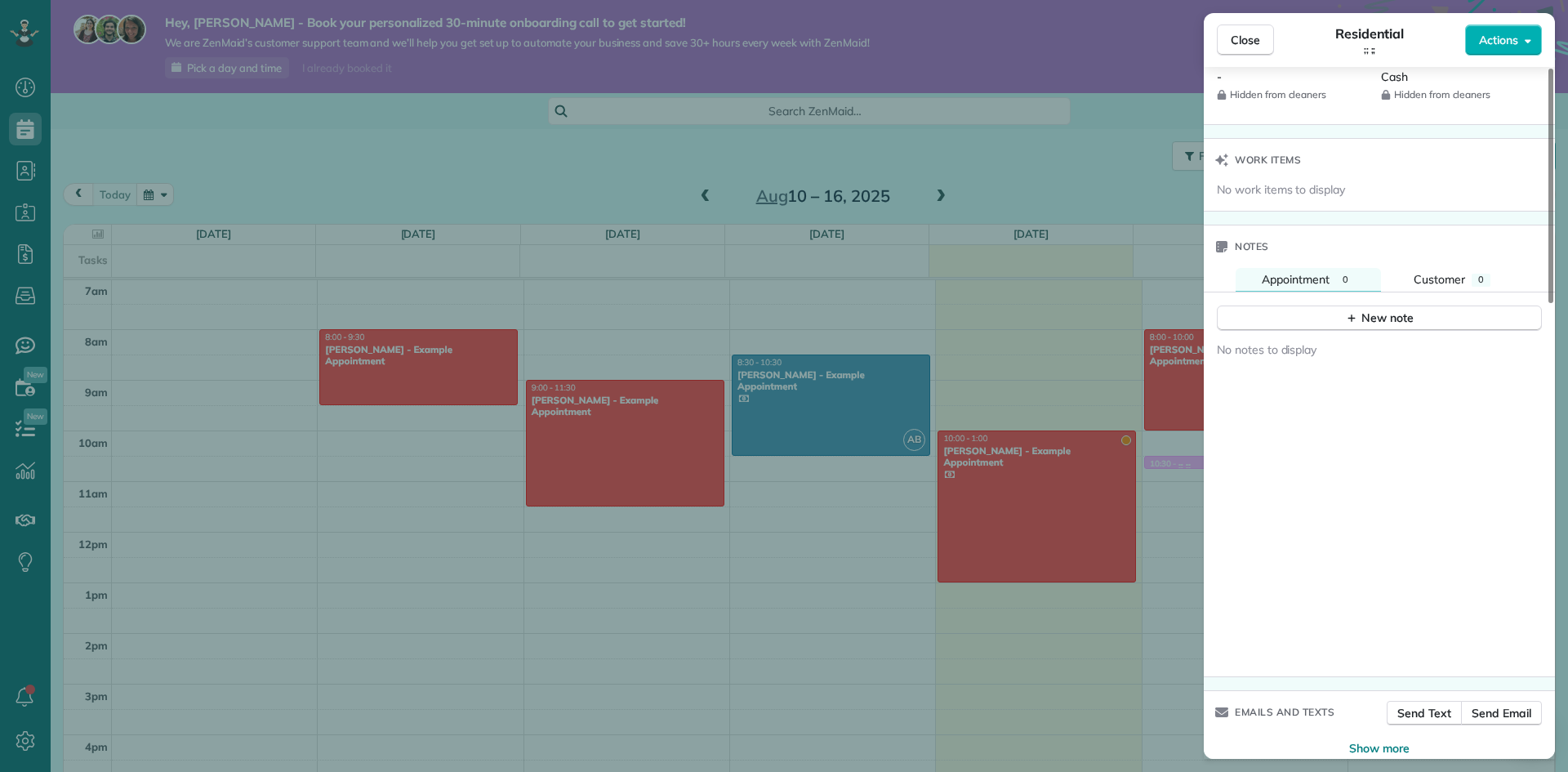
scroll to position [1341, 0]
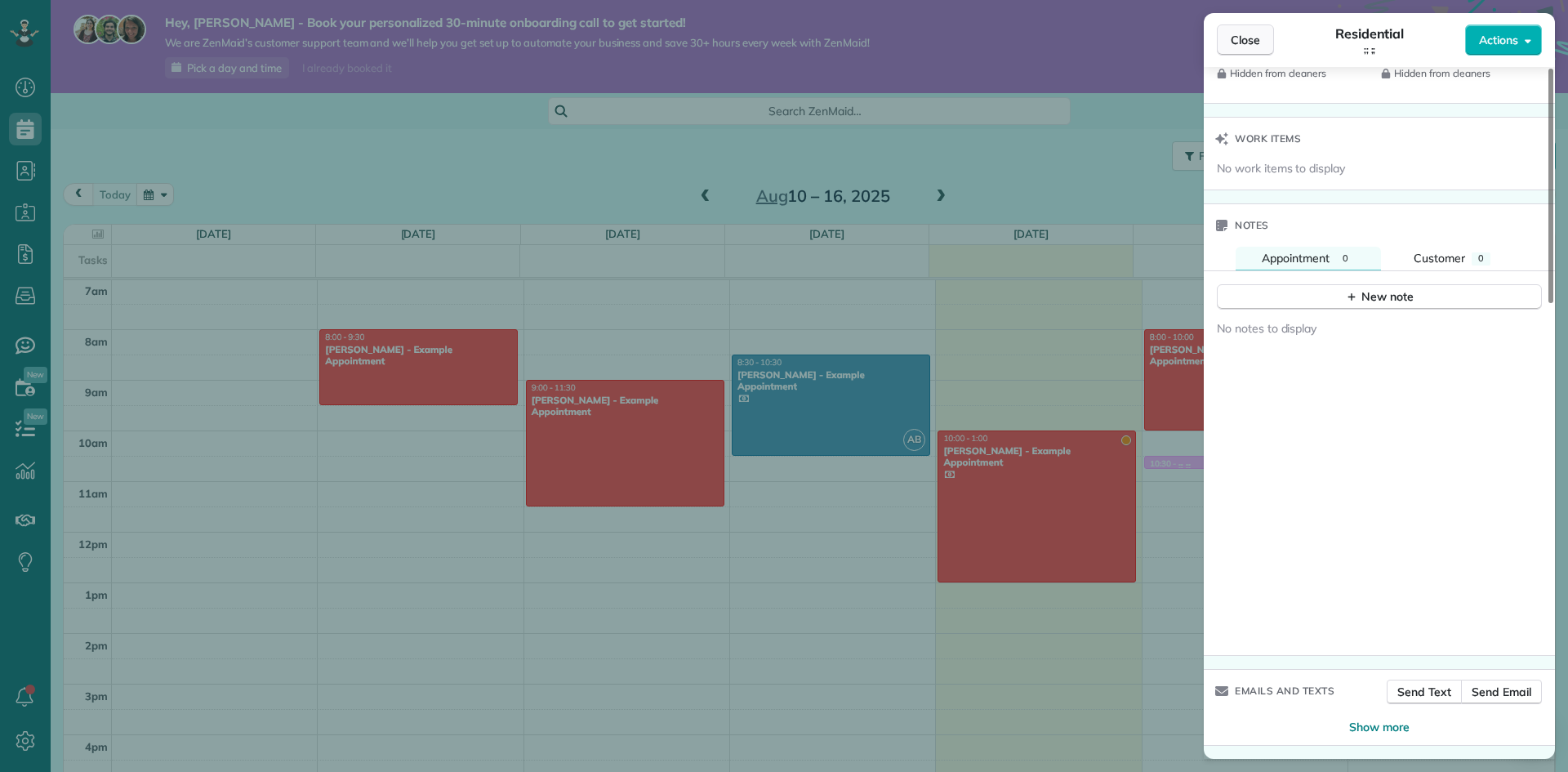
click at [1246, 30] on button "Close" at bounding box center [1246, 40] width 57 height 31
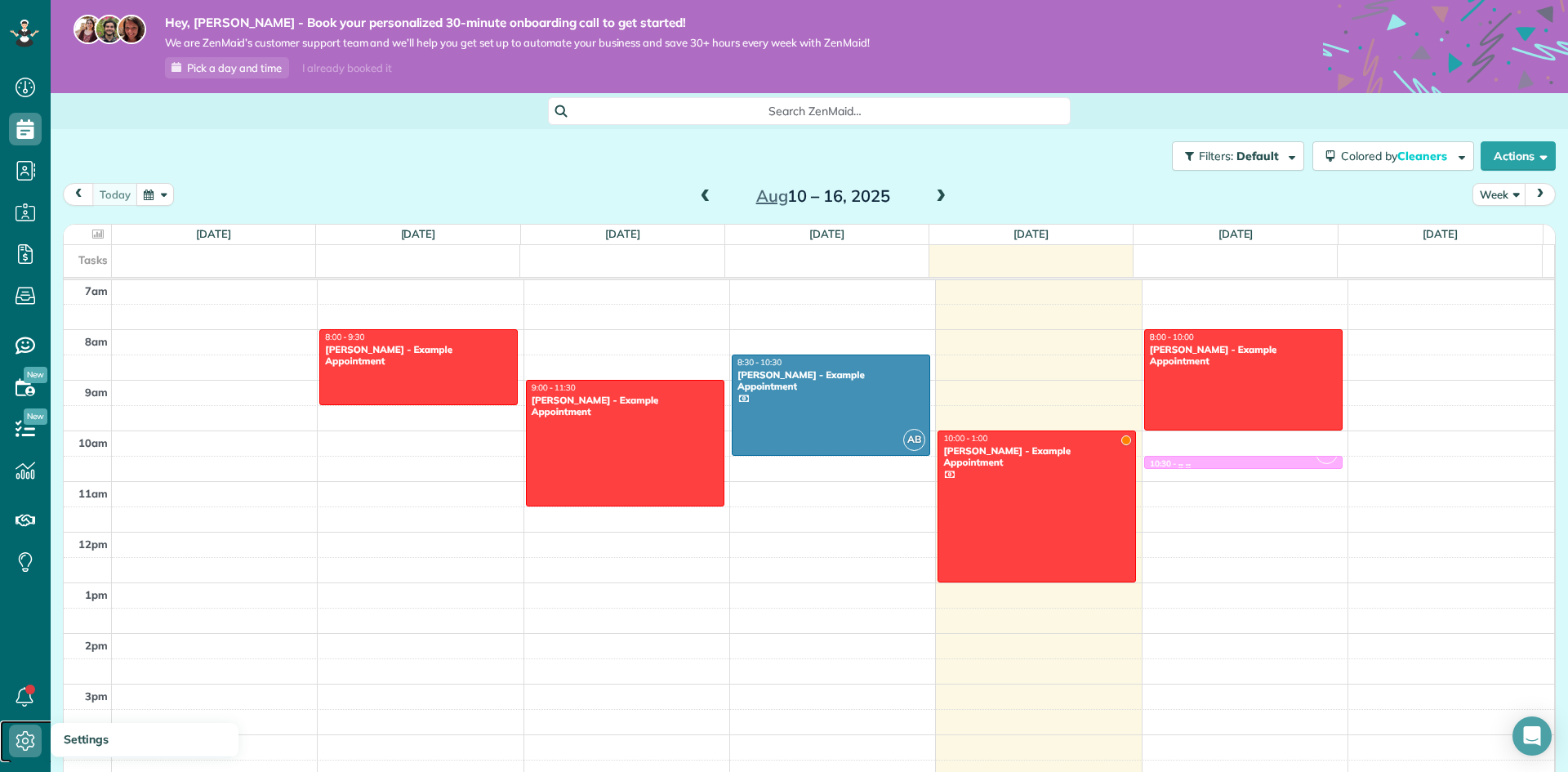
click at [26, 739] on icon at bounding box center [25, 741] width 33 height 33
